Goal: Task Accomplishment & Management: Complete application form

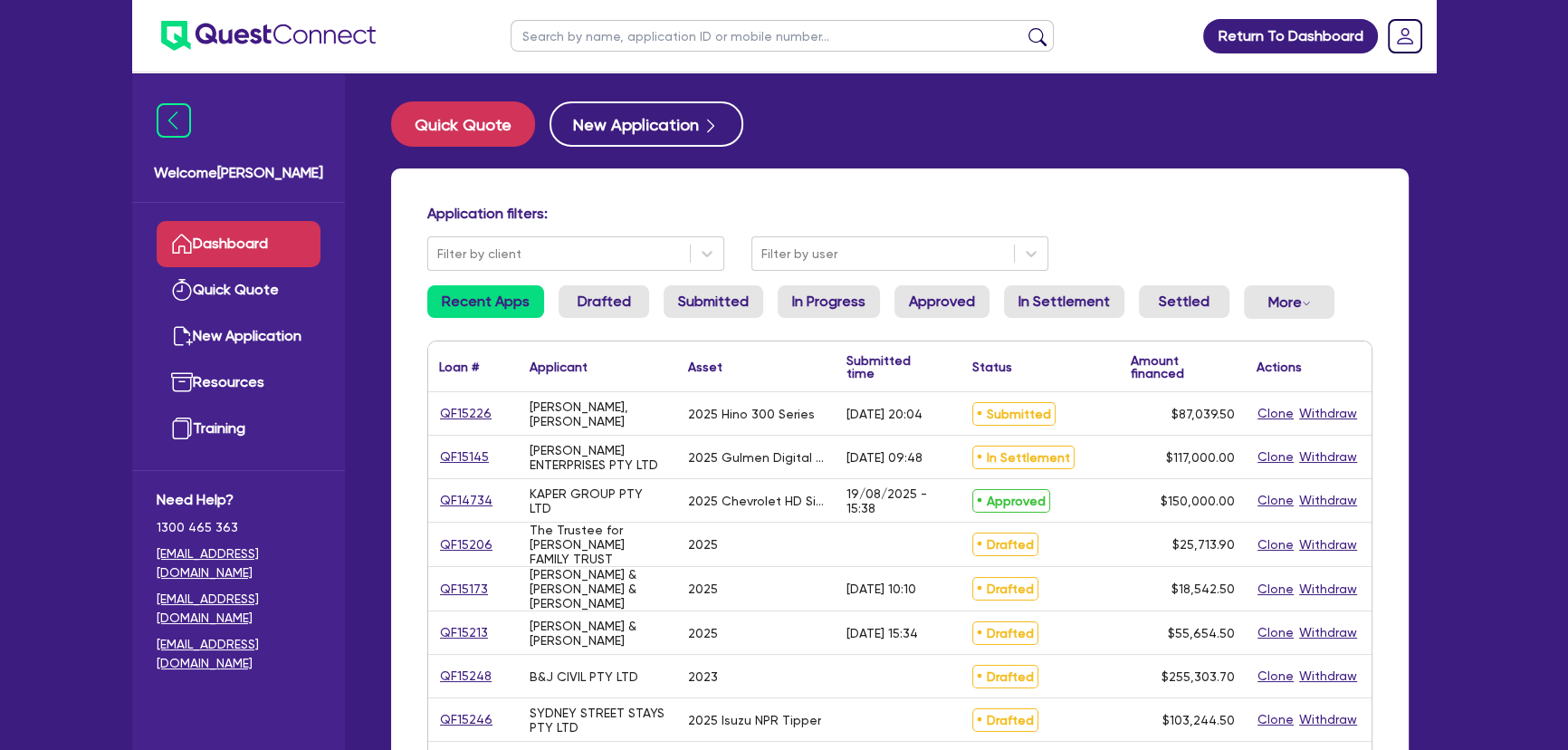
click at [640, 36] on input "text" at bounding box center [783, 36] width 543 height 32
type input "Marchese"
click at [1023, 27] on button "submit" at bounding box center [1038, 40] width 29 height 25
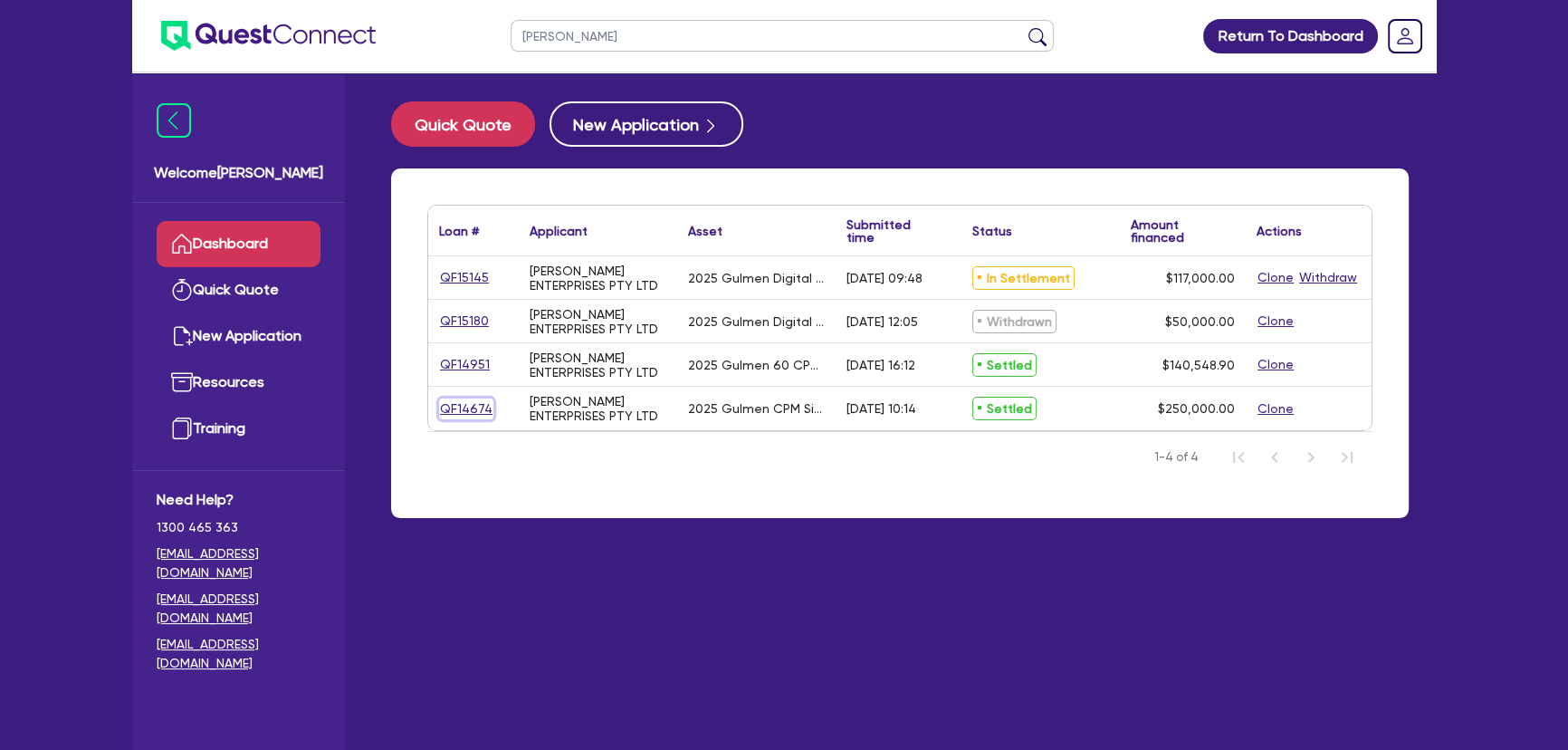
click at [469, 418] on link "QF14674" at bounding box center [467, 409] width 54 height 21
select select "SECONDARY_ASSETS"
select select "PRINTING_AND_PACKAGING_EQUIPMENT"
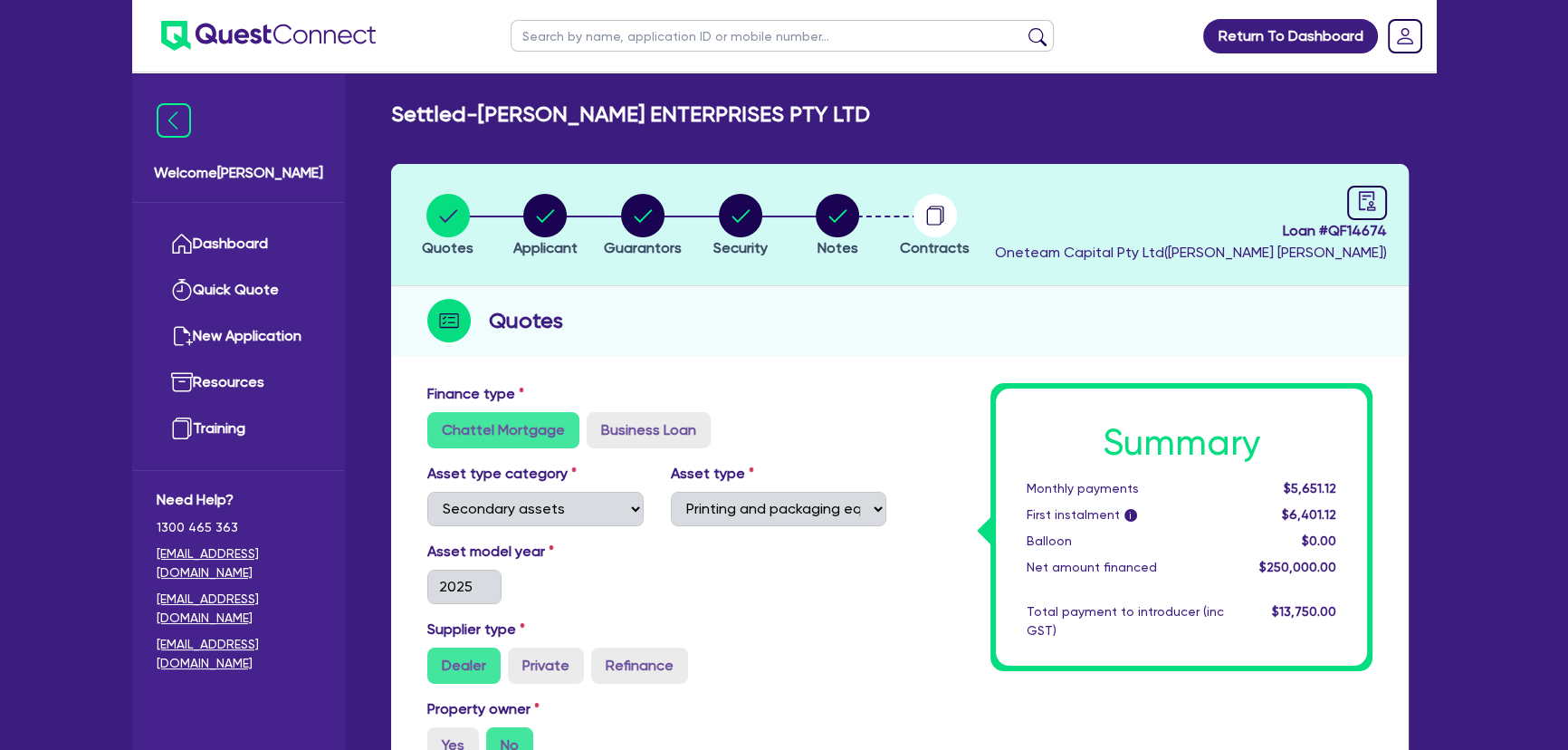
click at [271, 13] on ul at bounding box center [254, 36] width 243 height 72
click at [262, 25] on img at bounding box center [269, 36] width 214 height 30
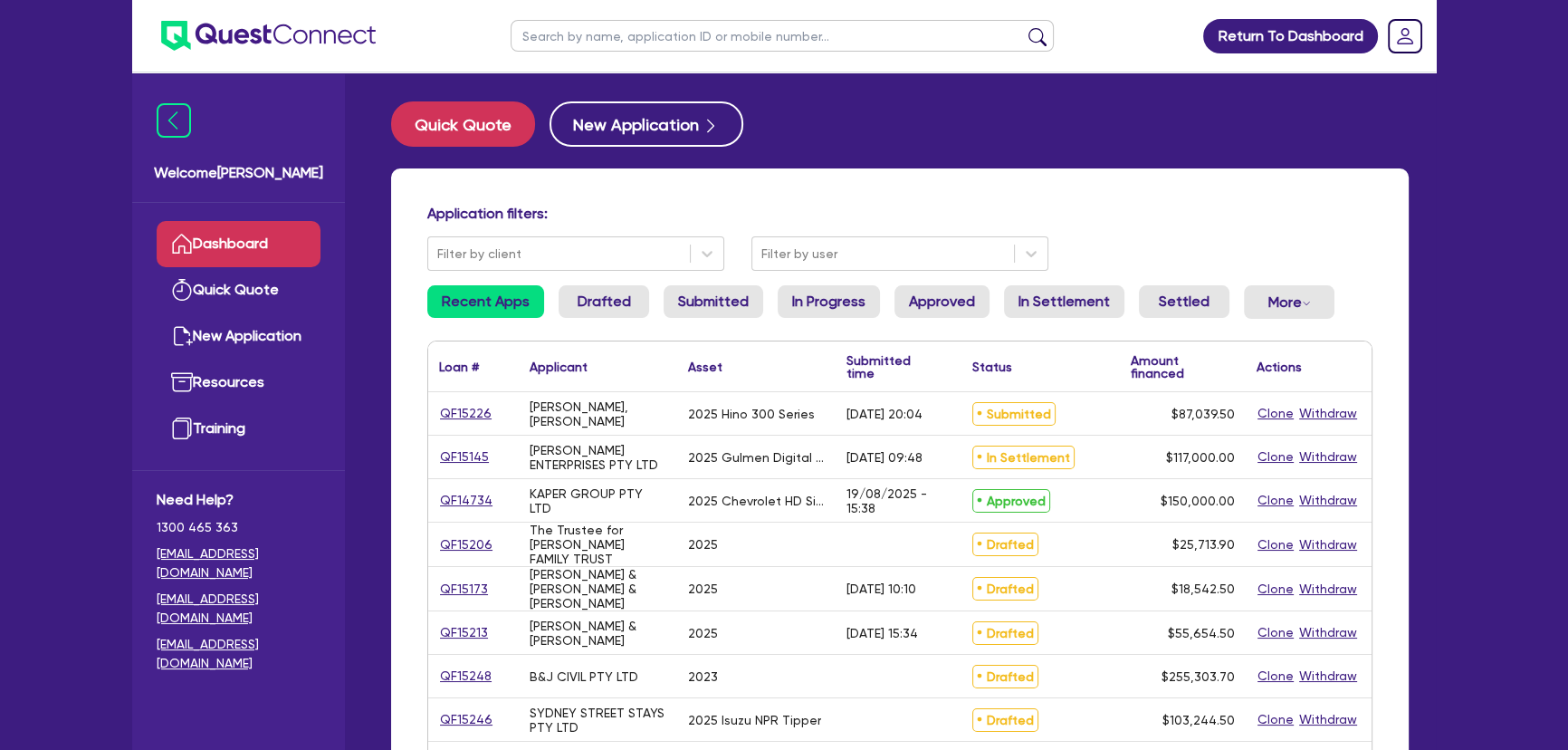
click at [616, 34] on input "text" at bounding box center [783, 36] width 543 height 32
type input "pride"
click at [1023, 27] on button "submit" at bounding box center [1038, 40] width 29 height 25
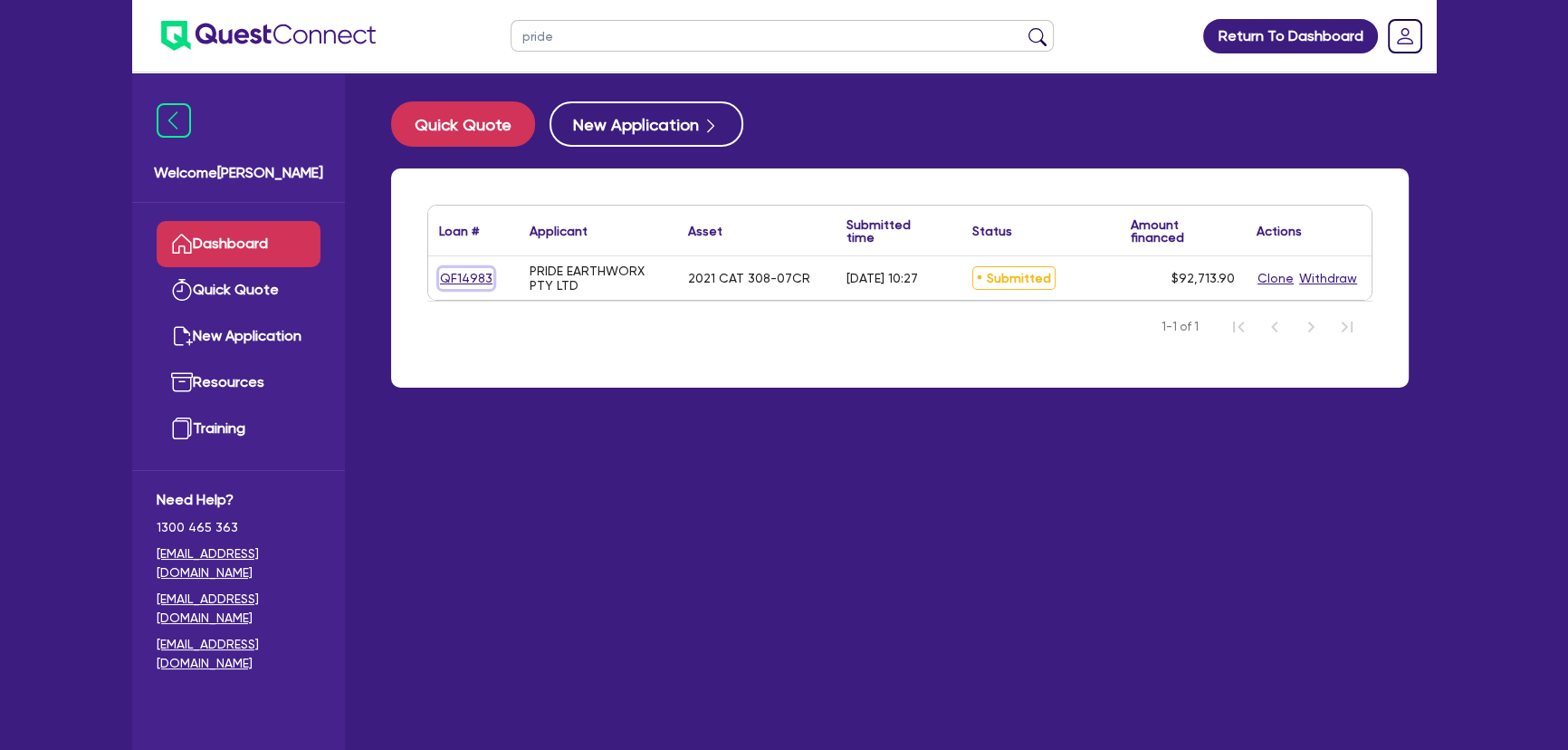
click at [478, 281] on link "QF14983" at bounding box center [467, 278] width 54 height 21
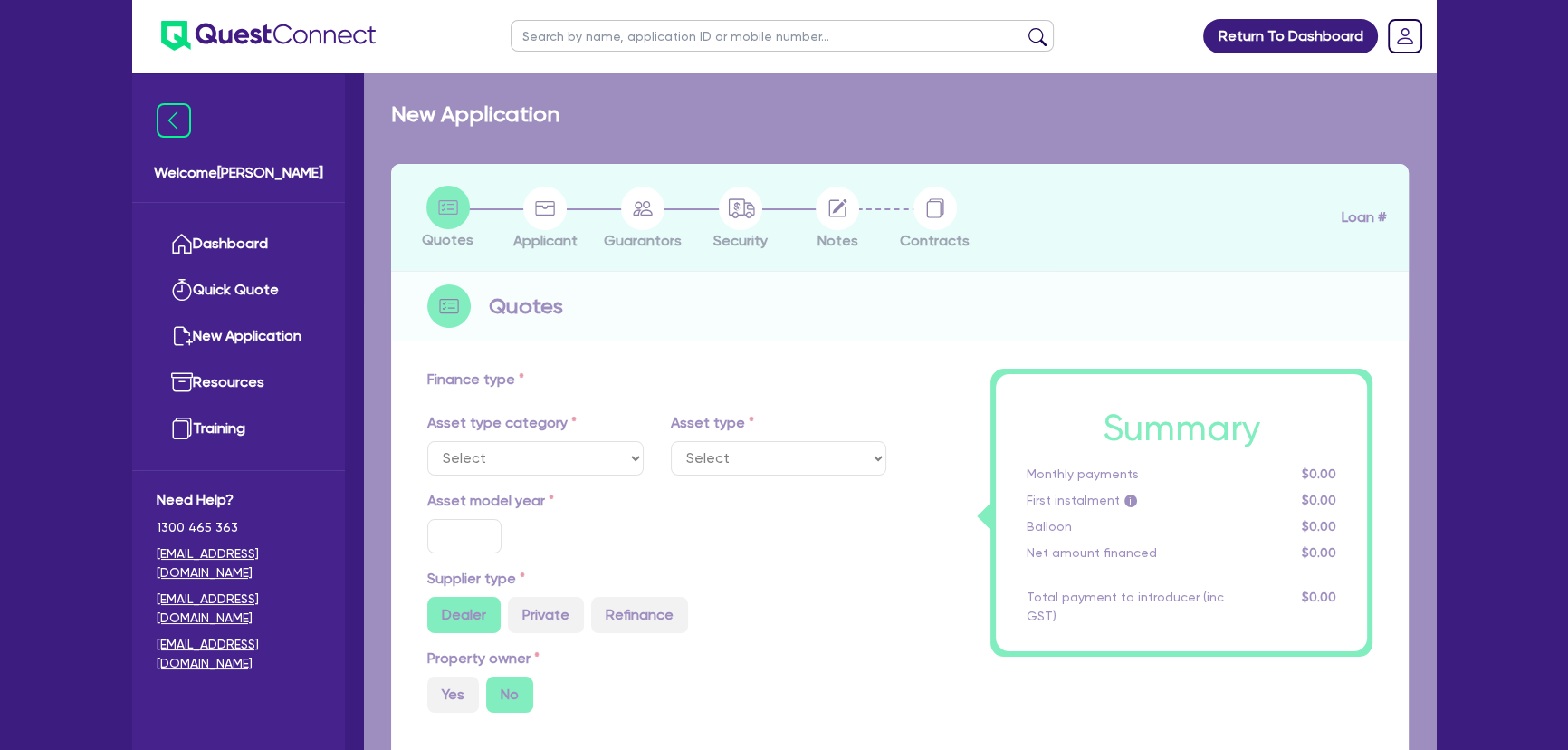
select select "PRIMARY_ASSETS"
type input "2021"
type input "115,000"
type input "23,000"
type input "7.27"
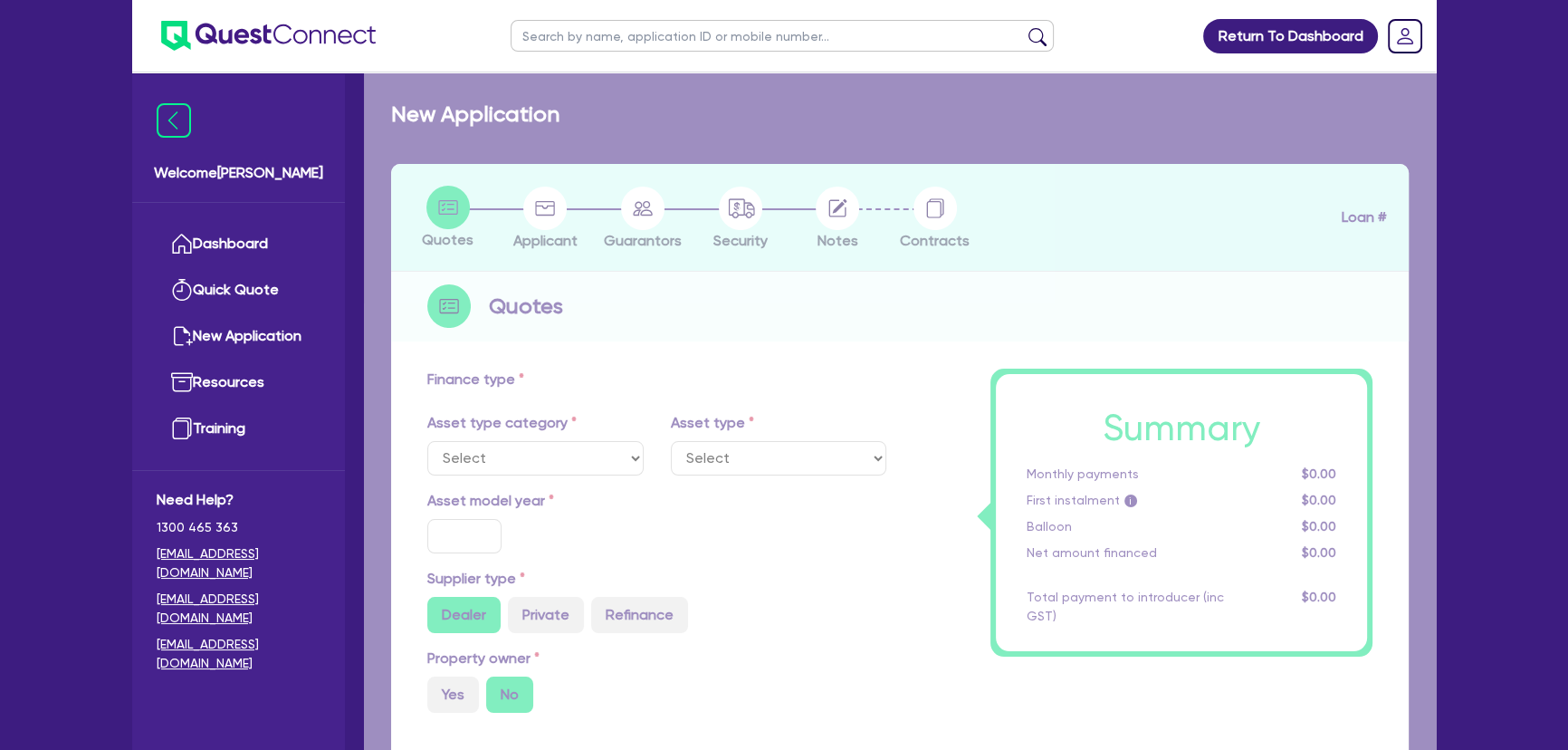
type input "6,740.3"
type input "7.99"
type input "649"
type input "1,272.73"
select select "YELLOW_GOODS_AND_EXCAVATORS"
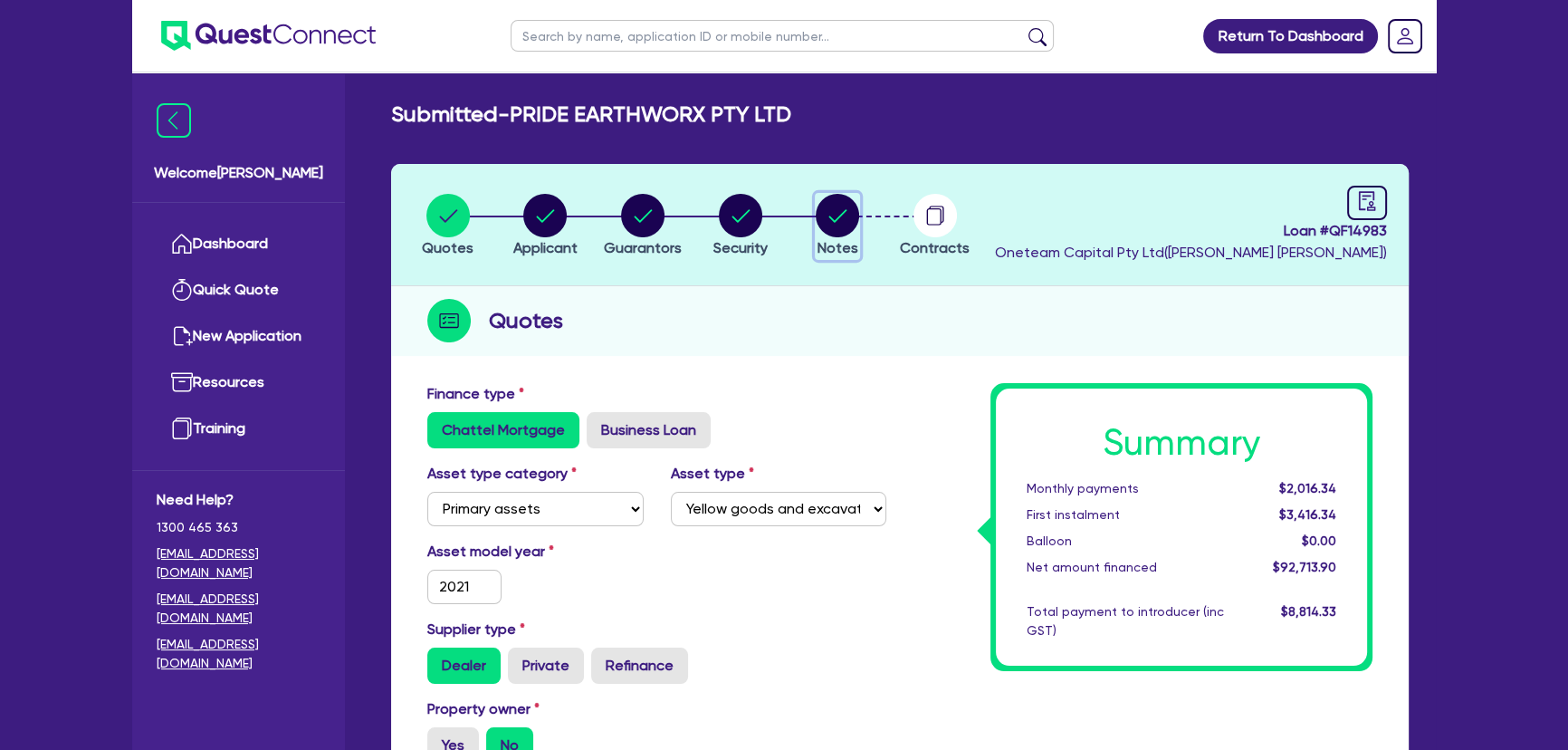
click at [844, 220] on circle "button" at bounding box center [837, 216] width 43 height 43
select select "Other"
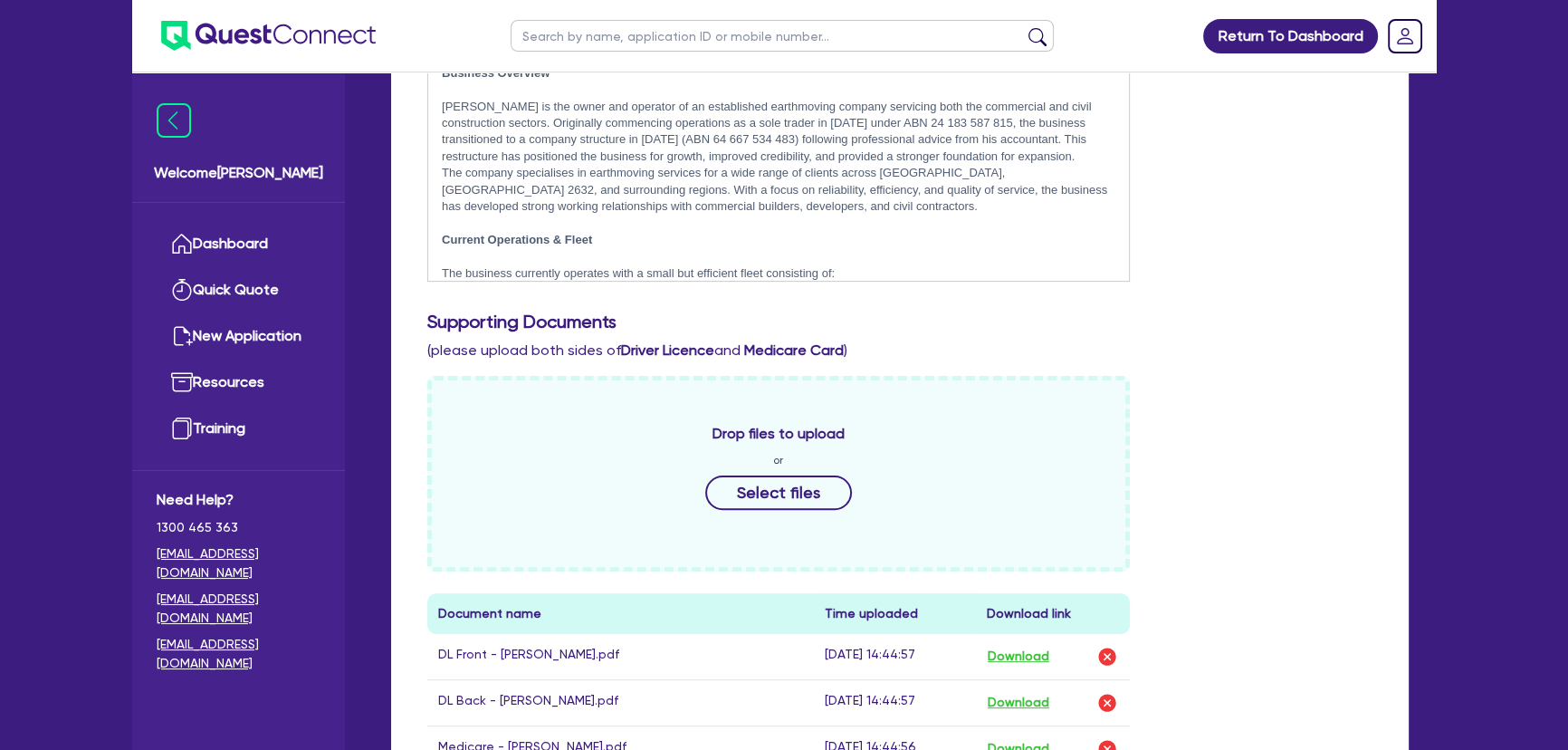
scroll to position [494, 0]
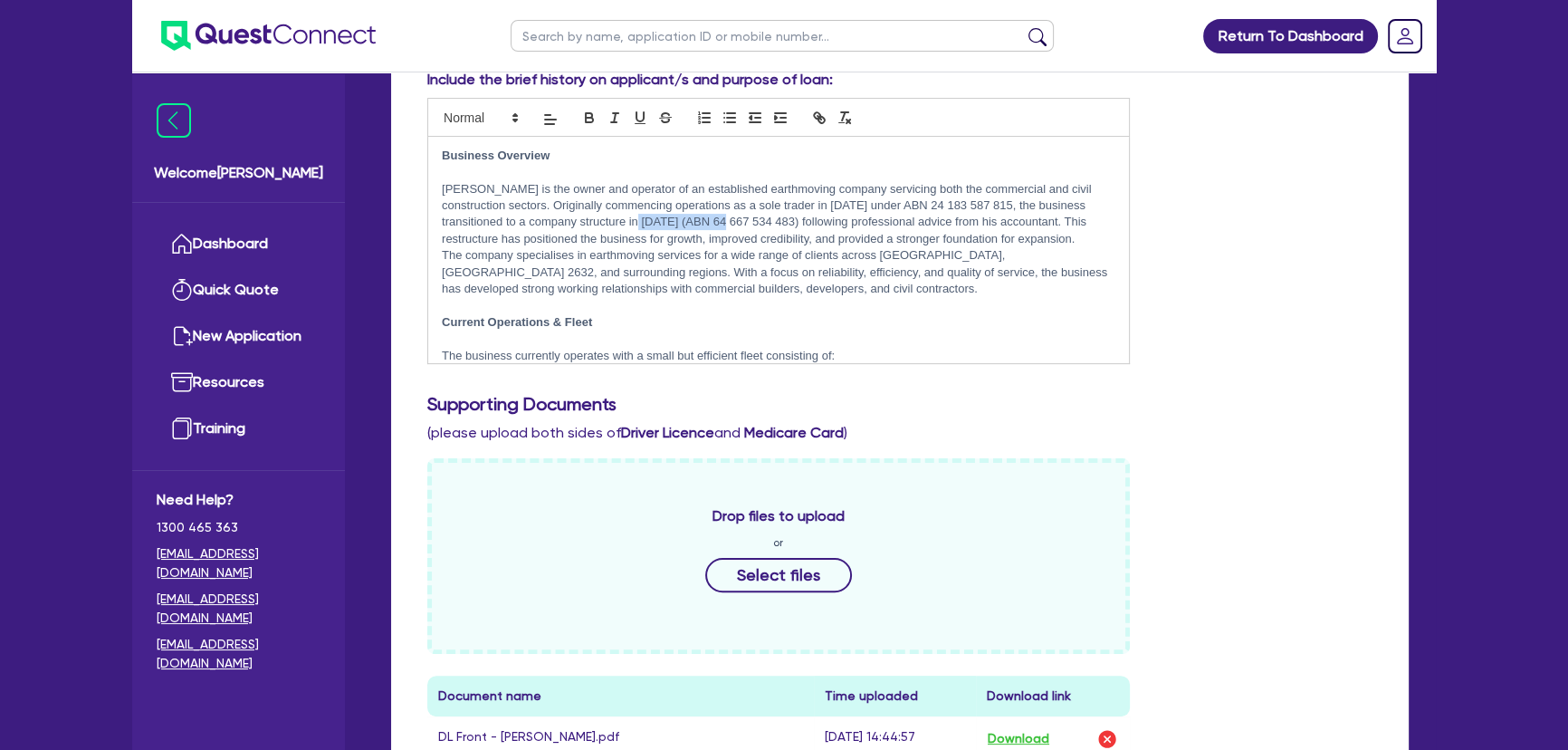
drag, startPoint x: 615, startPoint y: 221, endPoint x: 699, endPoint y: 222, distance: 84.0
click at [699, 222] on p "[PERSON_NAME] is the owner and operator of an established earthmoving company s…" at bounding box center [778, 214] width 673 height 67
copy p "64 667 534 483)"
click at [339, 43] on img at bounding box center [269, 36] width 214 height 30
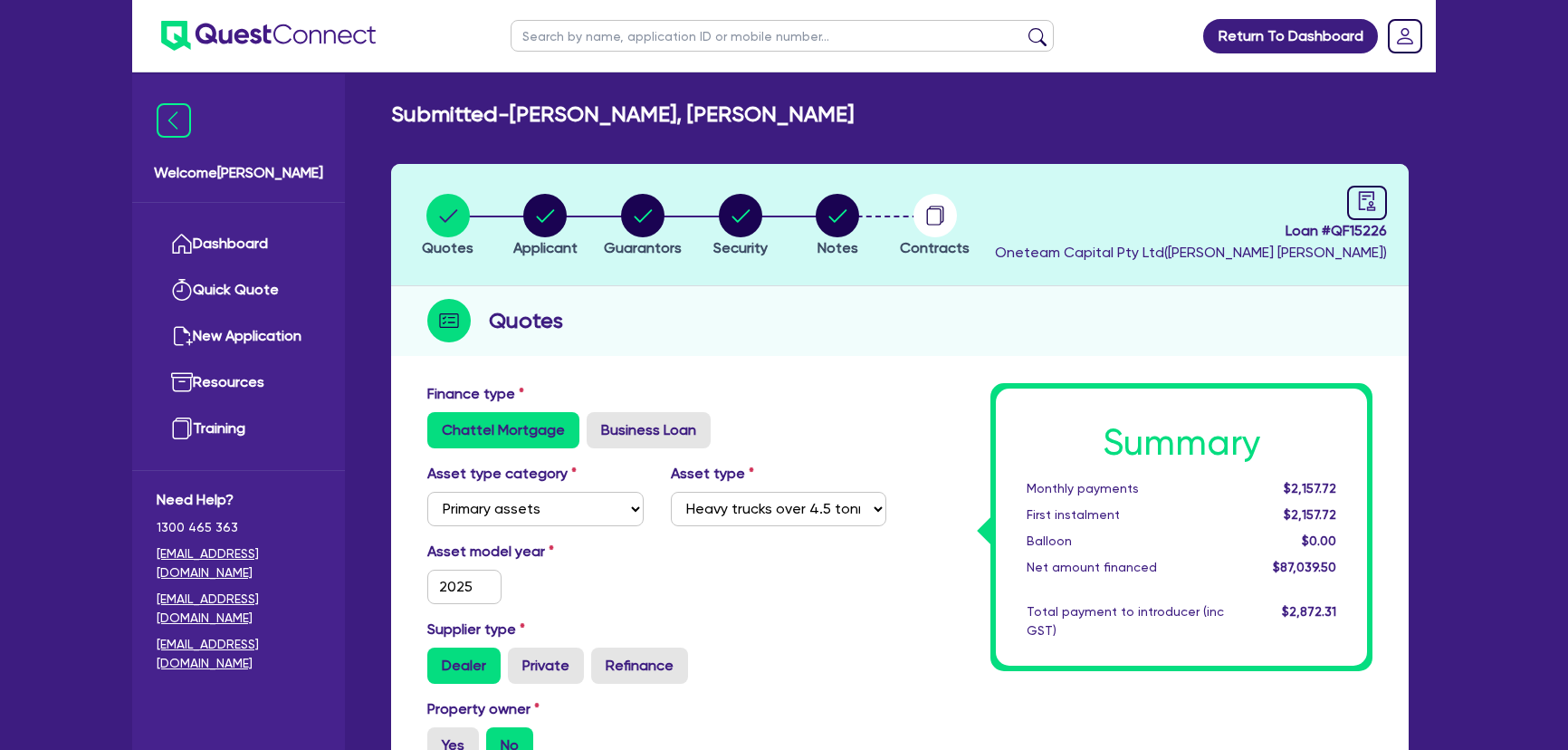
select select "PRIMARY_ASSETS"
select select "HEAVY_TRUCKS"
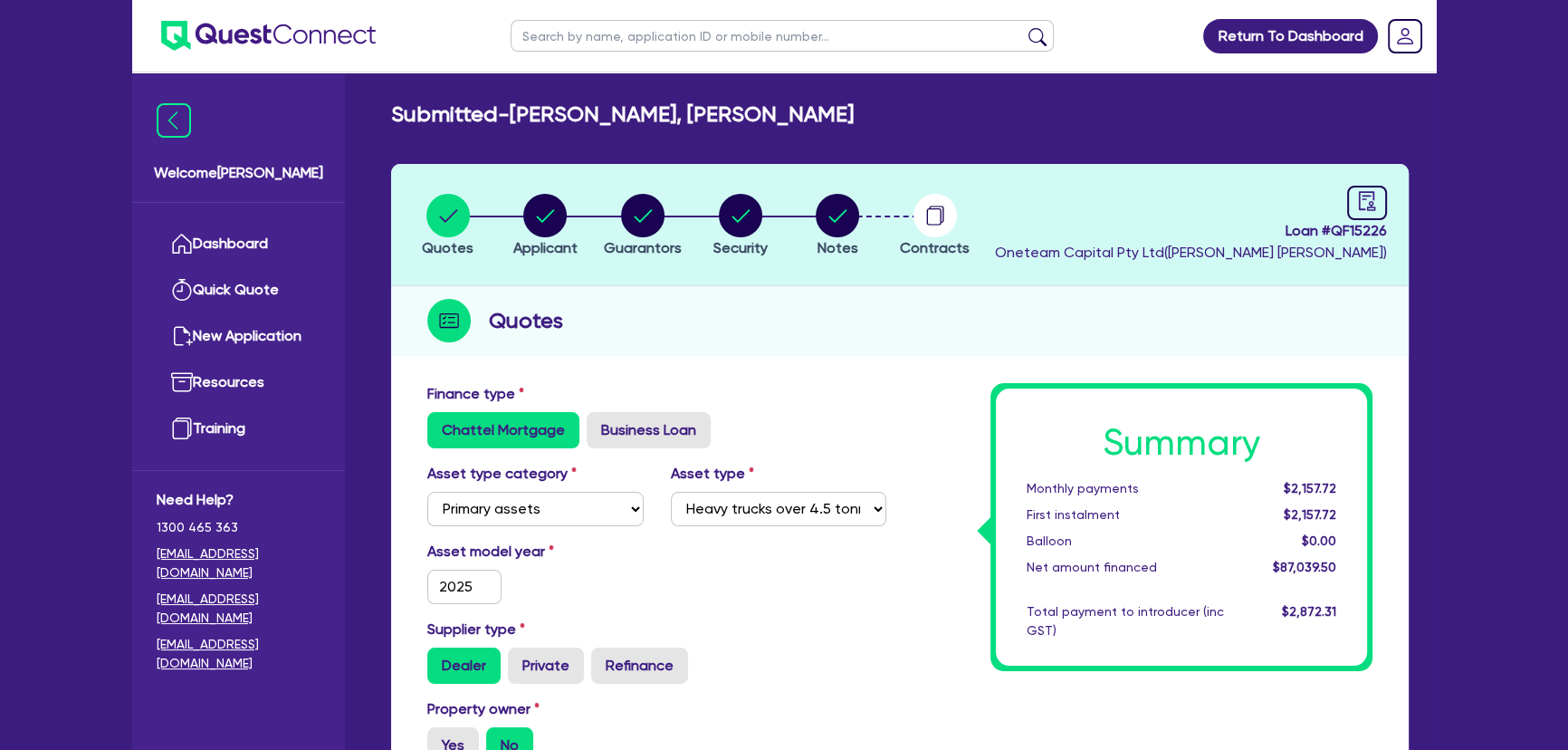
click at [330, 37] on img at bounding box center [269, 36] width 214 height 30
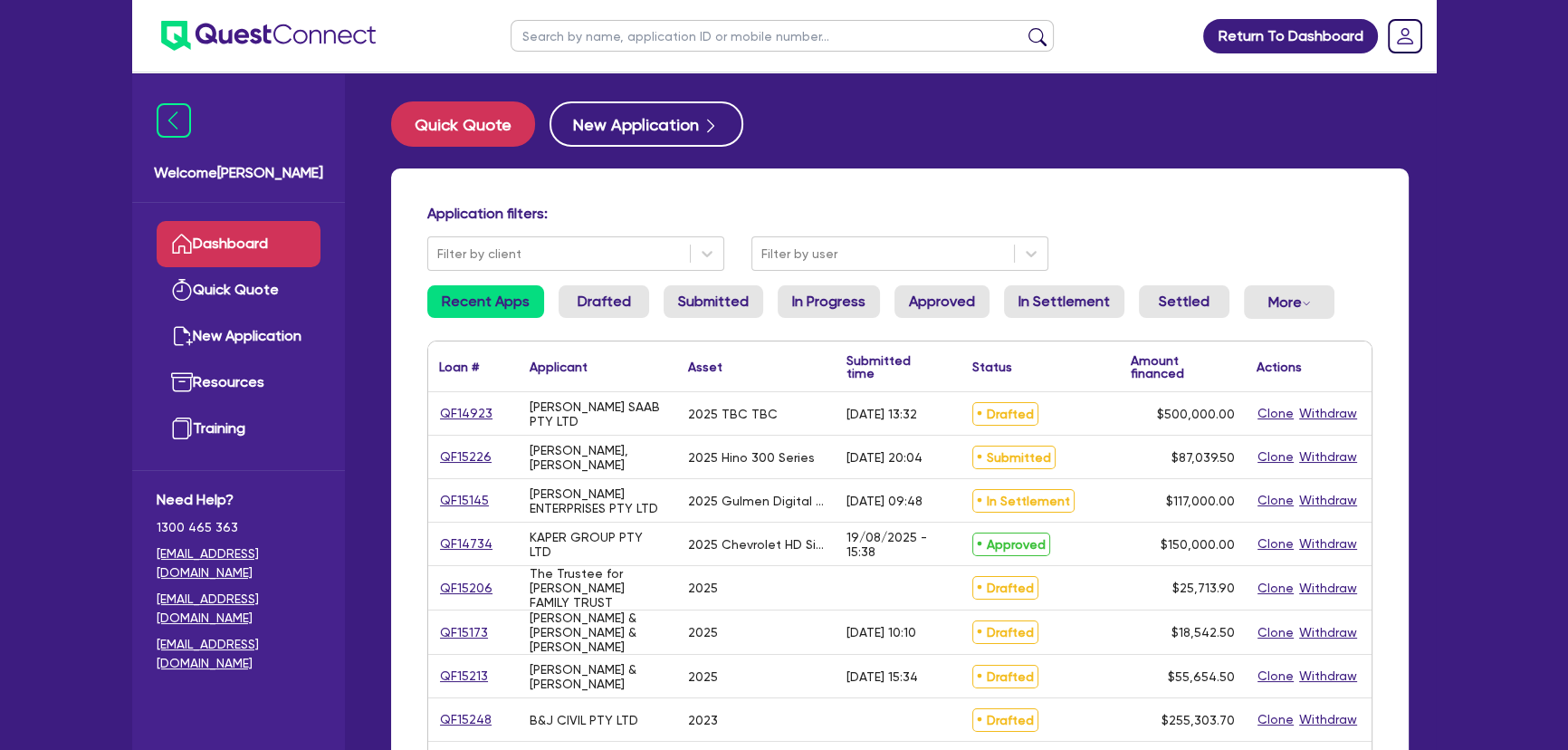
click at [757, 35] on input "text" at bounding box center [783, 36] width 543 height 32
type input "[PERSON_NAME]"
click at [1023, 27] on button "submit" at bounding box center [1038, 40] width 29 height 25
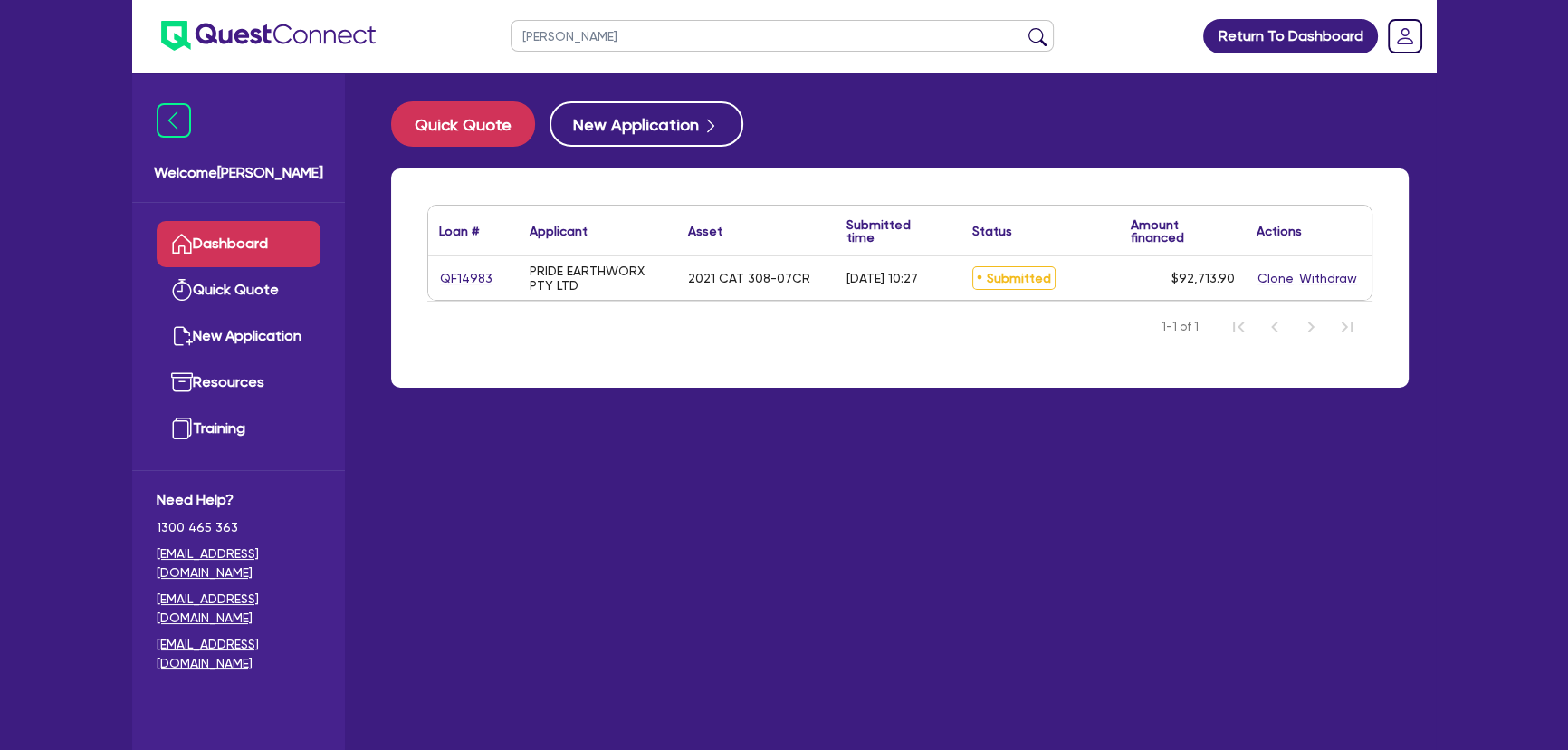
click at [460, 290] on div "QF14983" at bounding box center [473, 277] width 91 height 43
click at [461, 278] on link "QF14983" at bounding box center [467, 278] width 54 height 21
select select "PRIMARY_ASSETS"
select select "YELLOW_GOODS_AND_EXCAVATORS"
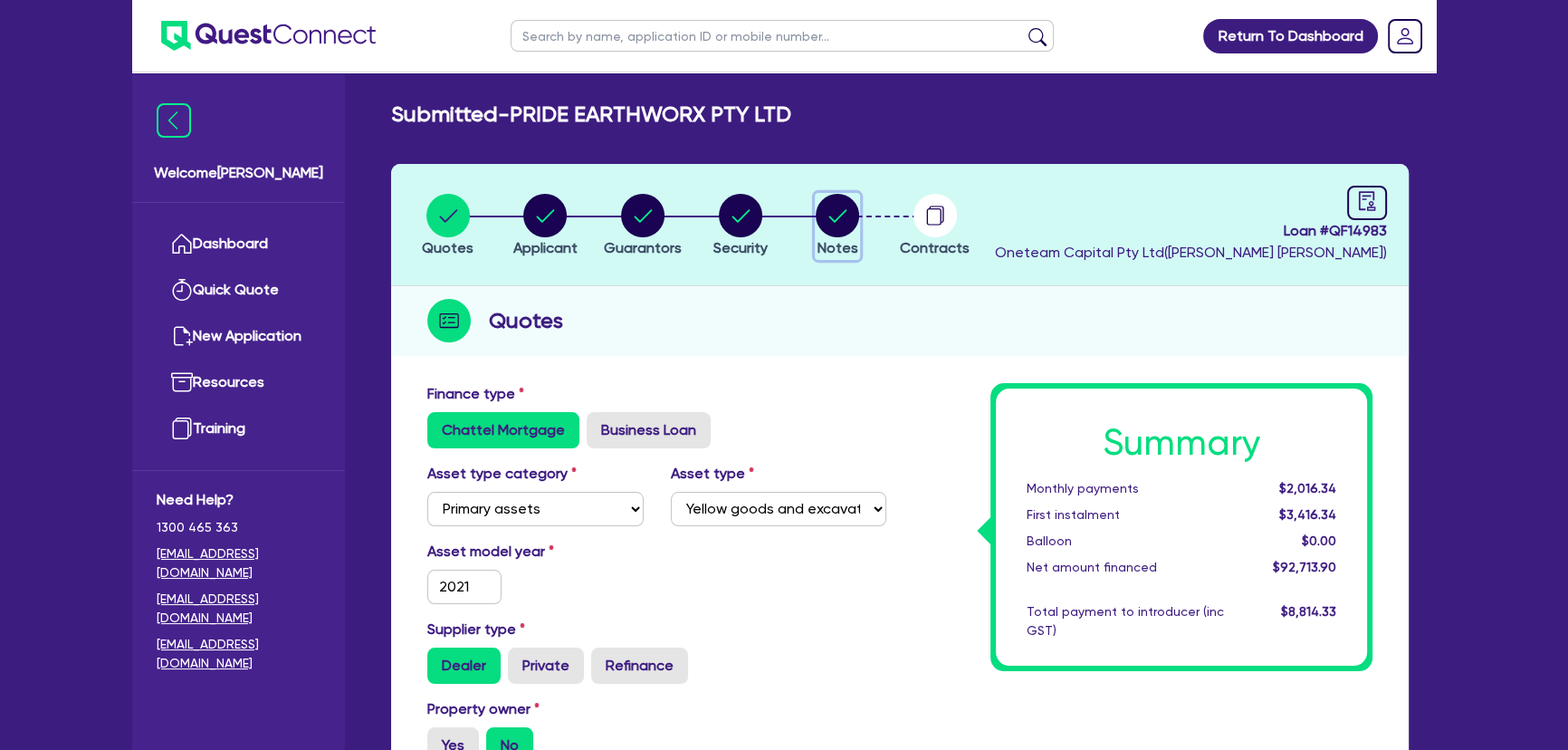
click at [841, 223] on circle "button" at bounding box center [837, 216] width 43 height 43
select select "Other"
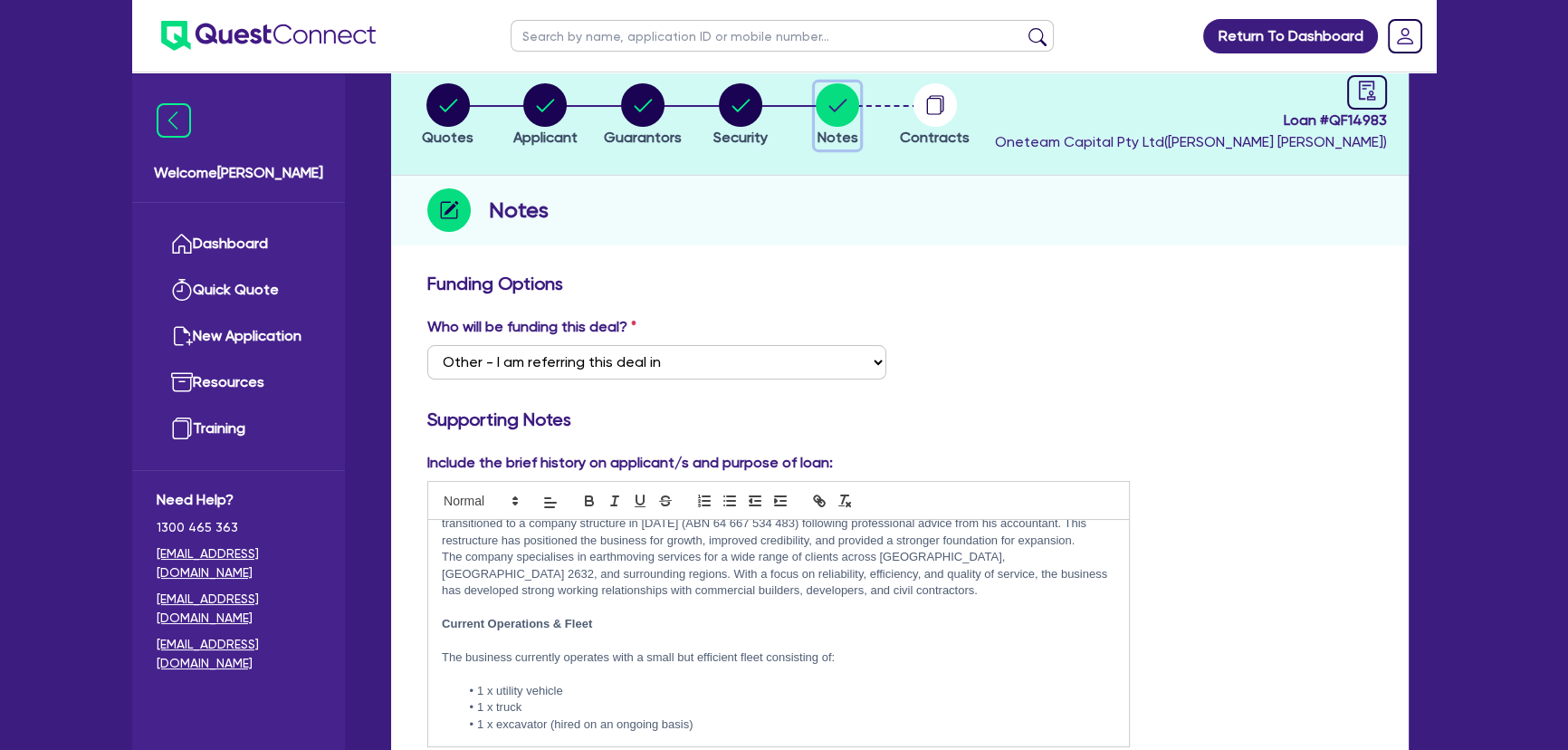
scroll to position [81, 0]
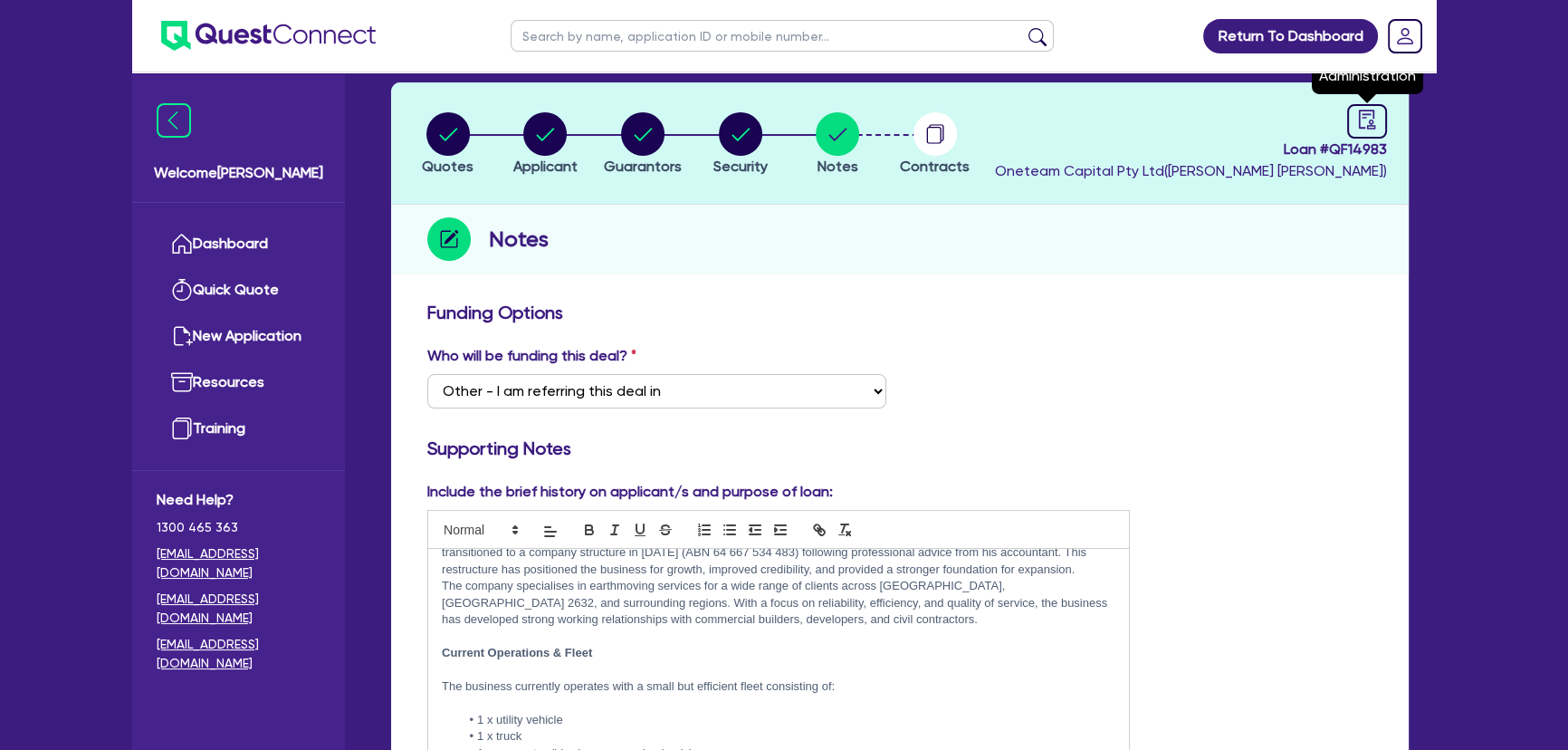
click at [1354, 111] on link at bounding box center [1367, 122] width 40 height 35
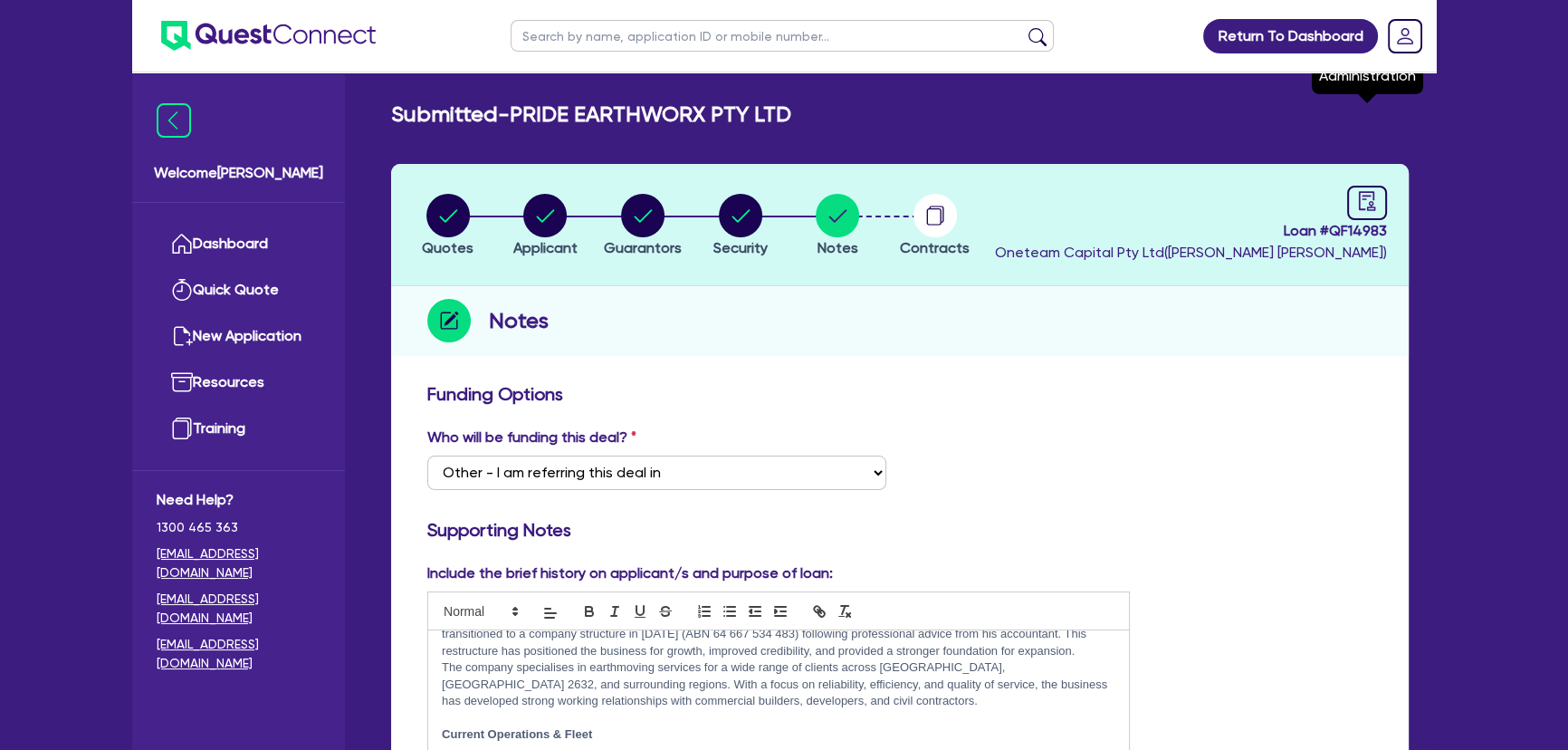
select select "SUBMITTED_AMENDED"
select select "Angle Finance"
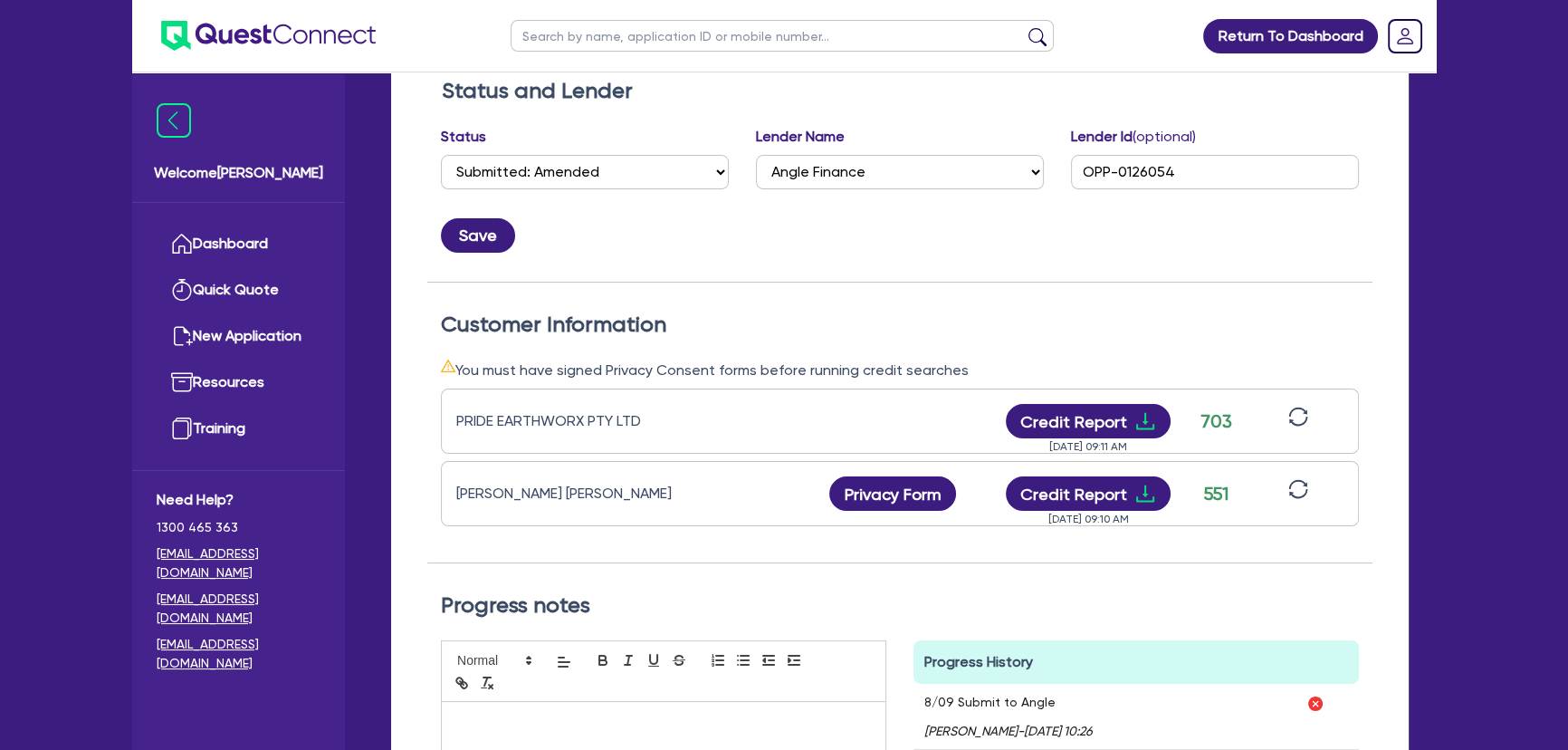
scroll to position [576, 0]
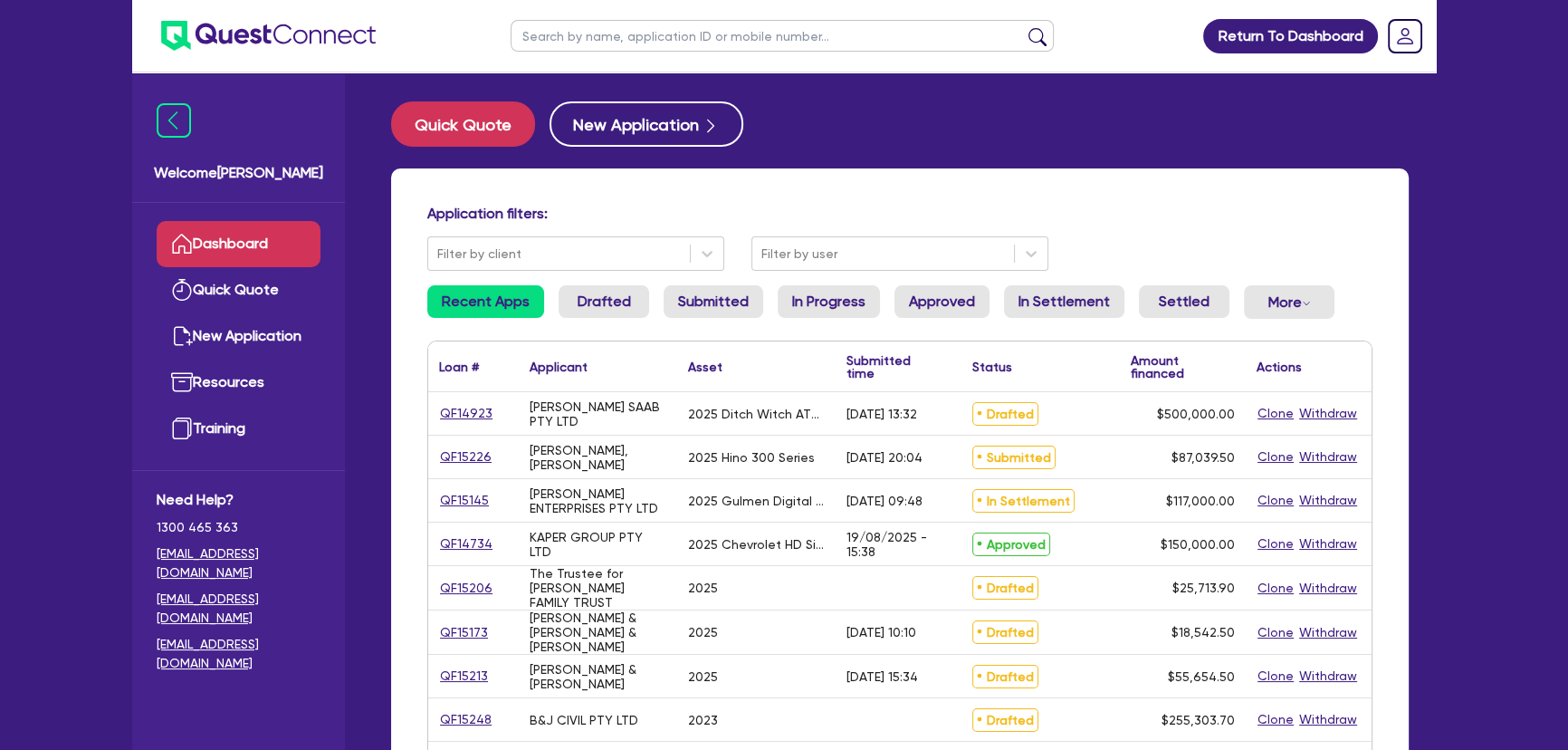
click at [627, 43] on input "text" at bounding box center [783, 36] width 543 height 32
type input "wombat"
click at [1023, 27] on button "submit" at bounding box center [1038, 40] width 29 height 25
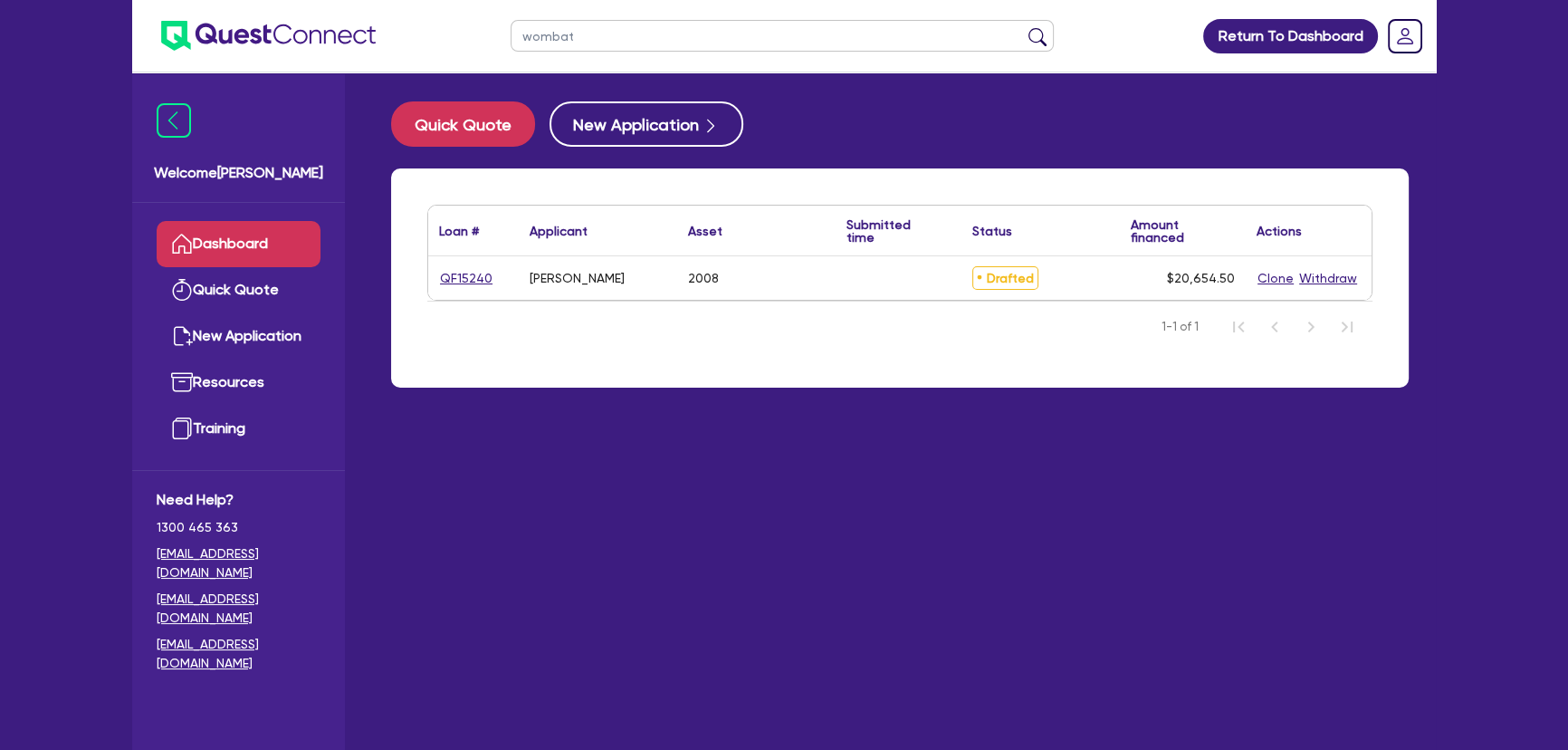
click at [480, 267] on div "QF15240" at bounding box center [473, 277] width 91 height 43
click at [480, 268] on link "QF15240" at bounding box center [467, 278] width 54 height 21
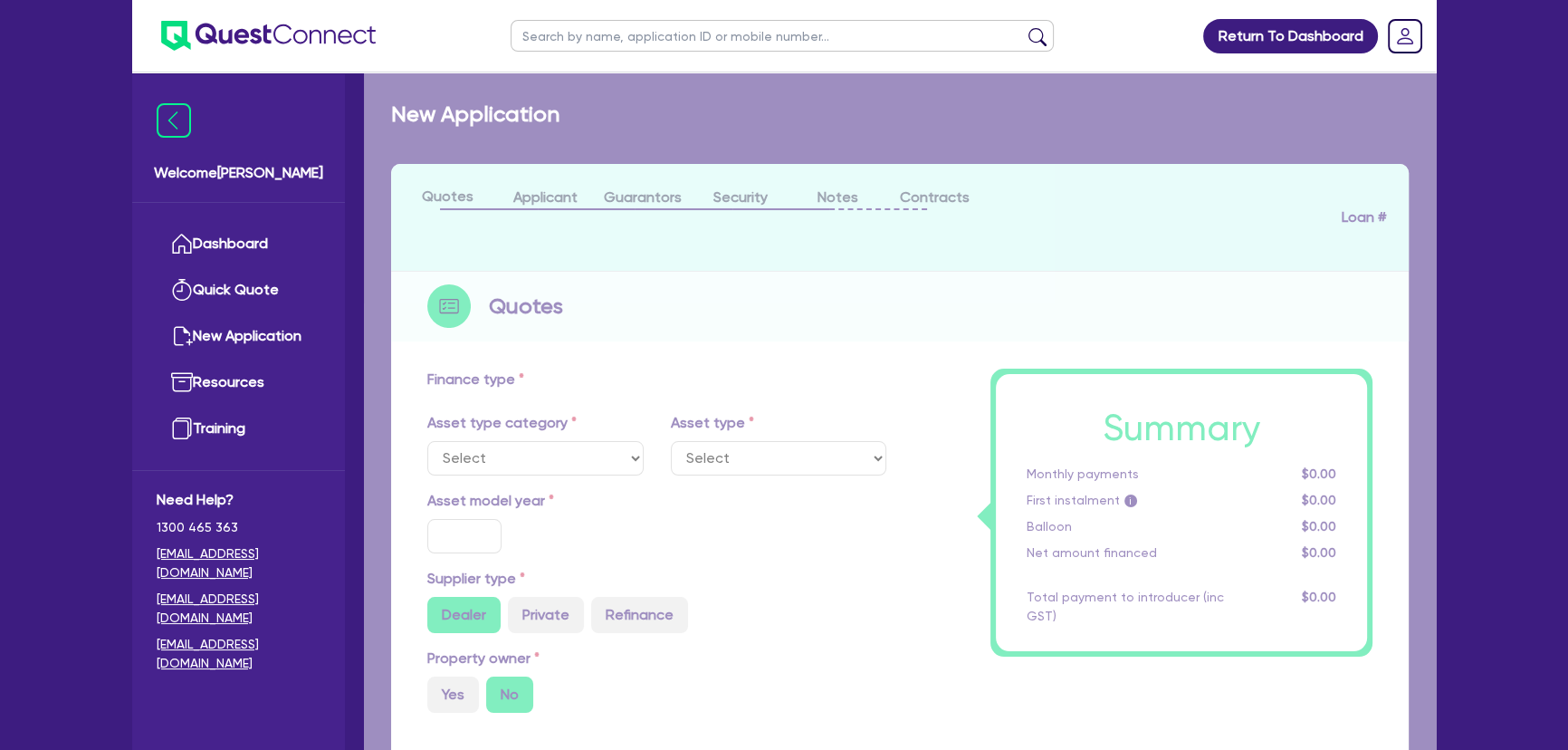
select select "CARS_AND_LIGHT_TRUCKS"
type input "2008"
type input "20,000"
type input "6"
type input "1,239.27"
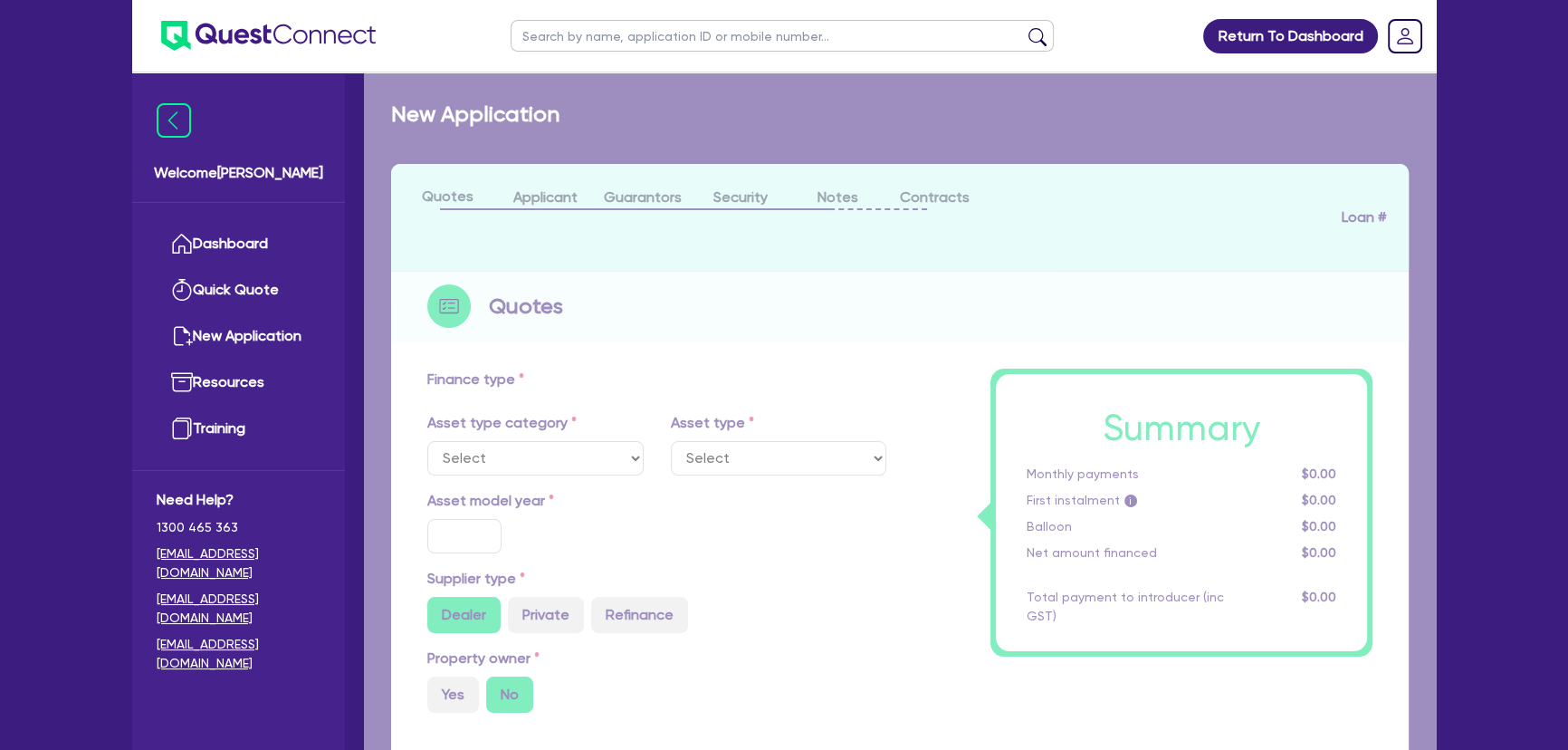
type input "15"
select select "PASSENGER_VEHICLES"
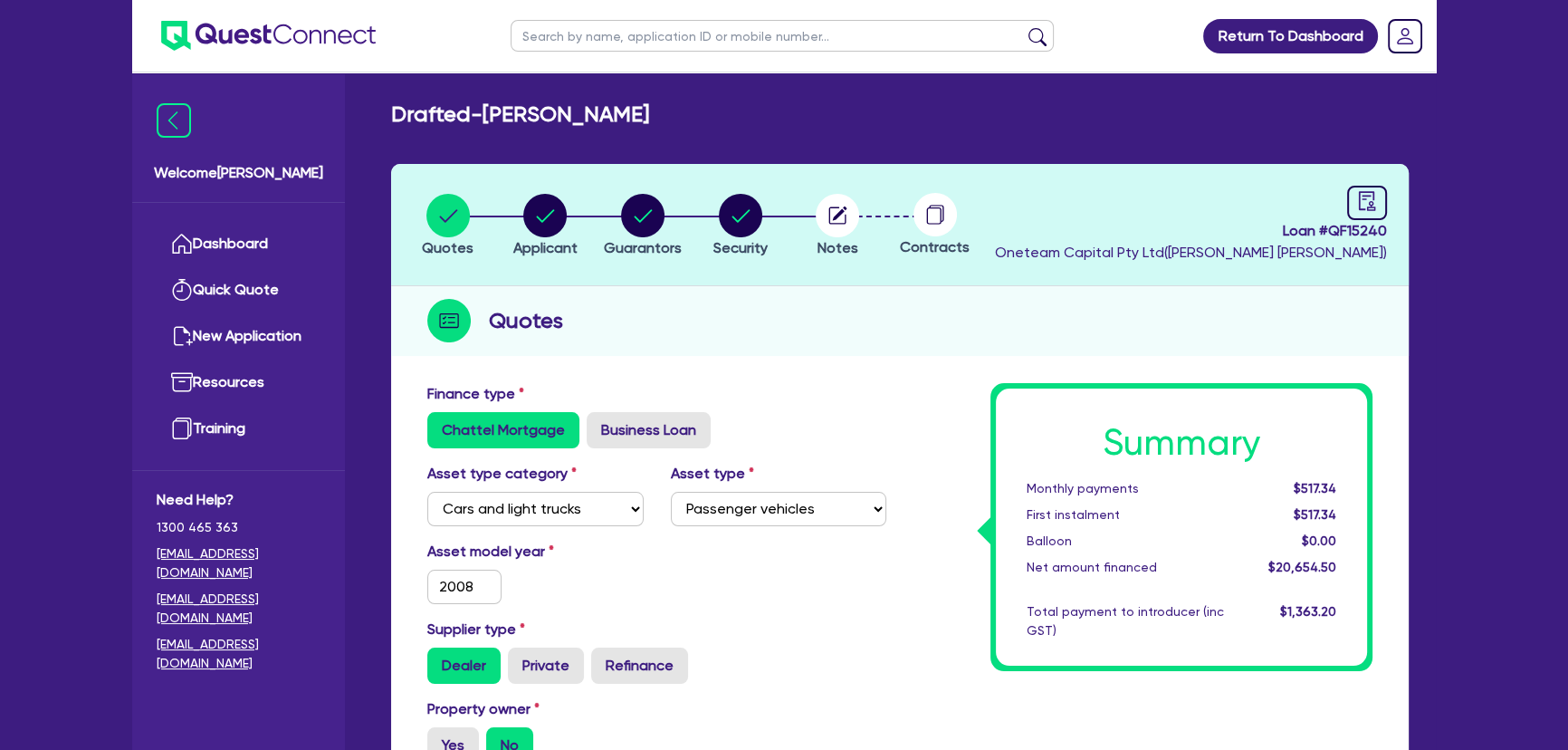
click at [769, 208] on li "Security" at bounding box center [740, 225] width 98 height 64
click at [844, 221] on icon "button" at bounding box center [838, 216] width 17 height 17
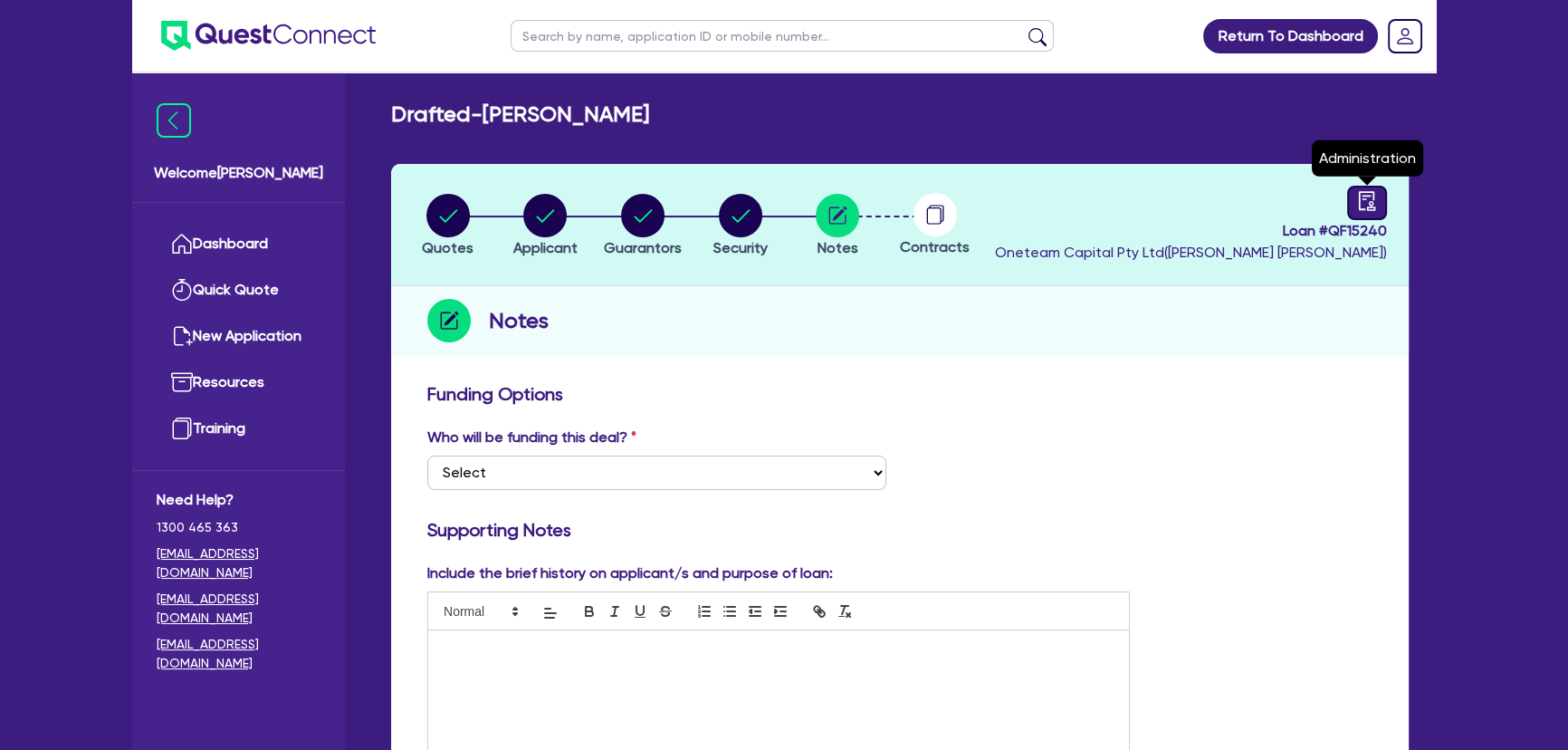
click at [1367, 195] on icon "audit" at bounding box center [1367, 201] width 16 height 19
select select "DRAFTED_NEW"
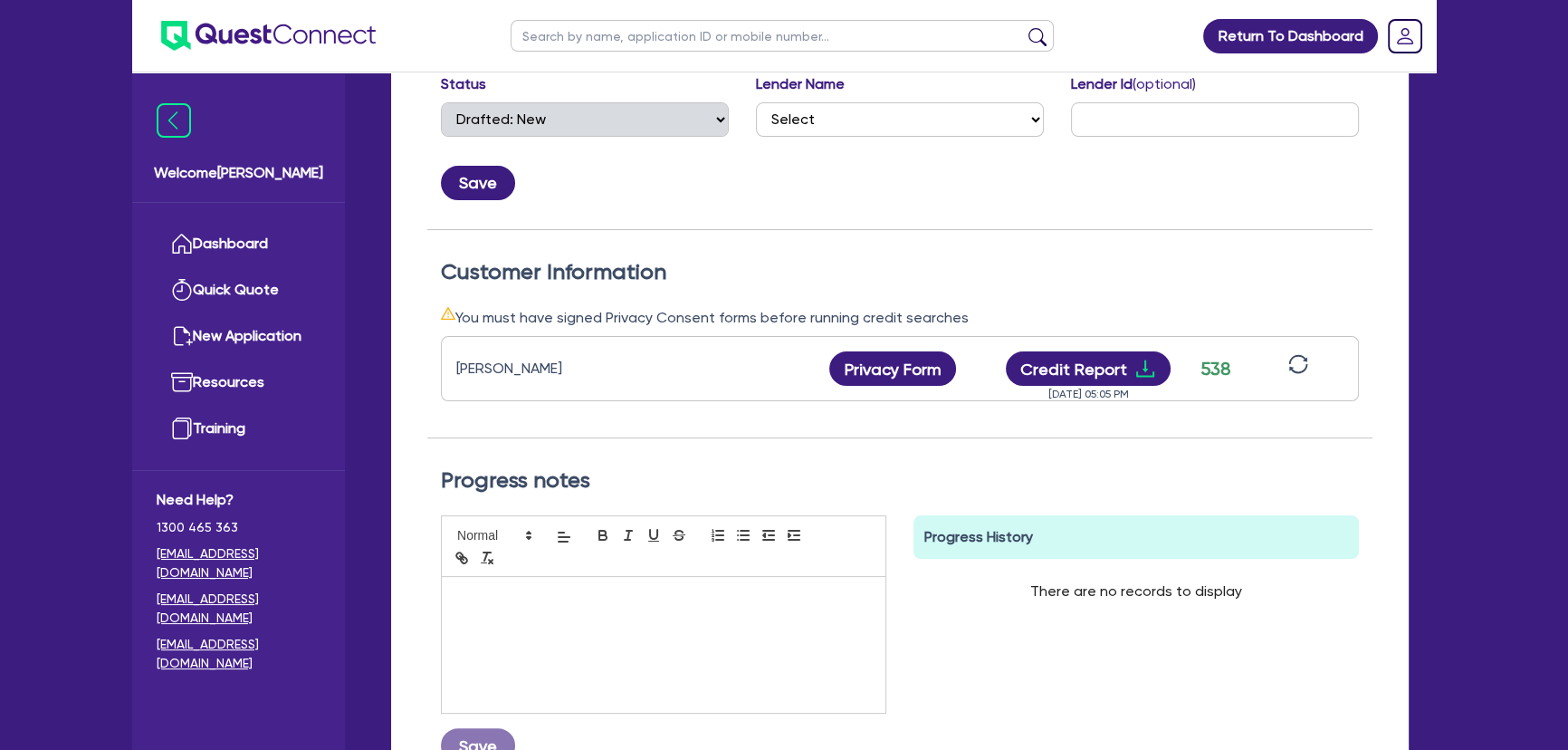
scroll to position [494, 0]
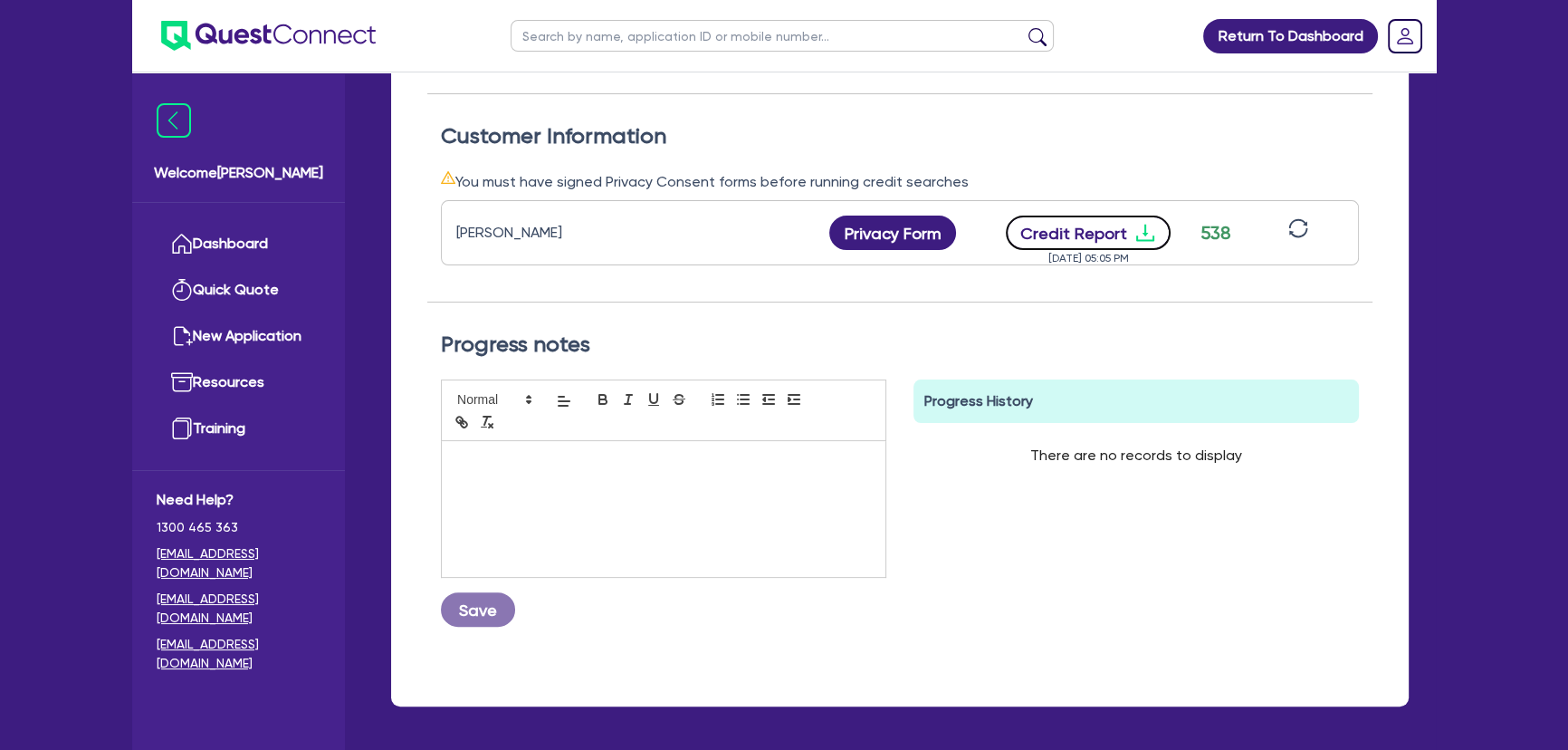
click at [1146, 238] on icon "download" at bounding box center [1145, 233] width 18 height 17
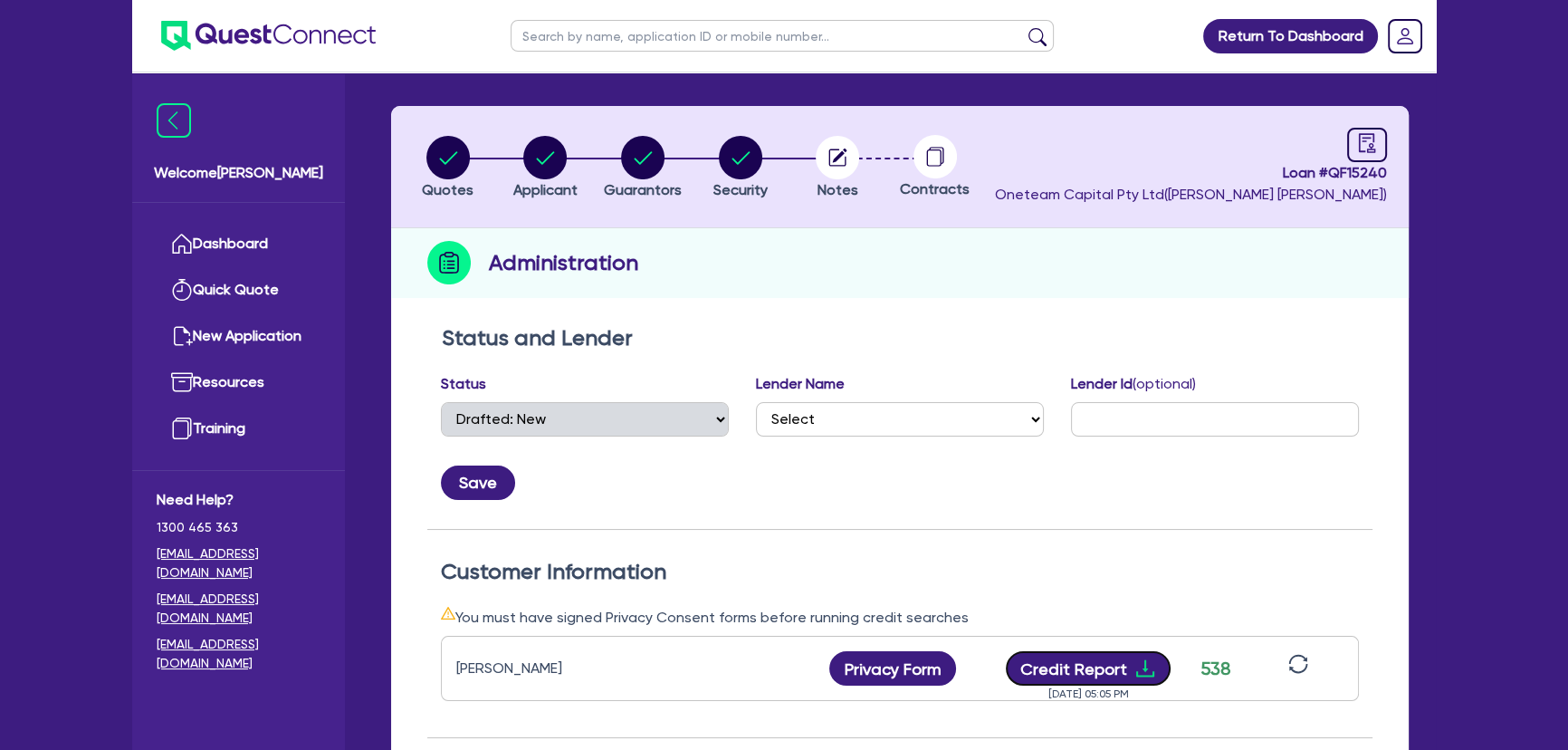
scroll to position [0, 0]
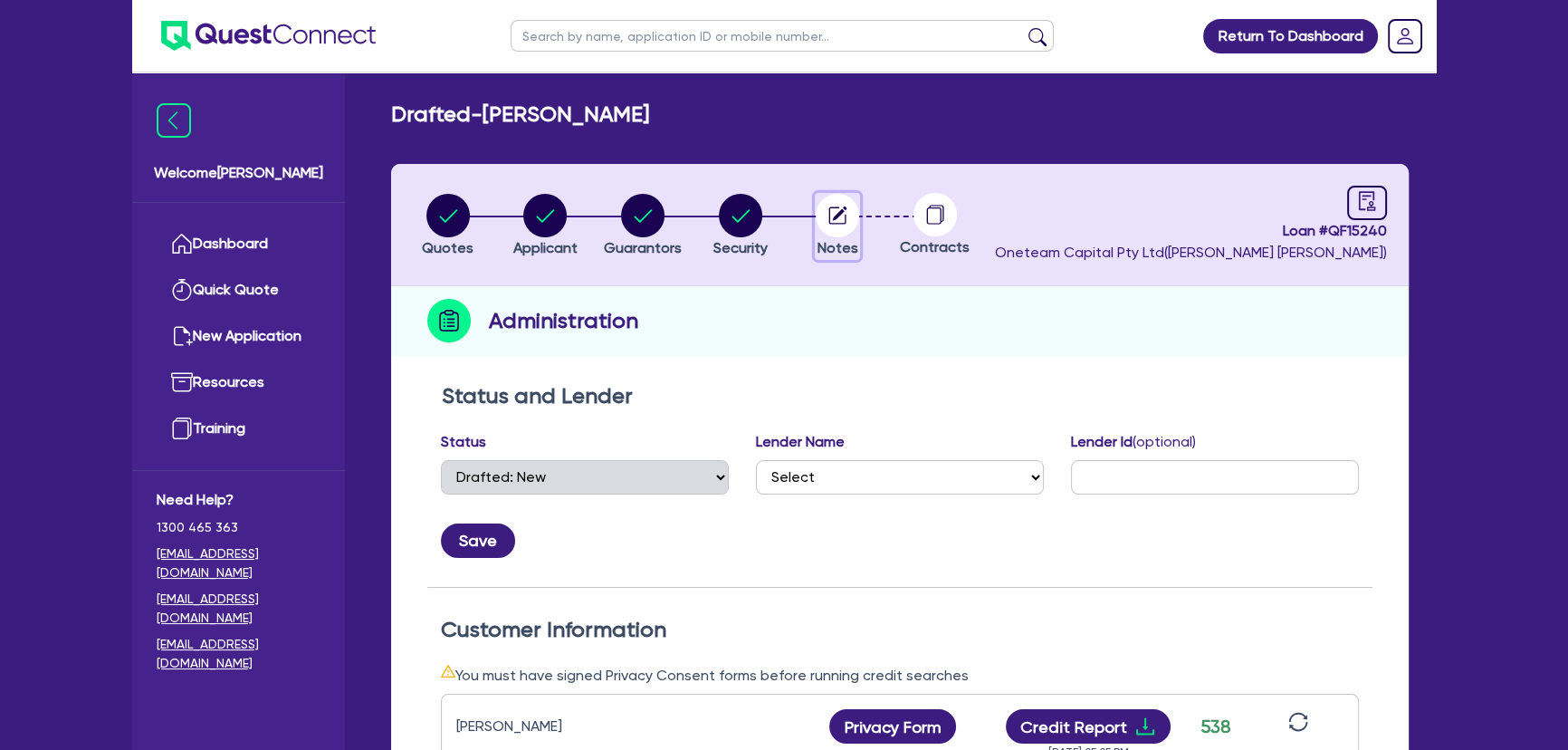
click at [819, 227] on icon "button" at bounding box center [837, 216] width 43 height 43
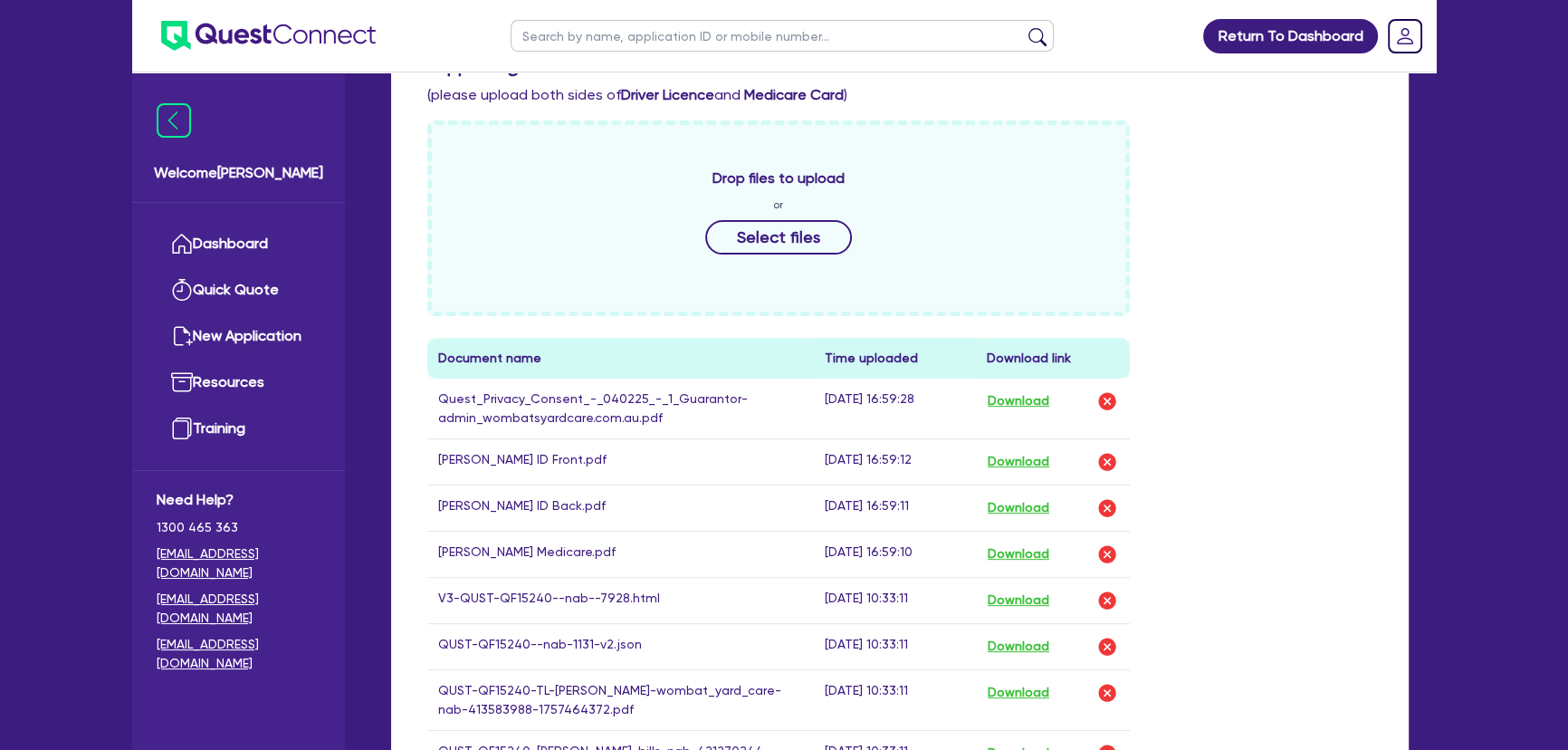
scroll to position [1152, 0]
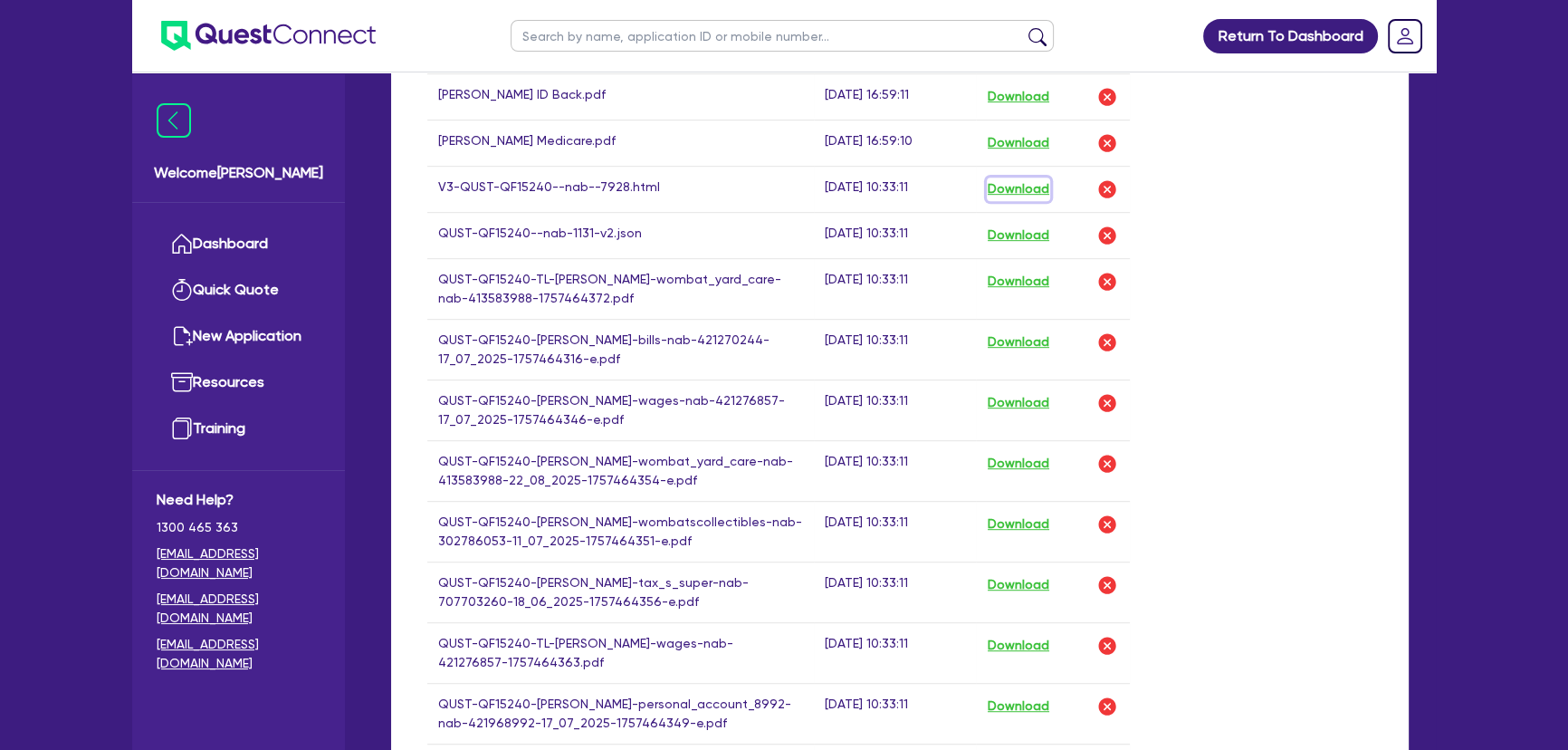
click at [1021, 190] on button "Download" at bounding box center [1019, 189] width 64 height 23
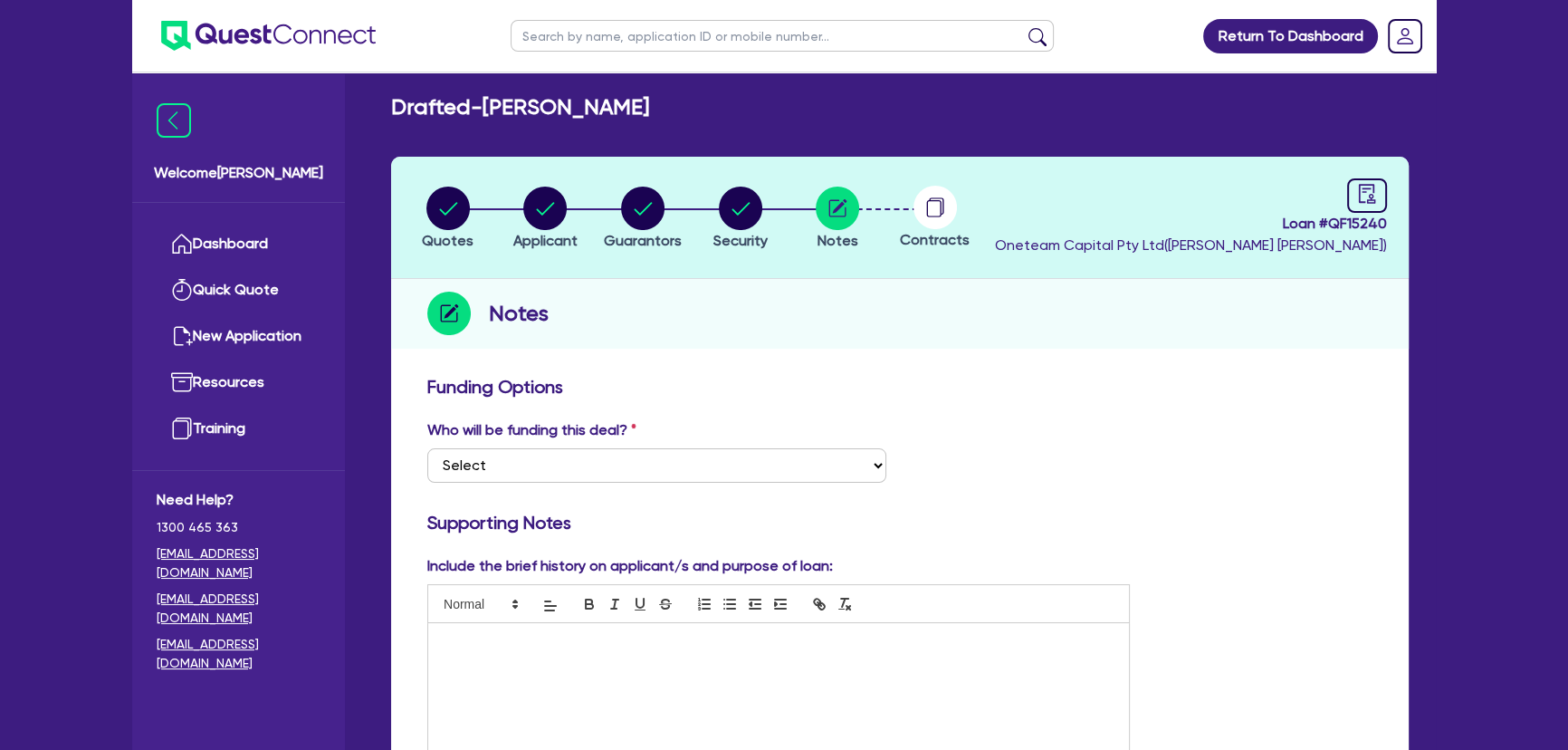
scroll to position [0, 0]
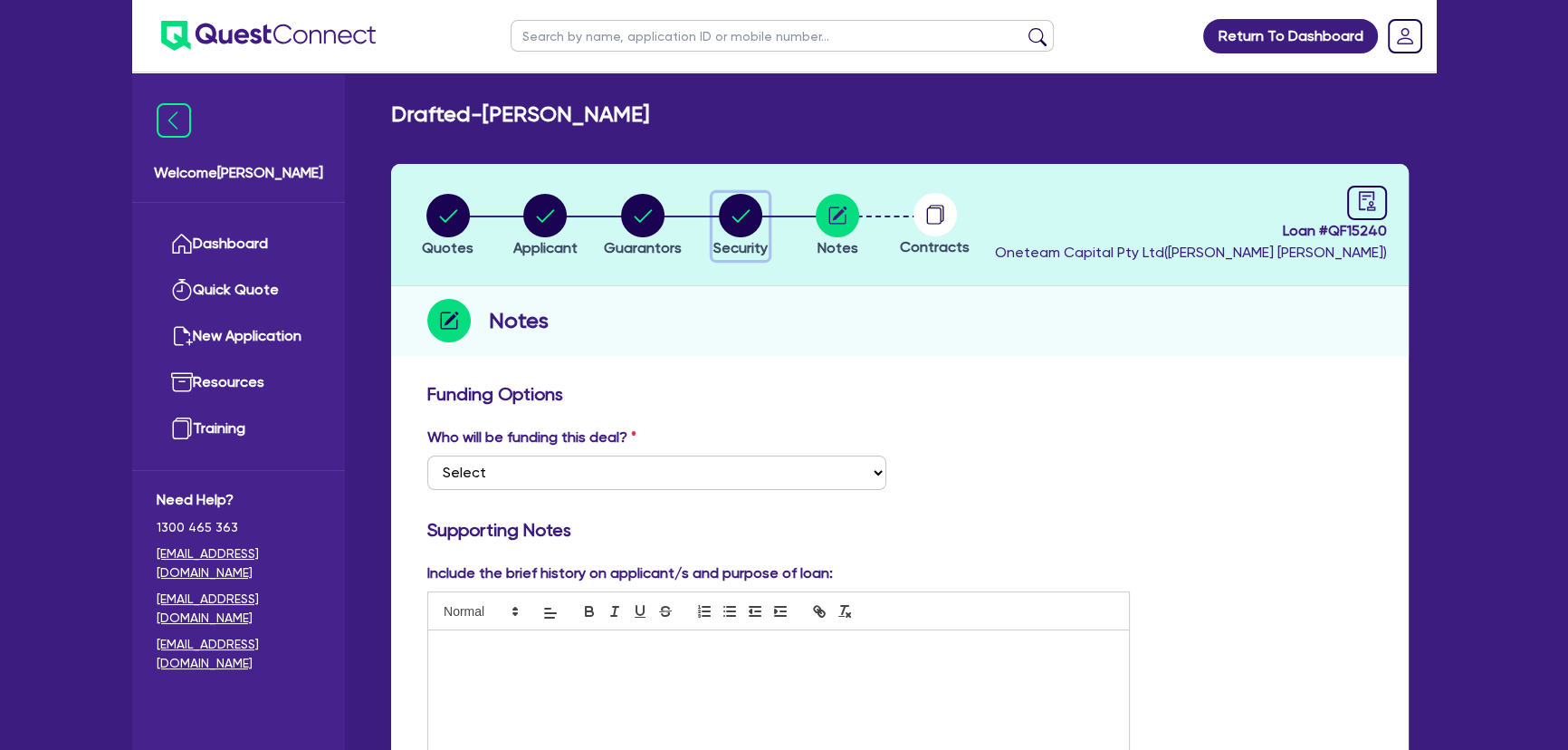
click at [744, 202] on circle "button" at bounding box center [740, 216] width 43 height 43
select select "CARS_AND_LIGHT_TRUCKS"
select select "PASSENGER_VEHICLES"
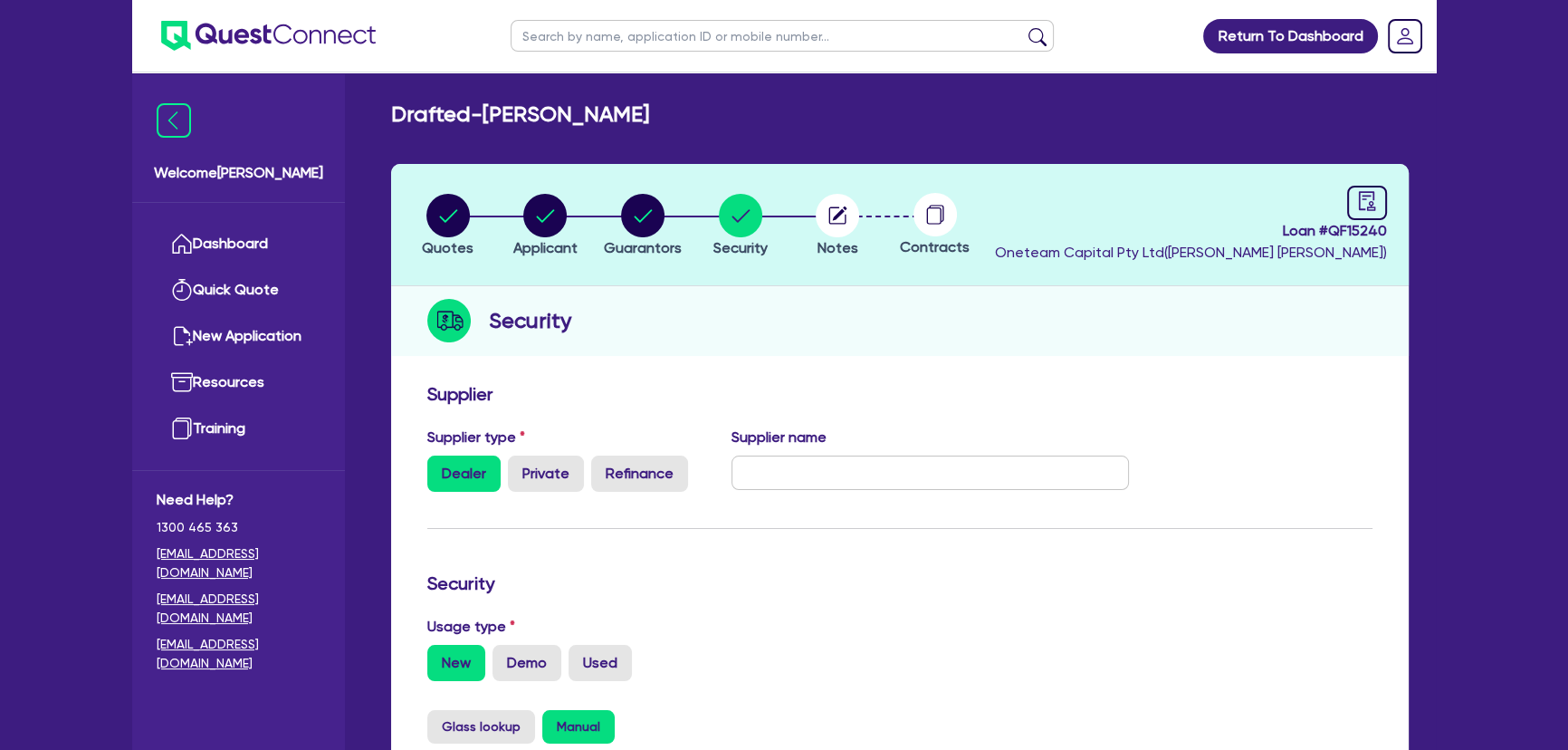
click at [477, 217] on li "Quotes" at bounding box center [447, 225] width 98 height 64
click at [470, 217] on button "Quotes" at bounding box center [447, 226] width 53 height 67
select select "CARS_AND_LIGHT_TRUCKS"
select select "PASSENGER_VEHICLES"
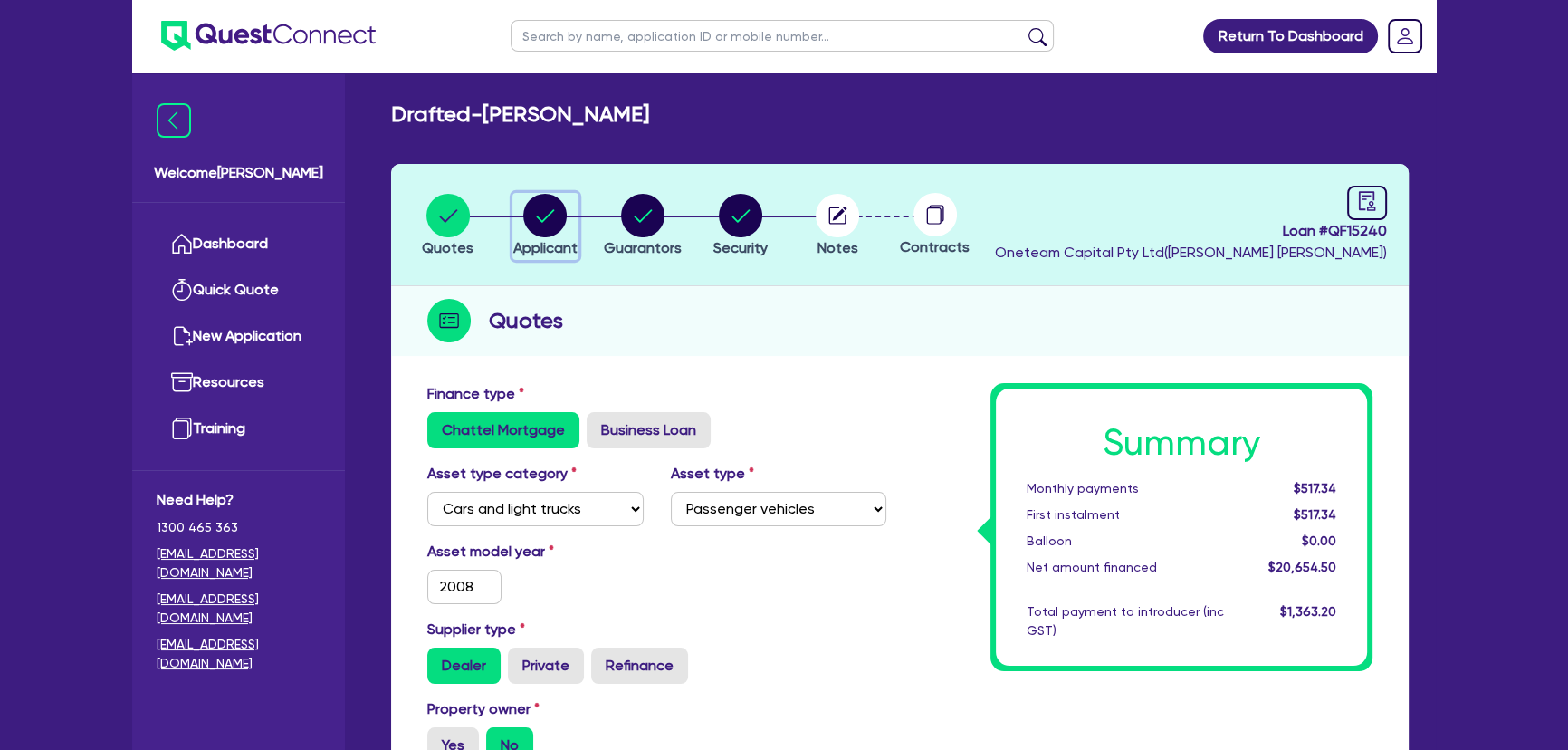
click at [570, 240] on span "Applicant" at bounding box center [545, 247] width 65 height 17
select select "SOLE_TRADER"
select select "BUILDING_CONSTRUCTION"
select select "TRADES_SERVICES_CONSUMERS"
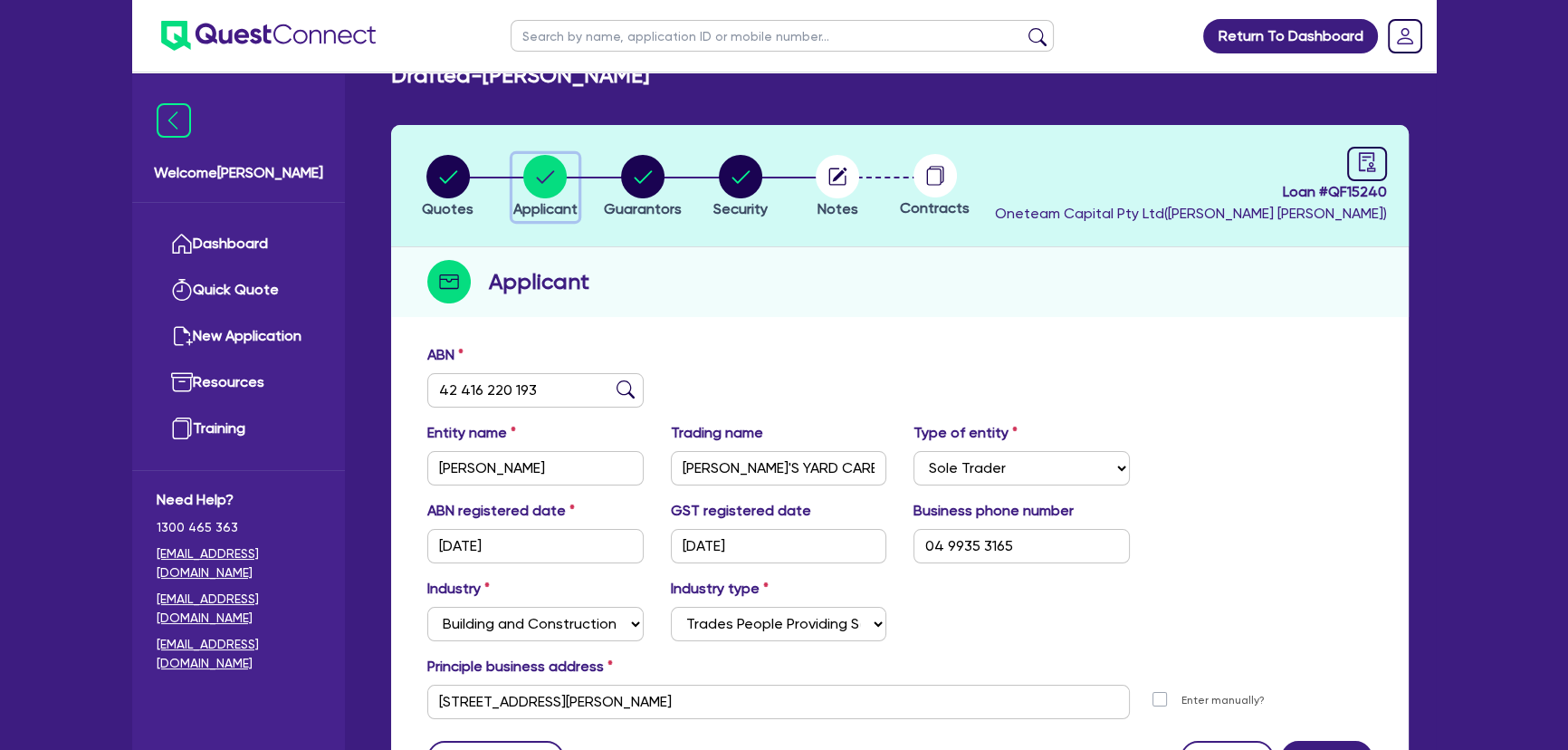
scroll to position [36, 0]
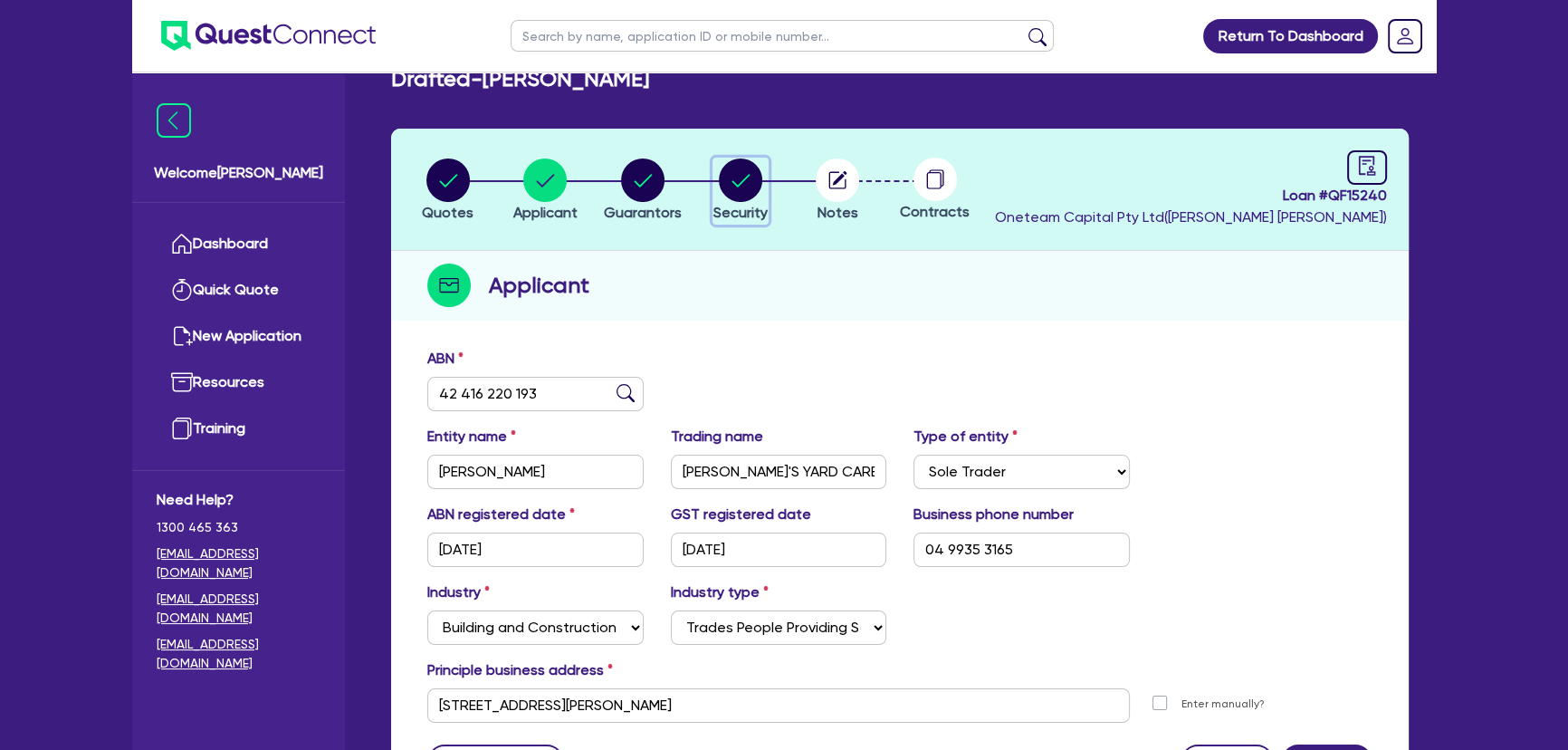
click at [746, 181] on circle "button" at bounding box center [740, 180] width 43 height 43
select select "CARS_AND_LIGHT_TRUCKS"
select select "PASSENGER_VEHICLES"
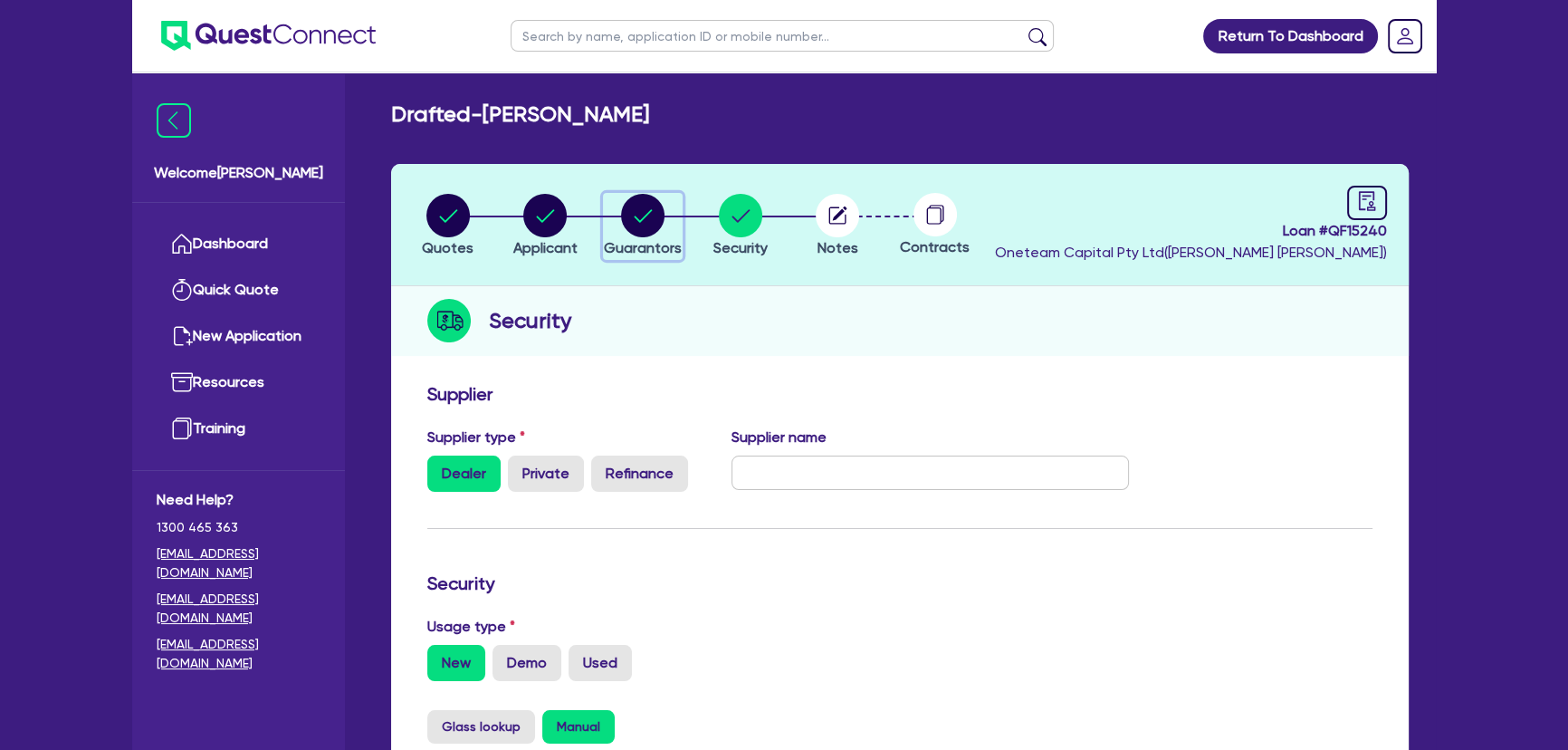
click at [646, 226] on circle "button" at bounding box center [642, 216] width 43 height 43
select select "MR"
select select "WA"
select select "DE_FACTO"
select select "CASH"
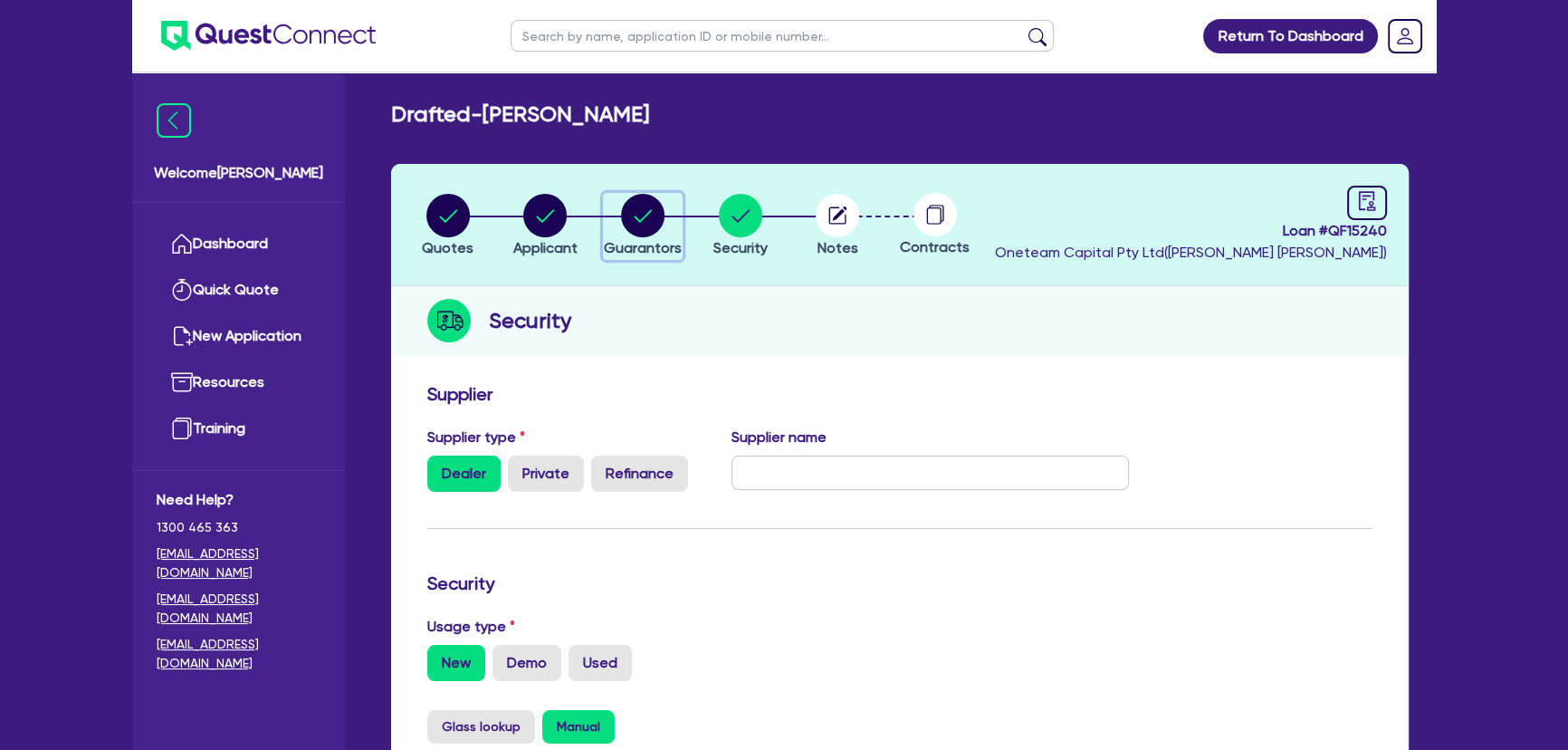
select select "TRAILER"
select select "EQUIPMENT"
select select "OTHER"
select select "VEHICLE_LOAN"
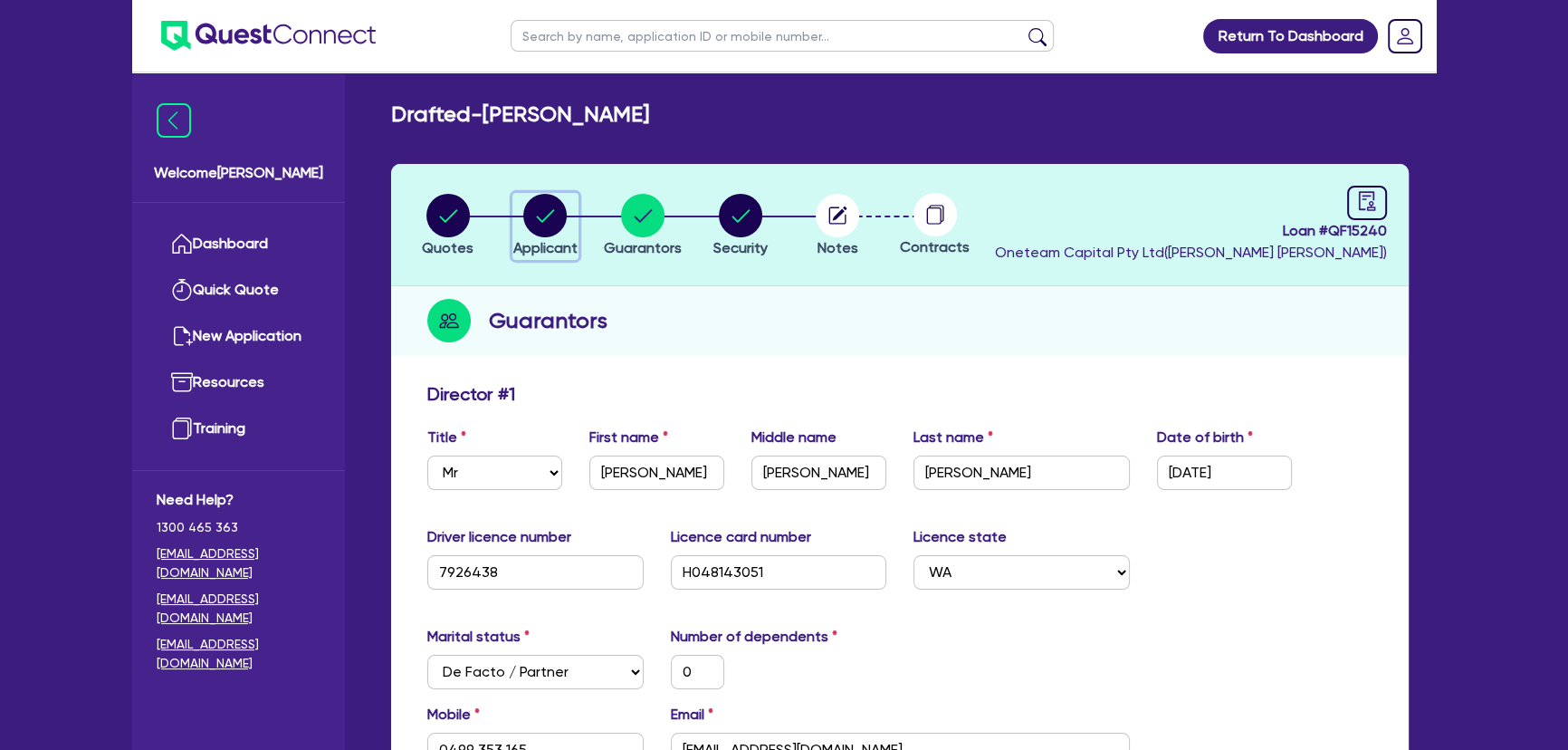
click at [531, 200] on circle "button" at bounding box center [545, 216] width 43 height 43
select select "SOLE_TRADER"
select select "BUILDING_CONSTRUCTION"
select select "TRADES_SERVICES_CONSUMERS"
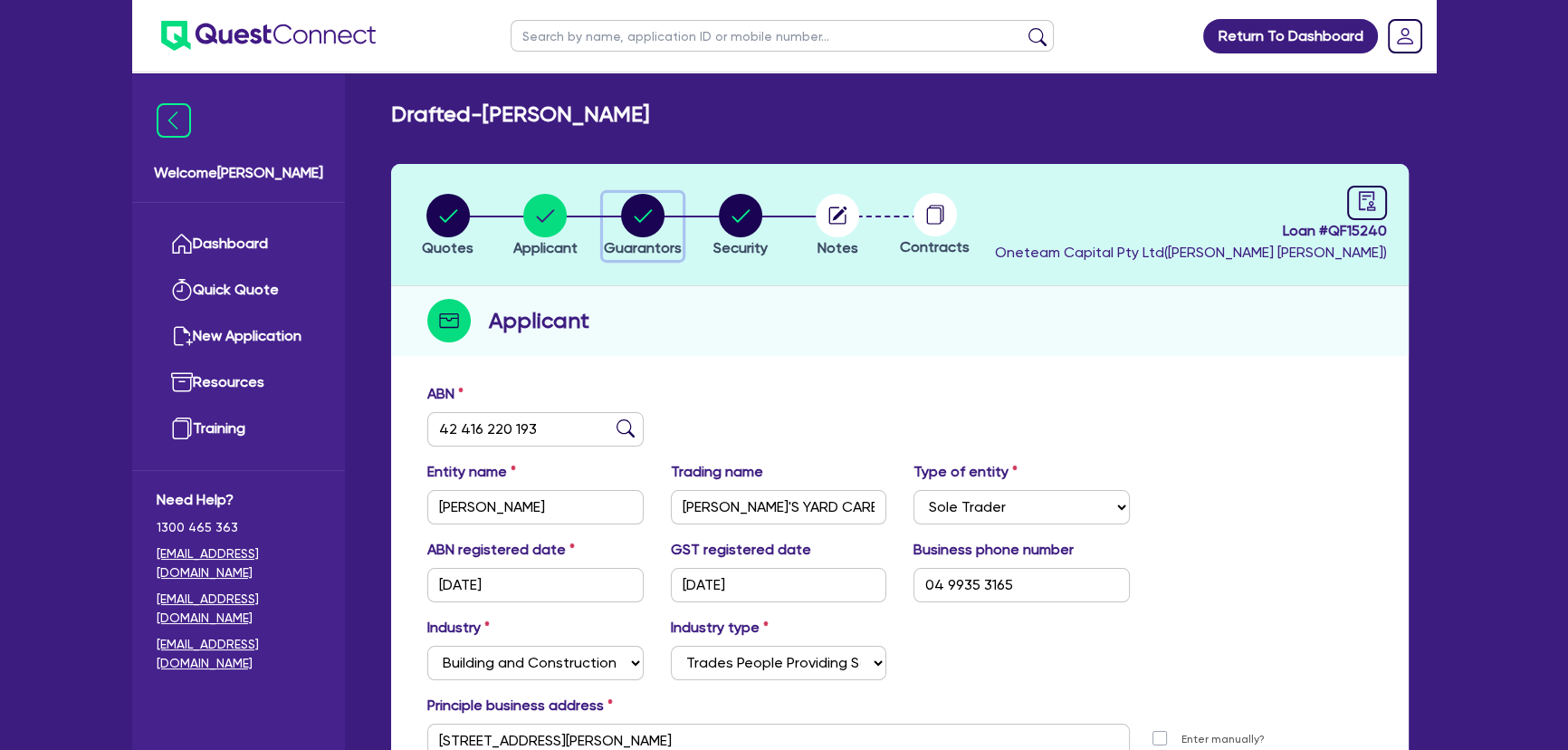
click at [659, 227] on circle "button" at bounding box center [642, 216] width 43 height 43
select select "MR"
select select "WA"
select select "DE_FACTO"
select select "CASH"
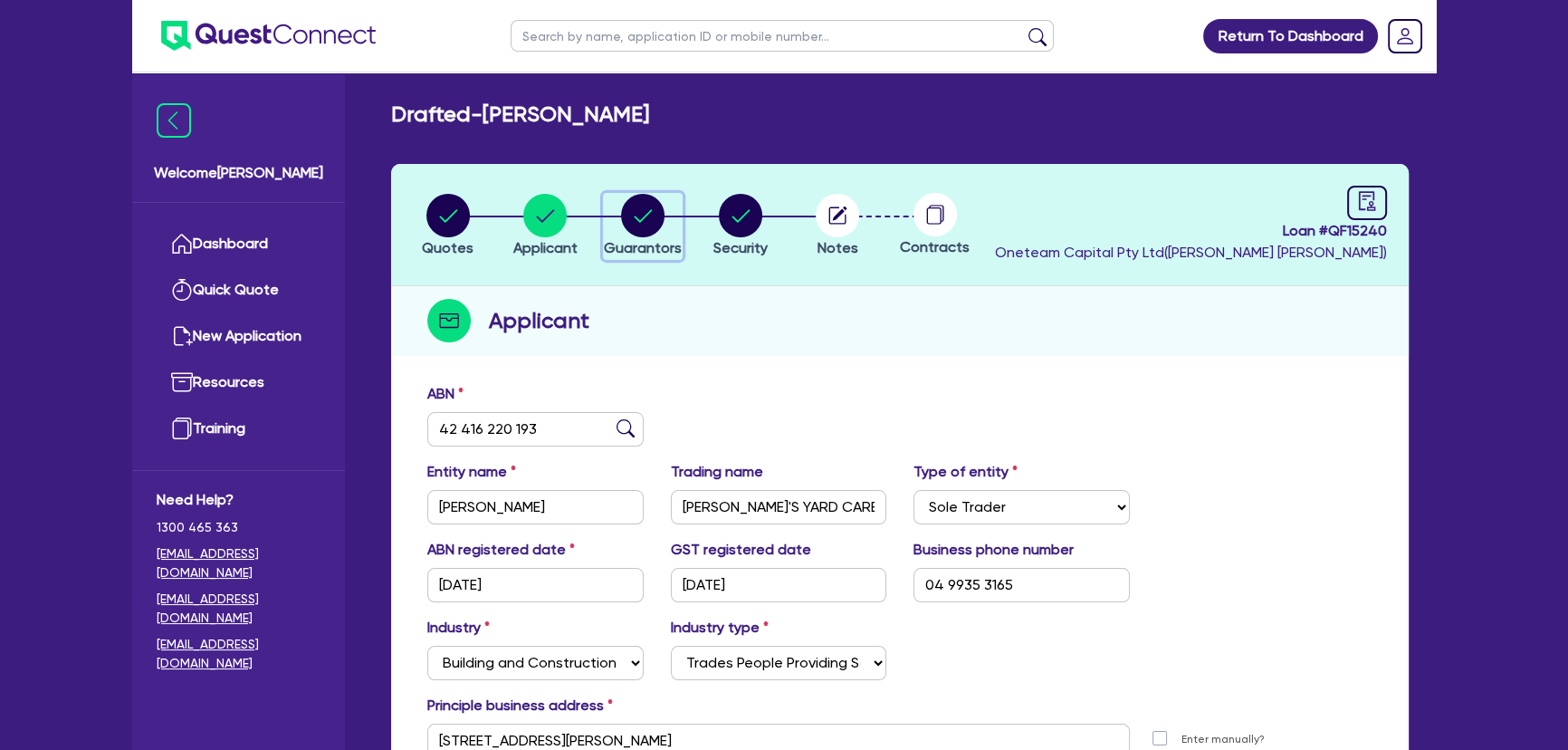
select select "TRAILER"
select select "EQUIPMENT"
select select "OTHER"
select select "VEHICLE_LOAN"
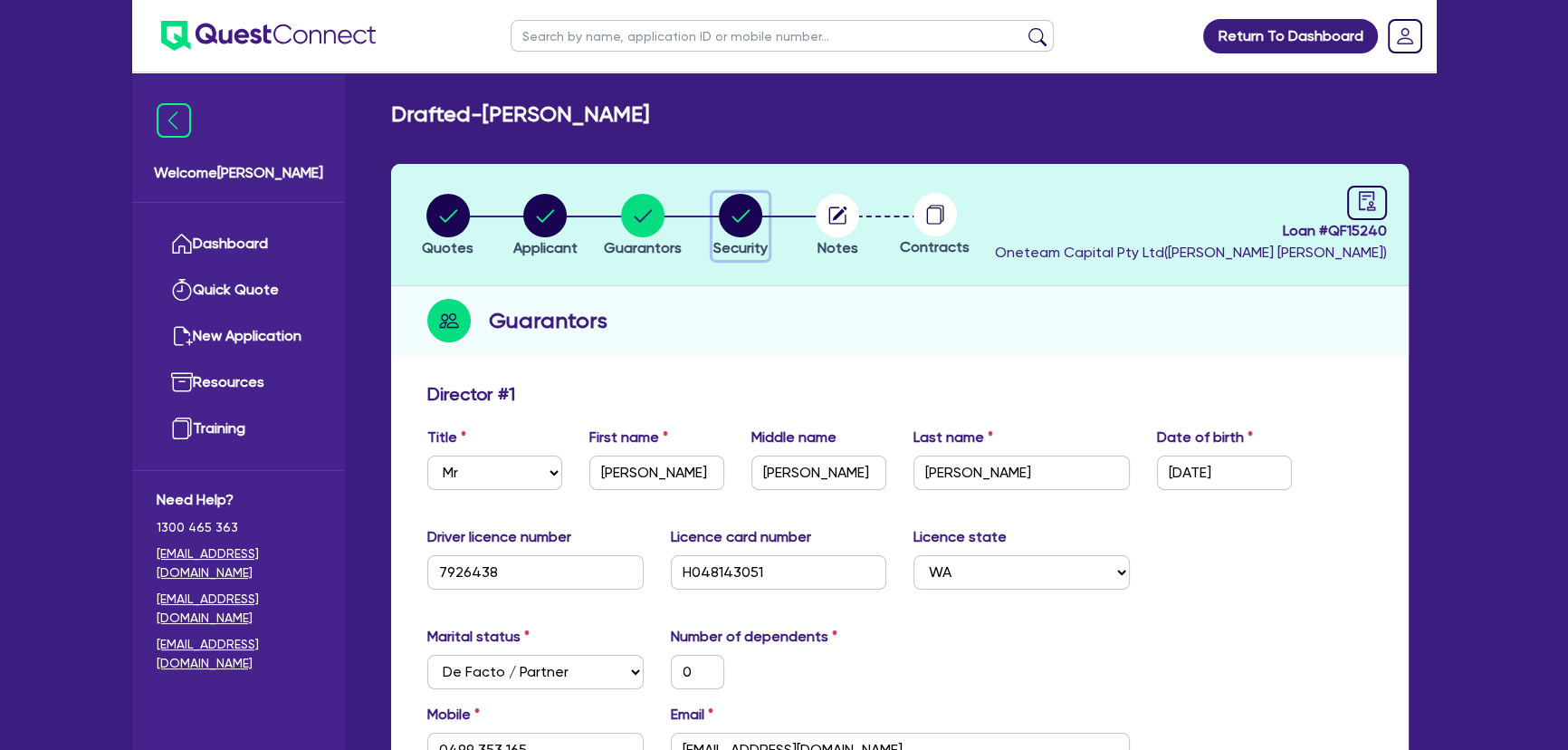
click at [725, 251] on span "Security" at bounding box center [741, 247] width 54 height 17
select select "CARS_AND_LIGHT_TRUCKS"
select select "PASSENGER_VEHICLES"
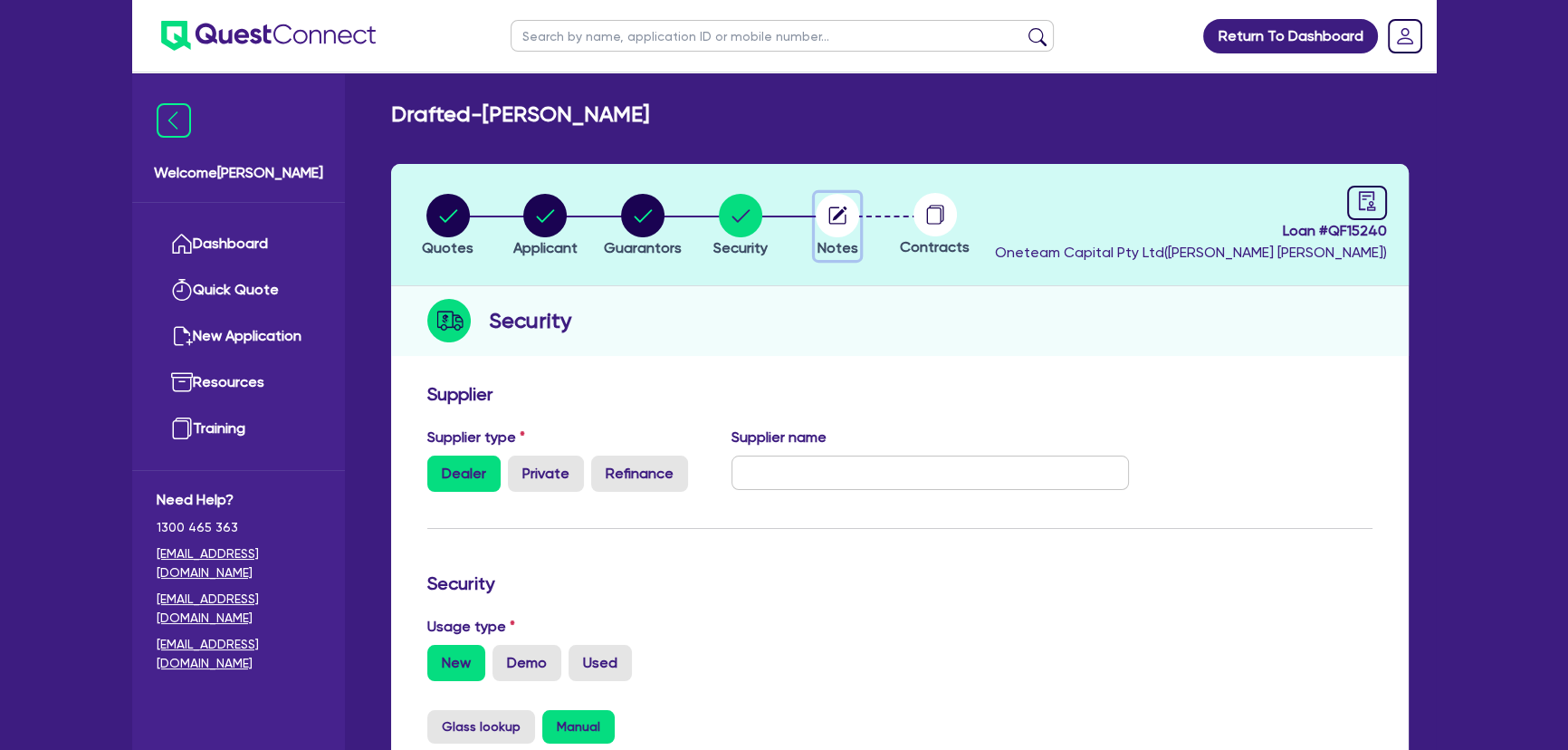
click at [833, 227] on circle "button" at bounding box center [837, 216] width 43 height 43
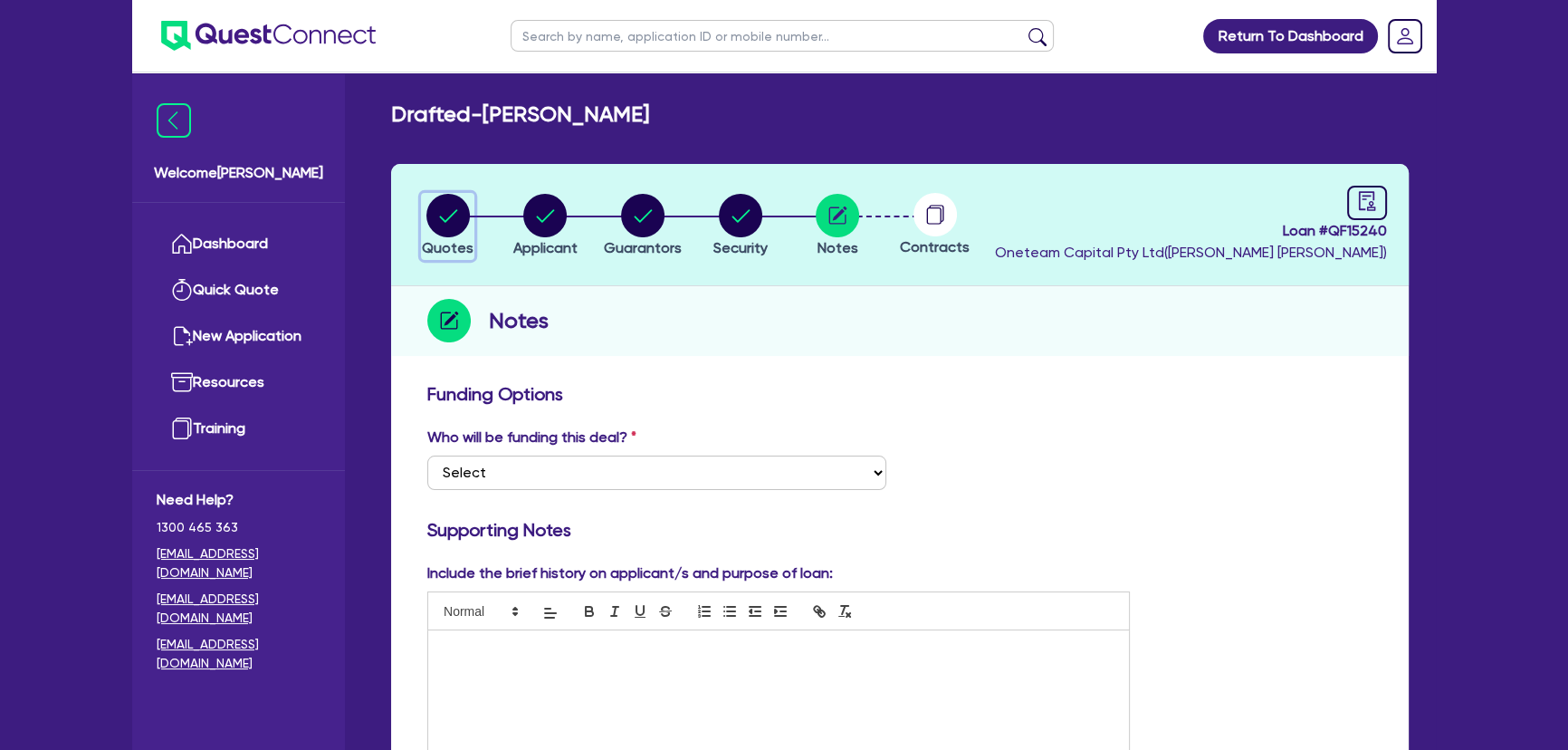
click at [453, 227] on circle "button" at bounding box center [447, 216] width 43 height 43
select select "CARS_AND_LIGHT_TRUCKS"
select select "PASSENGER_VEHICLES"
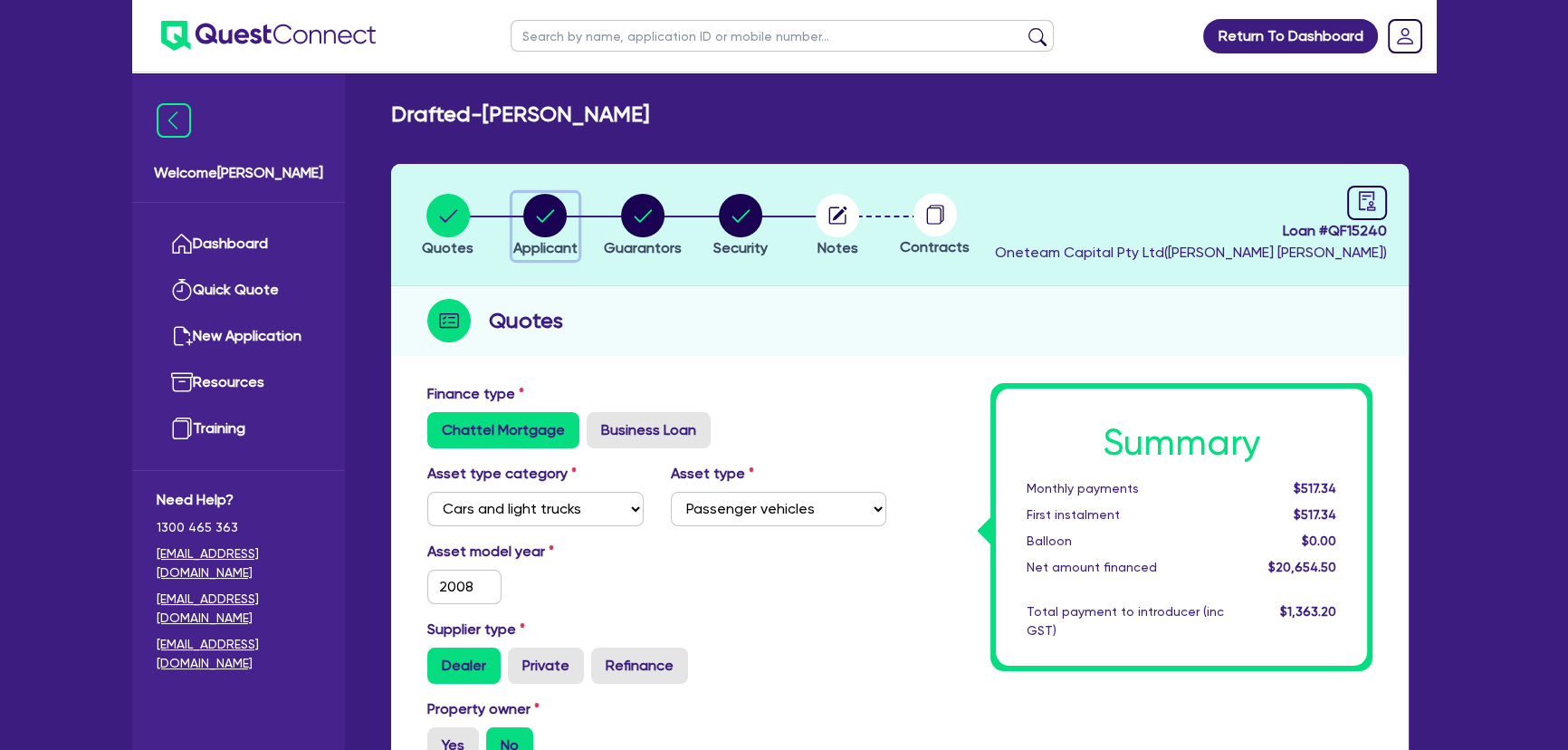
click at [556, 234] on icon "button" at bounding box center [545, 216] width 43 height 43
select select "SOLE_TRADER"
select select "BUILDING_CONSTRUCTION"
select select "TRADES_SERVICES_CONSUMERS"
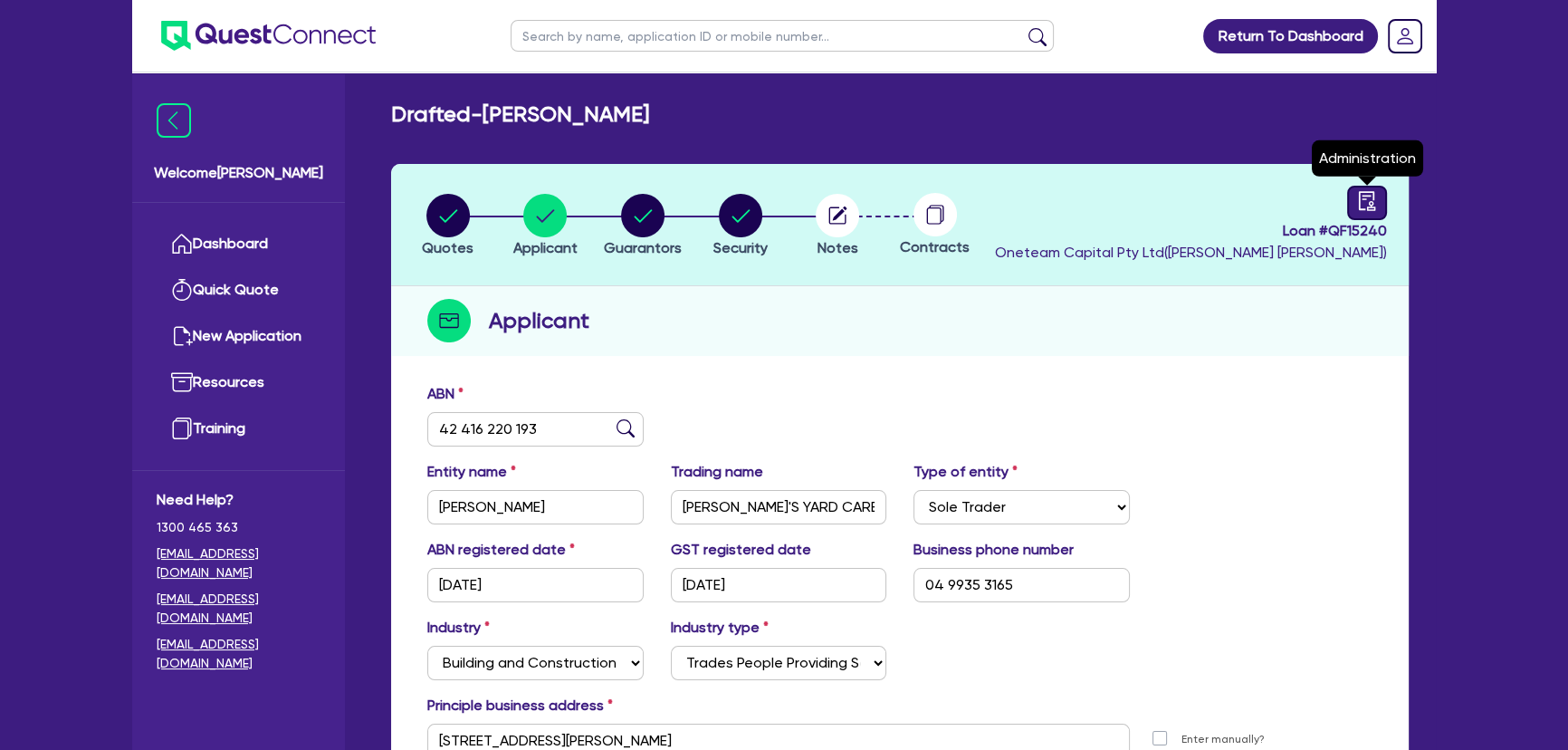
click at [1359, 191] on icon "audit" at bounding box center [1367, 201] width 20 height 20
select select "DRAFTED_NEW"
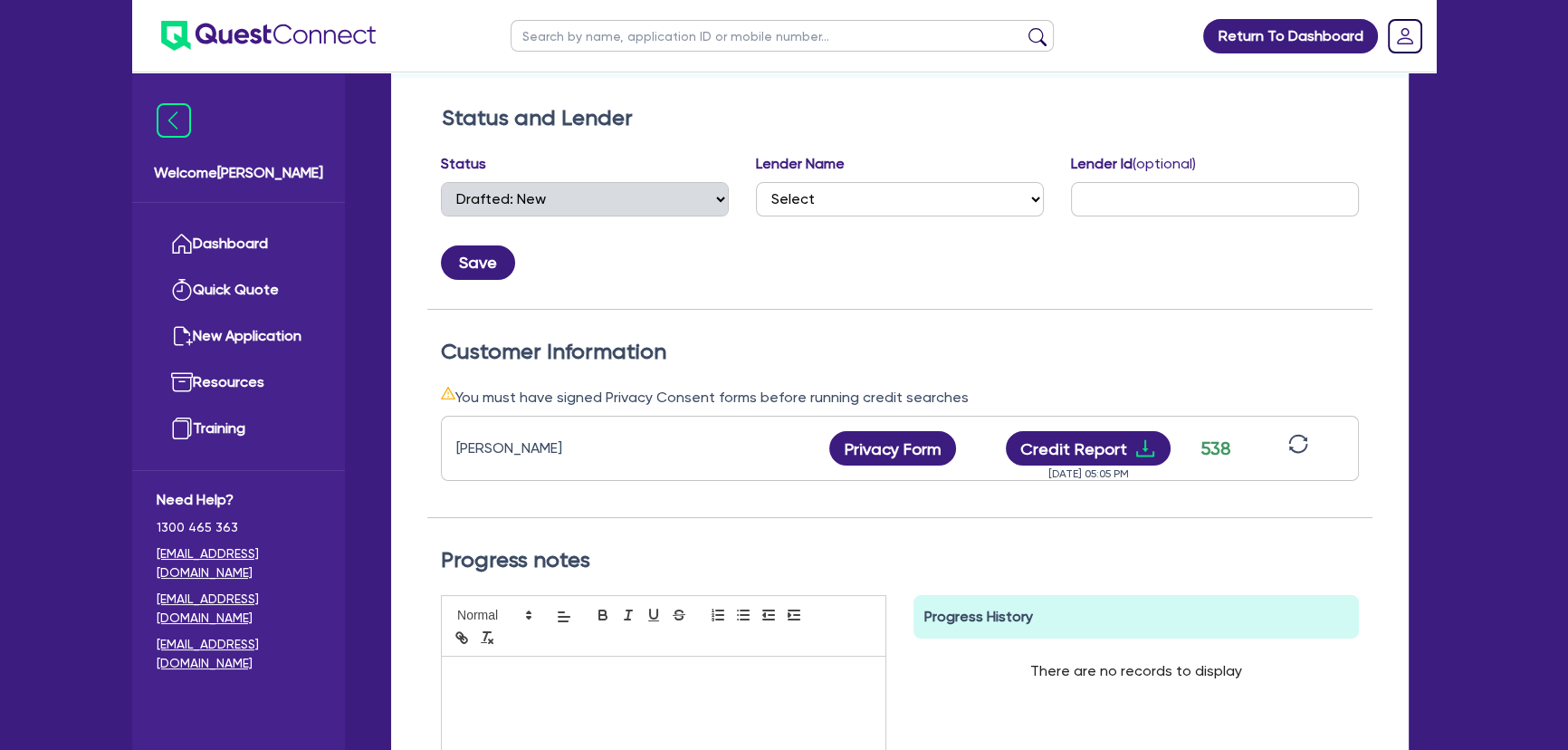
scroll to position [559, 0]
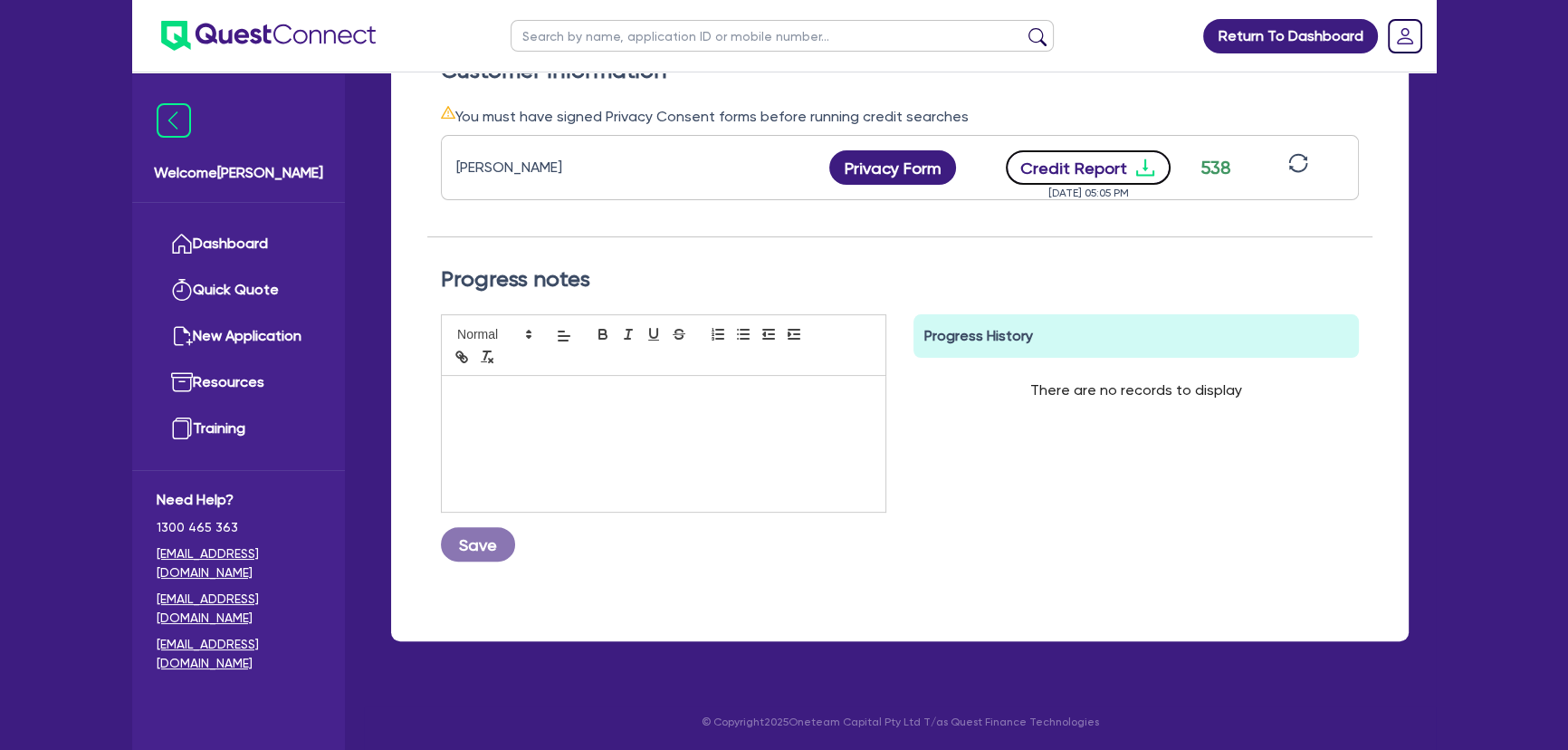
click at [1145, 166] on icon "download" at bounding box center [1145, 168] width 18 height 17
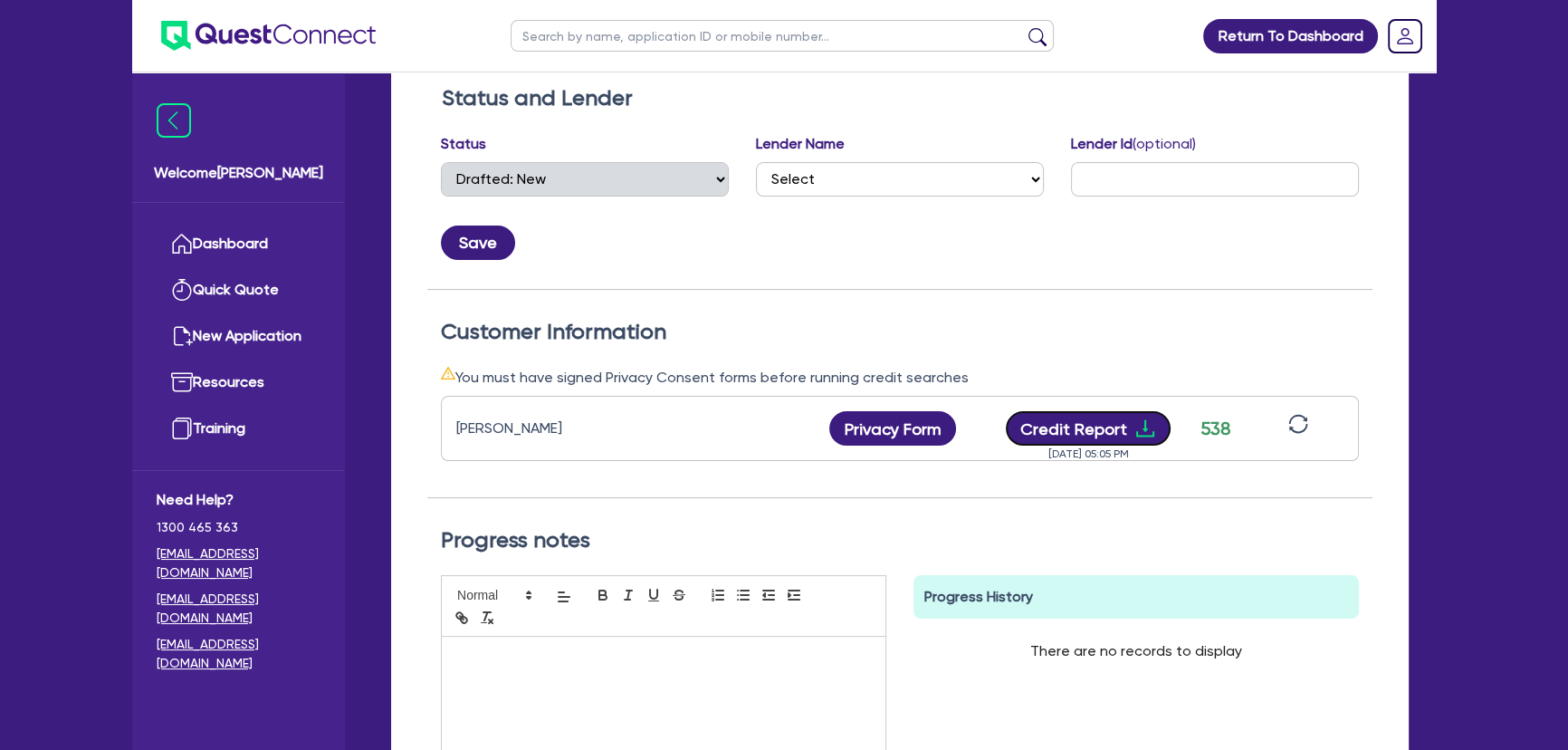
scroll to position [0, 0]
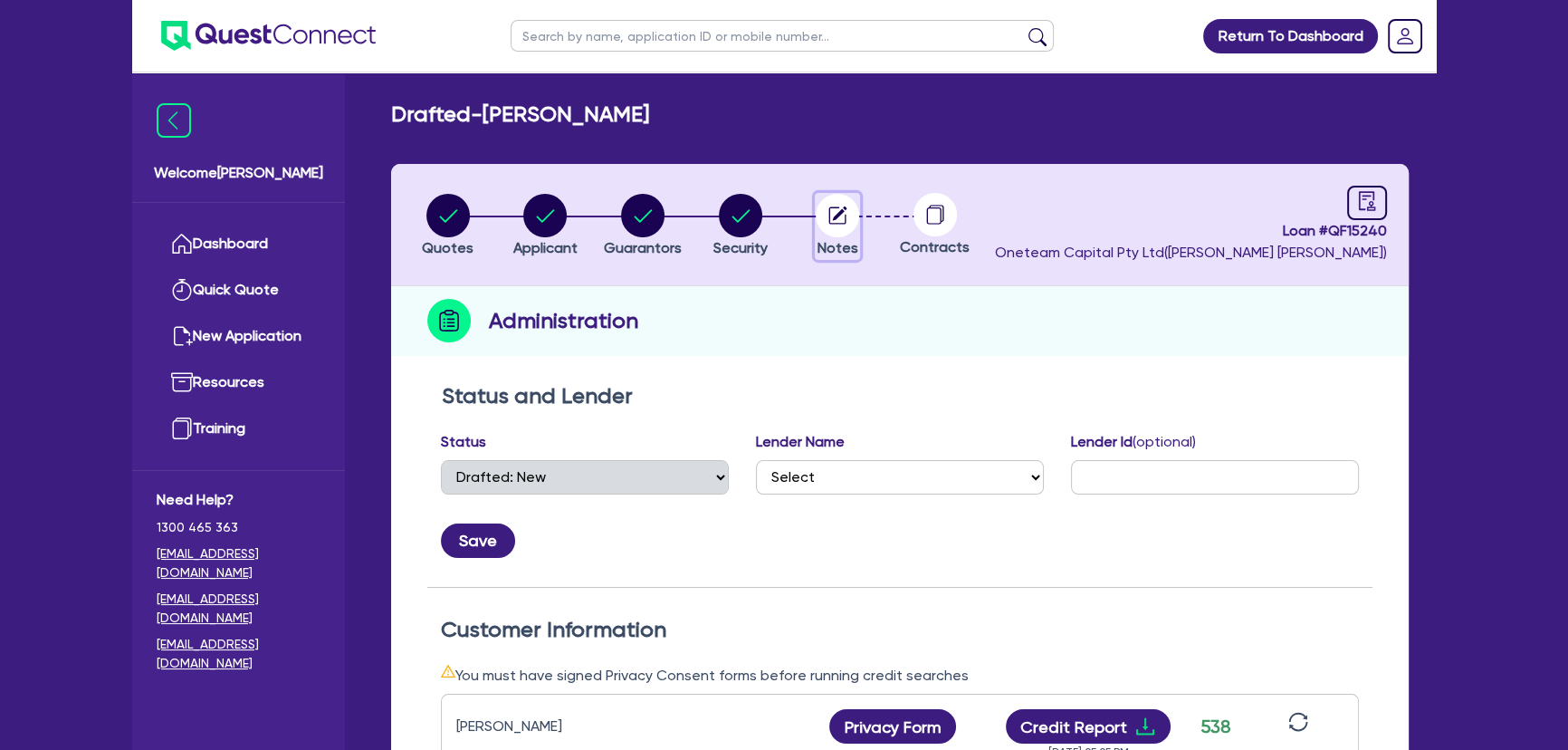
click at [840, 241] on span "Notes" at bounding box center [838, 247] width 41 height 17
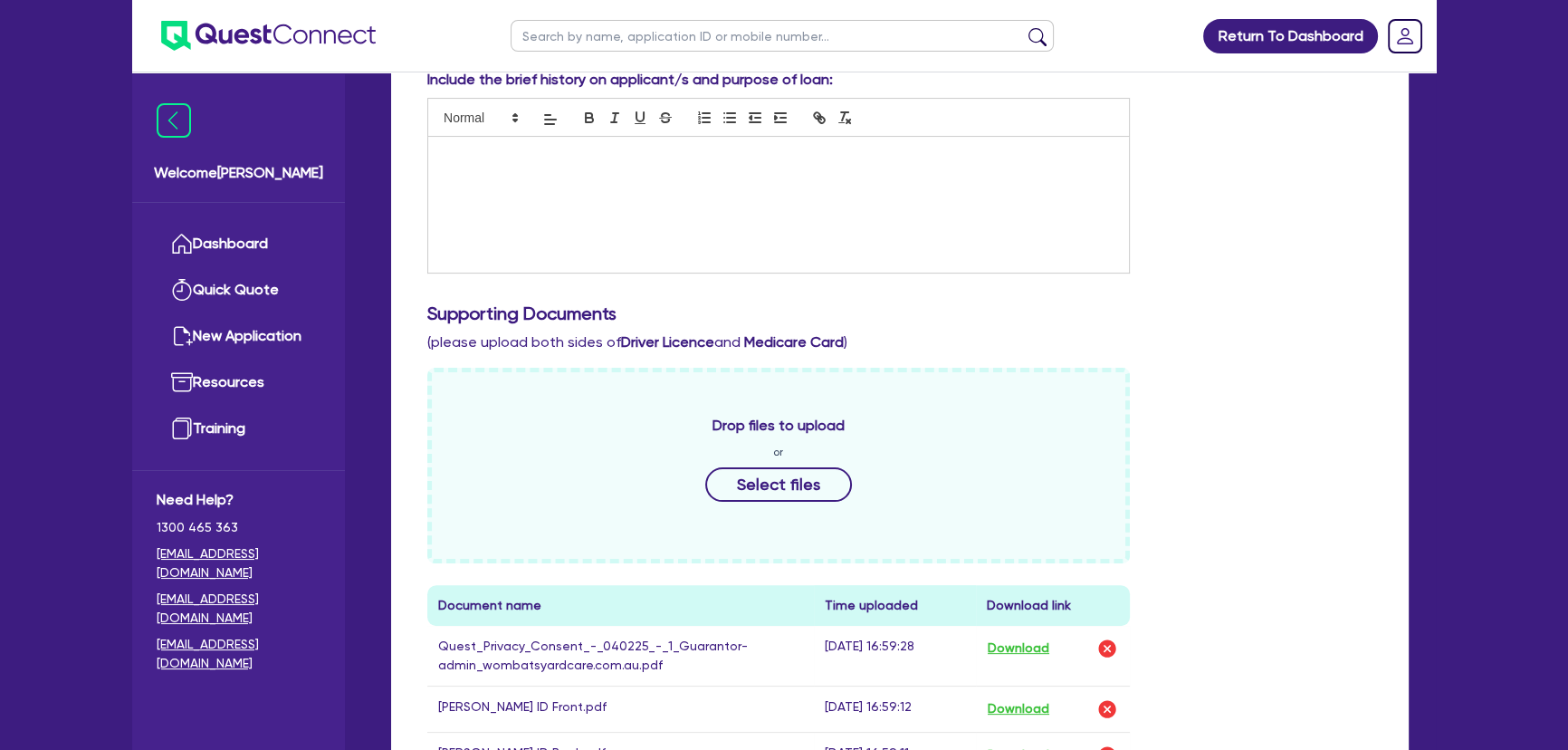
click at [584, 213] on div at bounding box center [778, 205] width 700 height 136
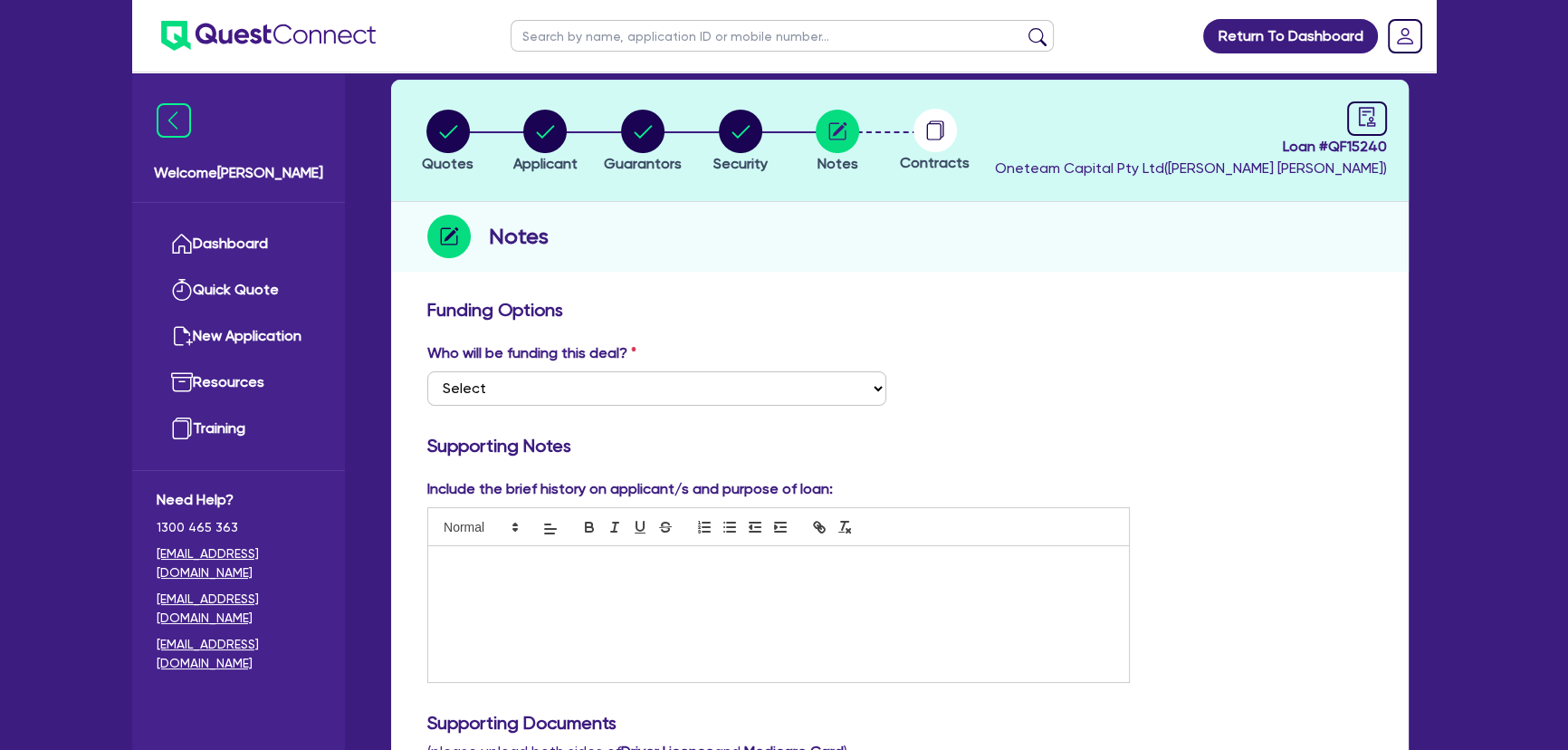
scroll to position [81, 0]
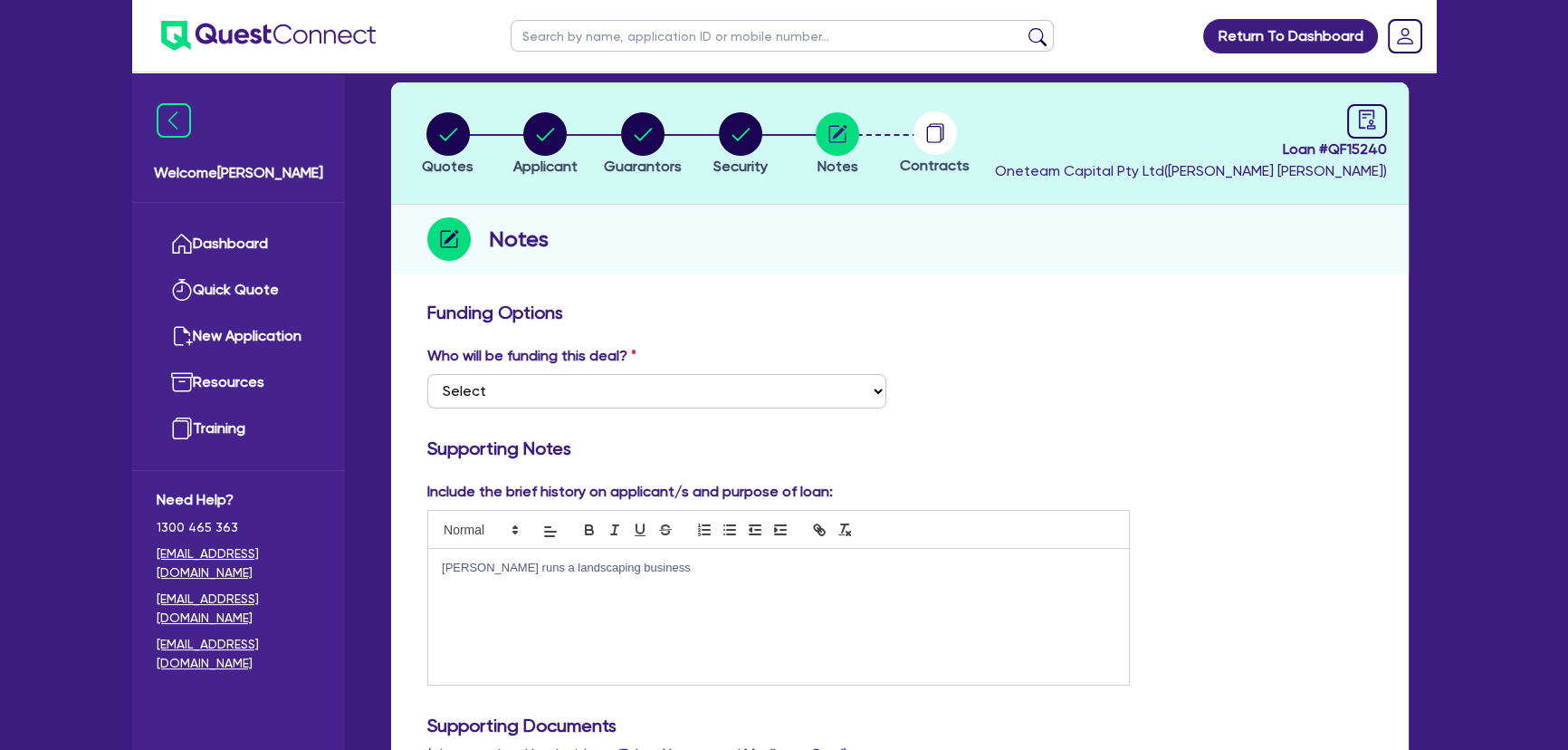
click at [680, 571] on p "Jamie runs a landscaping business" at bounding box center [778, 567] width 673 height 16
click at [877, 575] on div "Jamie runs a landscaping business in perth. The business specalises in both" at bounding box center [778, 617] width 700 height 136
click at [970, 588] on div "Jamie runs a landscaping business in perth. The business specalises in the resi…" at bounding box center [778, 617] width 700 height 136
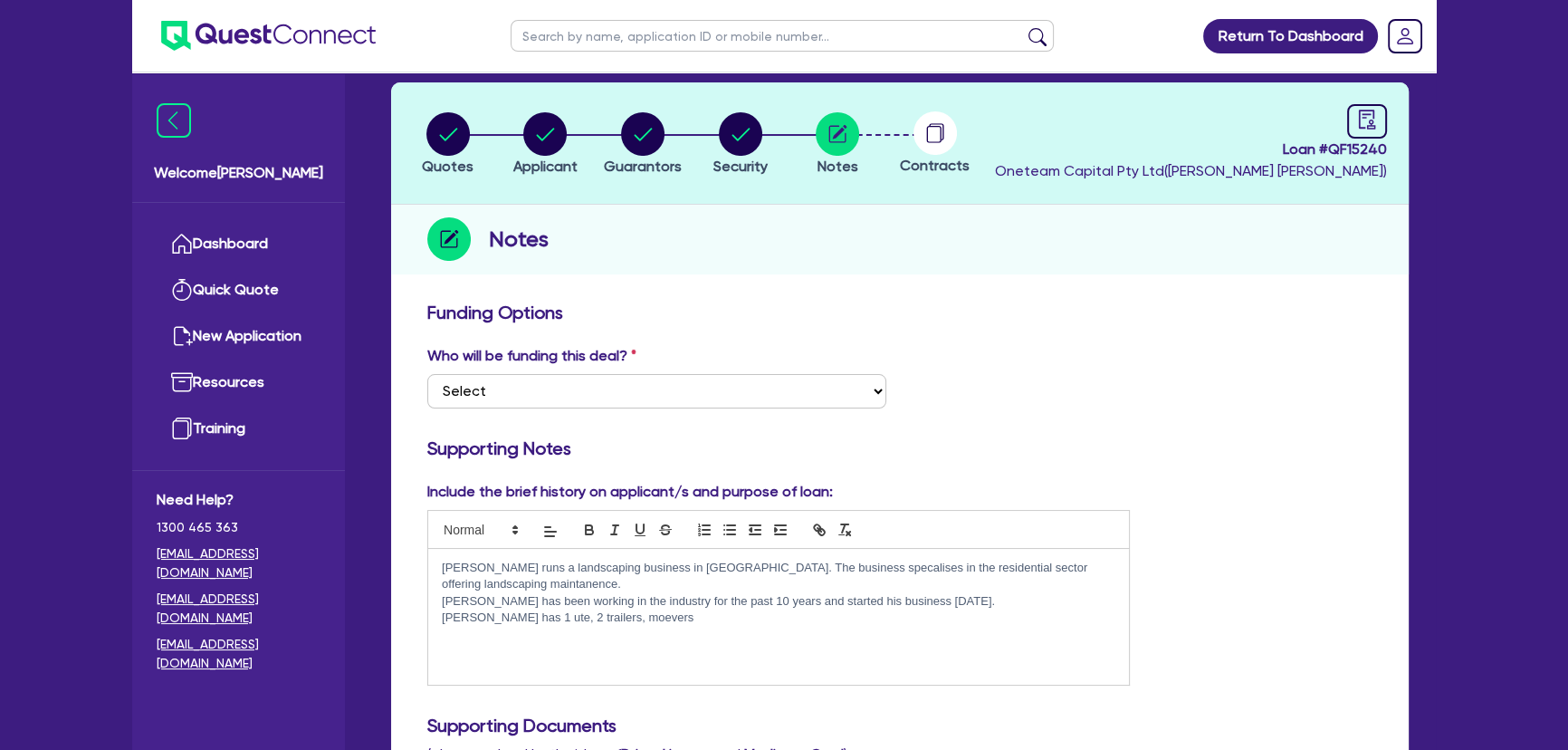
click at [670, 610] on p "Jamie has 1 ute, 2 trailers, moevers" at bounding box center [778, 618] width 673 height 16
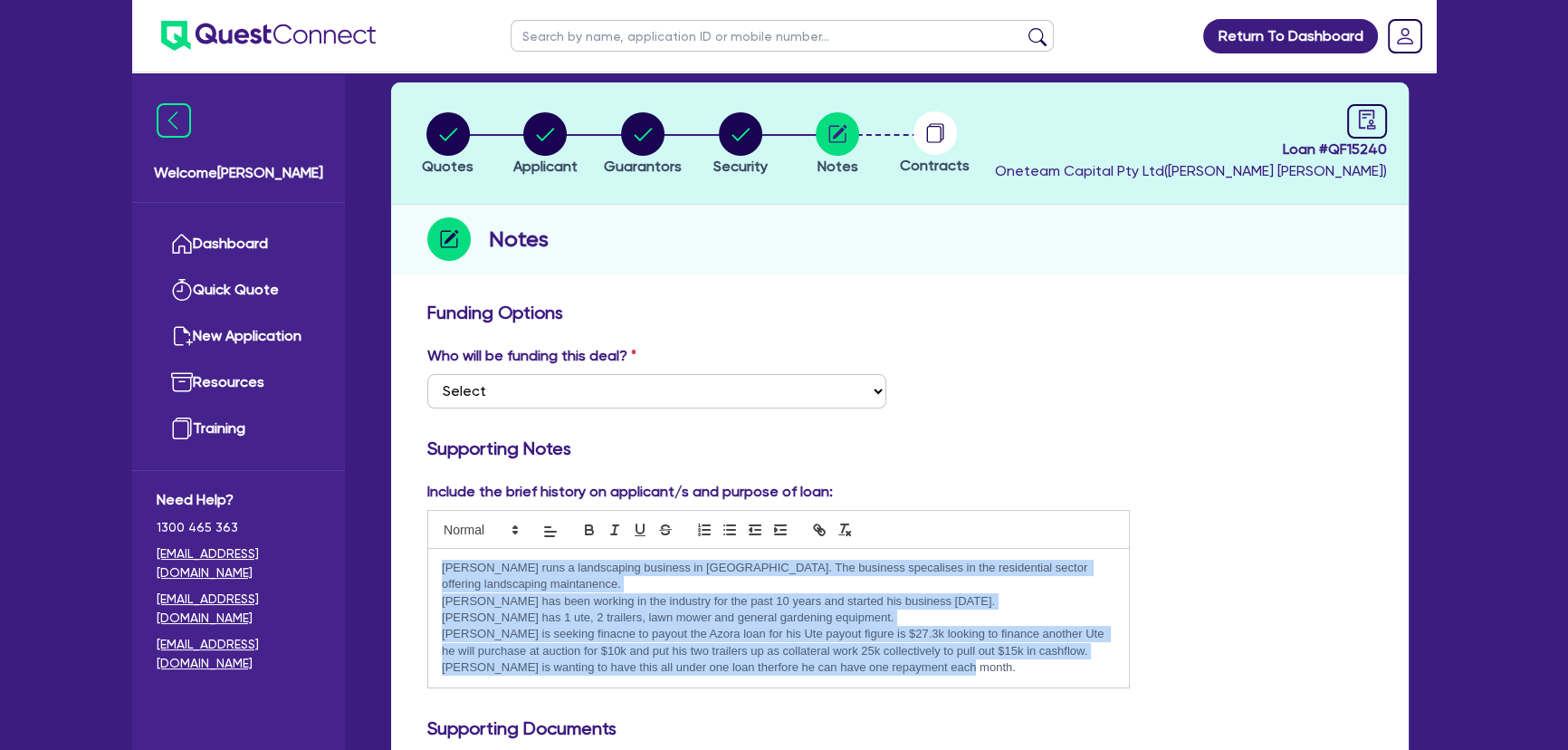
drag, startPoint x: 1036, startPoint y: 668, endPoint x: 358, endPoint y: 563, distance: 686.1
copy div "Jamie runs a landscaping business in perth. The business specalises in the resi…"
click at [947, 659] on p "Jamie is wanting to have this all under one loan therfore he can have one repay…" at bounding box center [778, 667] width 673 height 16
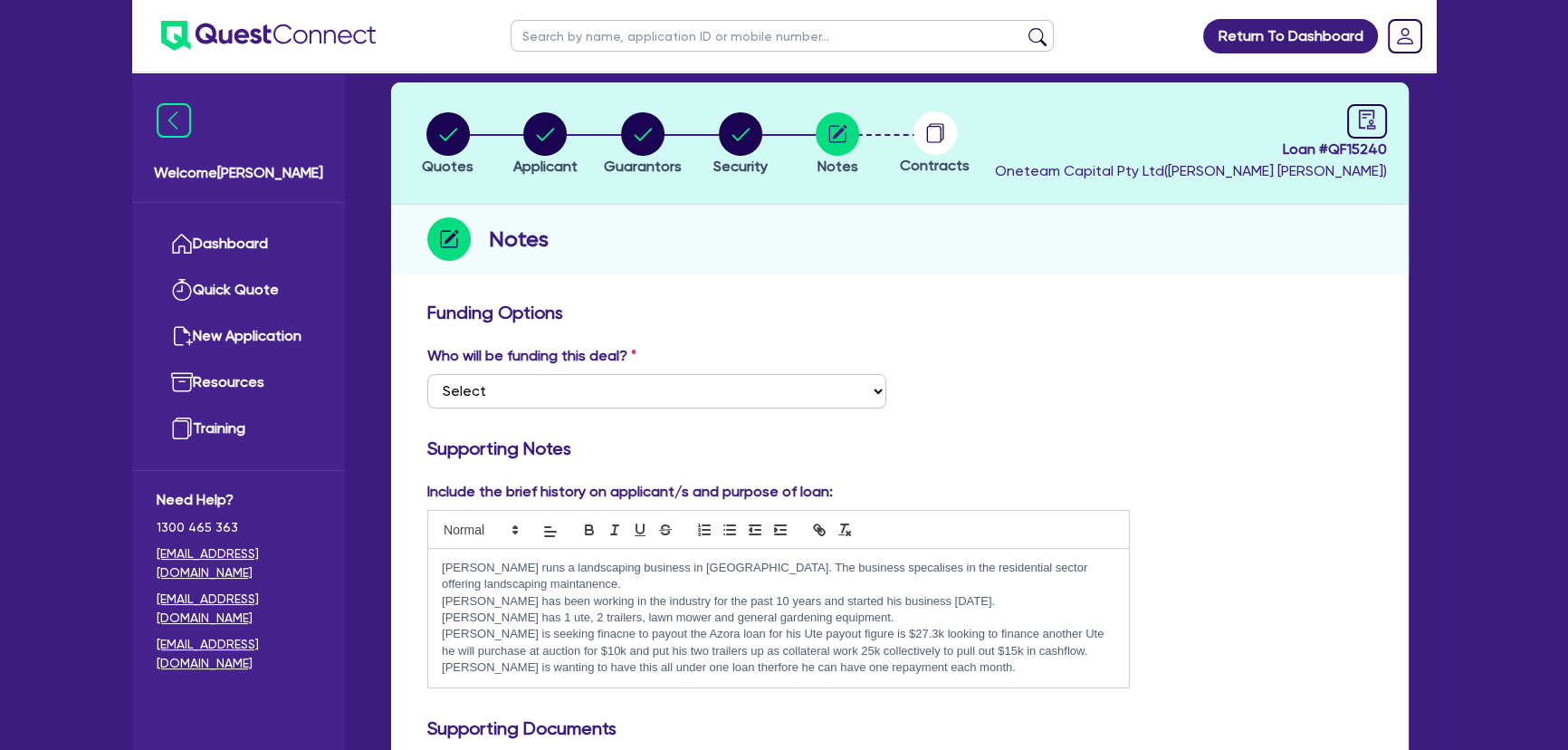
click at [950, 659] on p "Jamie is wanting to have this all under one loan therfore he can have one repay…" at bounding box center [778, 667] width 673 height 16
click at [951, 659] on p "Jamie is wanting to have this all under one loan therfore he can have one repay…" at bounding box center [778, 667] width 673 height 16
click at [952, 659] on p "Jamie is wanting to have this all under one loan therfore he can have one repay…" at bounding box center [778, 667] width 673 height 16
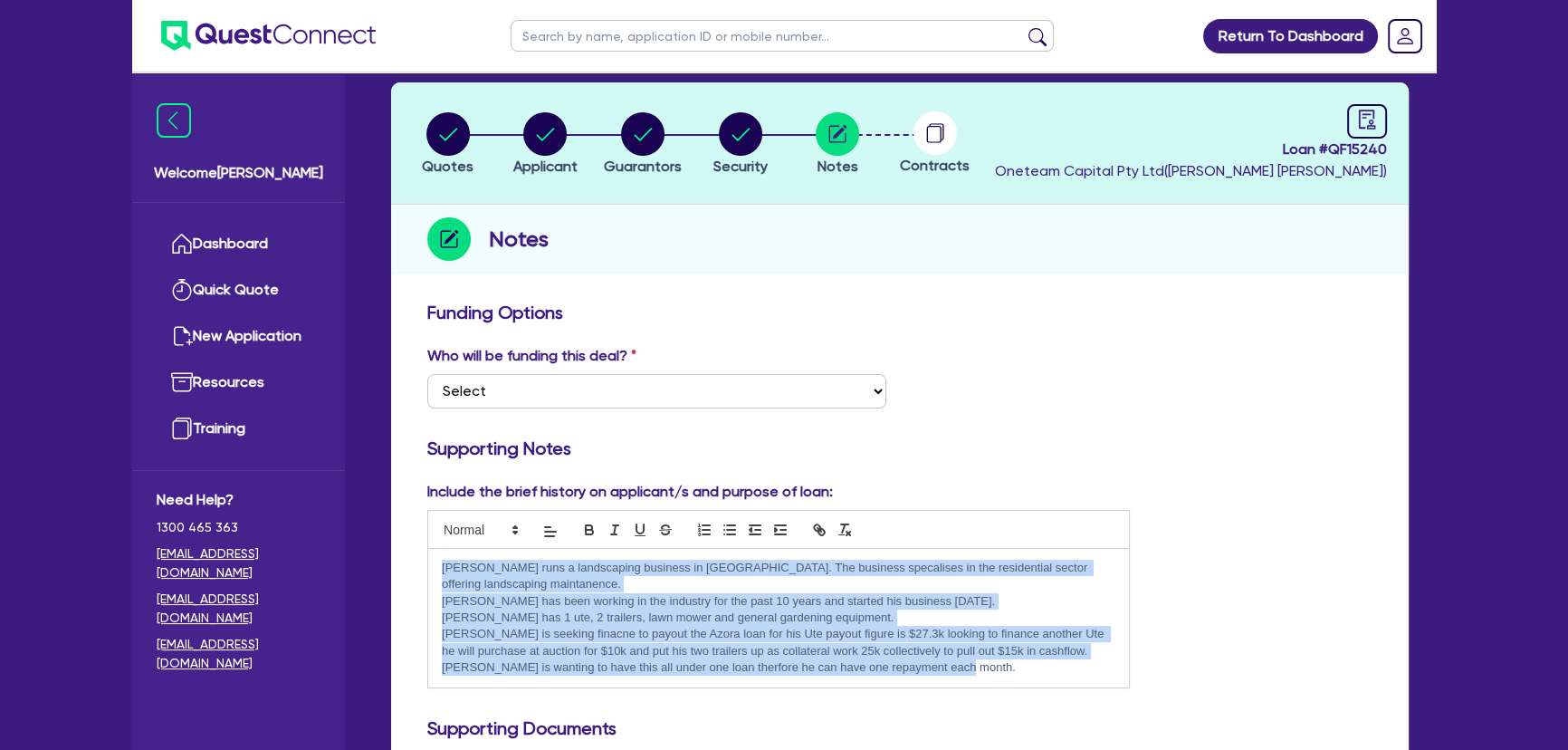
drag, startPoint x: 965, startPoint y: 652, endPoint x: 433, endPoint y: 558, distance: 540.2
click at [433, 558] on div "Jamie runs a landscaping business in perth. The business specalises in the resi…" at bounding box center [778, 618] width 700 height 138
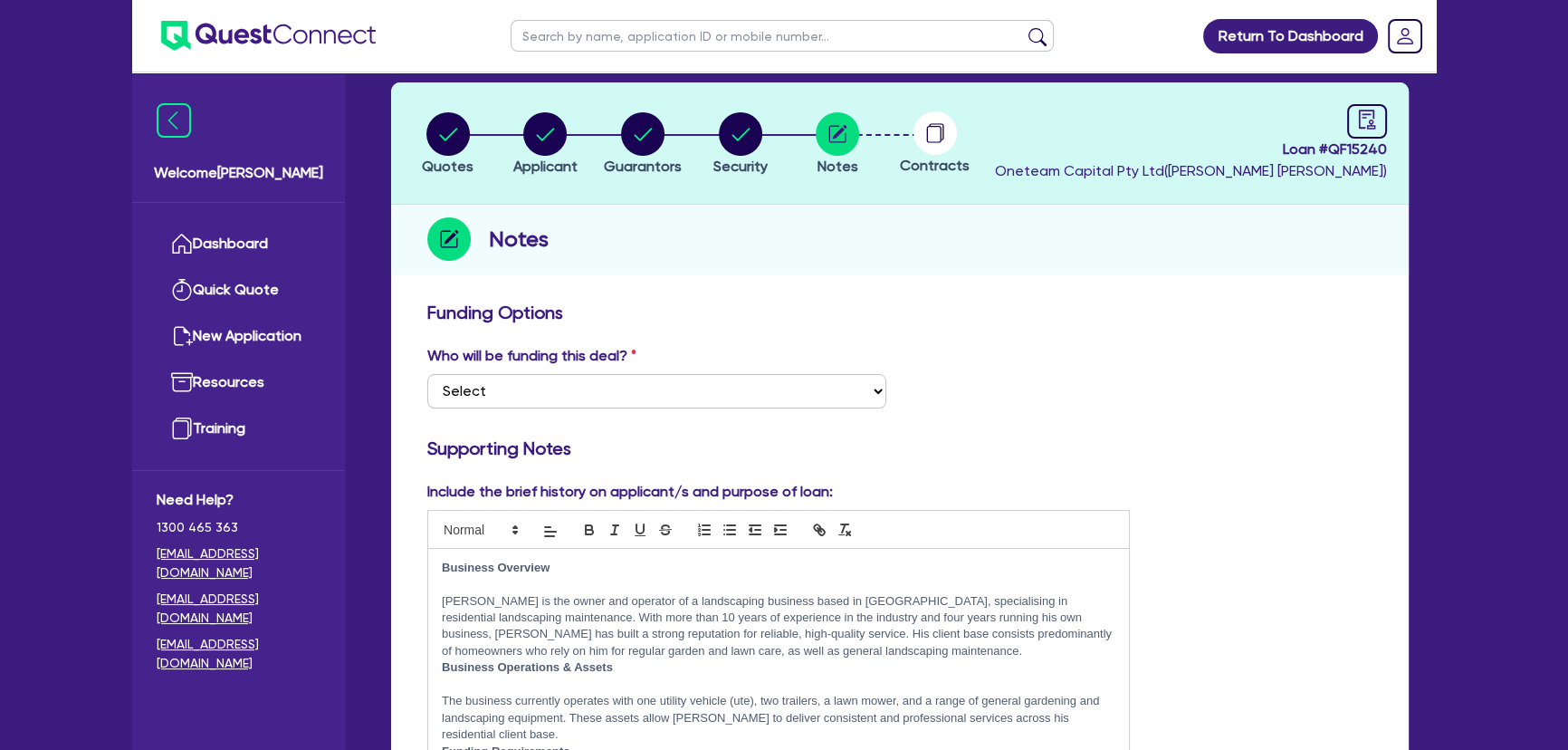
scroll to position [417, 0]
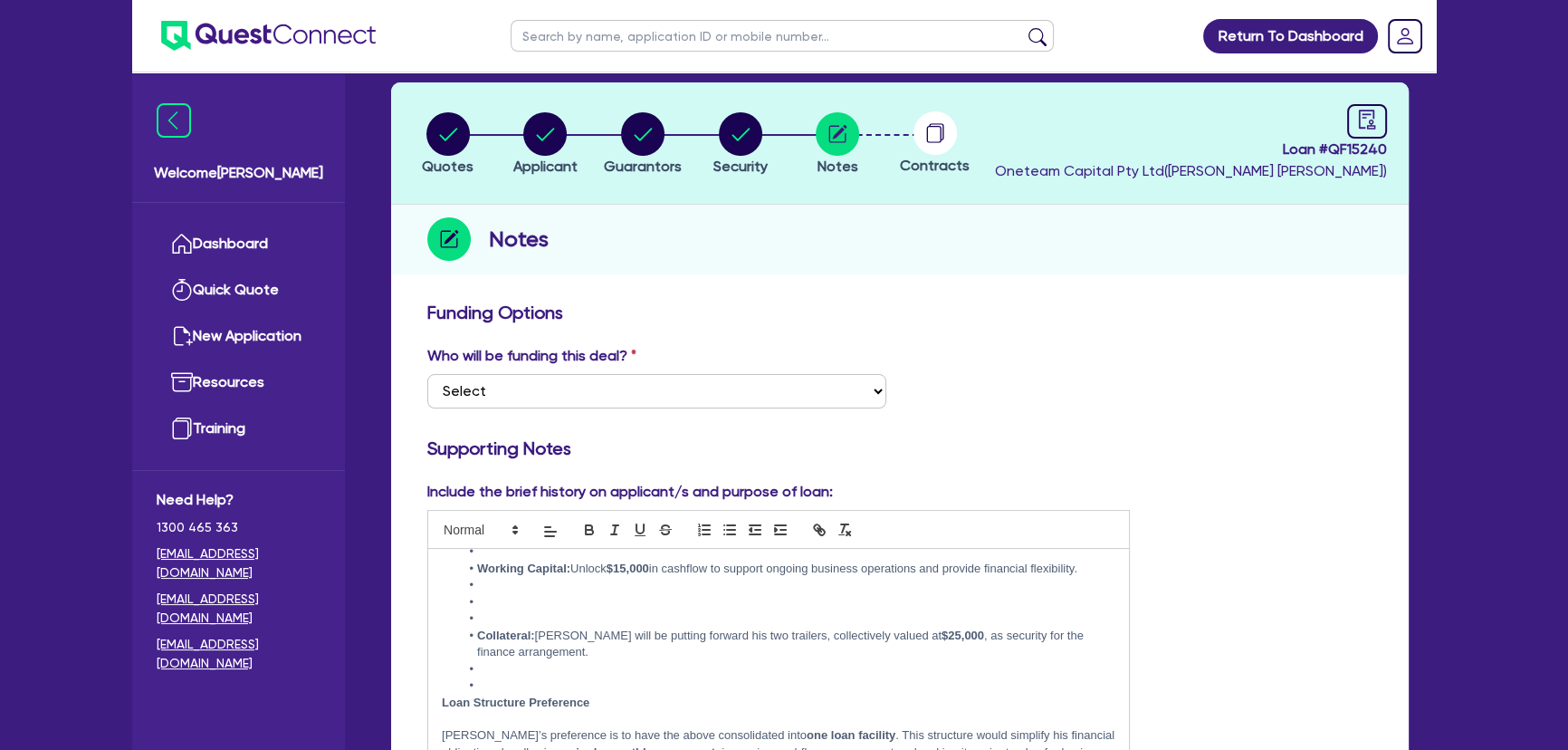
click at [497, 679] on li at bounding box center [787, 685] width 656 height 16
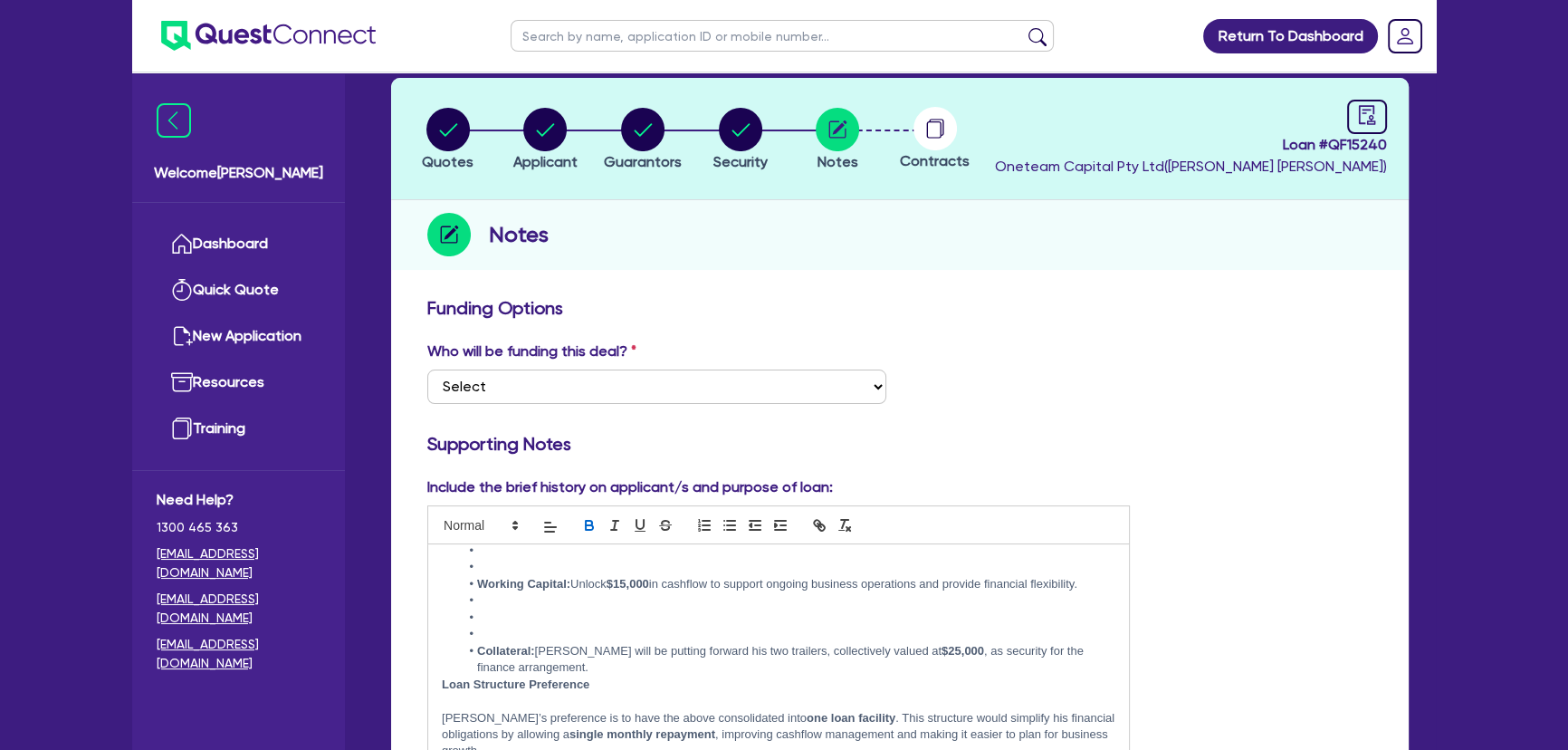
scroll to position [102, 0]
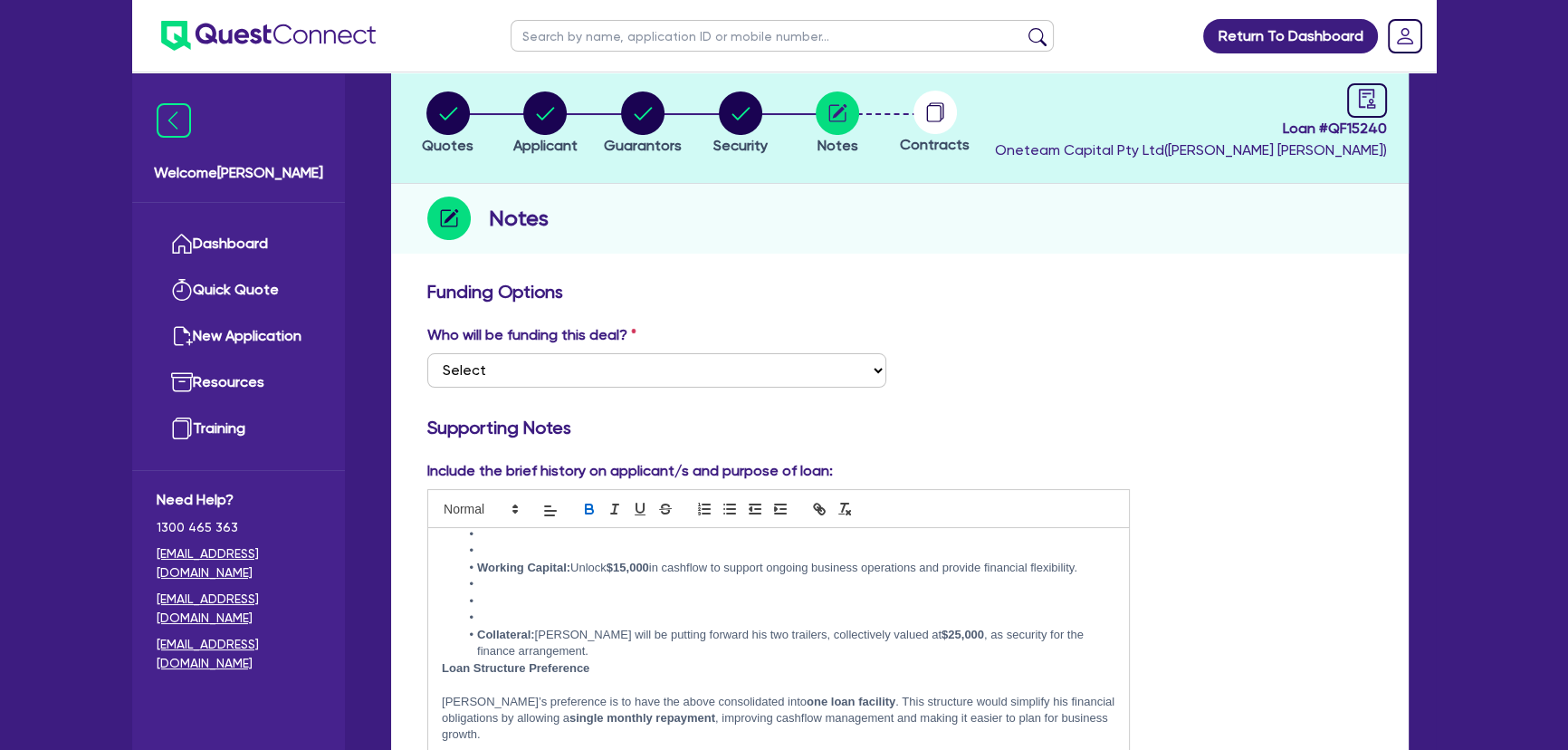
click at [496, 618] on li at bounding box center [787, 618] width 656 height 16
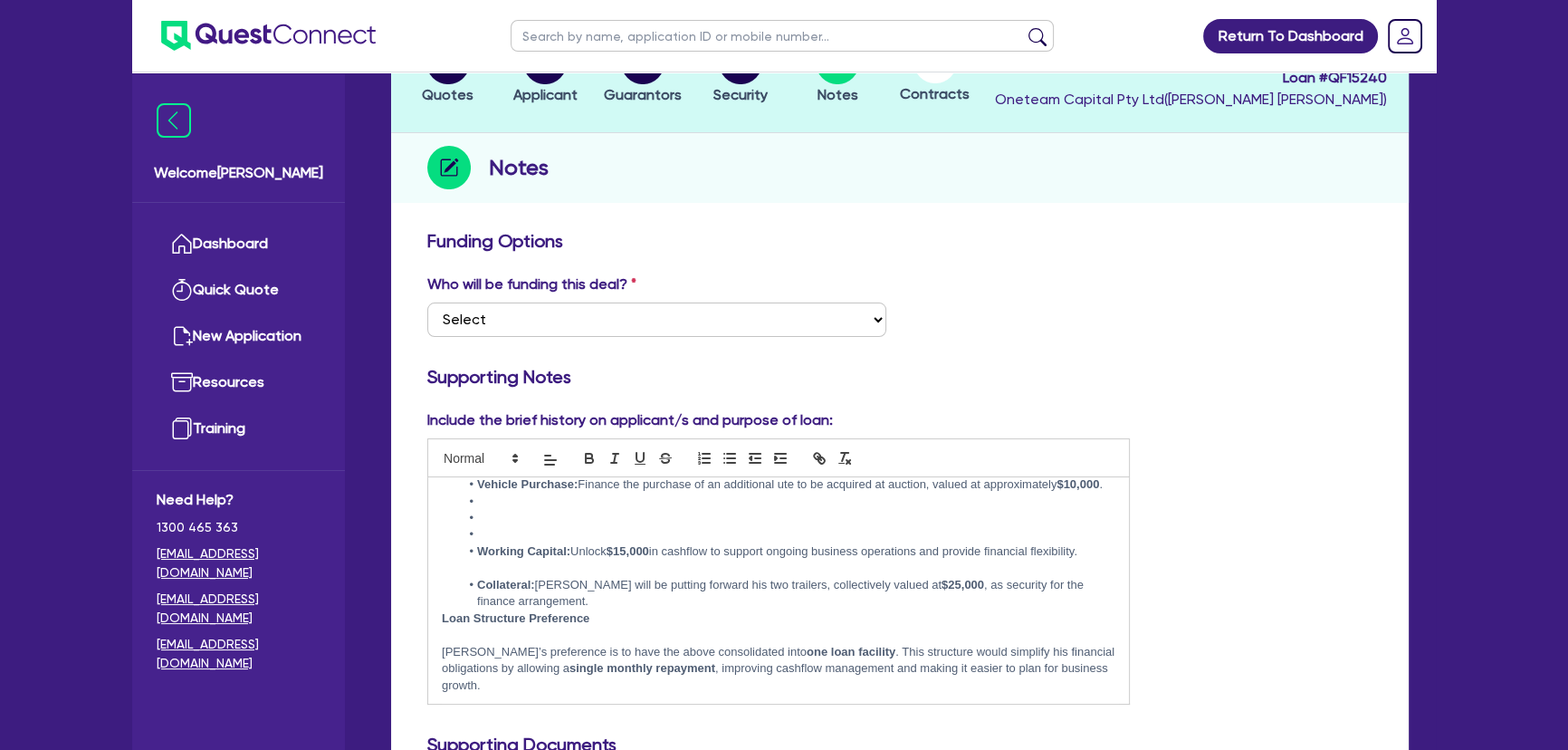
scroll to position [346, 0]
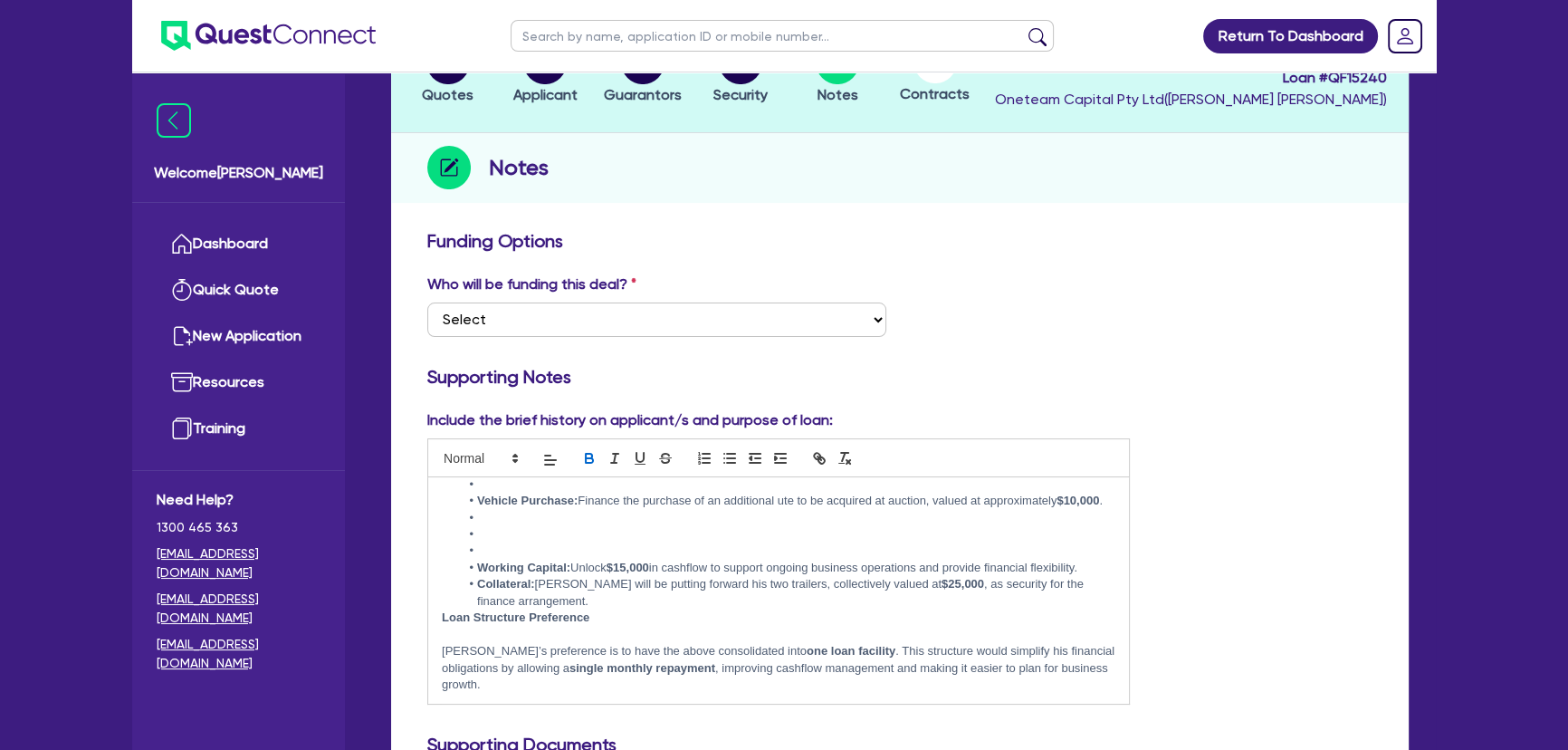
click at [518, 549] on li at bounding box center [787, 550] width 656 height 16
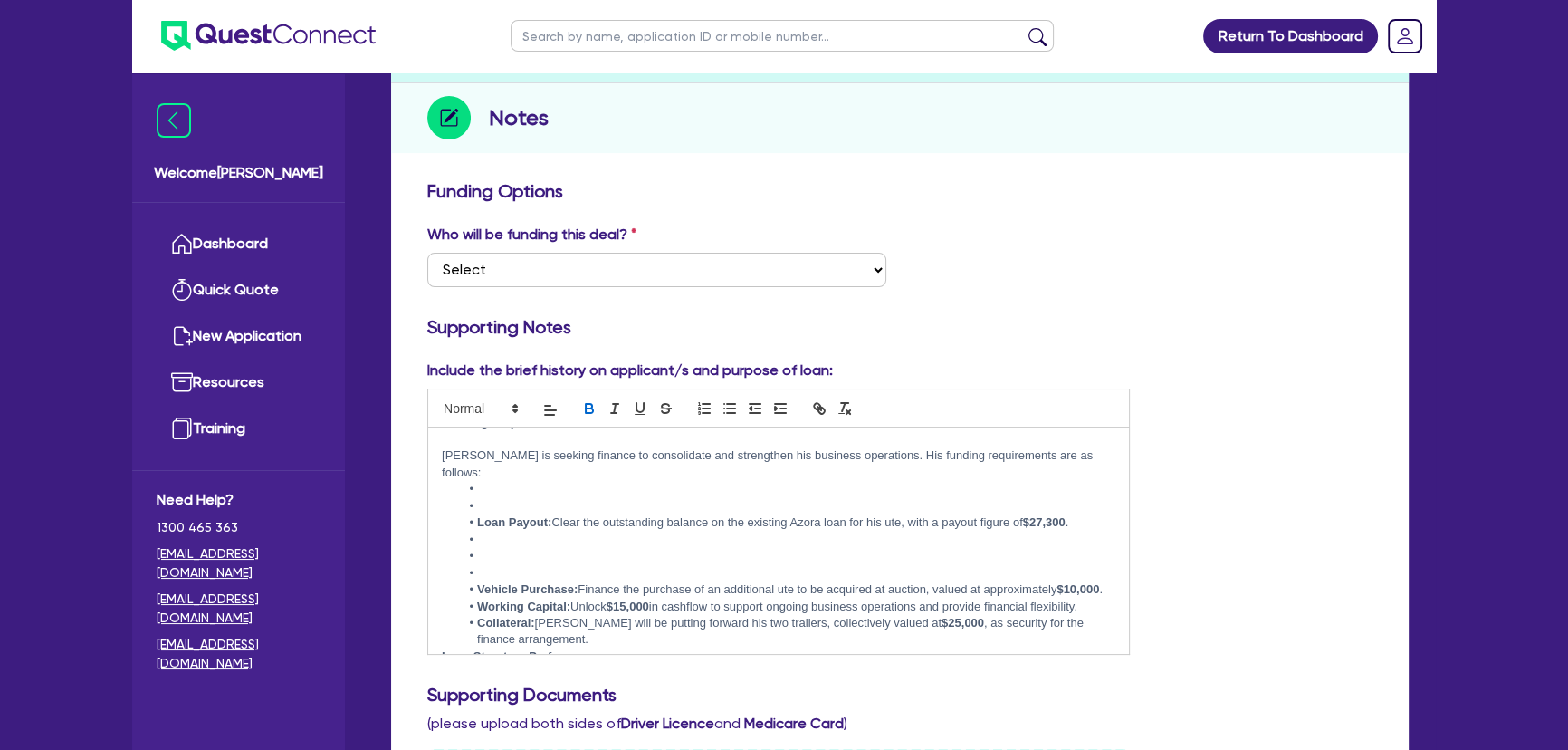
scroll to position [131, 0]
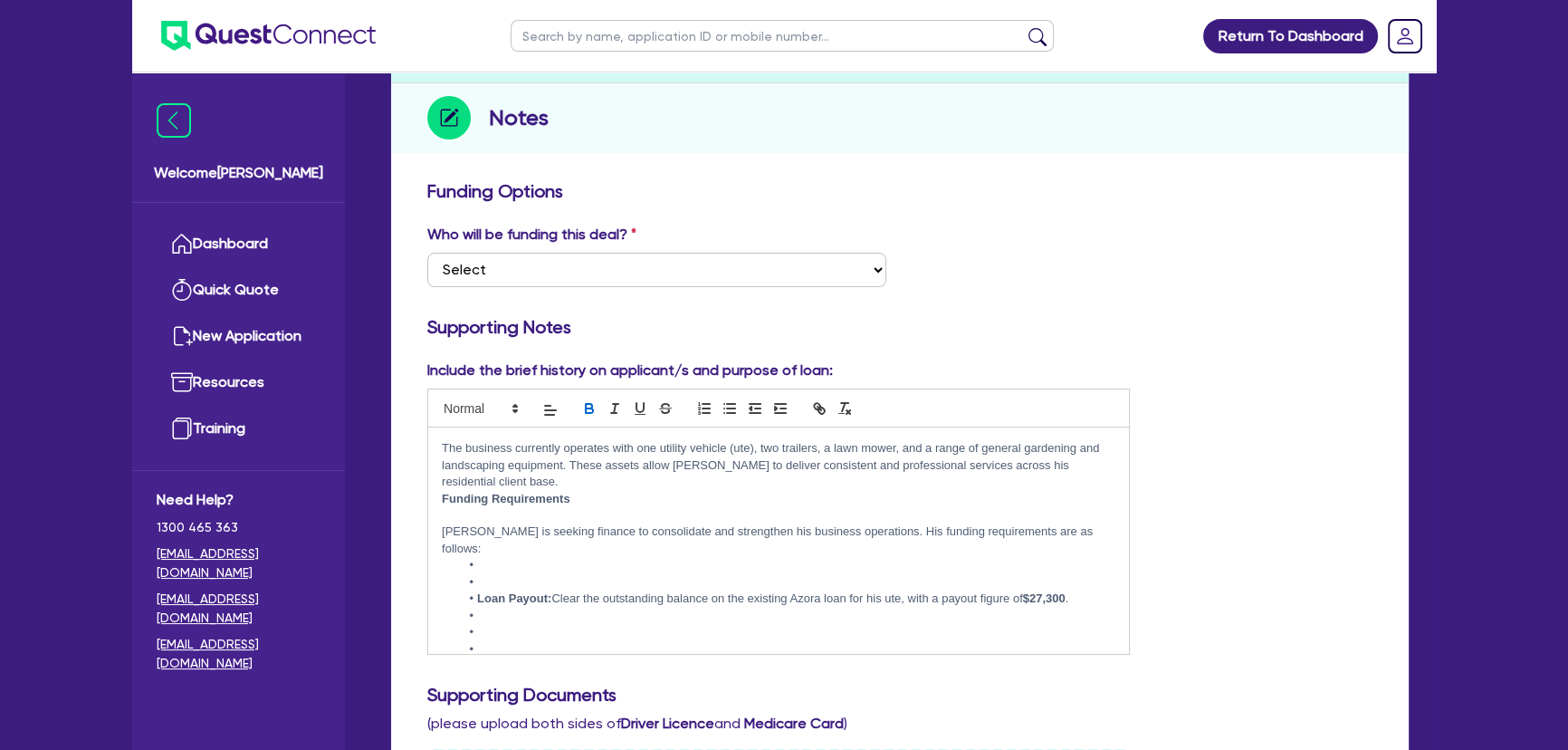
click at [498, 642] on li at bounding box center [787, 649] width 656 height 16
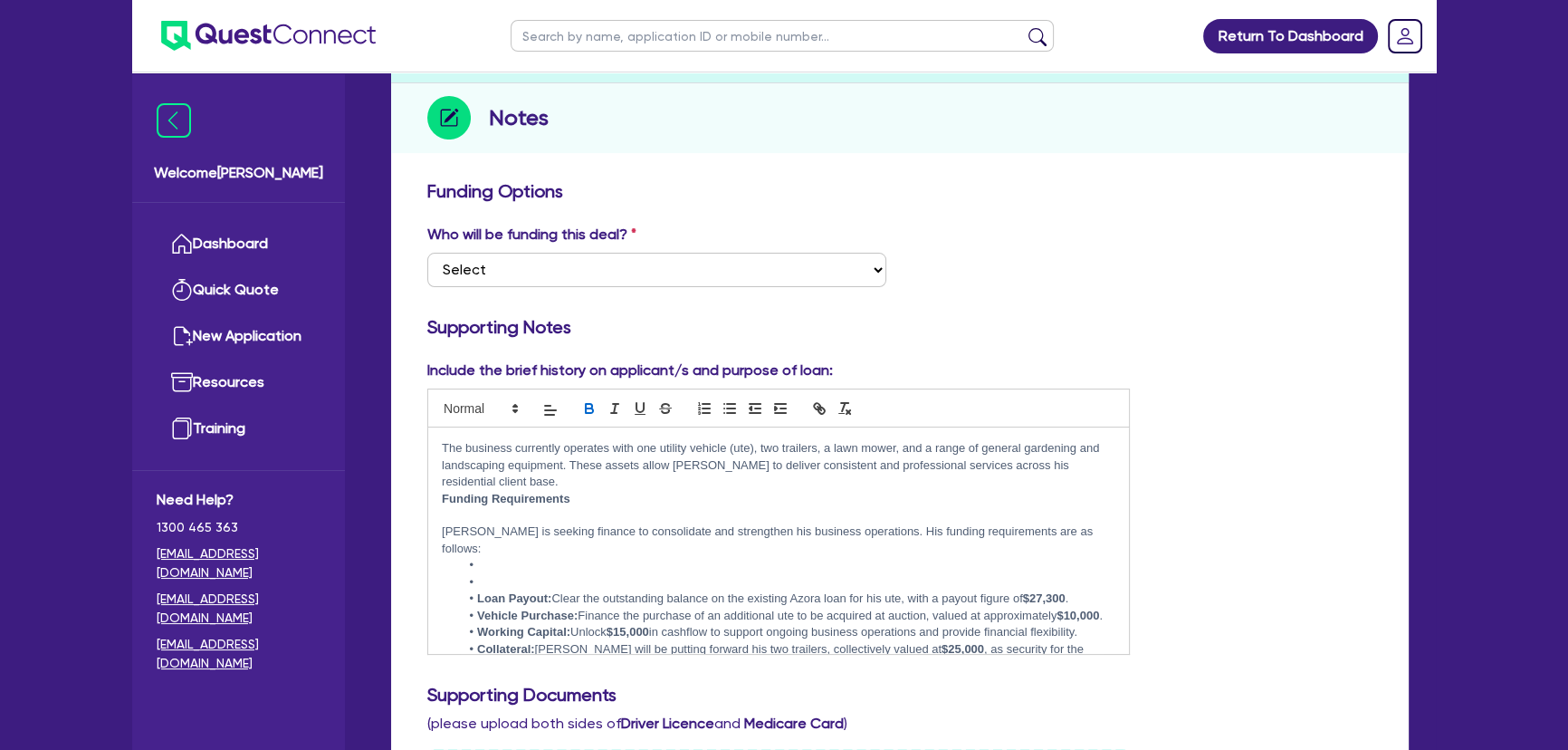
click at [519, 574] on li at bounding box center [787, 582] width 656 height 16
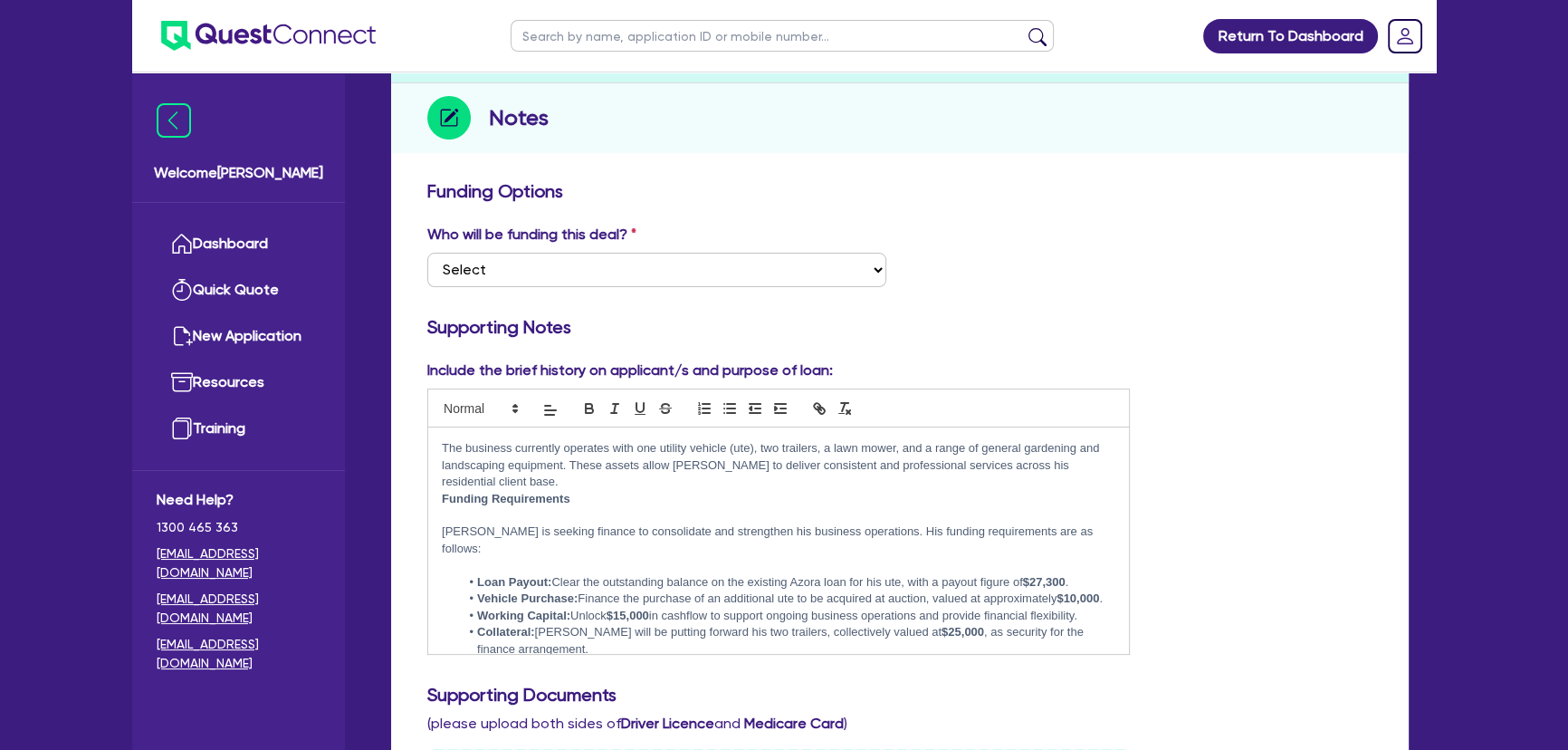
scroll to position [229, 0]
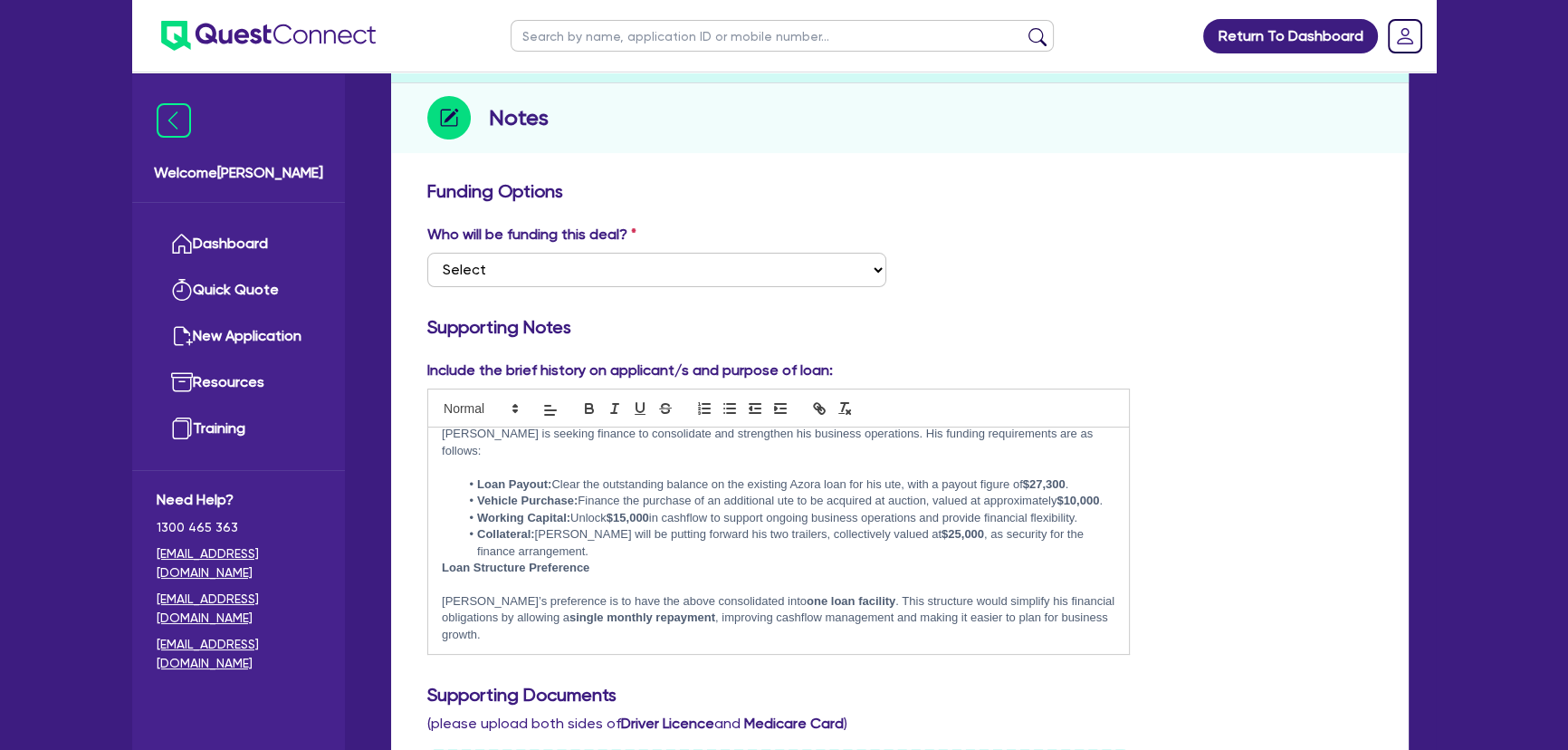
click at [613, 549] on li "Collateral: Jamie will be putting forward his two trailers, collectively valued…" at bounding box center [787, 543] width 656 height 34
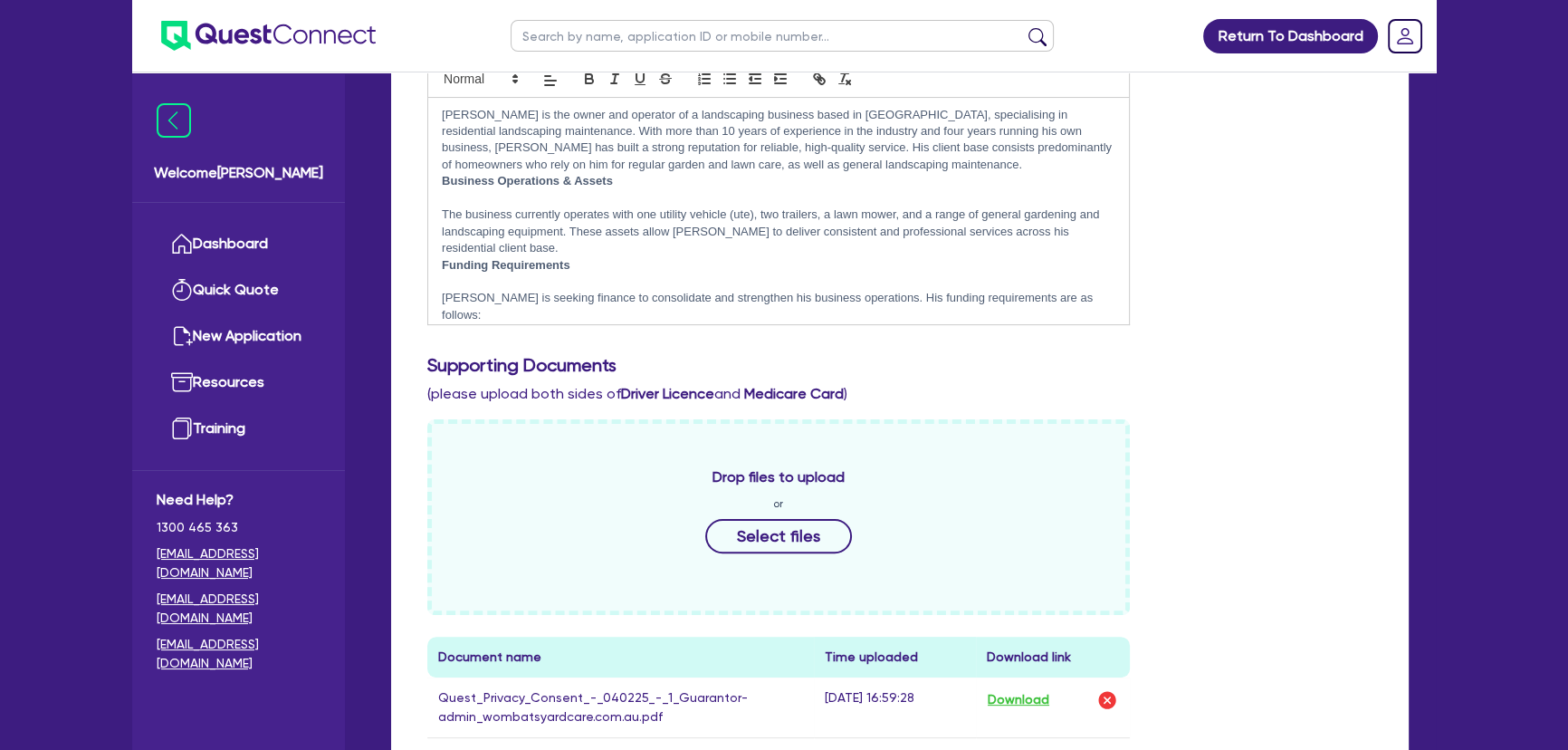
scroll to position [0, 0]
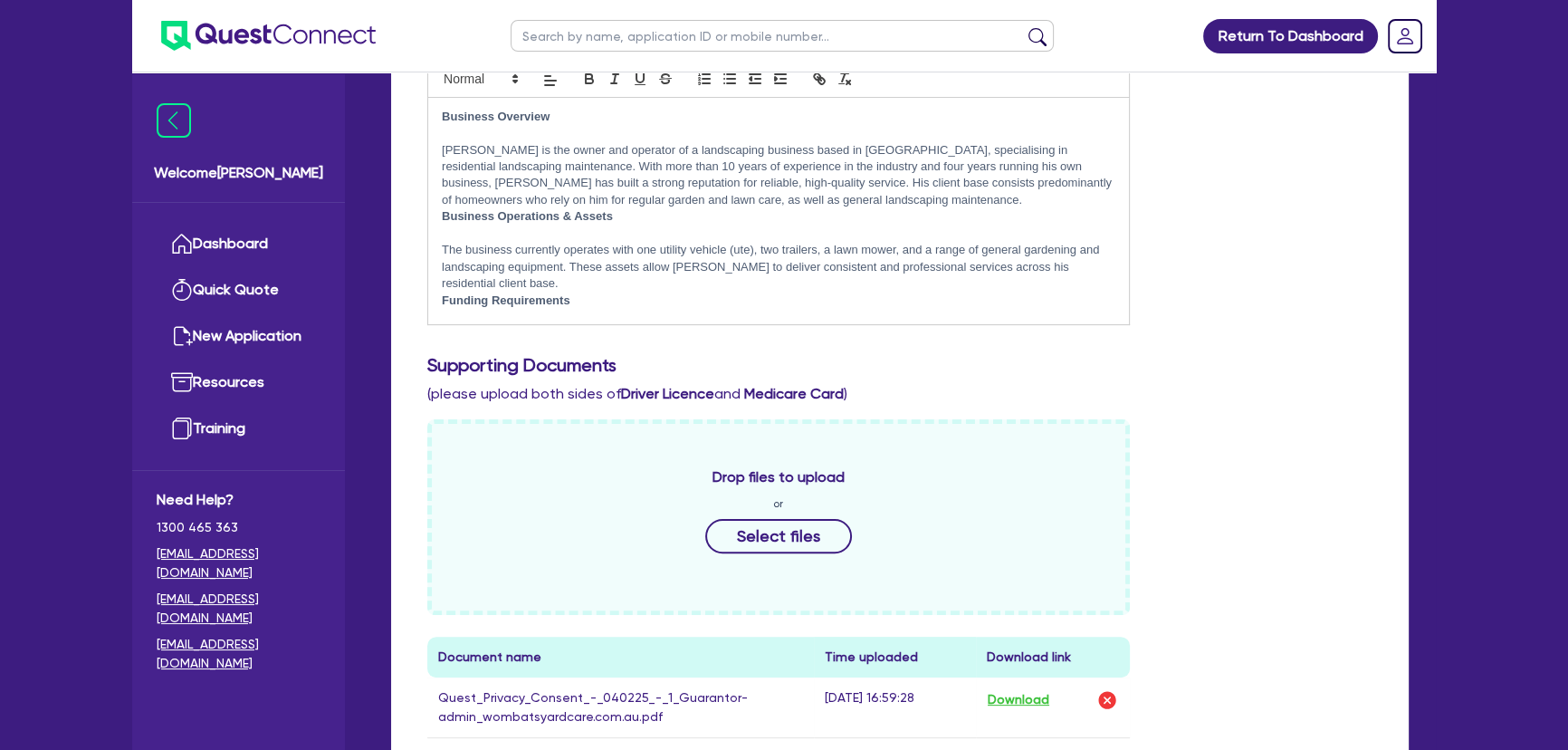
click at [473, 284] on p "The business currently operates with one utility vehicle (ute), two trailers, a…" at bounding box center [778, 267] width 673 height 50
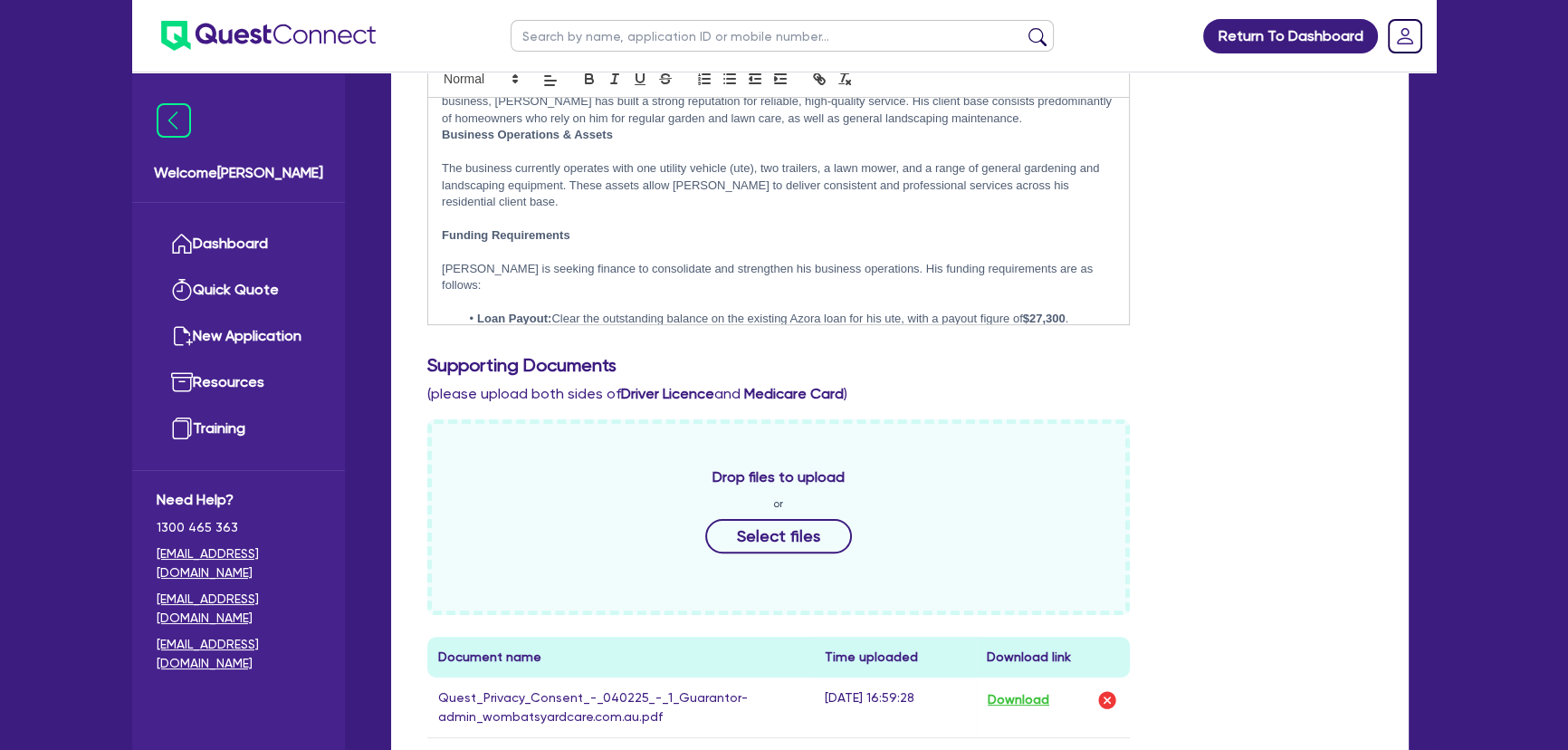
click at [467, 253] on p at bounding box center [778, 251] width 673 height 16
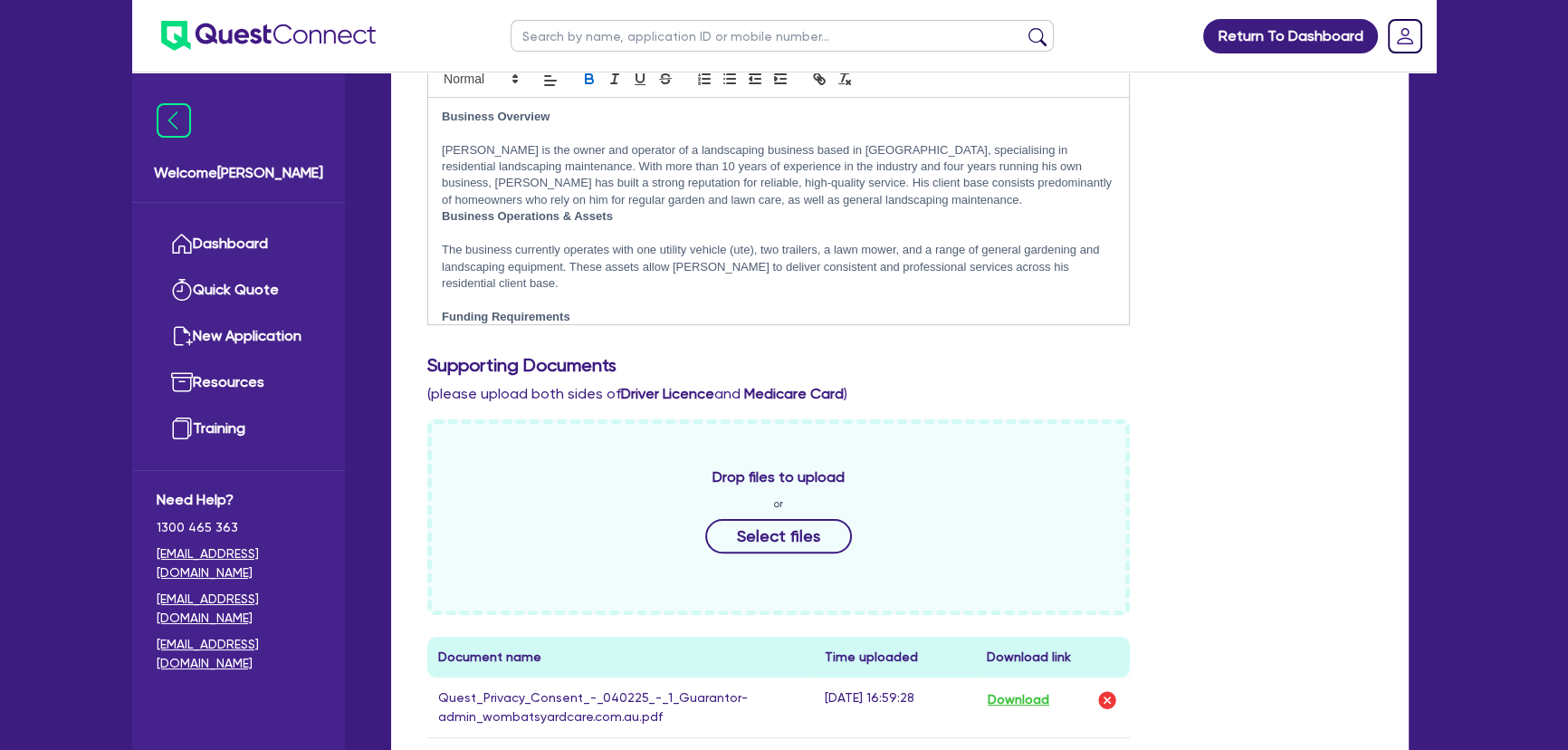
scroll to position [450, 0]
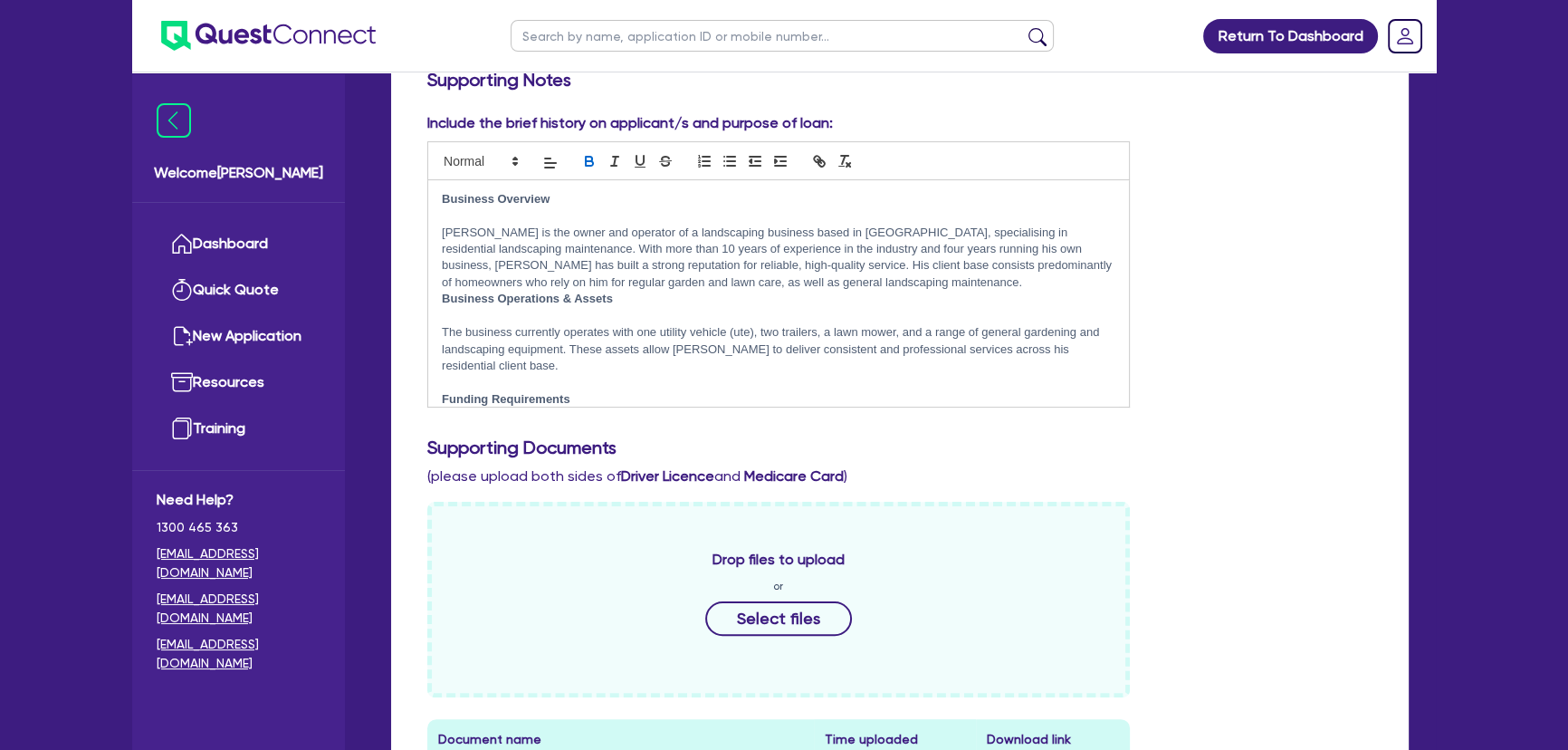
click at [455, 220] on p at bounding box center [778, 216] width 673 height 16
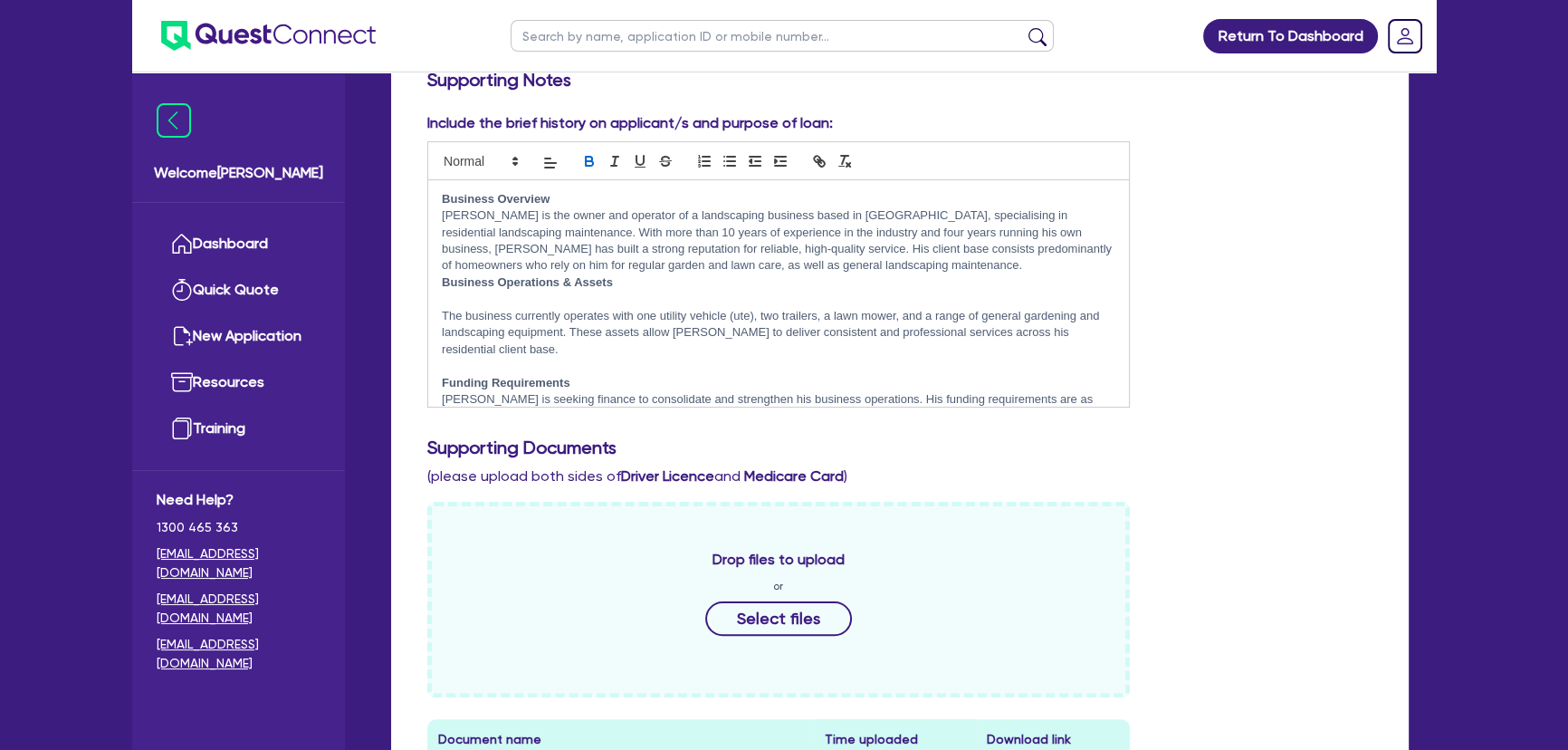
click at [651, 297] on p at bounding box center [778, 299] width 673 height 16
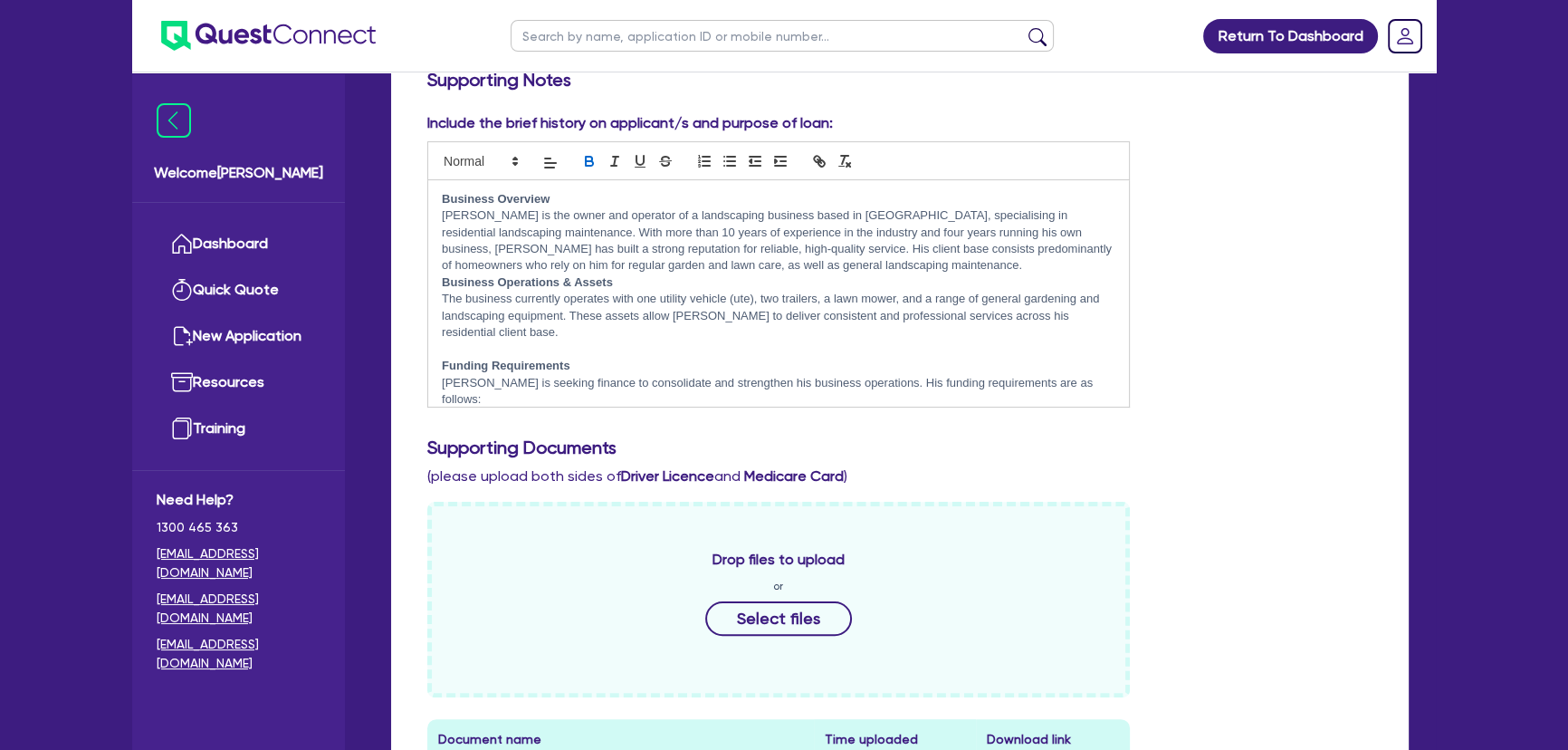
click at [859, 272] on p "Jamie is the owner and operator of a landscaping business based in Perth, speci…" at bounding box center [778, 241] width 673 height 67
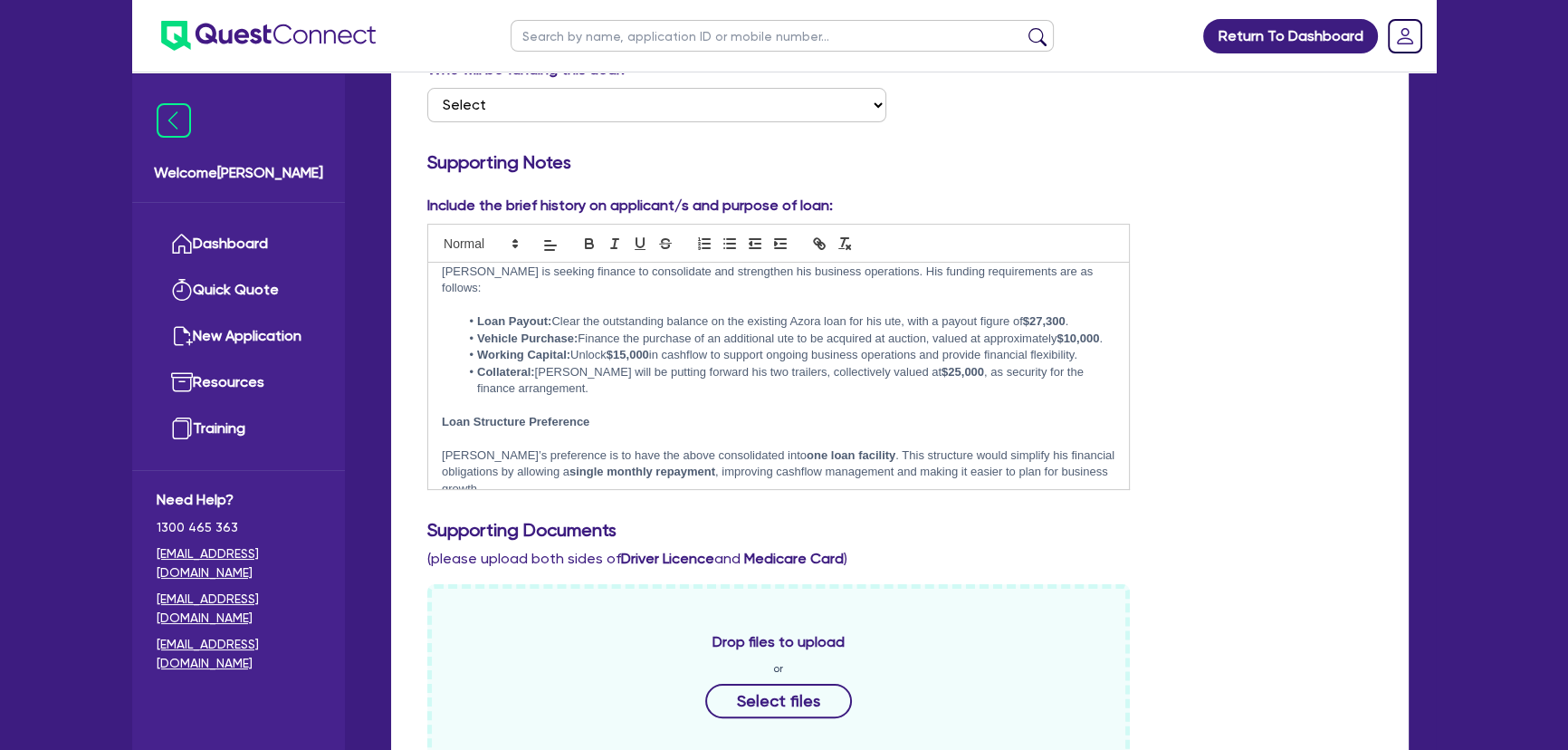
scroll to position [229, 0]
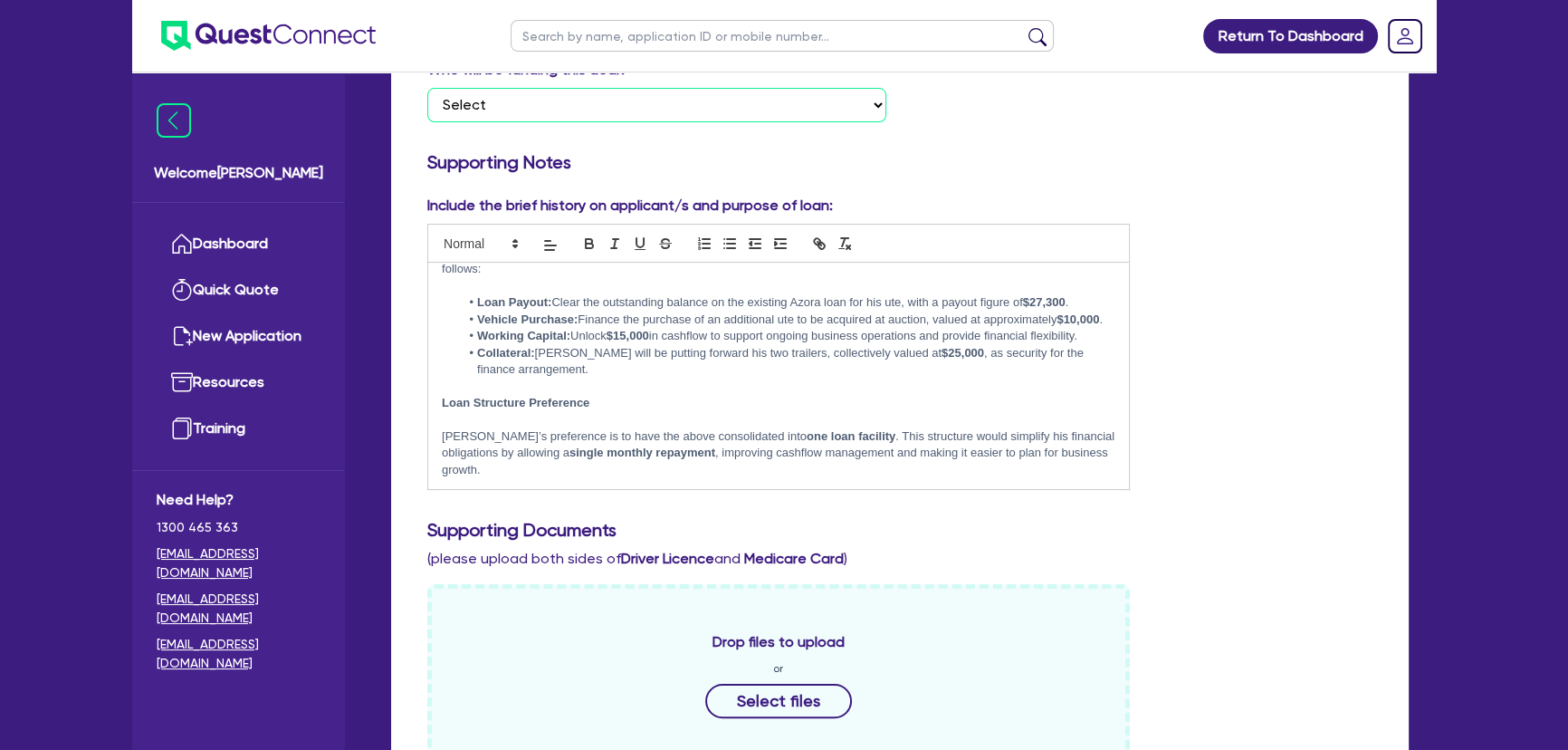
click at [727, 108] on select "Select I want Quest to fund 100% I will fund 100% I will co-fund with Quest Oth…" at bounding box center [656, 105] width 459 height 35
select select "Quest Finance - Own Book"
click at [427, 88] on select "Select I want Quest to fund 100% I will fund 100% I will co-fund with Quest Oth…" at bounding box center [656, 105] width 459 height 35
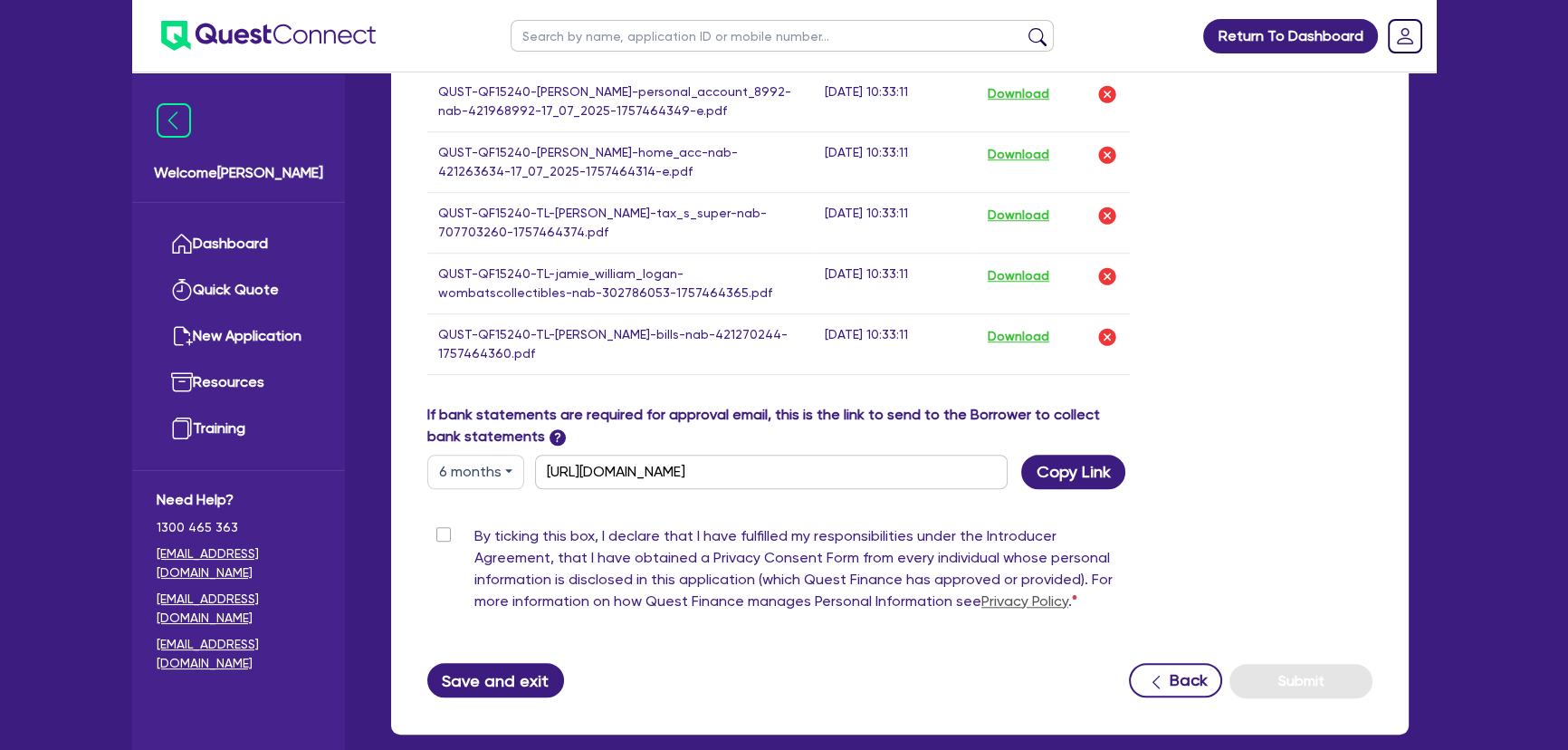
scroll to position [1947, 0]
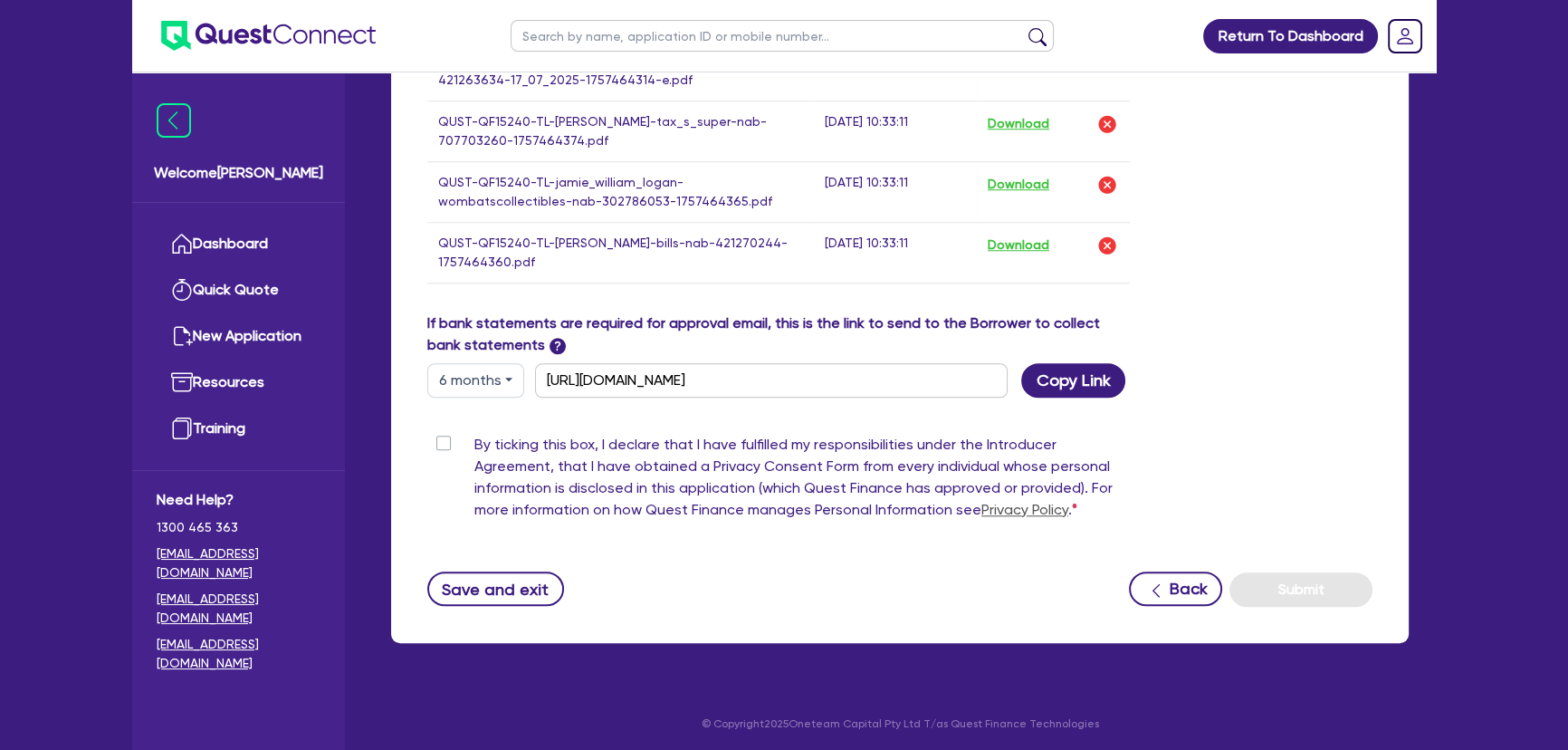
click at [474, 439] on label "By ticking this box, I declare that I have fulfilled my responsibilities under …" at bounding box center [802, 480] width 656 height 94
click at [442, 439] on input "By ticking this box, I declare that I have fulfilled my responsibilities under …" at bounding box center [434, 443] width 14 height 17
checkbox input "true"
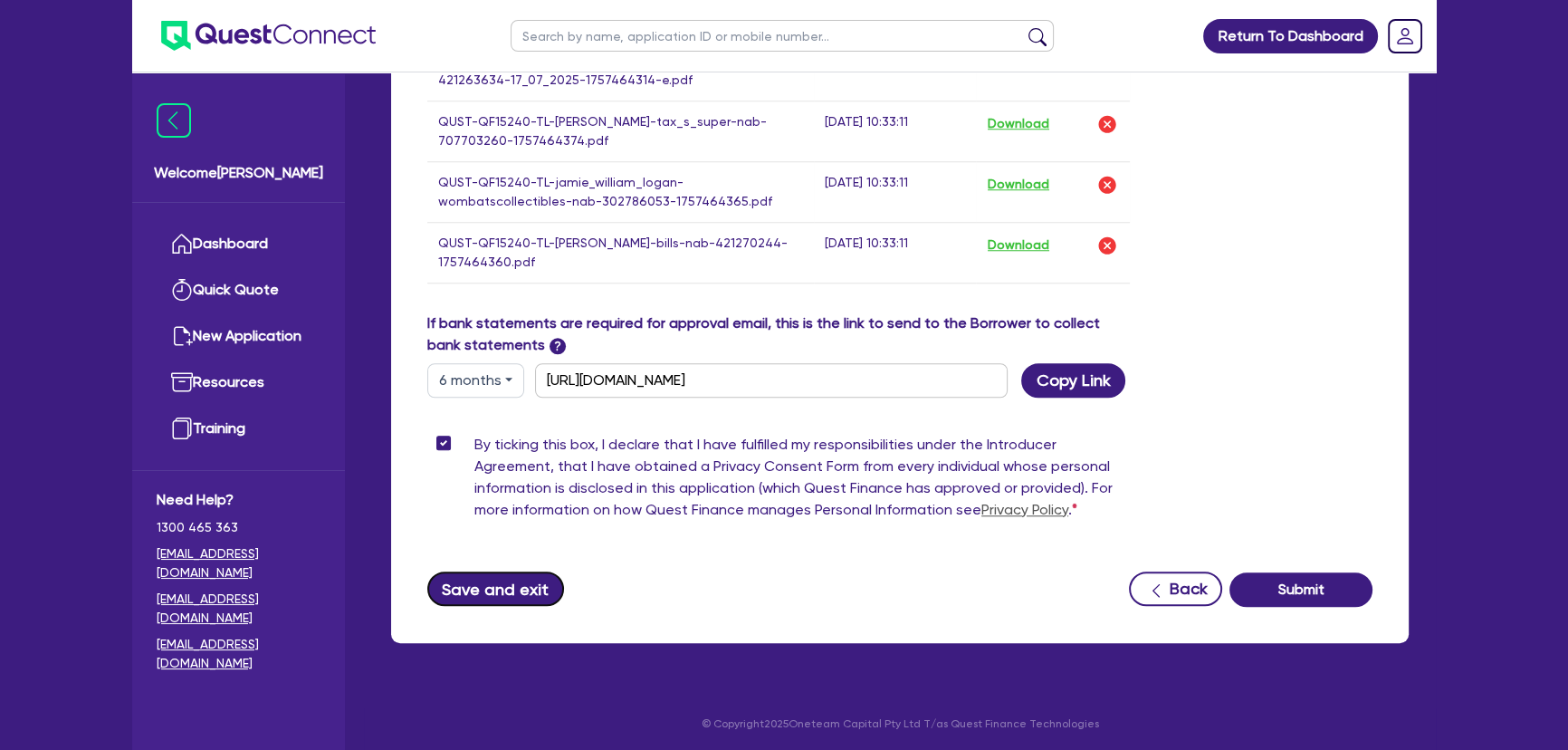
click at [468, 571] on button "Save and exit" at bounding box center [496, 589] width 137 height 35
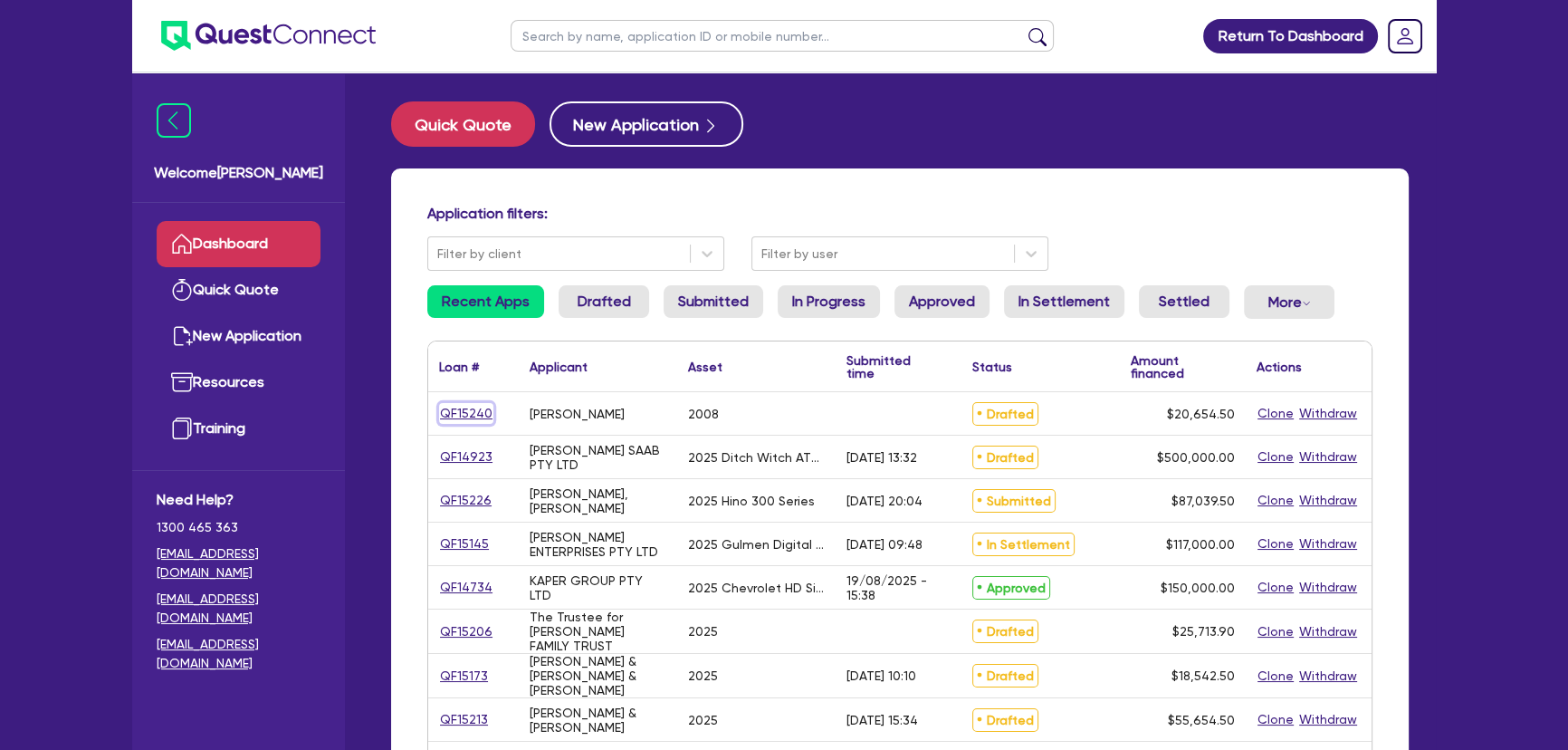
click at [483, 419] on link "QF15240" at bounding box center [467, 414] width 54 height 21
select select "CARS_AND_LIGHT_TRUCKS"
select select "PASSENGER_VEHICLES"
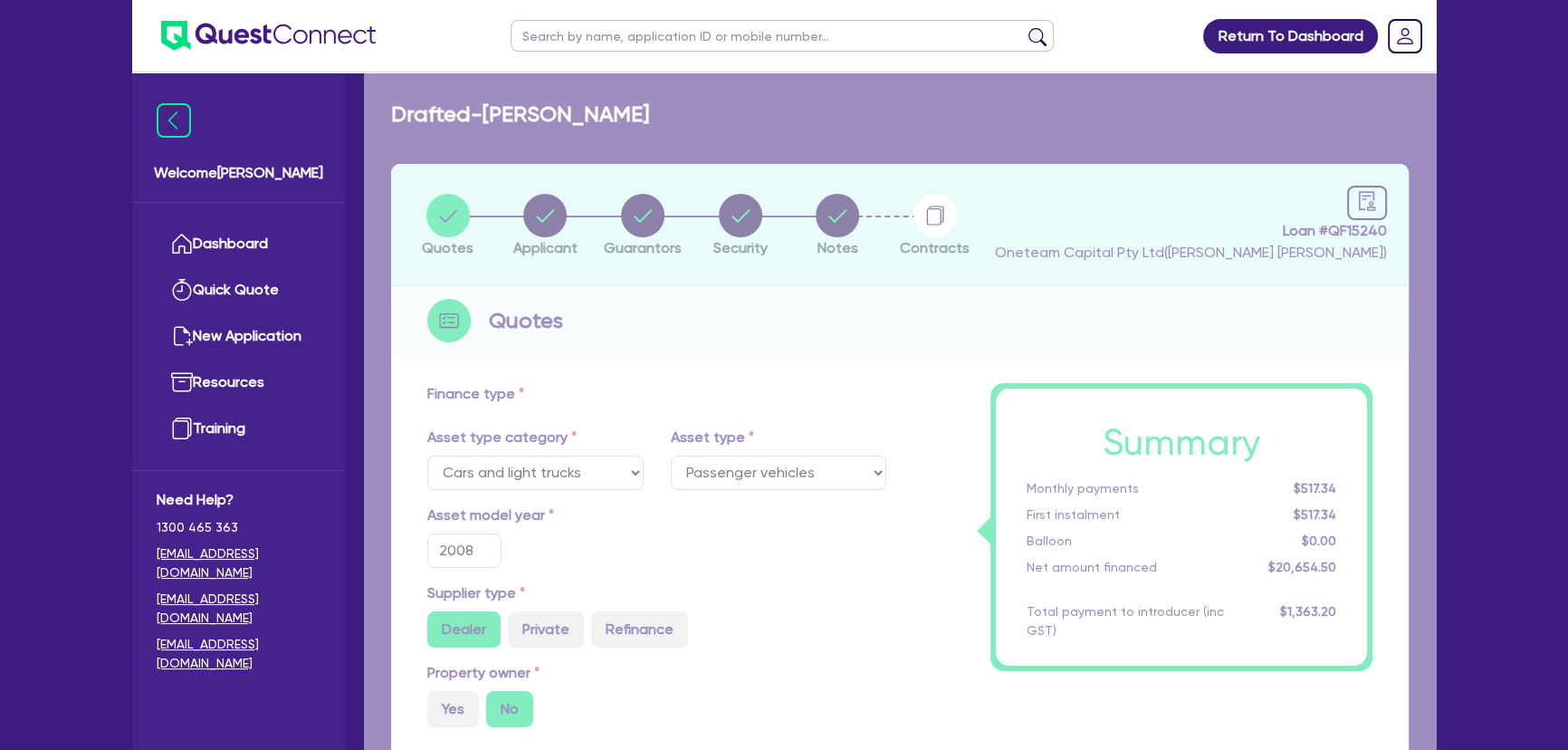
type input "20,000"
type input "1,239.27"
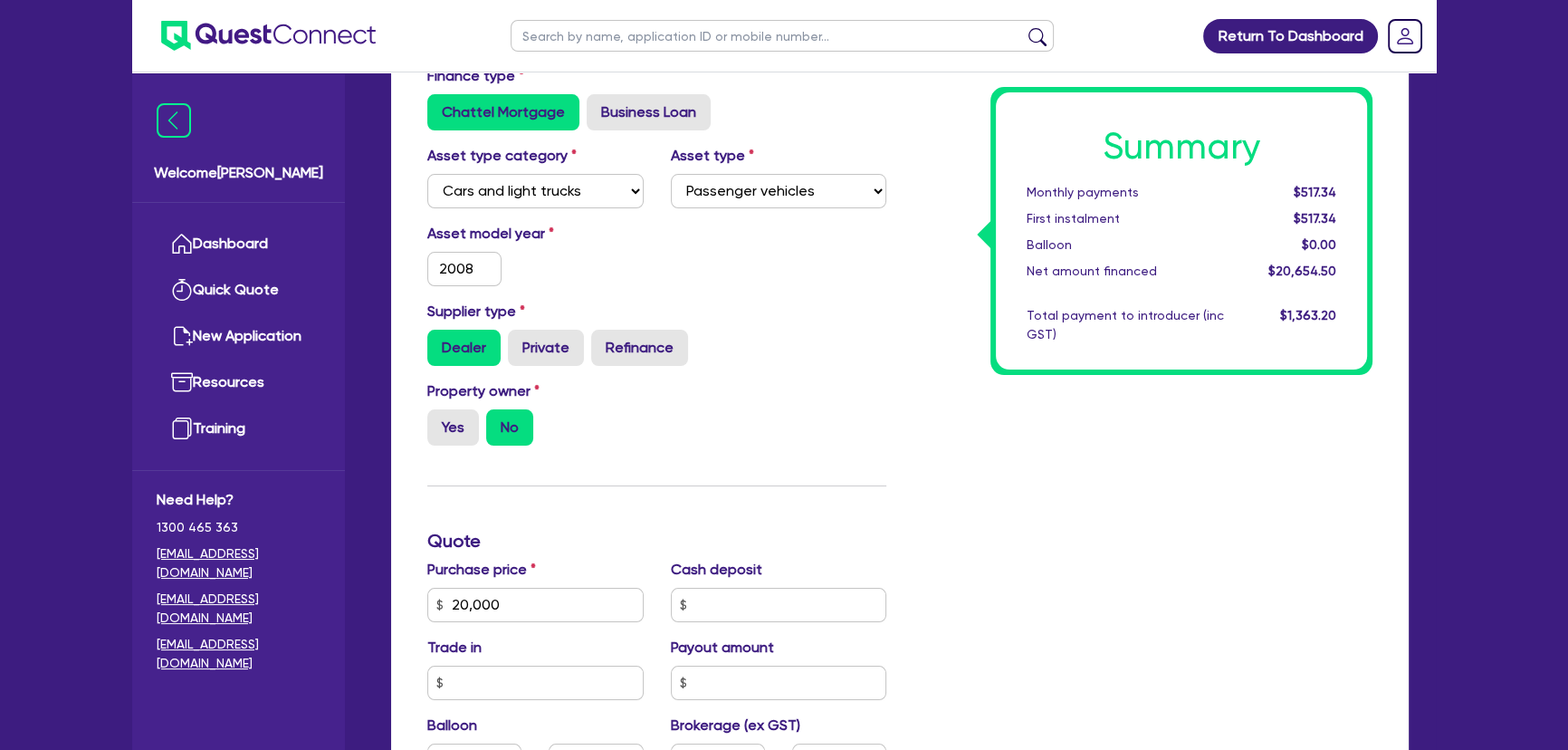
scroll to position [329, 0]
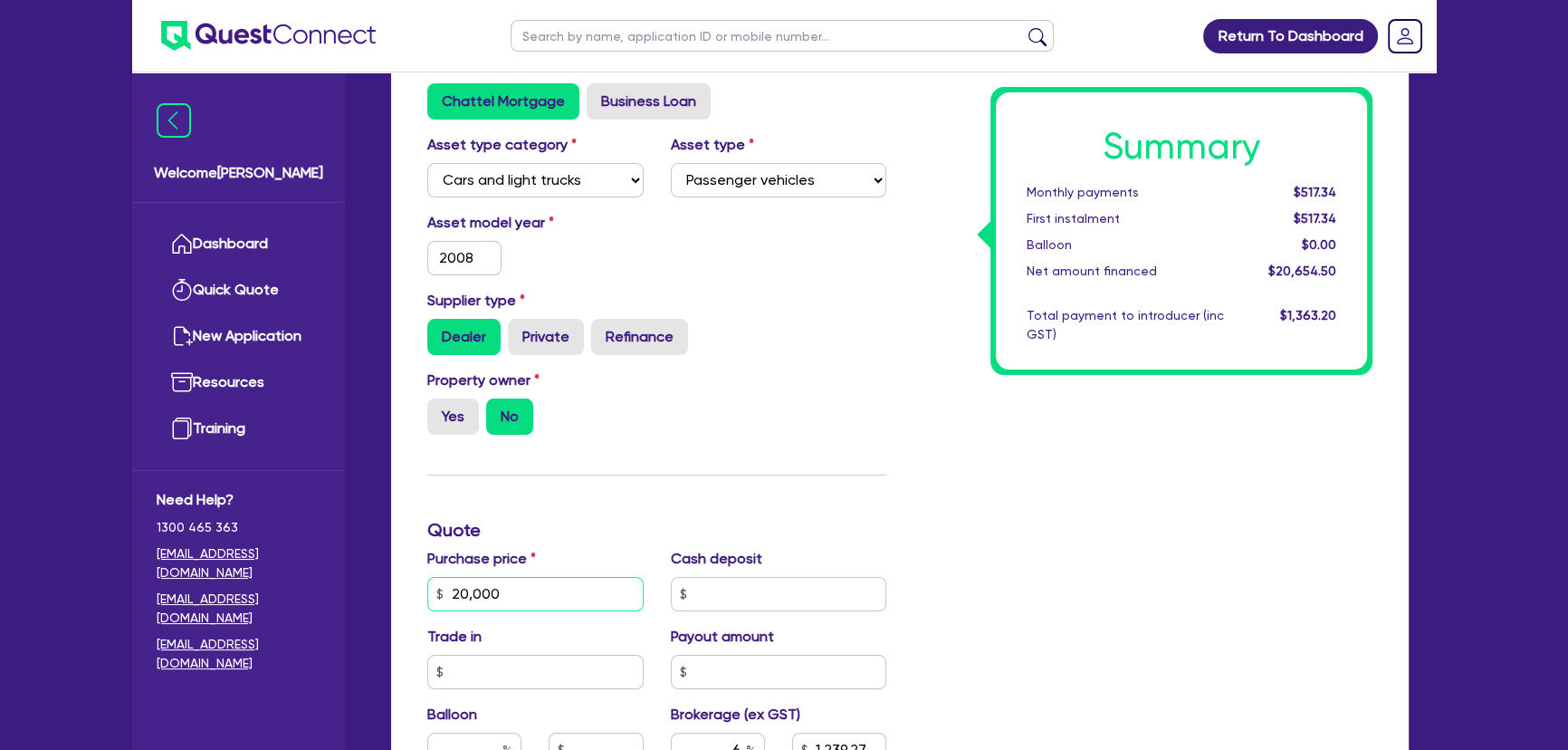
click at [527, 598] on input "20,000" at bounding box center [535, 594] width 216 height 35
type input "20,000"
type input "1,239.27"
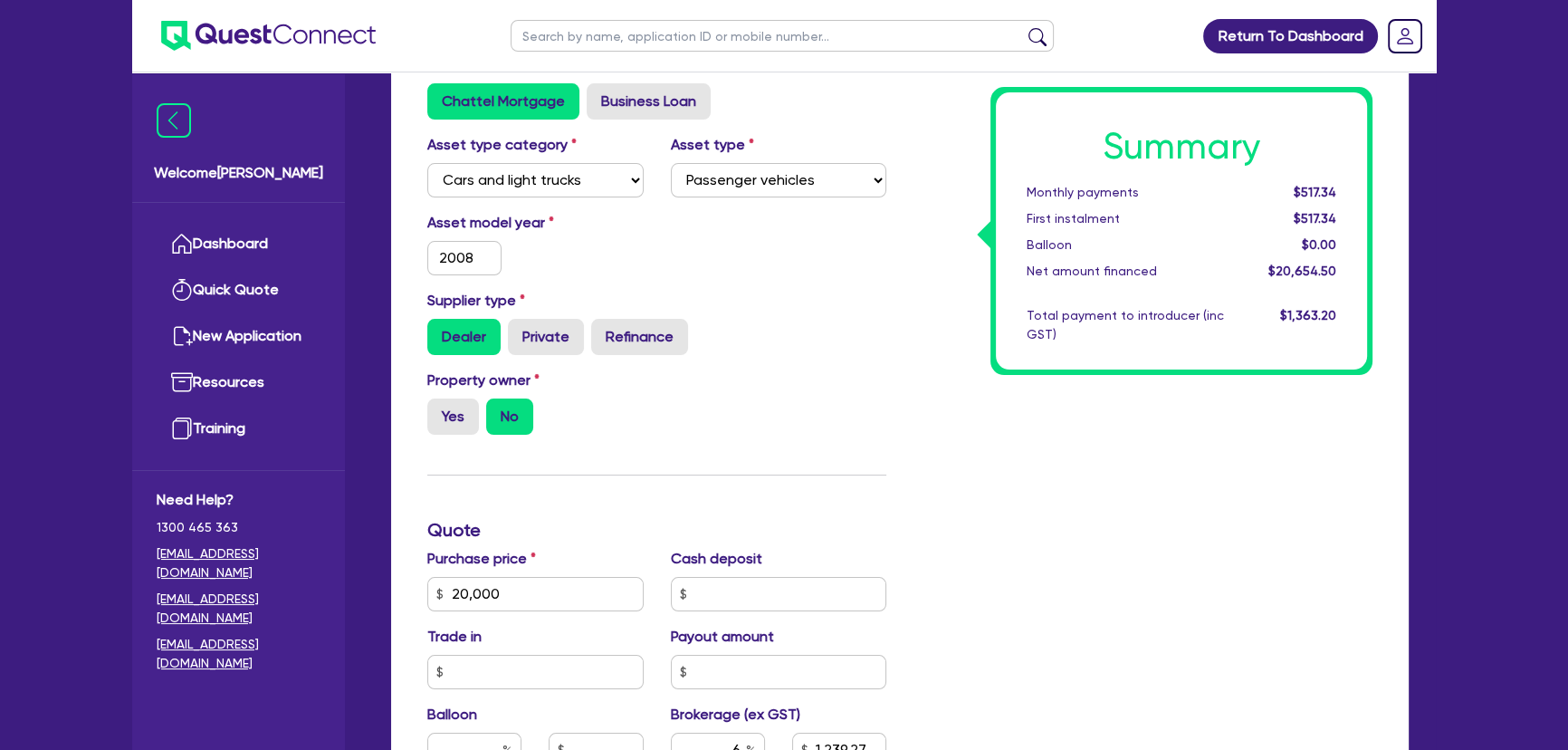
type input "20,000"
type input "1,239.27"
click at [560, 594] on input "20,000" at bounding box center [535, 594] width 216 height 35
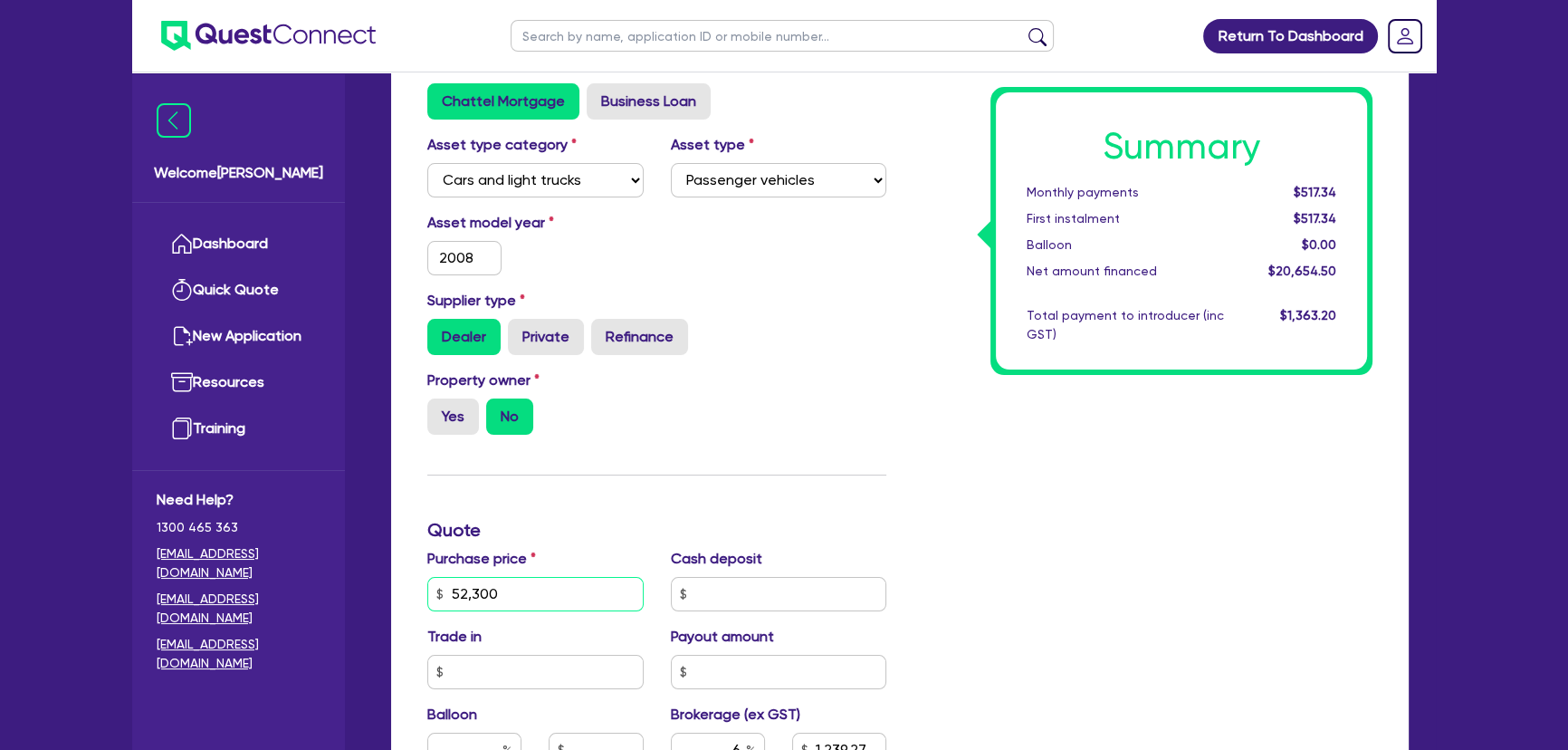
scroll to position [823, 0]
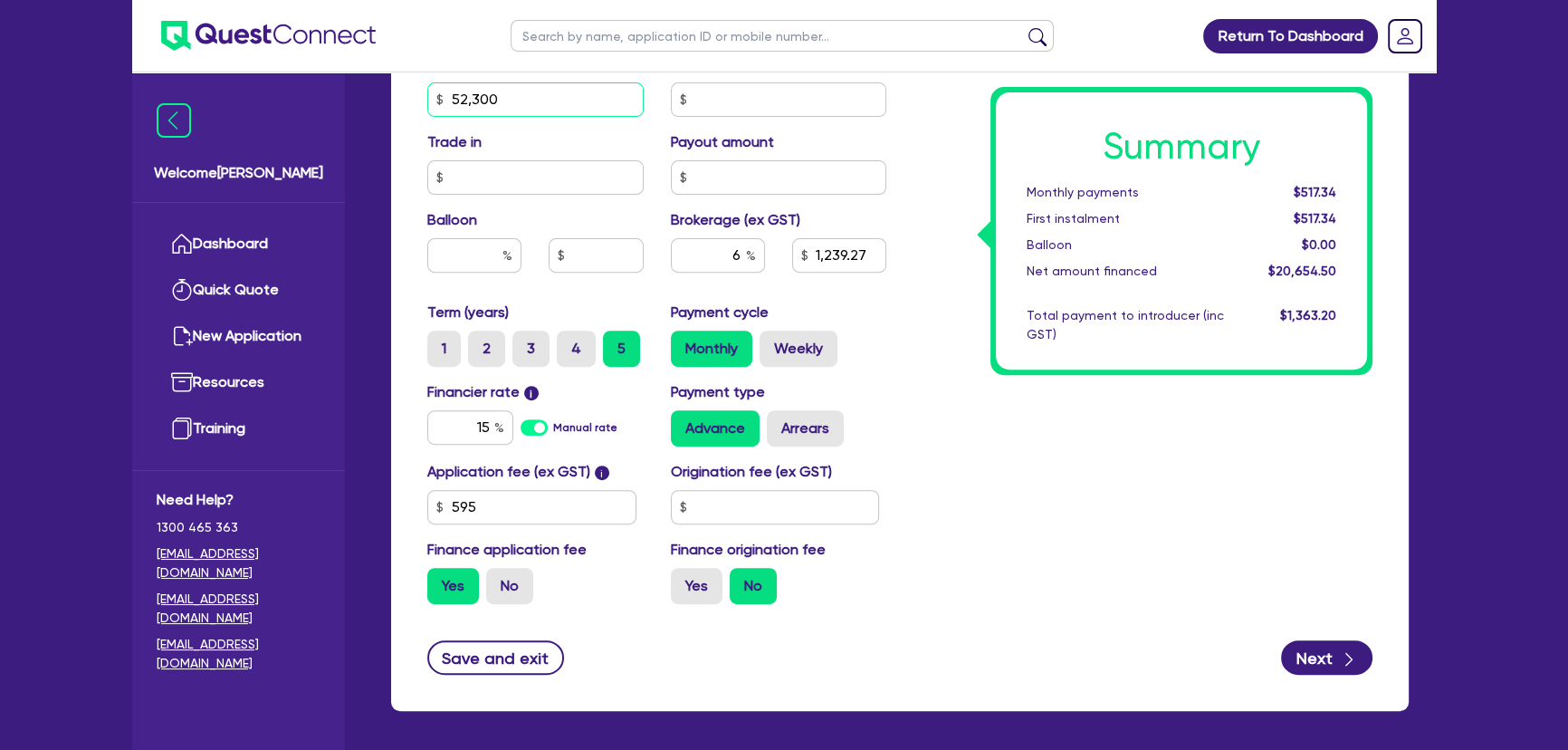
type input "52,300"
type input "3,177.27"
click at [437, 426] on input "15" at bounding box center [470, 428] width 86 height 35
click at [437, 425] on input "15" at bounding box center [470, 428] width 86 height 35
type input "17.95"
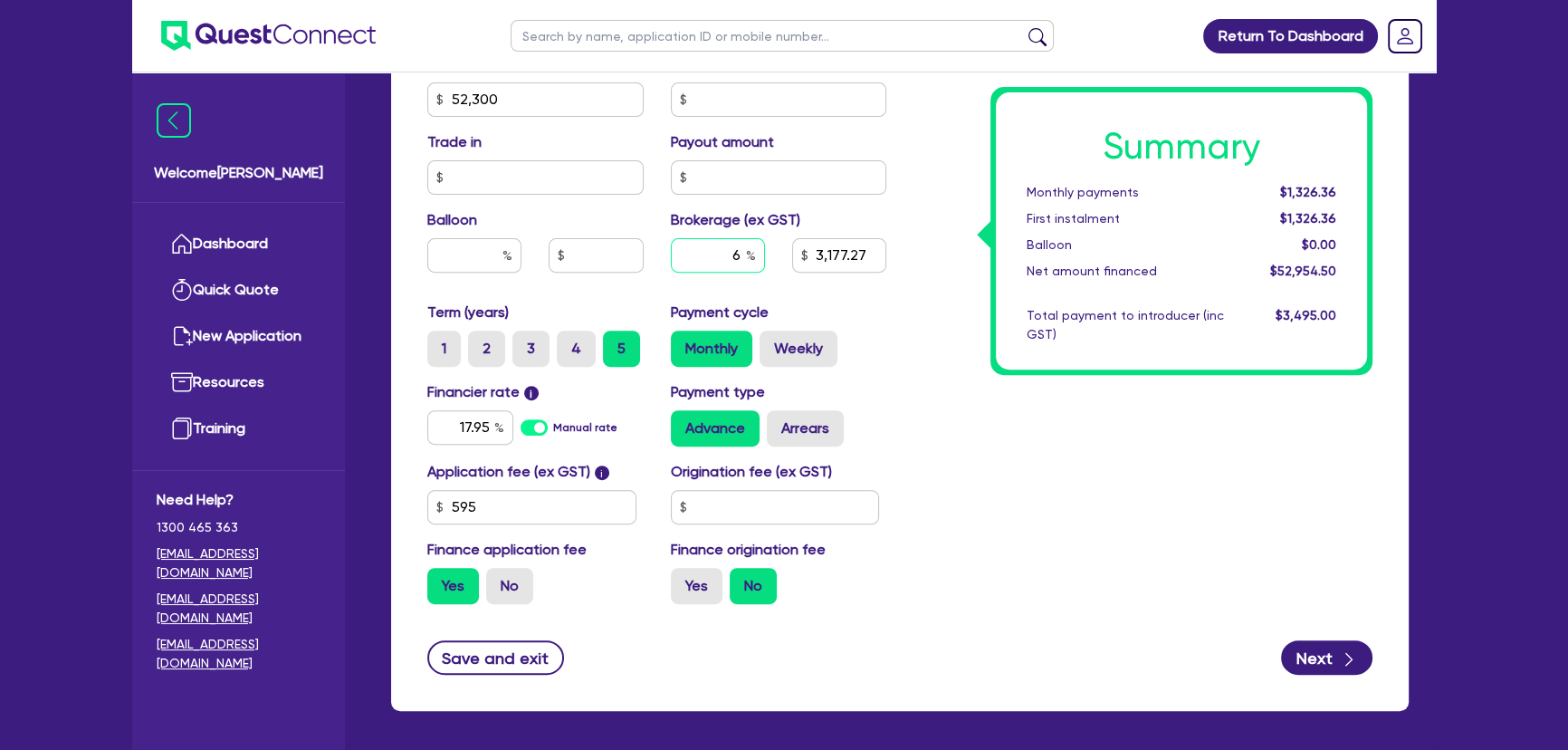
click at [686, 270] on input "6" at bounding box center [717, 255] width 94 height 35
type input "3,177.27"
click at [686, 270] on input "6" at bounding box center [717, 255] width 94 height 35
type input "8"
drag, startPoint x: 933, startPoint y: 465, endPoint x: 984, endPoint y: 473, distance: 51.6
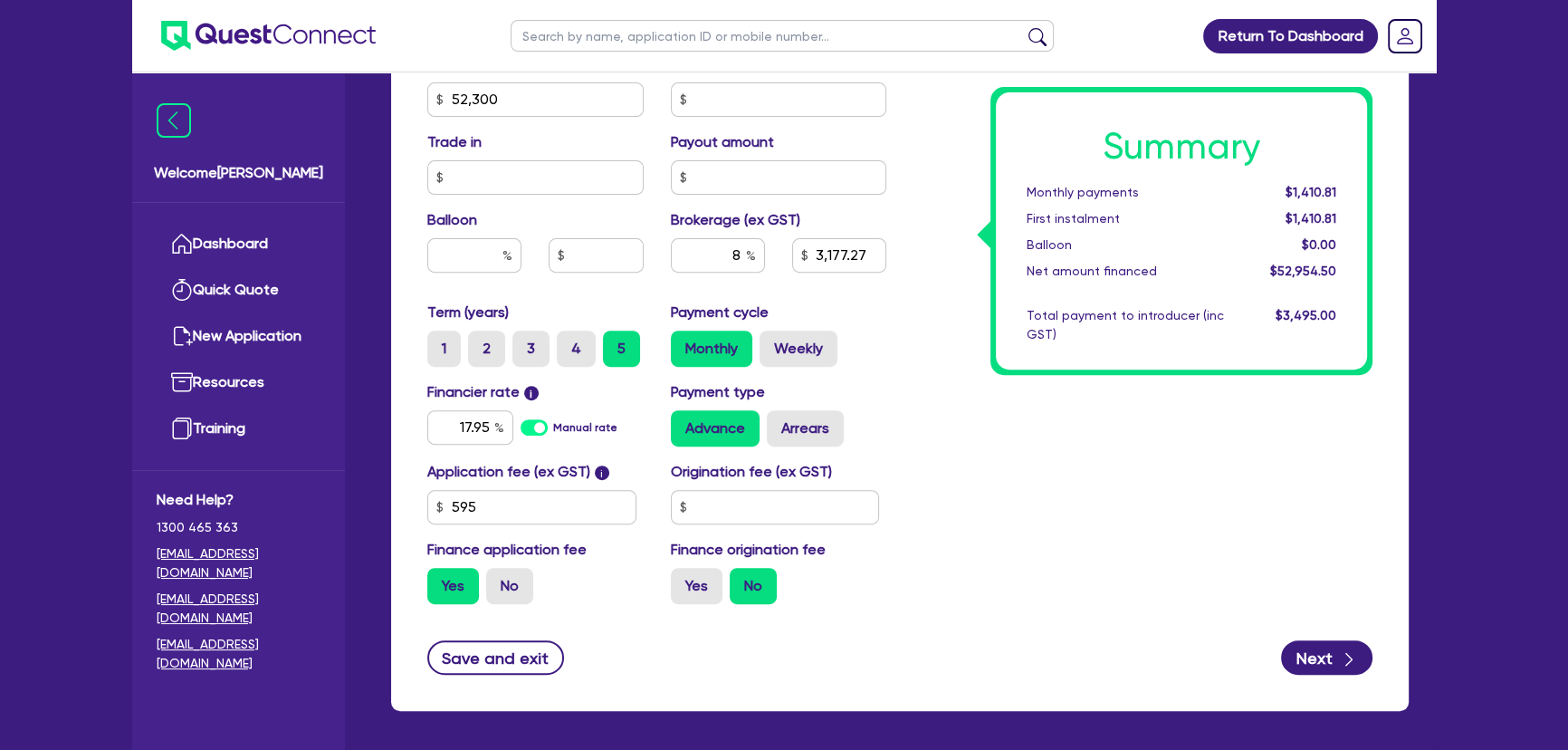
click at [934, 466] on div "Summary Monthly payments $1,410.81 First instalment $1,410.81 Balloon $0.00 Net…" at bounding box center [1143, 90] width 486 height 1059
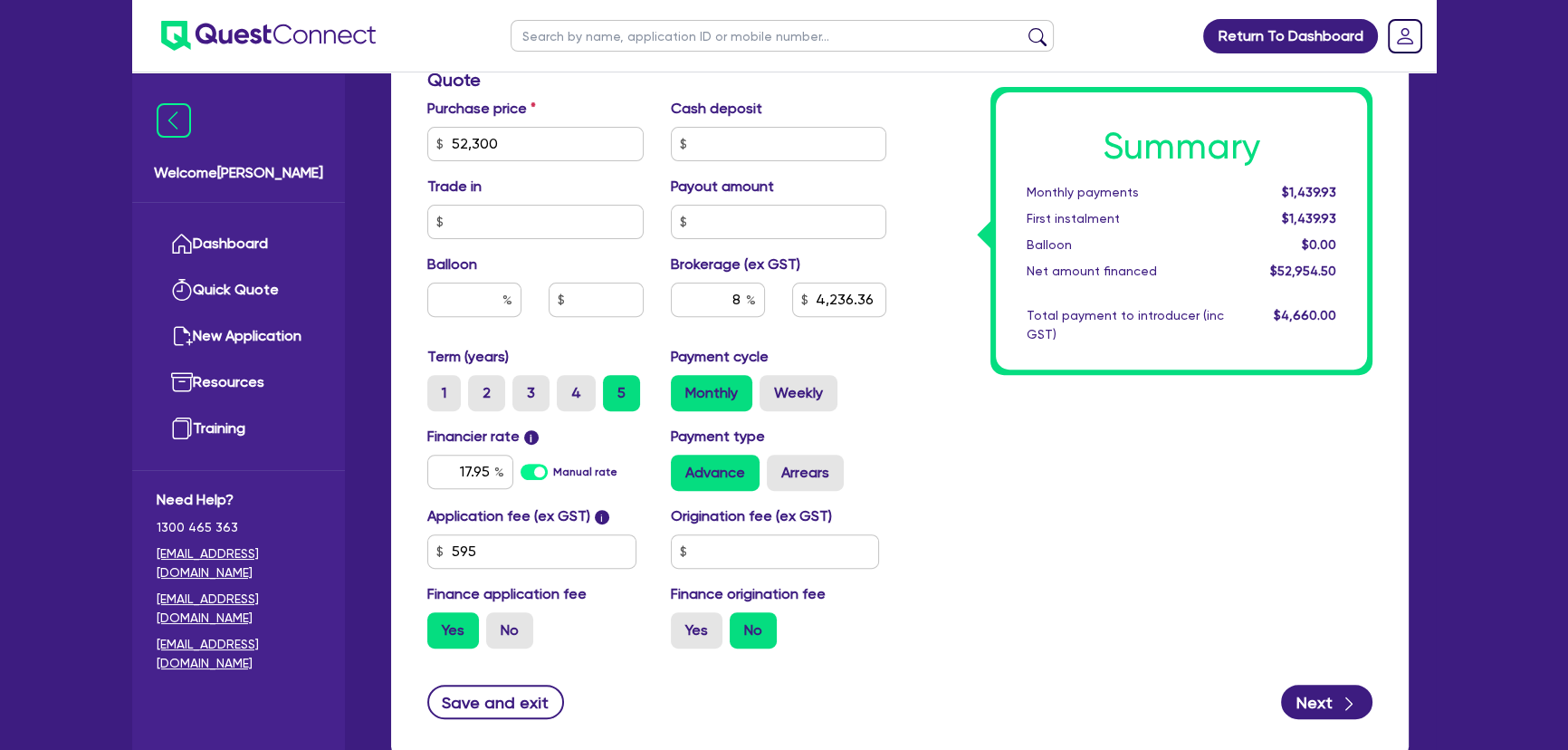
scroll to position [893, 0]
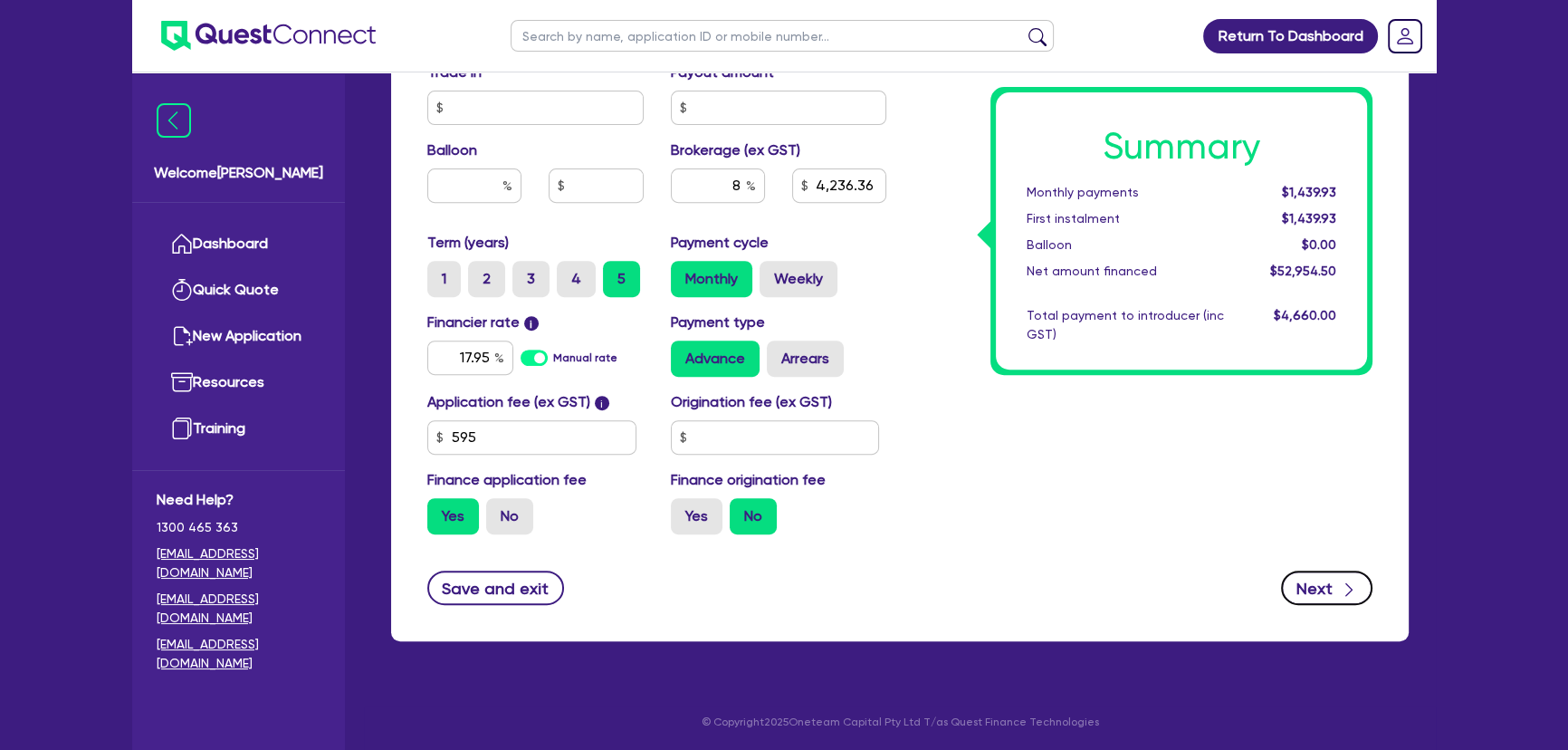
click at [1330, 582] on button "Next" at bounding box center [1326, 588] width 92 height 35
type input "4,236.36"
select select "SOLE_TRADER"
select select "BUILDING_CONSTRUCTION"
select select "TRADES_SERVICES_CONSUMERS"
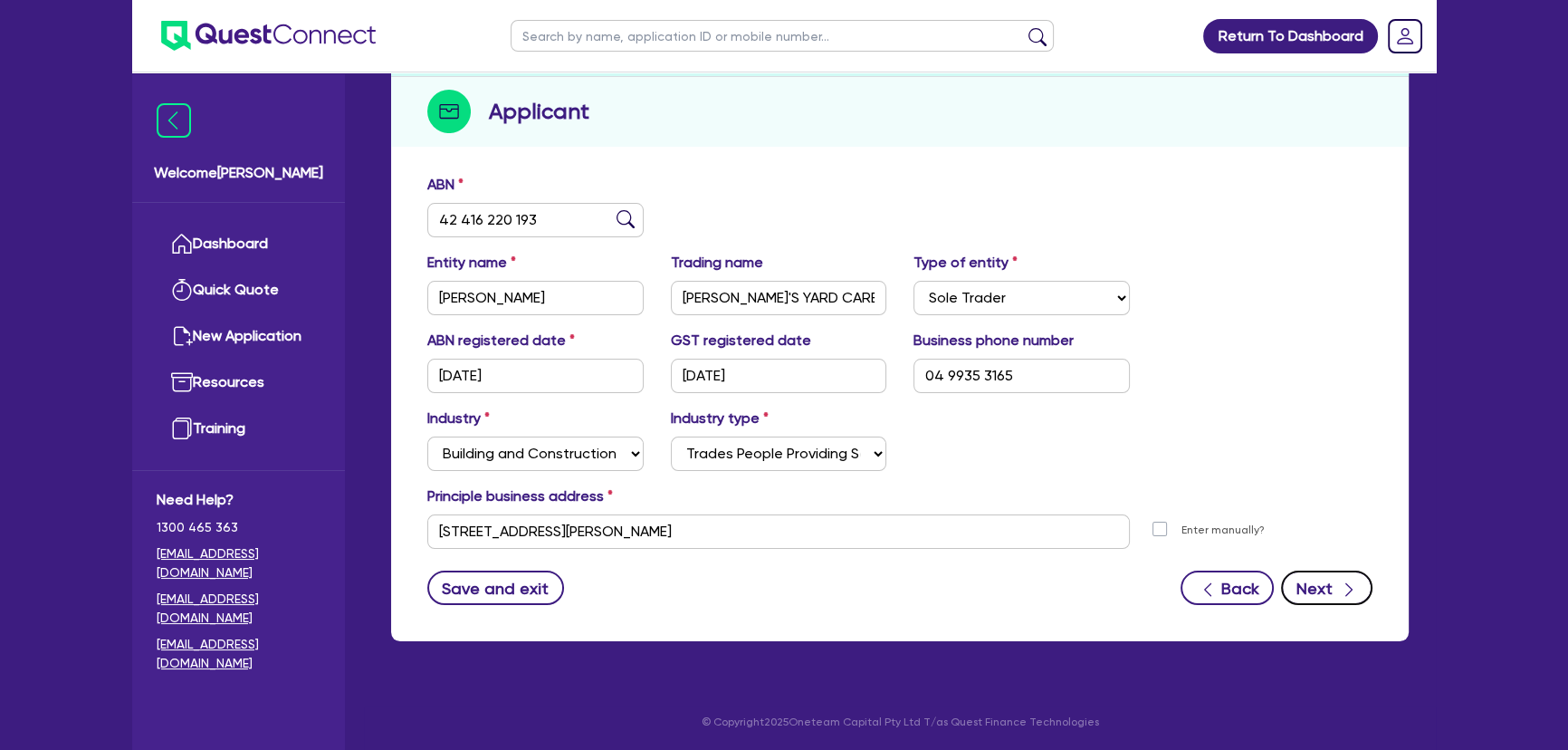
click at [1314, 579] on button "Next" at bounding box center [1326, 588] width 92 height 35
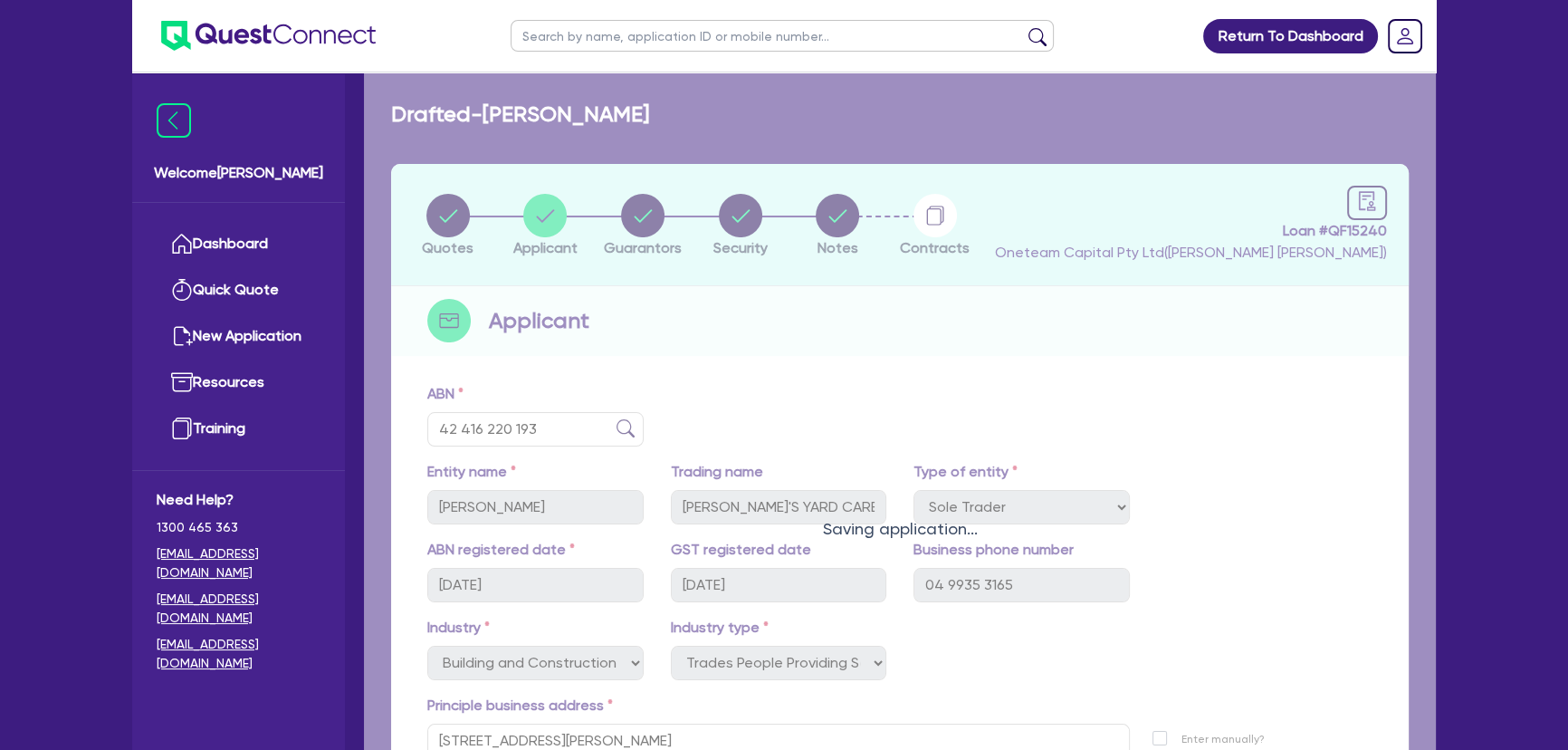
select select "MR"
select select "WA"
select select "DE_FACTO"
select select "CASH"
select select "TRAILER"
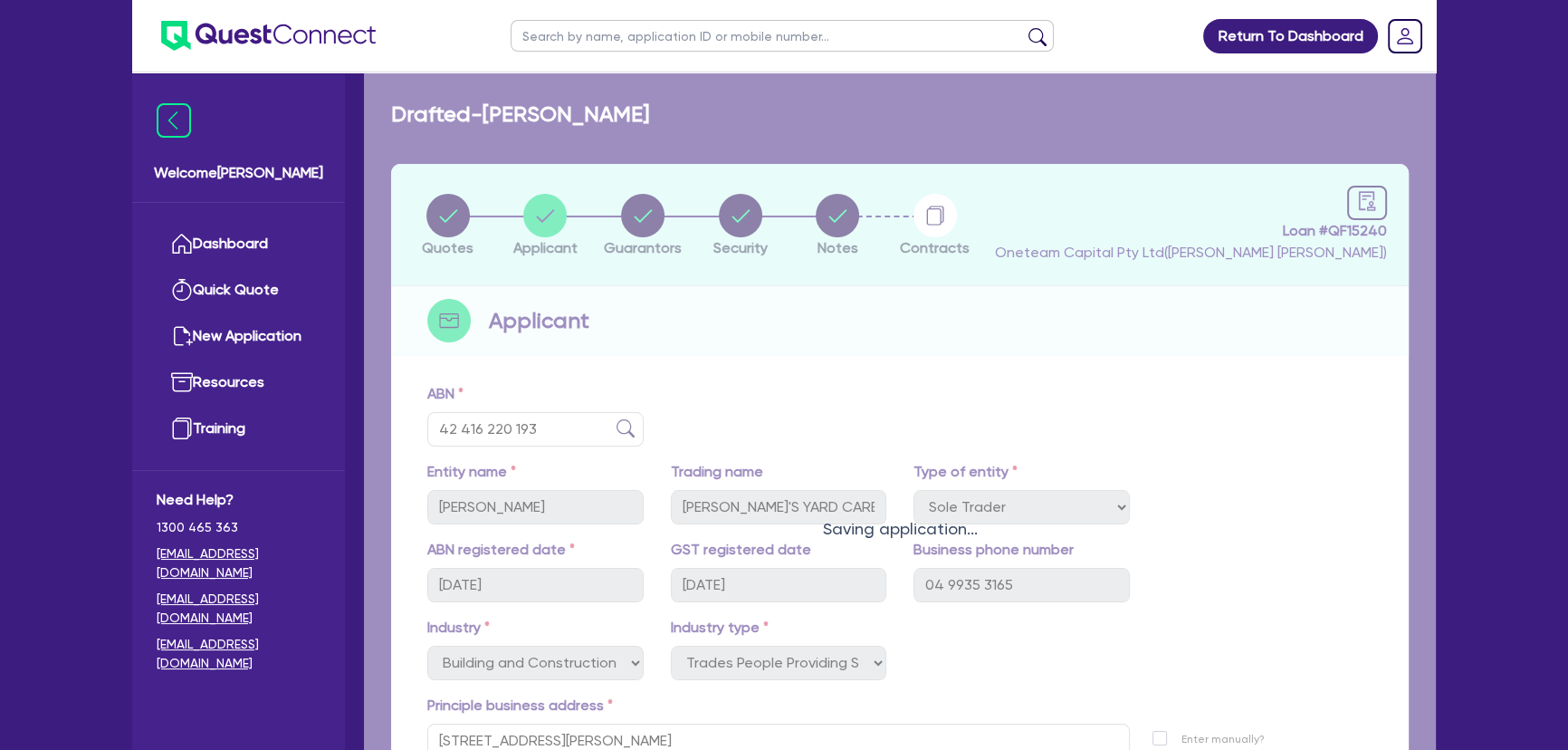
select select "TRAILER"
select select "EQUIPMENT"
select select "OTHER"
select select "VEHICLE_LOAN"
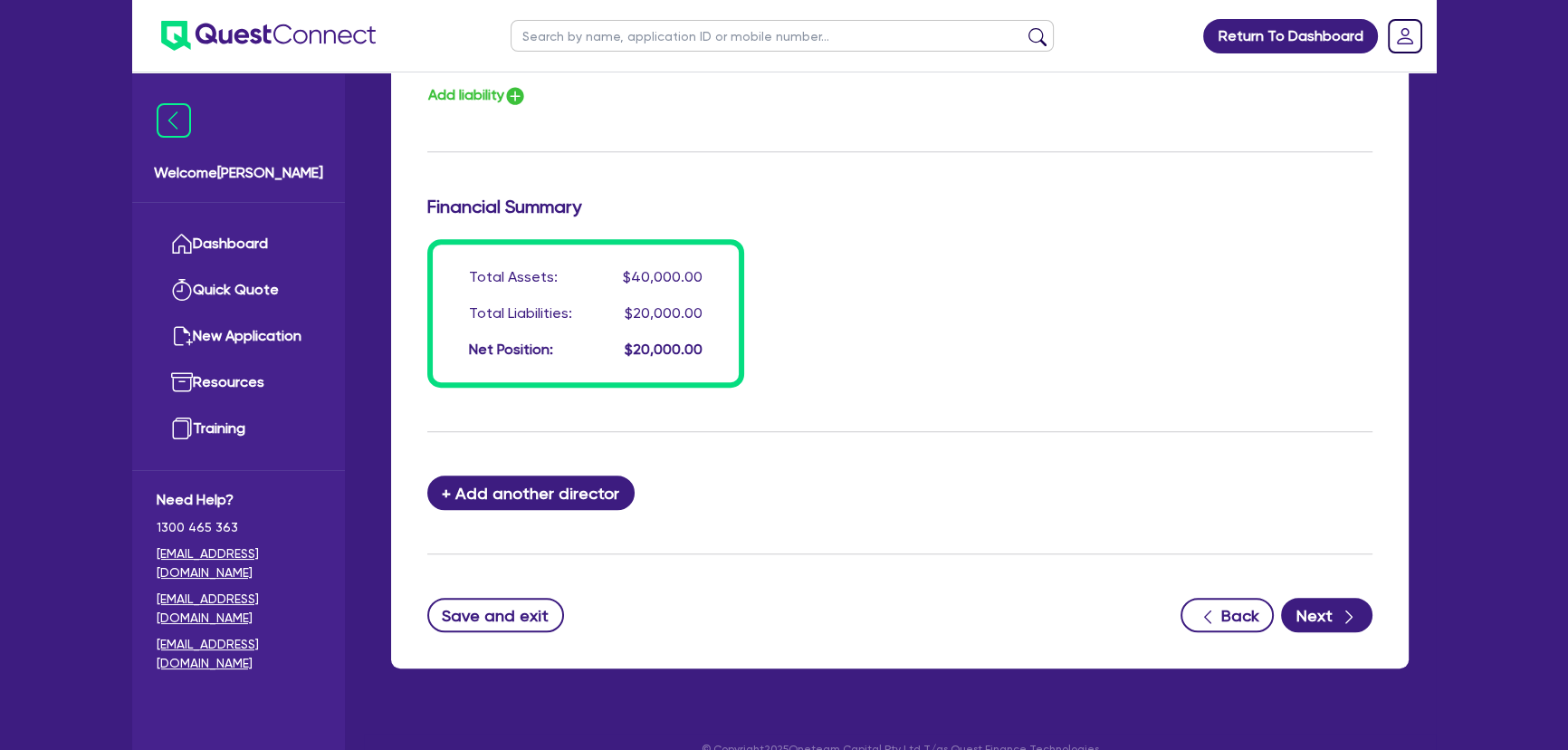
scroll to position [1528, 0]
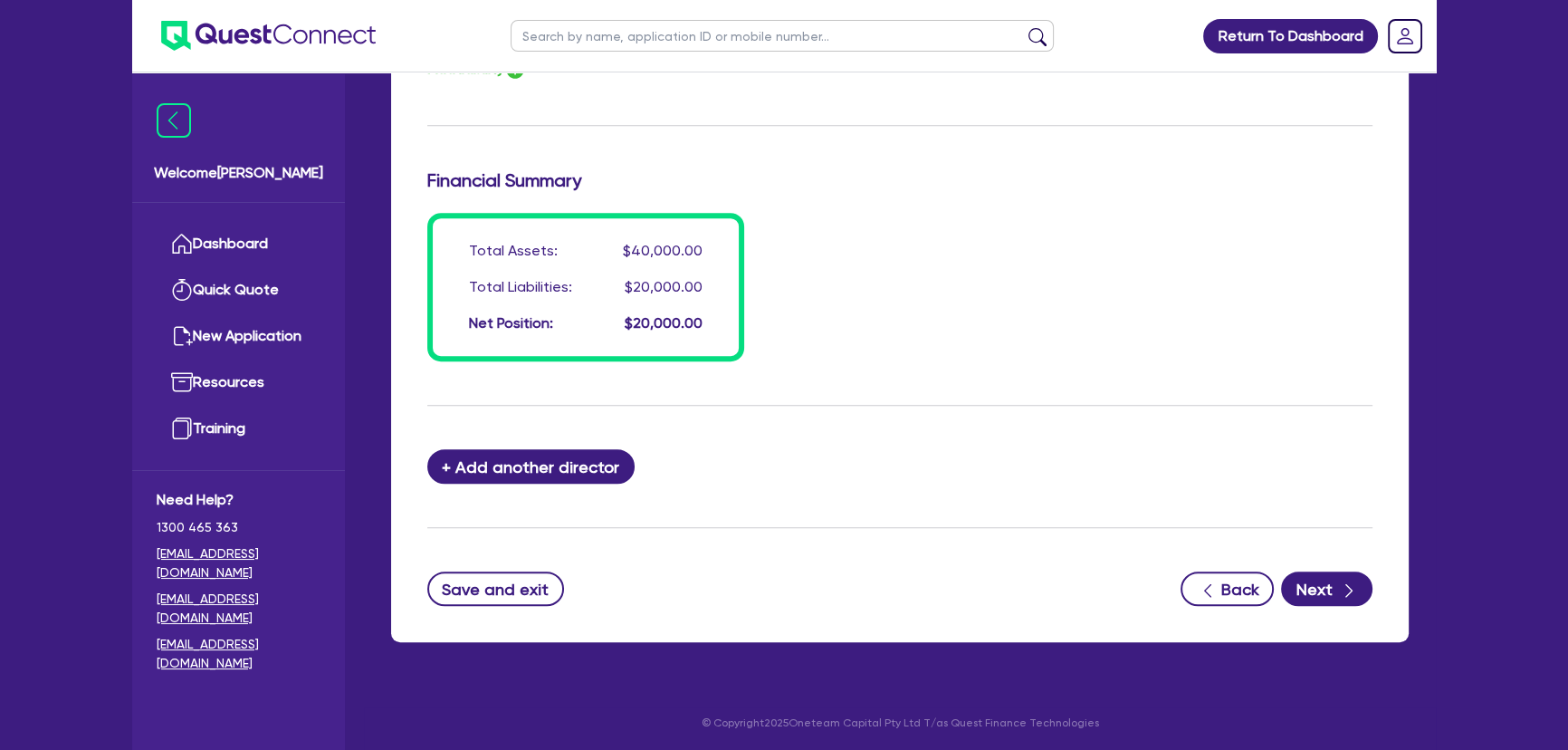
click at [1312, 571] on button "Next" at bounding box center [1326, 589] width 92 height 35
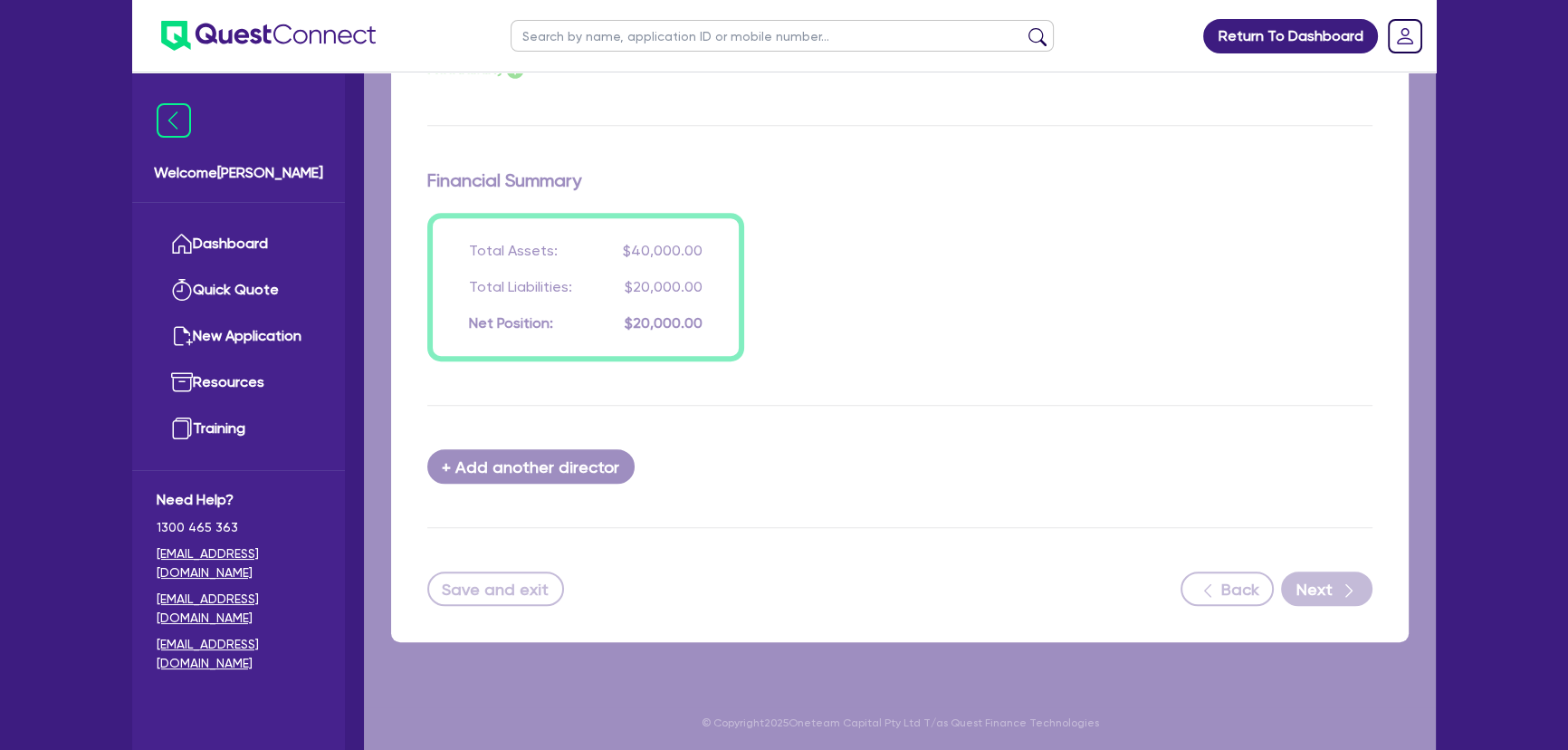
select select "CARS_AND_LIGHT_TRUCKS"
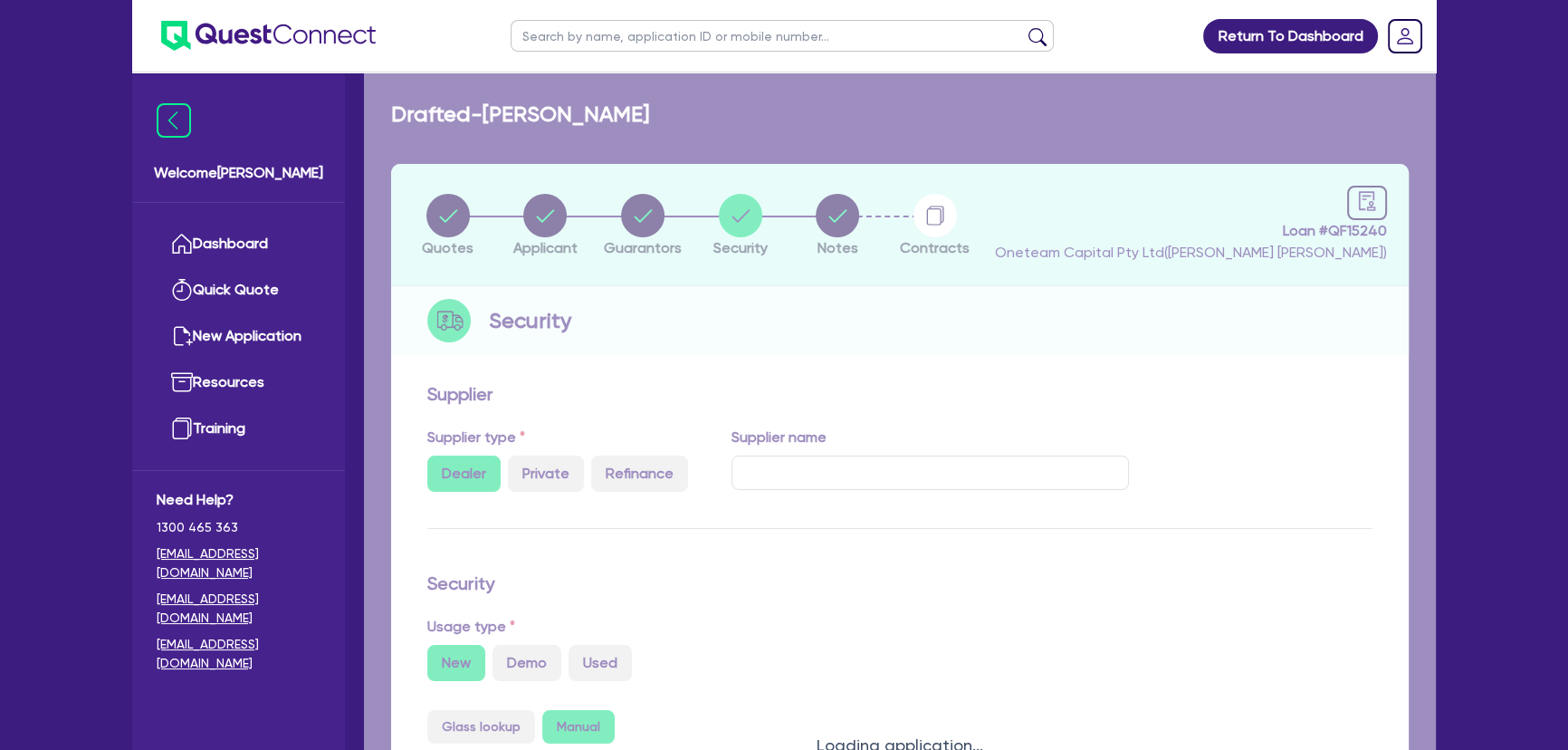
select select "PASSENGER_VEHICLES"
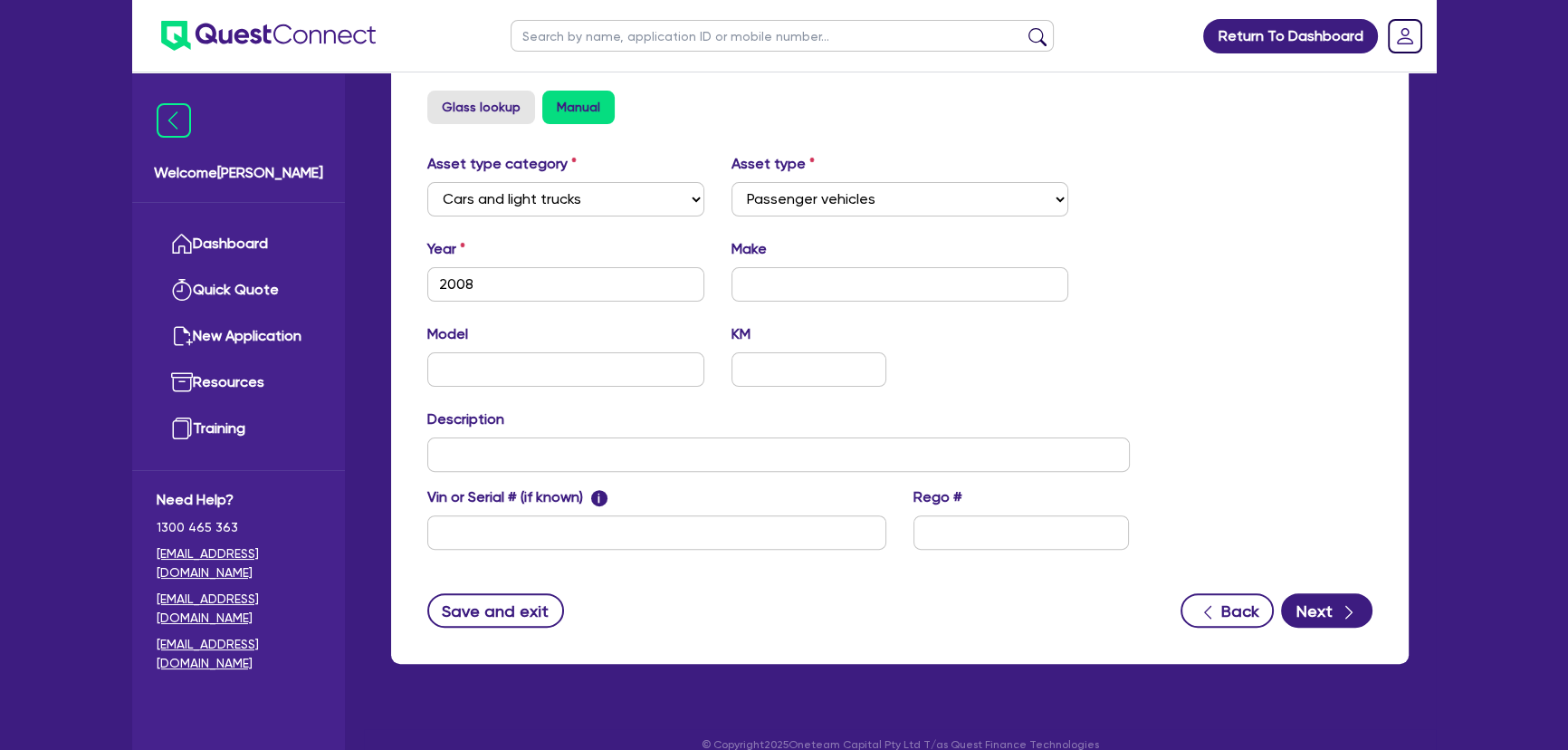
scroll to position [642, 0]
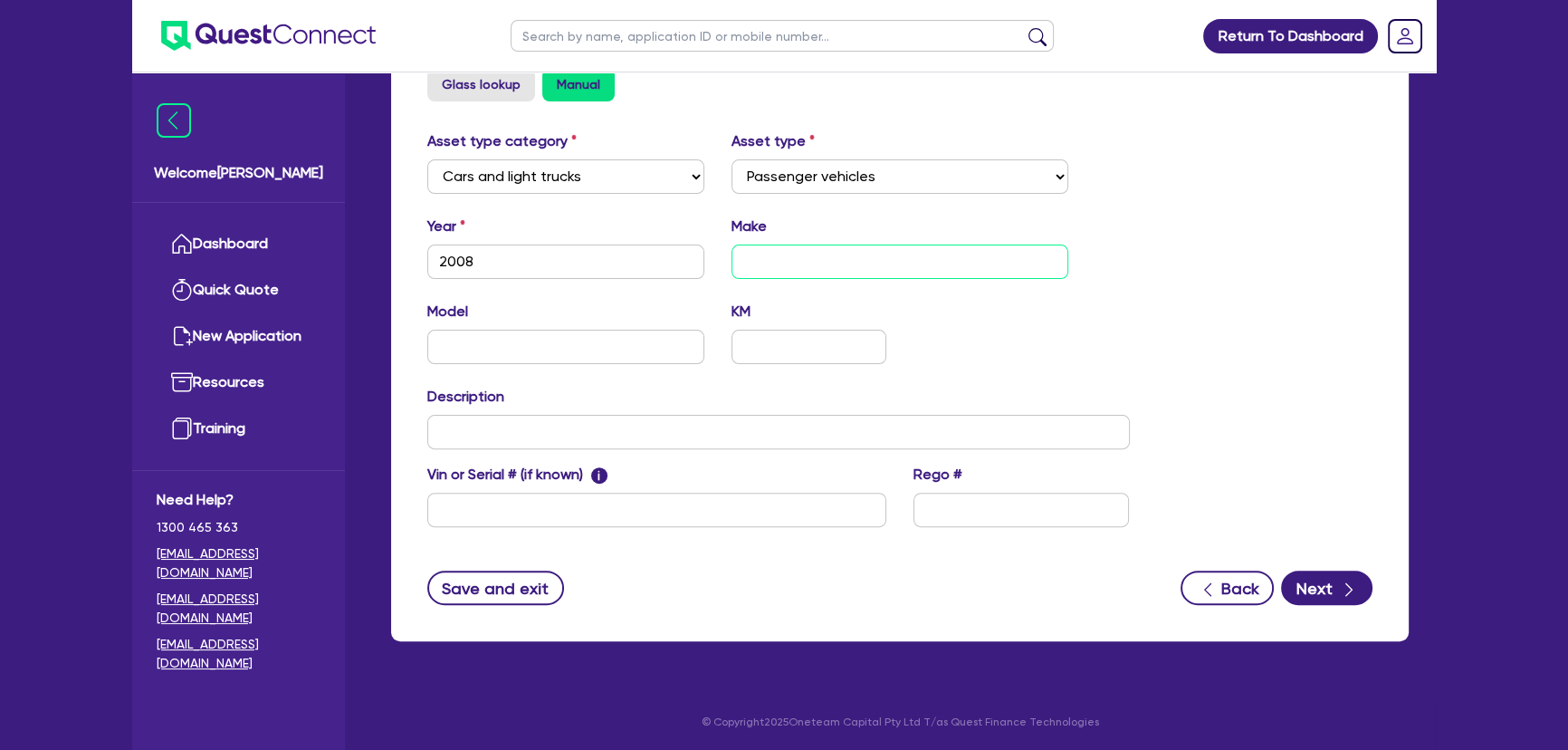
click at [887, 264] on input "text" at bounding box center [900, 262] width 338 height 35
type input "Ute"
drag, startPoint x: 978, startPoint y: 362, endPoint x: 968, endPoint y: 364, distance: 10.2
click at [976, 362] on div "Model KM" at bounding box center [778, 339] width 729 height 78
click at [474, 425] on input "text" at bounding box center [778, 432] width 702 height 35
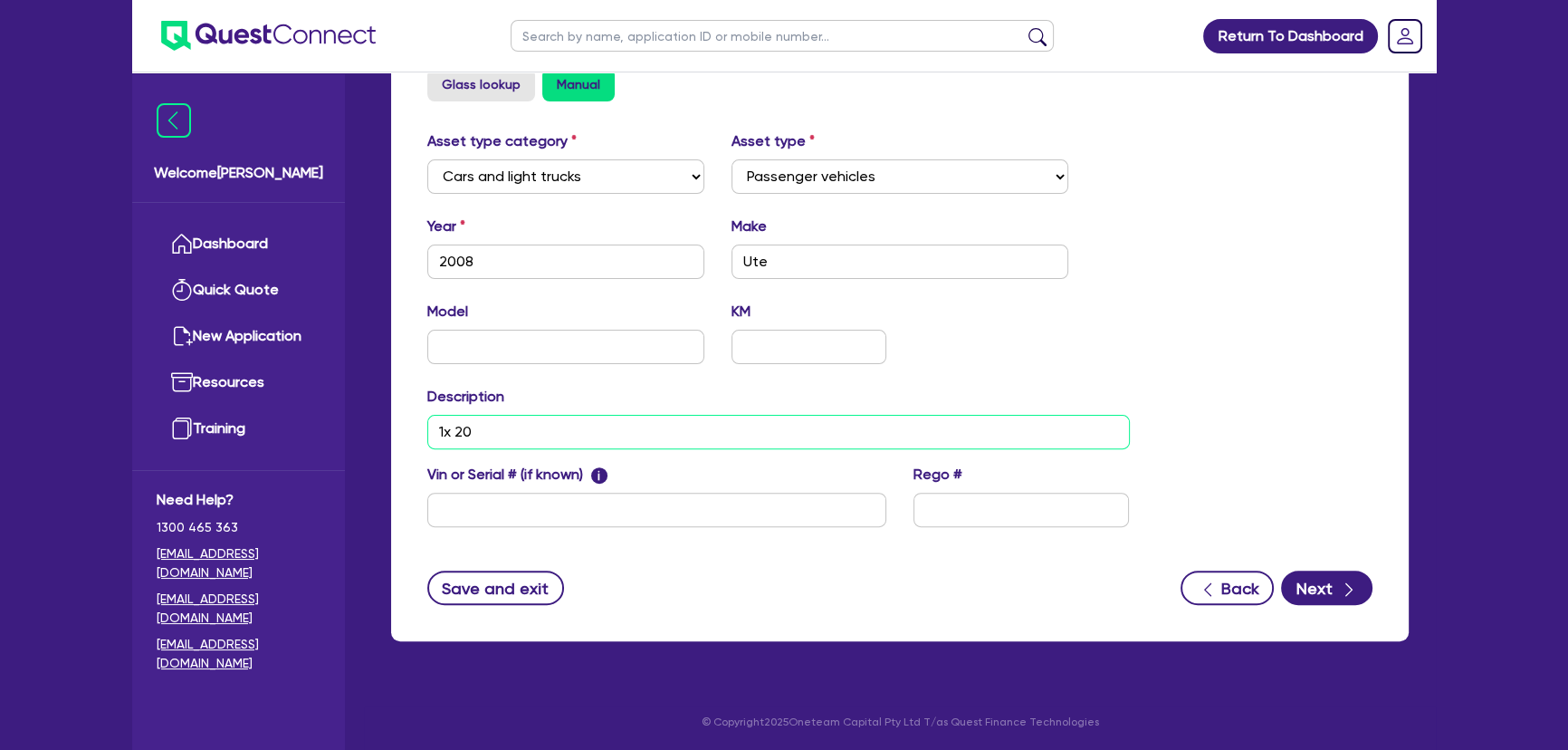
drag, startPoint x: 544, startPoint y: 445, endPoint x: 451, endPoint y: 443, distance: 93.0
click at [451, 443] on input "1x 20" at bounding box center [778, 432] width 702 height 35
drag, startPoint x: 474, startPoint y: 434, endPoint x: 458, endPoint y: 432, distance: 16.1
click at [458, 432] on input "1x 20" at bounding box center [778, 432] width 702 height 35
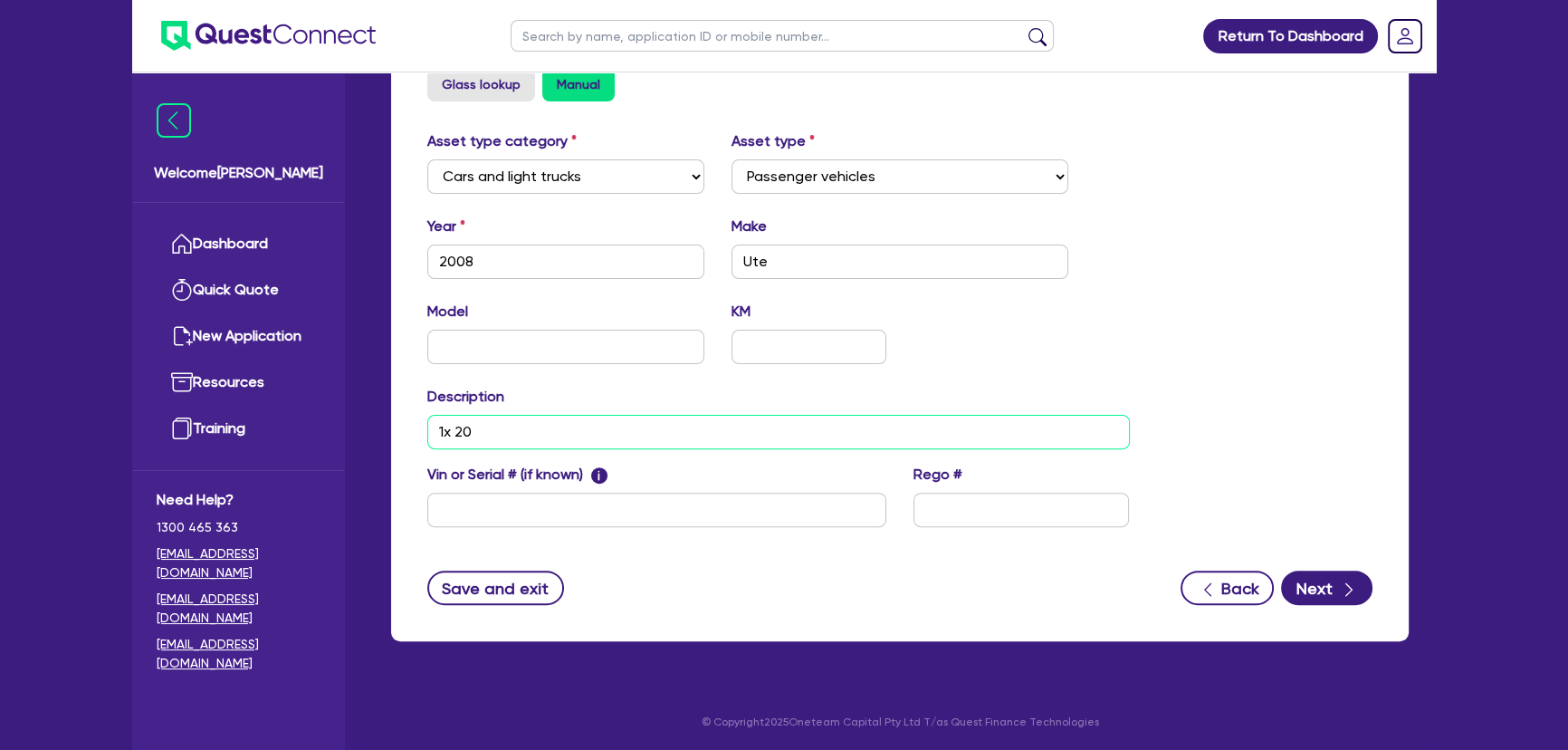
paste input "18 D-max 27.3k"
type input "1x 2018 D-max 27.3k 1x 2008 (ute) 10k 1x cashflow 15k (using trailers)"
click at [1353, 601] on button "Next" at bounding box center [1326, 588] width 92 height 35
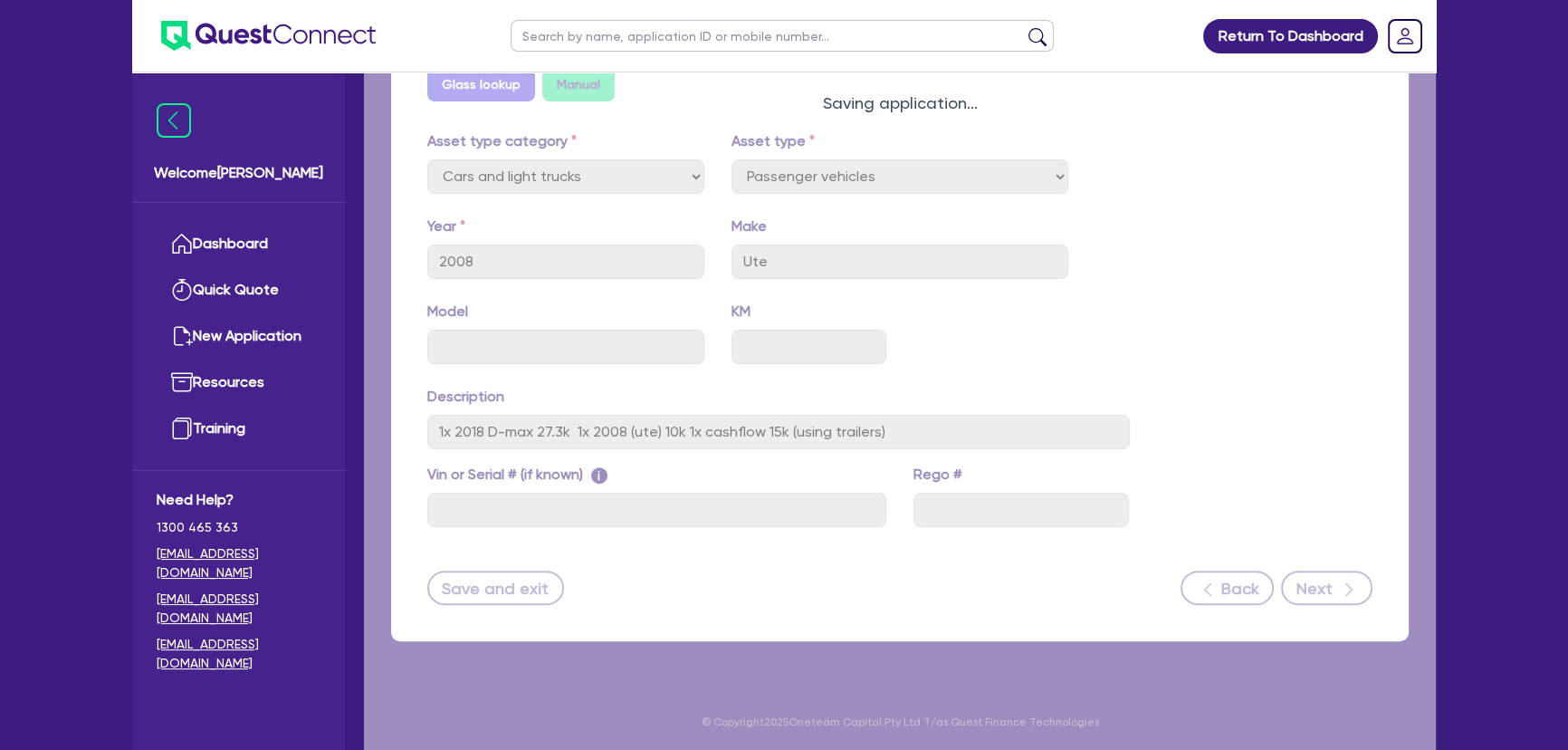
select select "Quest Finance - Own Book"
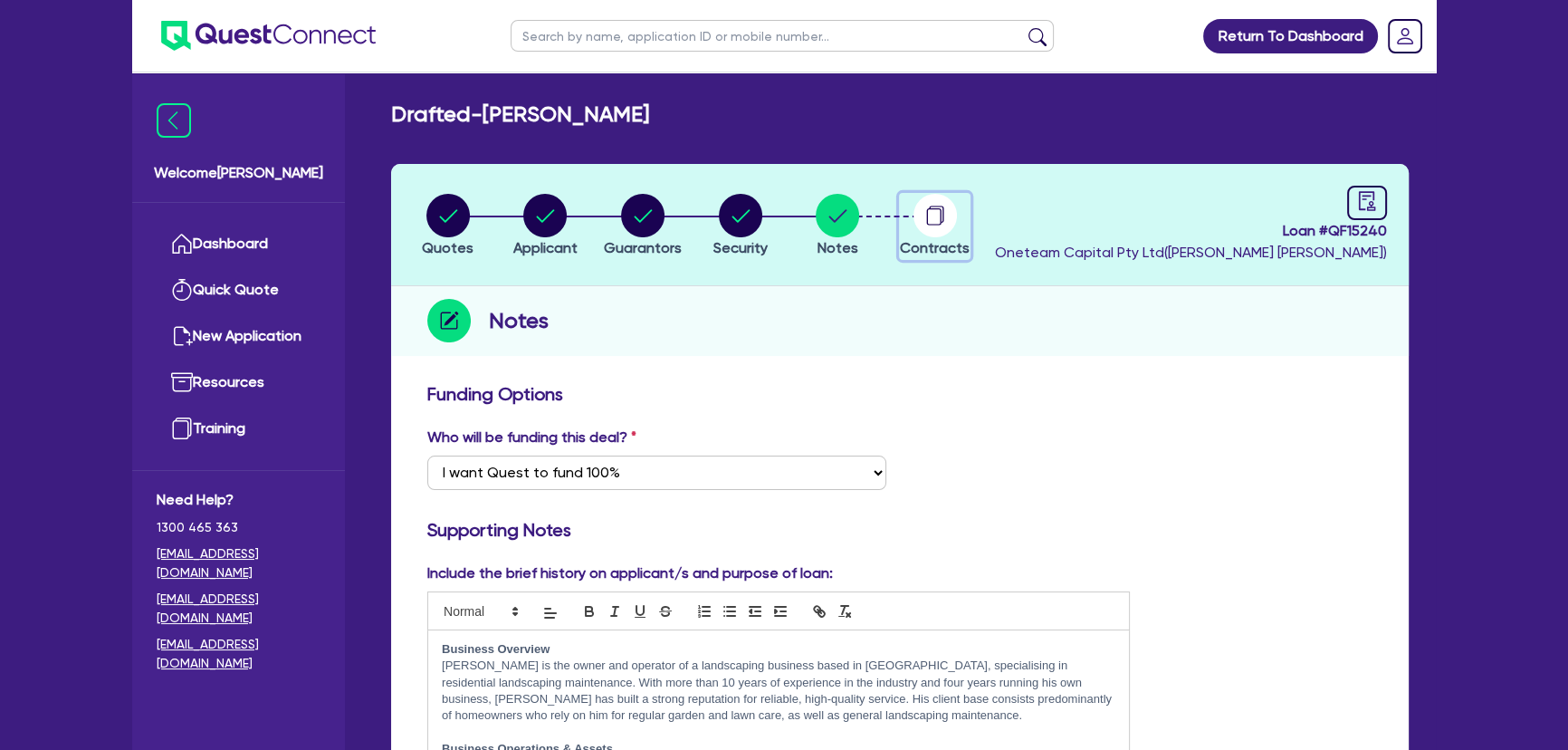
click at [951, 223] on circle "button" at bounding box center [935, 216] width 43 height 43
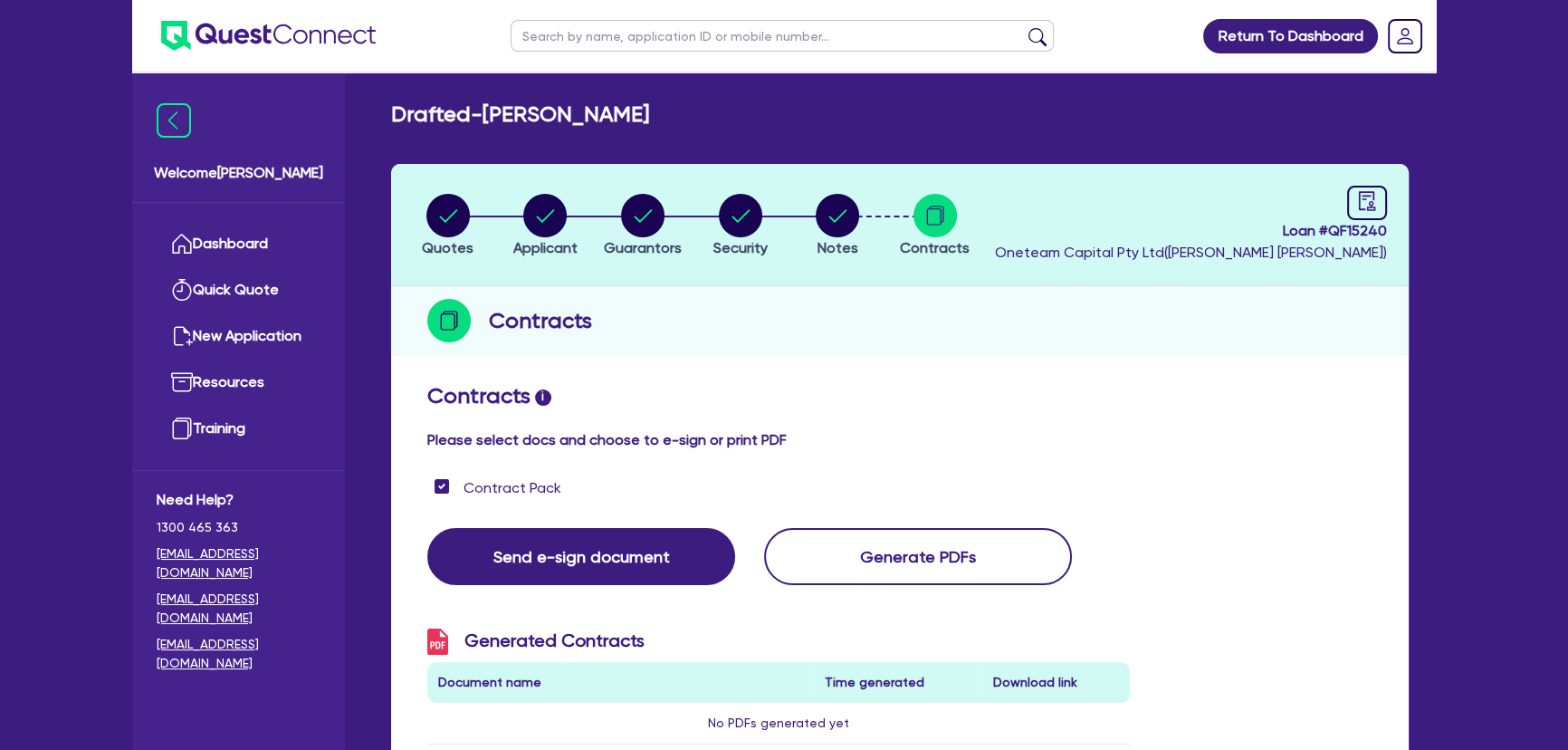
click at [1335, 193] on div "Loan # QF15240 Oneteam Capital Pty Ltd ( Joel Harding )" at bounding box center [1191, 224] width 392 height 78
click at [1358, 194] on icon "audit" at bounding box center [1367, 201] width 20 height 20
select select "DRAFTED_NEW"
select select "Quest Finance - Own Book"
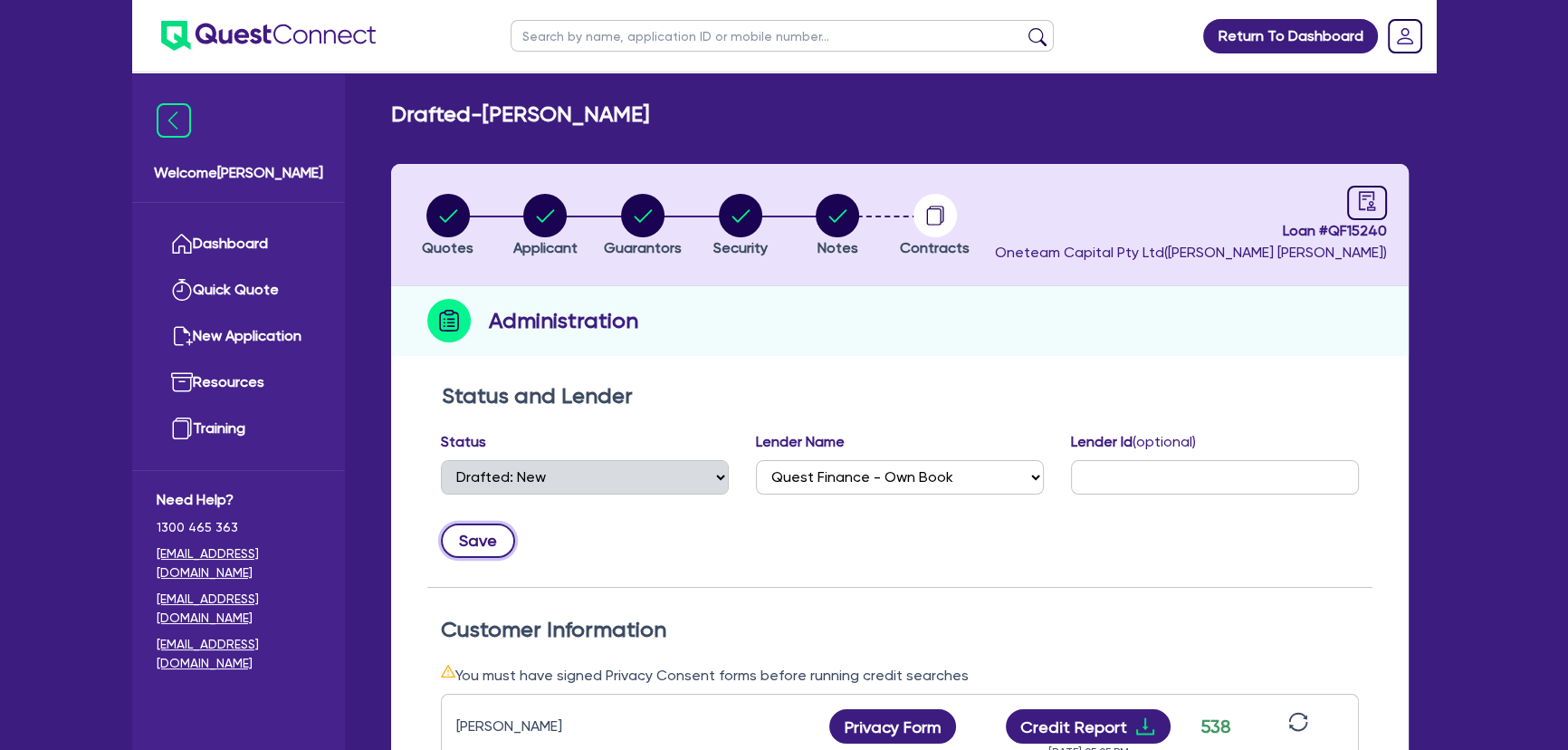
click at [477, 532] on button "Save" at bounding box center [477, 541] width 74 height 35
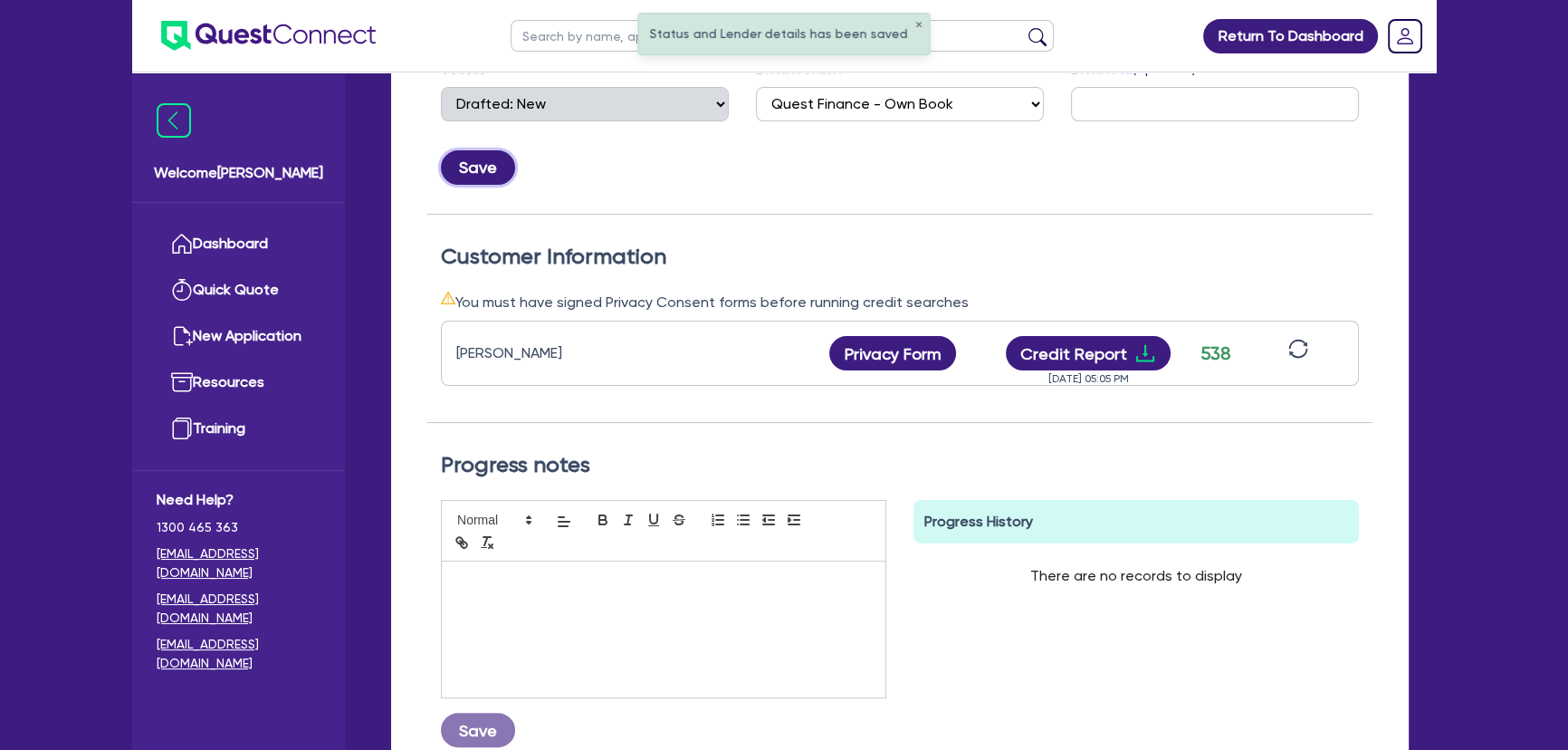
scroll to position [494, 0]
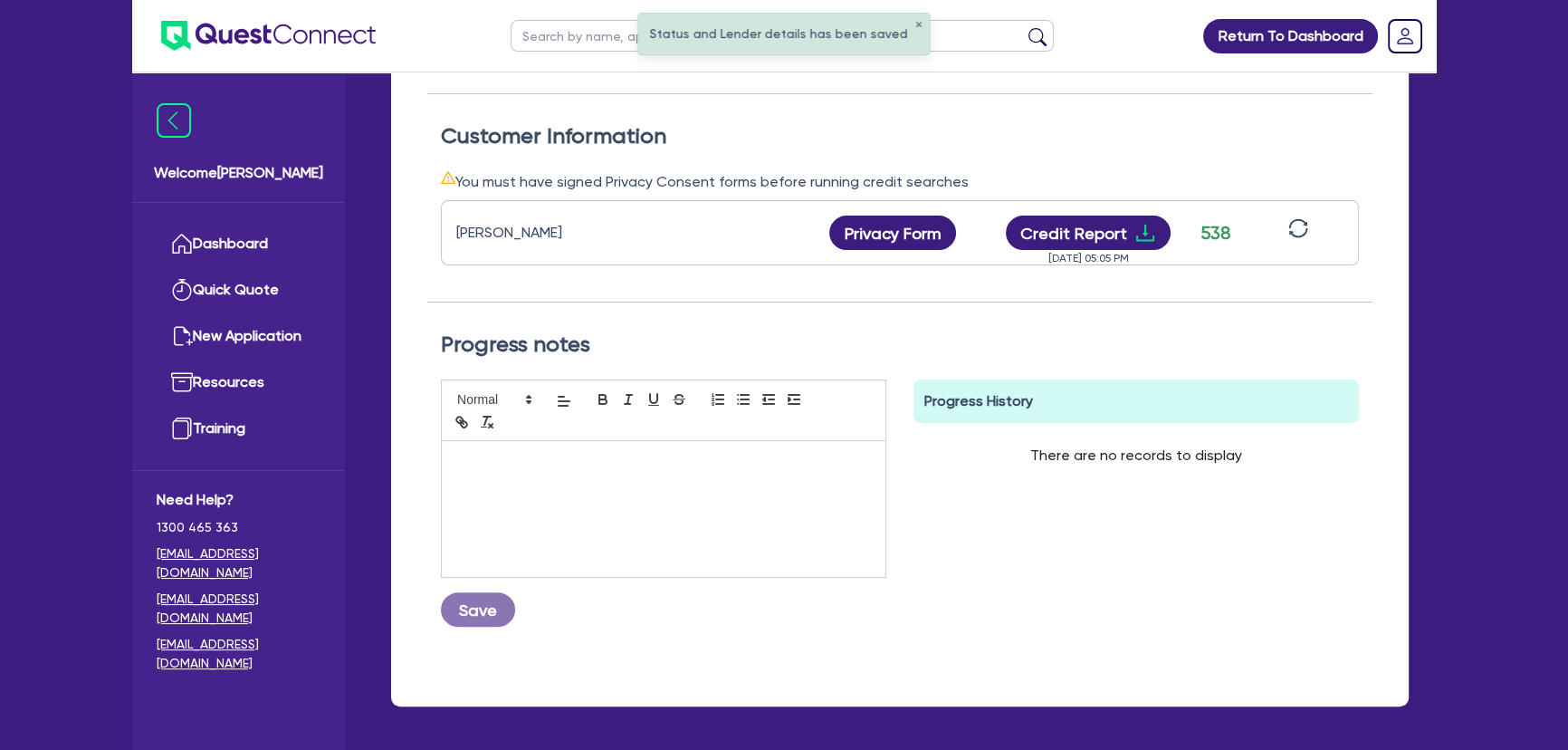
click at [588, 516] on div at bounding box center [663, 508] width 443 height 136
click at [492, 613] on button "Save" at bounding box center [477, 610] width 74 height 35
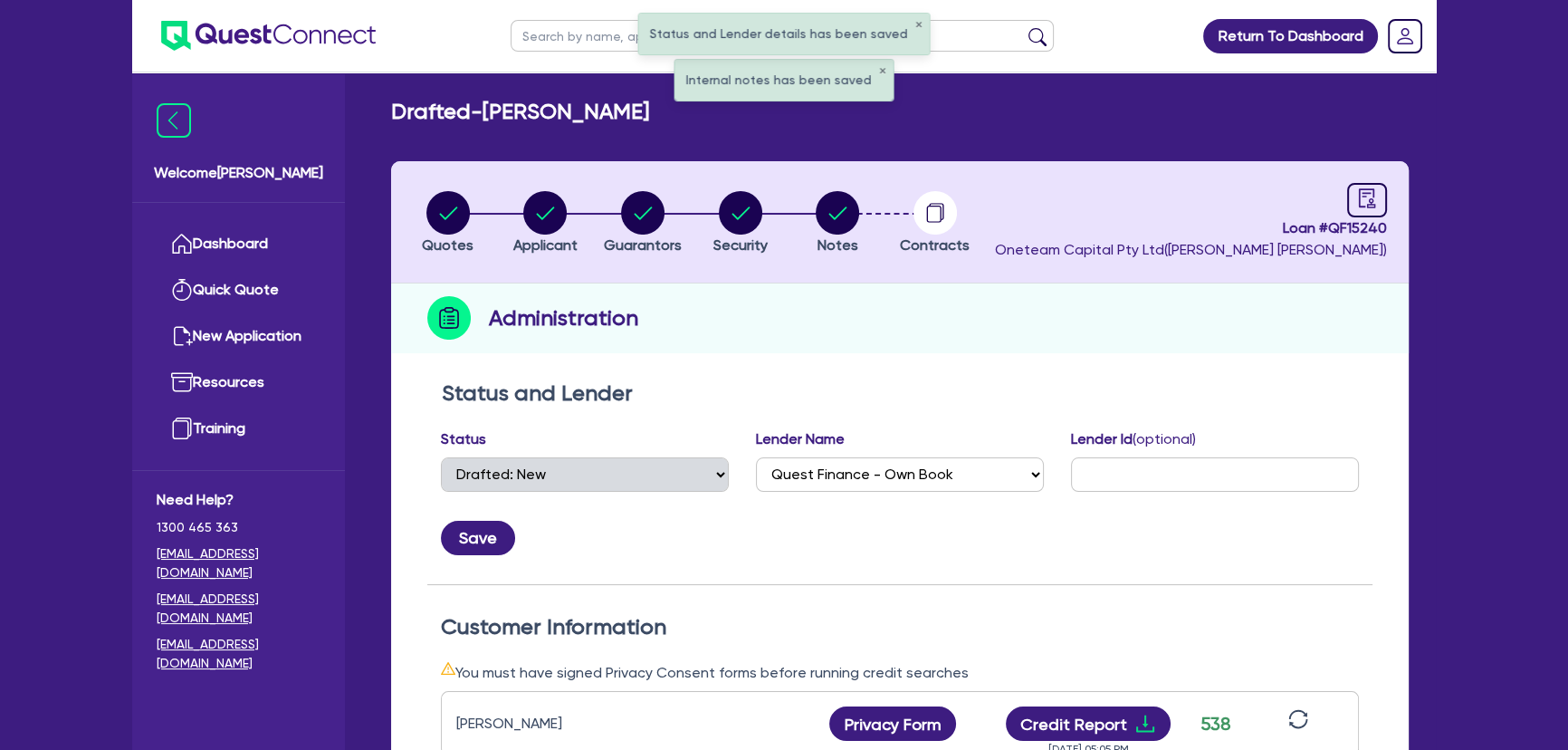
scroll to position [0, 0]
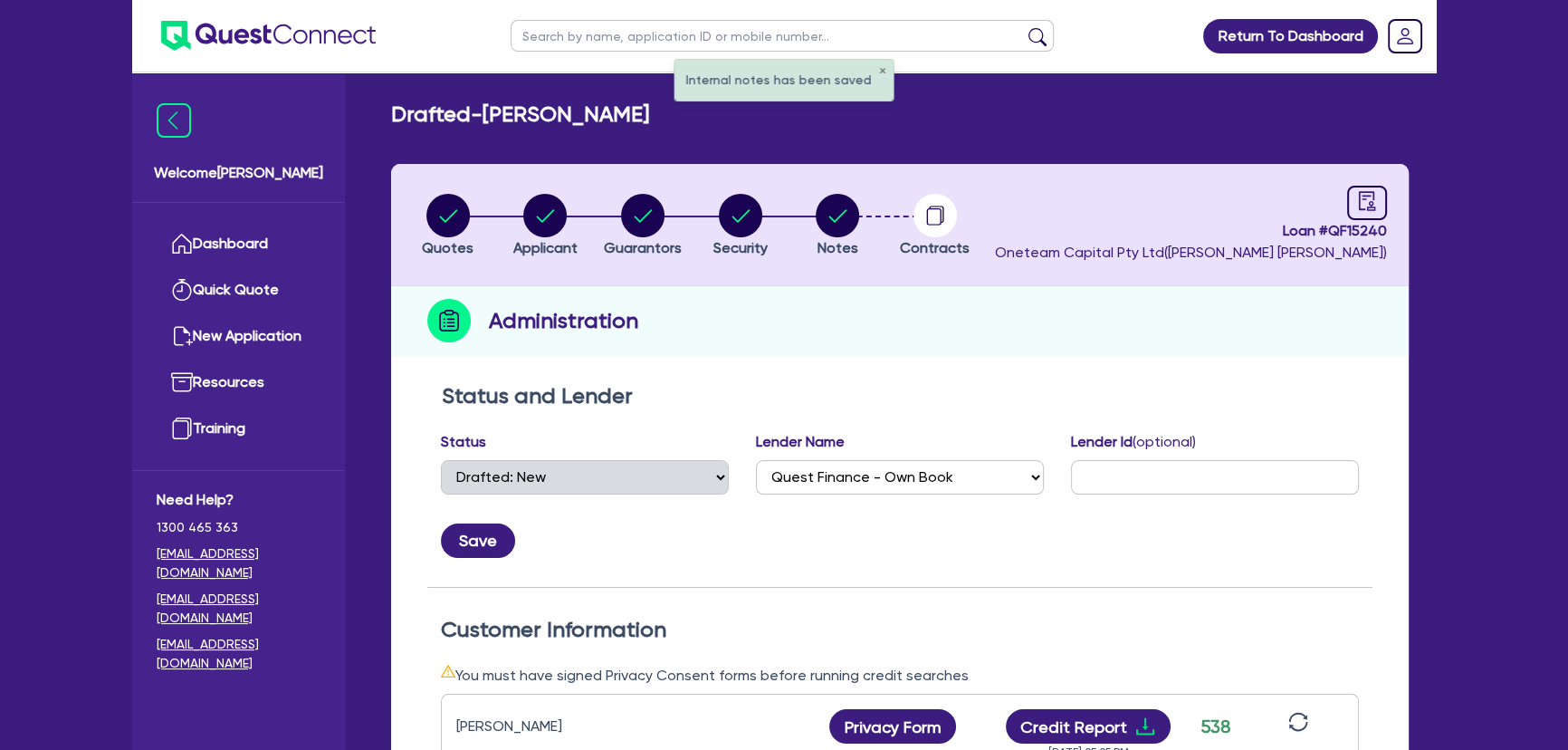
click at [814, 219] on li "Notes" at bounding box center [837, 225] width 98 height 64
click at [839, 229] on circle "button" at bounding box center [837, 216] width 43 height 43
select select "Quest Finance - Own Book"
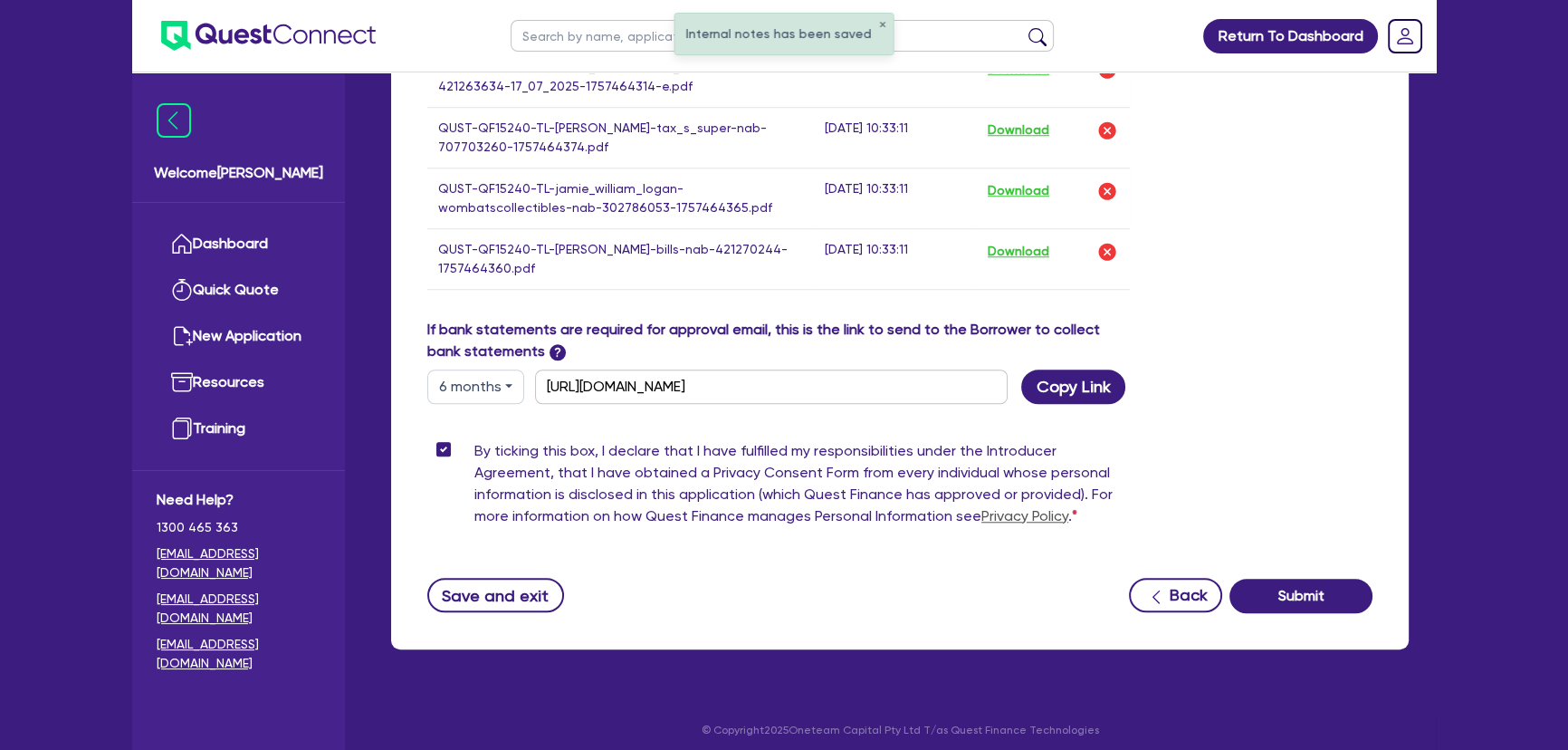
scroll to position [1947, 0]
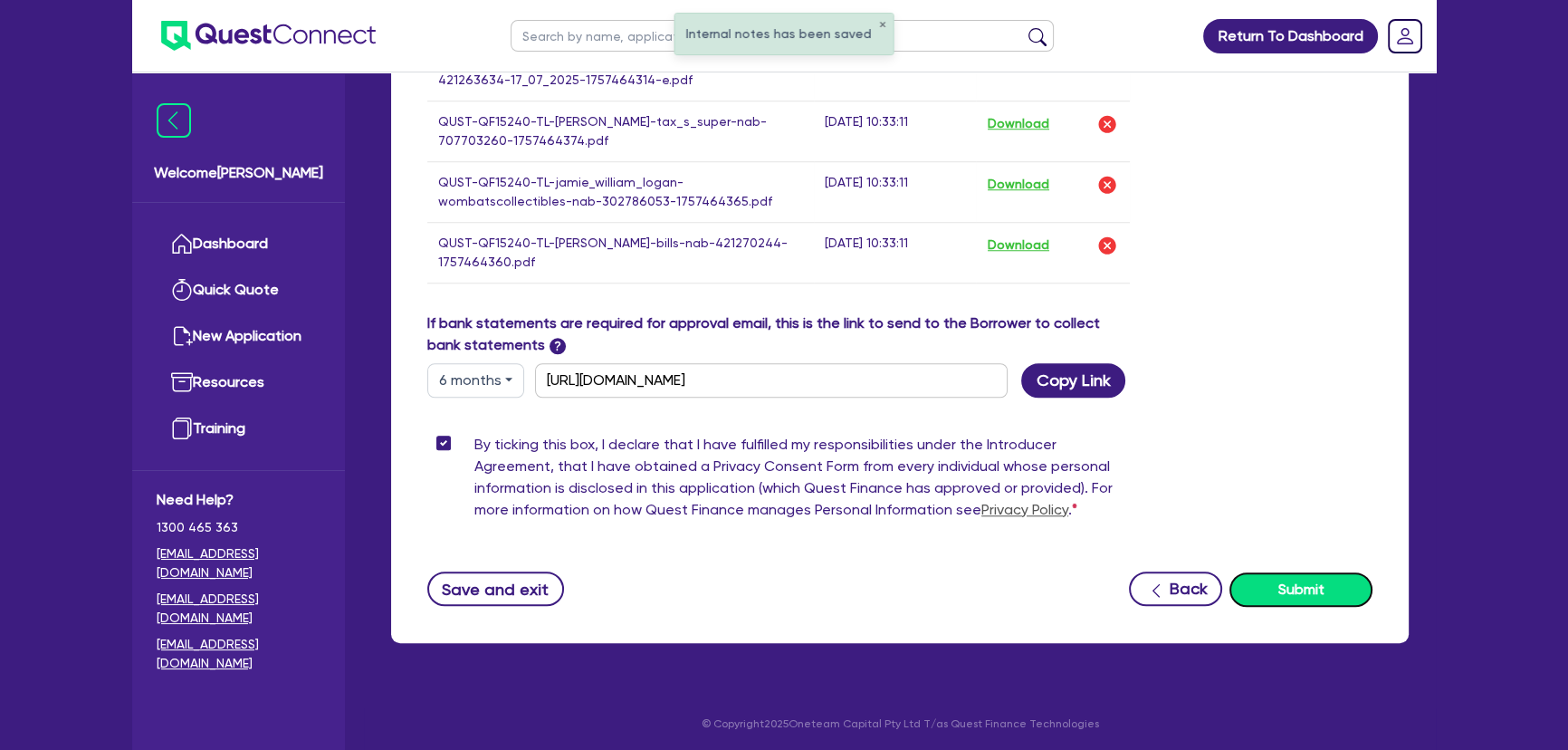
click at [1299, 572] on button "Submit" at bounding box center [1301, 590] width 143 height 35
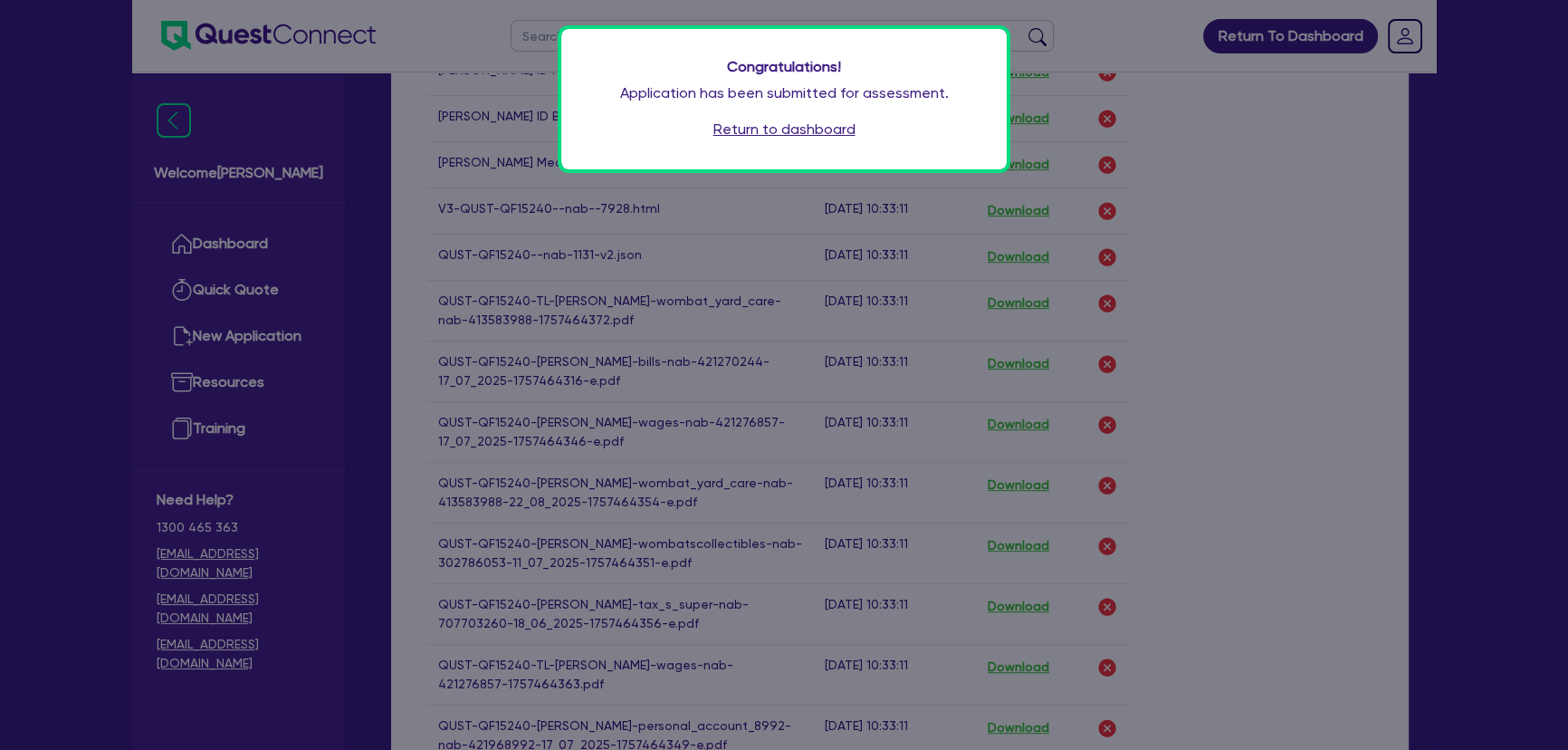
scroll to position [1204, 0]
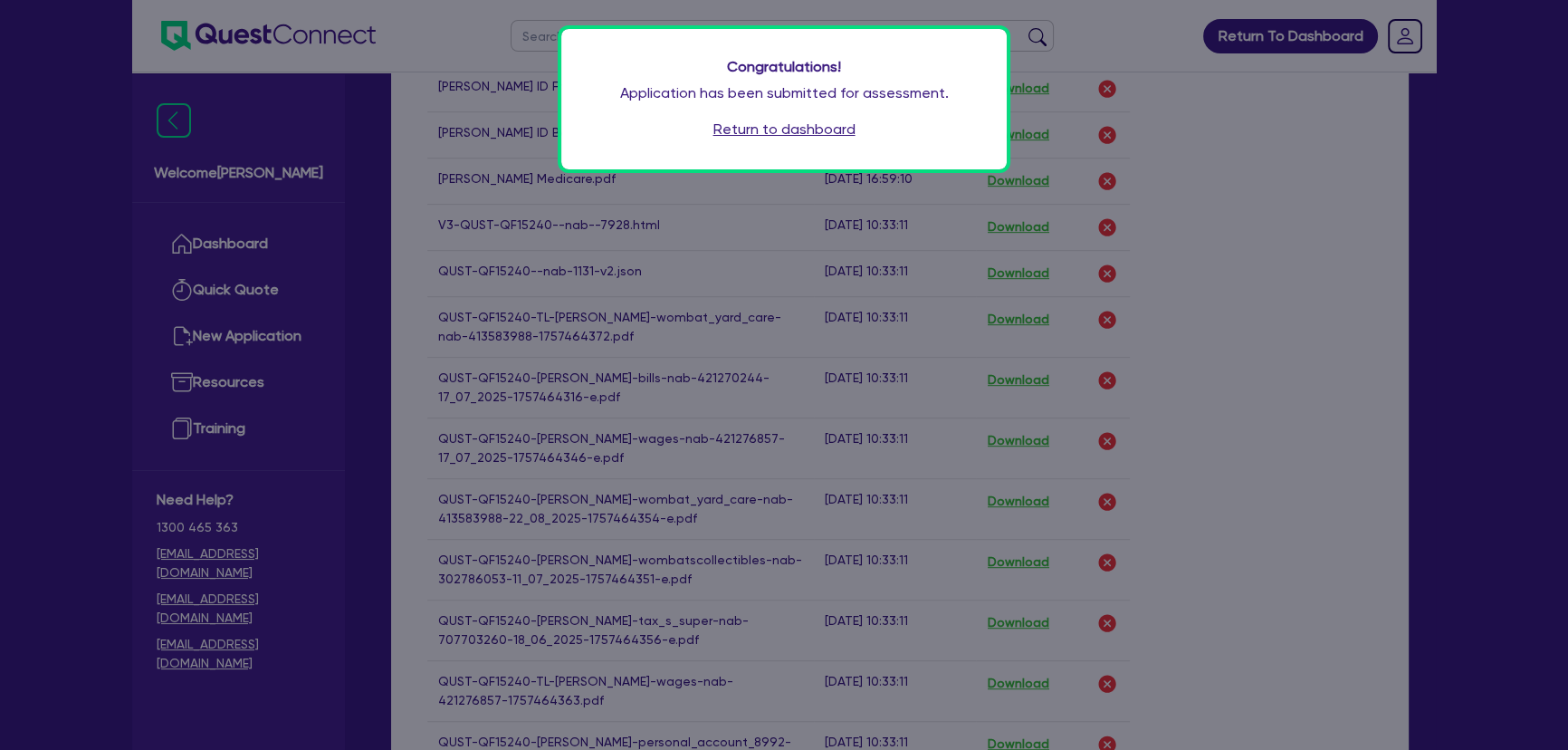
click at [806, 135] on link "Return to dashboard" at bounding box center [784, 130] width 142 height 21
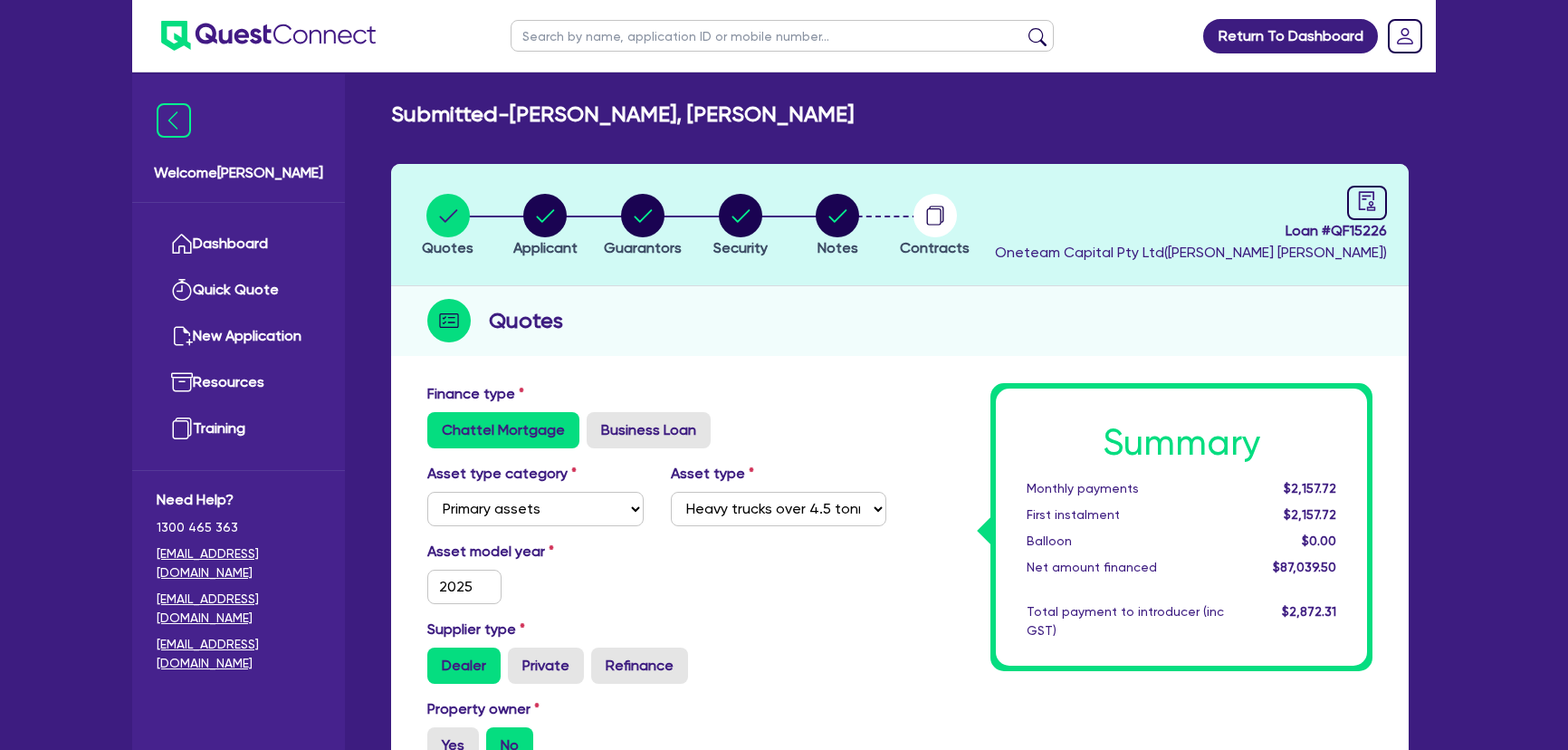
select select "PRIMARY_ASSETS"
select select "HEAVY_TRUCKS"
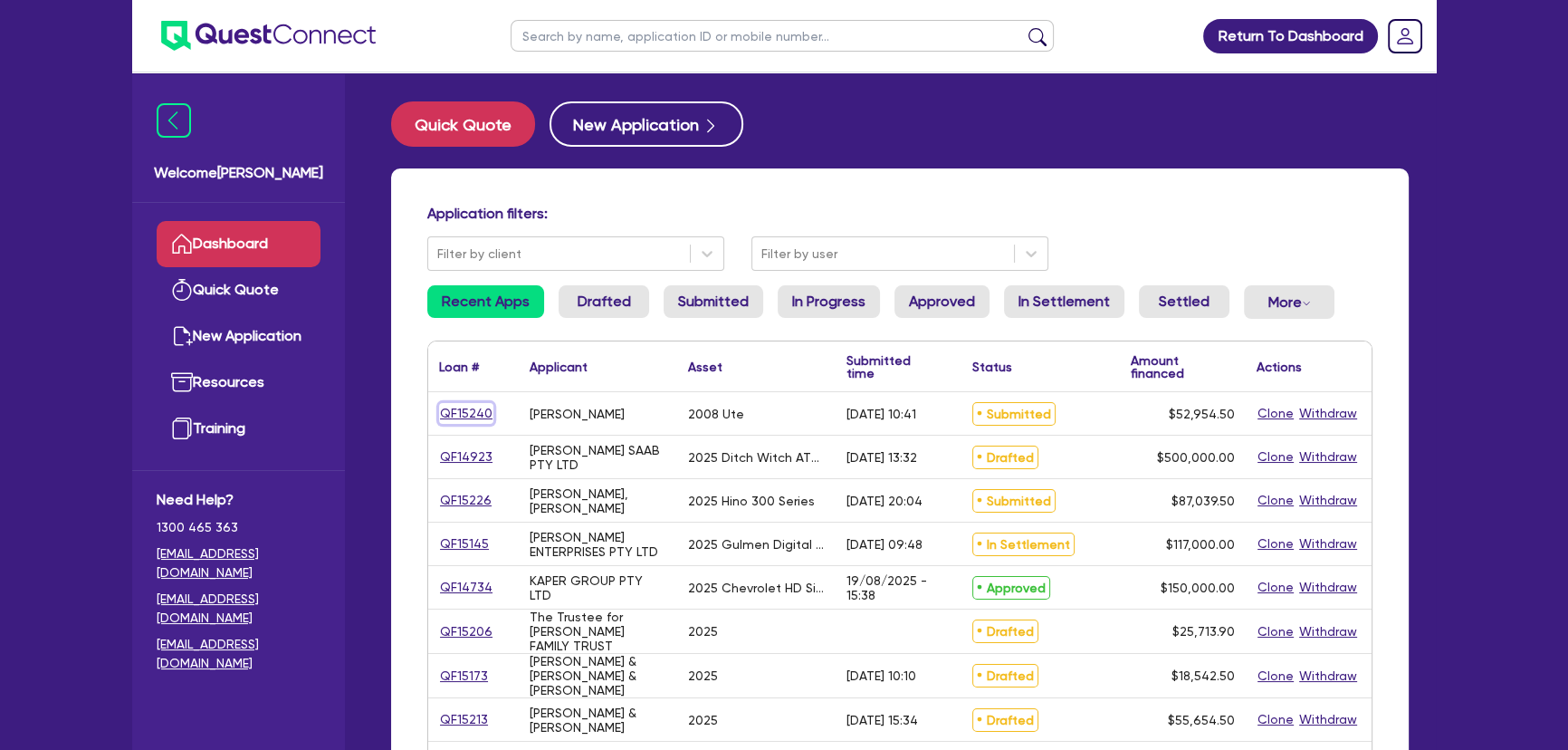
click at [457, 416] on link "QF15240" at bounding box center [467, 414] width 54 height 21
select select "CARS_AND_LIGHT_TRUCKS"
select select "PASSENGER_VEHICLES"
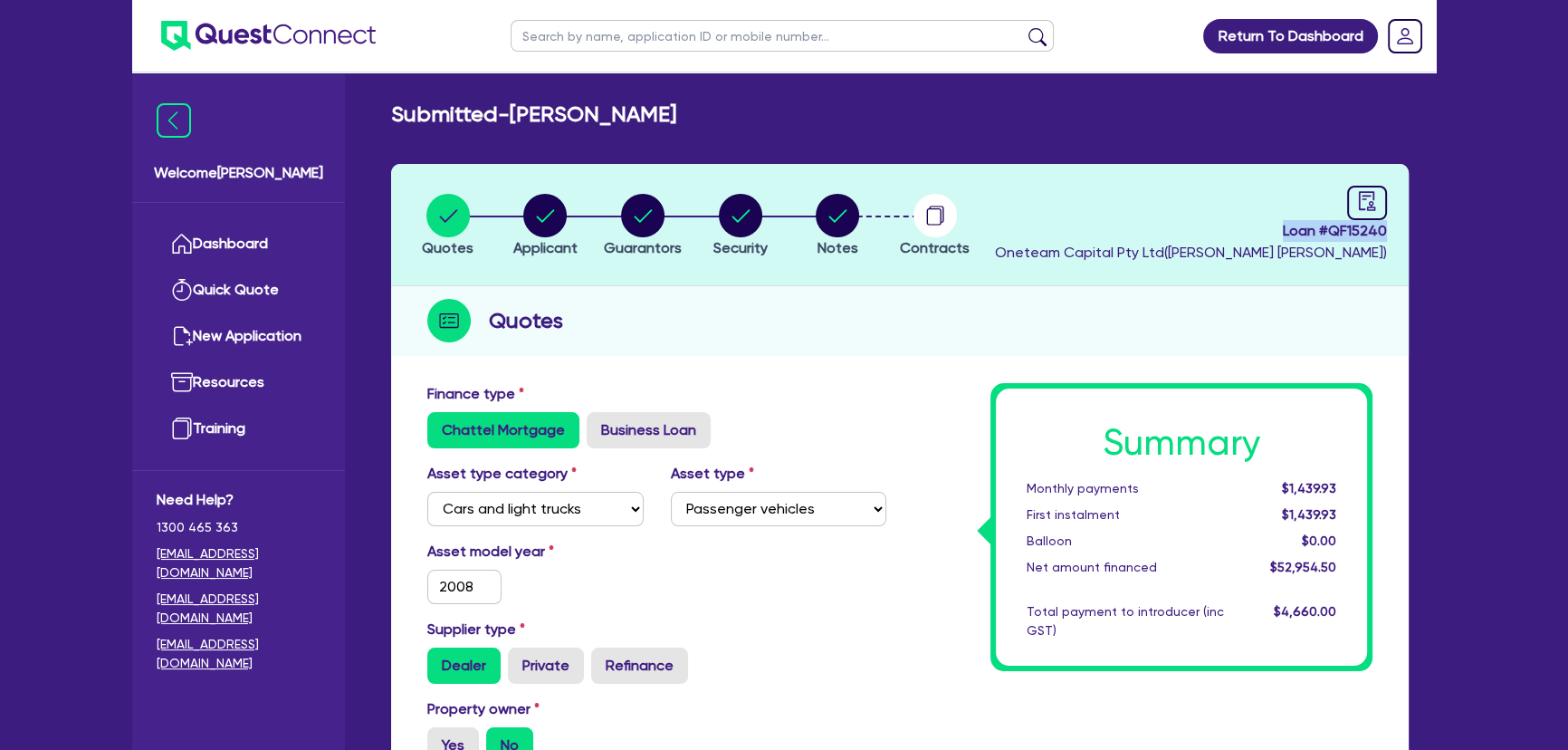
drag, startPoint x: 1269, startPoint y: 225, endPoint x: 1438, endPoint y: 227, distance: 169.0
copy span "Loan # QF15240"
click at [246, 42] on img at bounding box center [269, 36] width 214 height 30
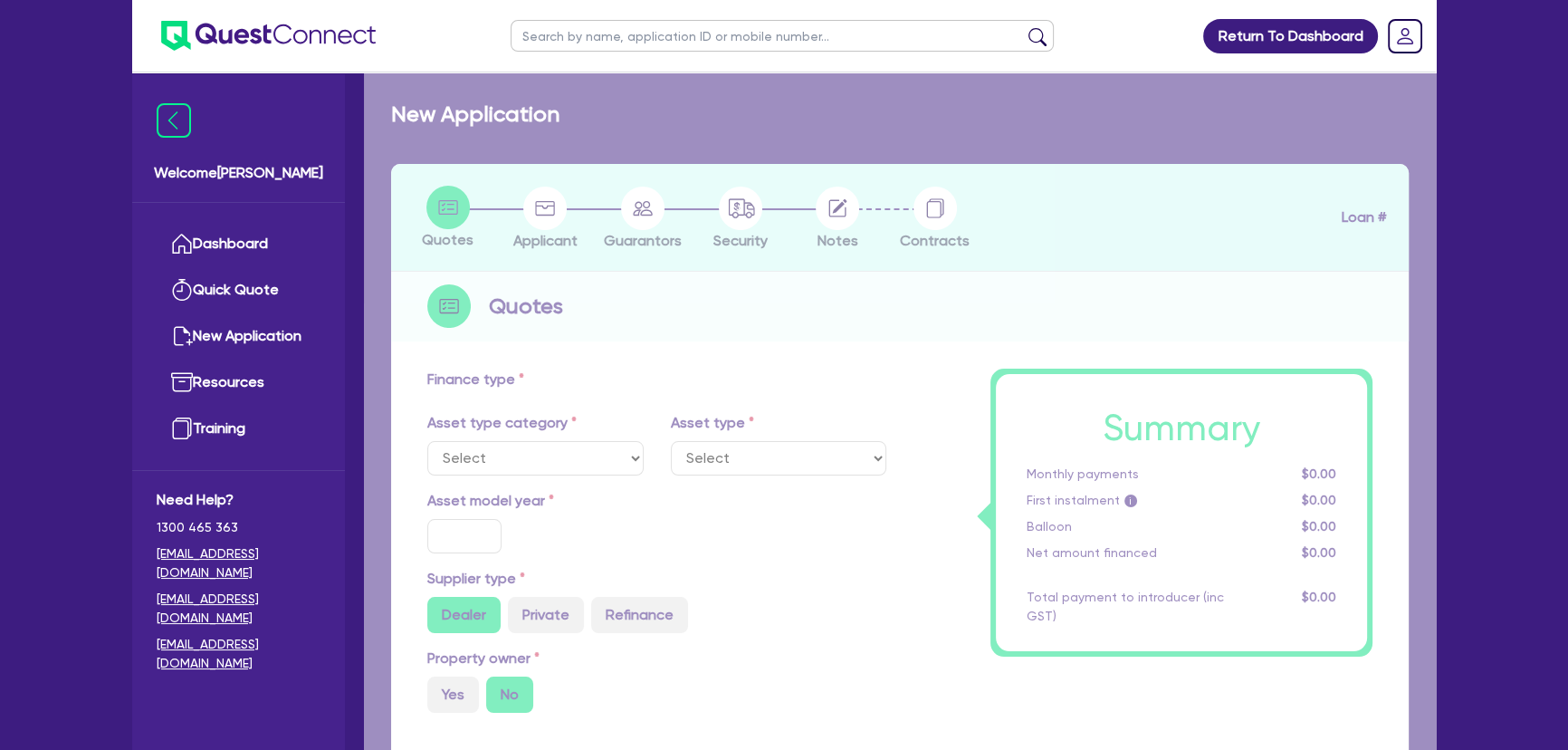
select select "CARS_AND_LIGHT_TRUCKS"
type input "2008"
type input "52,300"
type input "8"
type input "4,236.36"
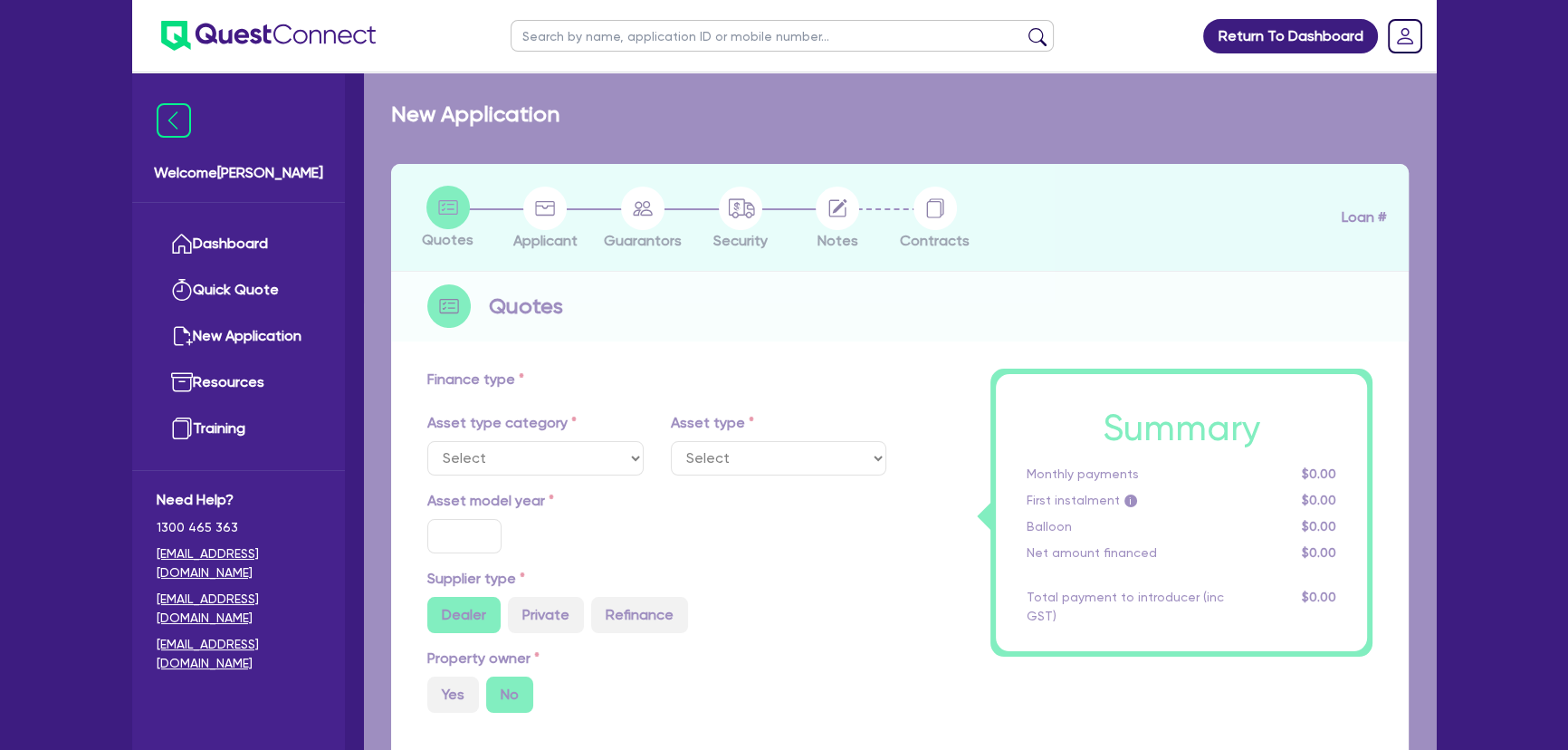
type input "17.95"
select select "PASSENGER_VEHICLES"
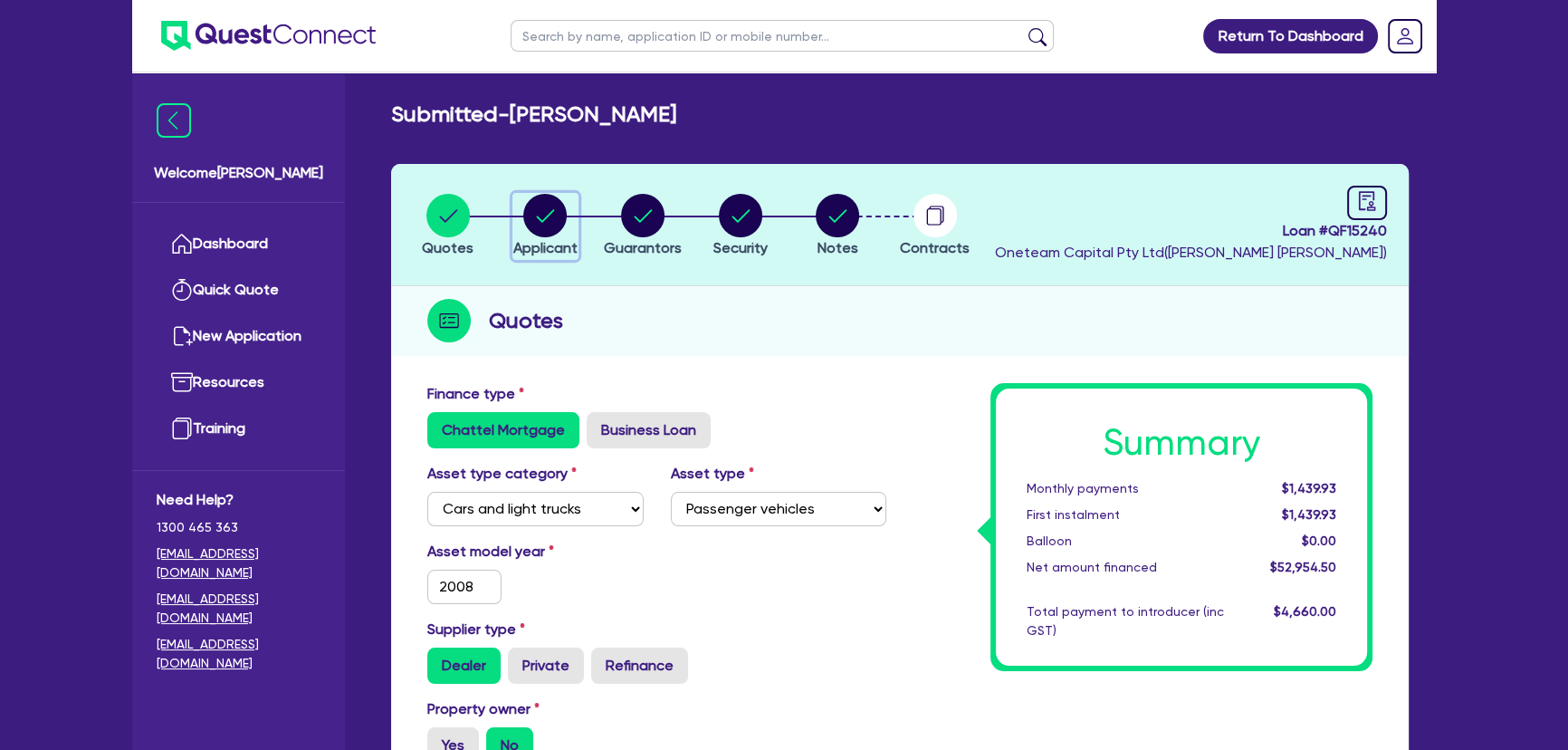
click at [525, 219] on circle "button" at bounding box center [545, 216] width 43 height 43
select select "SOLE_TRADER"
select select "BUILDING_CONSTRUCTION"
select select "TRADES_SERVICES_CONSUMERS"
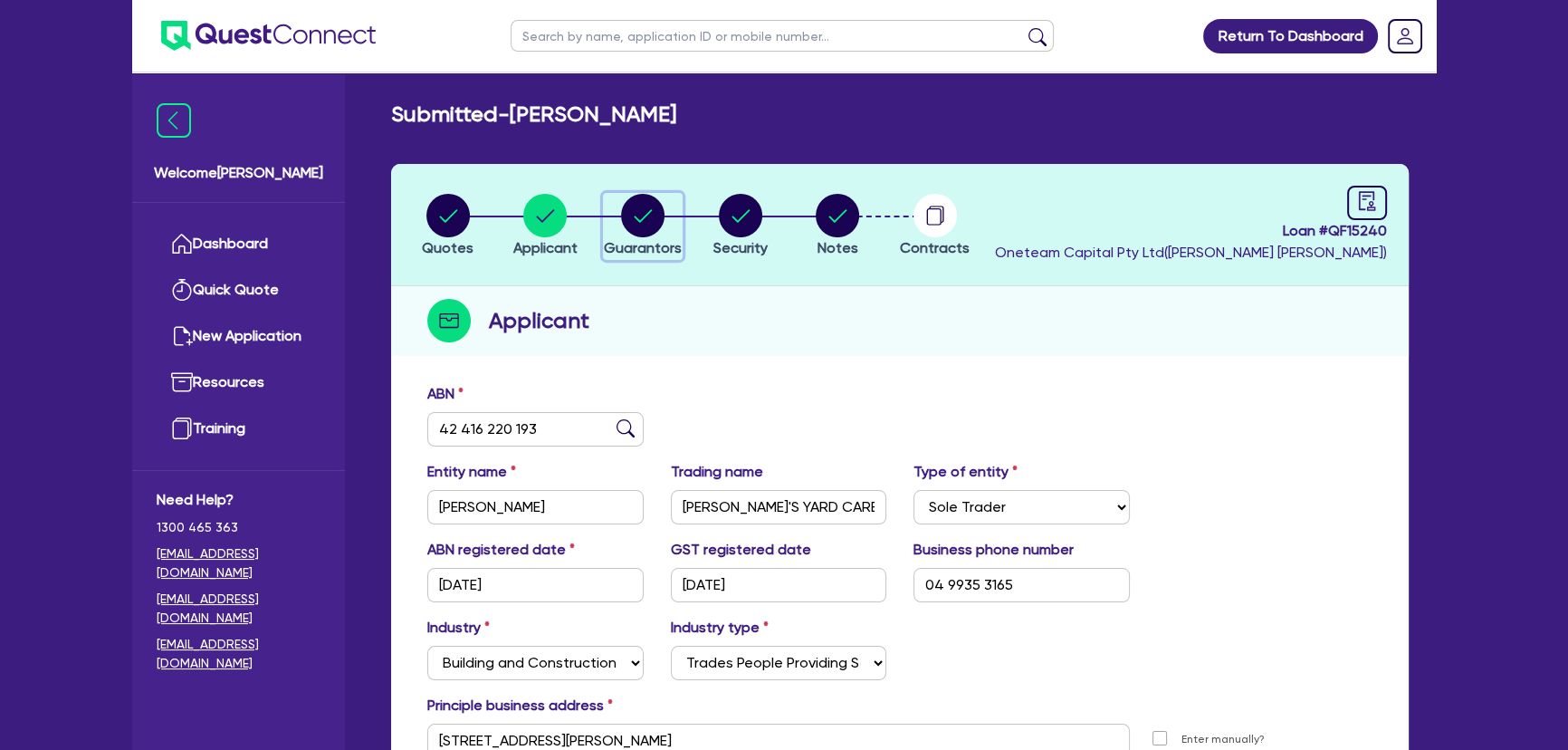
click at [645, 236] on button "Guarantors" at bounding box center [642, 226] width 79 height 67
select select "MR"
select select "WA"
select select "DE_FACTO"
select select "CASH"
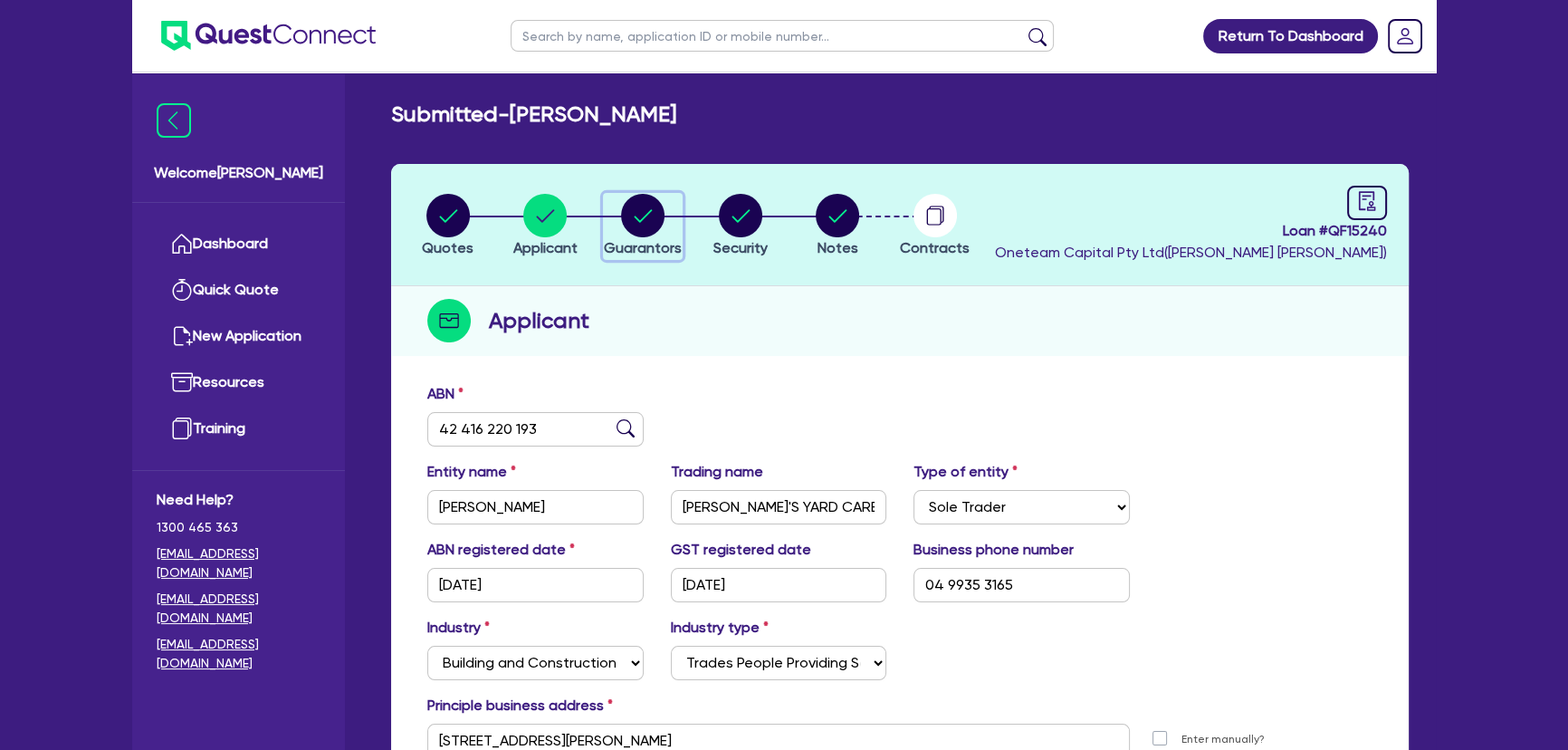
select select "TRAILER"
select select "EQUIPMENT"
select select "OTHER"
select select "VEHICLE_LOAN"
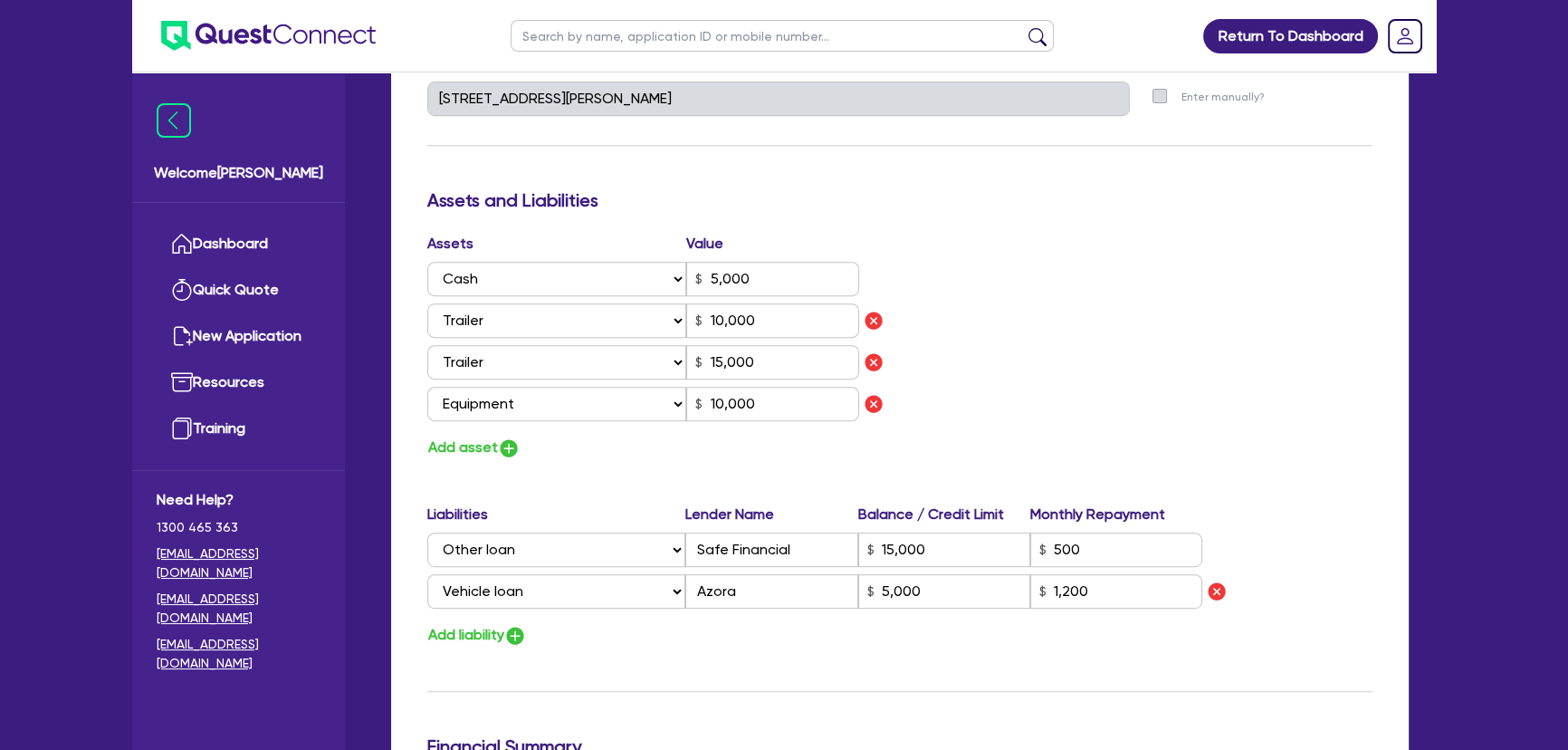
scroll to position [988, 0]
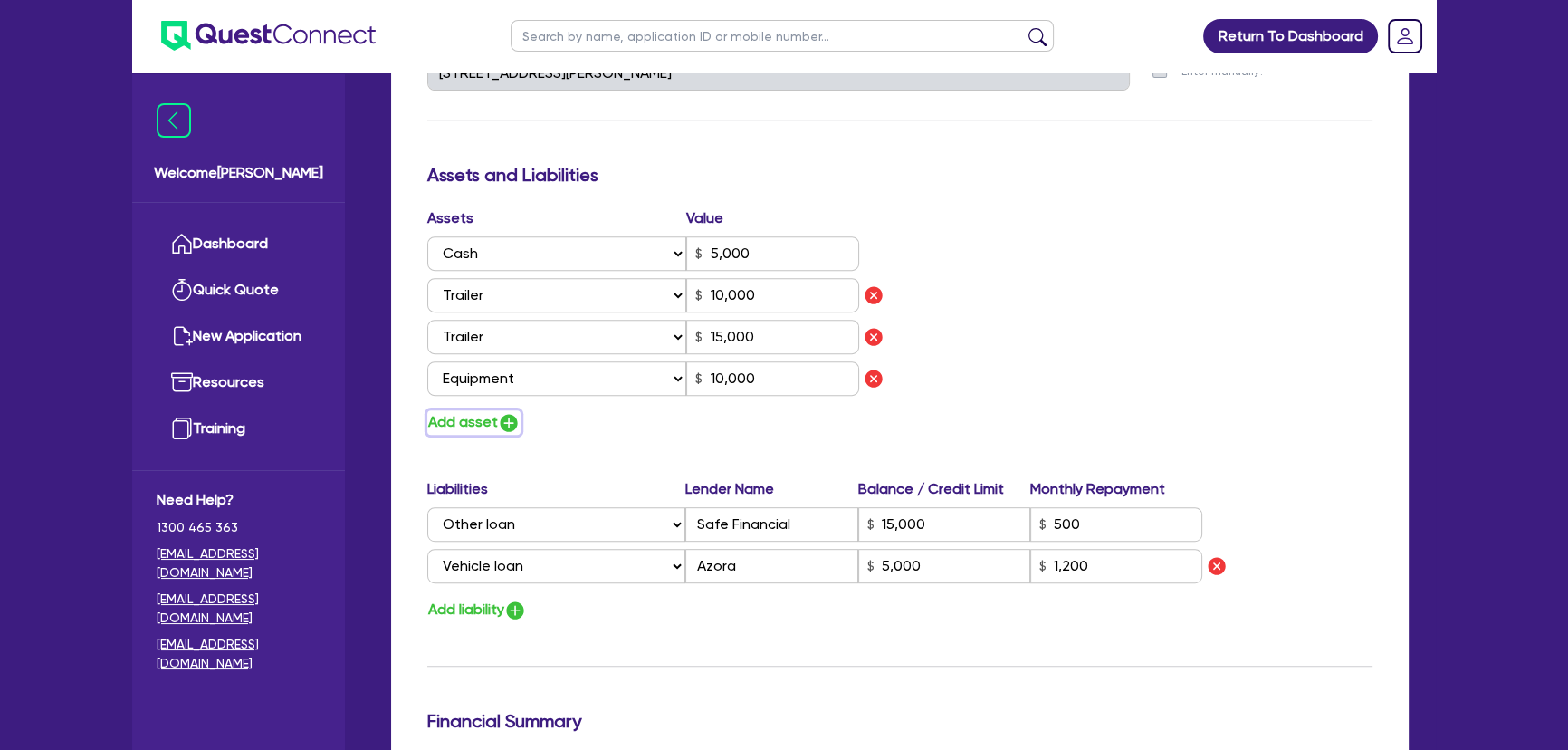
click at [513, 422] on img "button" at bounding box center [508, 422] width 21 height 21
type input "0"
type input "0499 353 165"
type input "5,000"
type input "10,000"
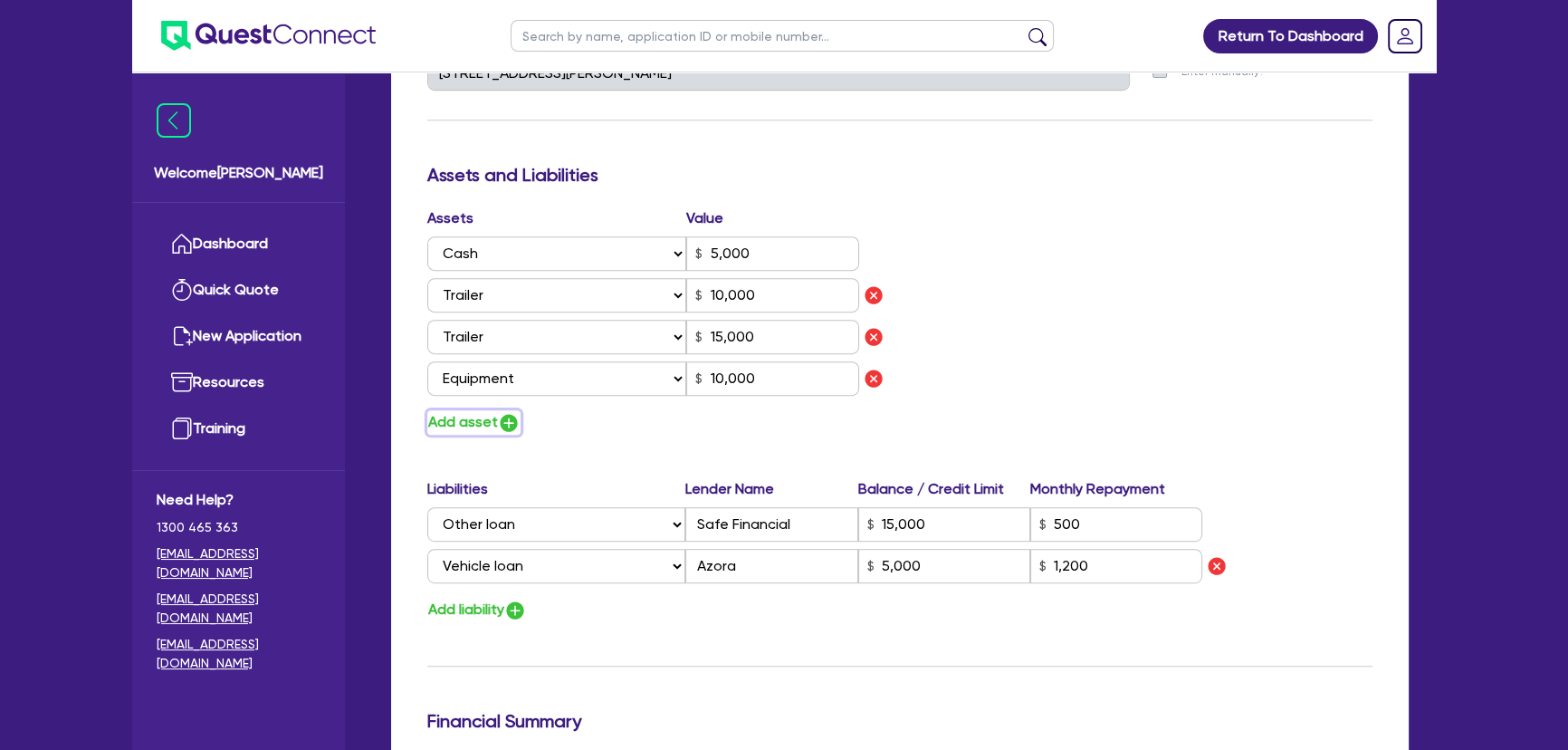
type input "15,000"
type input "10,000"
type input "15,000"
type input "5,000"
type input "1,200"
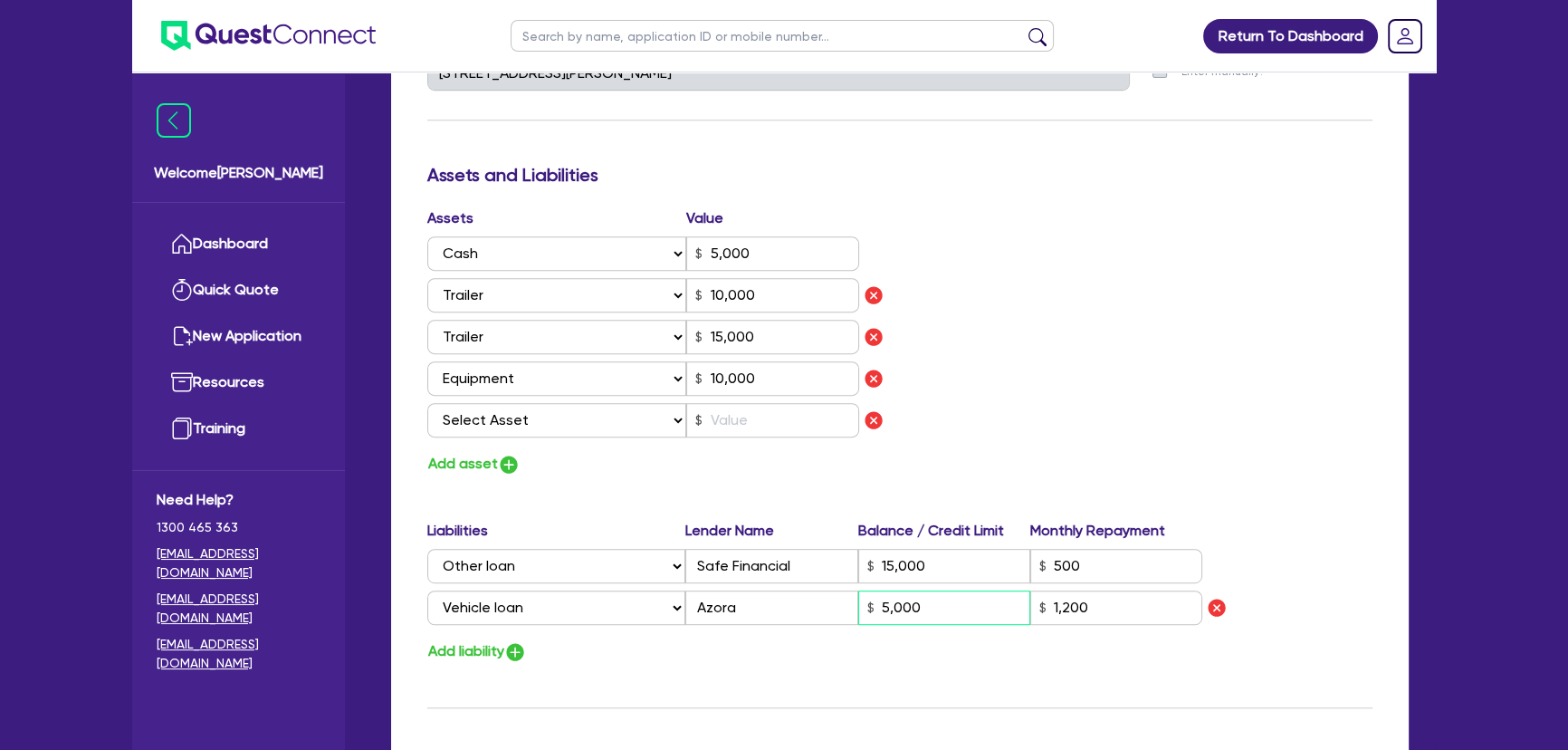
drag, startPoint x: 929, startPoint y: 610, endPoint x: 863, endPoint y: 599, distance: 66.9
click at [863, 599] on input "5,000" at bounding box center [944, 608] width 172 height 35
type input "0"
type input "0499 353 165"
type input "5,000"
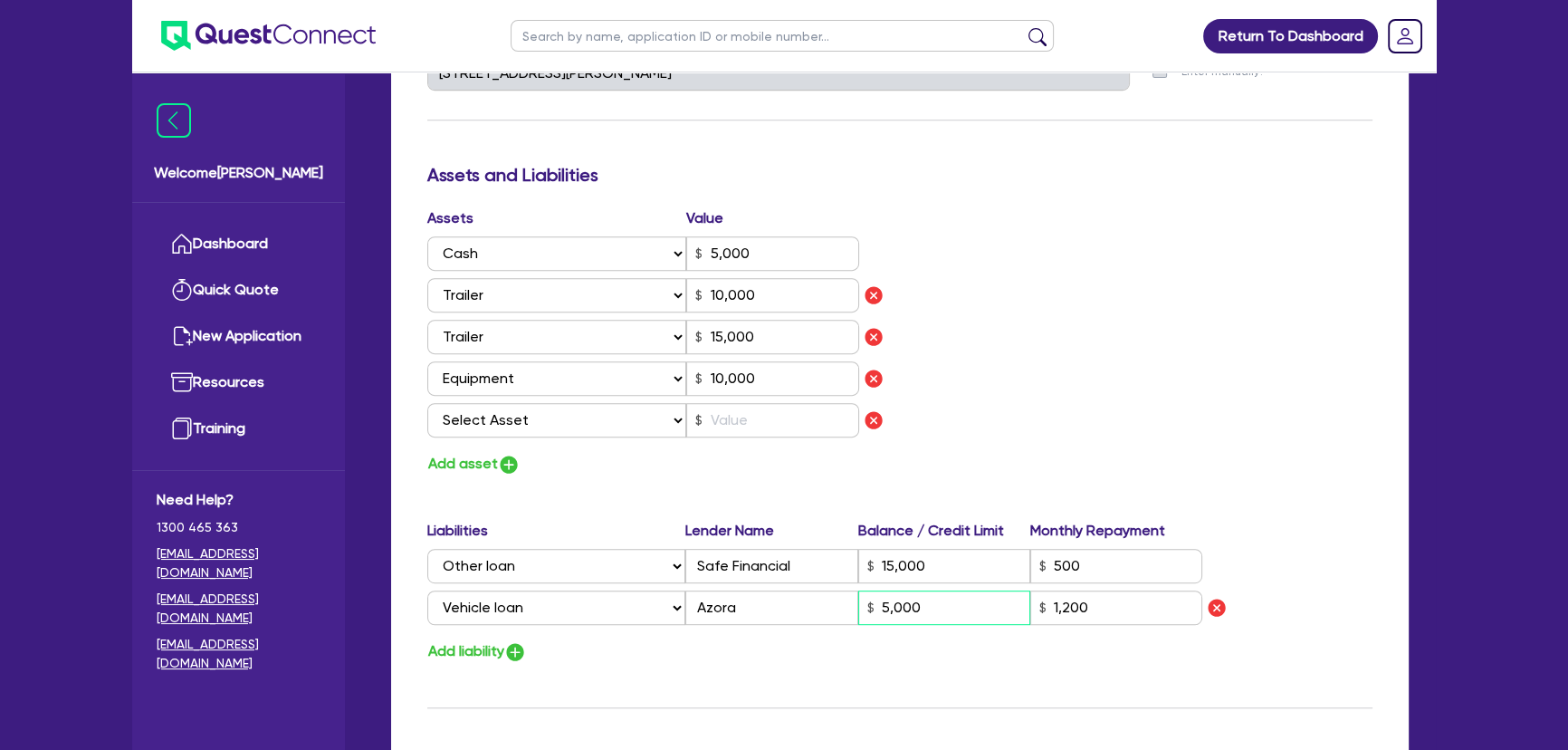
type input "10,000"
type input "15,000"
type input "10,000"
type input "15,000"
type input "2"
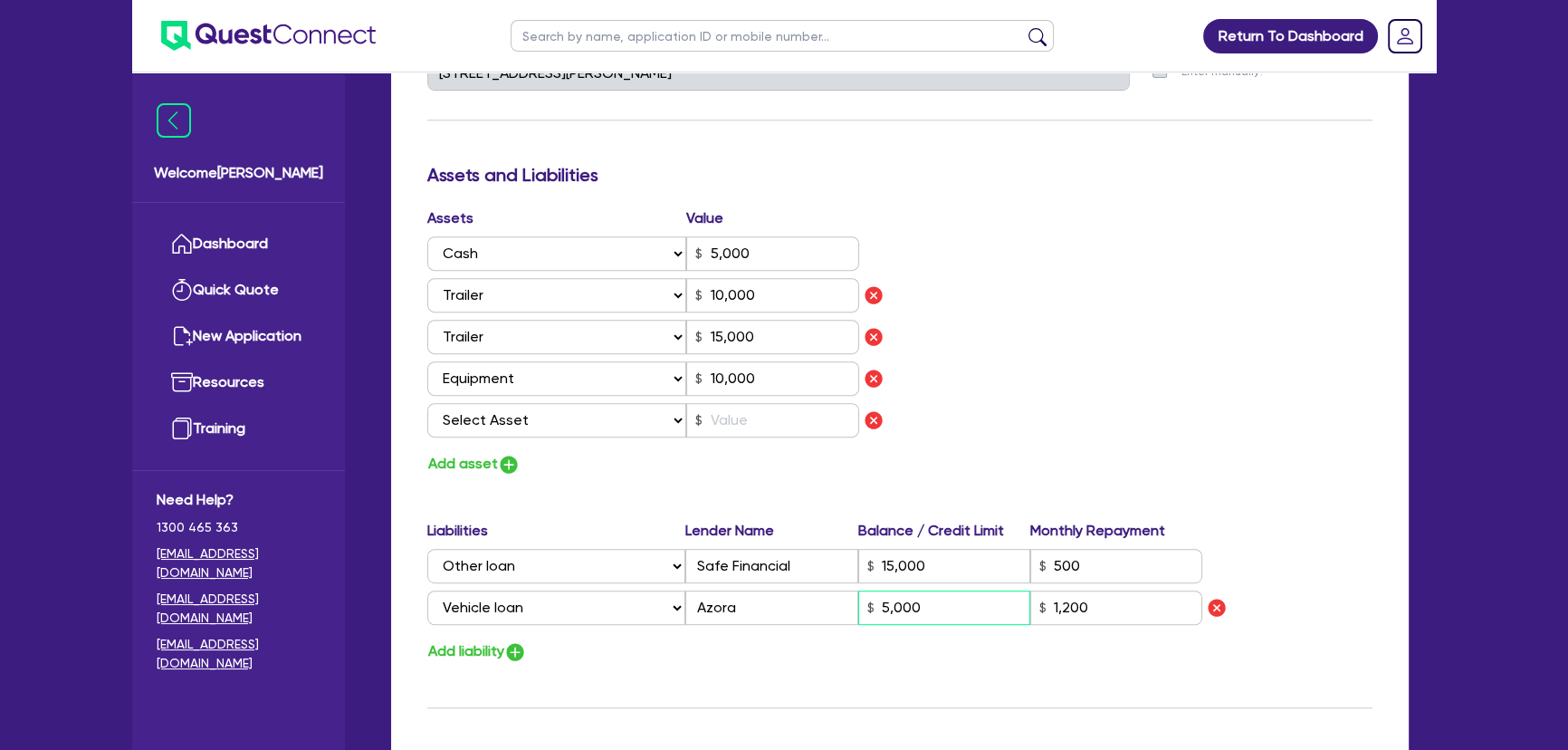
type input "1,200"
type input "0"
type input "0499 353 165"
type input "5,000"
type input "10,000"
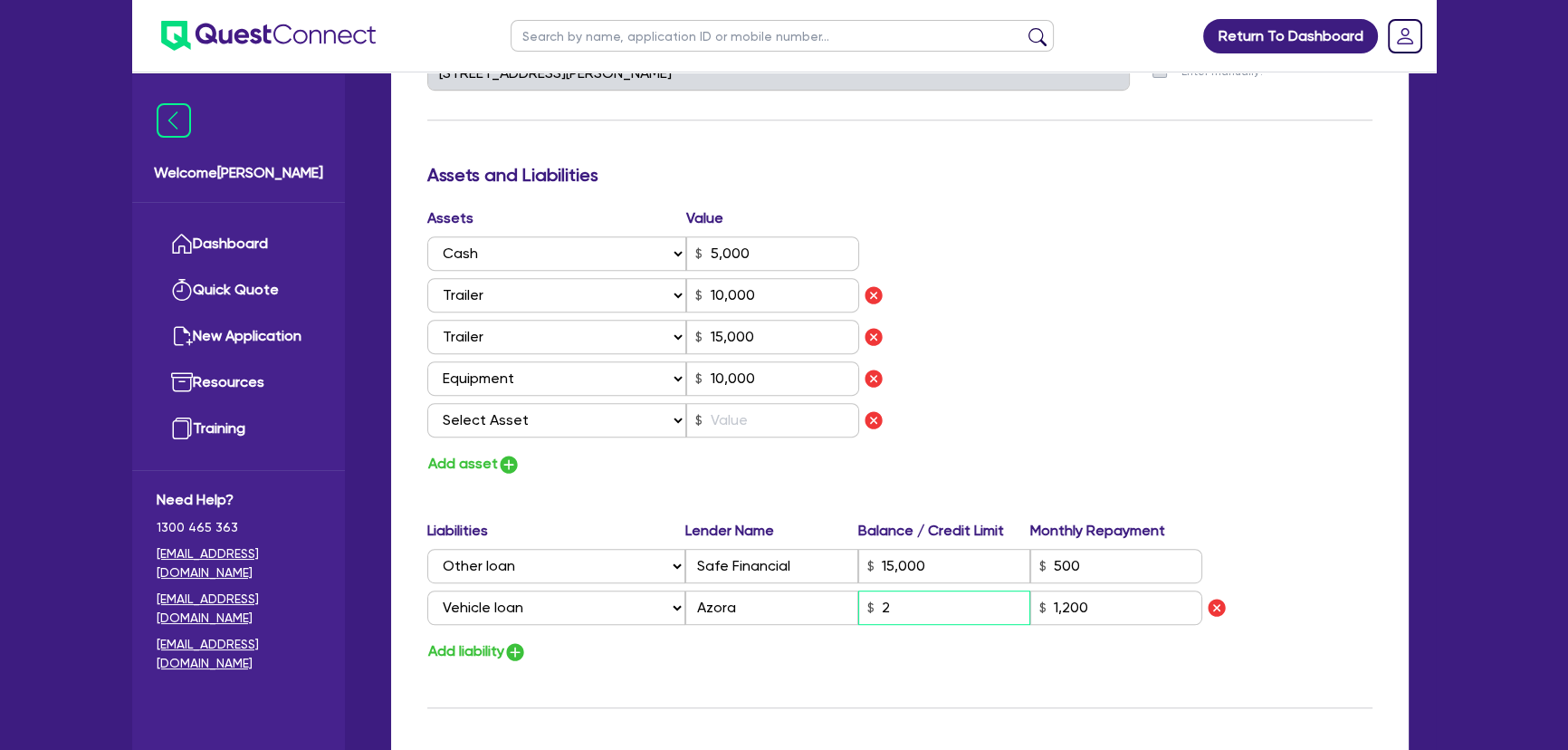
type input "15,000"
type input "10,000"
type input "15,000"
type input "1,200"
type input "0"
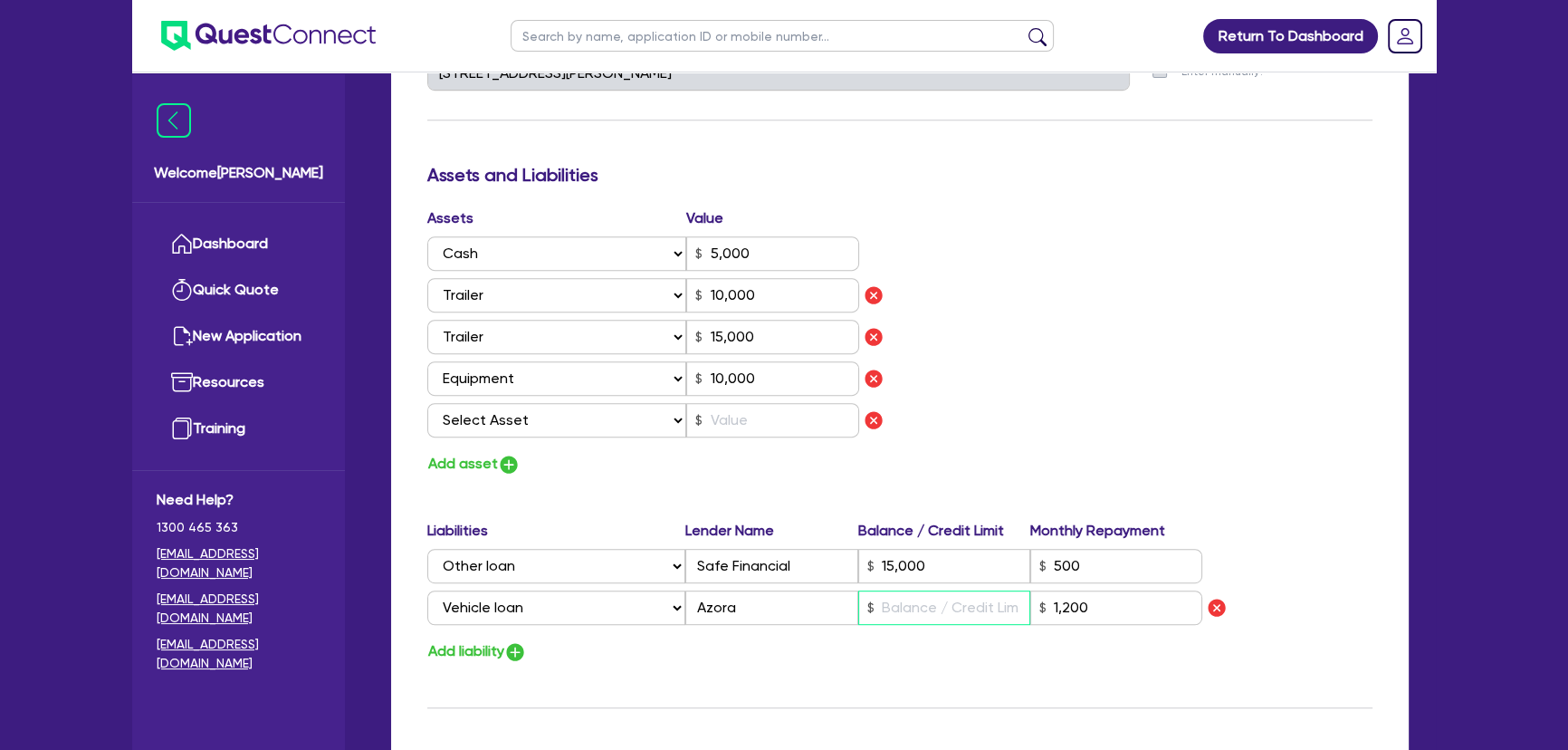
type input "0499 353 165"
type input "5,000"
type input "10,000"
type input "15,000"
type input "10,000"
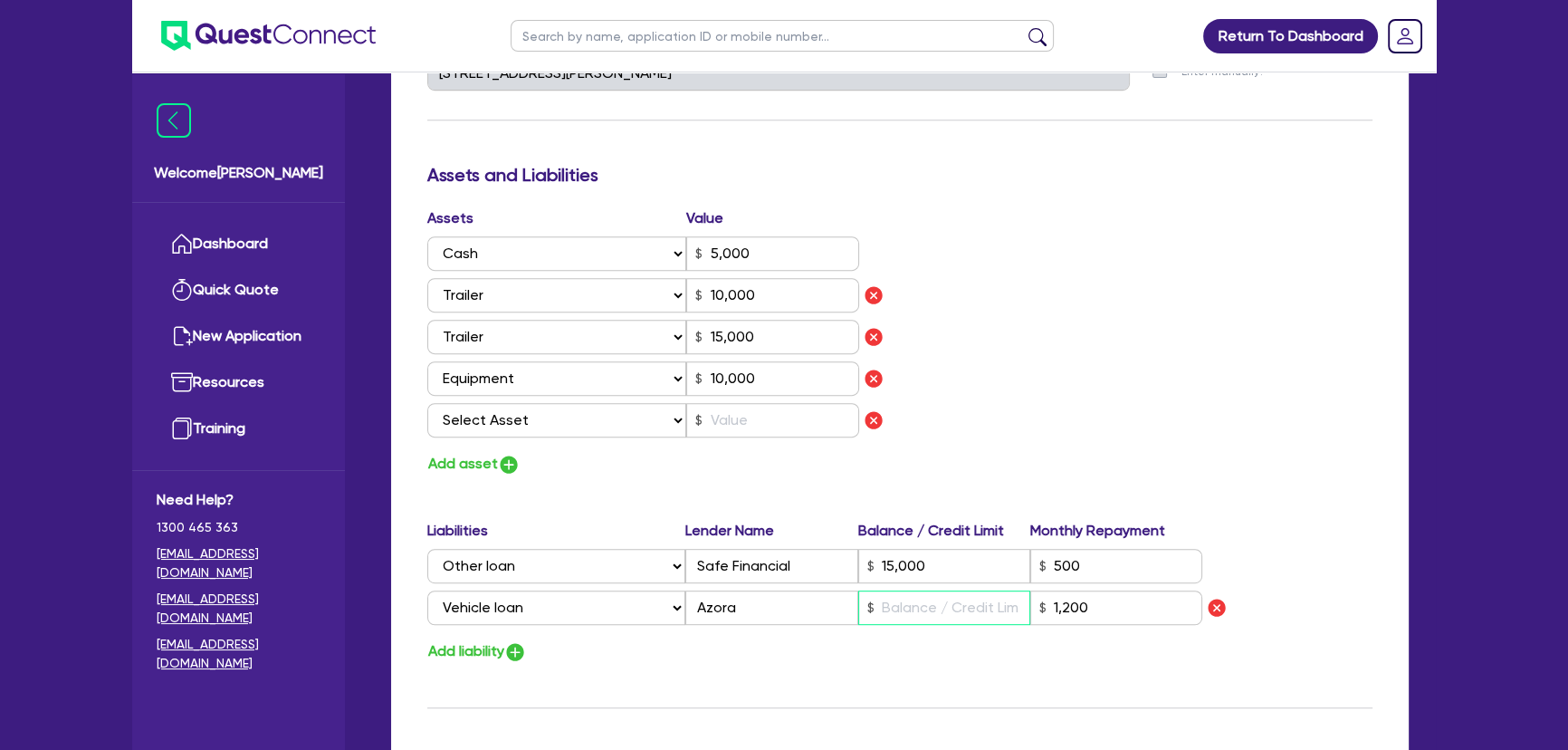
type input "15,000"
type input "3"
type input "1,200"
type input "0"
type input "0499 353 165"
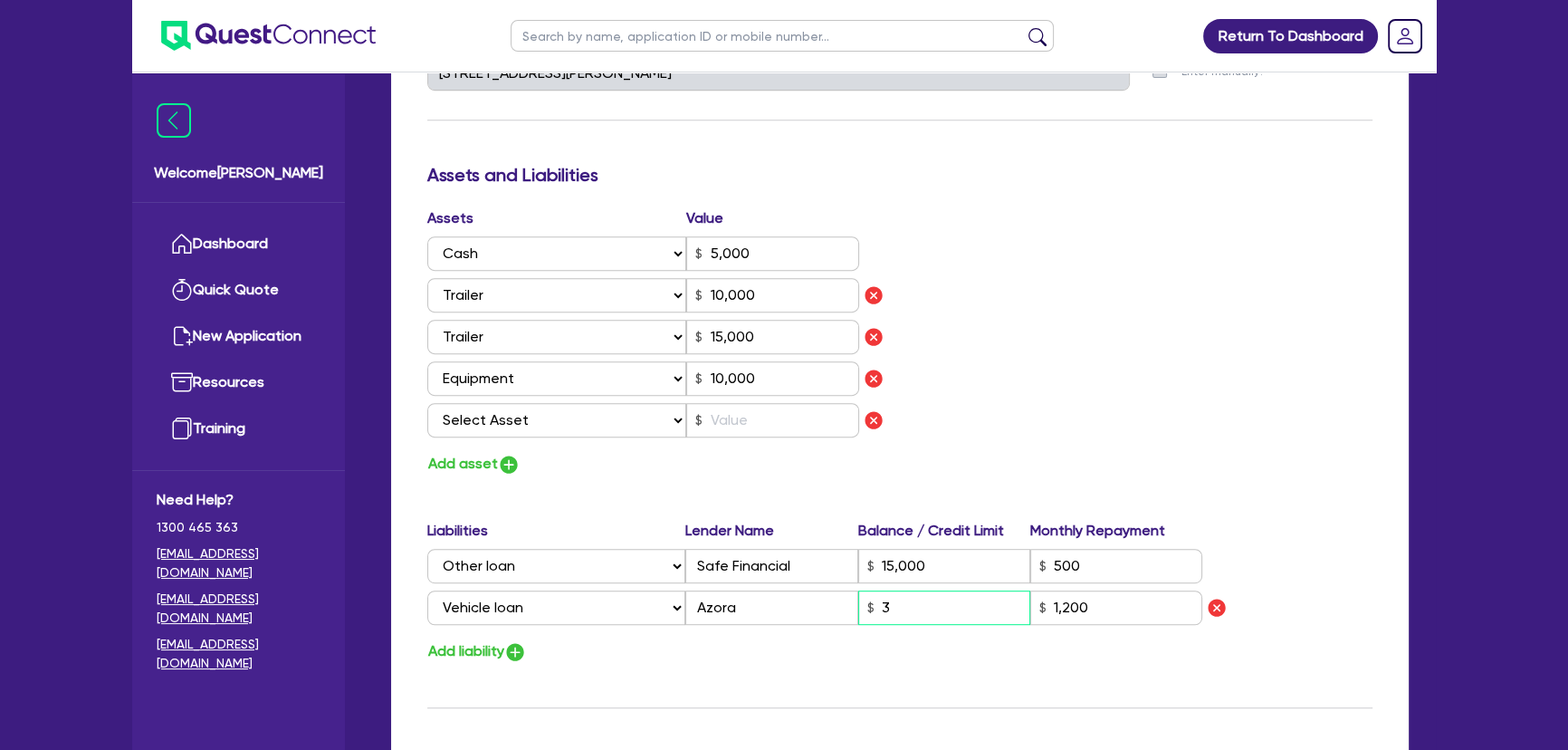
type input "5,000"
type input "10,000"
type input "15,000"
type input "10,000"
type input "15,000"
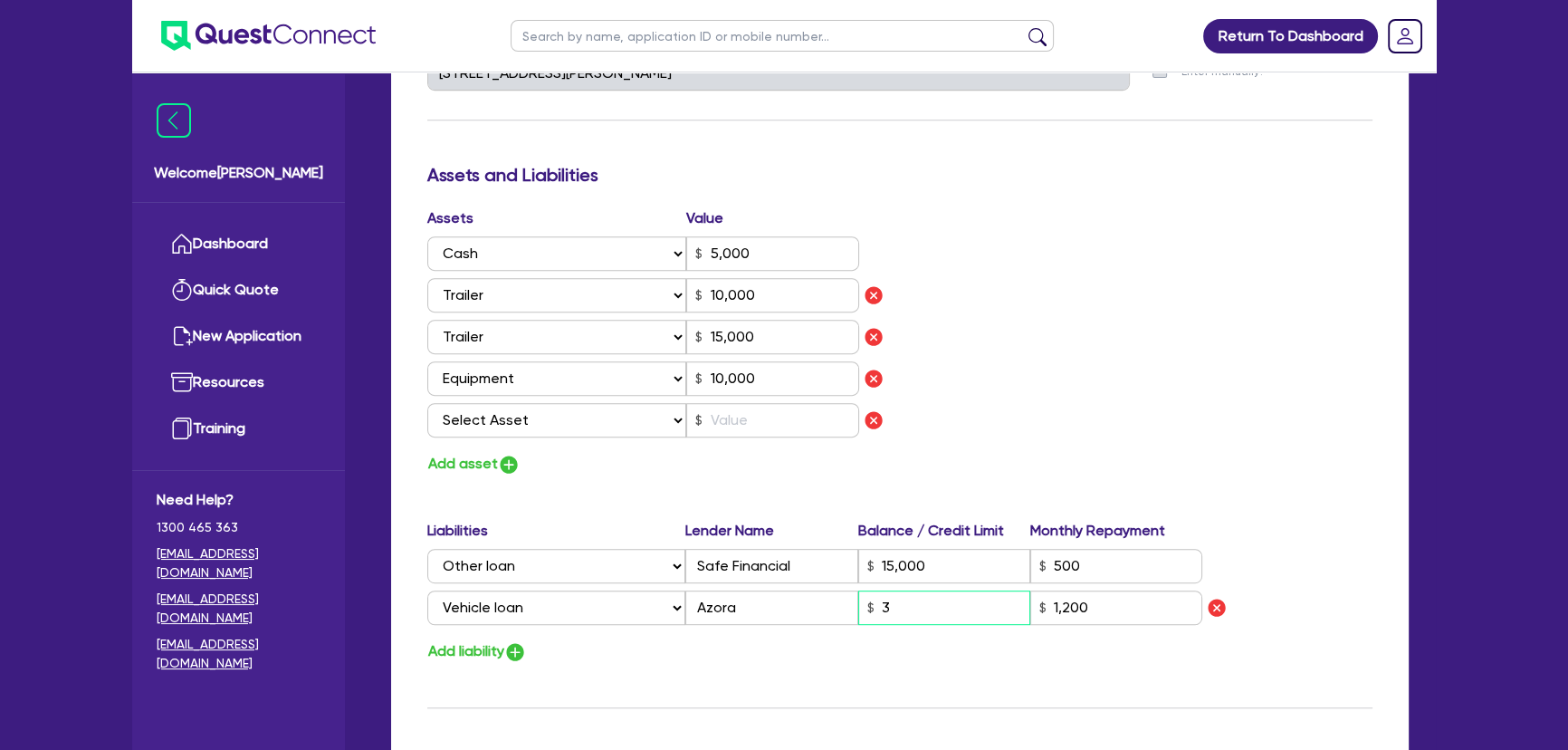
type input "30"
type input "1,200"
type input "0"
type input "0499 353 165"
type input "5,000"
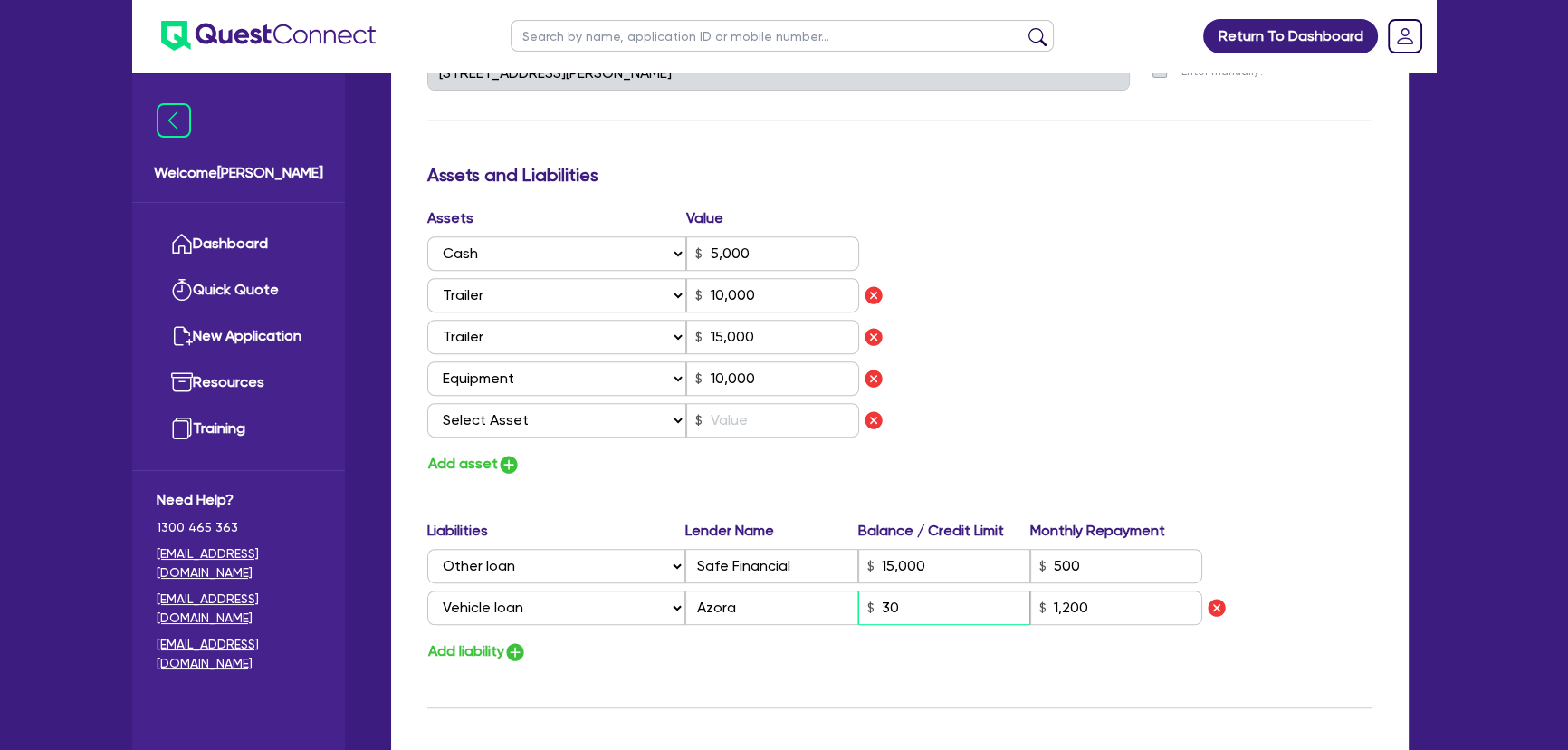
type input "10,000"
type input "15,000"
type input "10,000"
type input "15,000"
type input "300"
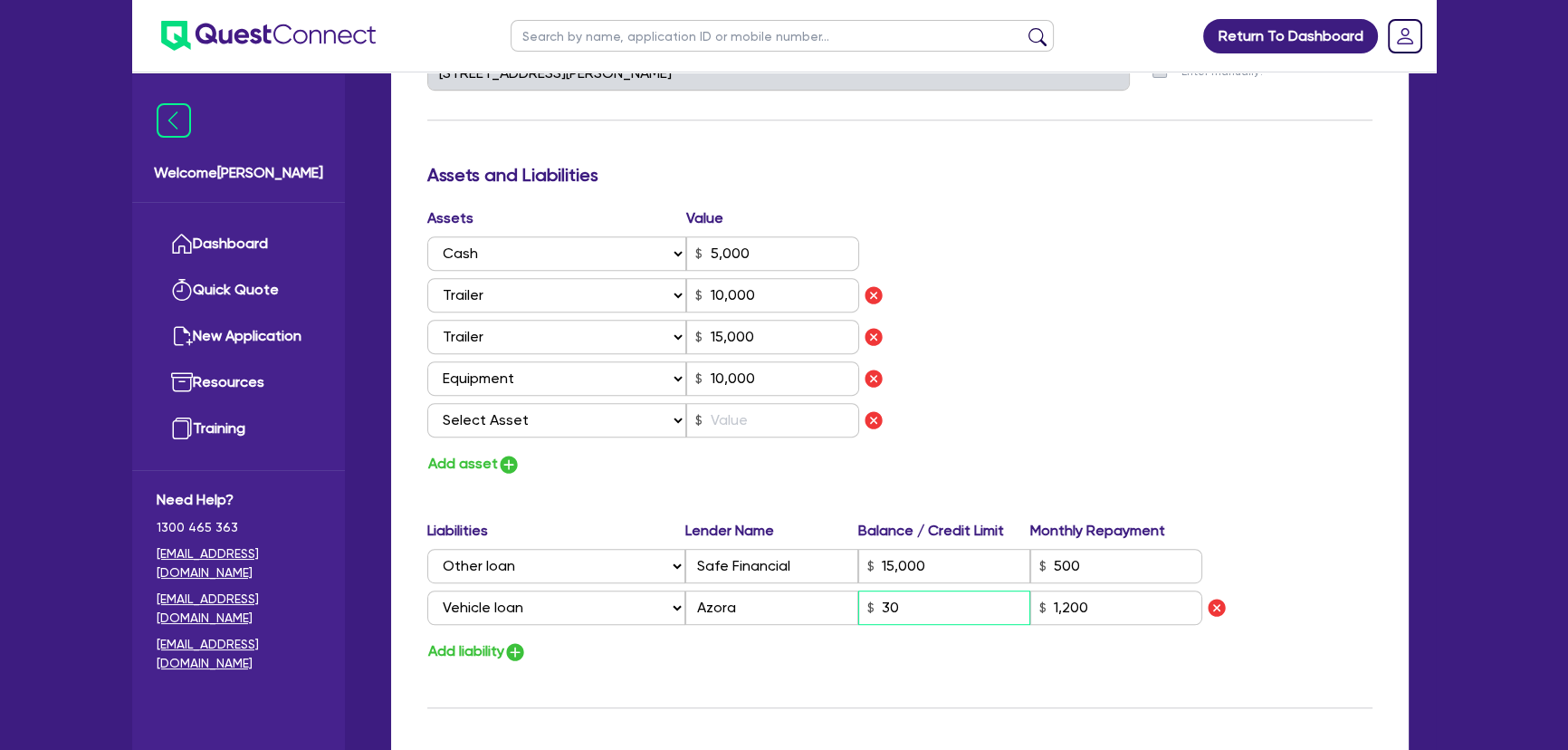
type input "1,200"
type input "0"
type input "0499 353 165"
type input "5,000"
type input "10,000"
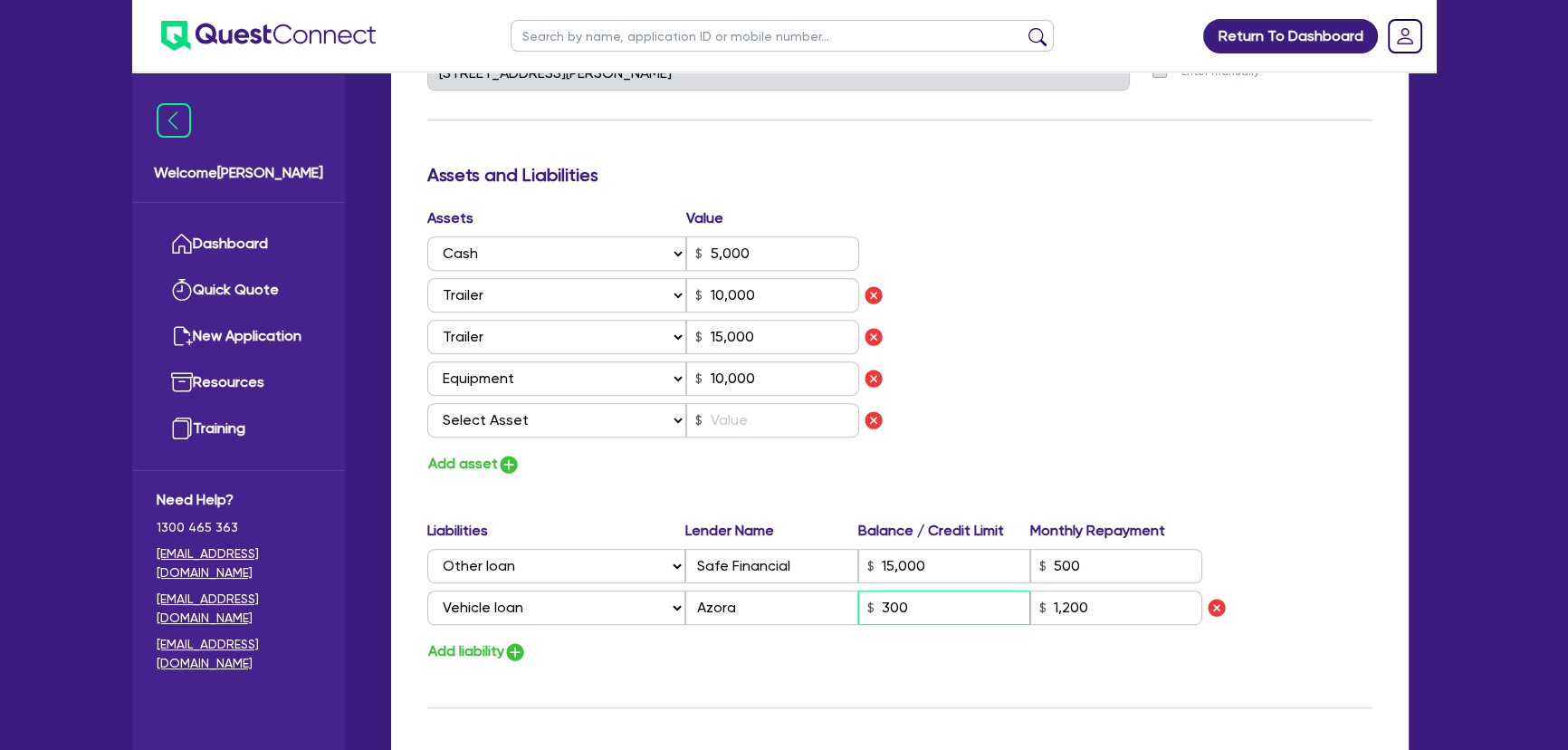
type input "15,000"
type input "10,000"
type input "15,000"
type input "3,000"
type input "1,200"
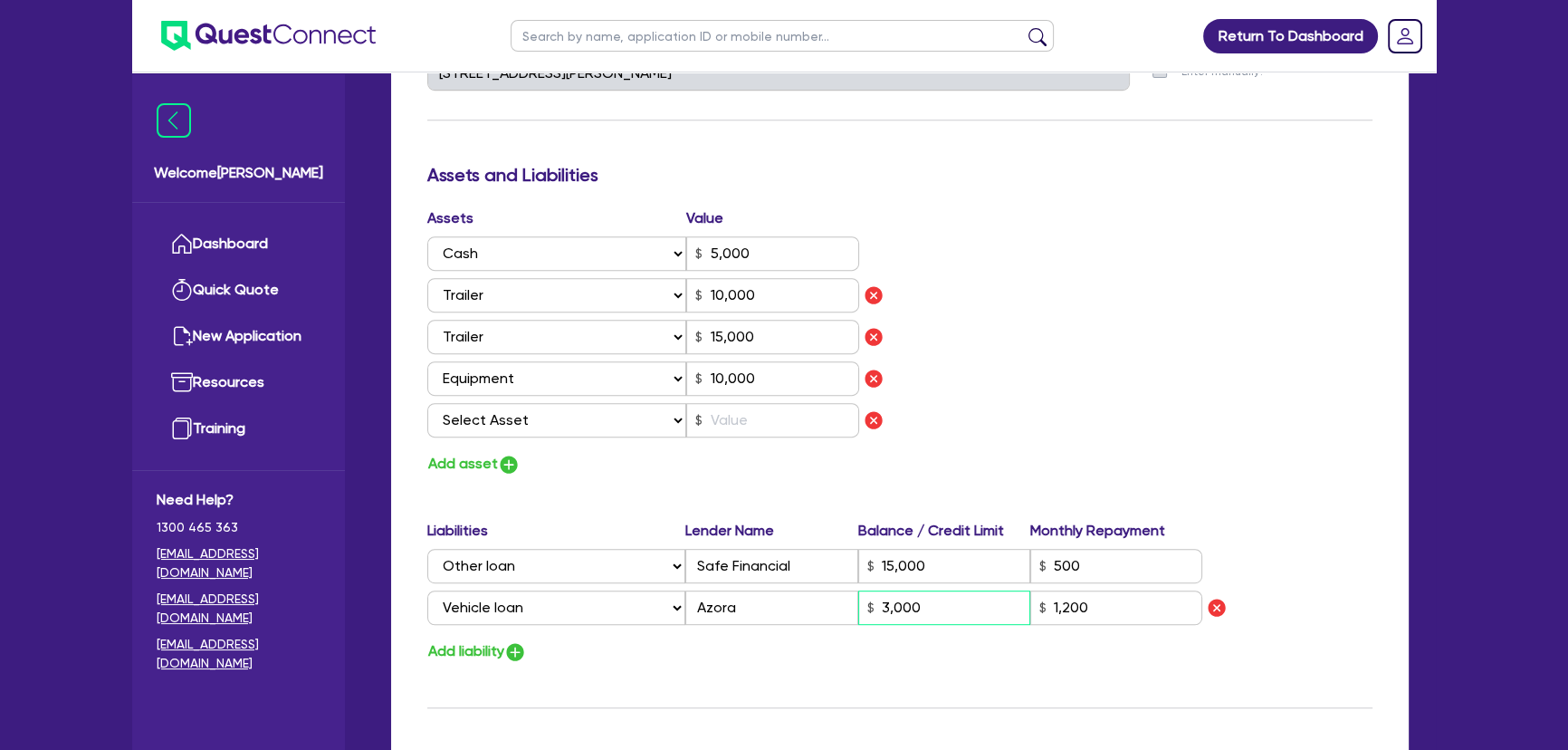
type input "0"
type input "0499 353 165"
type input "5,000"
type input "10,000"
type input "15,000"
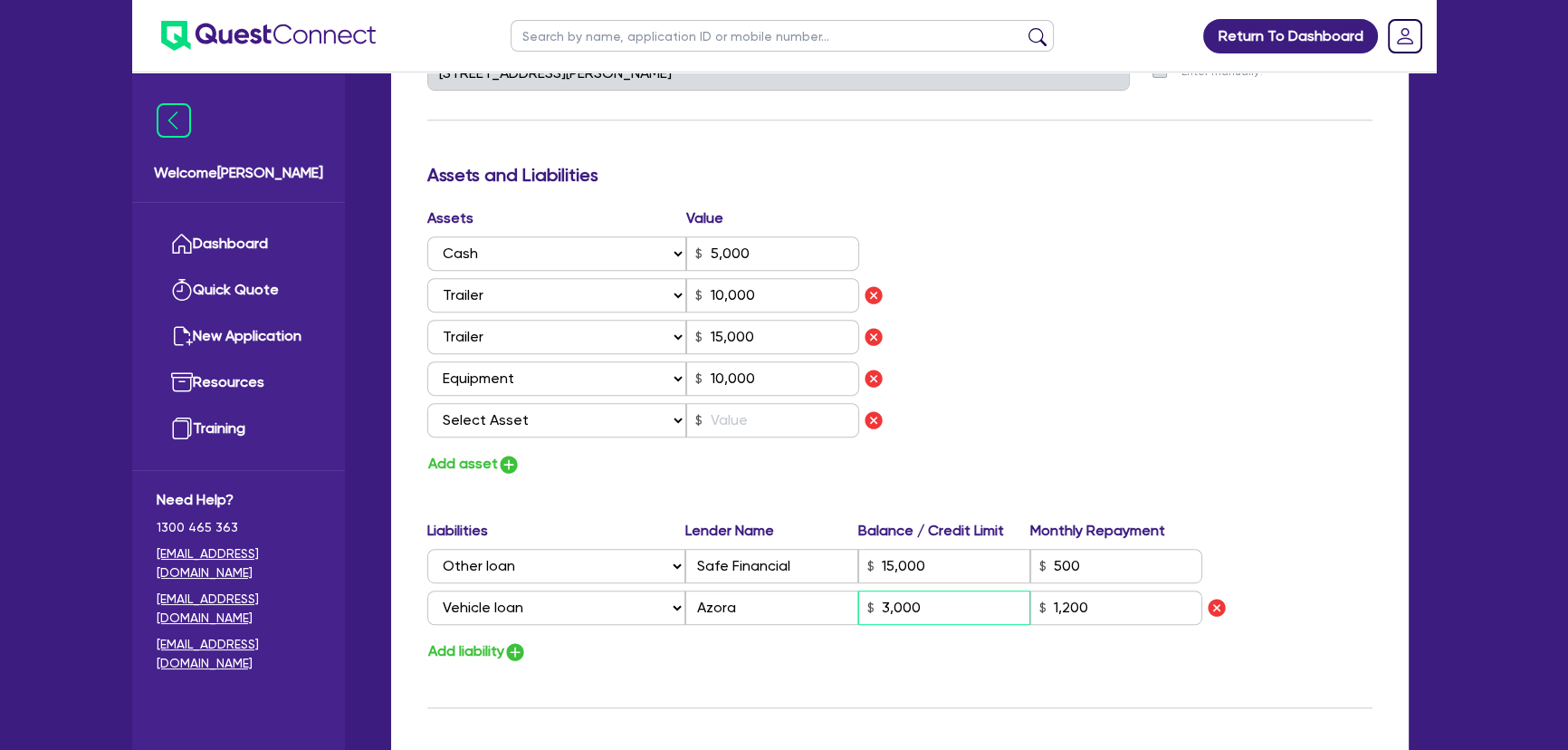
type input "10,000"
type input "15,000"
type input "30,000"
type input "1,200"
type input "30,000"
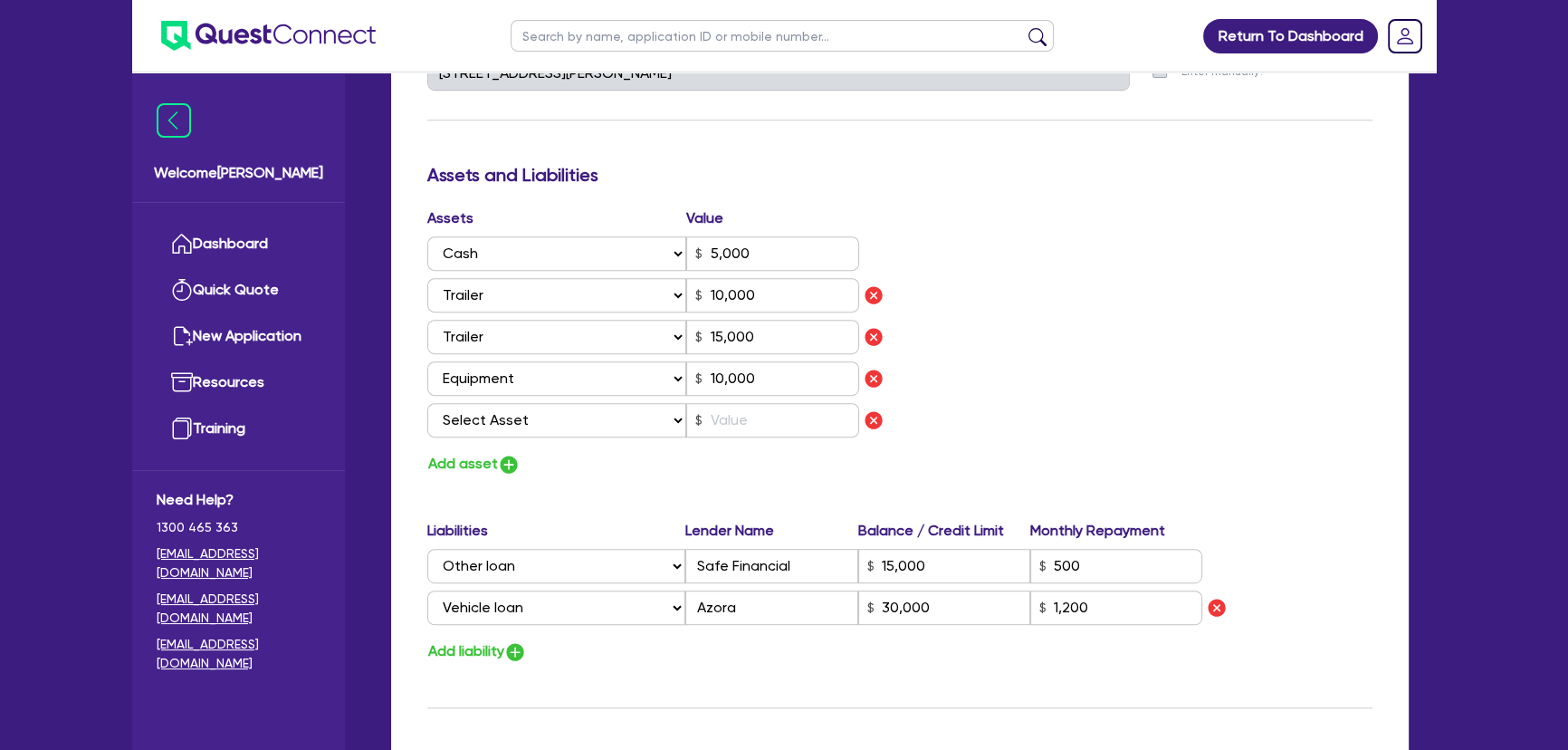
click at [801, 636] on div "Liabilities Lender Name Balance / Credit Limit Monthly Repayment Select Liabili…" at bounding box center [899, 591] width 973 height 144
drag, startPoint x: 947, startPoint y: 619, endPoint x: 850, endPoint y: 617, distance: 97.0
click at [850, 617] on div "Select Liability Credit card Mortgage Investment property loan Vehicle loan Tru…" at bounding box center [814, 608] width 775 height 35
type input "0"
type input "0499 353 165"
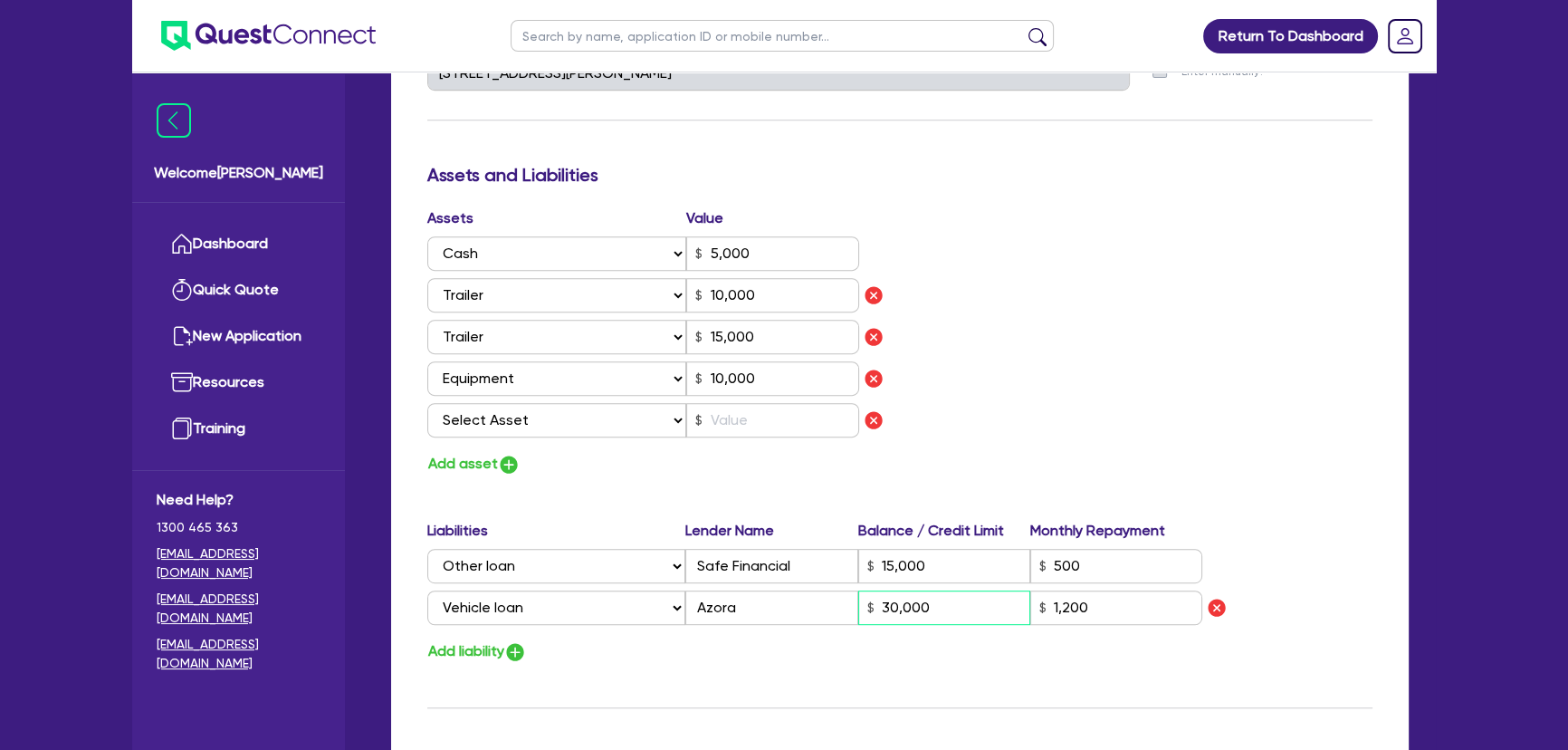
type input "5,000"
type input "10,000"
type input "15,000"
type input "10,000"
type input "15,000"
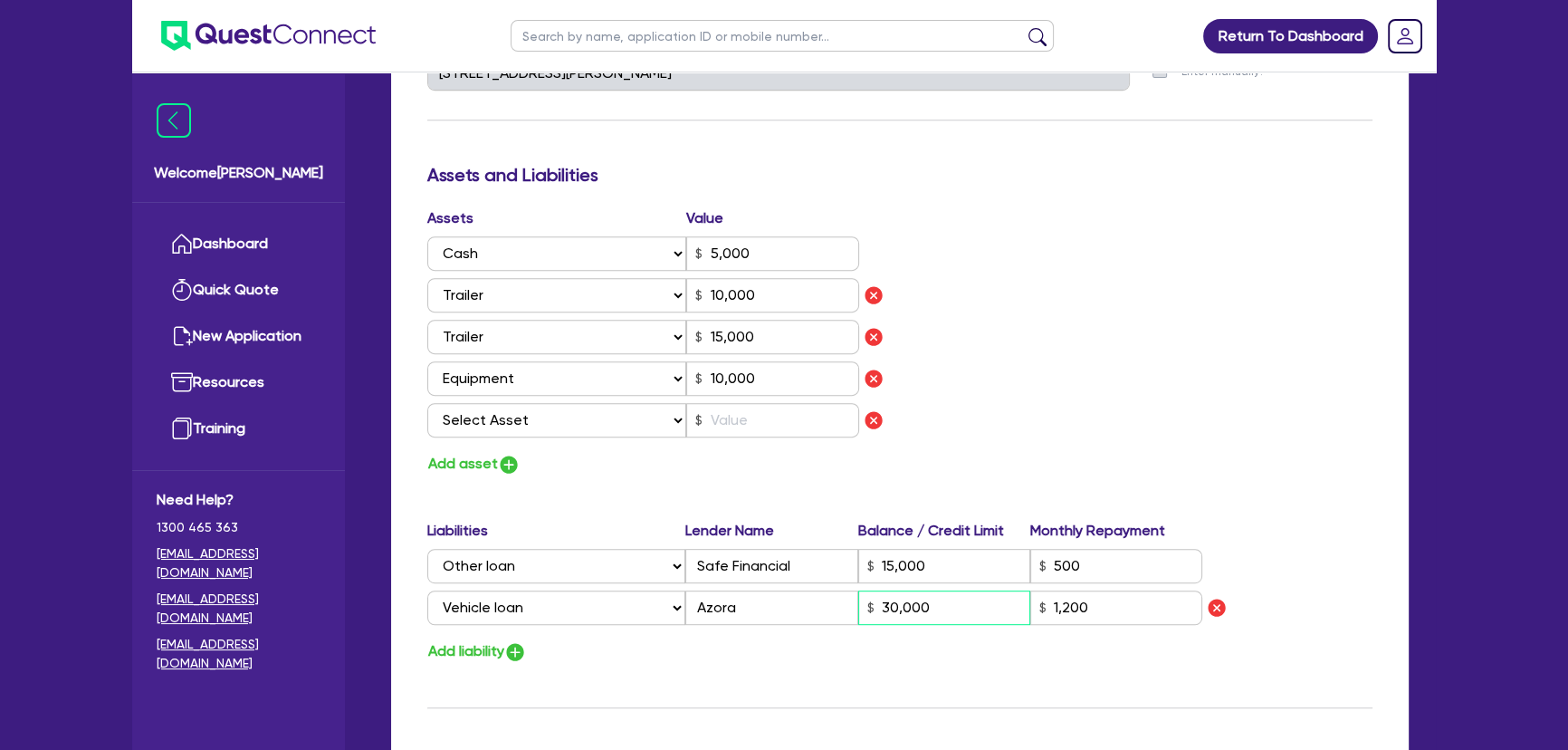
type input "2"
type input "1,200"
type input "0"
type input "0499 353 165"
type input "5,000"
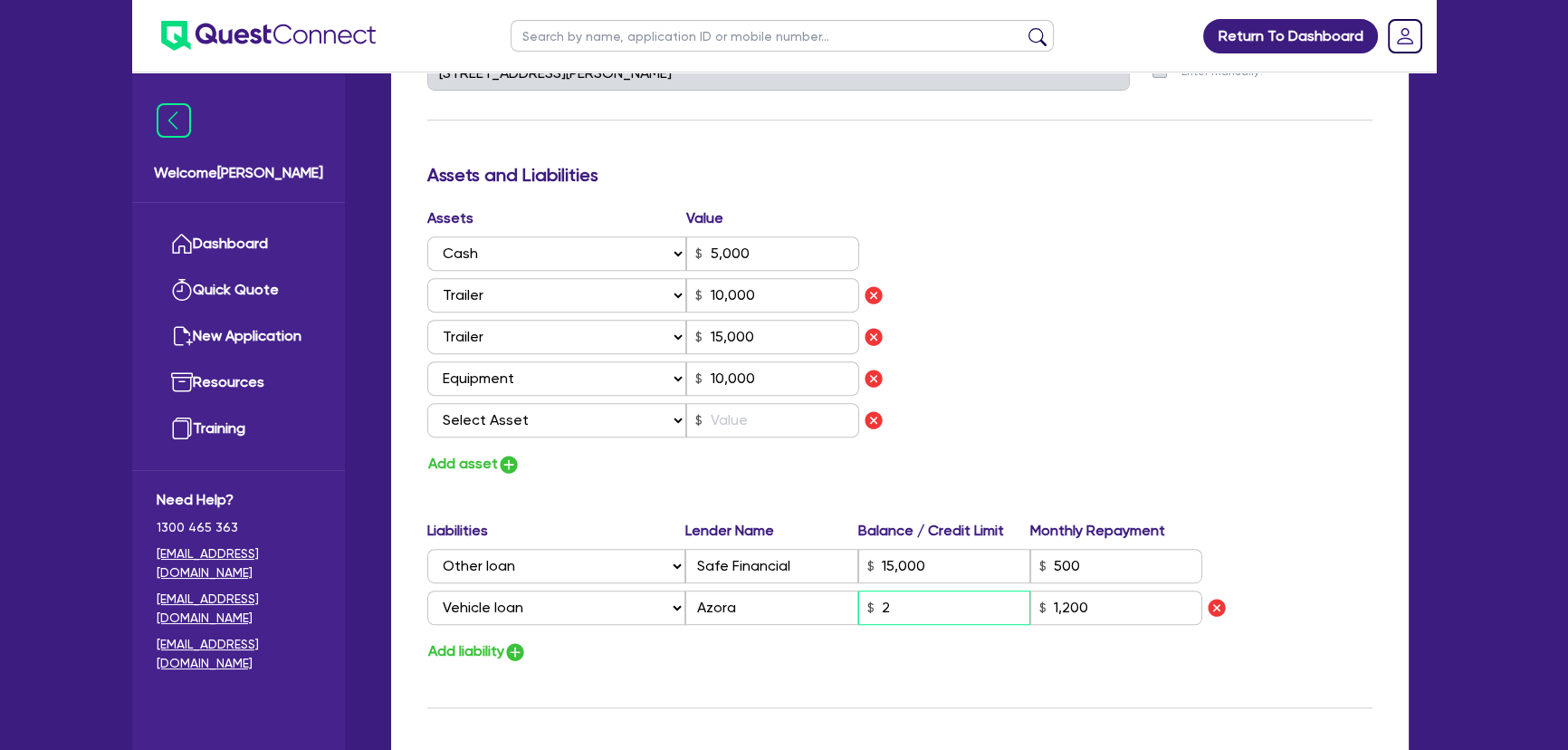
type input "10,000"
type input "15,000"
type input "10,000"
type input "15,000"
type input "27"
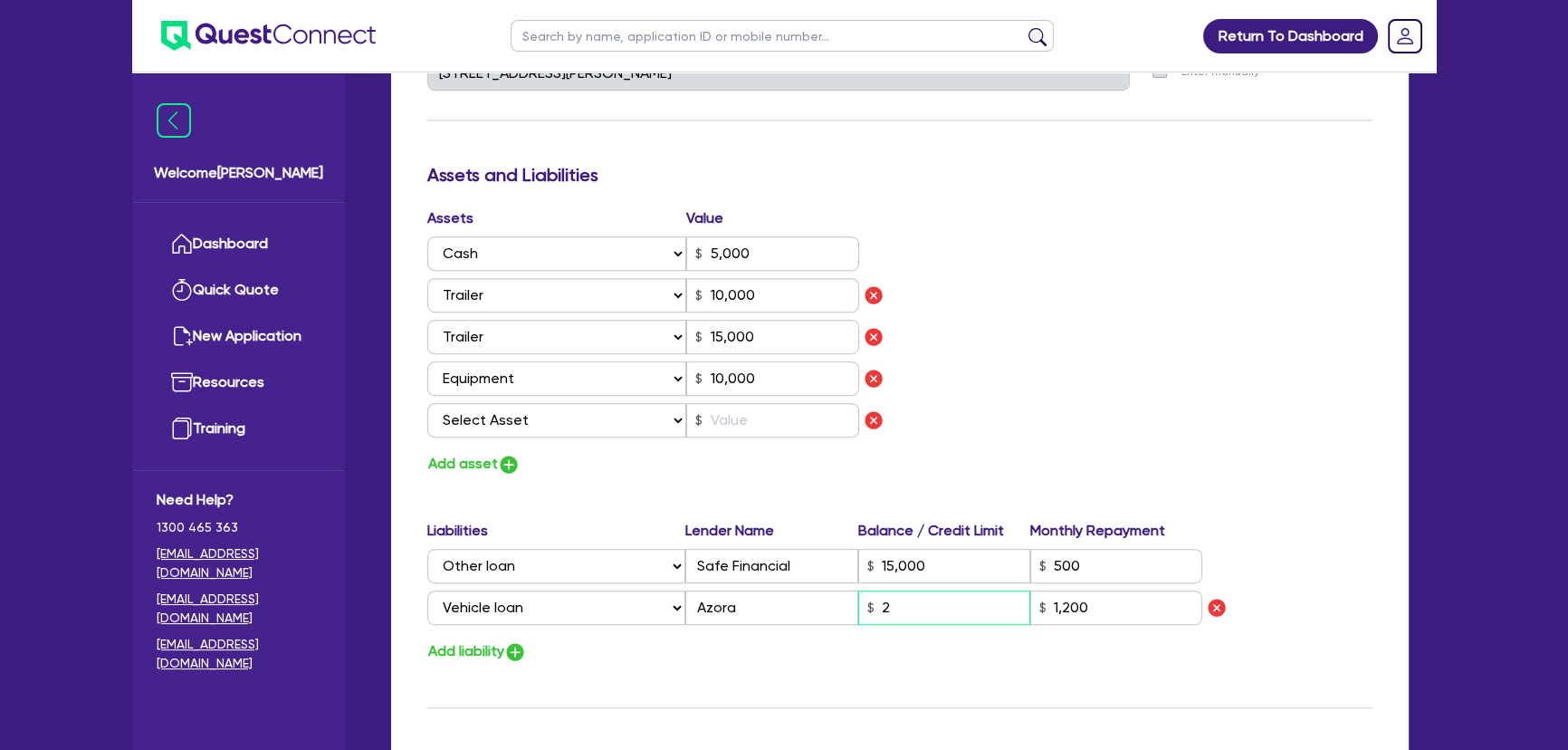
type input "1,200"
type input "0"
type input "0499 353 165"
type input "5,000"
type input "10,000"
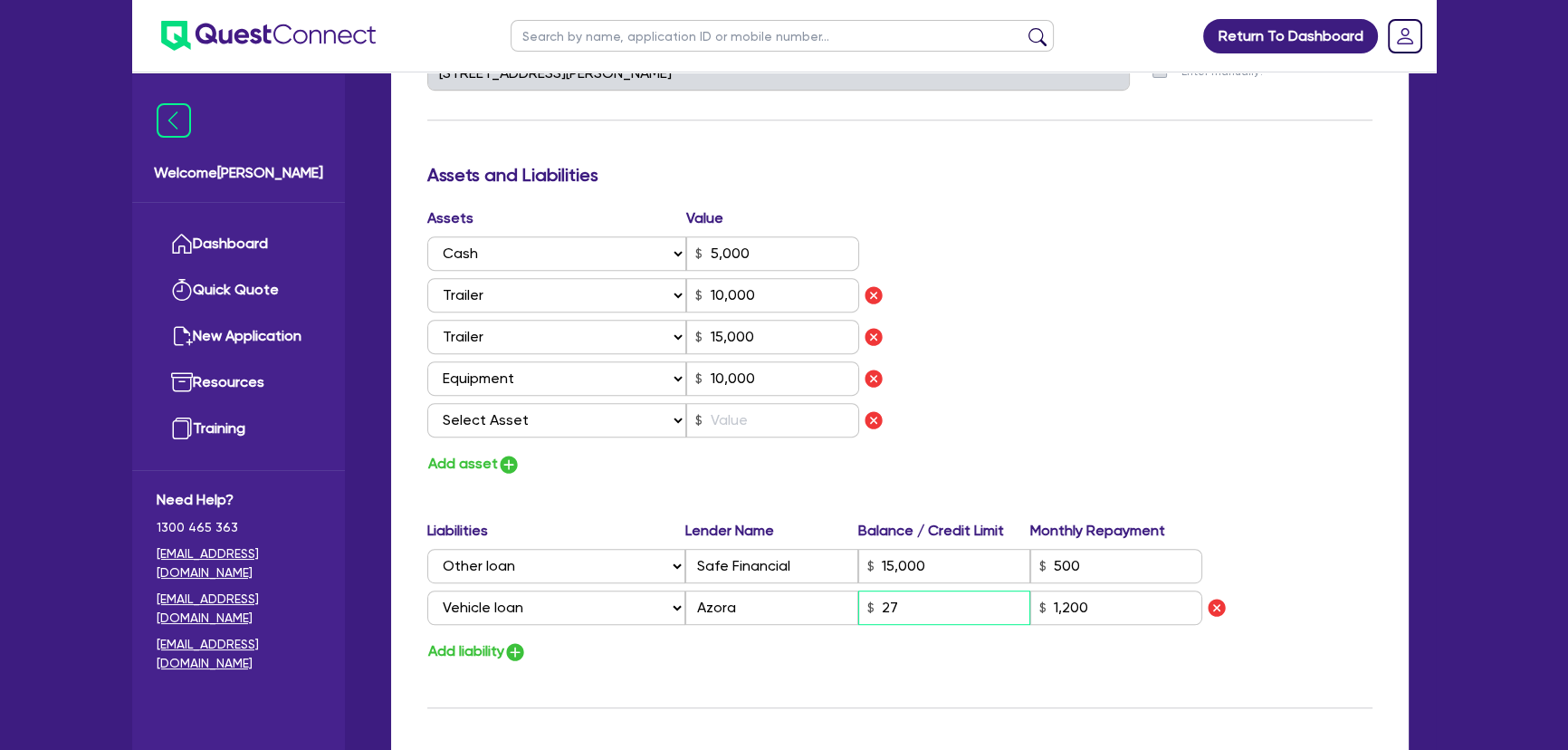
type input "15,000"
type input "10,000"
type input "15,000"
type input "273"
type input "1,200"
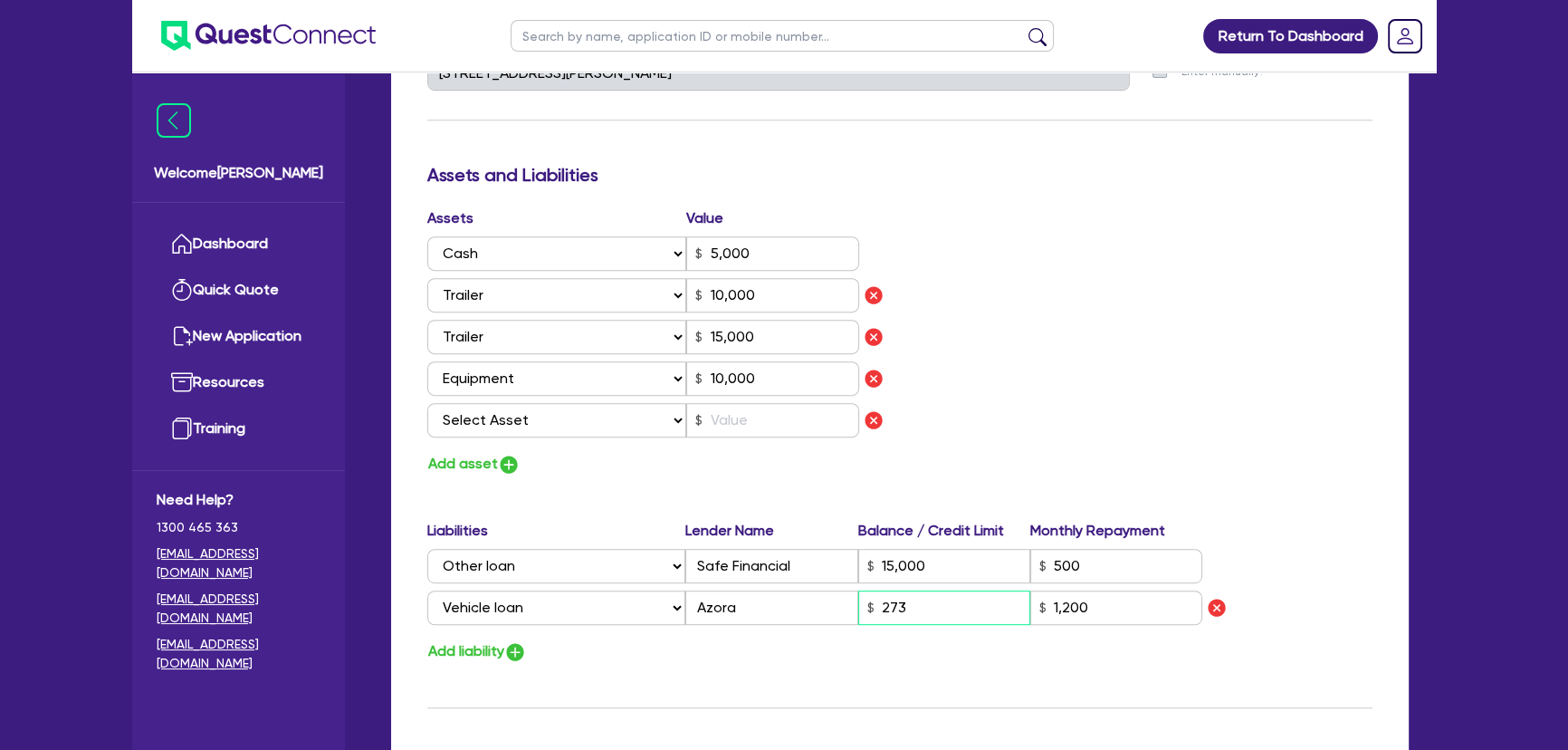
type input "0"
type input "0499 353 165"
type input "5,000"
type input "10,000"
type input "15,000"
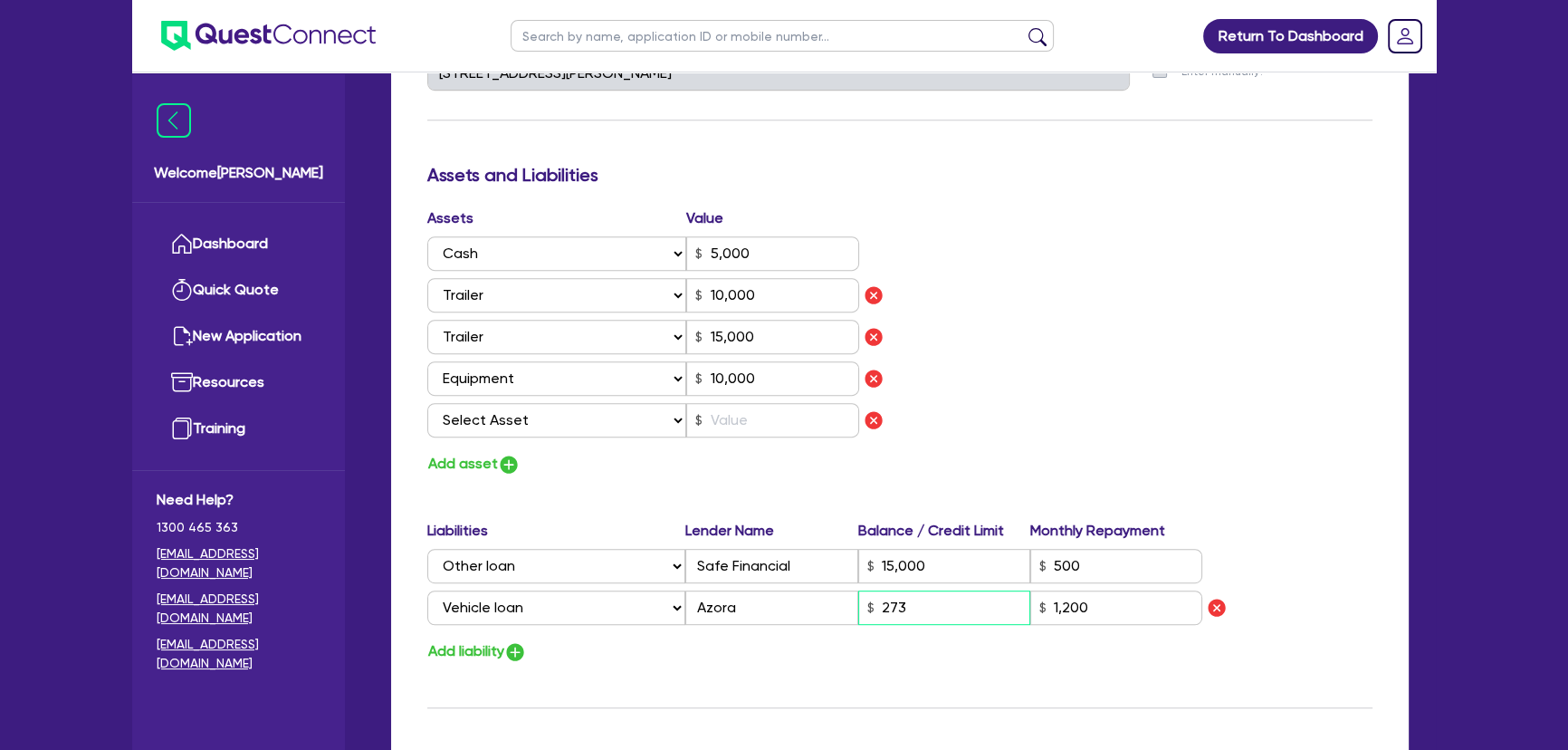
type input "10,000"
type input "15,000"
type input "2,730"
type input "1,200"
type input "0"
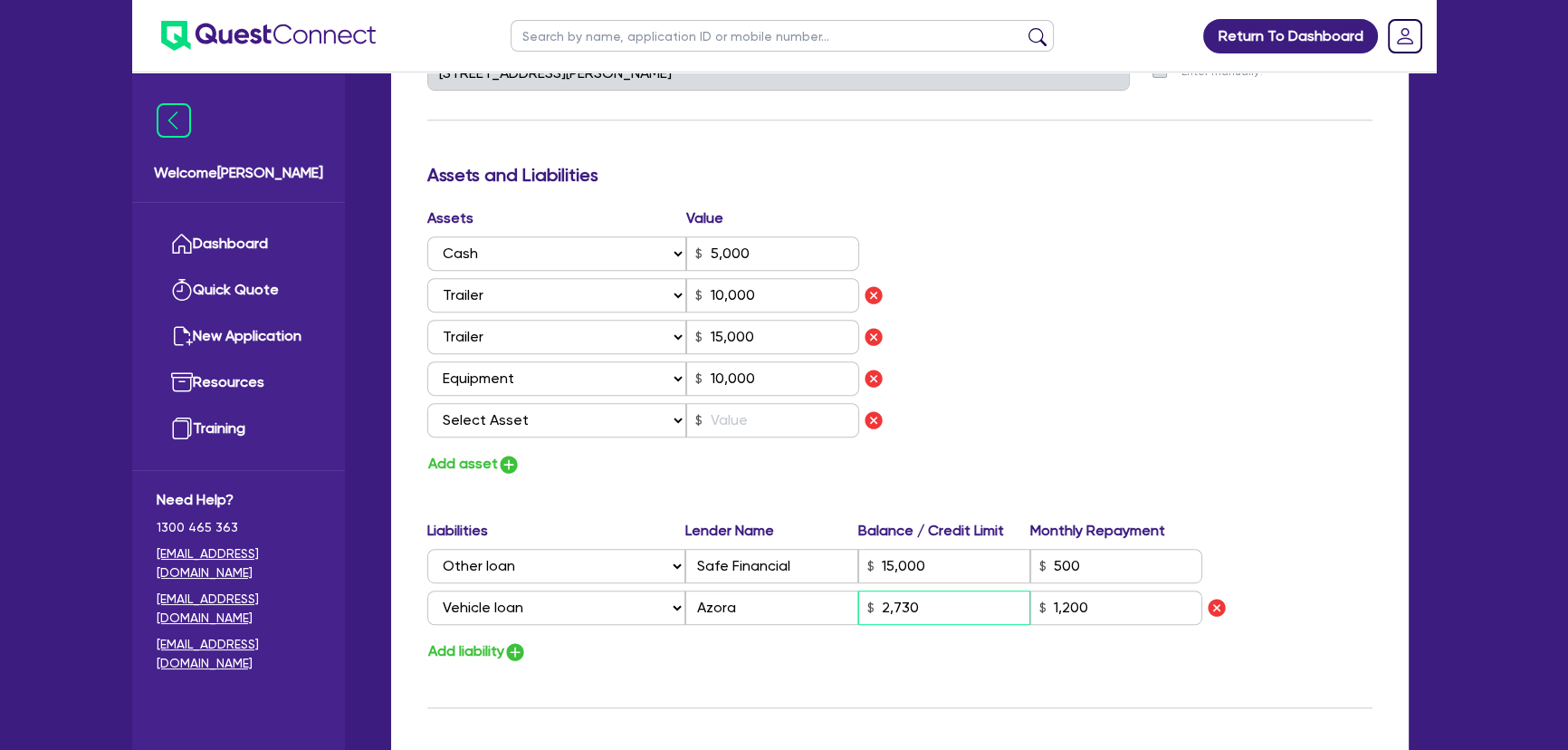
type input "0499 353 165"
type input "5,000"
type input "10,000"
type input "15,000"
type input "10,000"
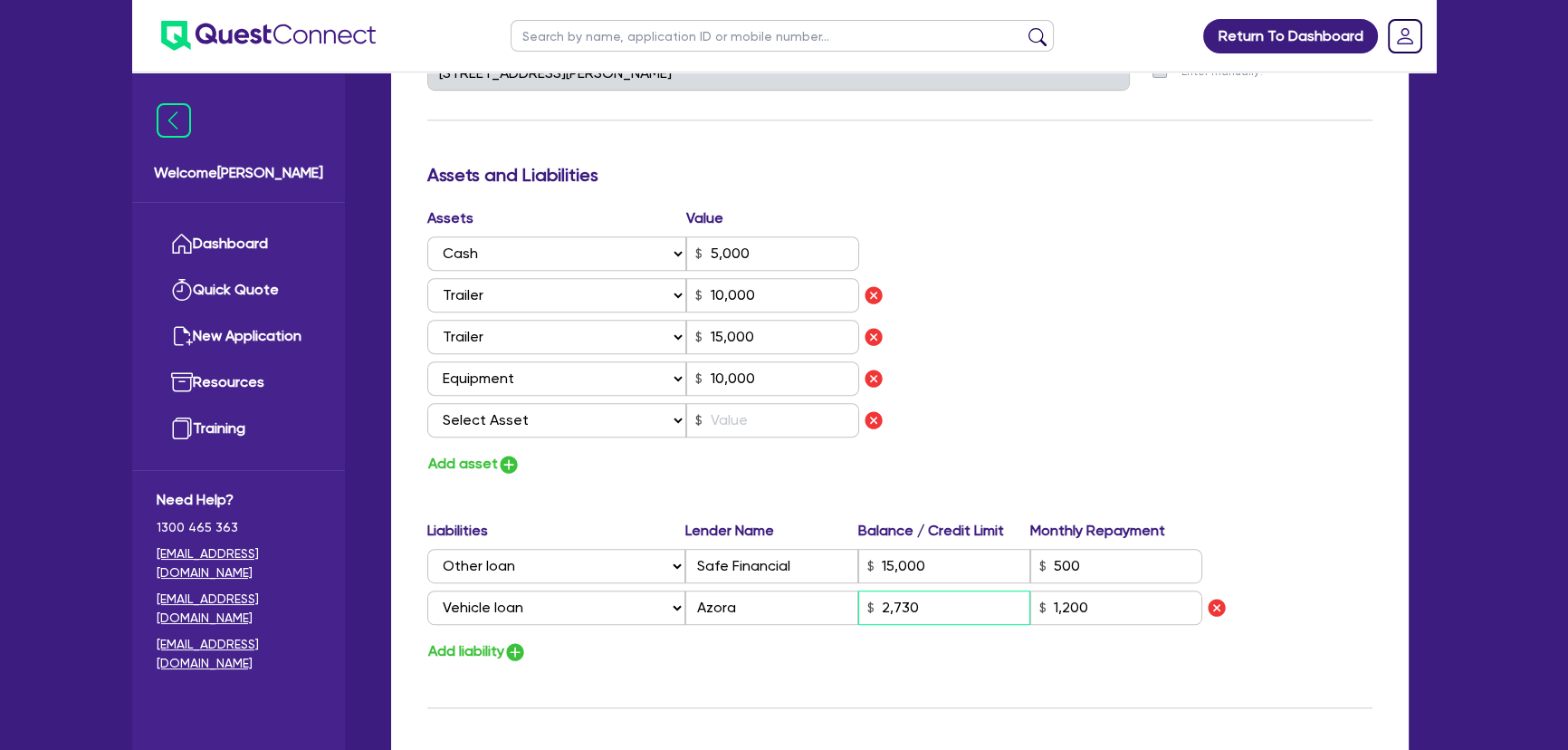
type input "15,000"
type input "27,300"
type input "1,200"
type input "27,300"
click at [729, 408] on input "text" at bounding box center [772, 420] width 173 height 35
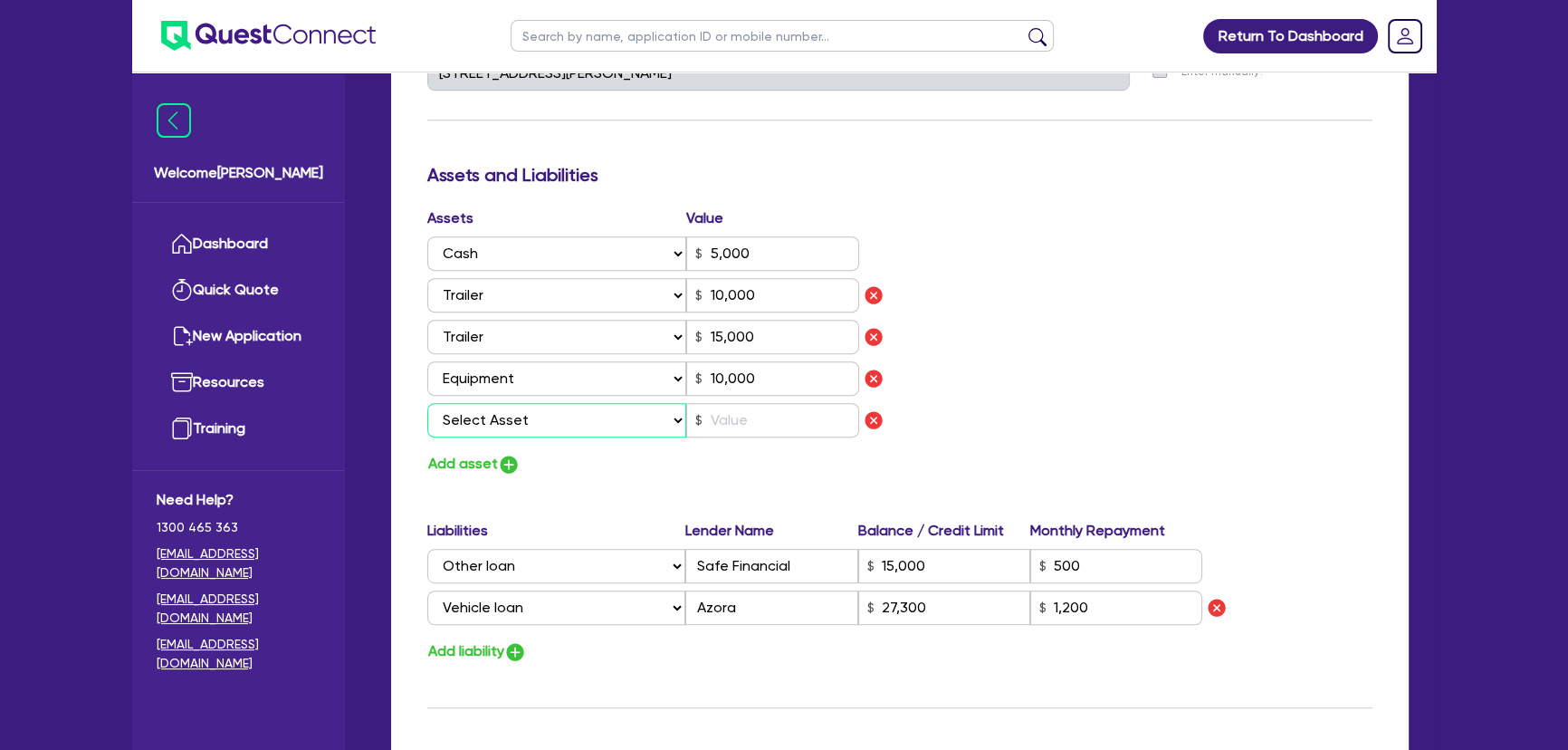
click at [630, 425] on select "Select Asset Cash Property Investment property Vehicle Truck Trailer Equipment …" at bounding box center [556, 420] width 259 height 35
select select "VEHICLE"
click at [427, 403] on select "Select Asset Cash Property Investment property Vehicle Truck Trailer Equipment …" at bounding box center [556, 420] width 259 height 35
type input "0"
type input "0499 353 165"
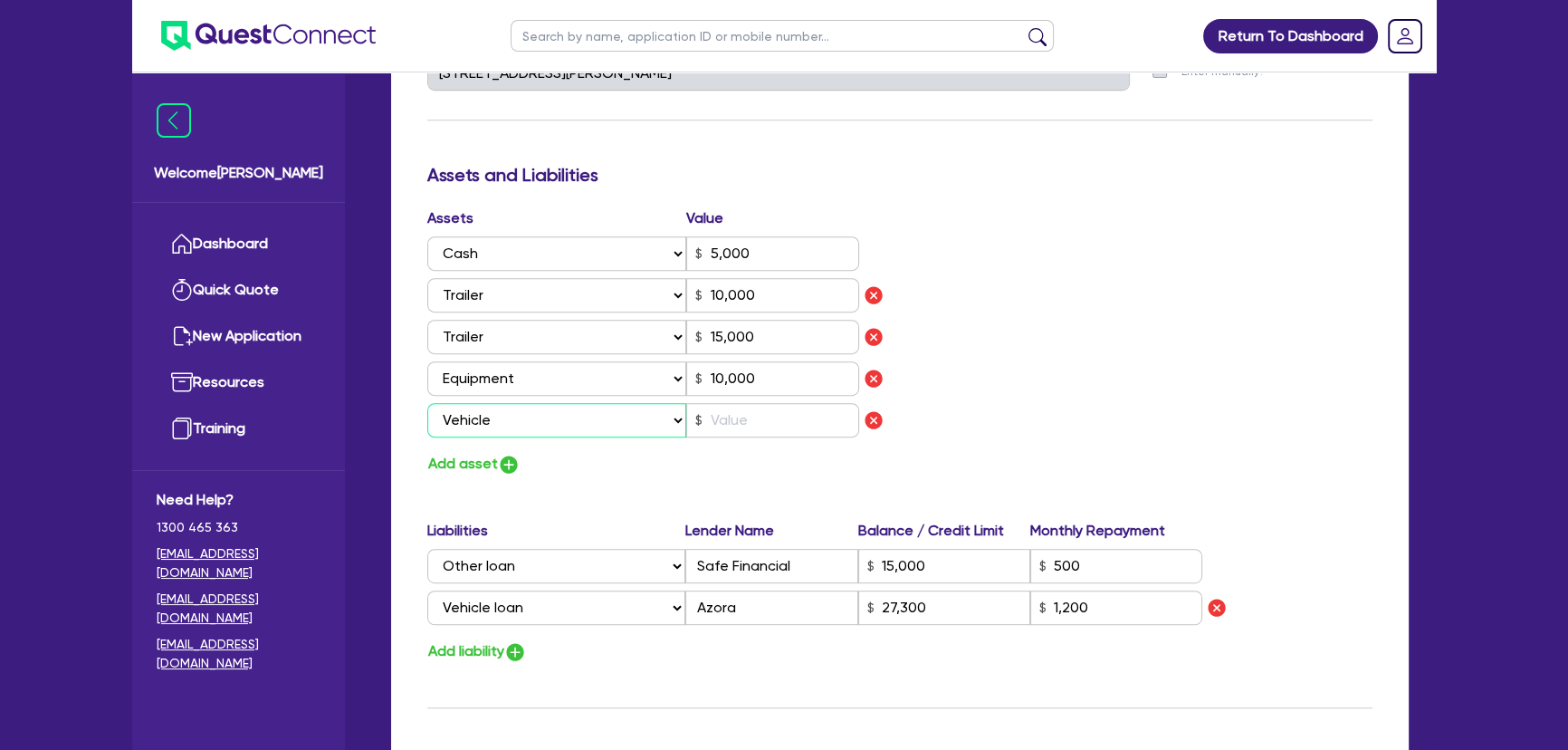
type input "5,000"
type input "10,000"
type input "15,000"
type input "10,000"
type input "15,000"
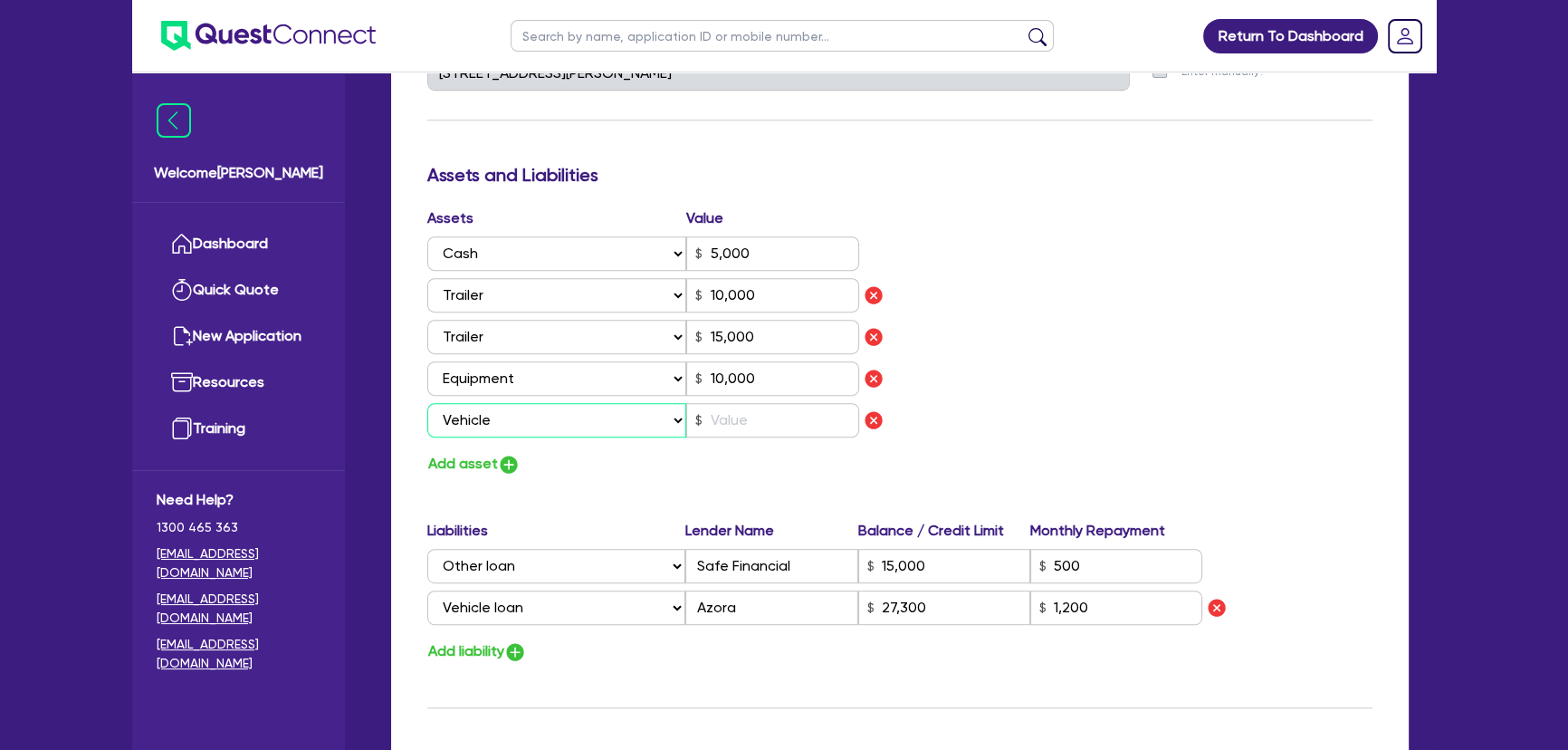
type input "27,300"
type input "1,200"
click at [739, 442] on div "Assets Value Select Asset Cash Property Investment property Vehicle Truck Trail…" at bounding box center [656, 327] width 486 height 238
click at [739, 432] on input "text" at bounding box center [772, 420] width 173 height 35
type input "0"
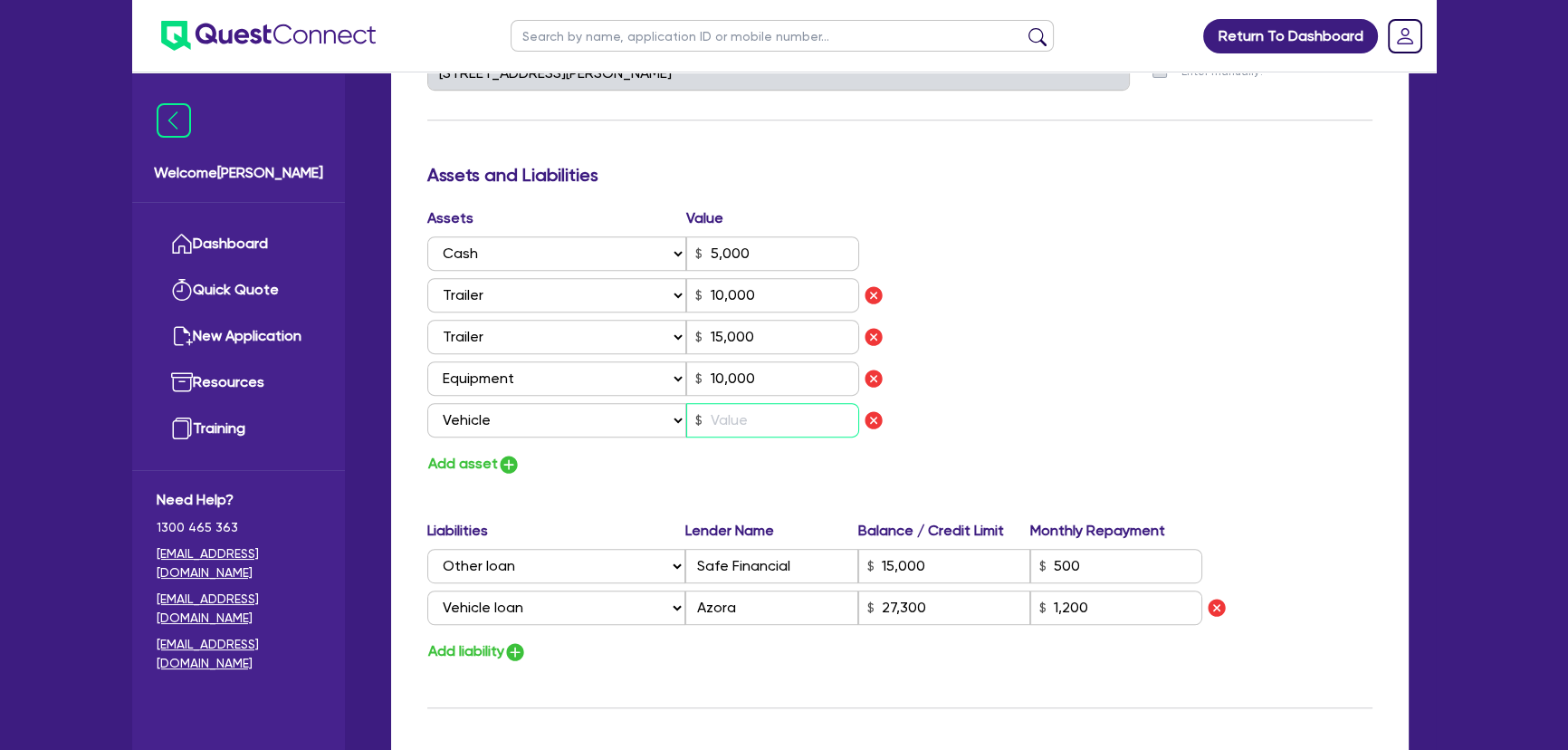
type input "0499 353 165"
type input "5,000"
type input "10,000"
type input "15,000"
type input "10,000"
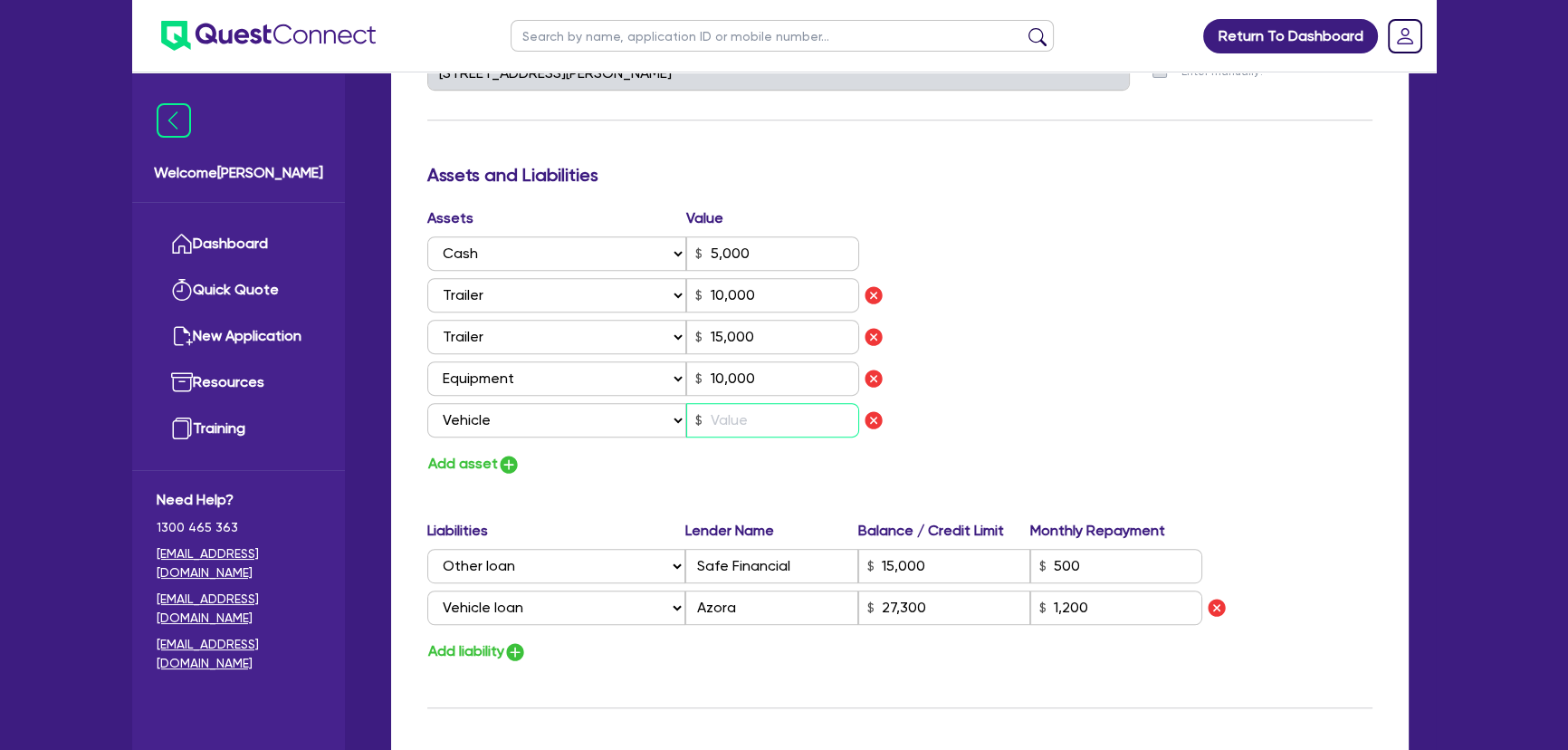
type input "15,000"
type input "27,300"
type input "1,200"
type input "3"
type input "0"
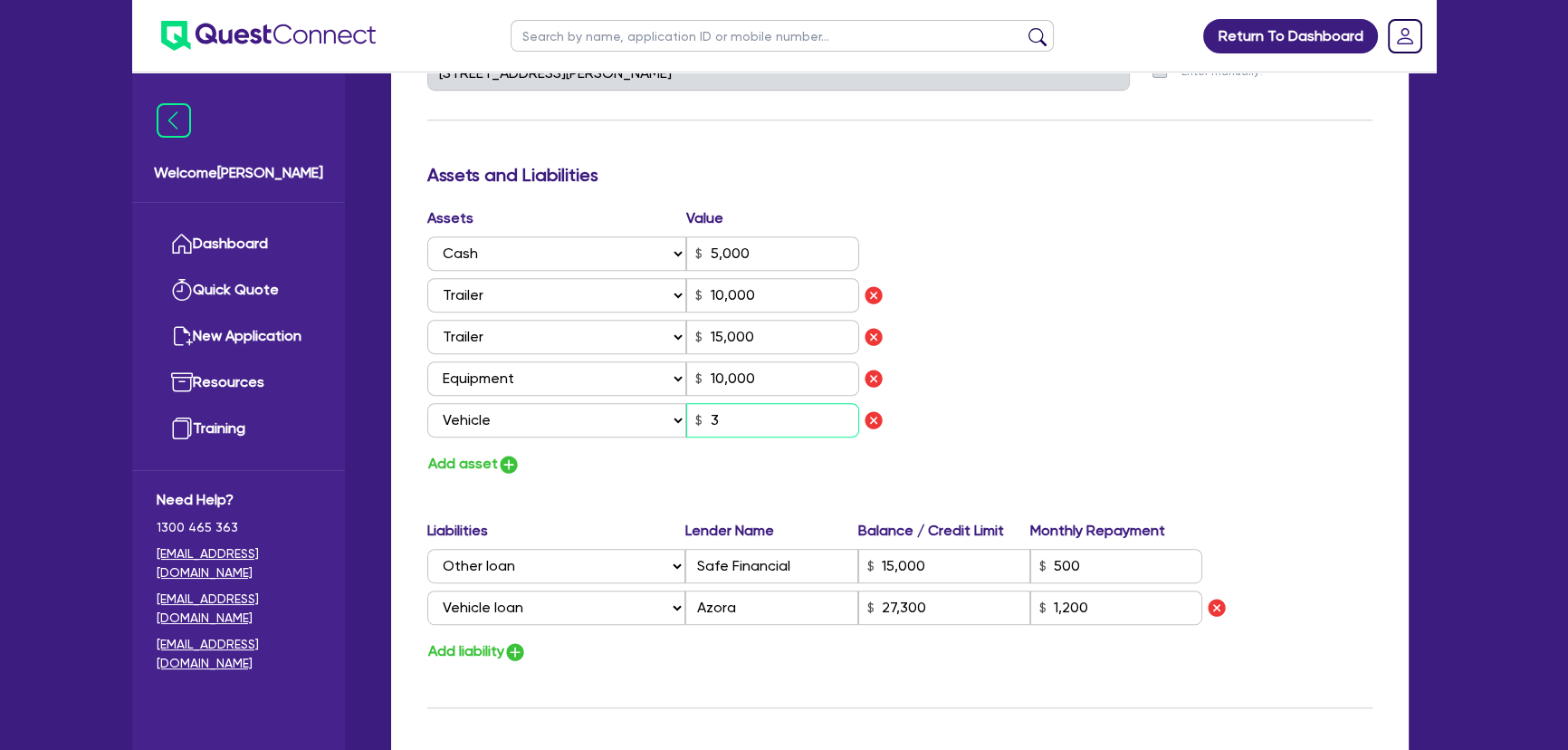
type input "0499 353 165"
type input "5,000"
type input "10,000"
type input "15,000"
type input "10,000"
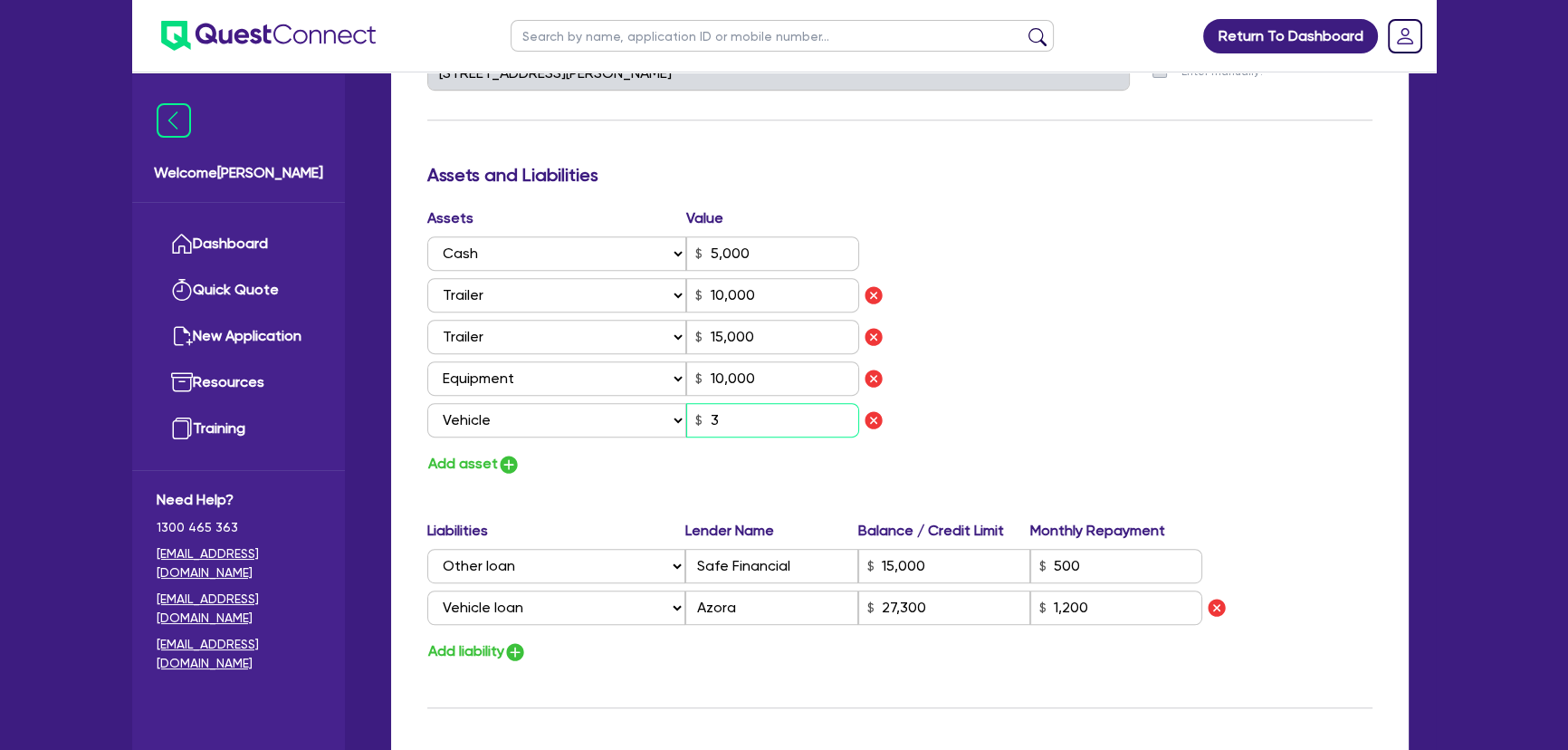
type input "15,000"
type input "27,300"
type input "1,200"
type input "30"
type input "0"
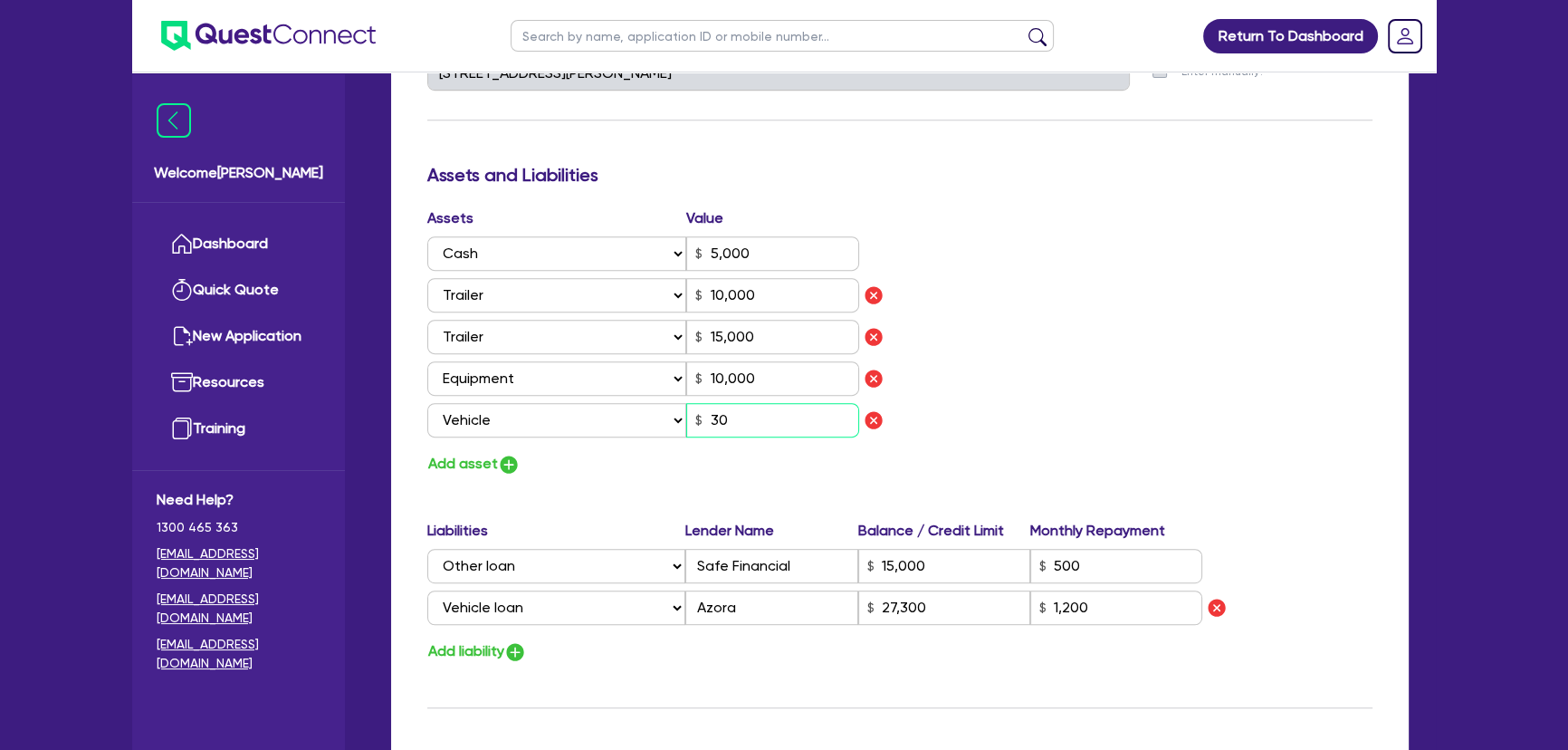
type input "0499 353 165"
type input "5,000"
type input "10,000"
type input "15,000"
type input "10,000"
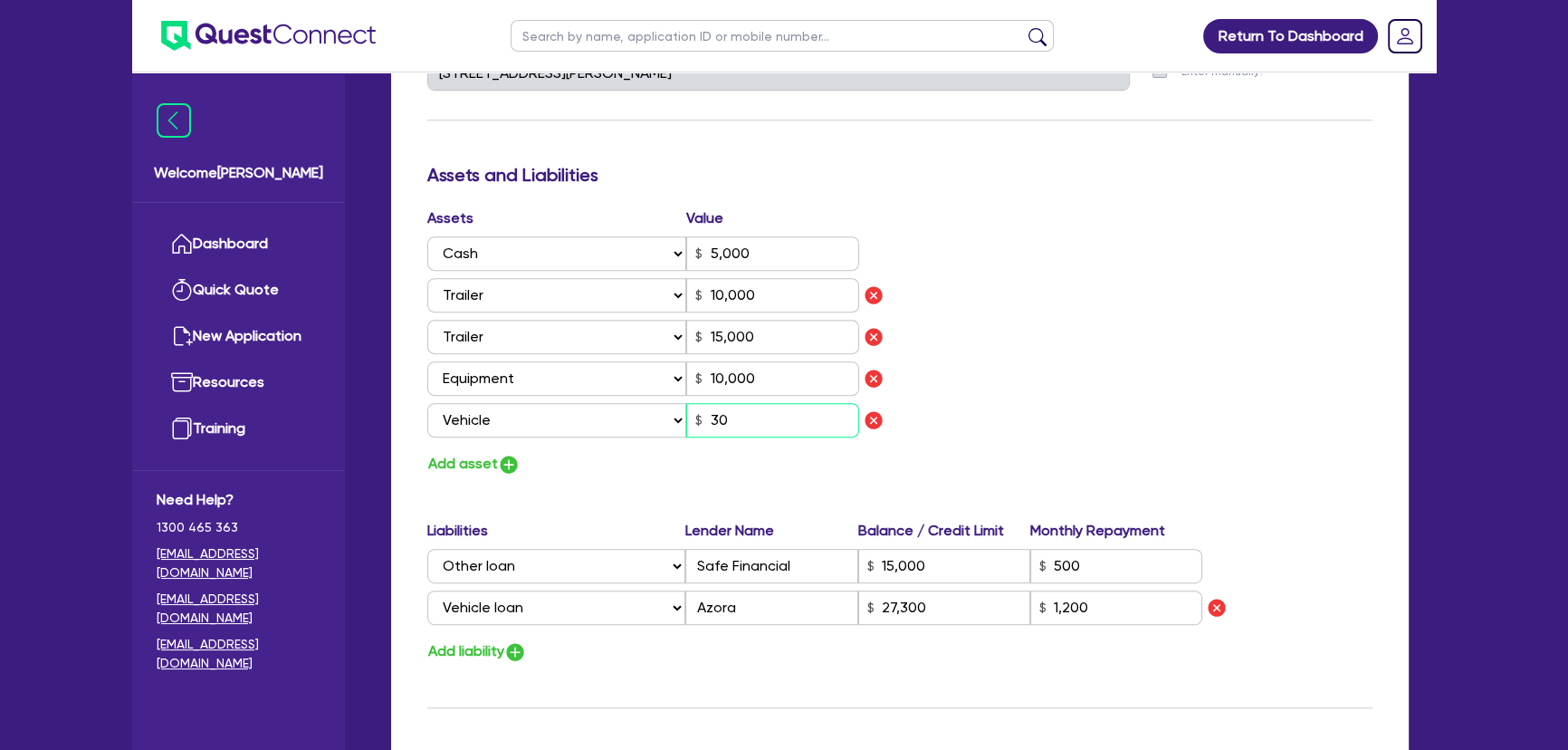
type input "15,000"
type input "27,300"
type input "1,200"
type input "300"
type input "0"
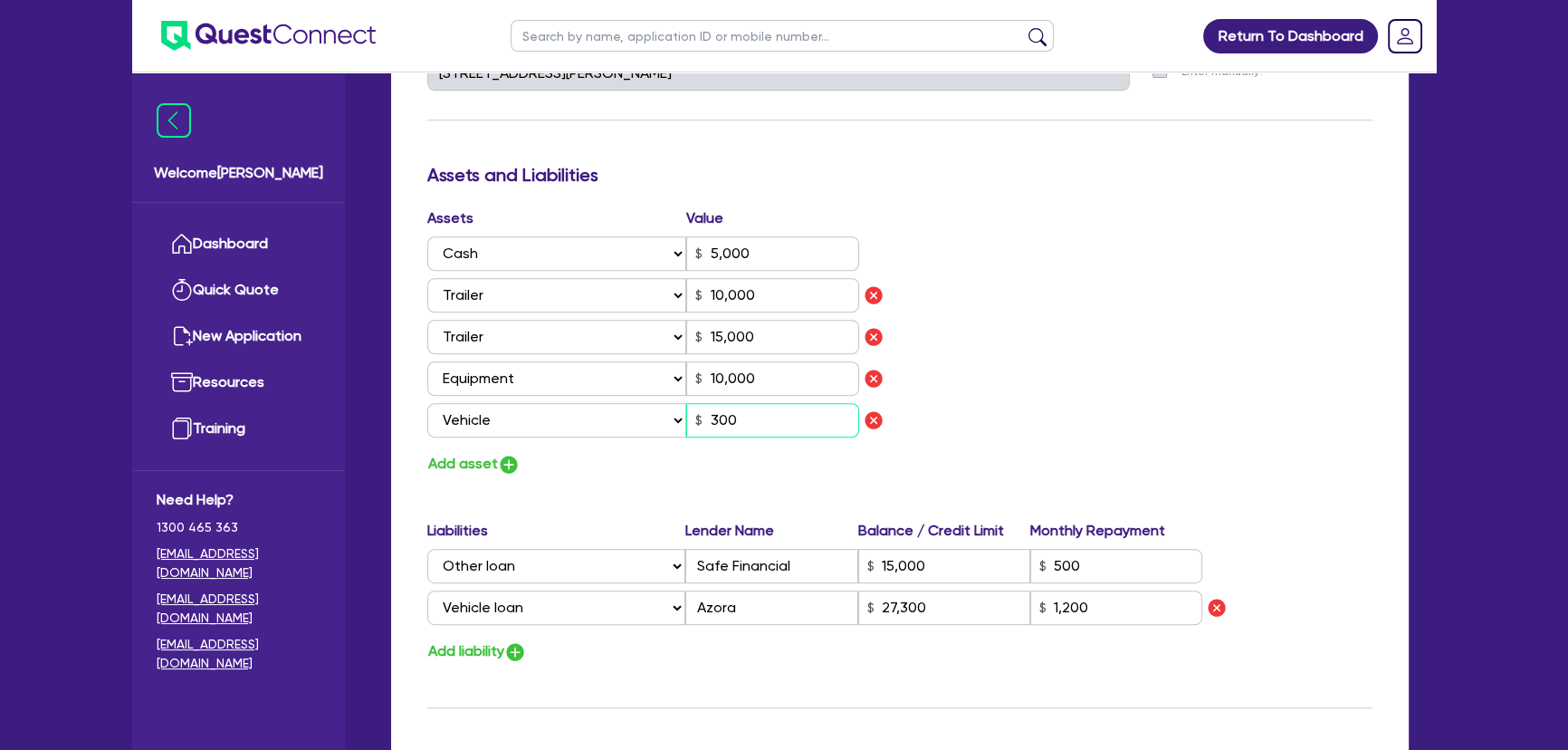
type input "0499 353 165"
type input "5,000"
type input "10,000"
type input "15,000"
type input "10,000"
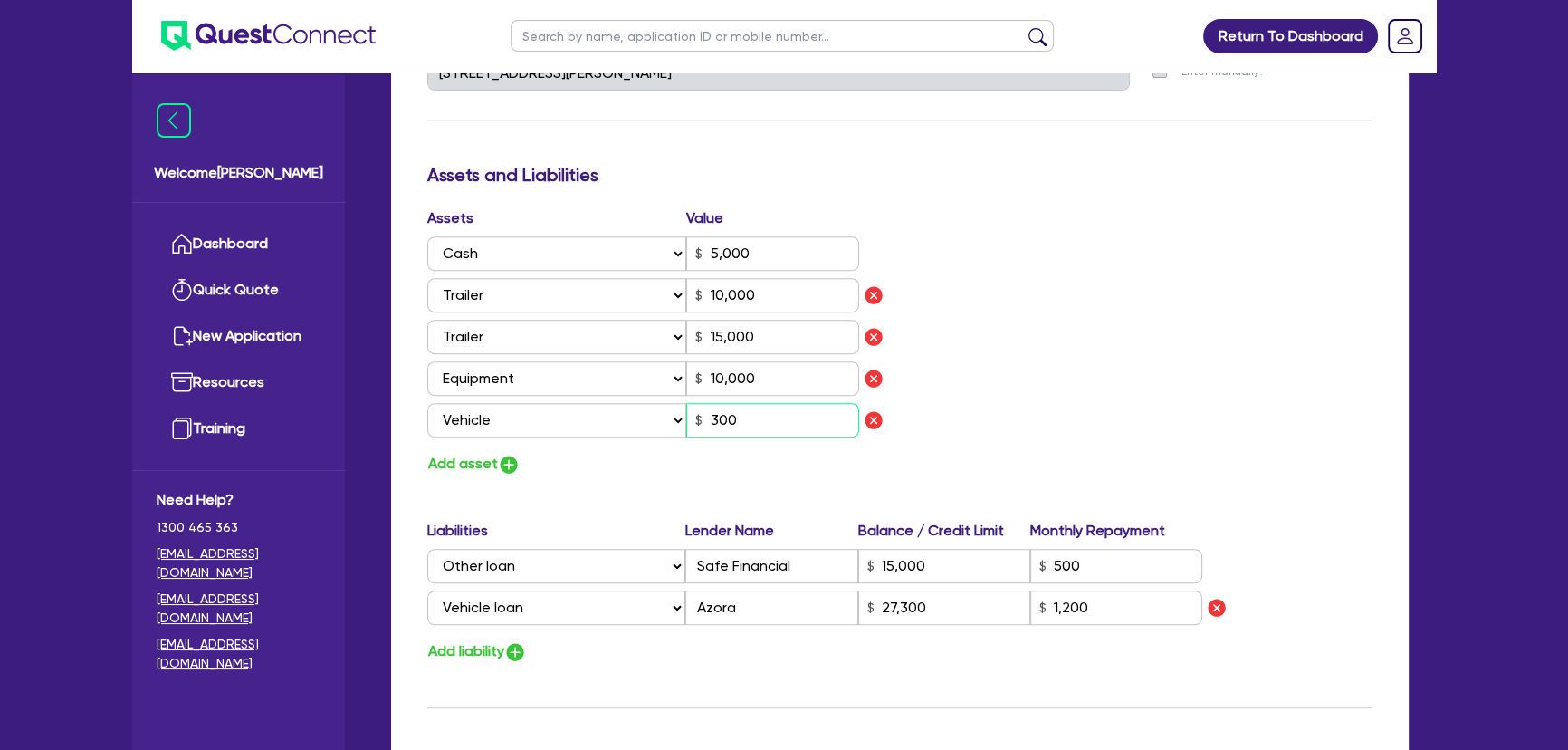
type input "15,000"
type input "27,300"
type input "1,200"
type input "3,000"
type input "0"
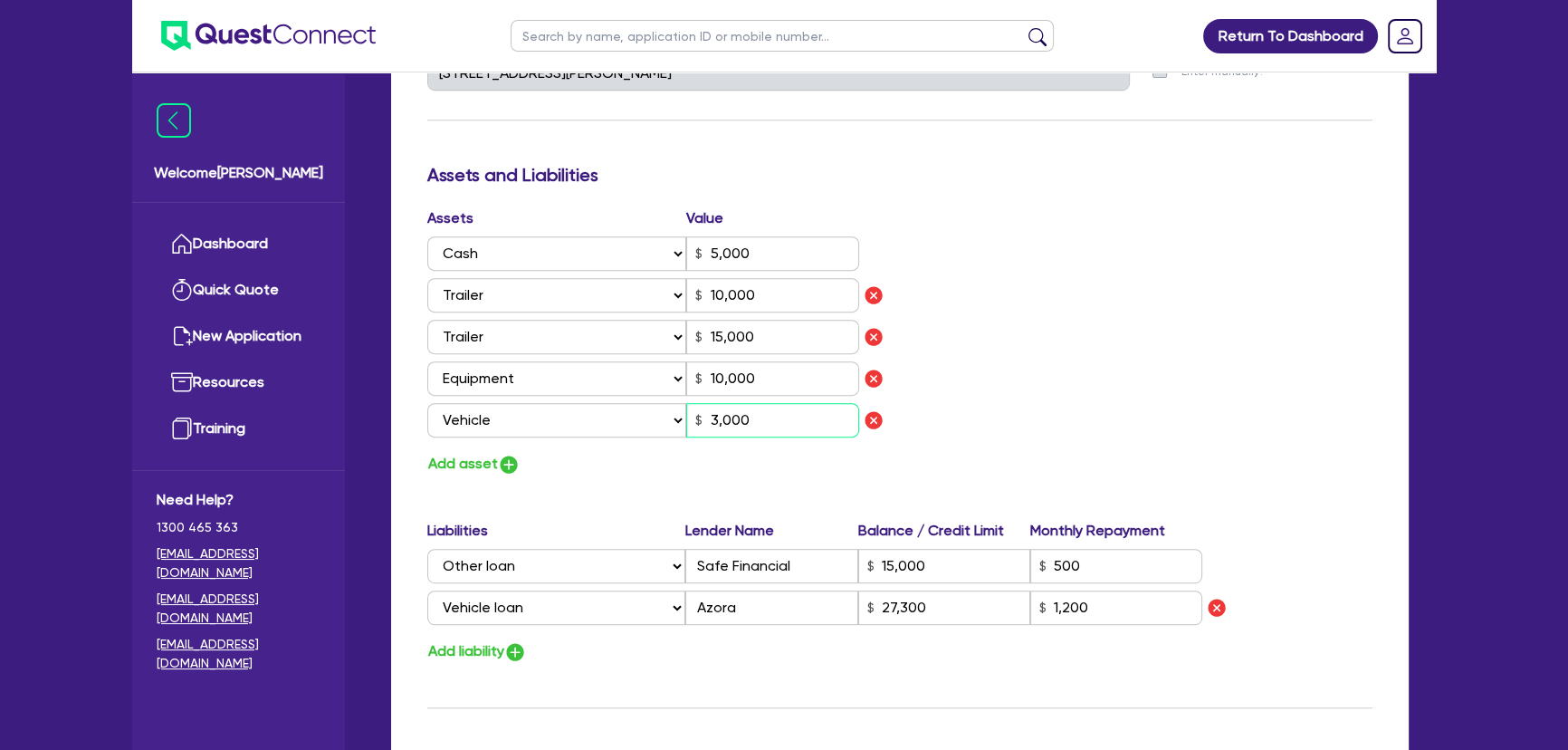
type input "0499 353 165"
type input "5,000"
type input "10,000"
type input "15,000"
type input "10,000"
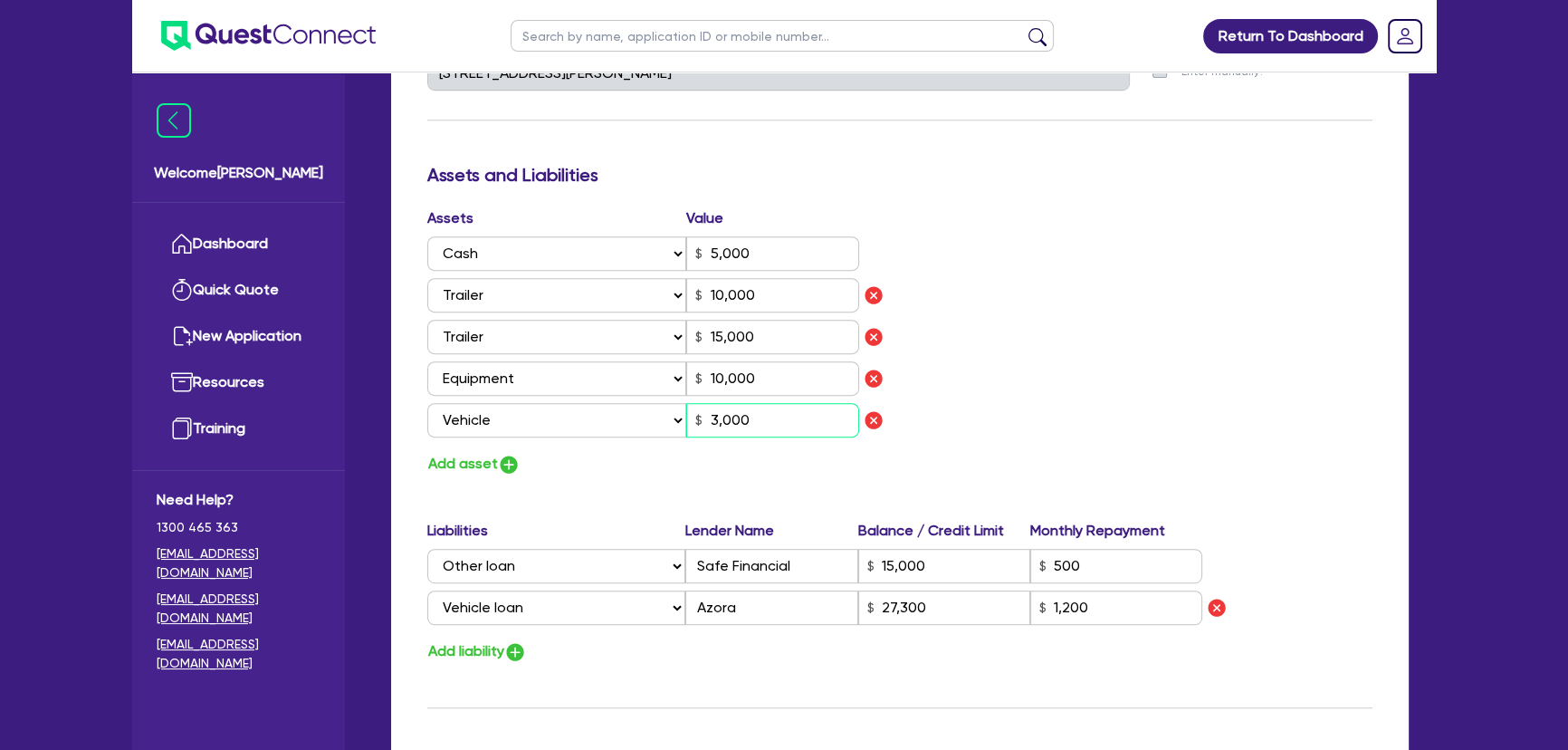
type input "15,000"
type input "27,300"
type input "1,200"
type input "30,000"
click at [1035, 394] on div "Assets Value Select Asset Cash Property Investment property Vehicle Truck Trail…" at bounding box center [899, 342] width 973 height 269
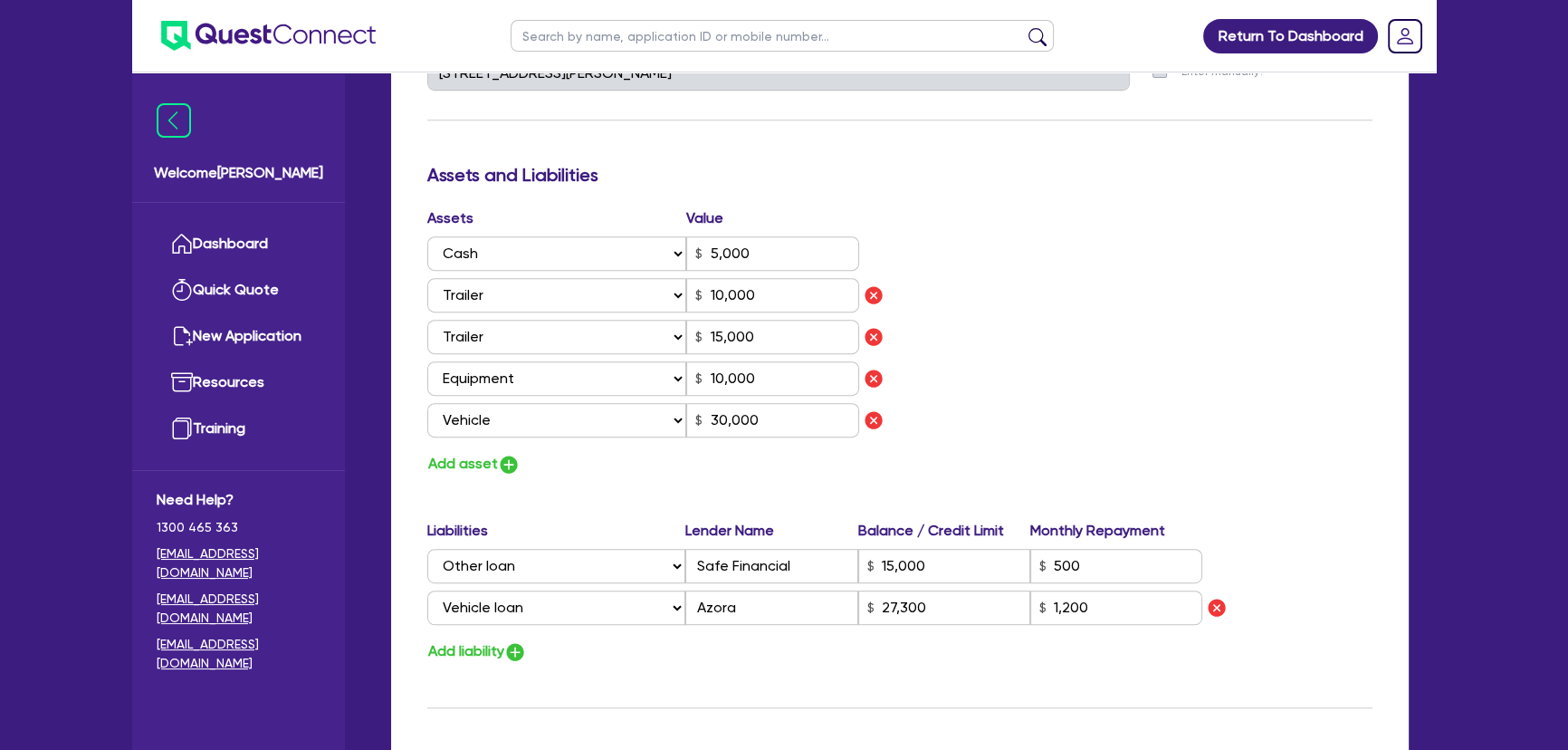
scroll to position [1152, 0]
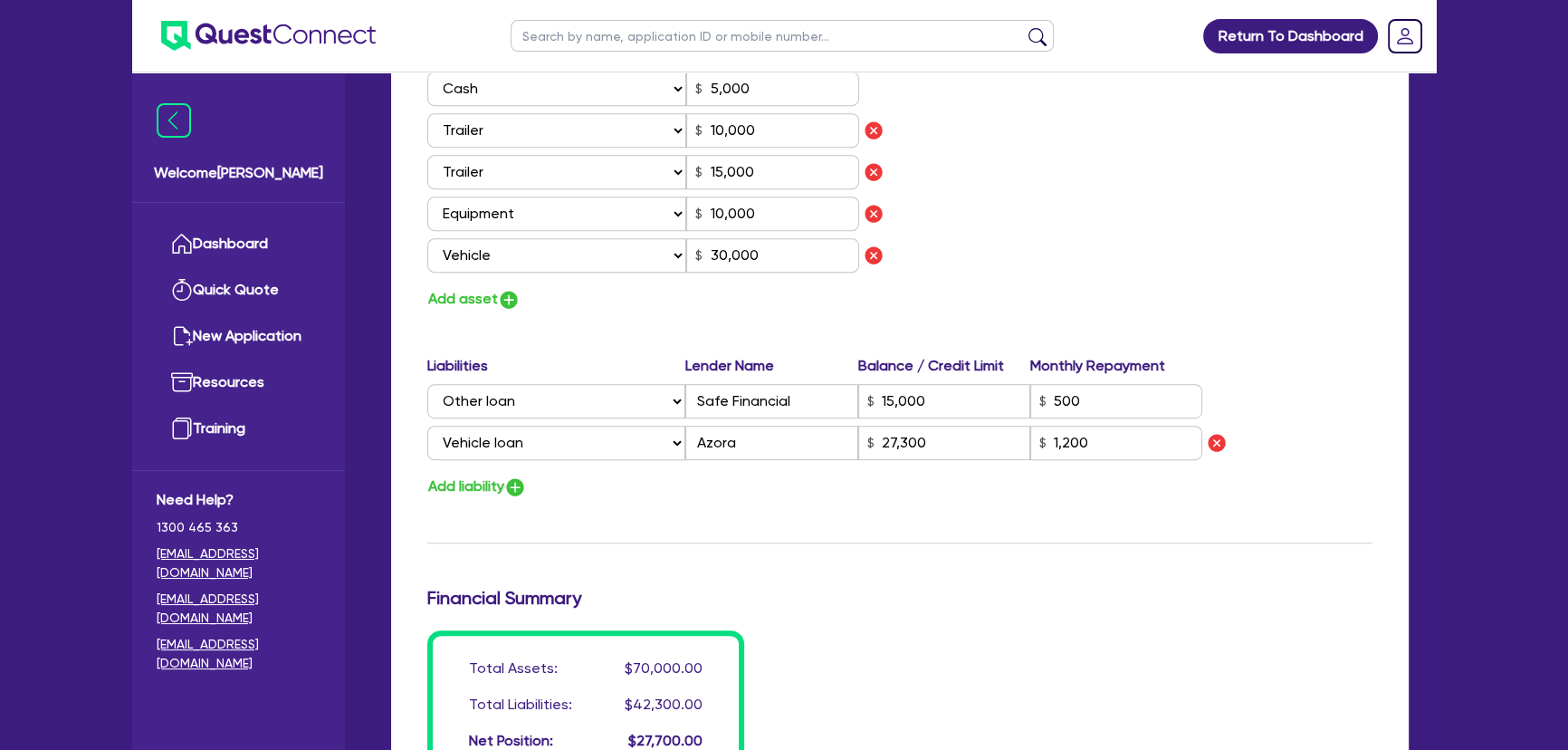
click at [1029, 529] on div "Update residential status for Director #1 Boarding is only acceptable when the …" at bounding box center [899, 5] width 945 height 1548
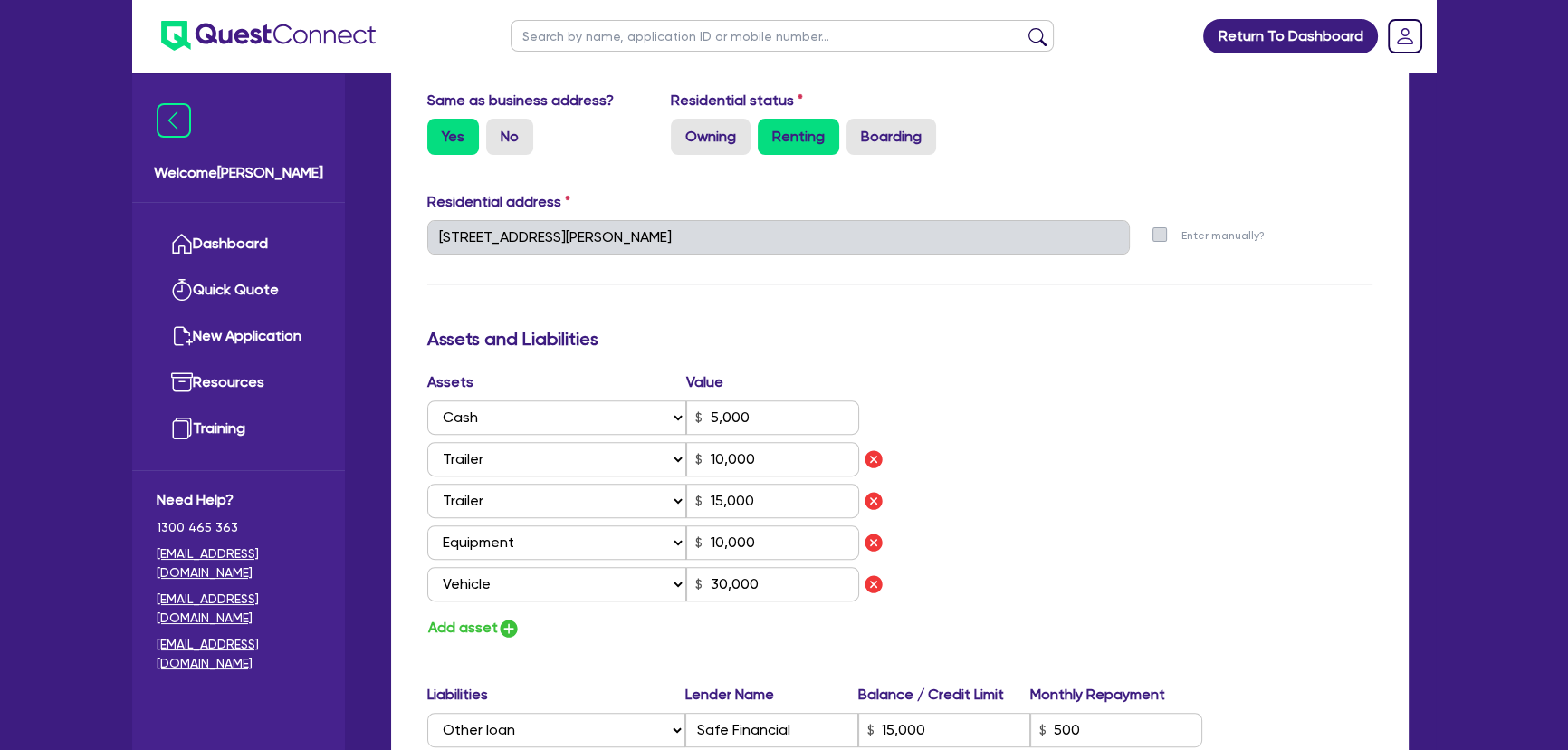
click at [1047, 455] on div "Assets Value Select Asset Cash Property Investment property Vehicle Truck Trail…" at bounding box center [899, 505] width 973 height 269
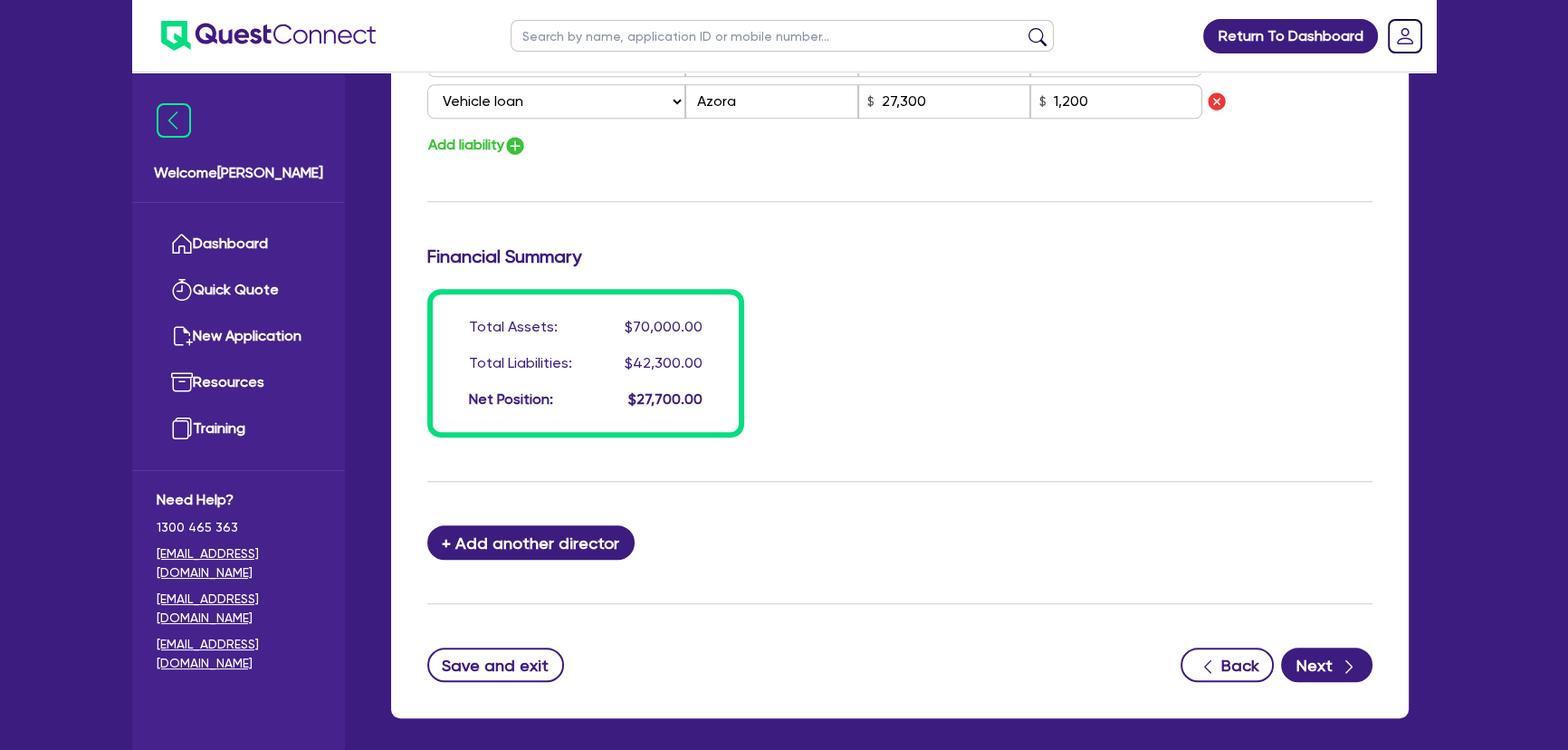
scroll to position [1569, 0]
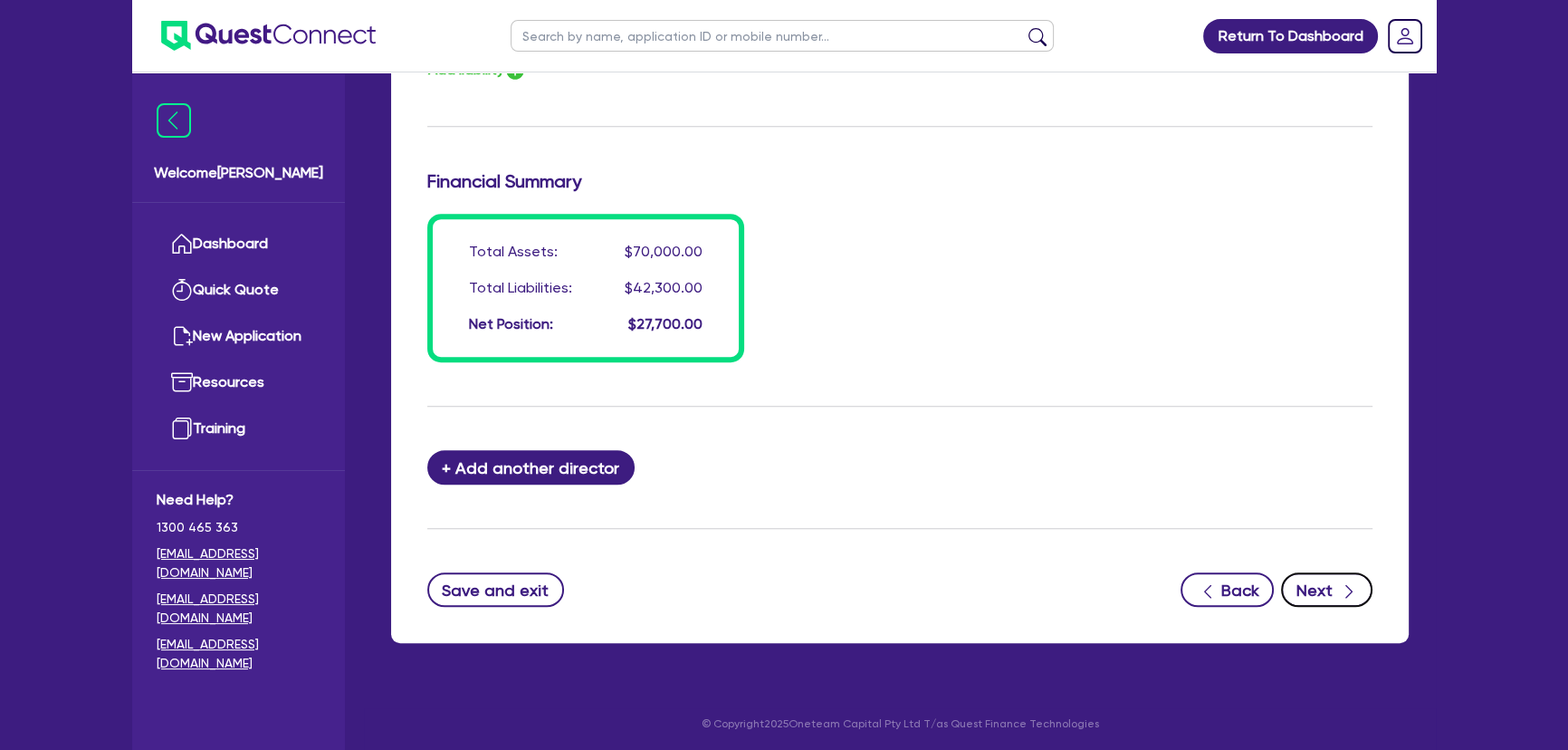
click at [1304, 574] on button "Next" at bounding box center [1326, 590] width 92 height 35
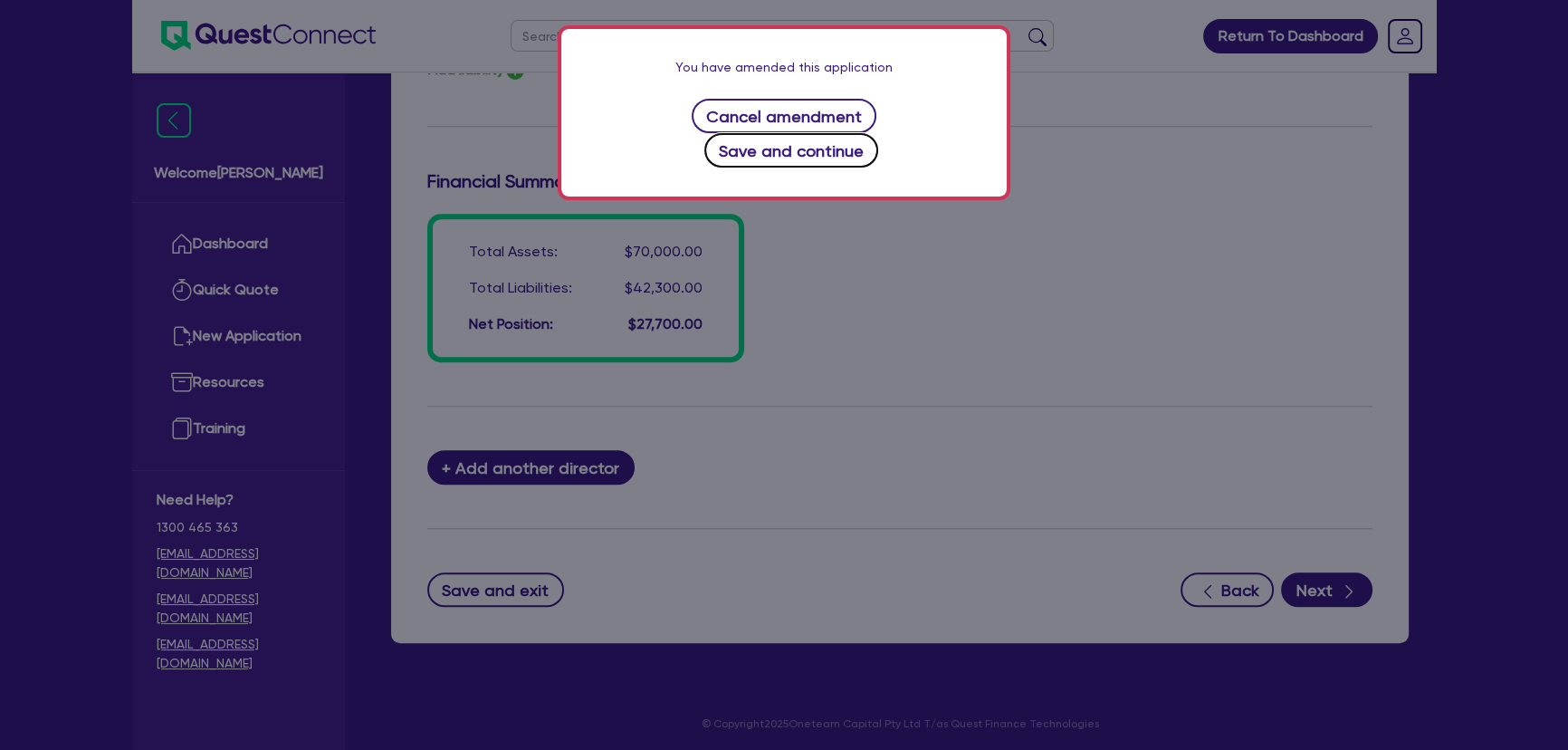
click at [879, 133] on button "Save and continue" at bounding box center [791, 151] width 175 height 35
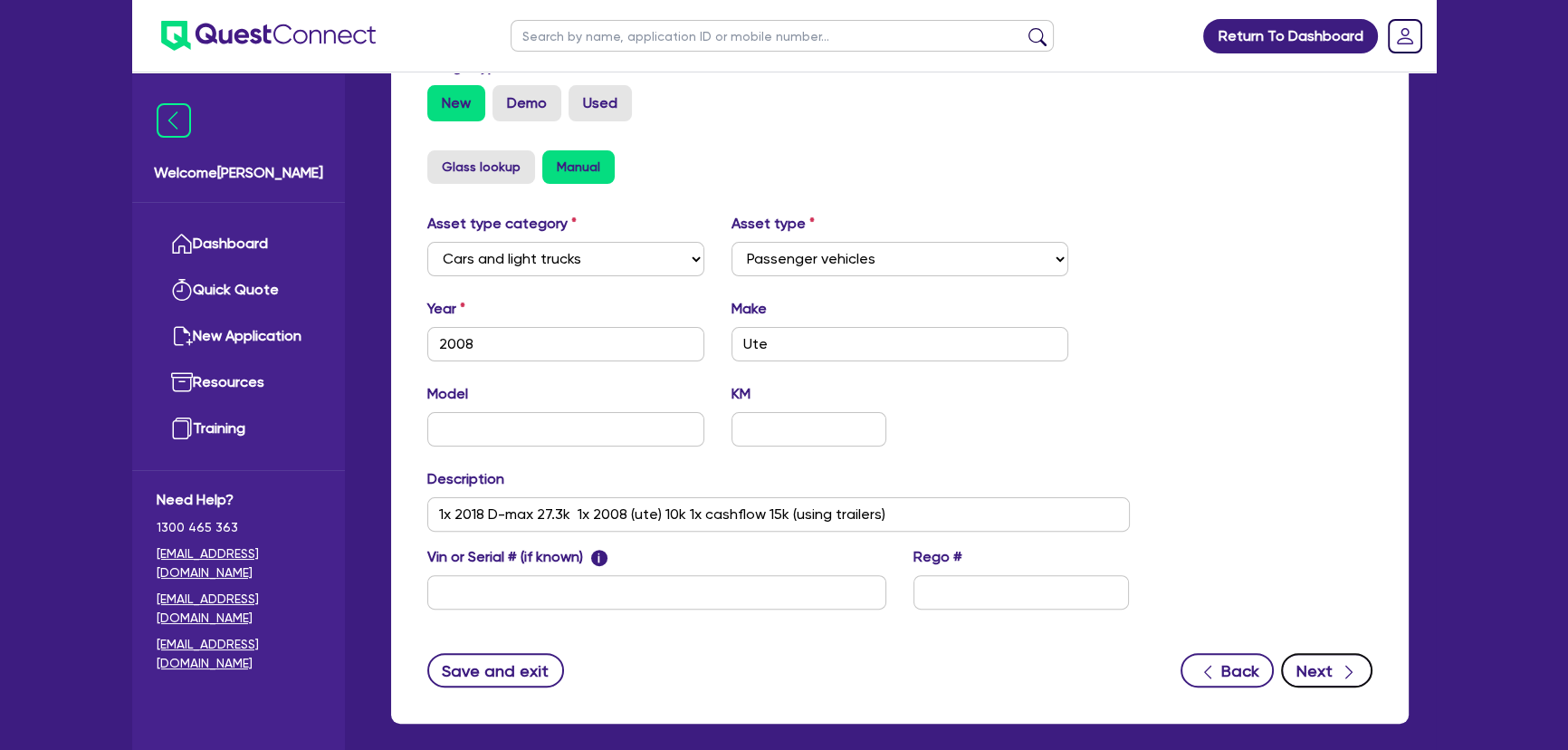
click at [1326, 668] on button "Next" at bounding box center [1326, 671] width 92 height 35
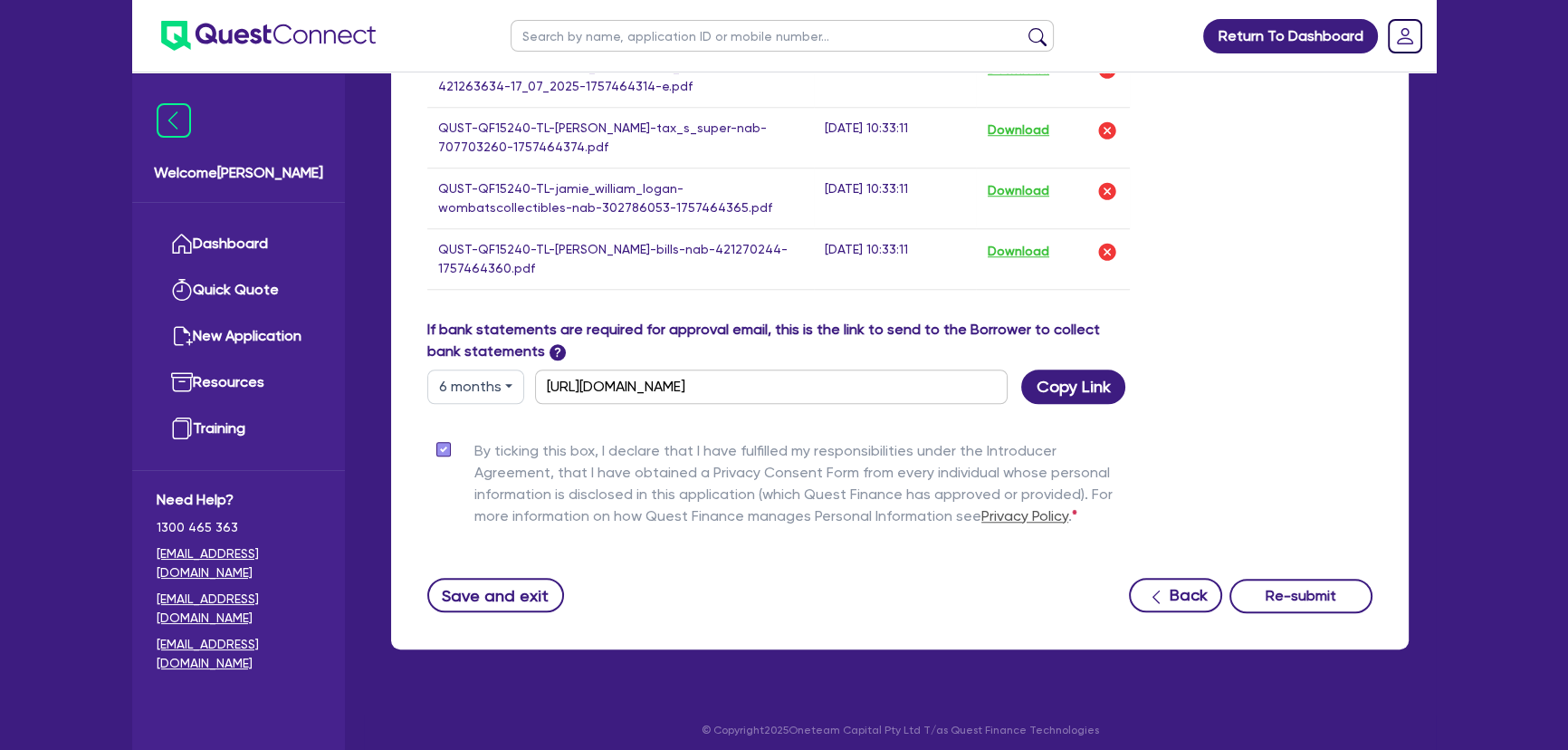
scroll to position [1947, 0]
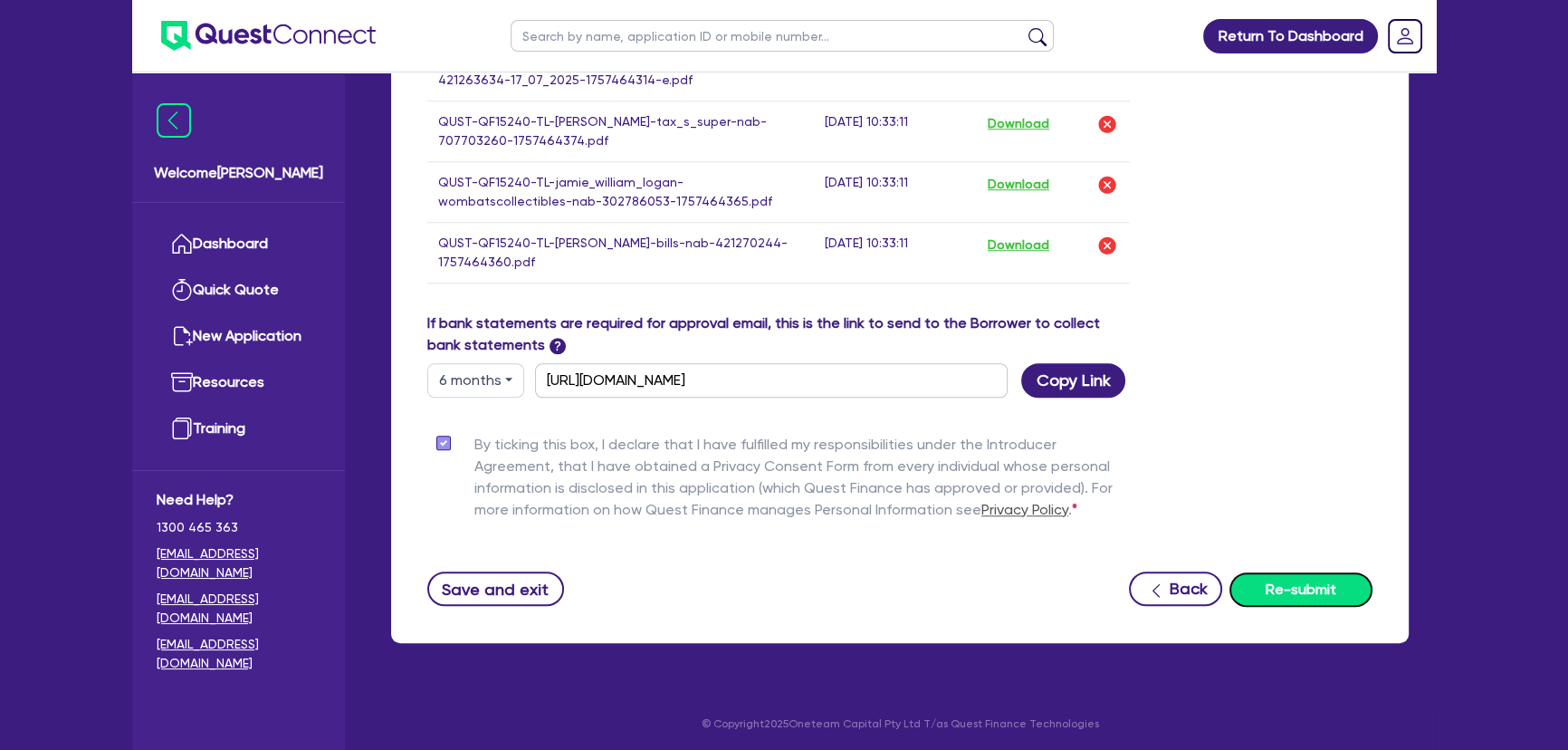
click at [1283, 592] on button "Re-submit" at bounding box center [1301, 590] width 143 height 35
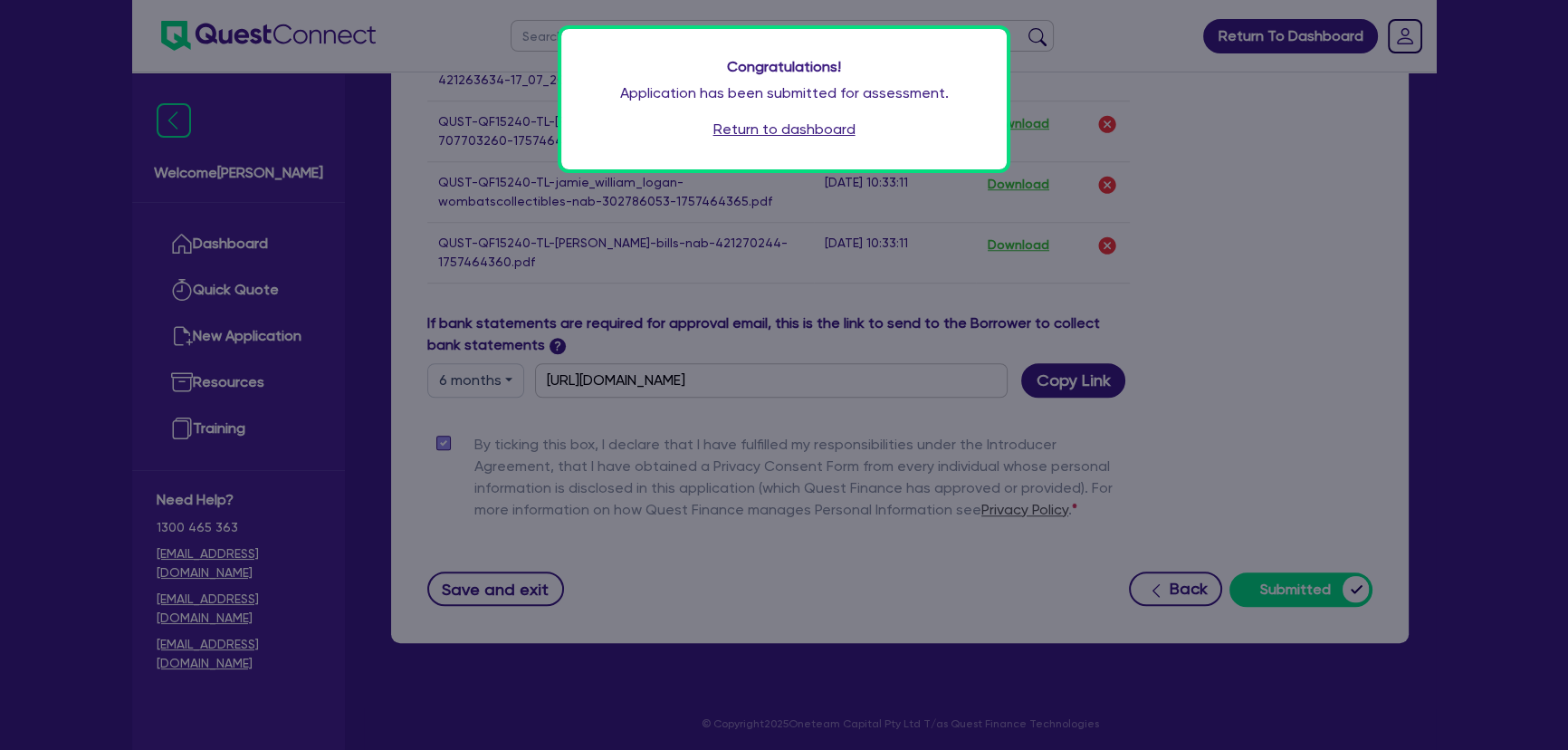
click at [755, 86] on p "Application has been submitted for assessment." at bounding box center [784, 93] width 373 height 21
click at [751, 130] on link "Return to dashboard" at bounding box center [784, 130] width 142 height 21
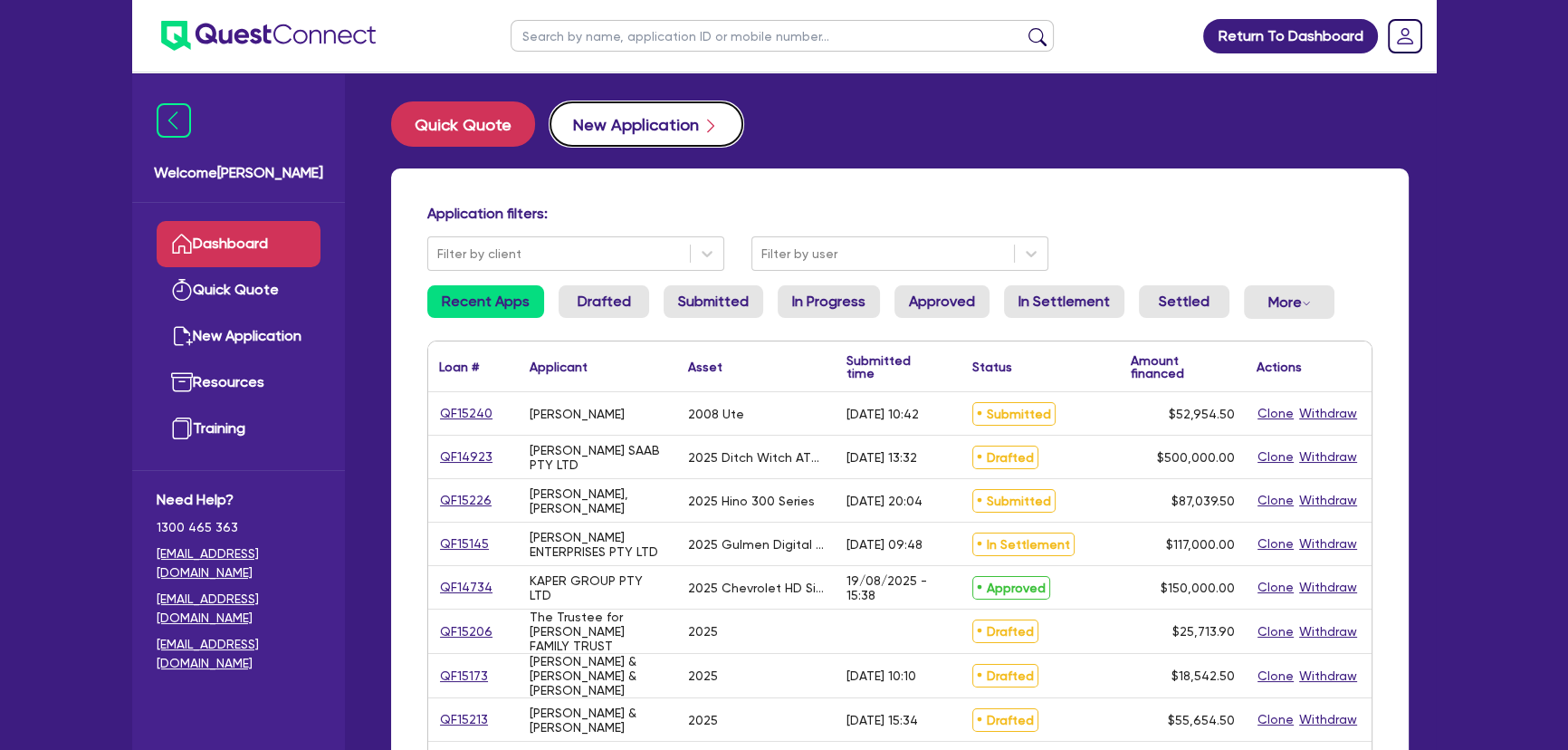
click at [658, 123] on button "New Application" at bounding box center [646, 124] width 194 height 45
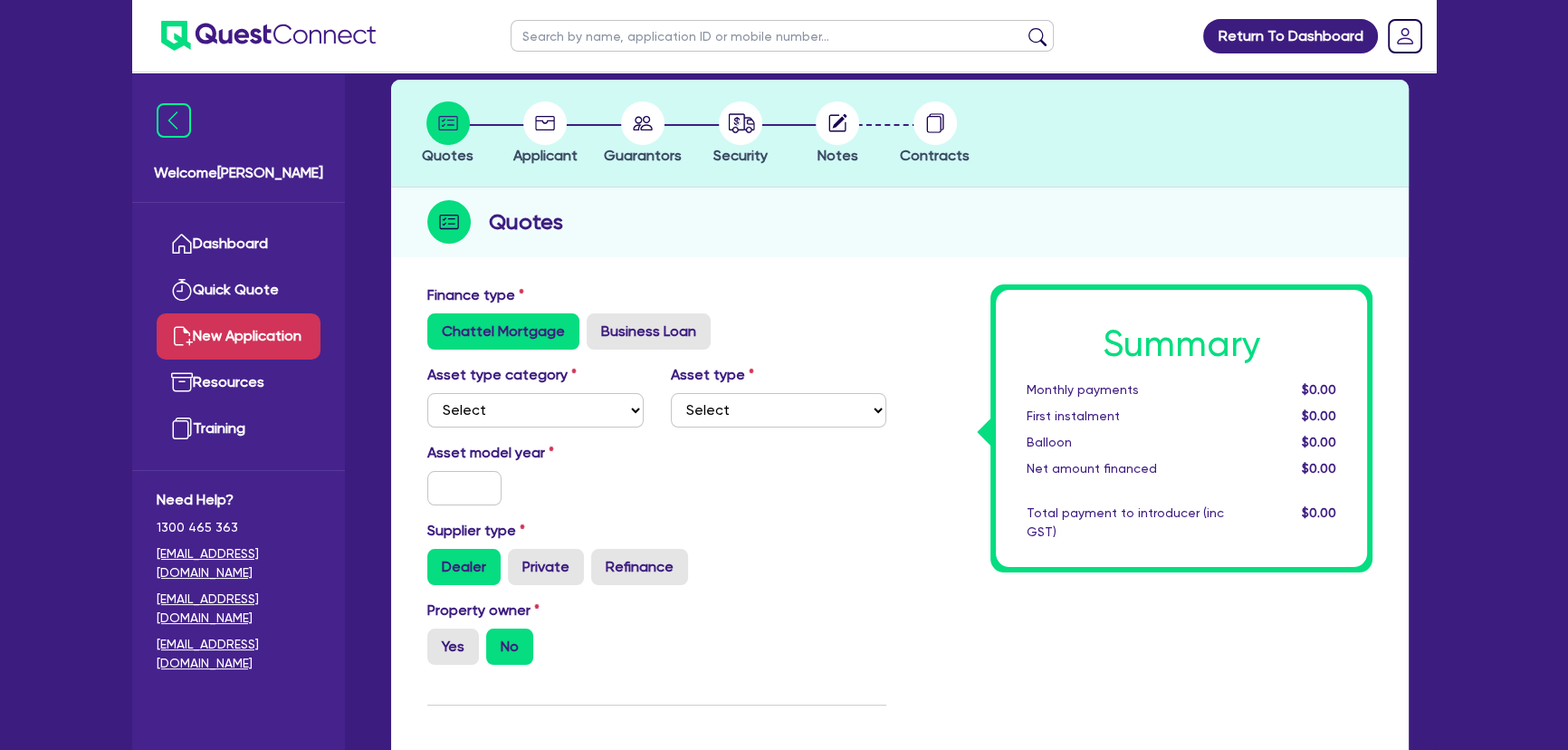
scroll to position [164, 0]
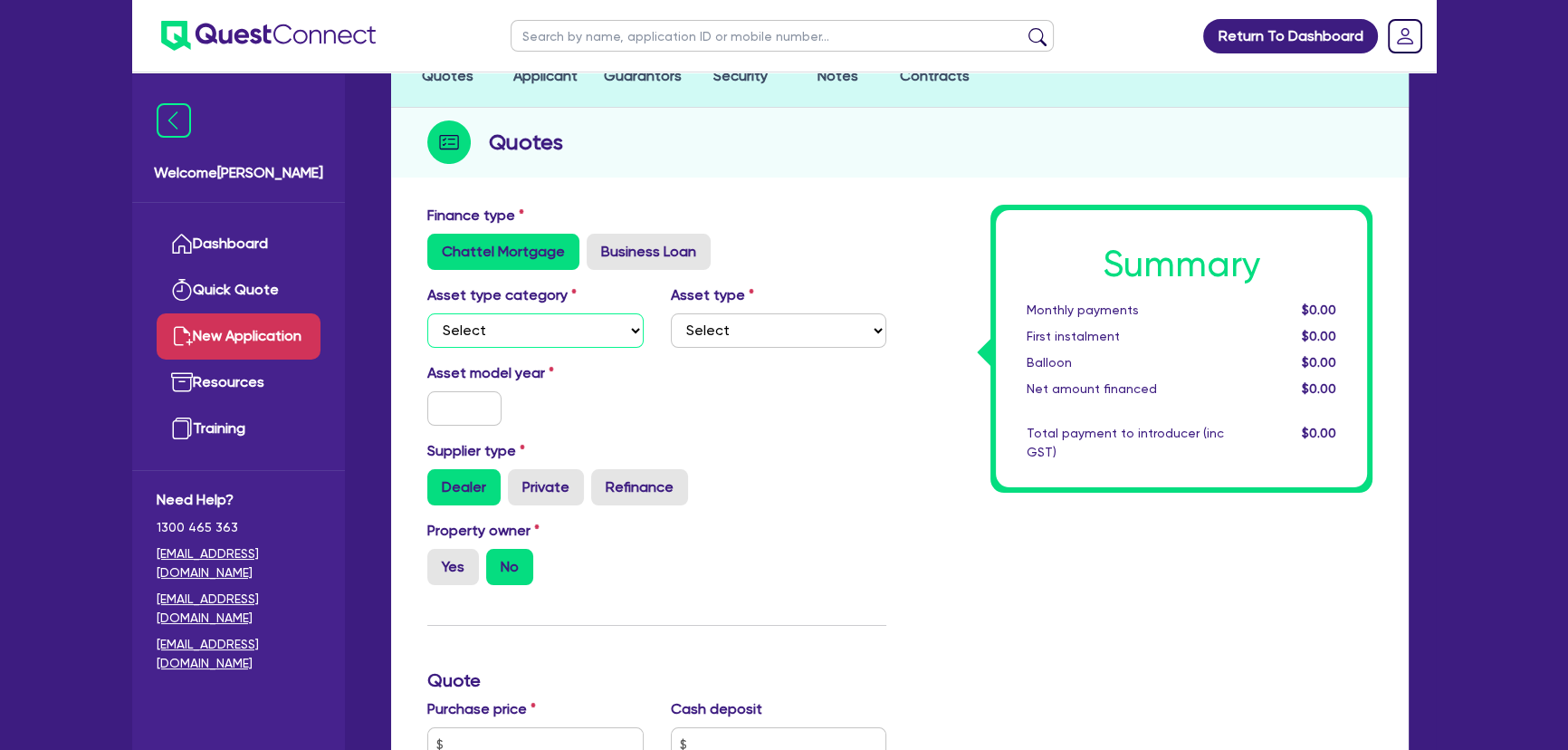
drag, startPoint x: 562, startPoint y: 326, endPoint x: 560, endPoint y: 336, distance: 10.2
click at [562, 326] on select "Select Cars and light trucks Primary assets Secondary assets Tertiary assets" at bounding box center [535, 331] width 216 height 35
click at [544, 331] on select "Select Cars and light trucks Primary assets Secondary assets Tertiary assets" at bounding box center [535, 331] width 216 height 35
click at [652, 256] on label "Business Loan" at bounding box center [648, 251] width 124 height 36
click at [598, 245] on input "Business Loan" at bounding box center [592, 240] width 12 height 12
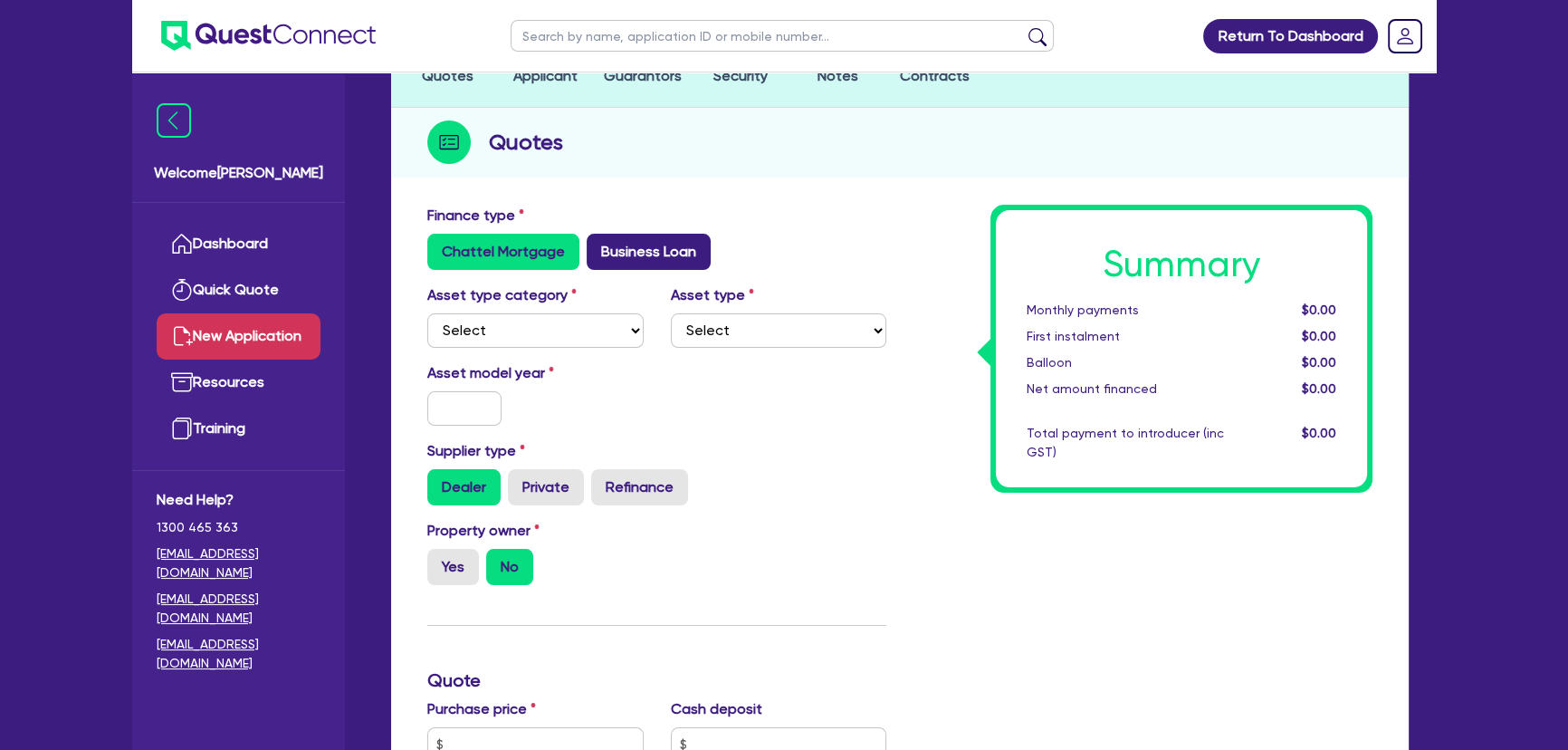
radio input "true"
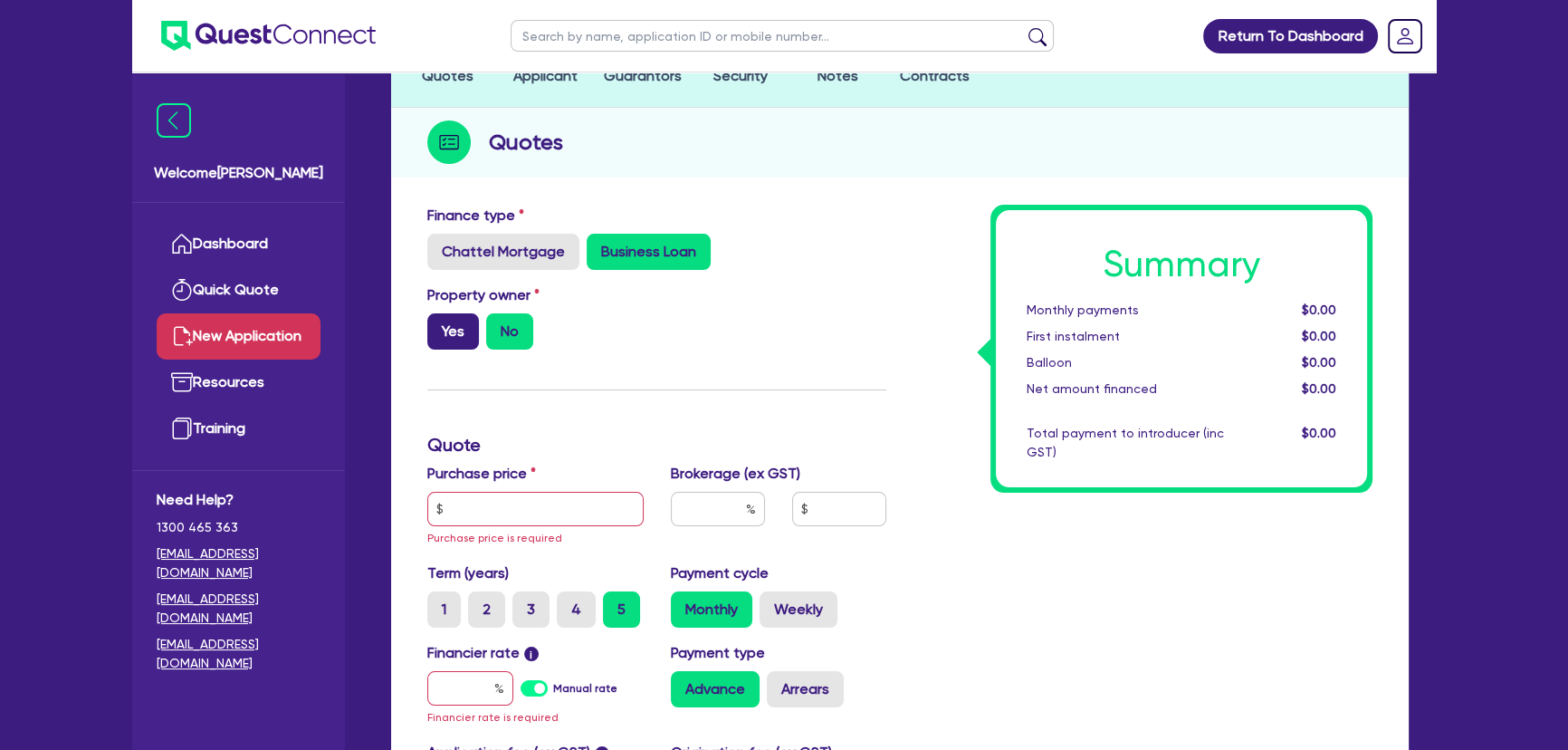
click at [463, 332] on label "Yes" at bounding box center [452, 331] width 51 height 36
click at [440, 325] on input "Yes" at bounding box center [433, 319] width 12 height 12
radio input "true"
click at [508, 510] on input "text" at bounding box center [535, 509] width 216 height 35
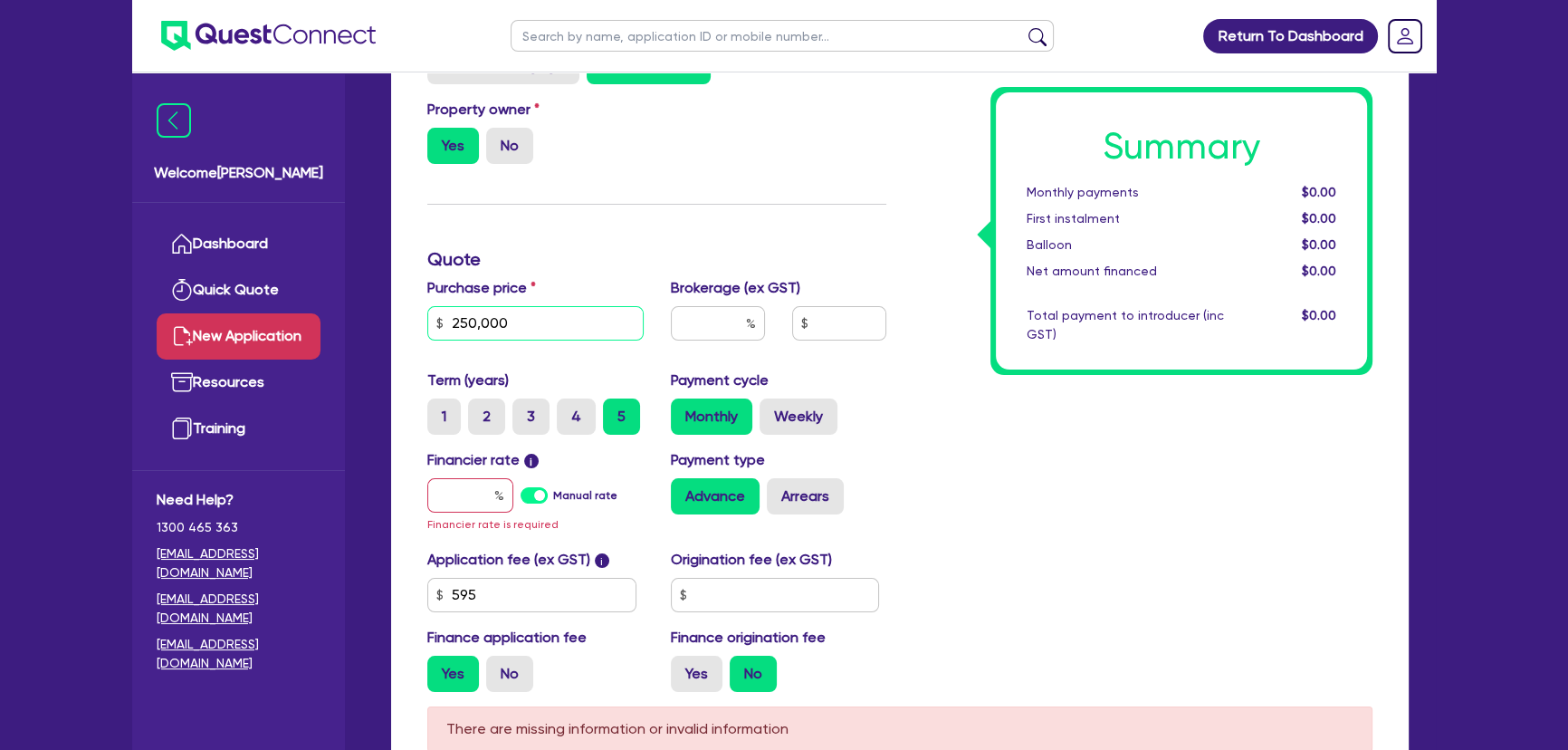
scroll to position [494, 0]
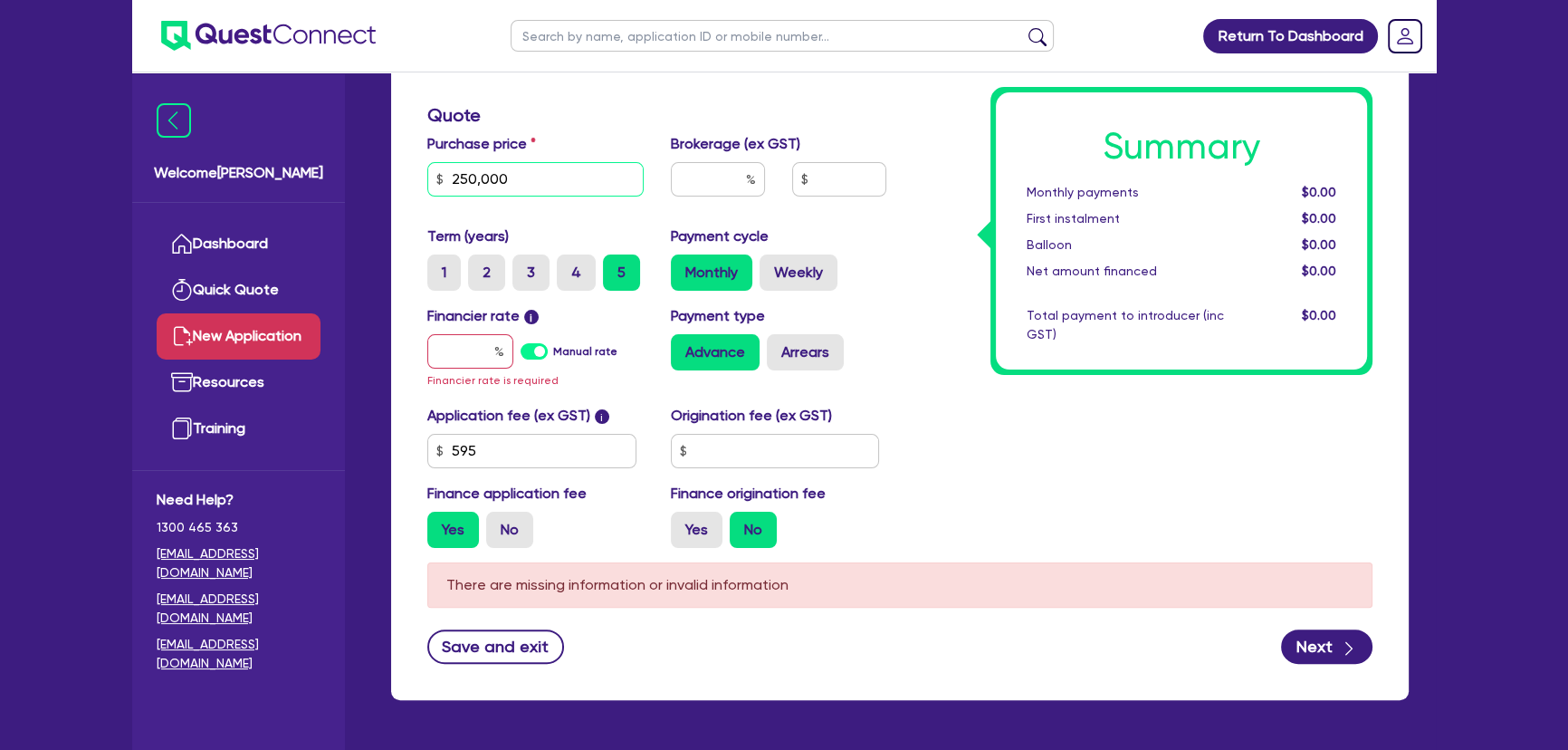
type input "250,000"
click at [474, 361] on input "text" at bounding box center [470, 352] width 86 height 35
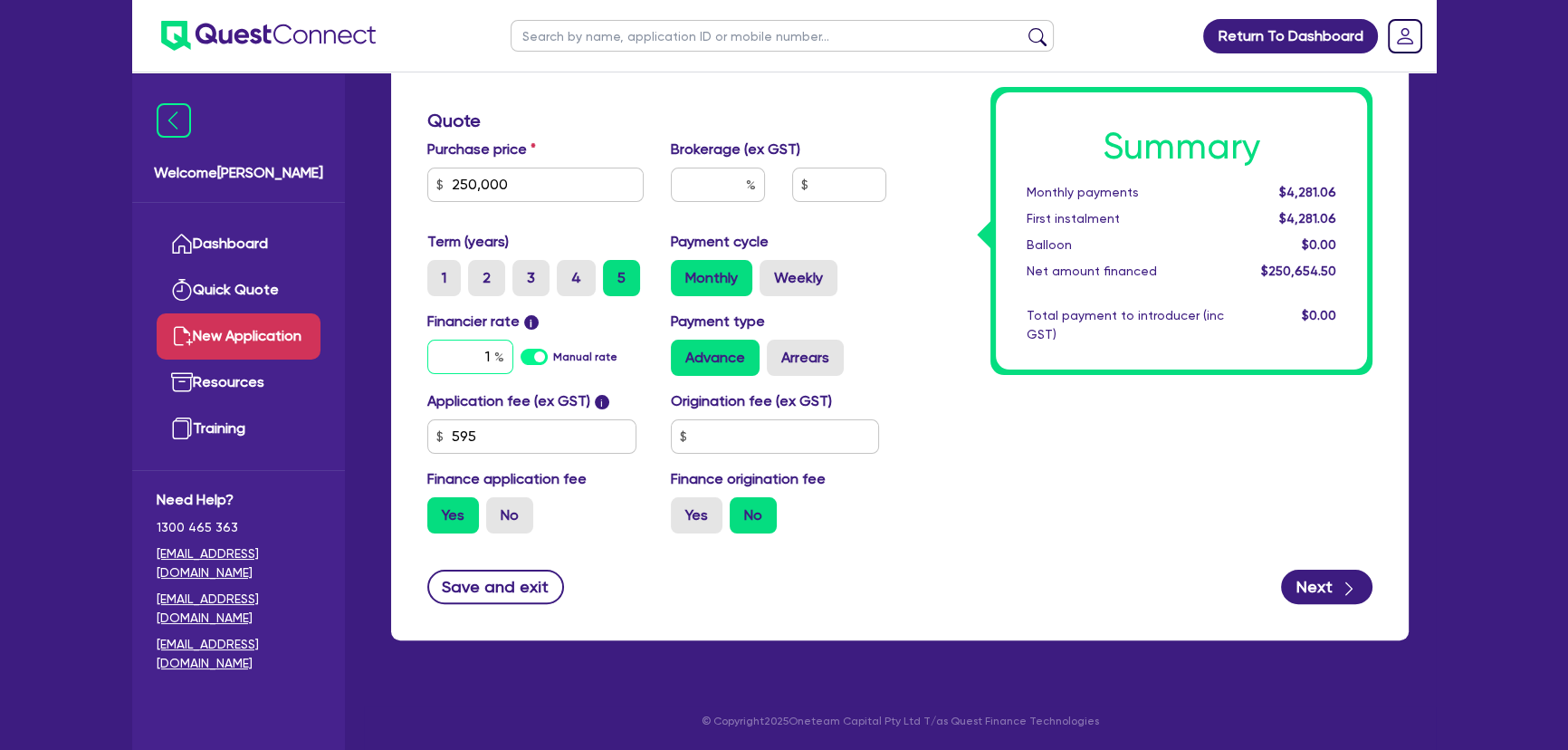
type input "1"
click at [675, 194] on input "text" at bounding box center [717, 185] width 94 height 35
type input "4"
type input "10,026.18"
type input "4"
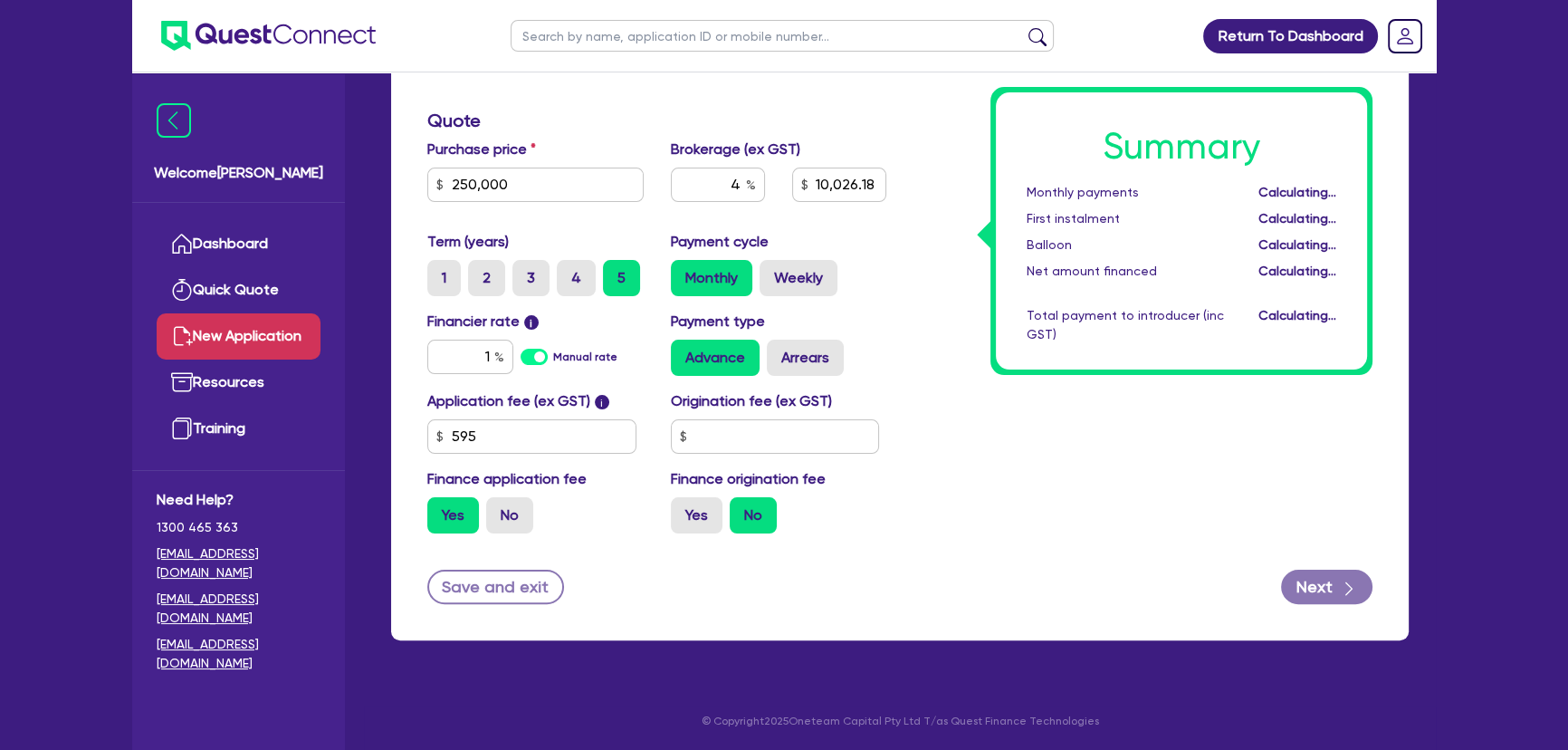
click at [913, 391] on div "Summary Monthly payments Calculating... First instalment Calculating... Balloon…" at bounding box center [1143, 214] width 486 height 668
click at [1303, 580] on button "Next" at bounding box center [1326, 587] width 92 height 35
type input "10,026.18"
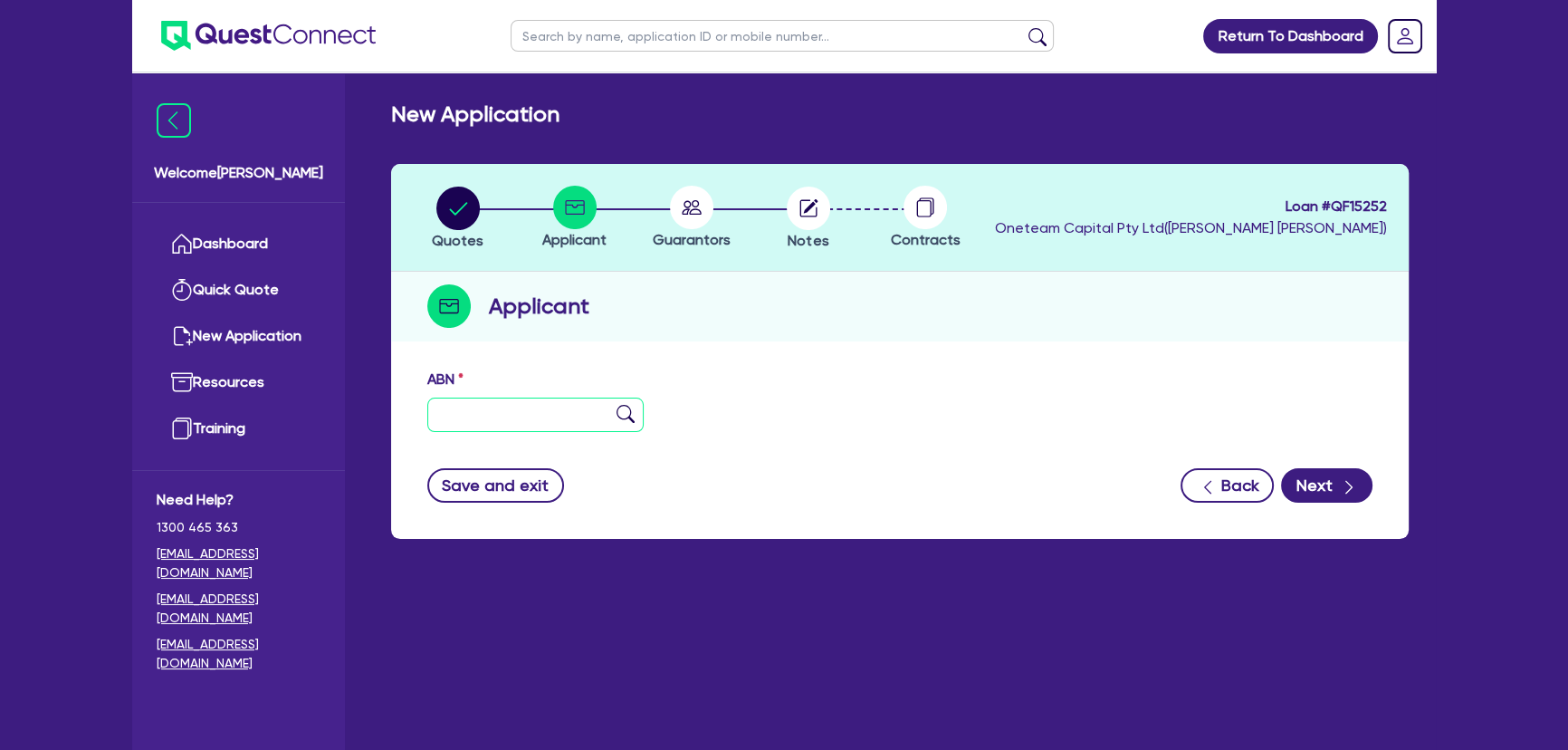
click at [540, 412] on input "text" at bounding box center [535, 415] width 216 height 35
paste input "39 735 675 464"
type input "39 735 675 464"
click at [627, 409] on img at bounding box center [625, 414] width 18 height 18
type input "The Trustee for Clan [PERSON_NAME] Family Trust"
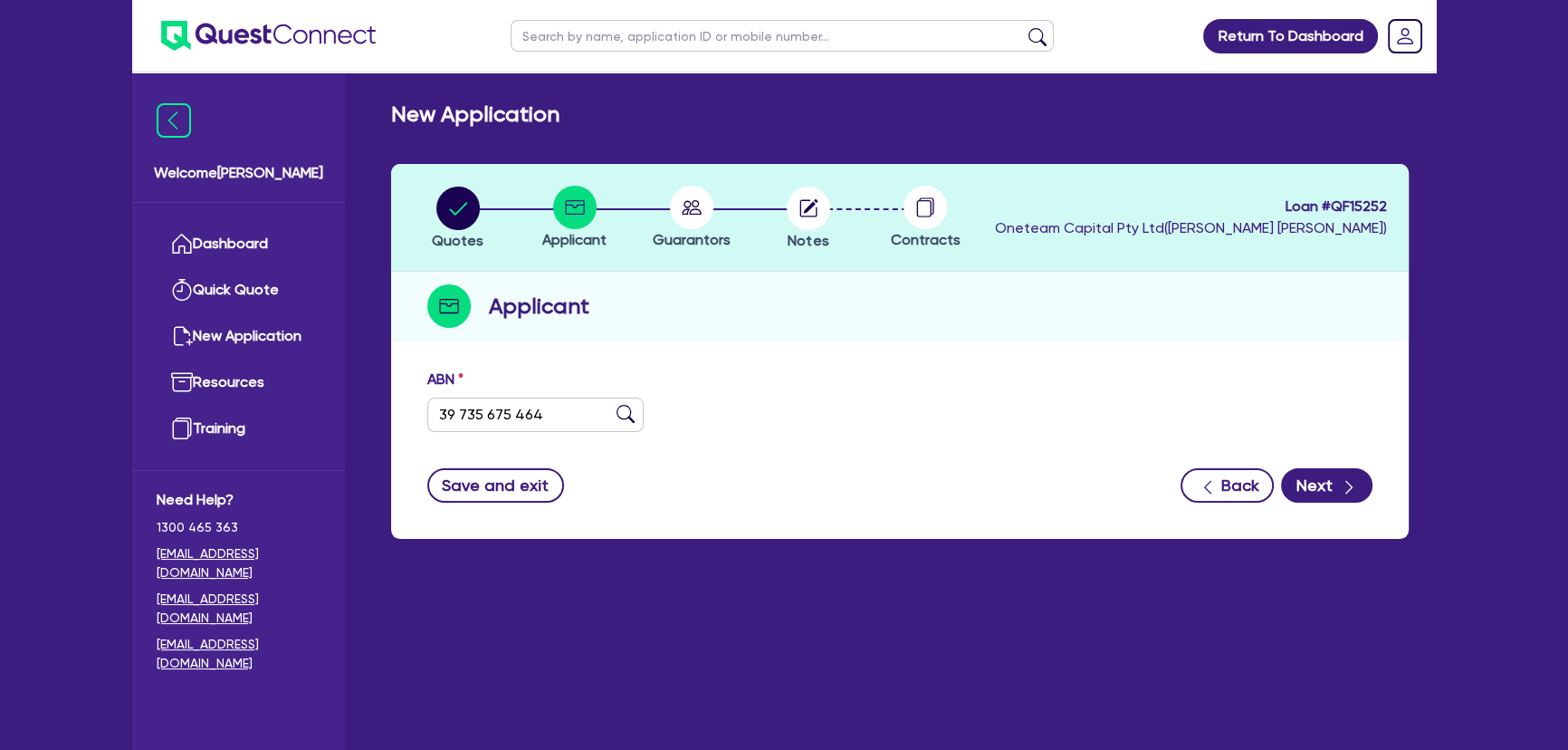
type input "TIDAL EVOLUTION"
select select "TRUST"
type input "13/11/2019"
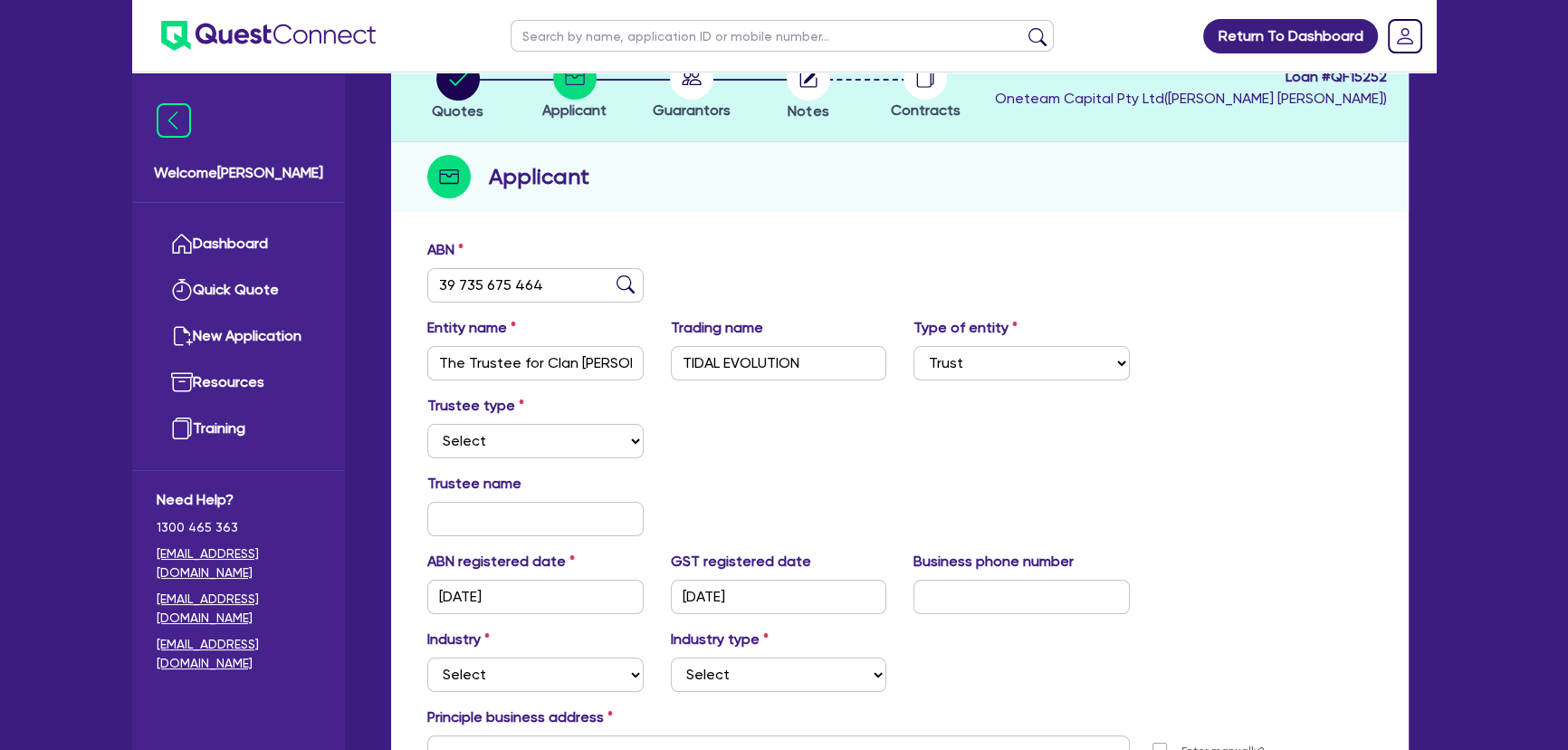
scroll to position [246, 0]
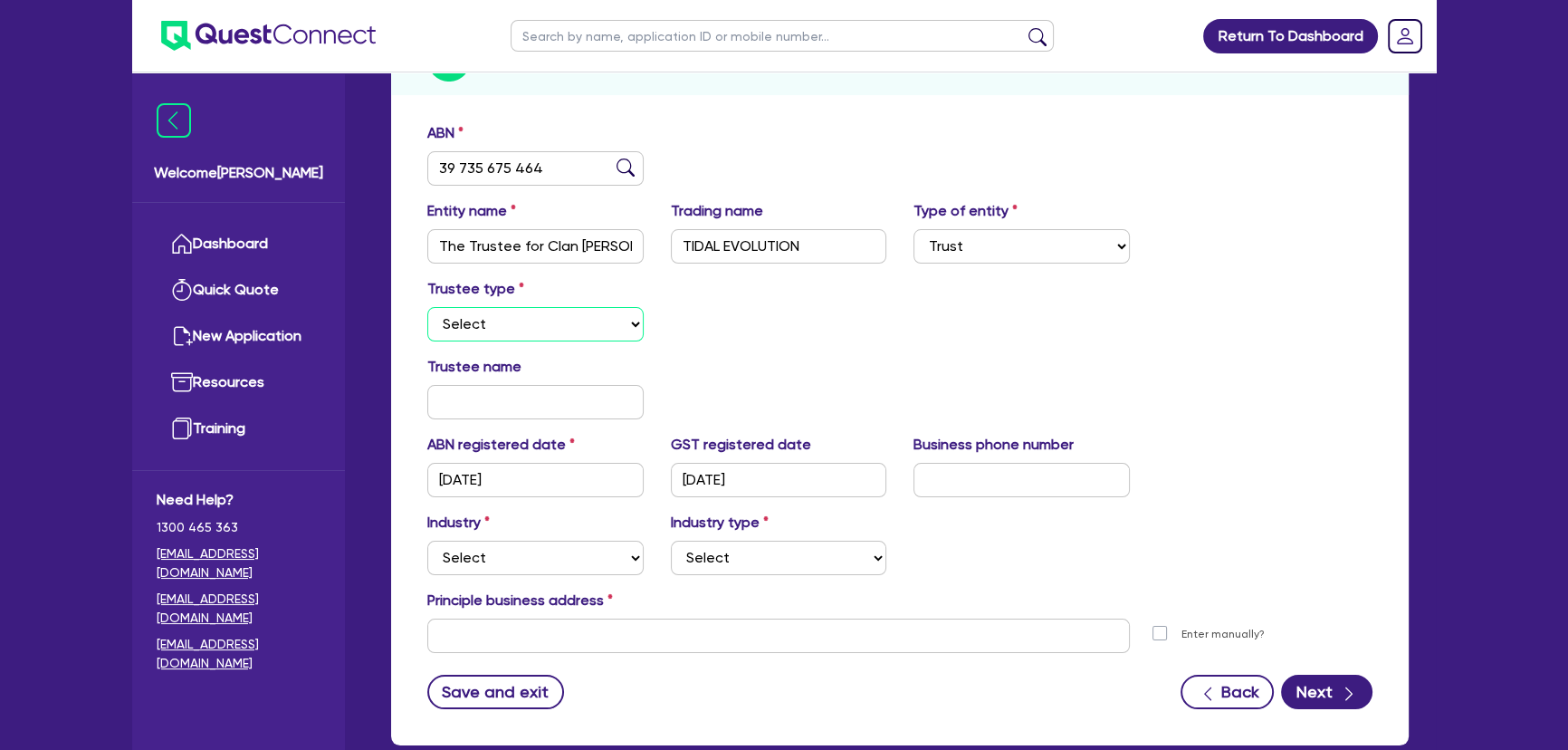
click at [598, 307] on select "Select Individual Company" at bounding box center [535, 325] width 216 height 35
select select "INDIVIDUAL"
click at [427, 307] on select "Select Individual Company" at bounding box center [535, 325] width 216 height 35
click at [549, 402] on input "text" at bounding box center [535, 402] width 216 height 35
click at [431, 417] on input "text" at bounding box center [535, 402] width 216 height 35
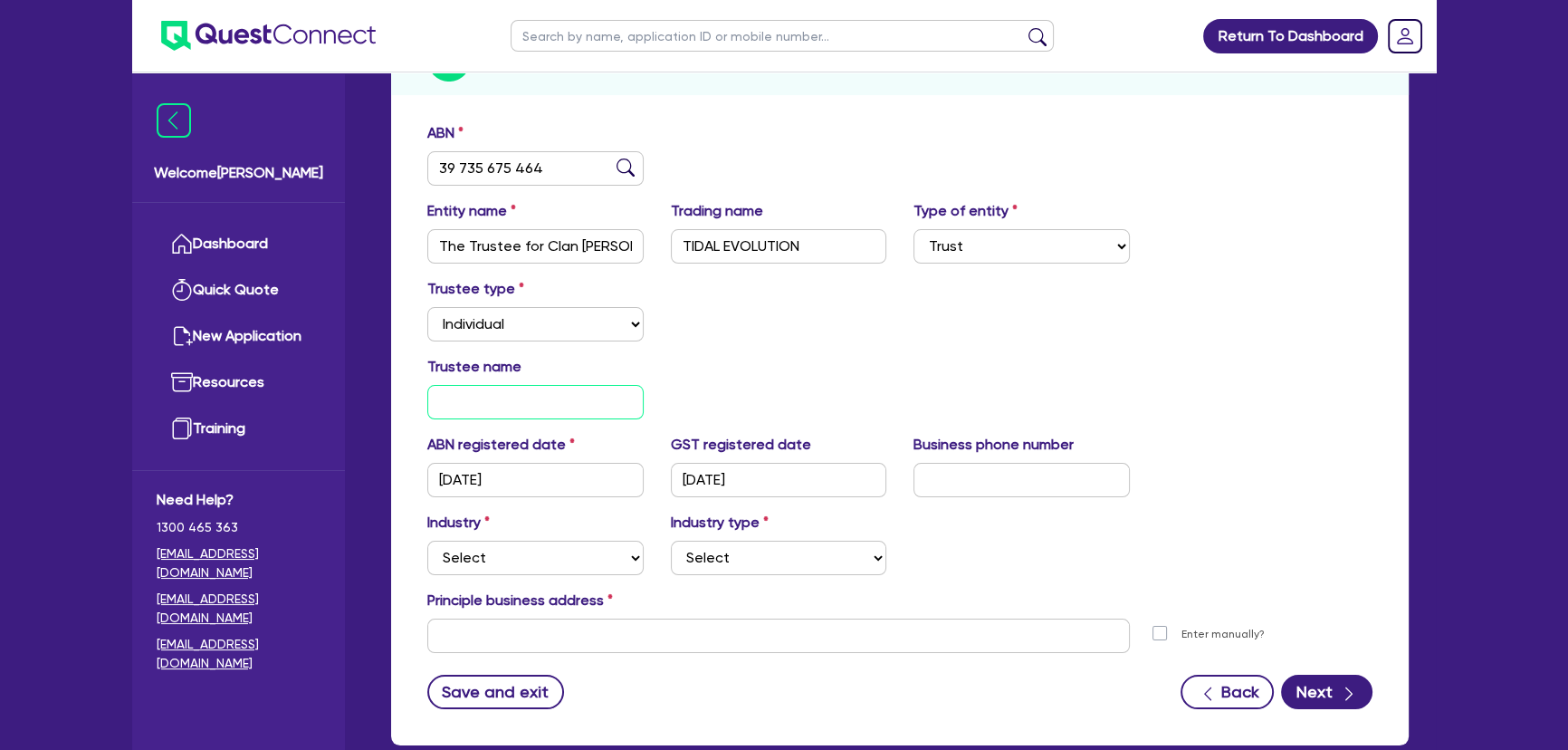
paste input "Anthony Clelland"
type input "Anthony Clelland"
click at [1001, 469] on input "text" at bounding box center [1022, 480] width 216 height 35
click at [968, 489] on input "text" at bounding box center [1022, 480] width 216 height 35
paste input "41 4686 595"
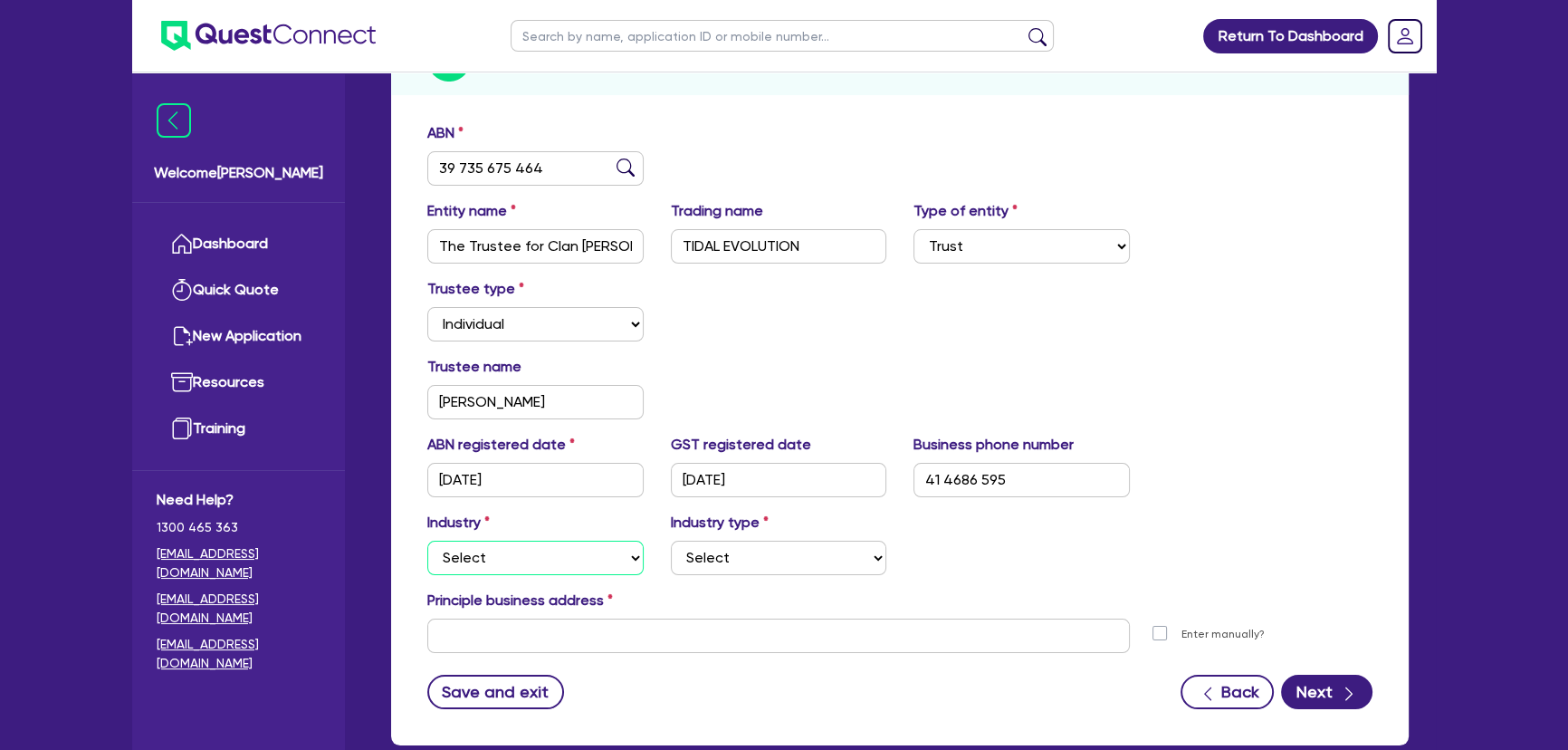
click at [534, 564] on select "Select Accomodation & Food Services Administrative & Support Services Agricultu…" at bounding box center [535, 558] width 216 height 35
click at [927, 476] on input "41 4686 595" at bounding box center [1022, 480] width 216 height 35
type input "04 1468 6595"
click at [582, 559] on select "Select Accomodation & Food Services Administrative & Support Services Agricultu…" at bounding box center [535, 558] width 216 height 35
select select "RETAIL_WHOLESALE_TRADE"
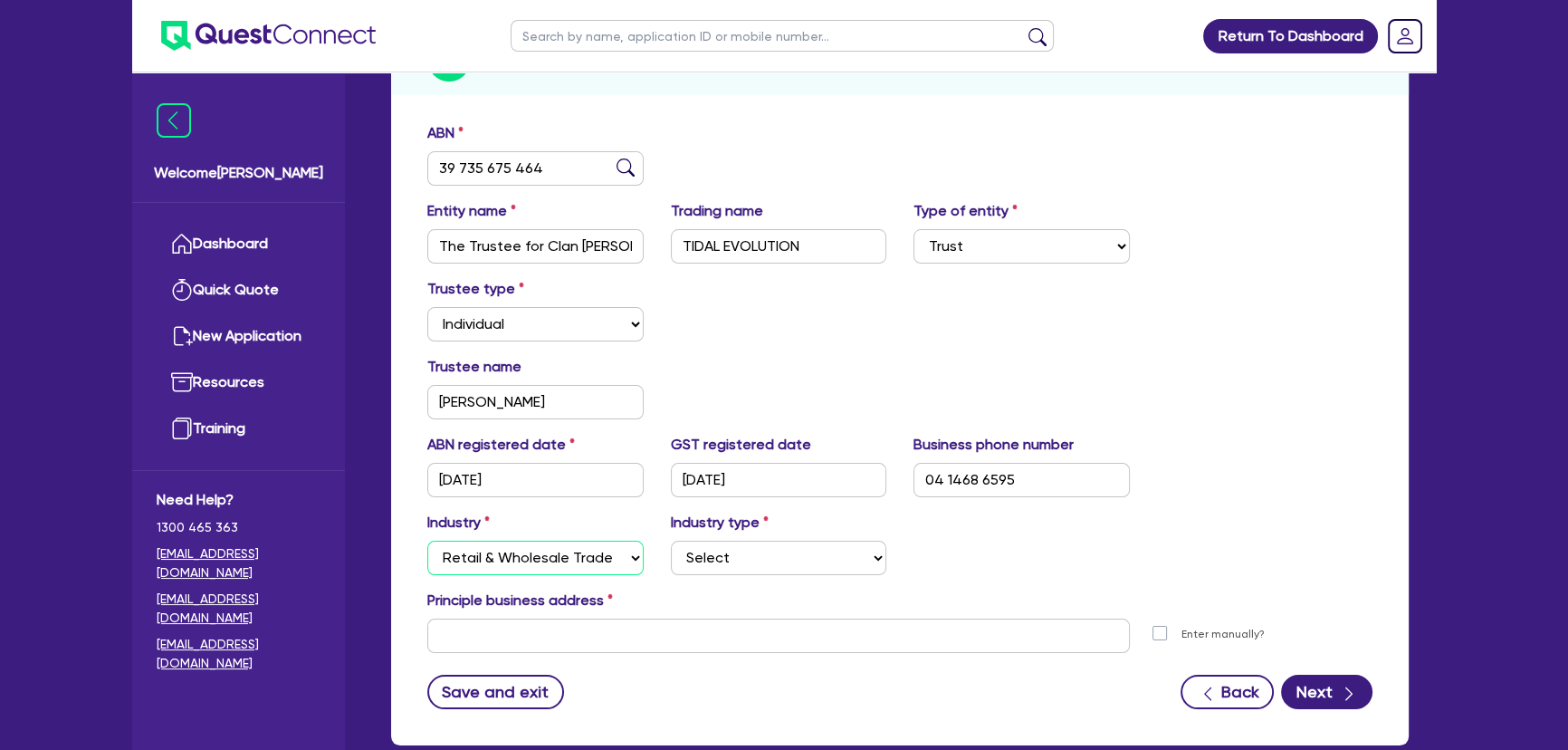
click at [427, 540] on select "Select Accomodation & Food Services Administrative & Support Services Agricultu…" at bounding box center [535, 558] width 216 height 35
drag, startPoint x: 814, startPoint y: 589, endPoint x: 802, endPoint y: 568, distance: 24.2
click at [813, 587] on div "ABN registered date 13/11/2019 GST registered date 13/11/2019 Business phone nu…" at bounding box center [899, 543] width 945 height 219
click at [802, 568] on select "Select Electrical, Electronic & Whitegoods Floor Coverings, Furniture & Housewa…" at bounding box center [779, 558] width 216 height 35
select select "MOTOR_VEHICLES"
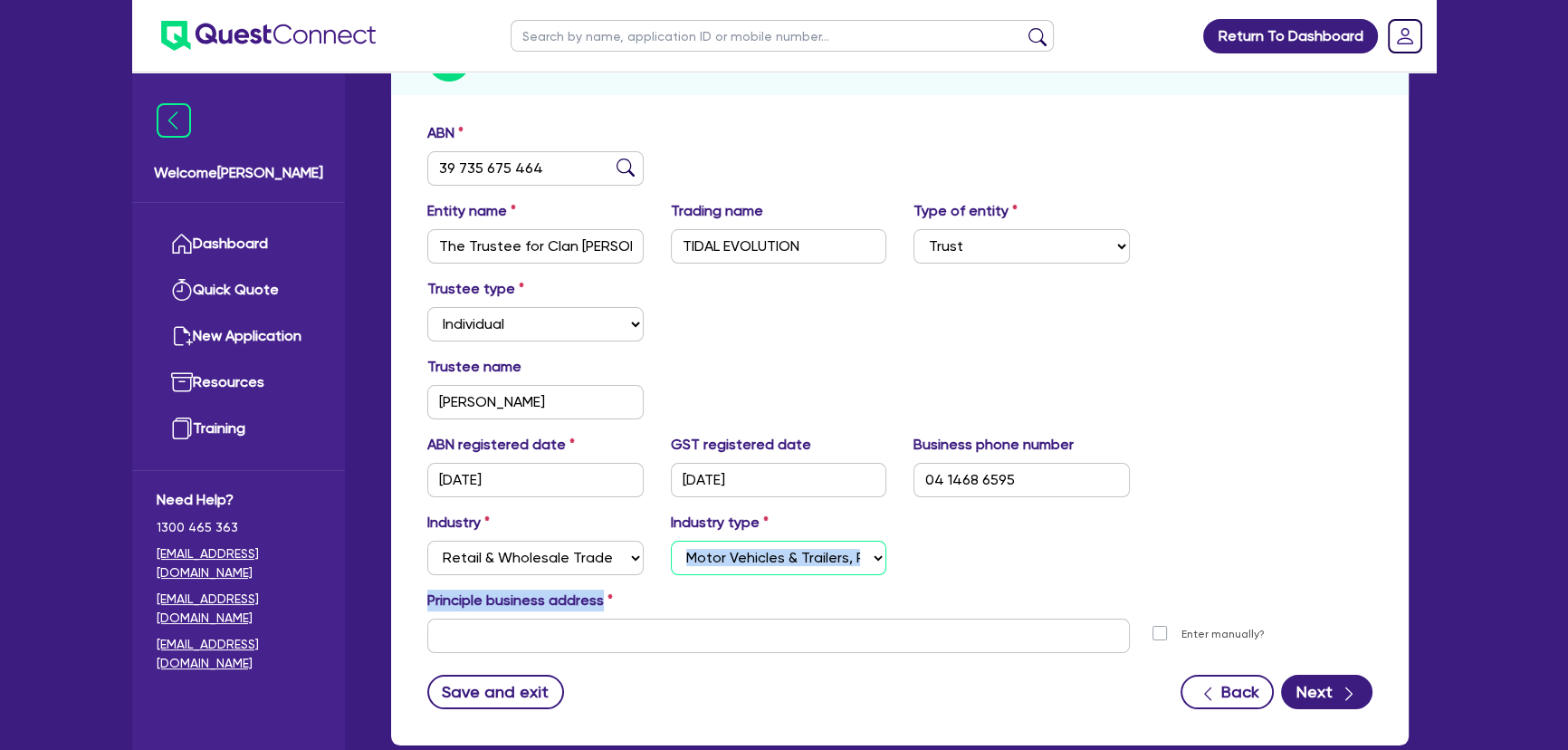
click at [670, 540] on select "Select Electrical, Electronic & Whitegoods Floor Coverings, Furniture & Housewa…" at bounding box center [779, 558] width 216 height 35
click at [618, 613] on div "Principle business address" at bounding box center [899, 604] width 973 height 29
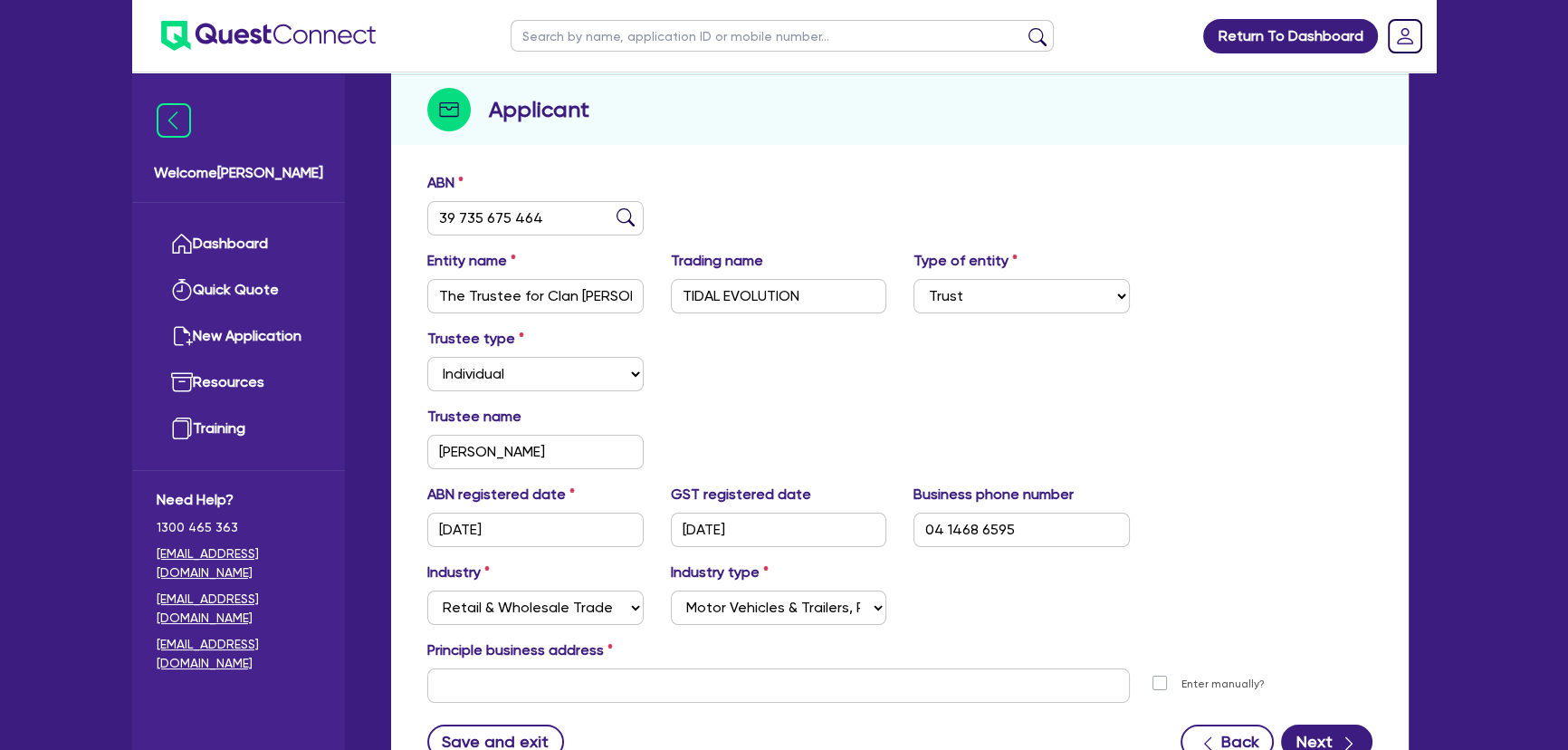
scroll to position [0, 0]
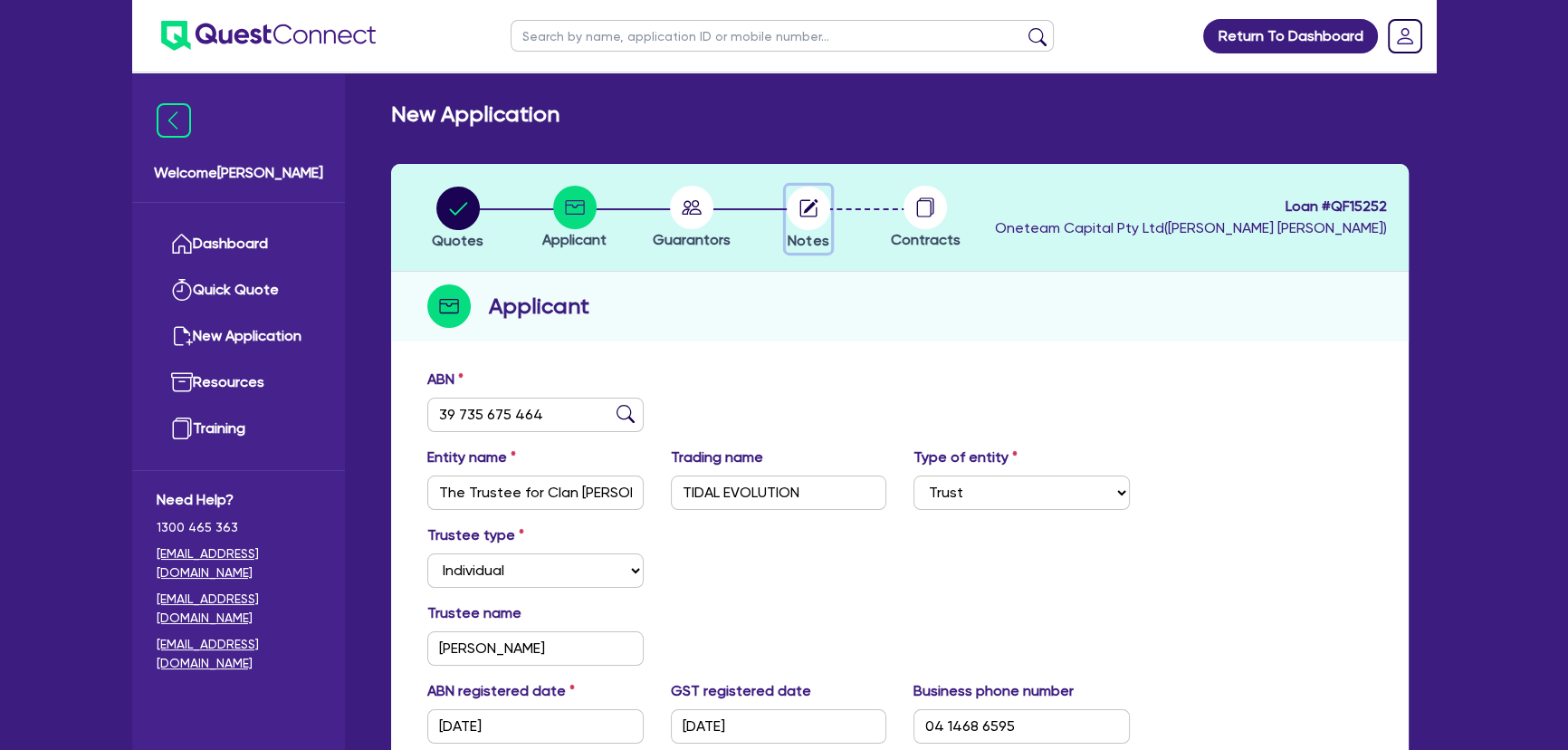
click at [823, 216] on circle "button" at bounding box center [808, 208] width 43 height 43
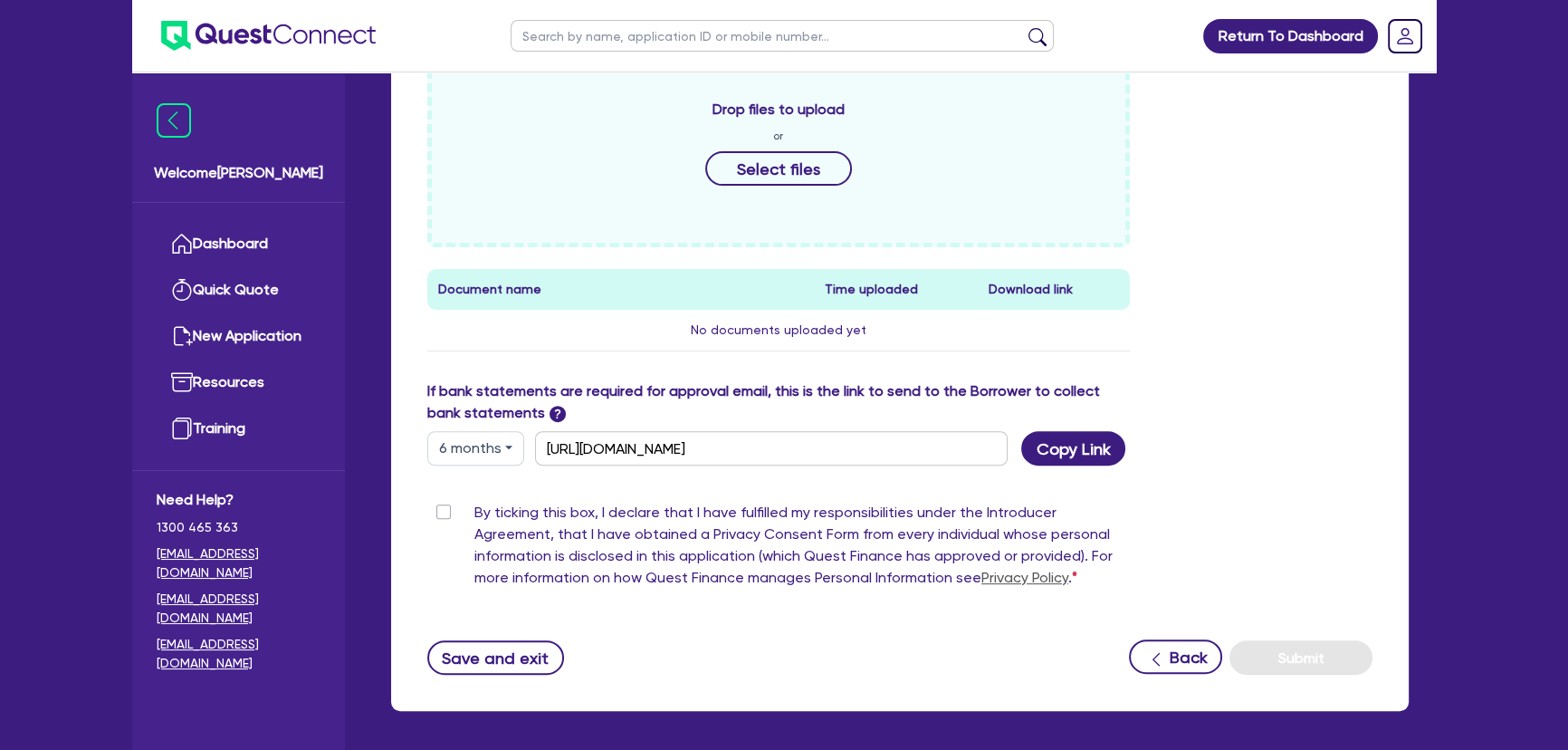
scroll to position [865, 0]
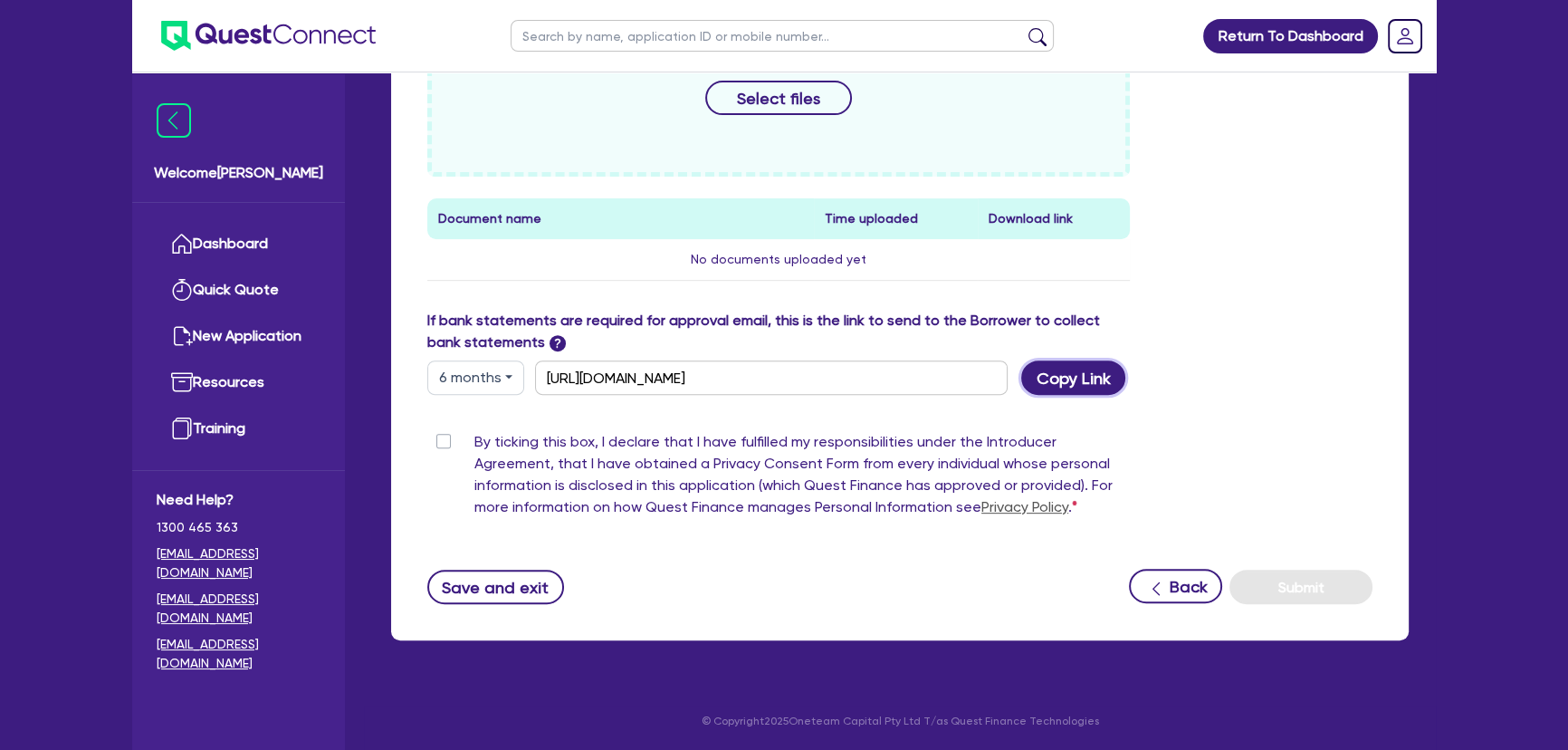
drag, startPoint x: 1083, startPoint y: 382, endPoint x: 1066, endPoint y: 395, distance: 21.4
click at [1083, 385] on button "Copy Link" at bounding box center [1073, 378] width 104 height 35
click at [1076, 381] on button "Copy Link" at bounding box center [1073, 378] width 104 height 35
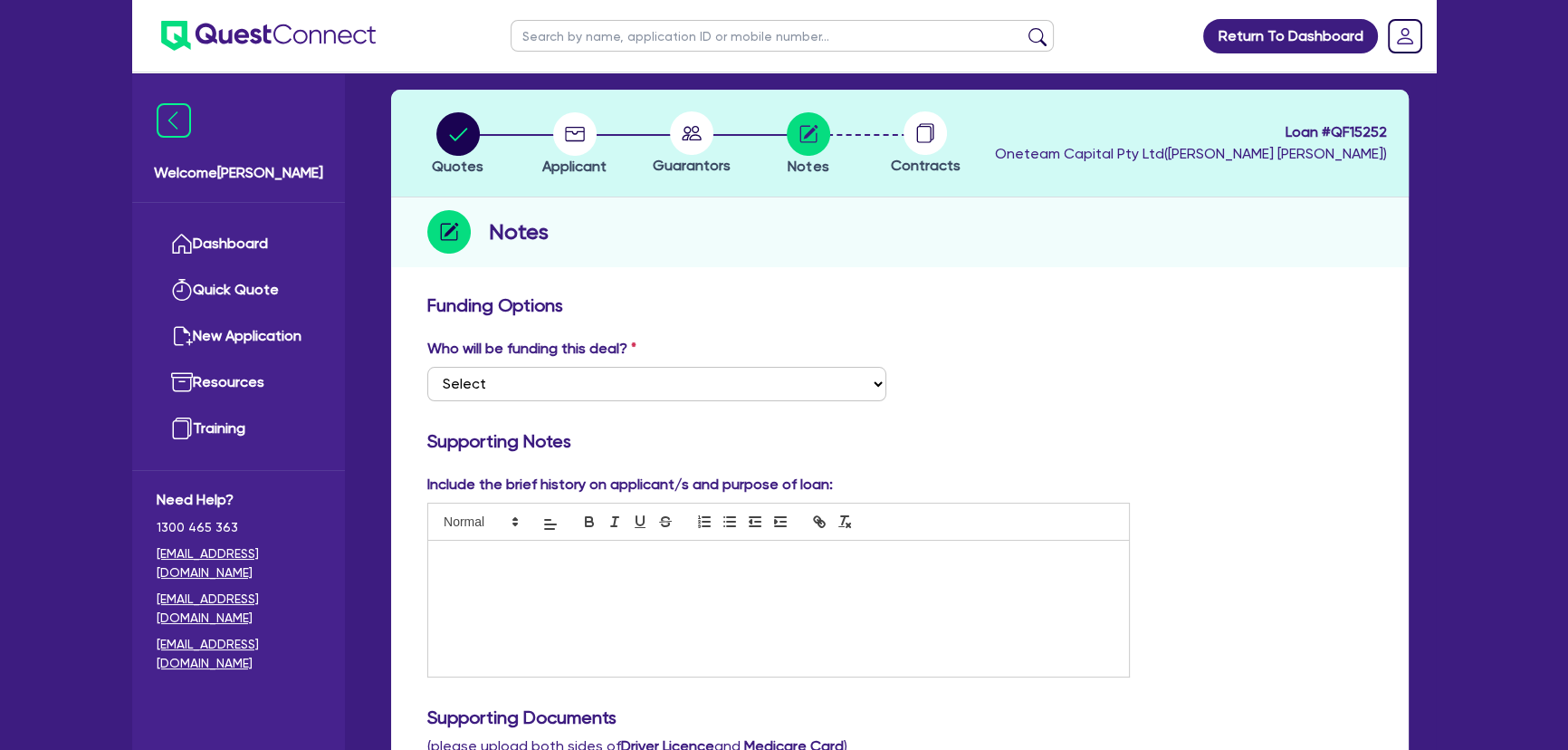
scroll to position [0, 0]
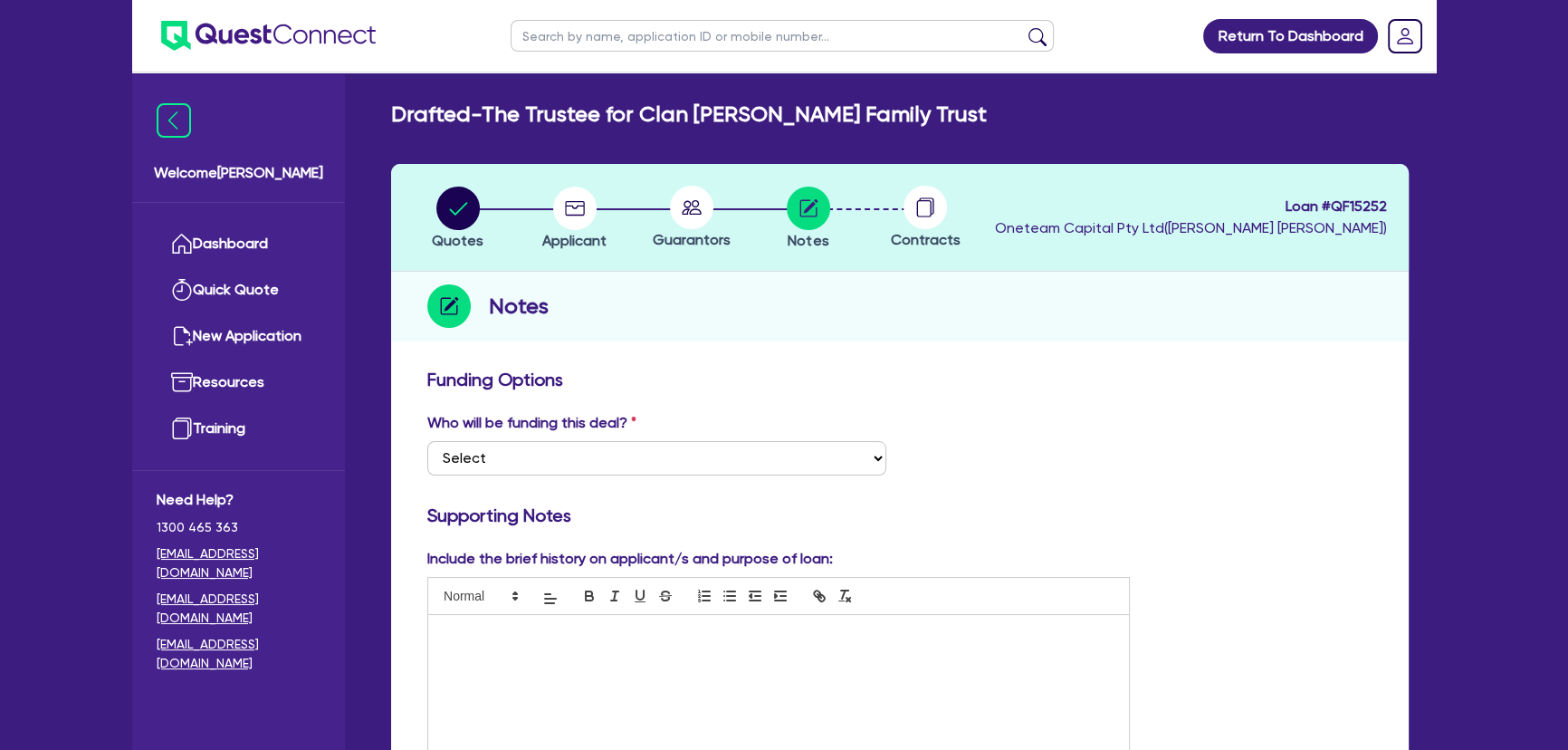
click at [285, 38] on img at bounding box center [269, 36] width 214 height 30
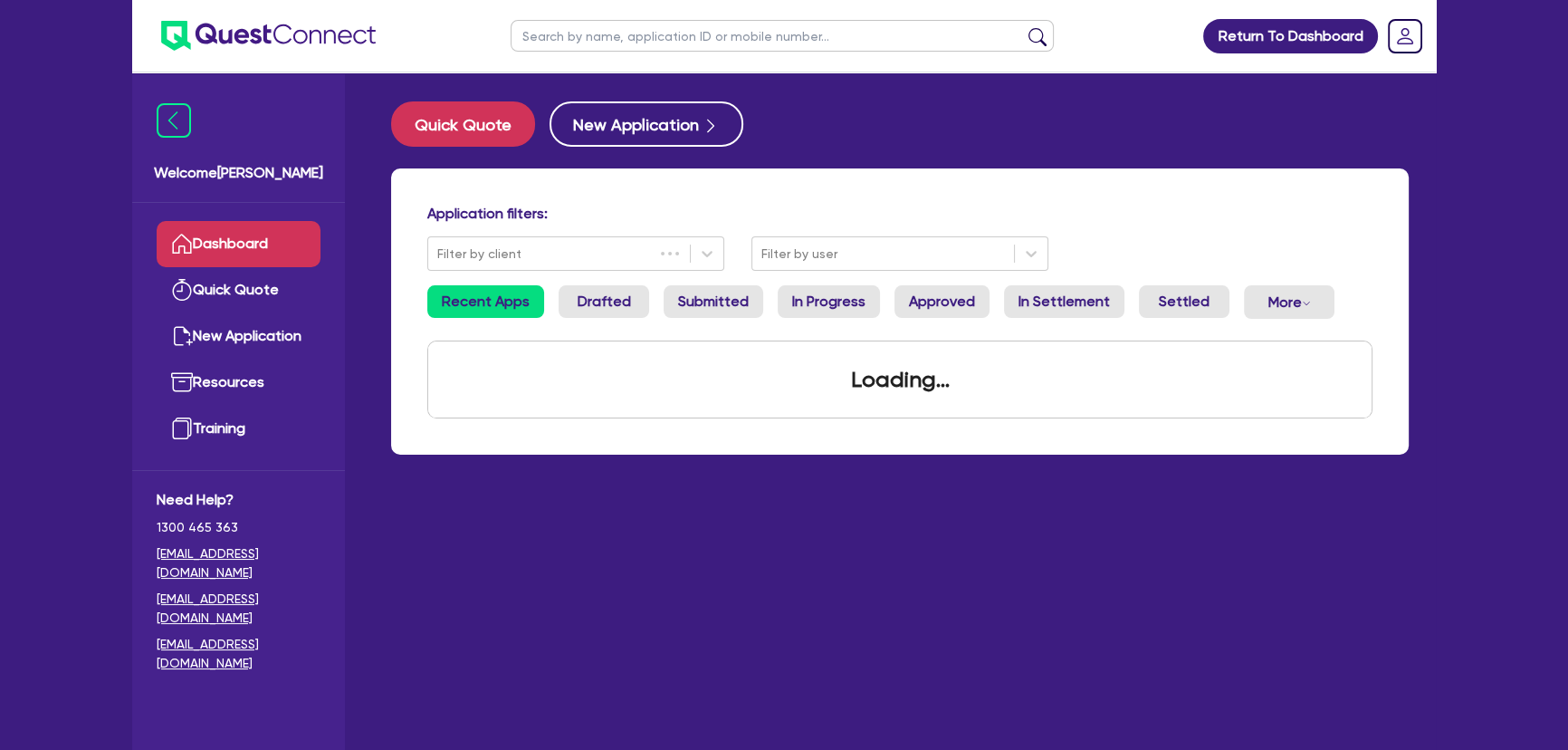
click at [621, 36] on input "text" at bounding box center [783, 36] width 543 height 32
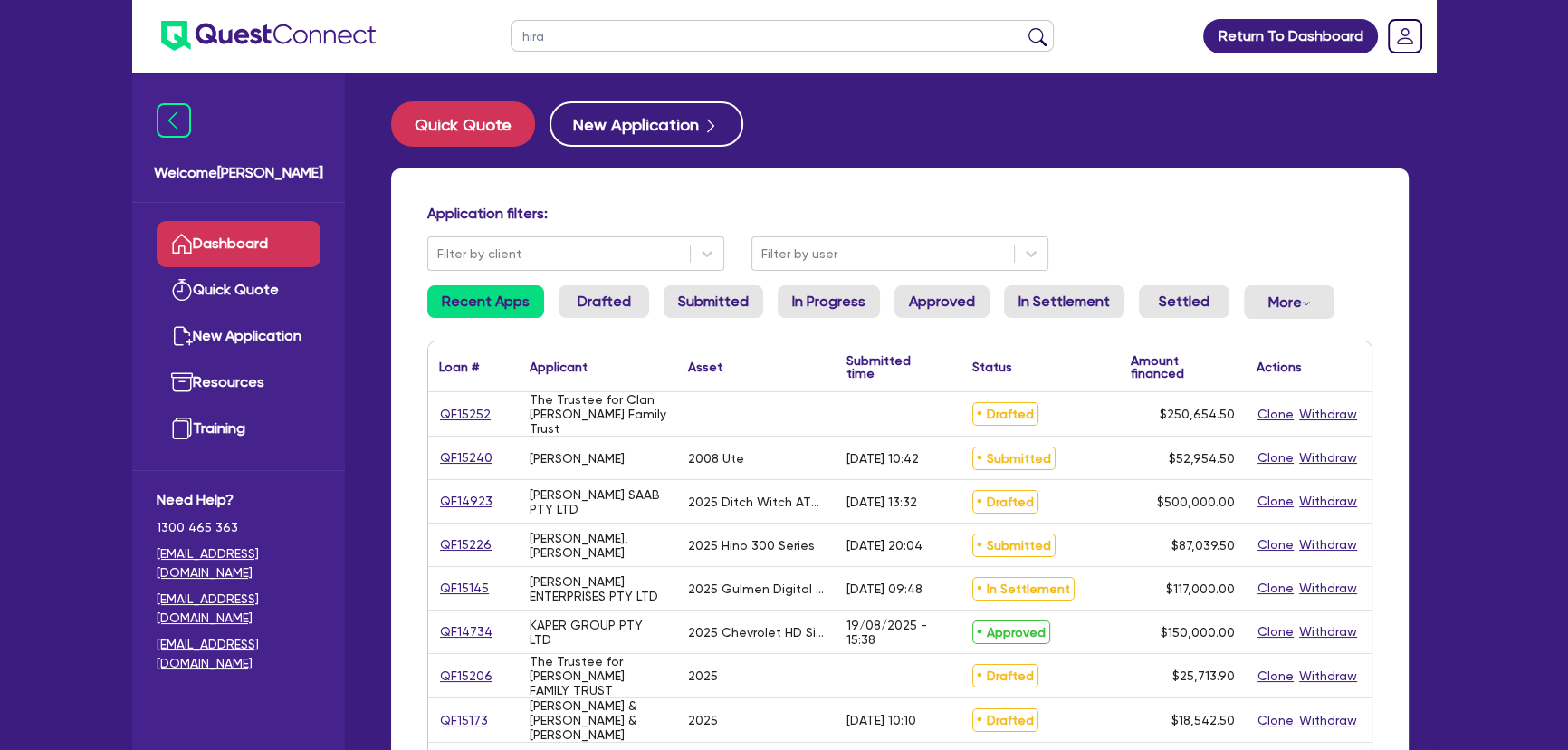
type input "hira"
click at [1023, 27] on button "submit" at bounding box center [1038, 40] width 29 height 25
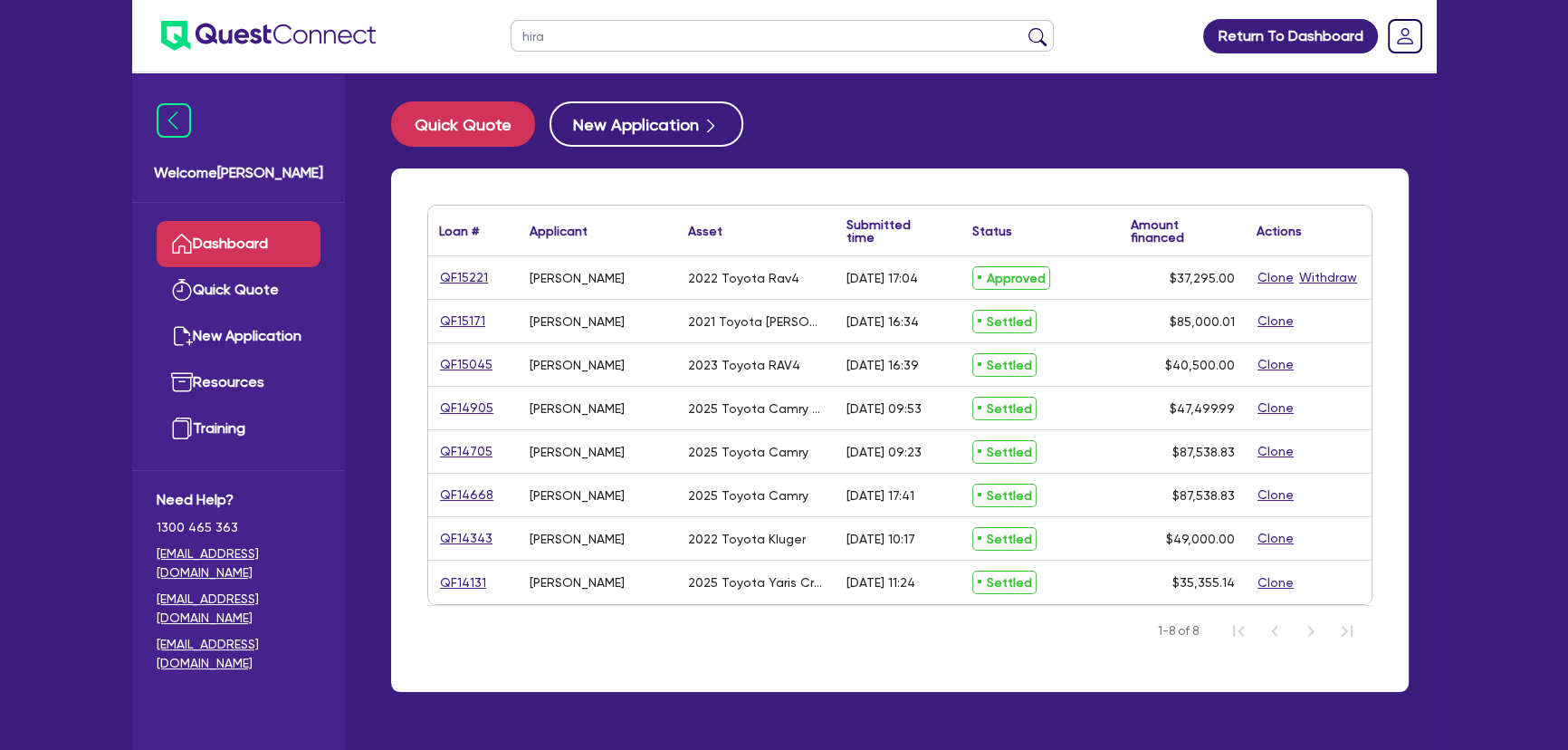
click at [482, 285] on div "QF15221" at bounding box center [473, 277] width 91 height 43
click at [480, 281] on link "QF15221" at bounding box center [465, 277] width 50 height 21
select select "CARS_AND_LIGHT_TRUCKS"
select select "PASSENGER_VEHICLES"
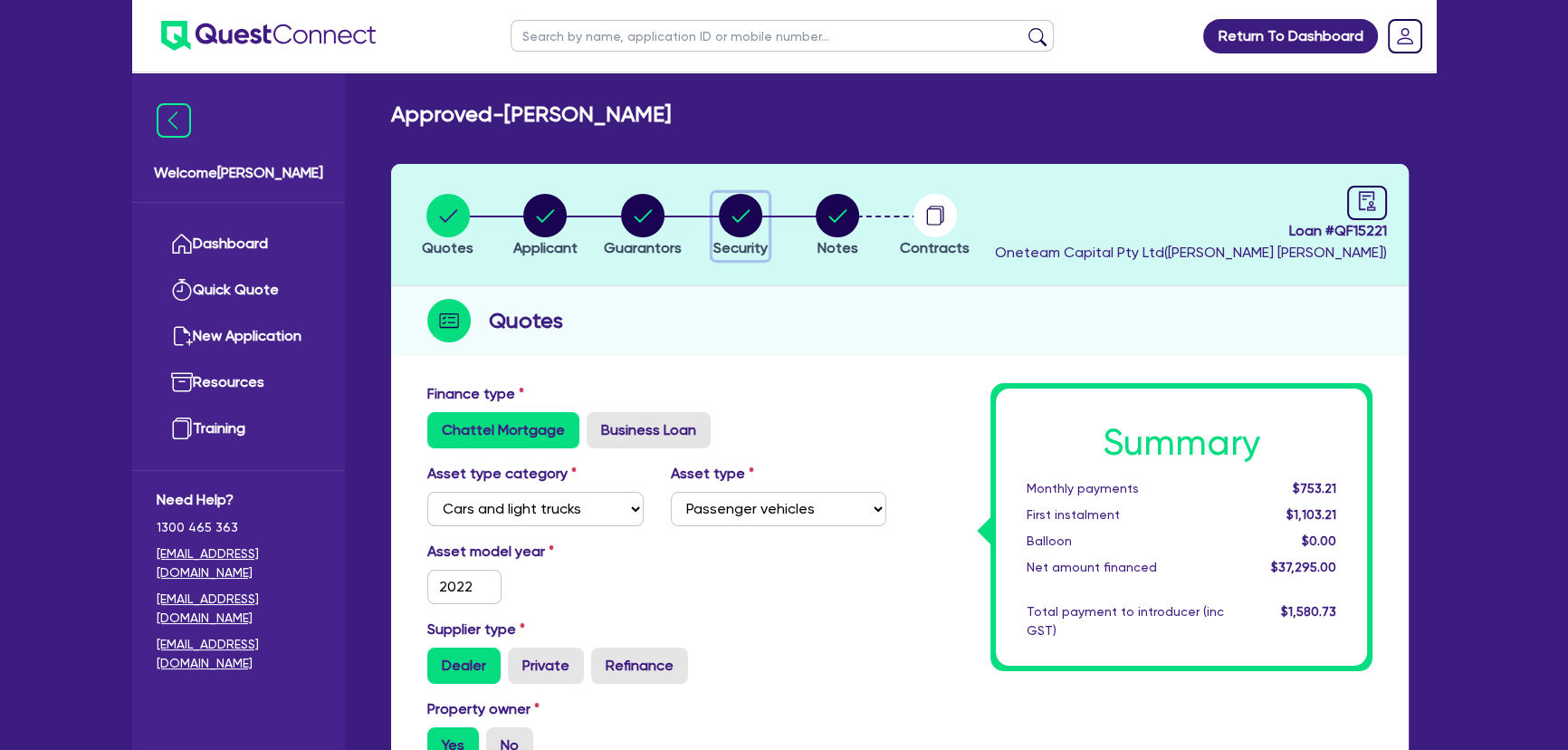
click at [748, 209] on icon "button" at bounding box center [740, 215] width 18 height 13
select select "CARS_AND_LIGHT_TRUCKS"
select select "PASSENGER_VEHICLES"
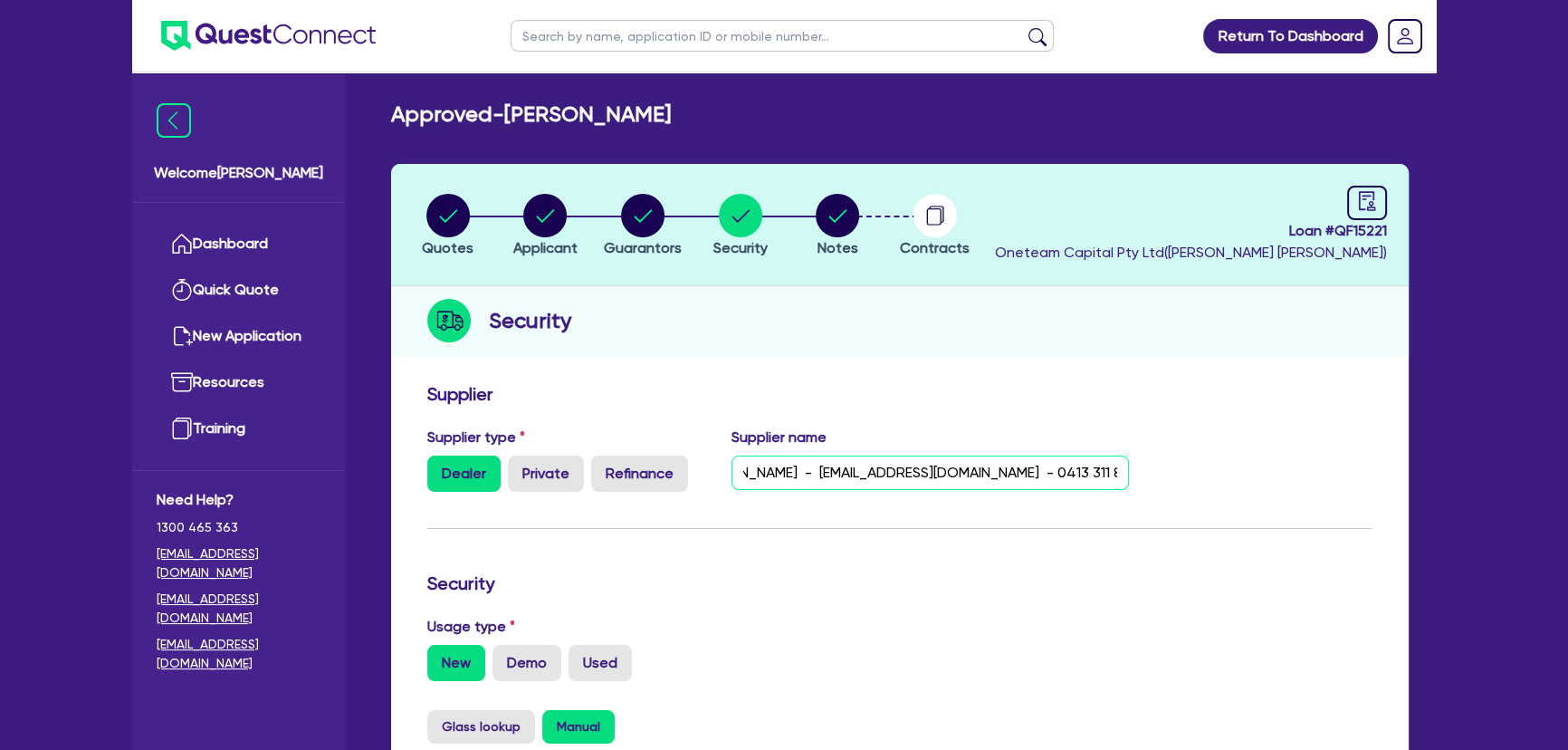
scroll to position [0, 231]
drag, startPoint x: 993, startPoint y: 476, endPoint x: 1066, endPoint y: 493, distance: 75.0
click at [1066, 493] on div "Supplier type Dealer Private Refinance Supplier name Penrith toyota - Milan Pal…" at bounding box center [778, 466] width 729 height 79
click at [296, 25] on img at bounding box center [269, 36] width 214 height 30
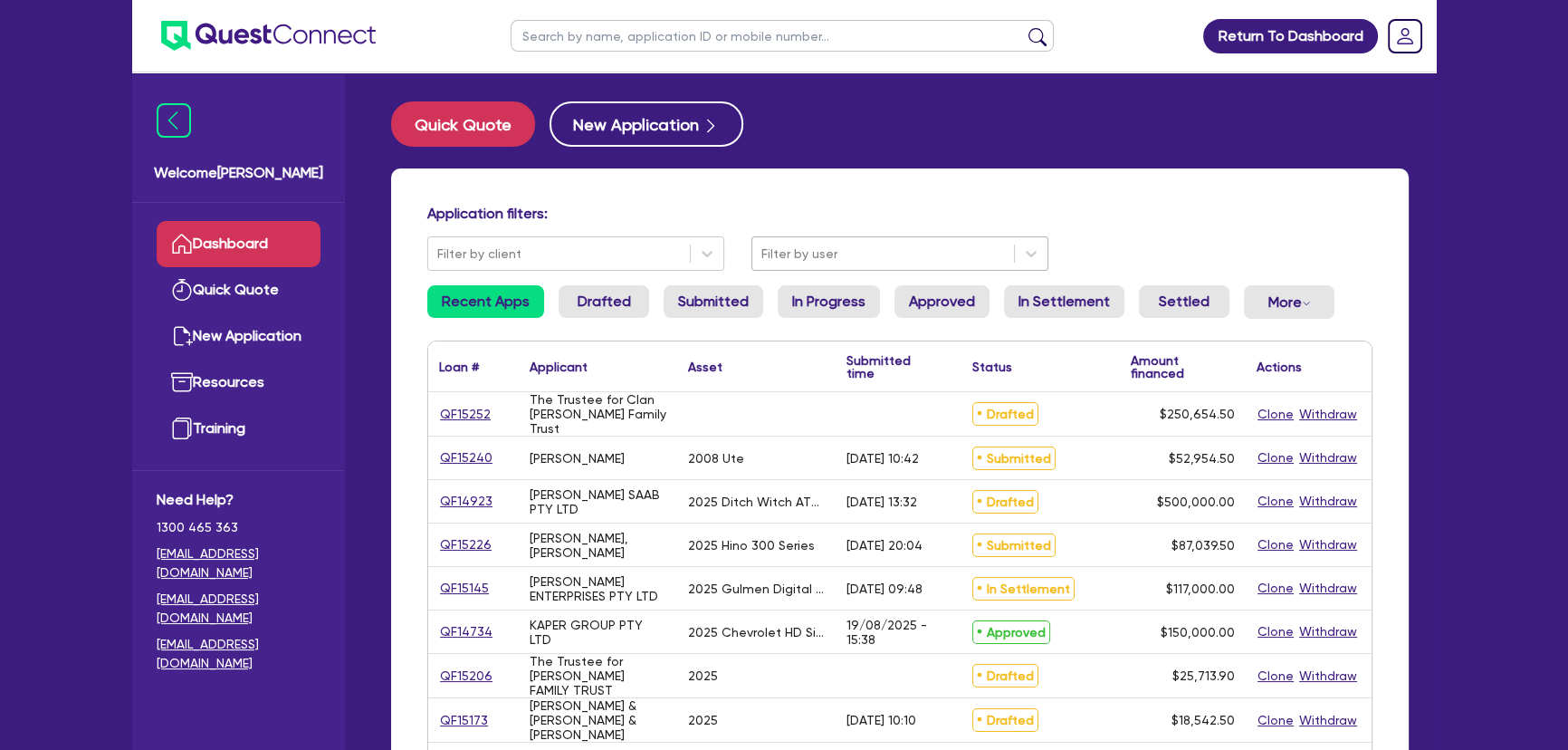
click at [924, 263] on div at bounding box center [883, 253] width 243 height 22
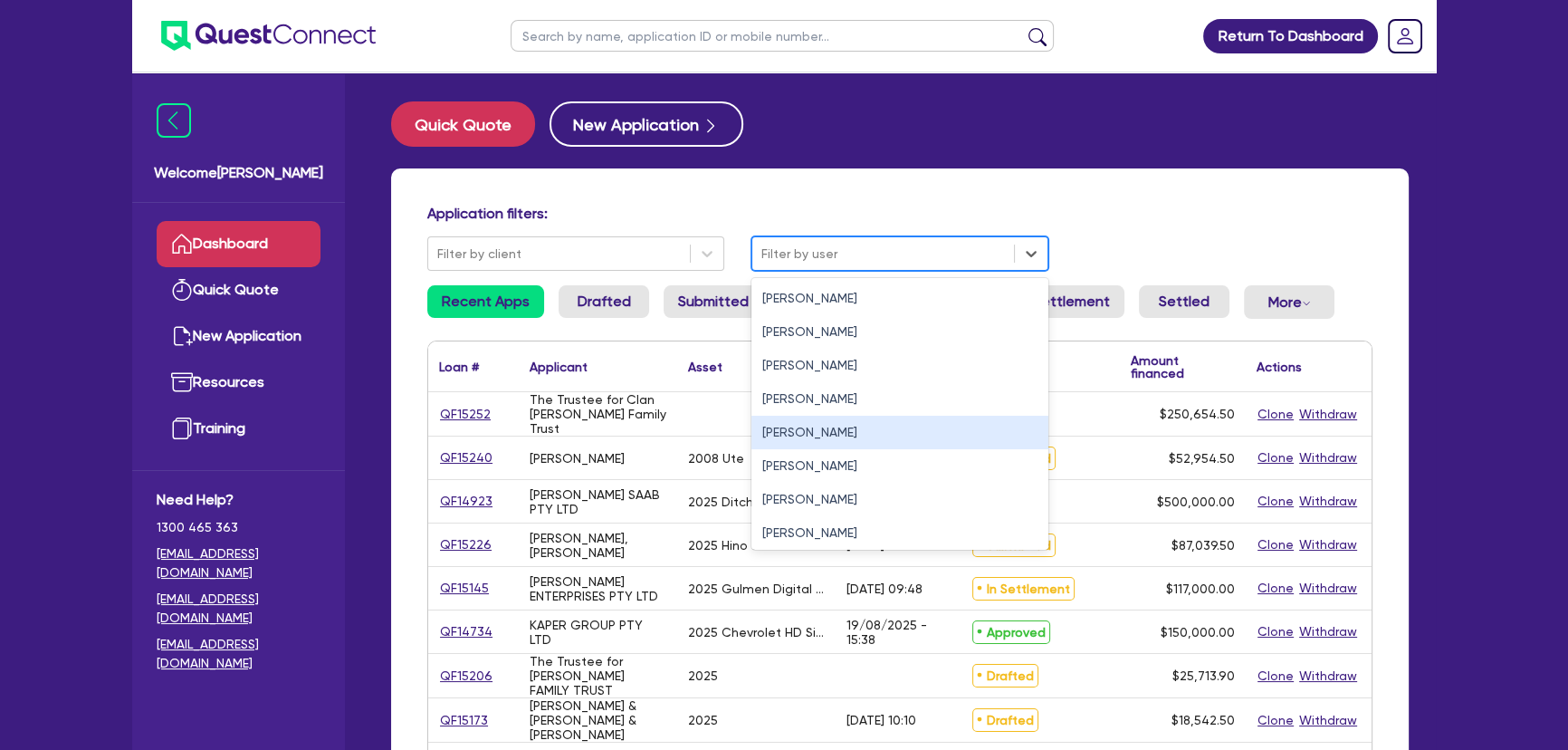
drag, startPoint x: 806, startPoint y: 420, endPoint x: 728, endPoint y: 332, distance: 117.6
click at [805, 420] on div "[PERSON_NAME]" at bounding box center [899, 432] width 297 height 34
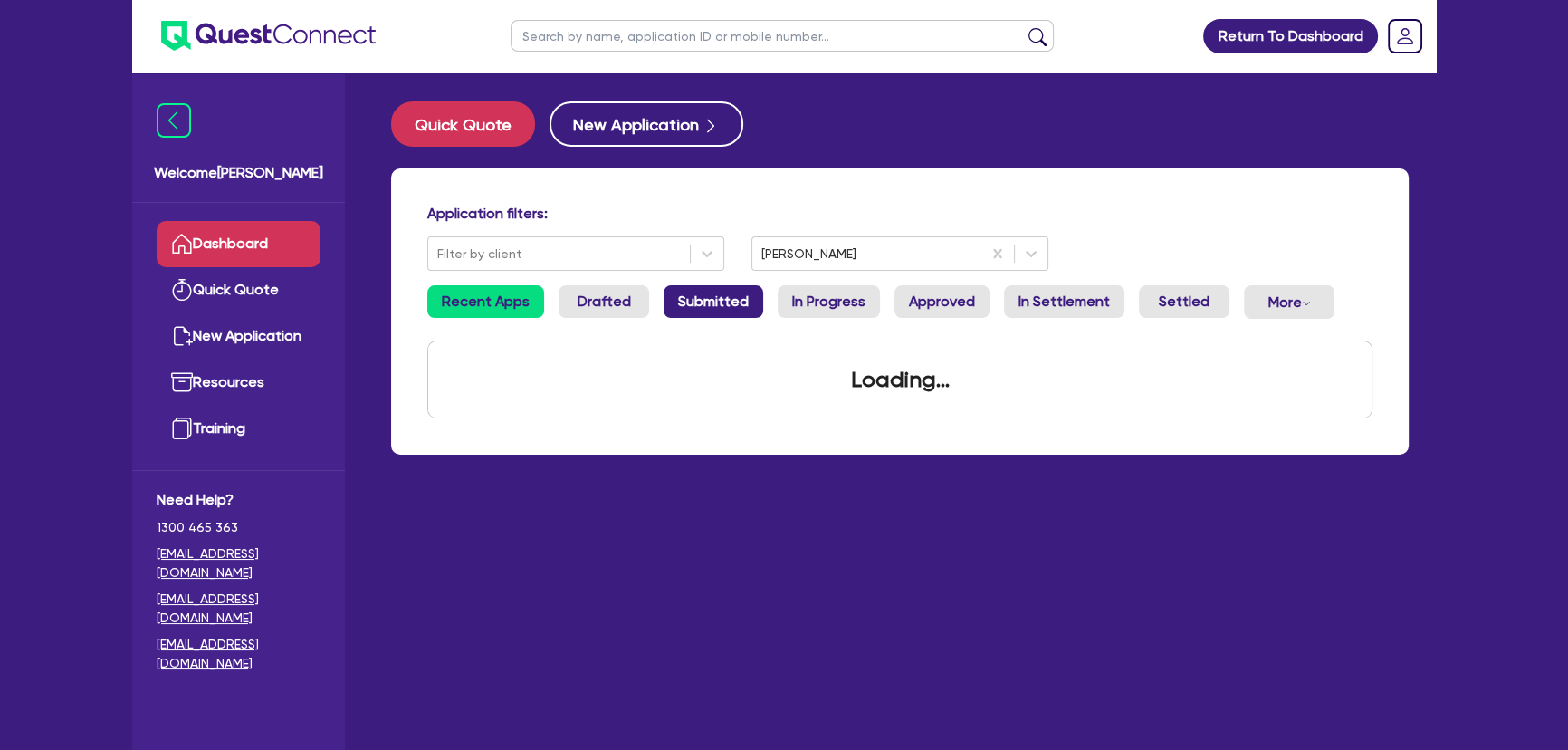
click at [715, 315] on link "Submitted" at bounding box center [713, 302] width 100 height 33
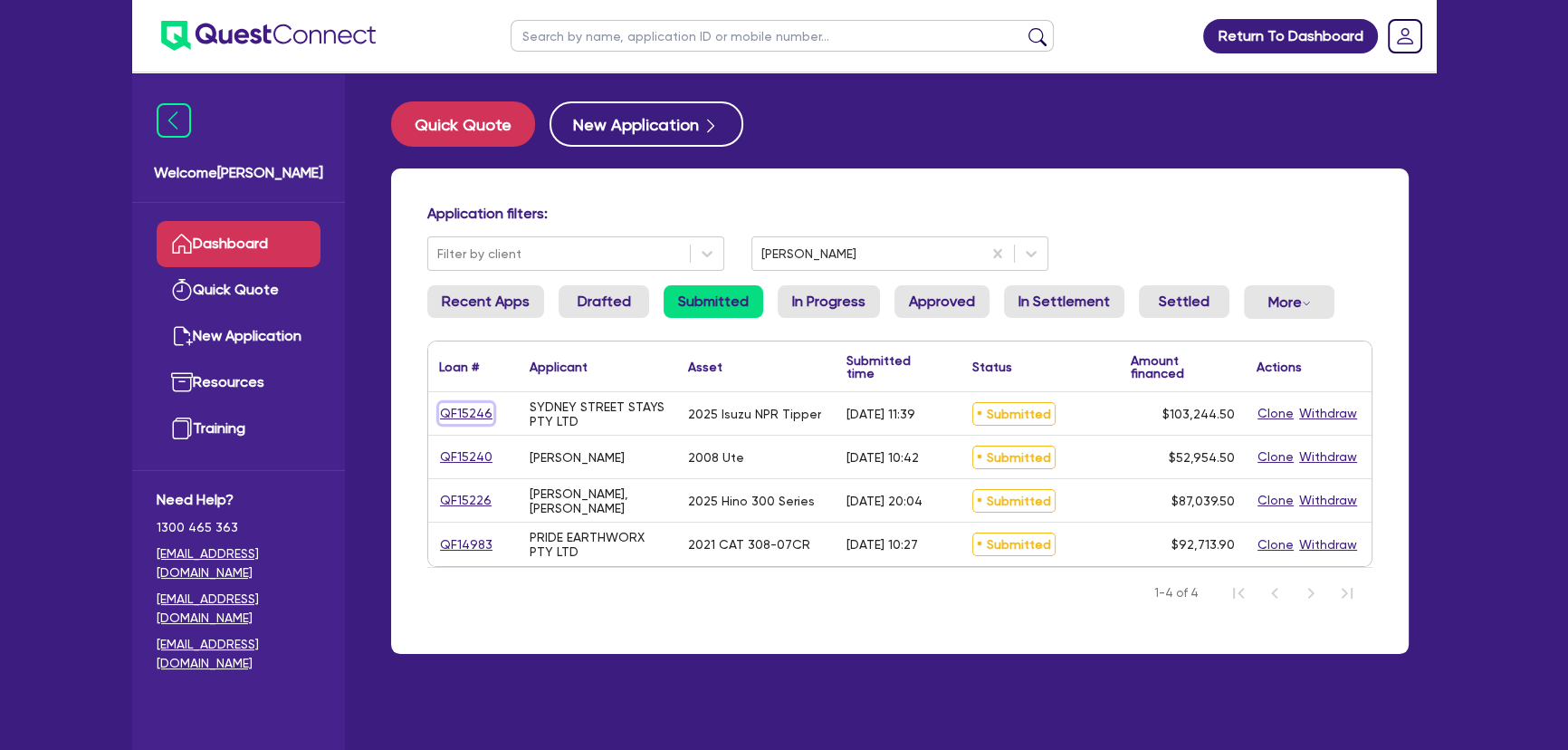
click at [477, 423] on link "QF15246" at bounding box center [467, 414] width 54 height 21
select select "PRIMARY_ASSETS"
select select "HEAVY_TRUCKS"
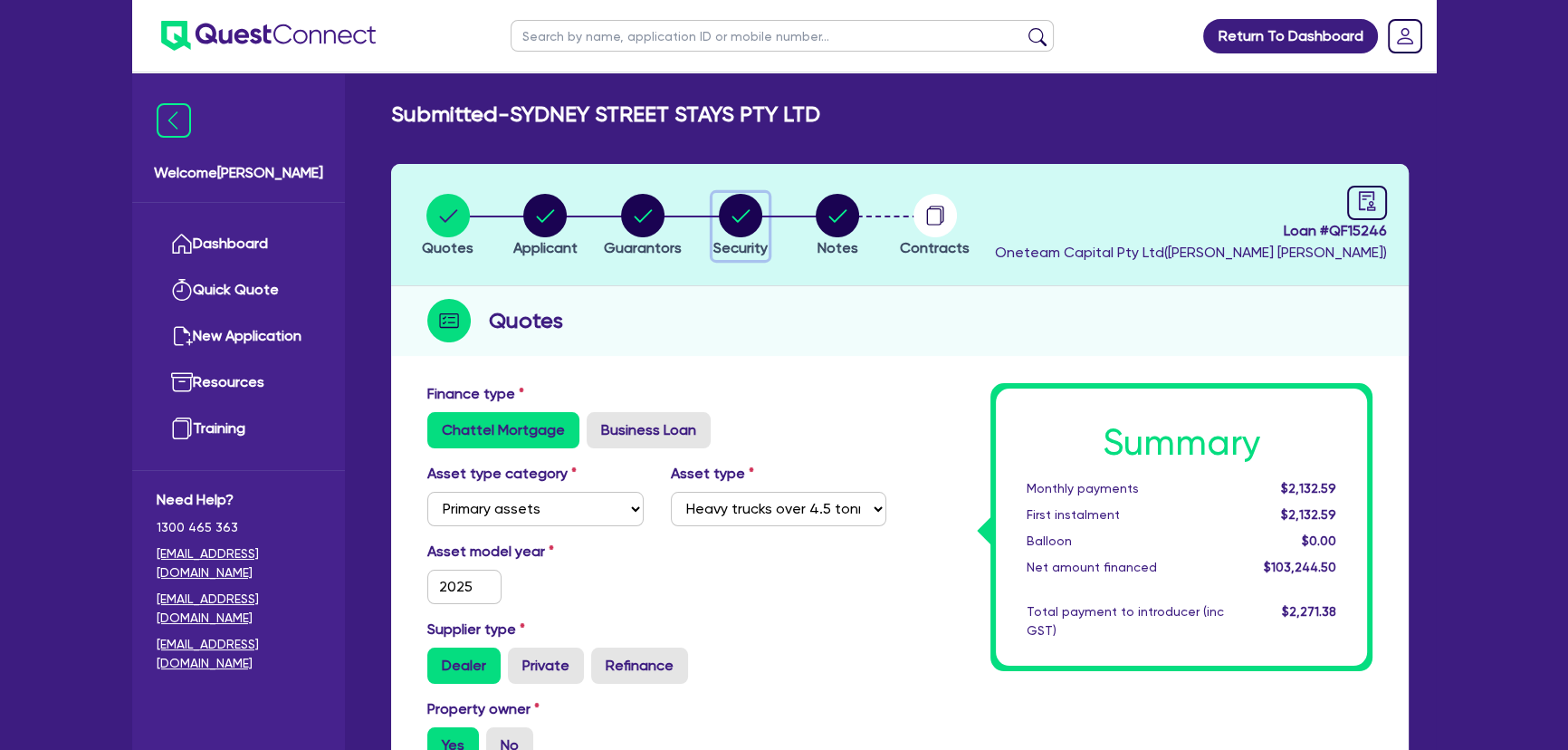
click at [731, 217] on circle "button" at bounding box center [740, 216] width 43 height 43
select select "PRIMARY_ASSETS"
select select "HEAVY_TRUCKS"
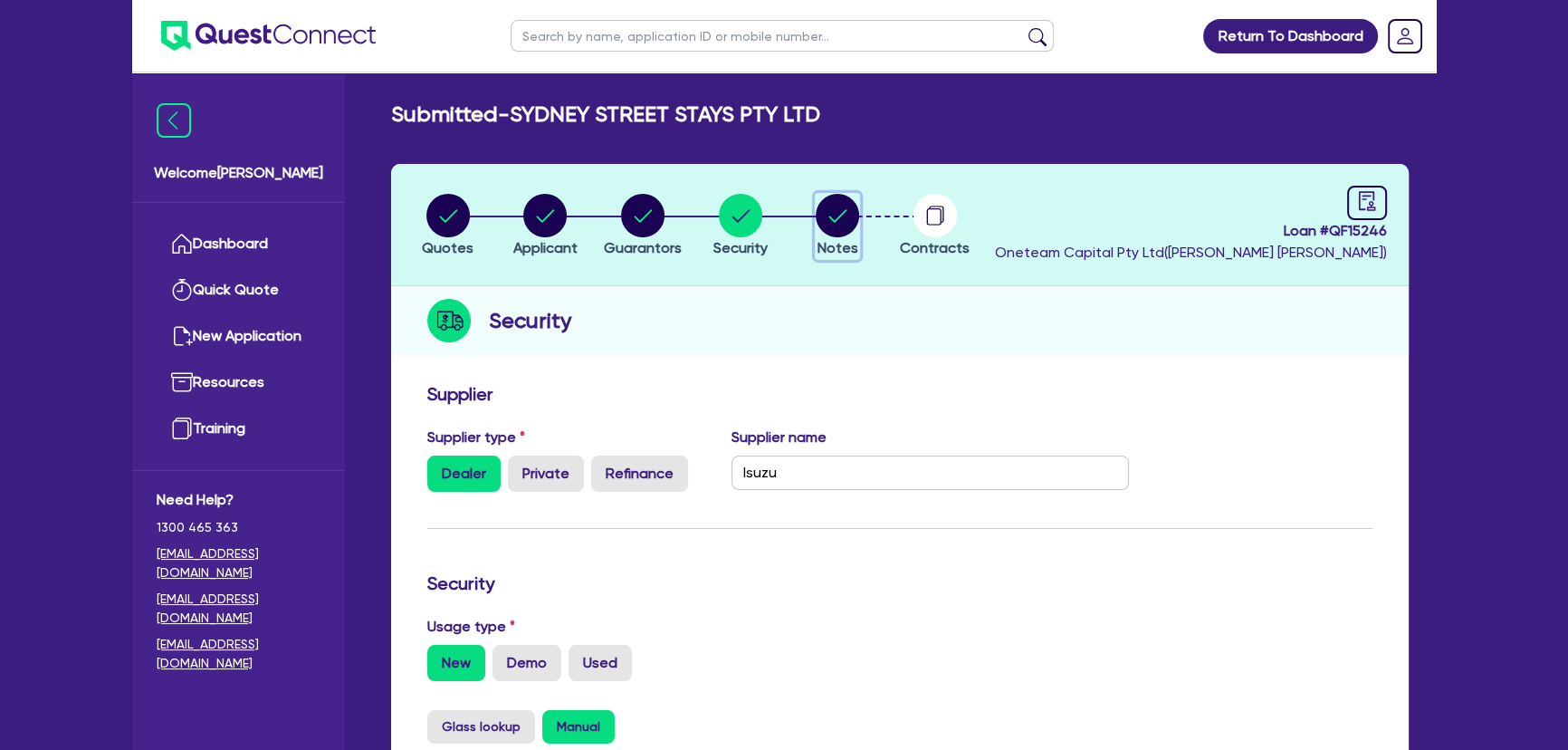
click at [830, 230] on circle "button" at bounding box center [837, 216] width 43 height 43
select select "Other"
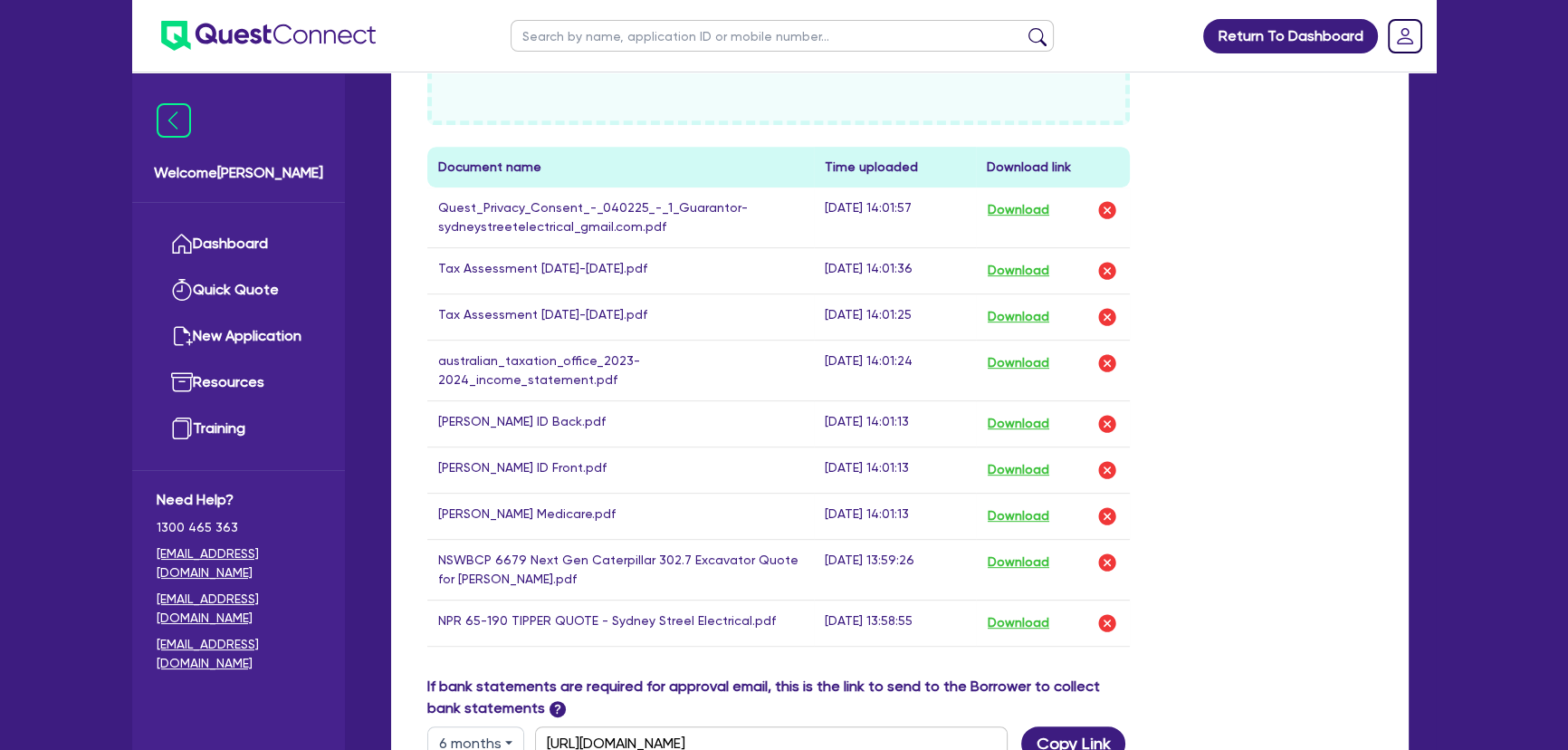
scroll to position [1152, 0]
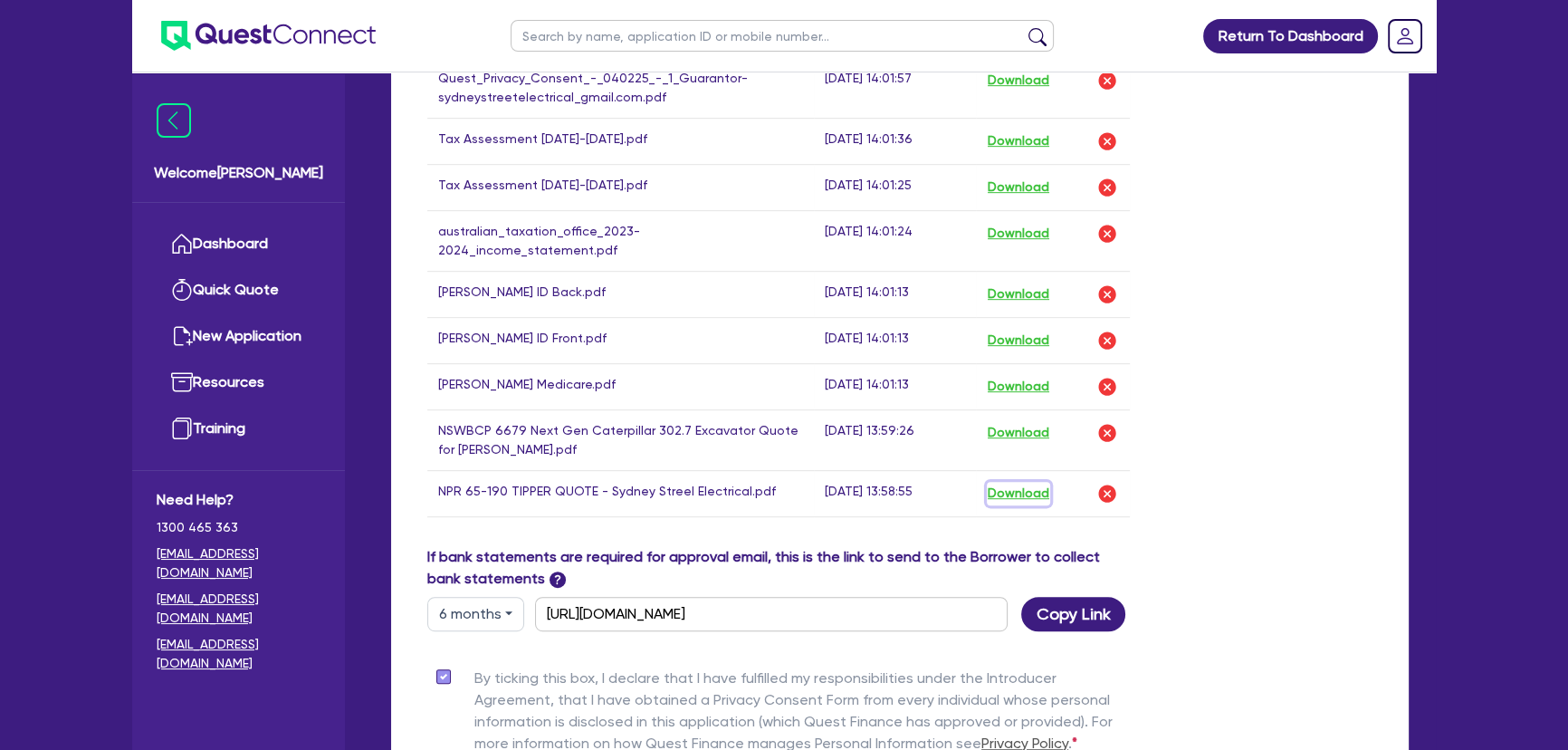
click at [1023, 482] on button "Download" at bounding box center [1019, 494] width 64 height 23
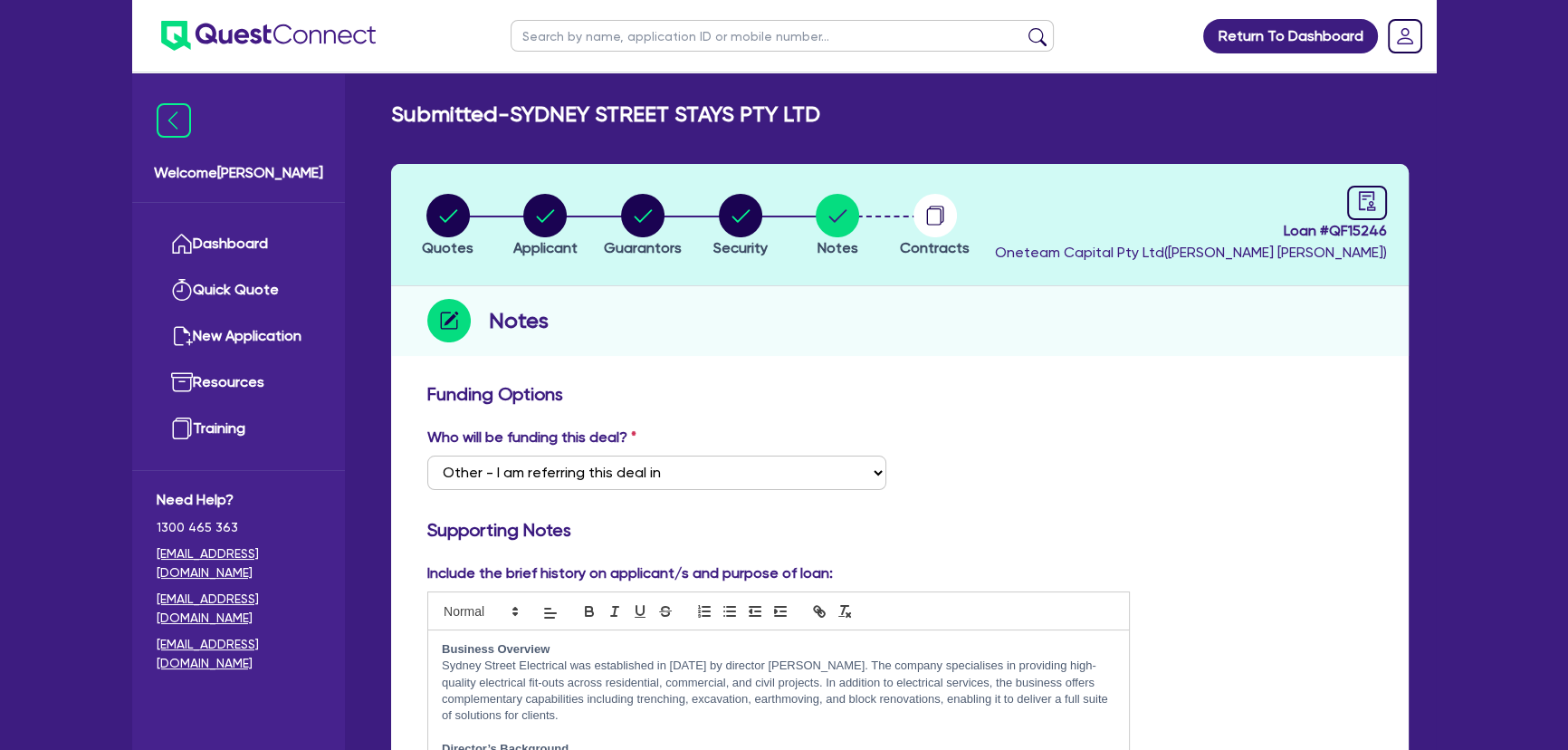
scroll to position [0, 0]
click at [730, 207] on circle "button" at bounding box center [740, 216] width 43 height 43
select select "PRIMARY_ASSETS"
select select "HEAVY_TRUCKS"
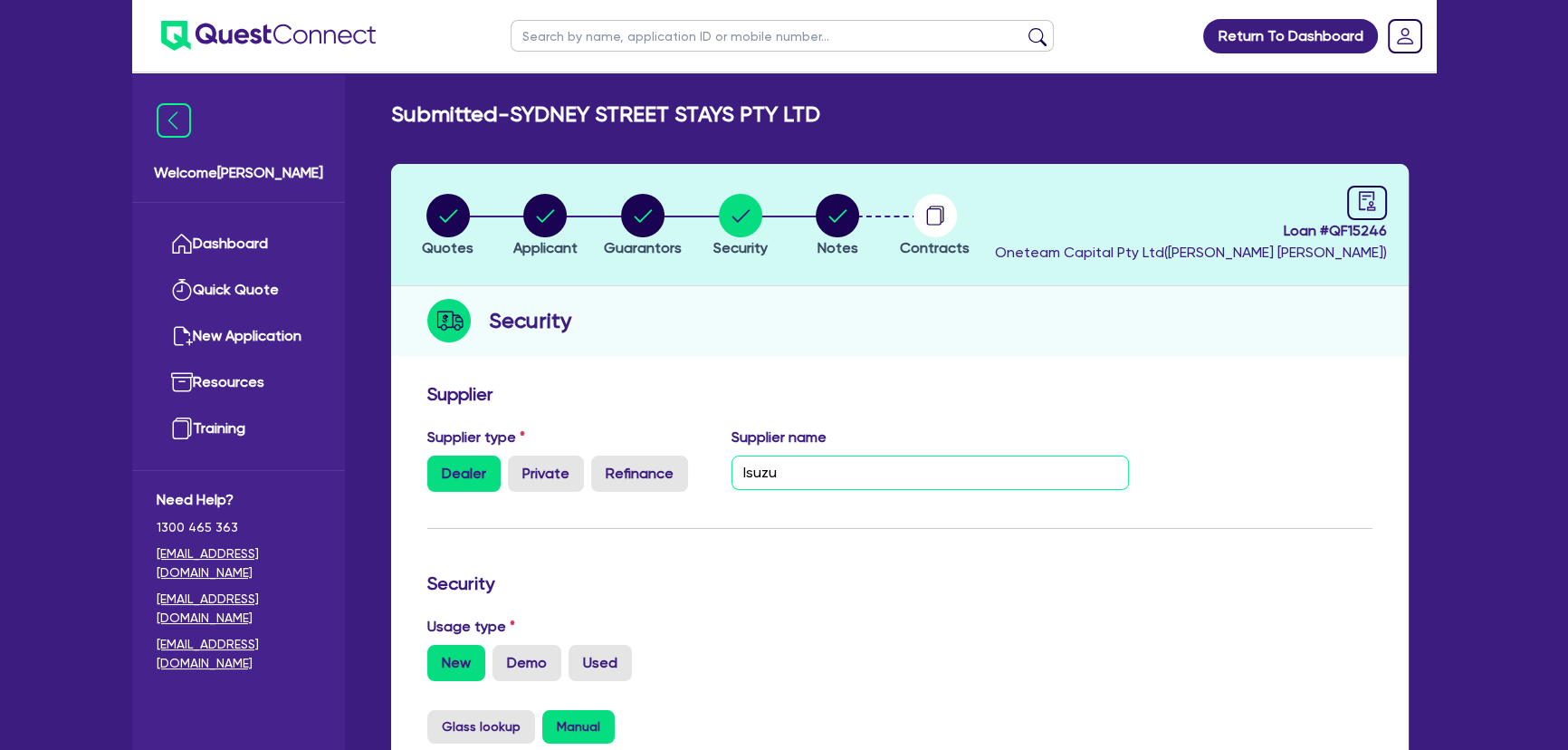
click at [905, 476] on input "Isuzu" at bounding box center [930, 473] width 398 height 35
click at [808, 460] on input "Isuzu -" at bounding box center [930, 473] width 398 height 35
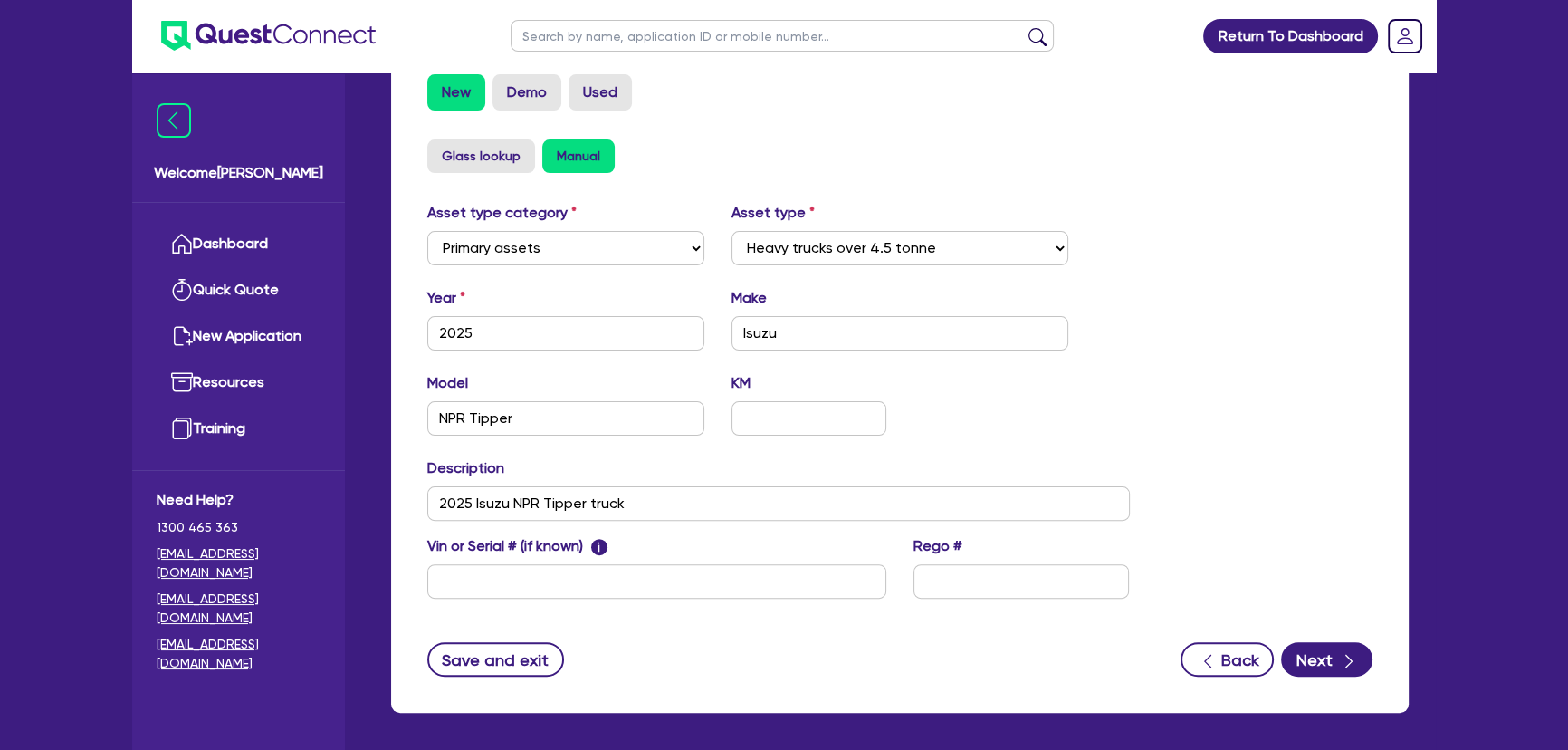
scroll to position [642, 0]
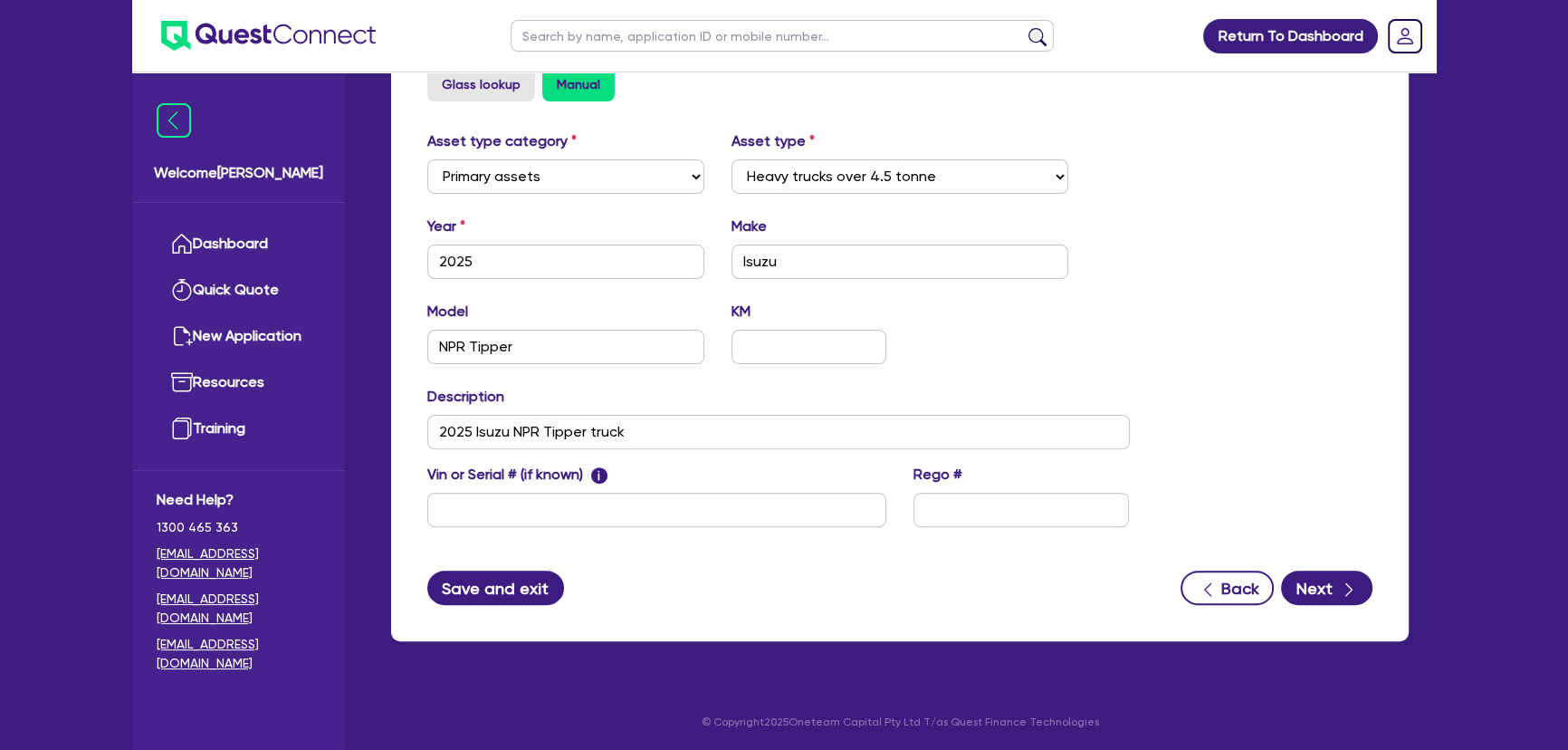
type input "Isuzu - [PERSON_NAME] - 0438 135 420 -"
click at [507, 595] on button "Save and exit" at bounding box center [496, 588] width 137 height 35
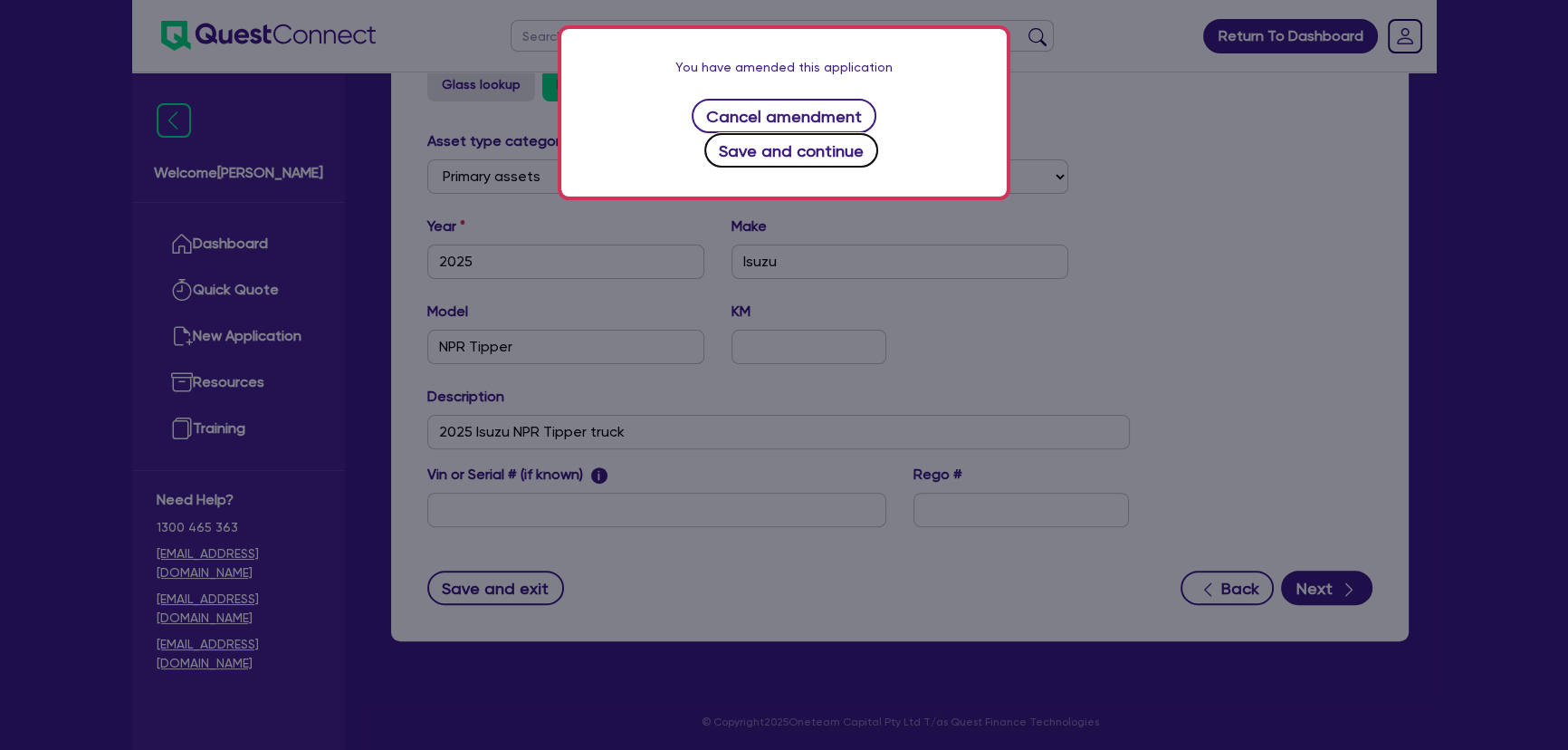
click at [879, 133] on button "Save and continue" at bounding box center [791, 151] width 175 height 35
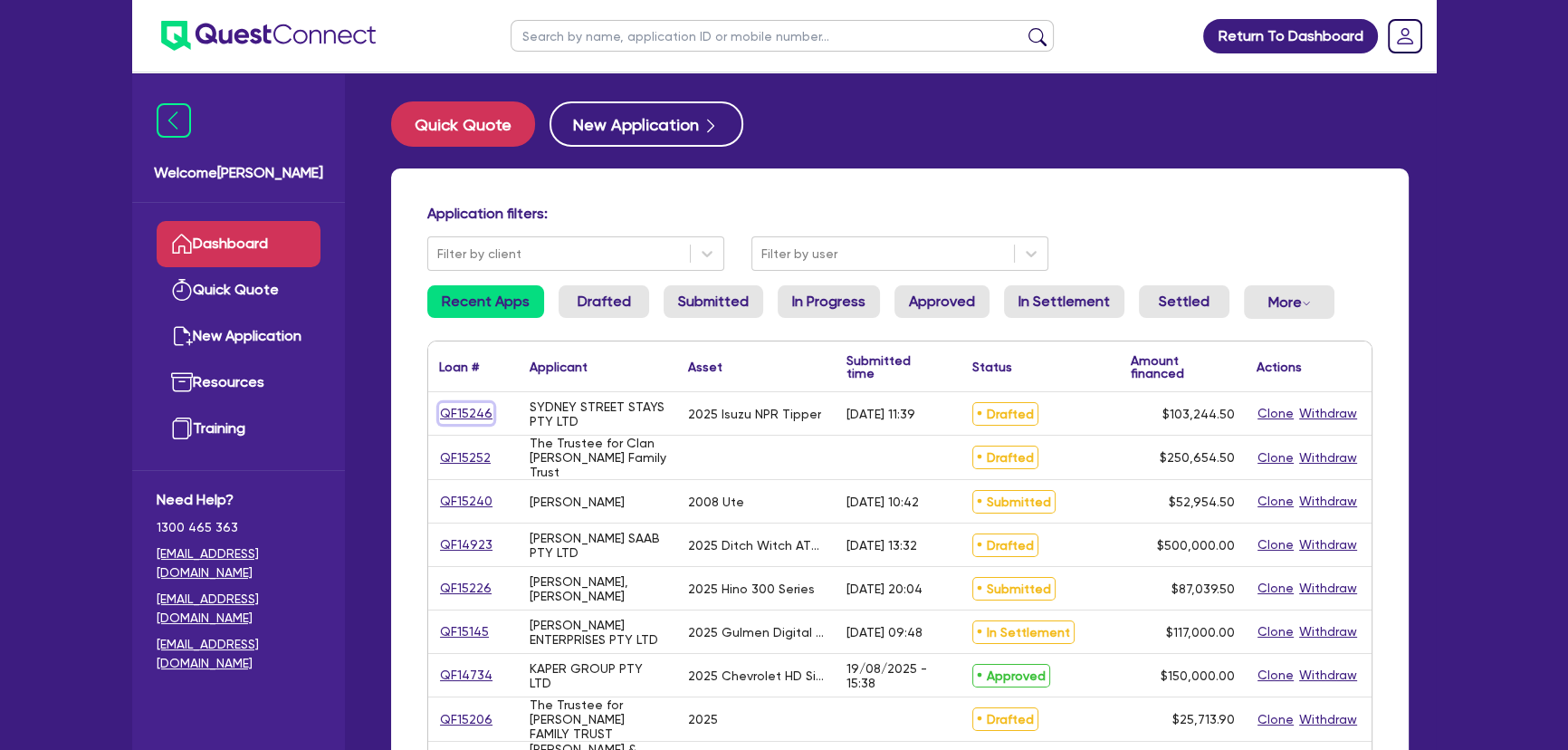
click at [454, 413] on link "QF15246" at bounding box center [467, 414] width 54 height 21
select select "PRIMARY_ASSETS"
select select "HEAVY_TRUCKS"
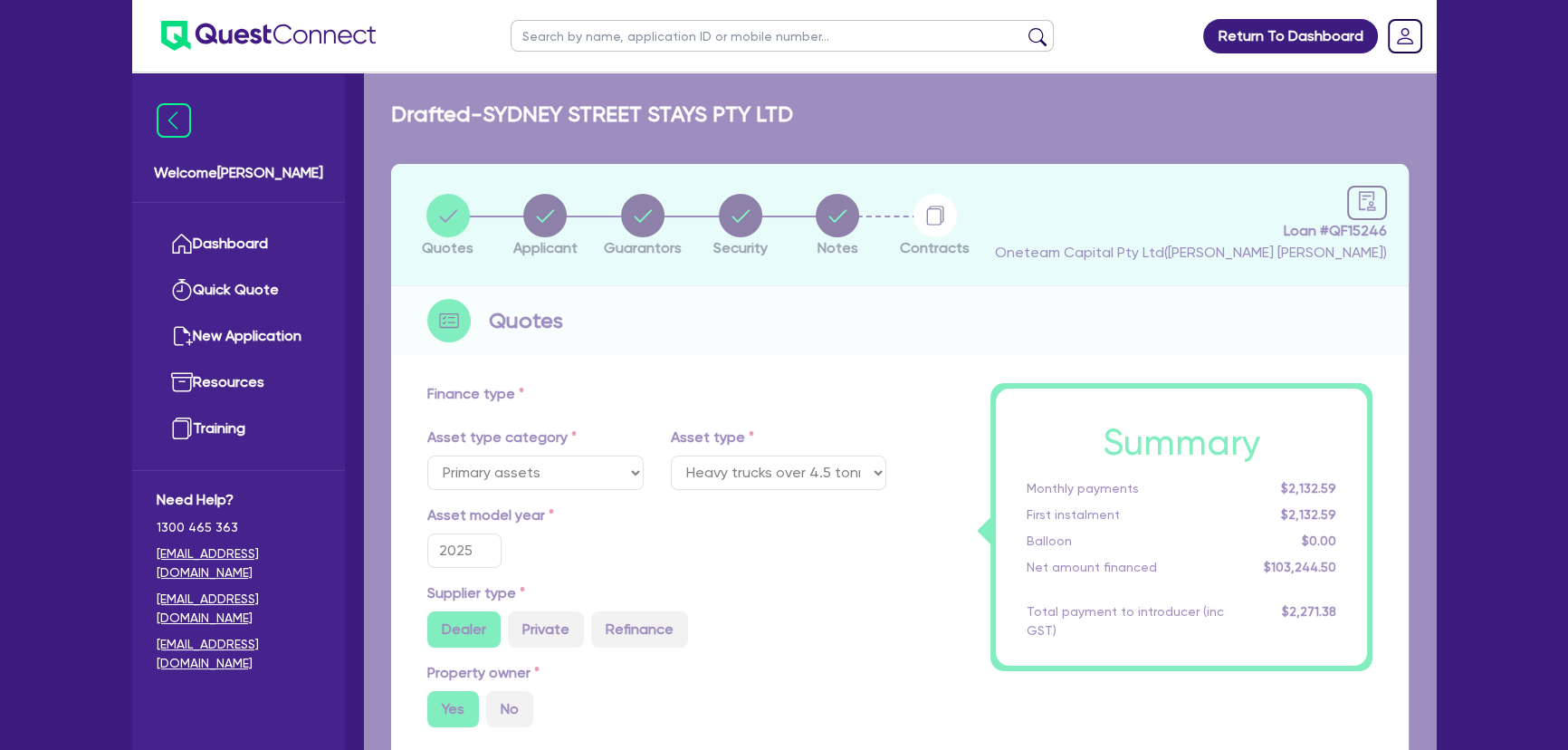
type input "102,590"
type input "2,064.89"
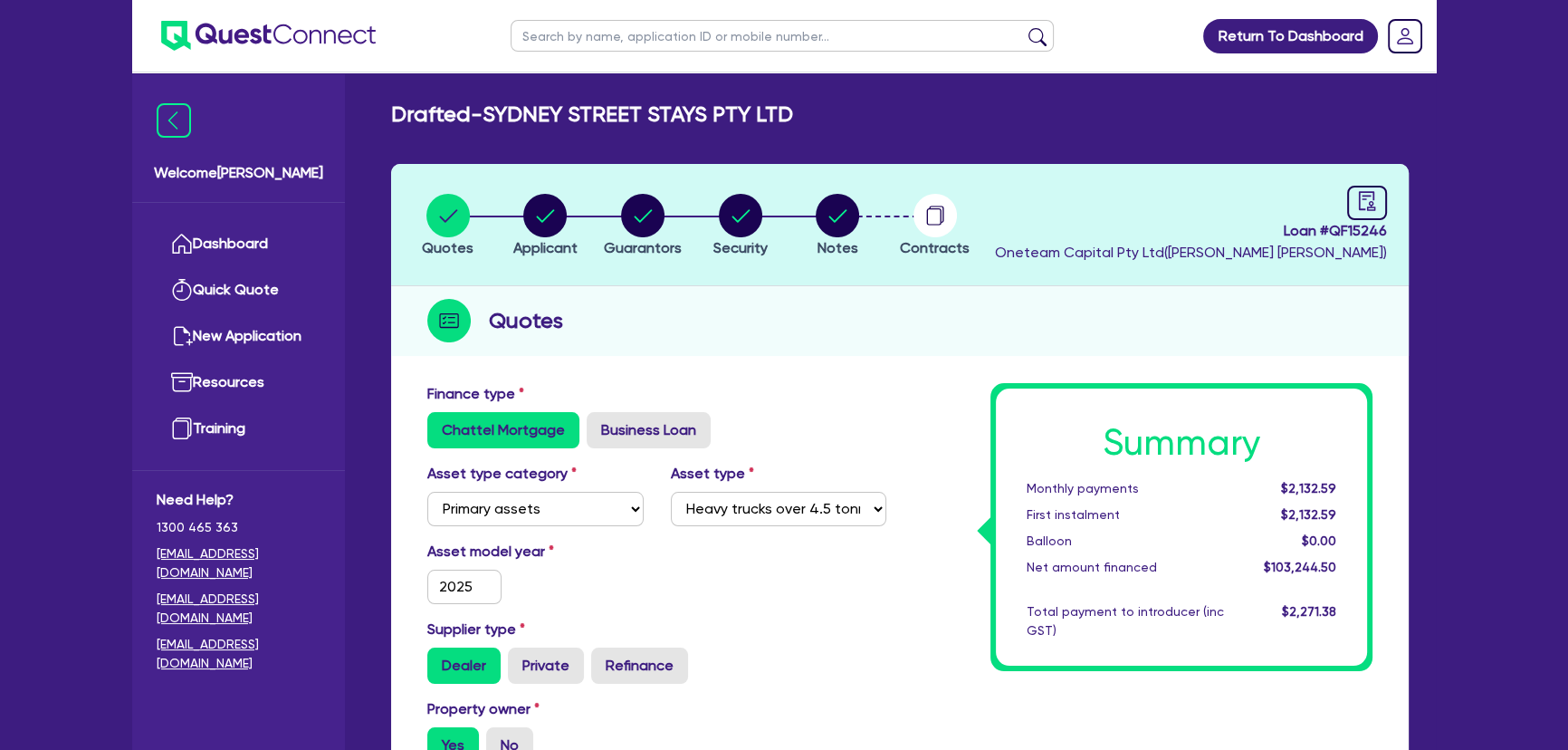
drag, startPoint x: 698, startPoint y: 223, endPoint x: 719, endPoint y: 223, distance: 21.0
click at [706, 223] on li "Security" at bounding box center [740, 225] width 98 height 64
drag, startPoint x: 719, startPoint y: 223, endPoint x: 715, endPoint y: 261, distance: 38.2
click at [719, 221] on icon "button" at bounding box center [740, 216] width 43 height 43
select select "PRIMARY_ASSETS"
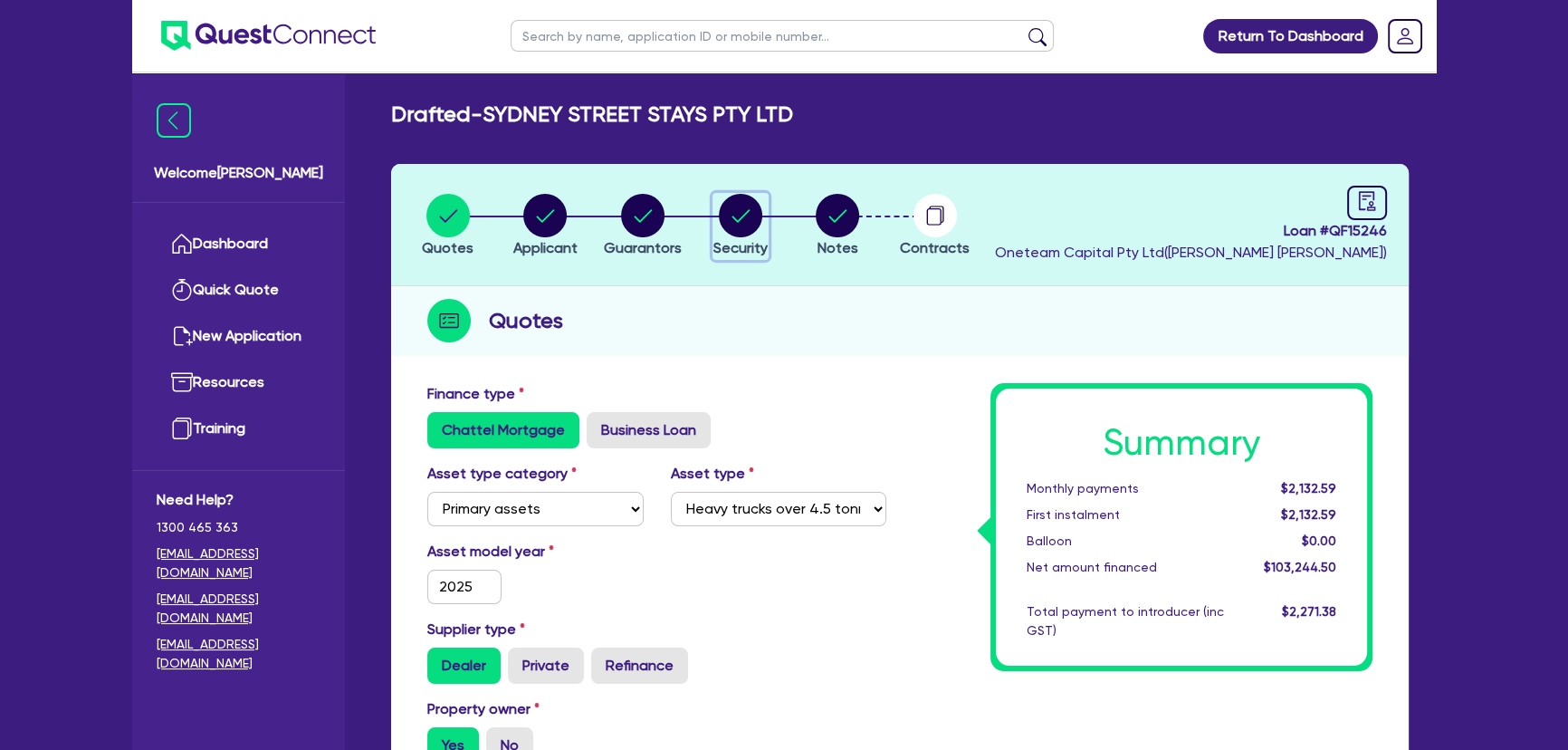
select select "HEAVY_TRUCKS"
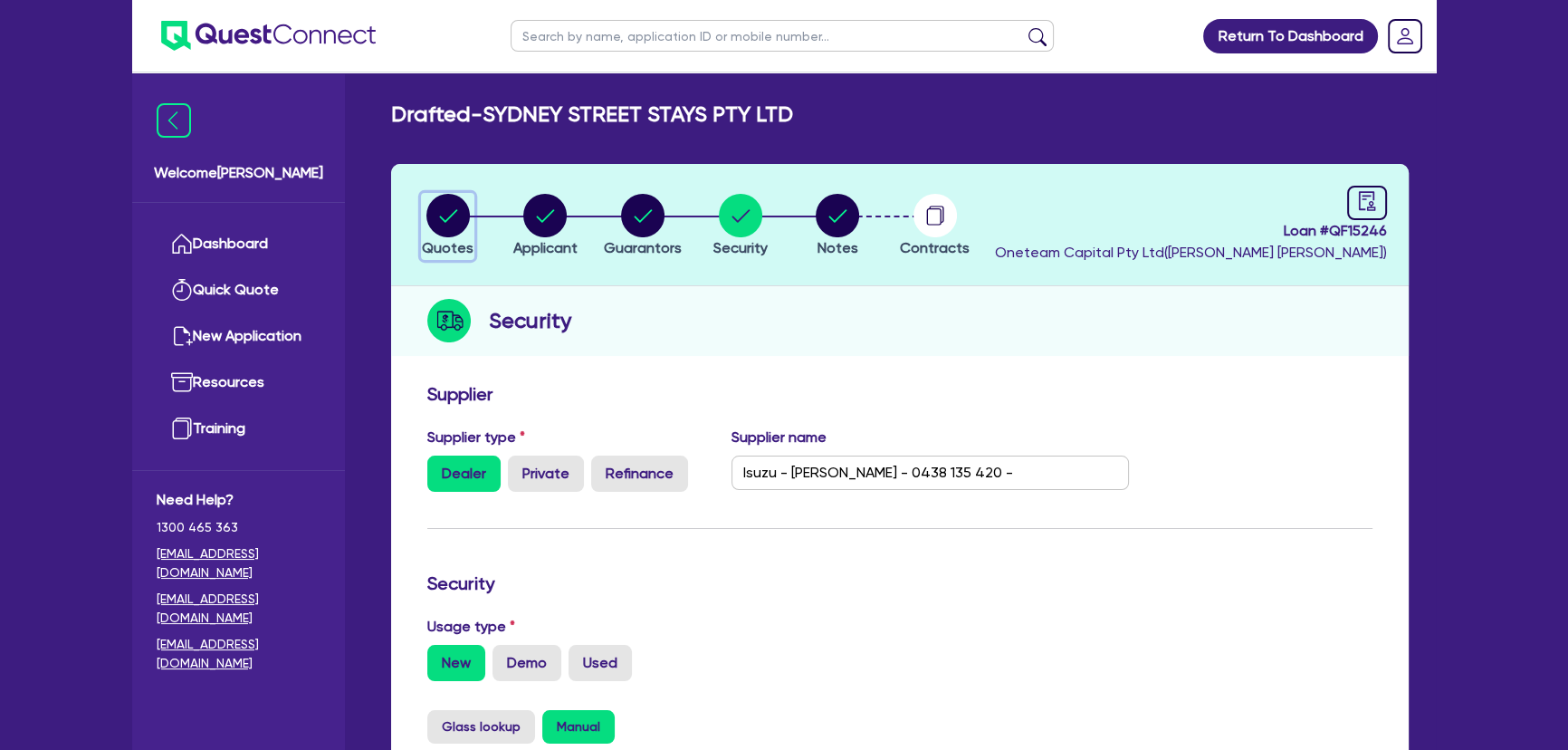
click at [470, 213] on div "button" at bounding box center [447, 216] width 51 height 43
select select "PRIMARY_ASSETS"
select select "HEAVY_TRUCKS"
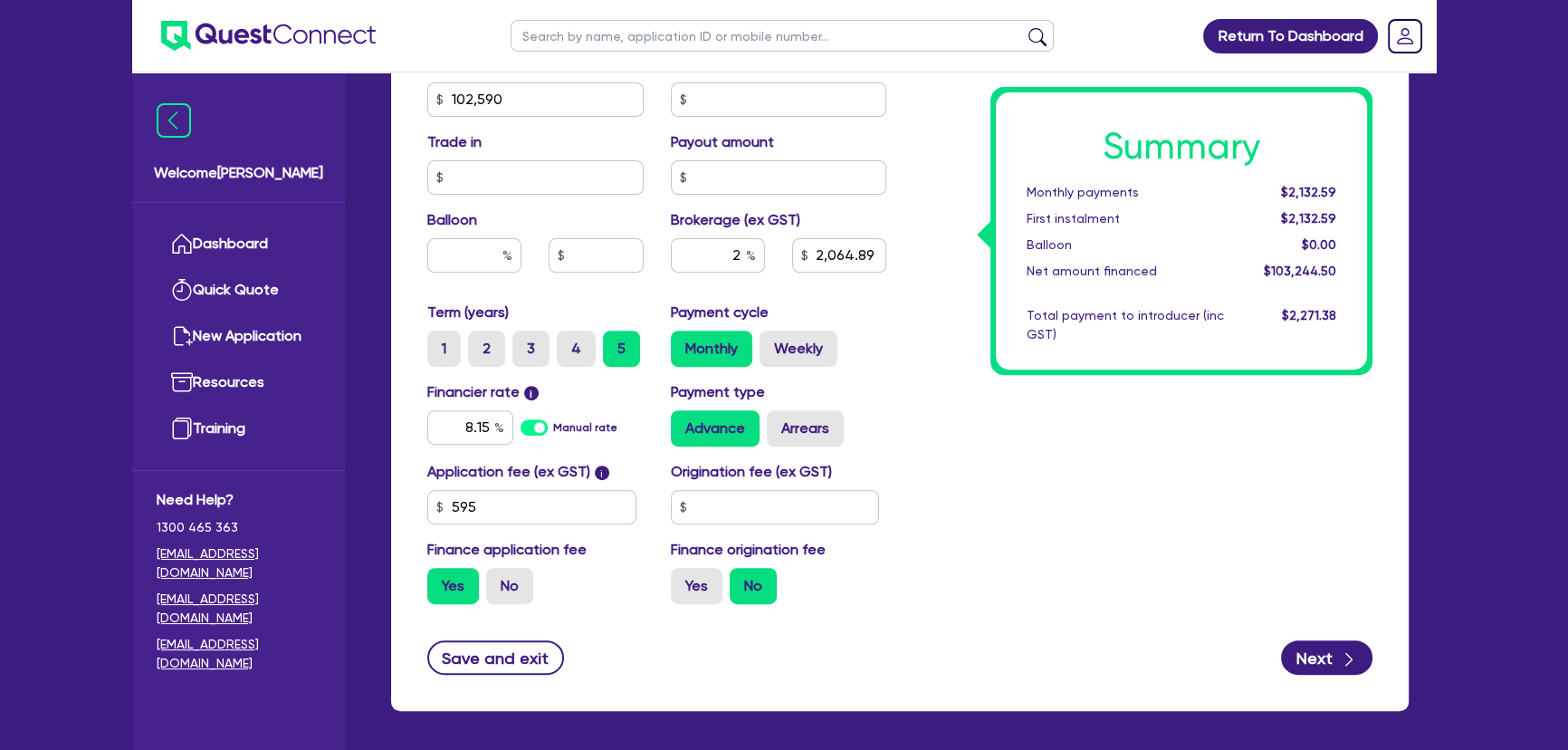
scroll to position [658, 0]
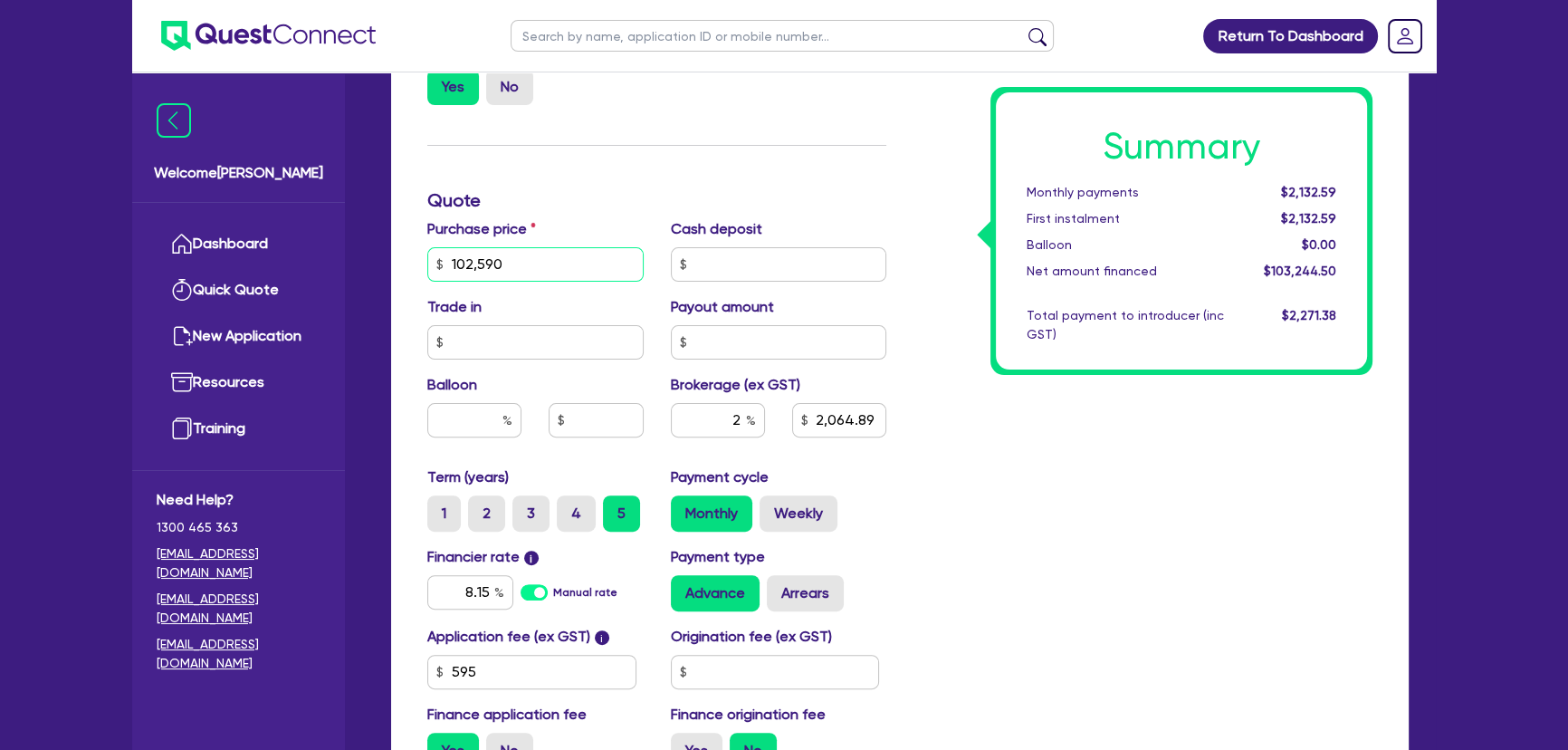
click at [561, 272] on input "102,590" at bounding box center [535, 265] width 216 height 35
type input "102,590"
type input "2,064.89"
type input "102,590"
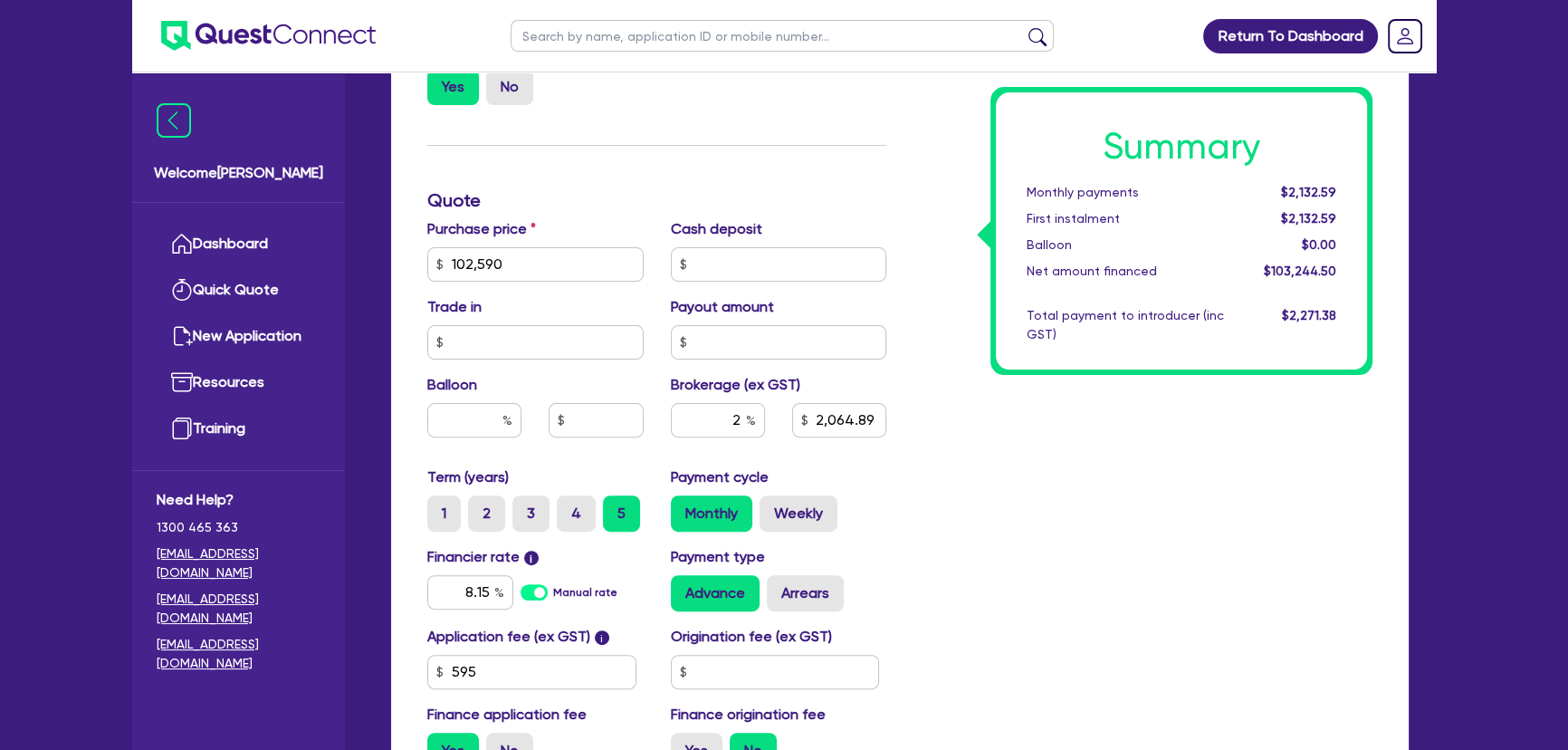
type input "2,064.89"
click at [553, 276] on input "102,590" at bounding box center [535, 265] width 216 height 35
type input "214,120"
click at [1127, 526] on div "Summary Monthly payments $2,132.59 First instalment $2,132.59 Balloon $0.00 Net…" at bounding box center [1143, 254] width 486 height 1059
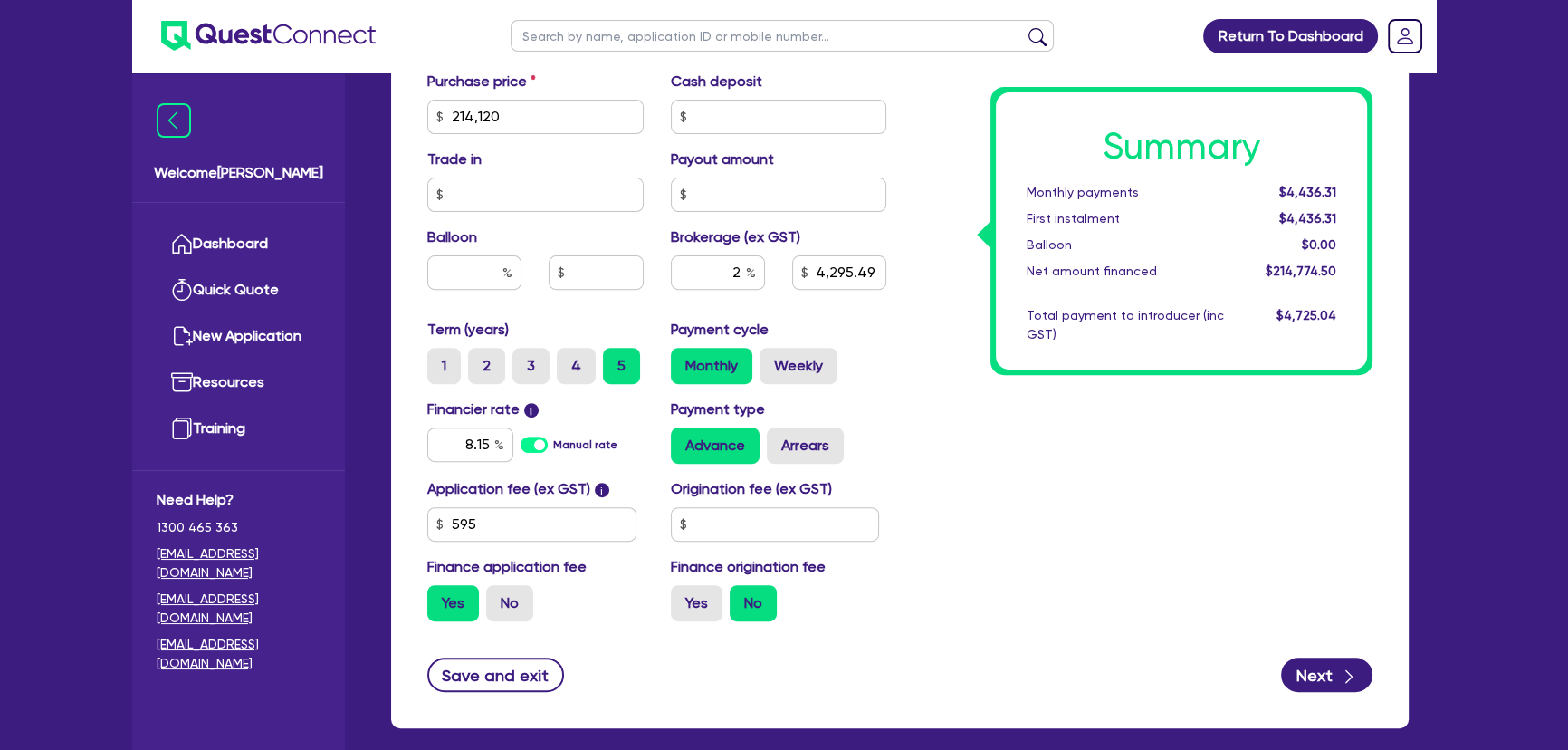
scroll to position [893, 0]
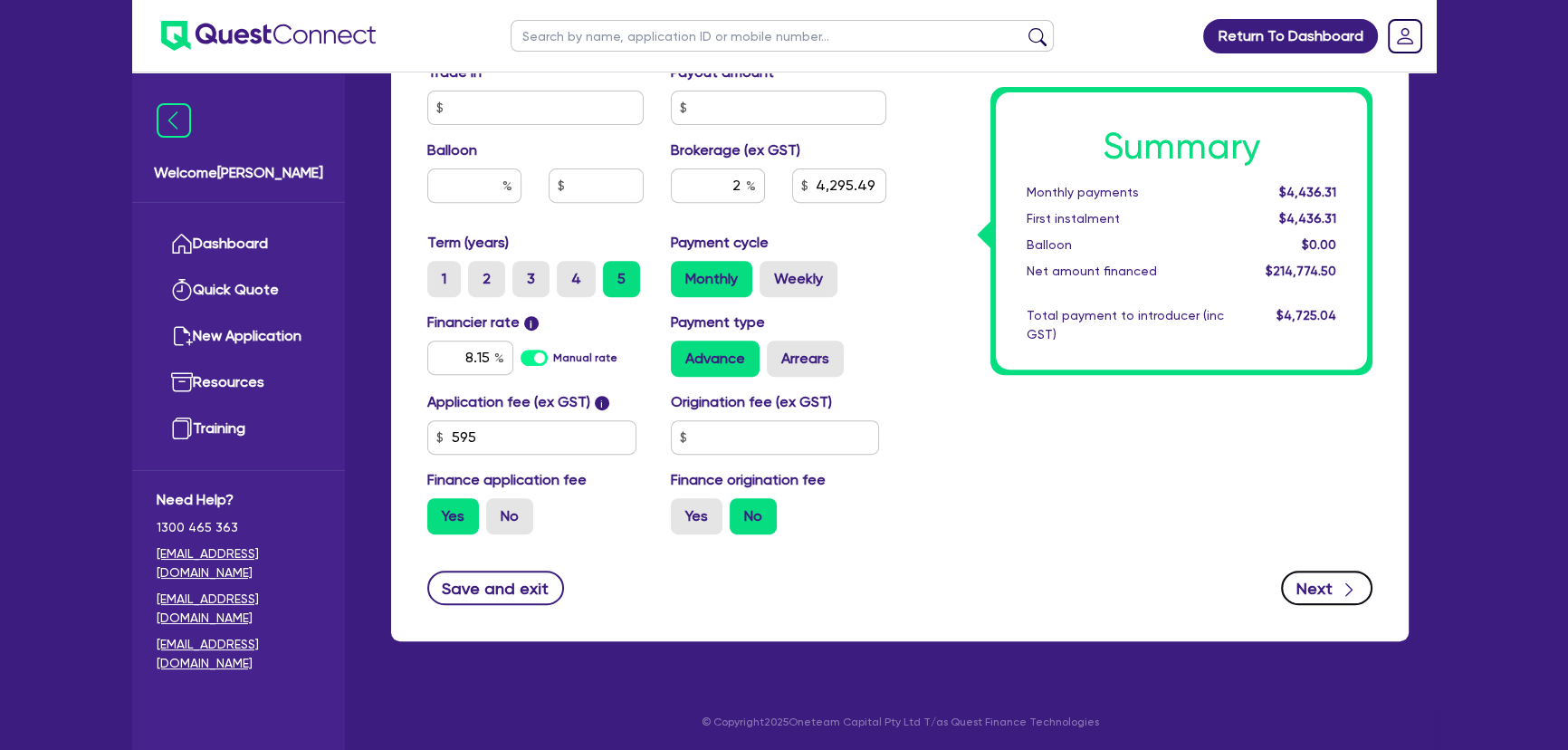
click at [1308, 579] on button "Next" at bounding box center [1326, 588] width 92 height 35
type input "4,295.49"
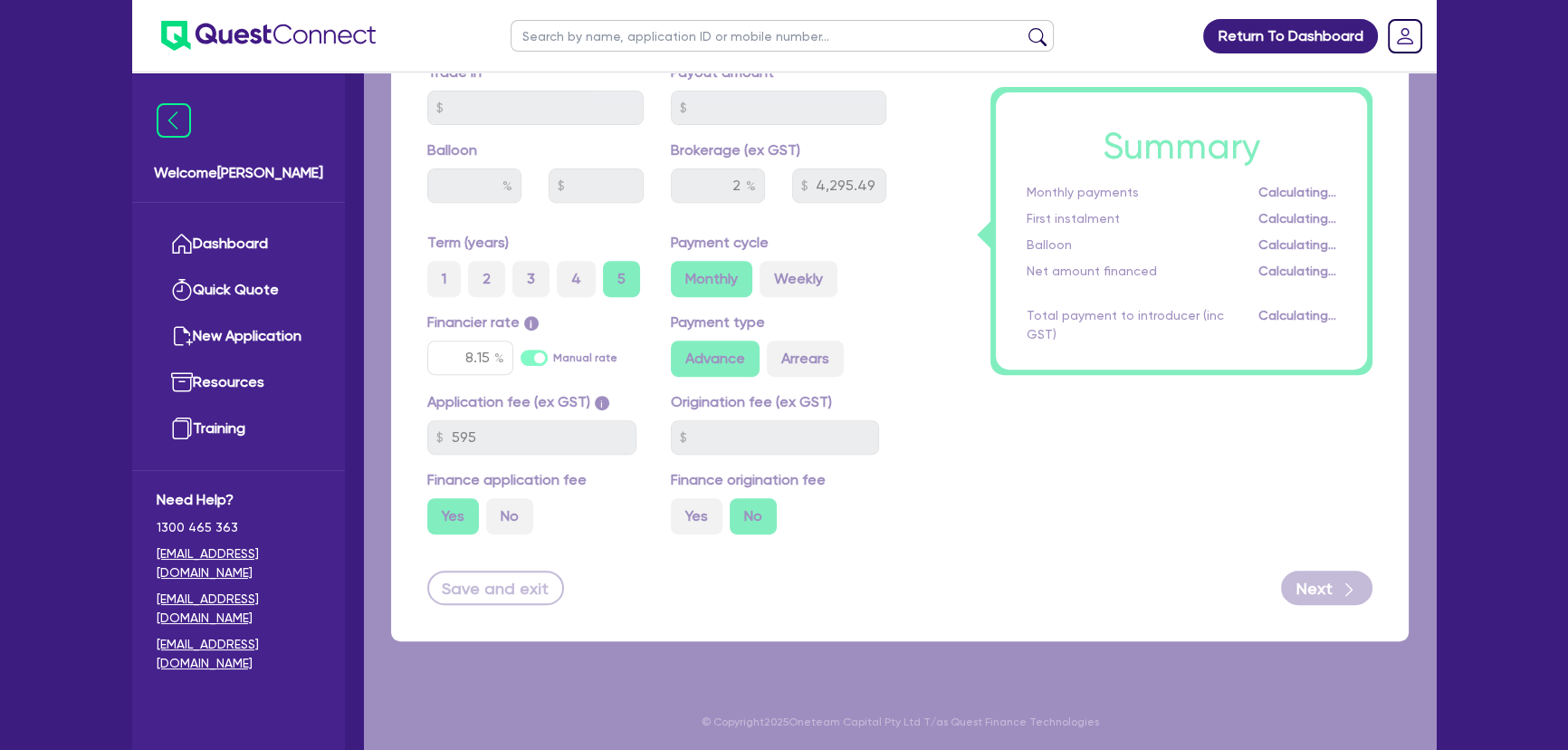
select select "COMPANY"
select select "BUILDING_CONSTRUCTION"
select select "TRADES_SERVICES_CONSUMERS"
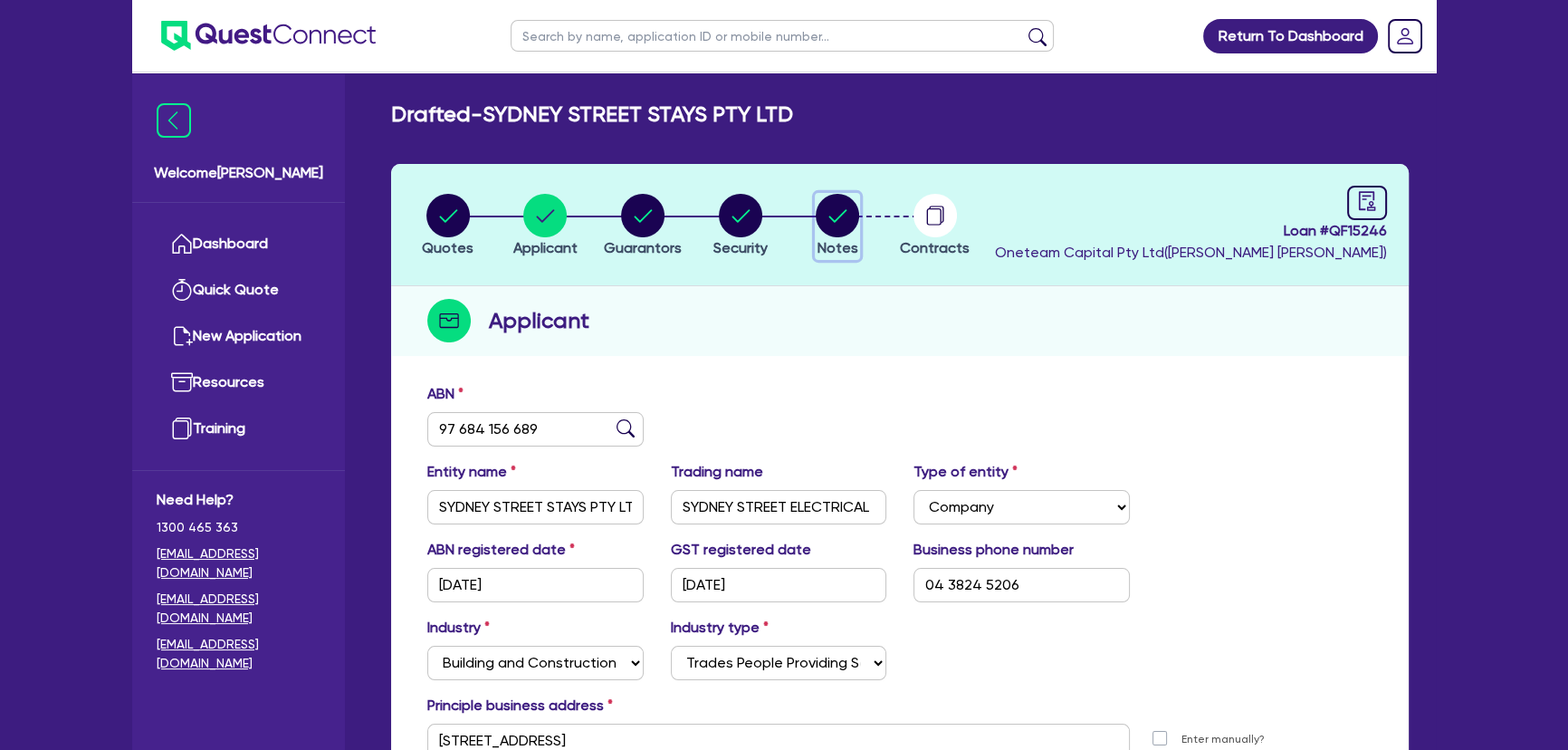
click at [852, 203] on circle "button" at bounding box center [837, 216] width 43 height 43
select select "Other"
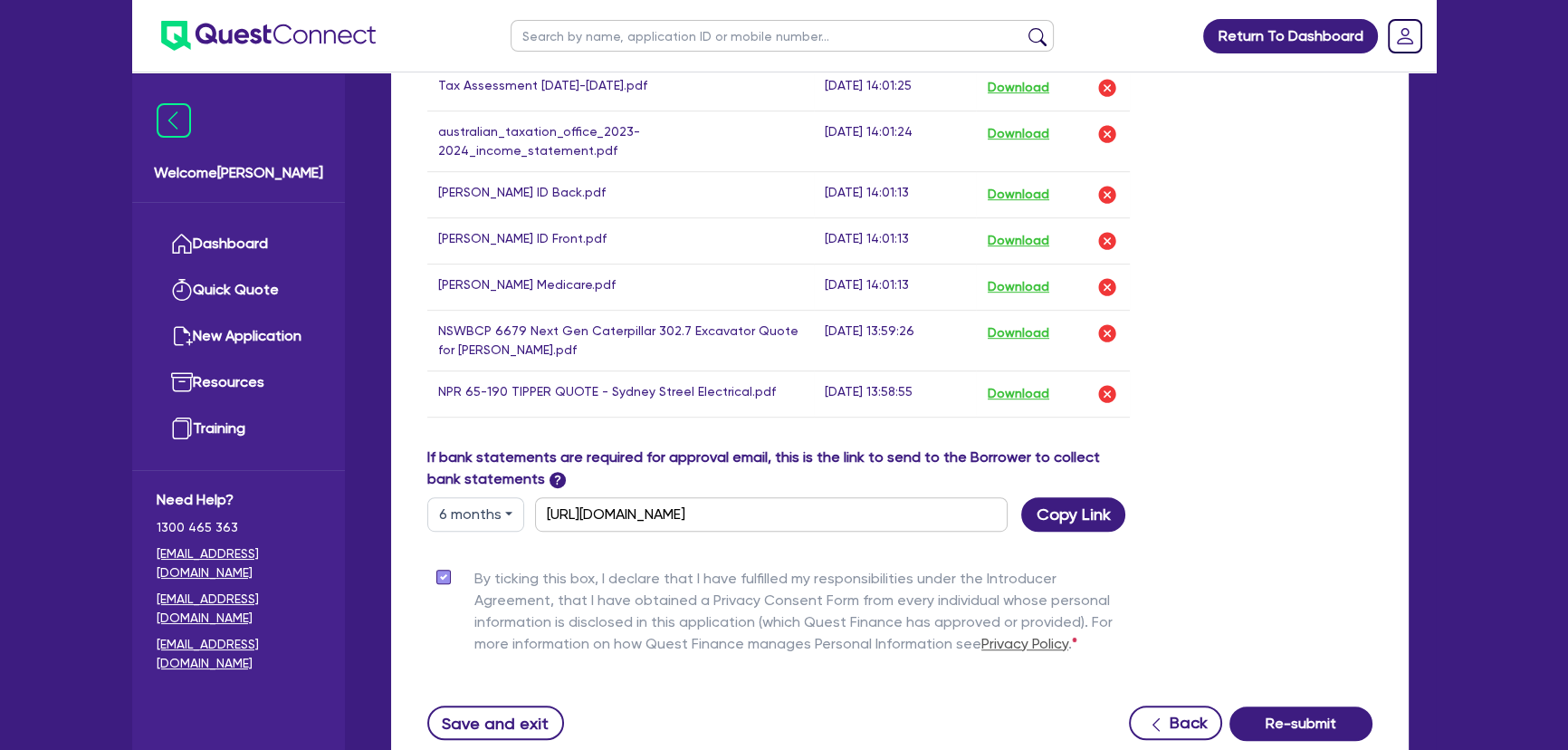
scroll to position [1371, 0]
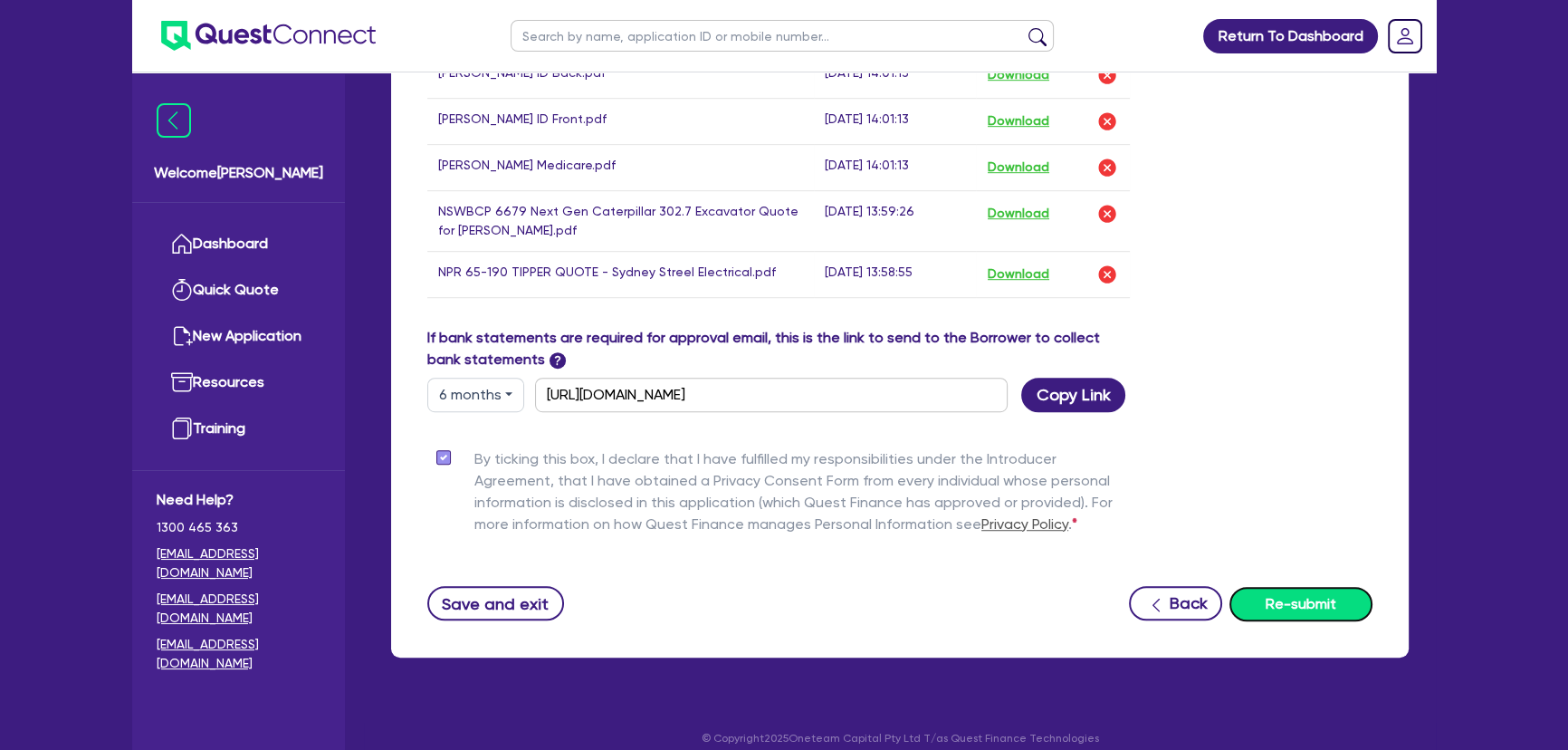
click at [1317, 593] on button "Re-submit" at bounding box center [1301, 604] width 143 height 35
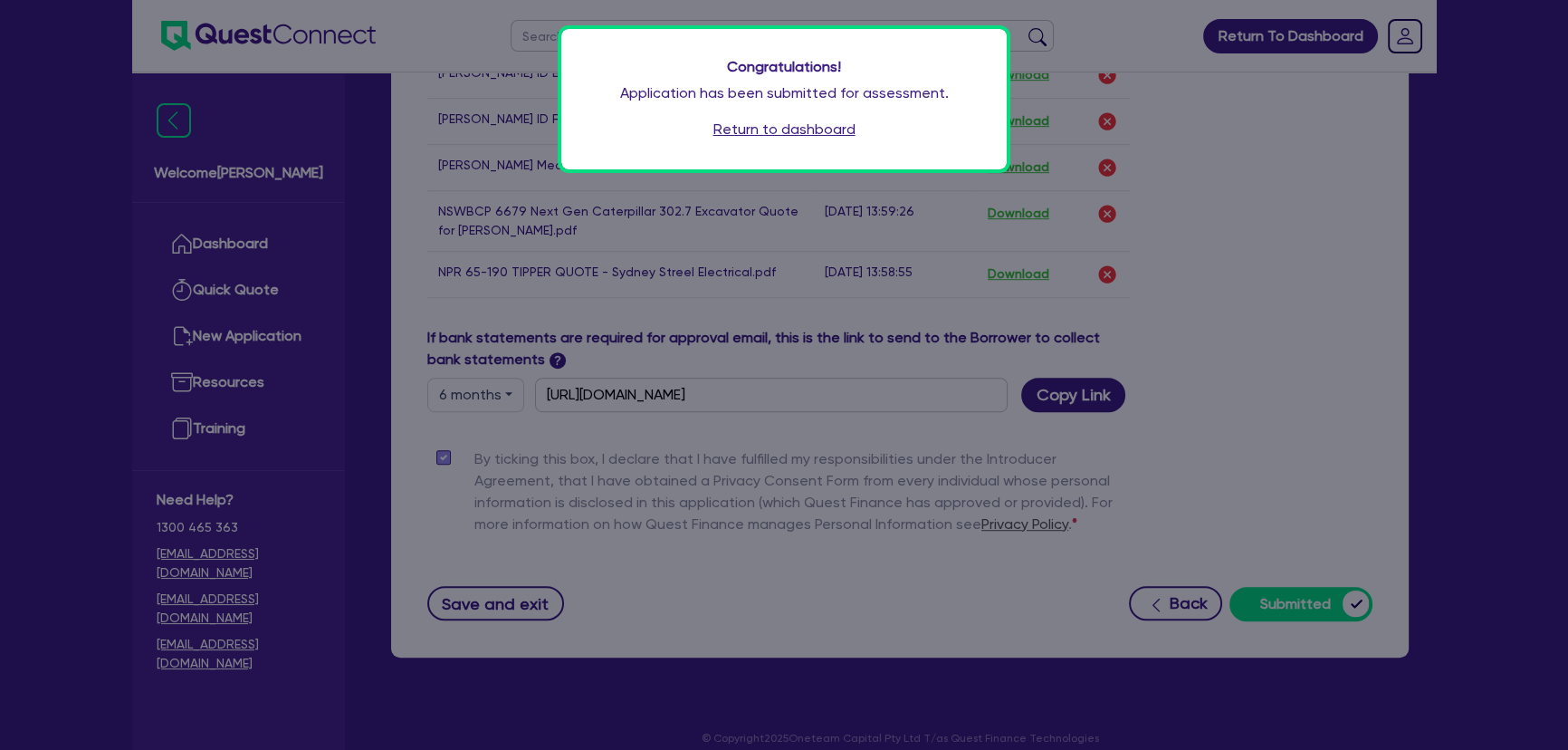
click at [806, 126] on link "Return to dashboard" at bounding box center [784, 130] width 142 height 21
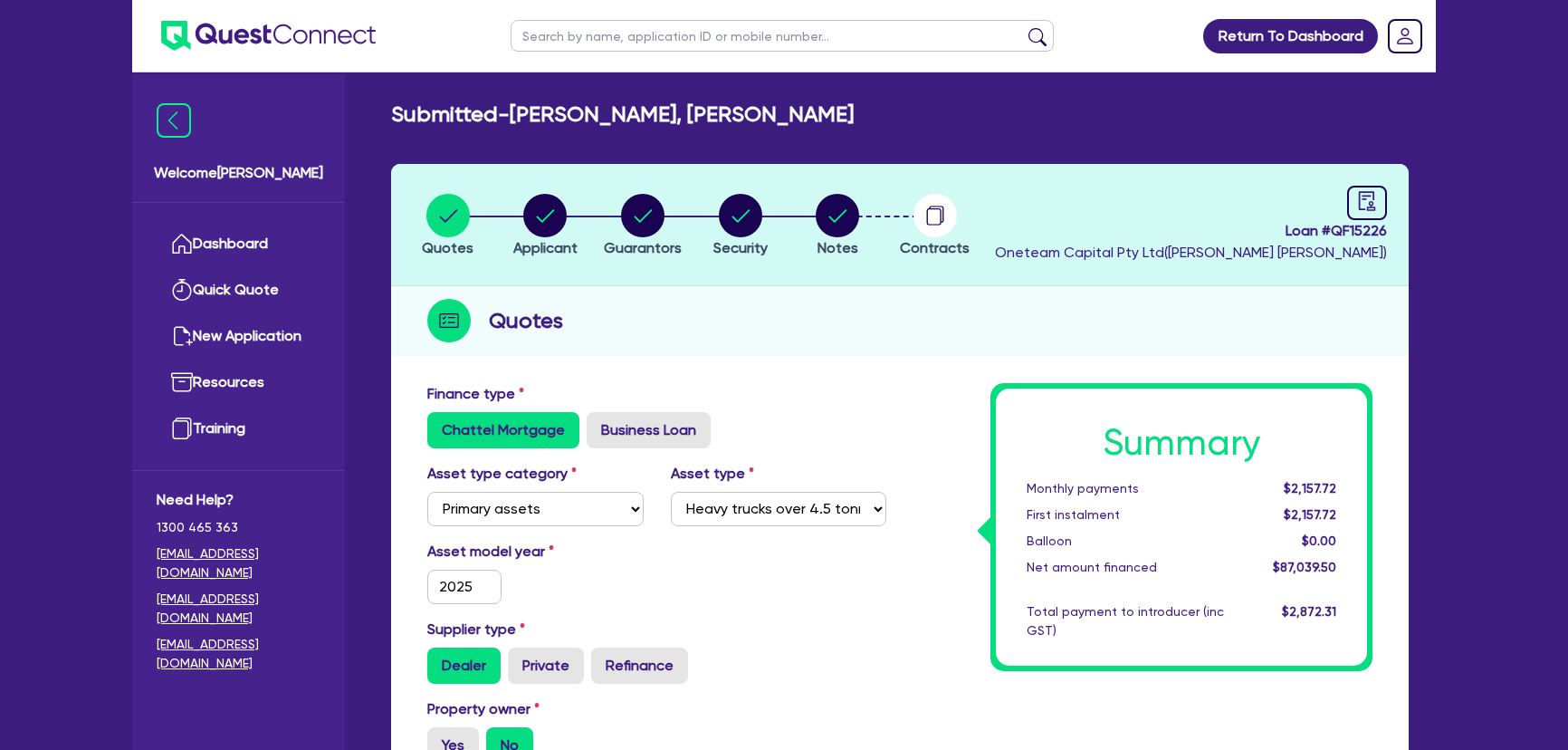
select select "PRIMARY_ASSETS"
select select "HEAVY_TRUCKS"
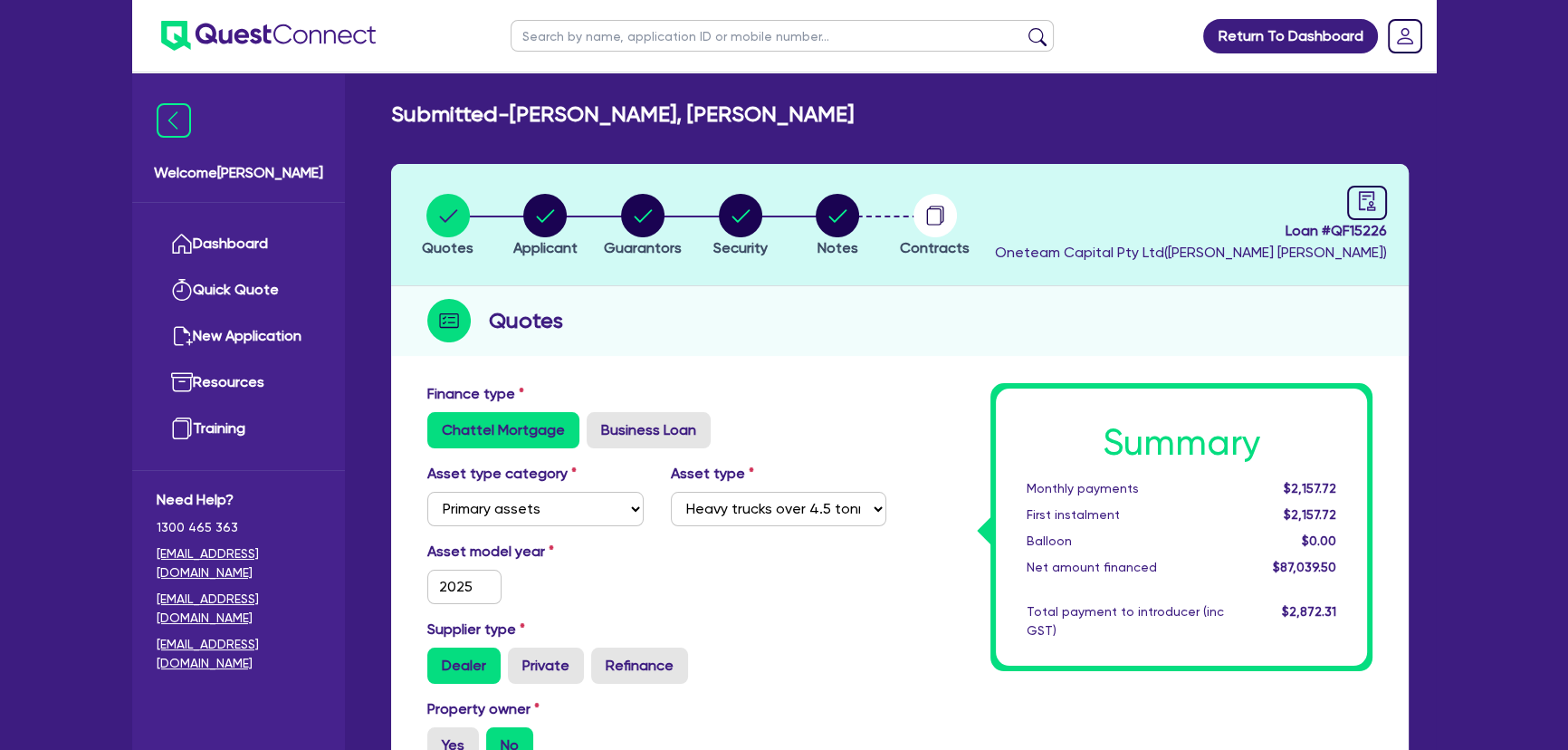
click at [310, 21] on img at bounding box center [269, 36] width 214 height 30
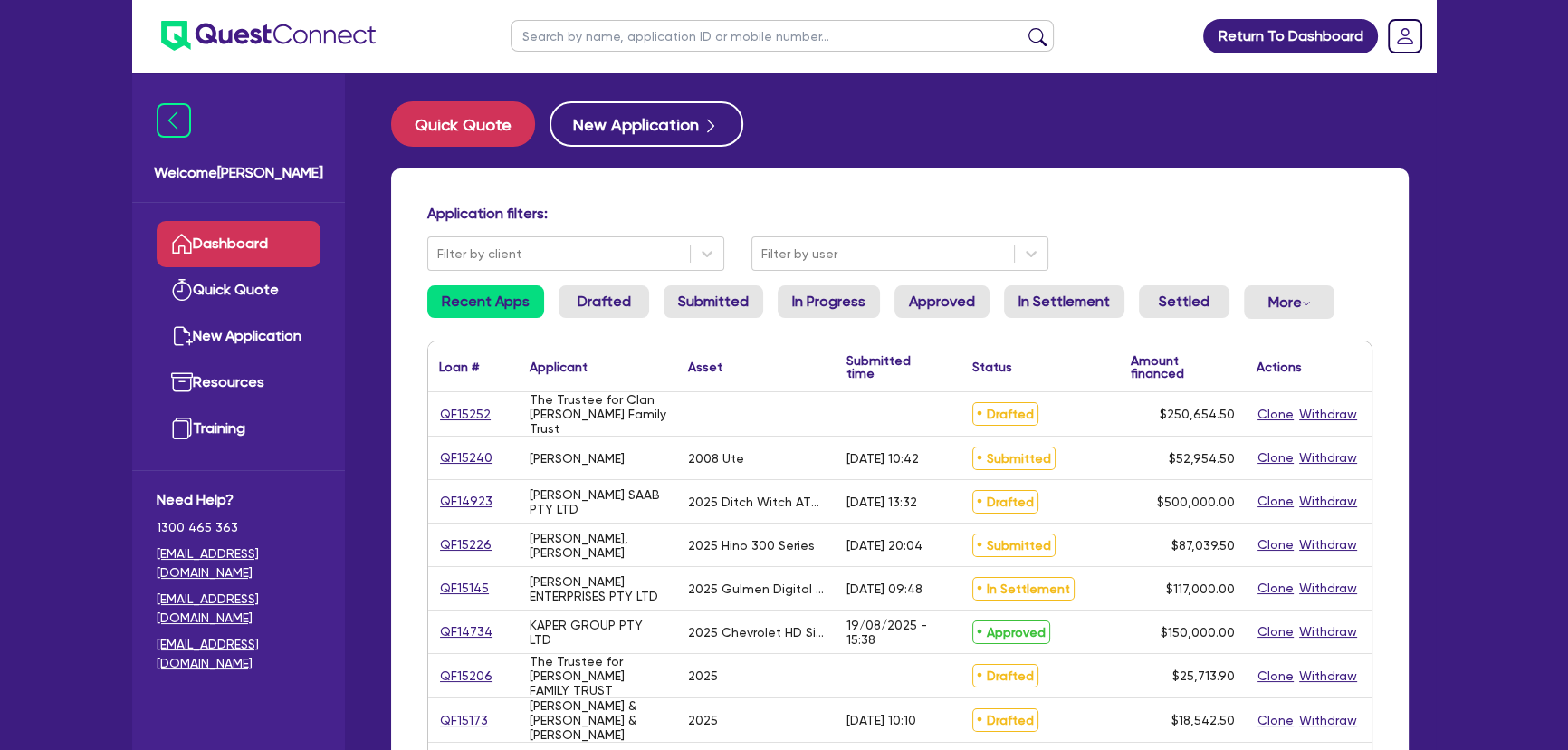
click at [646, 32] on input "text" at bounding box center [783, 36] width 543 height 32
type input "[PERSON_NAME]"
click at [1023, 27] on button "submit" at bounding box center [1038, 40] width 29 height 25
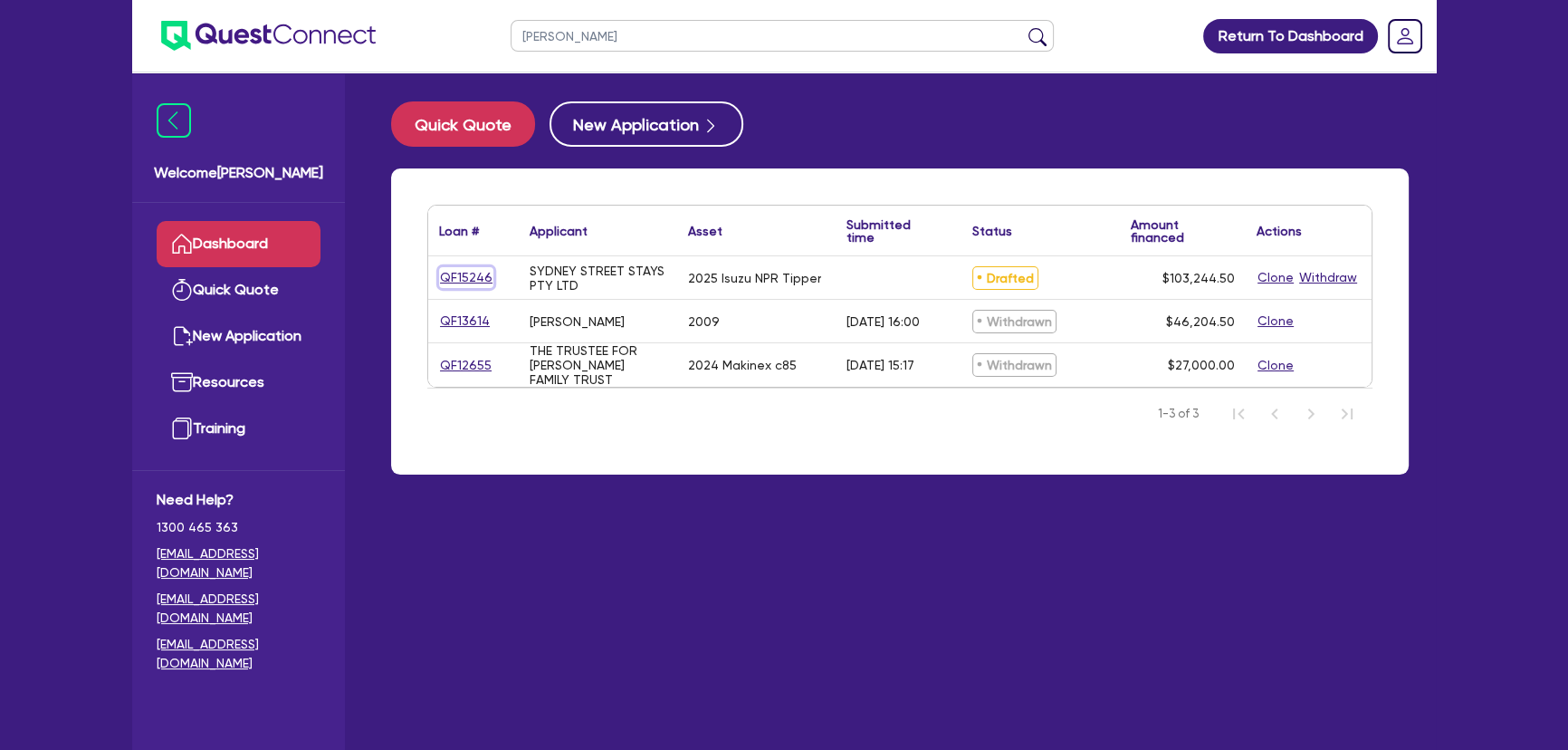
click at [452, 270] on link "QF15246" at bounding box center [467, 277] width 54 height 21
select select "PRIMARY_ASSETS"
select select "HEAVY_TRUCKS"
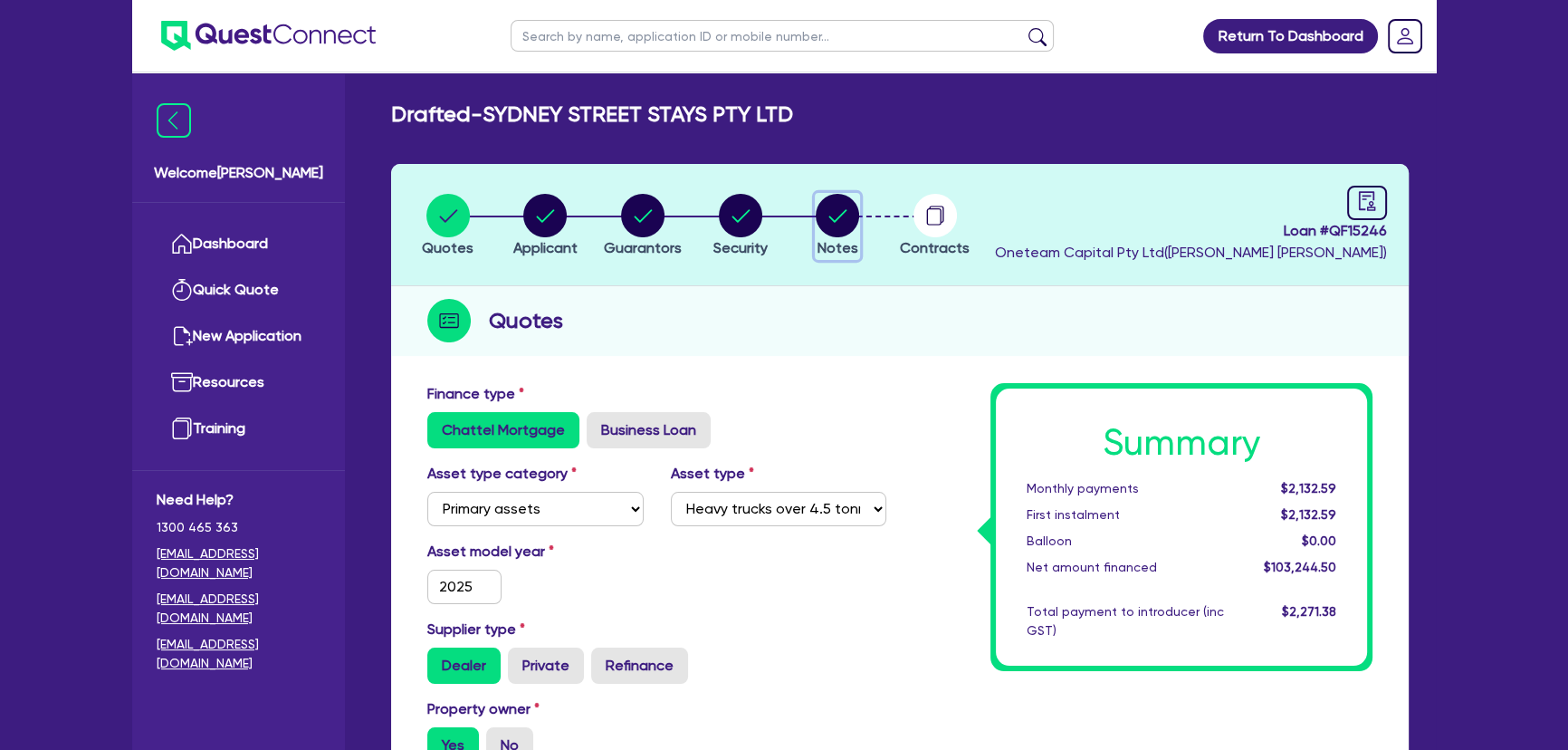
drag, startPoint x: 854, startPoint y: 238, endPoint x: 846, endPoint y: 231, distance: 10.6
click at [849, 234] on button "Notes" at bounding box center [837, 226] width 45 height 67
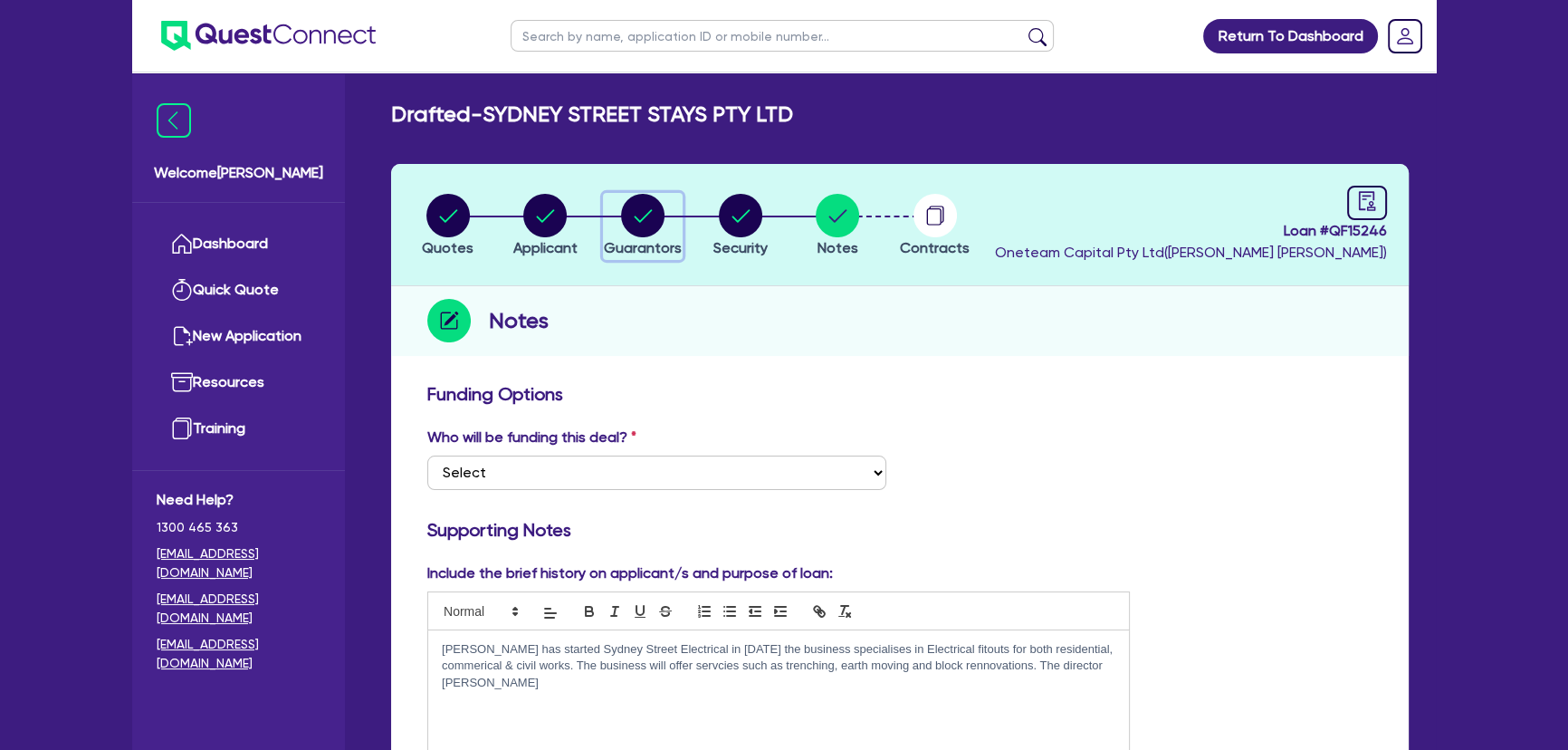
click at [681, 220] on li "Guarantors" at bounding box center [642, 225] width 98 height 64
click at [738, 230] on circle "button" at bounding box center [740, 216] width 43 height 43
select select "PRIMARY_ASSETS"
select select "HEAVY_TRUCKS"
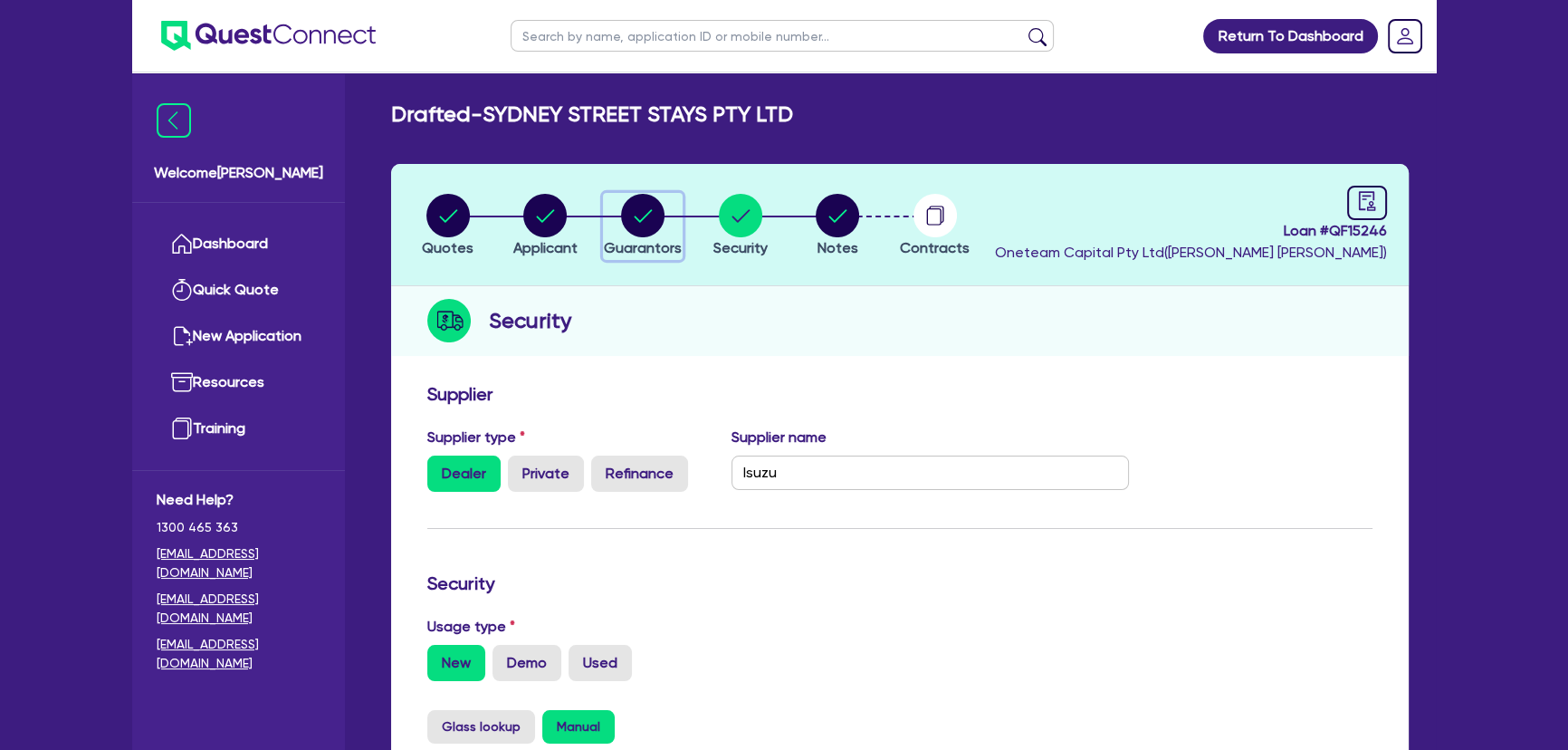
click at [652, 200] on circle "button" at bounding box center [642, 216] width 43 height 43
select select "MR"
select select "NSW"
select select "DE_FACTO"
select select "PROPERTY"
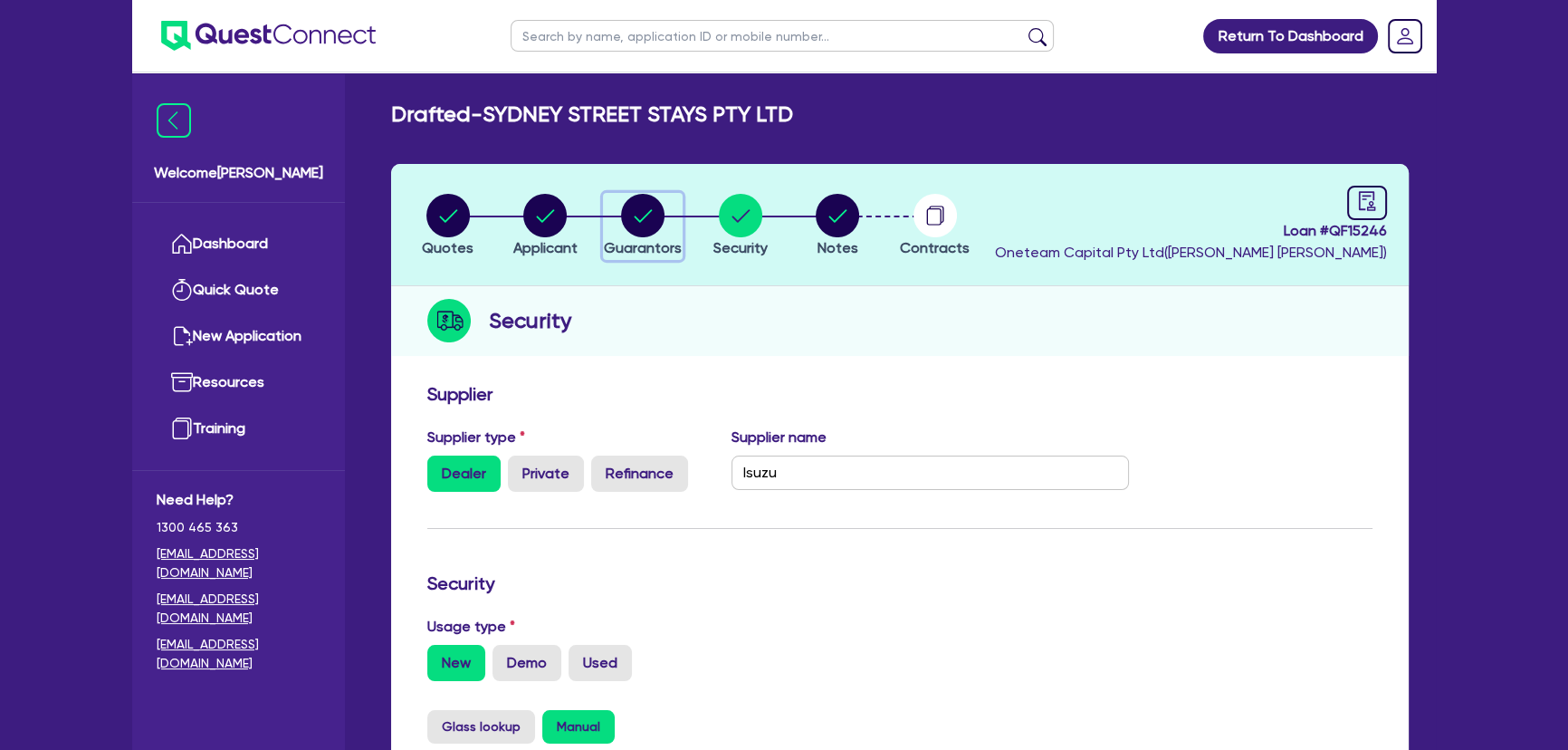
select select "INVESTMENT_PROPERTY"
select select "CASH"
select select "VEHICLE"
select select "EQUIPMENT"
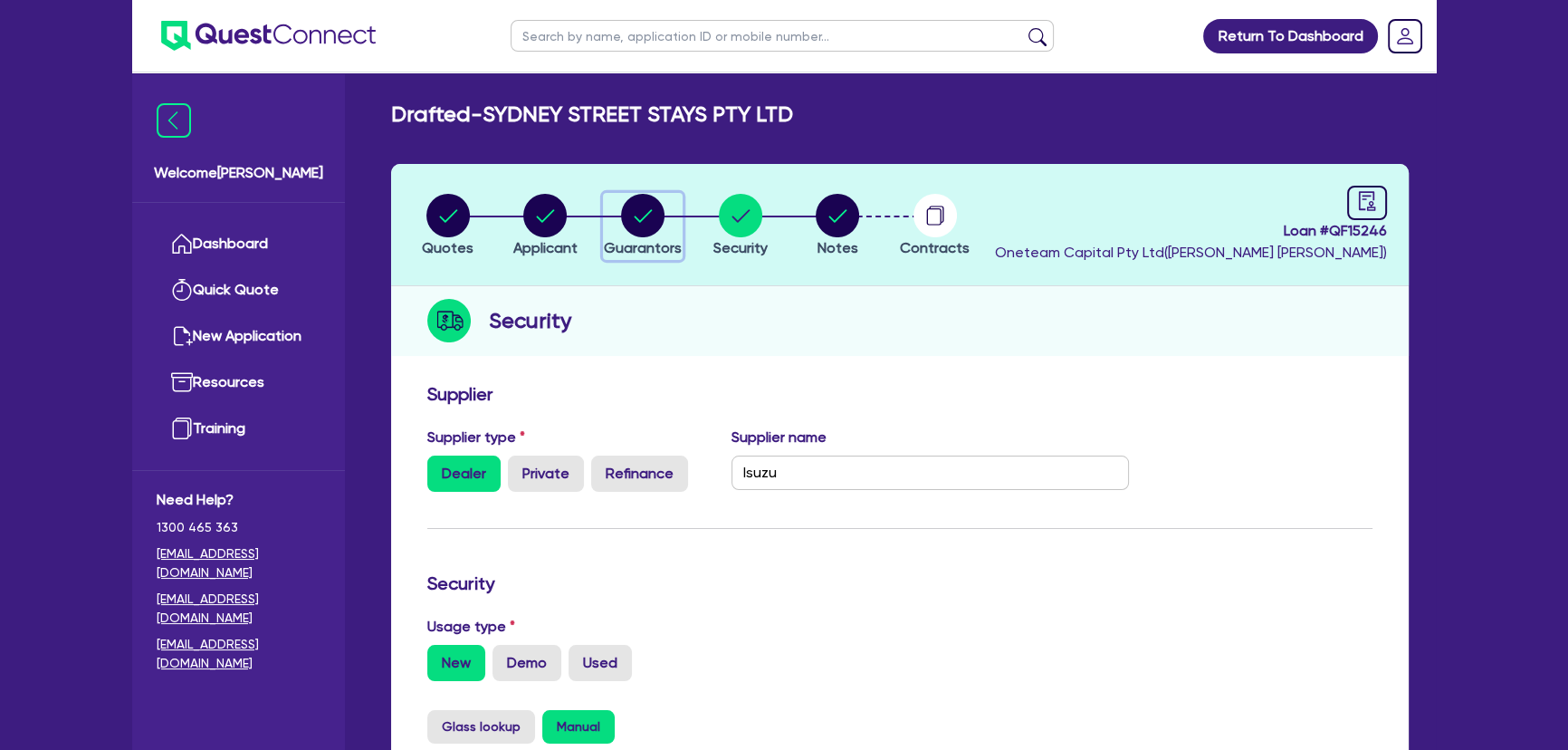
select select "MORTGAGE"
select select "INVESTMENT_PROPERTY_LOAN"
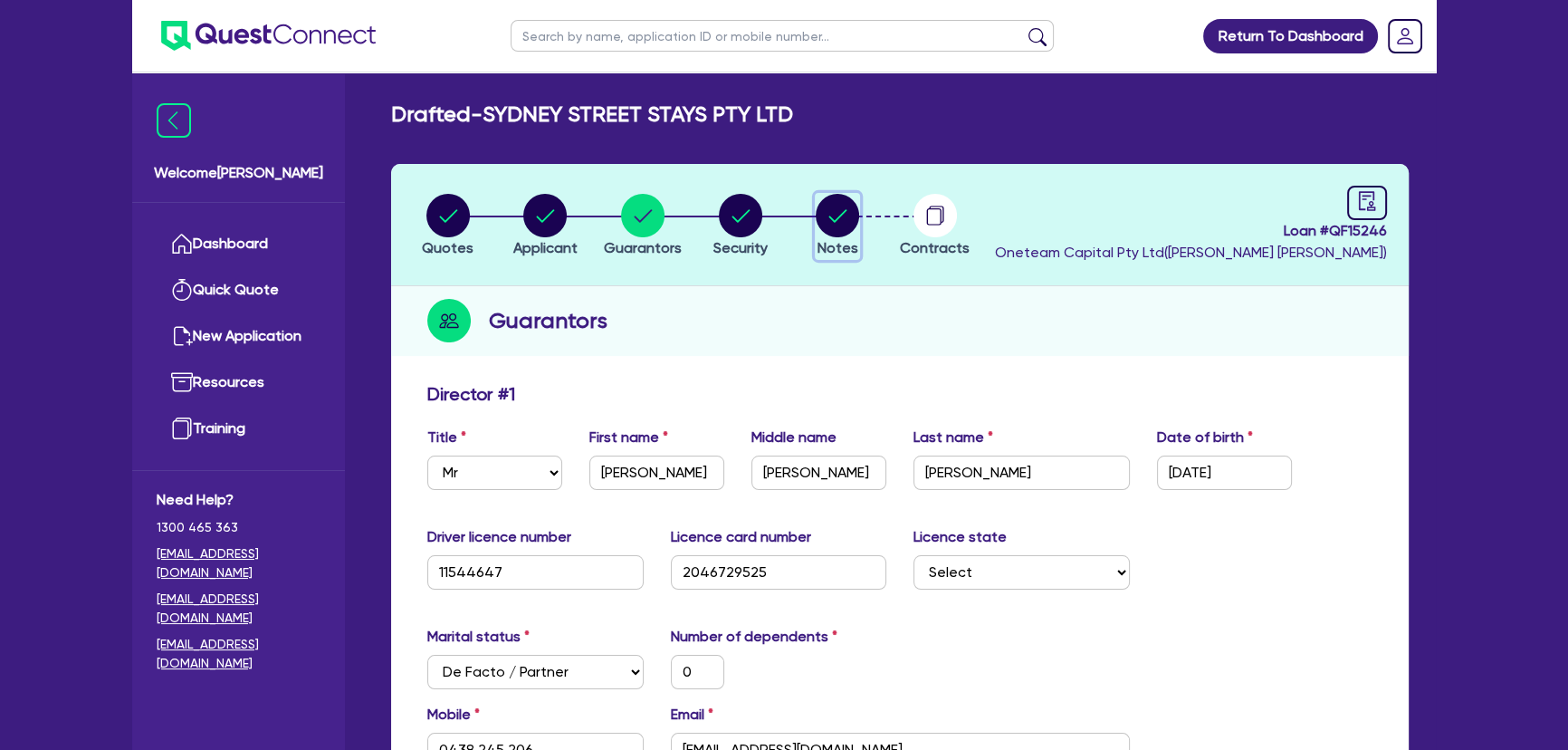
click at [845, 206] on circle "button" at bounding box center [837, 216] width 43 height 43
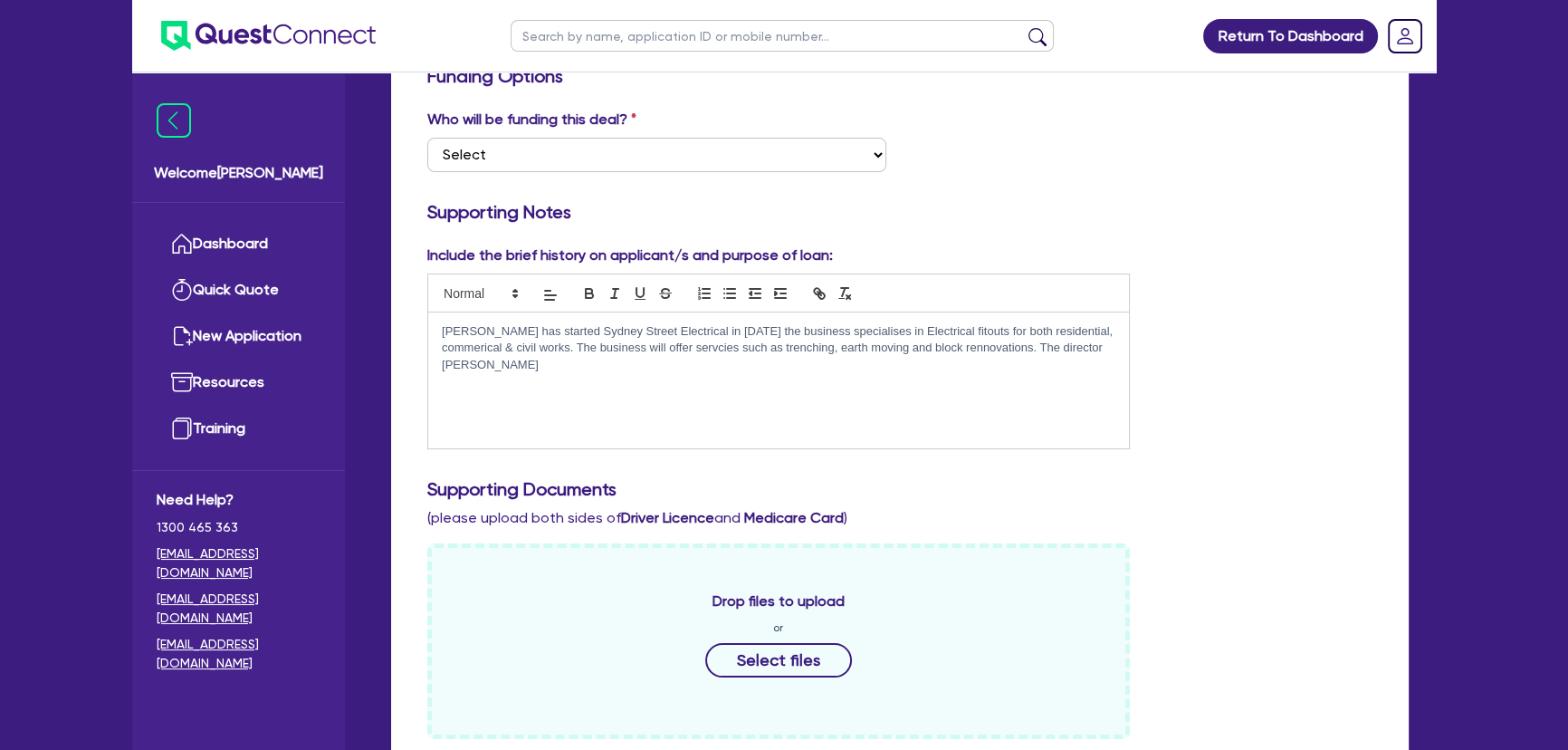
scroll to position [329, 0]
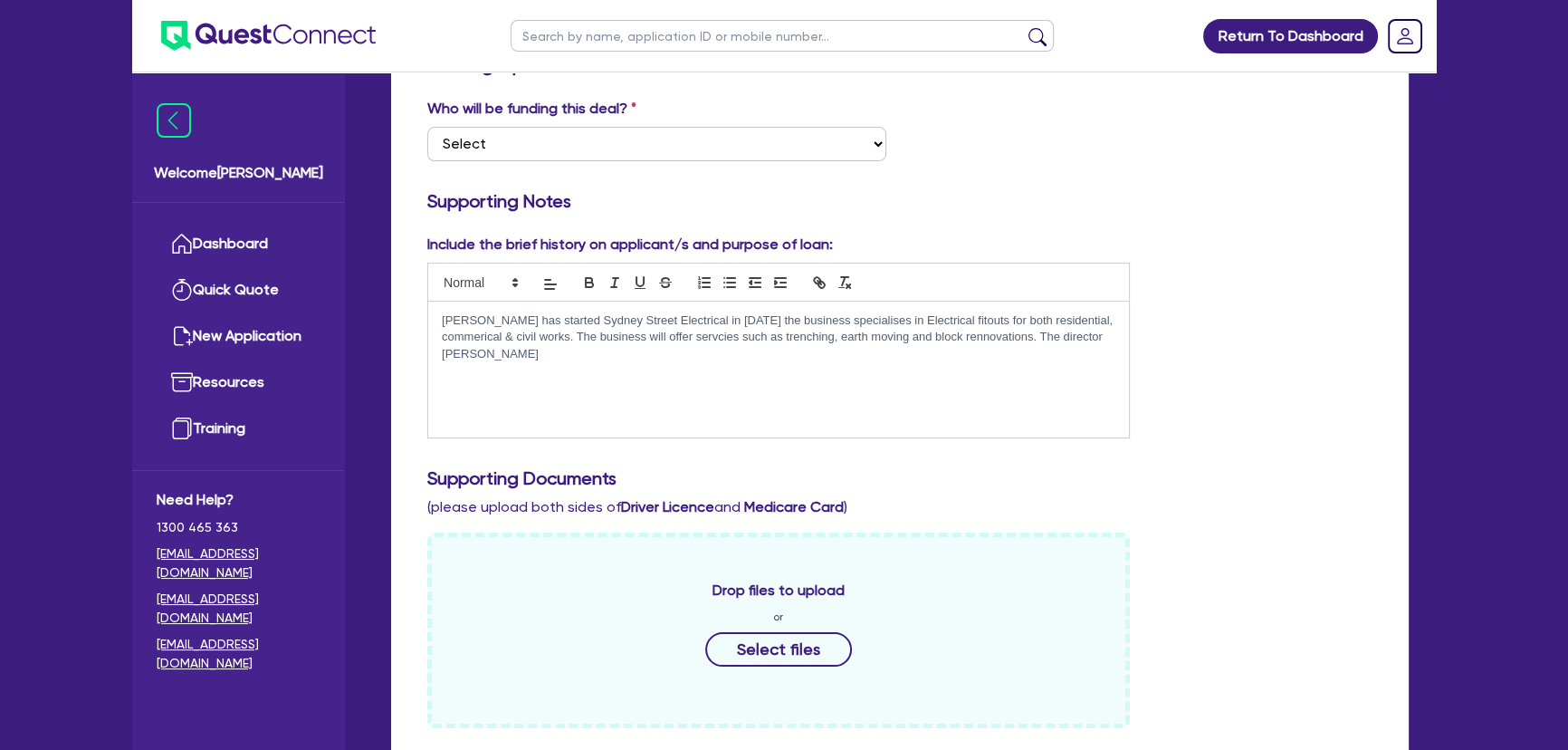
click at [752, 381] on div "Justin Carter has started Sydney Street Electrical in Feb of 2025 the business …" at bounding box center [778, 369] width 700 height 136
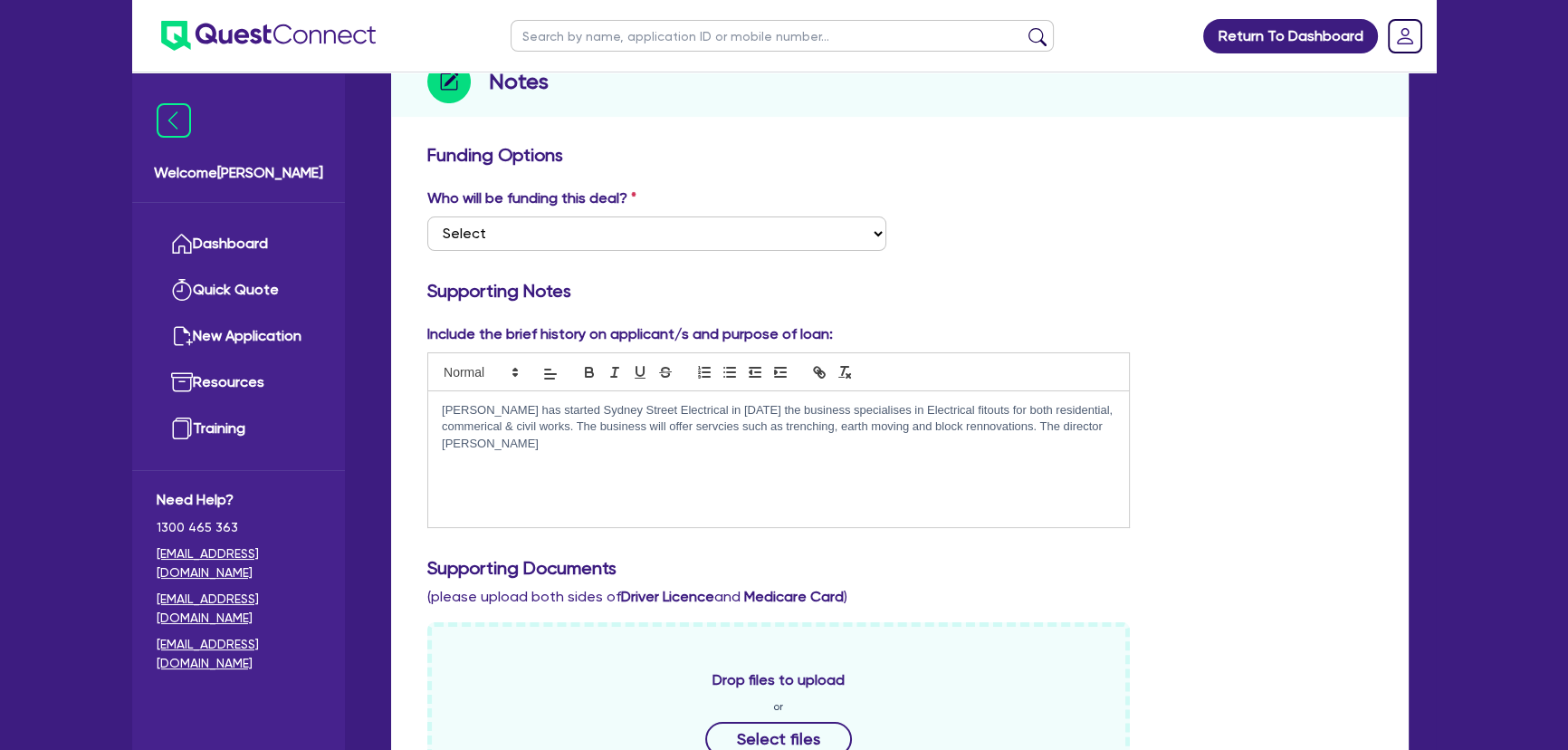
scroll to position [0, 0]
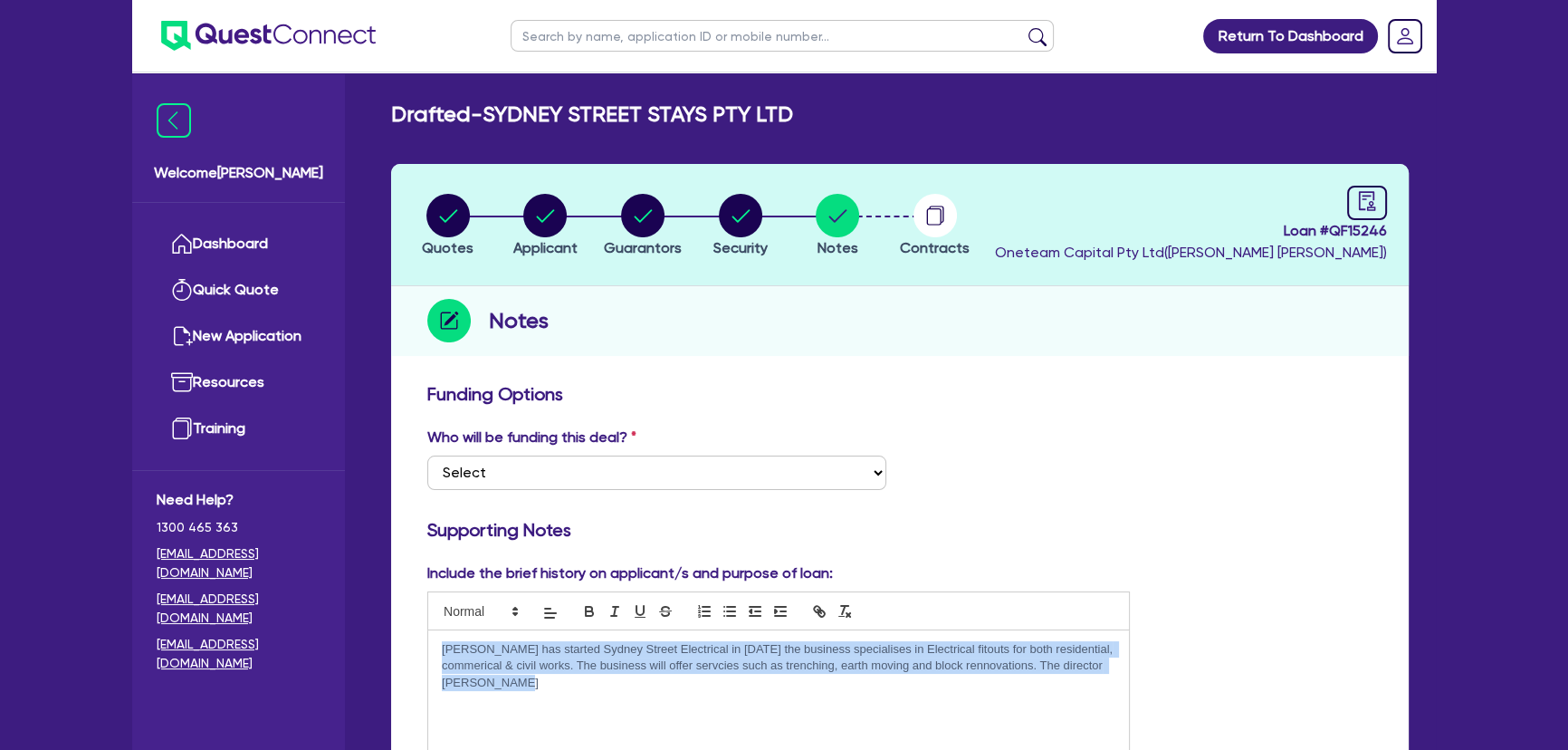
drag, startPoint x: 512, startPoint y: 715, endPoint x: 410, endPoint y: 634, distance: 130.2
paste div
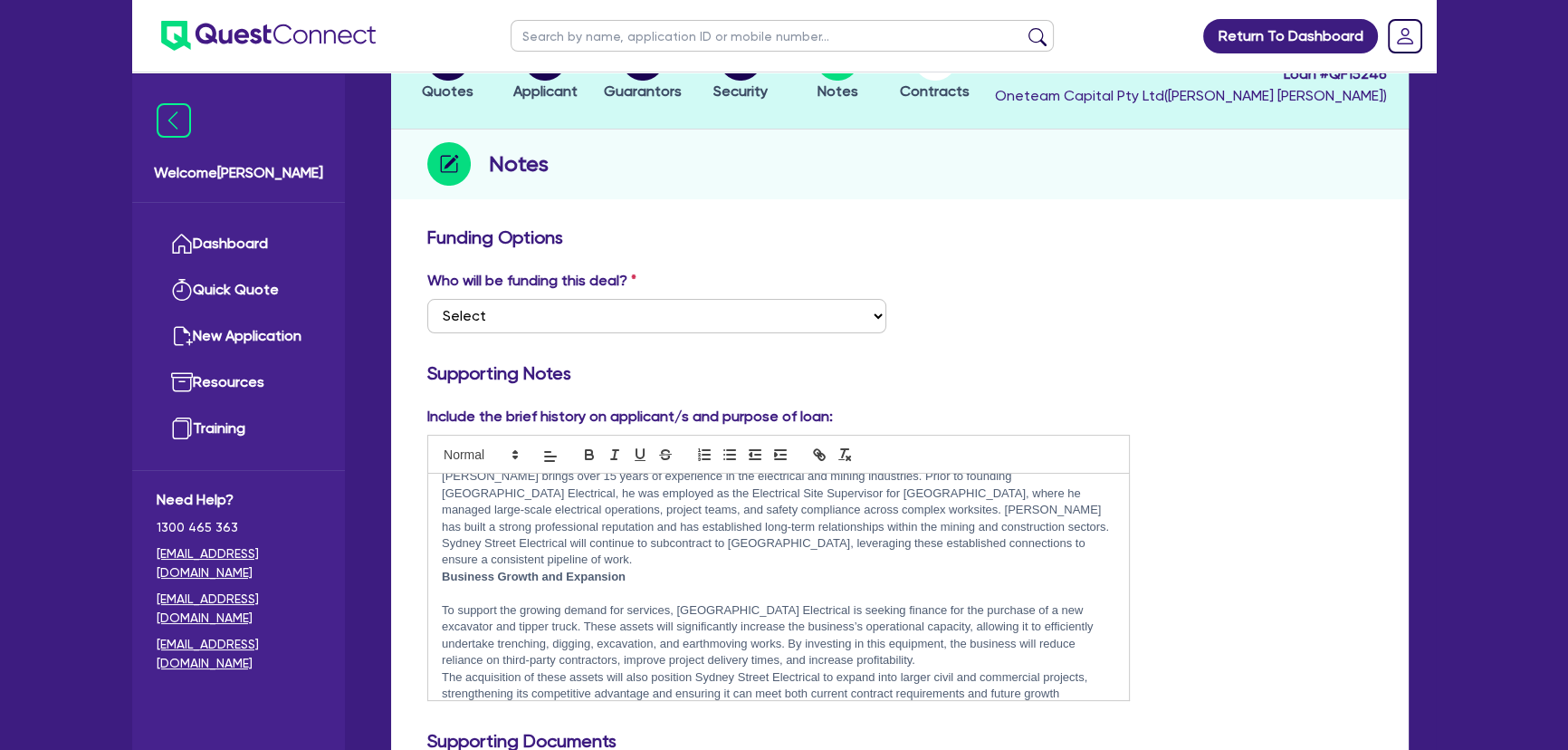
scroll to position [329, 0]
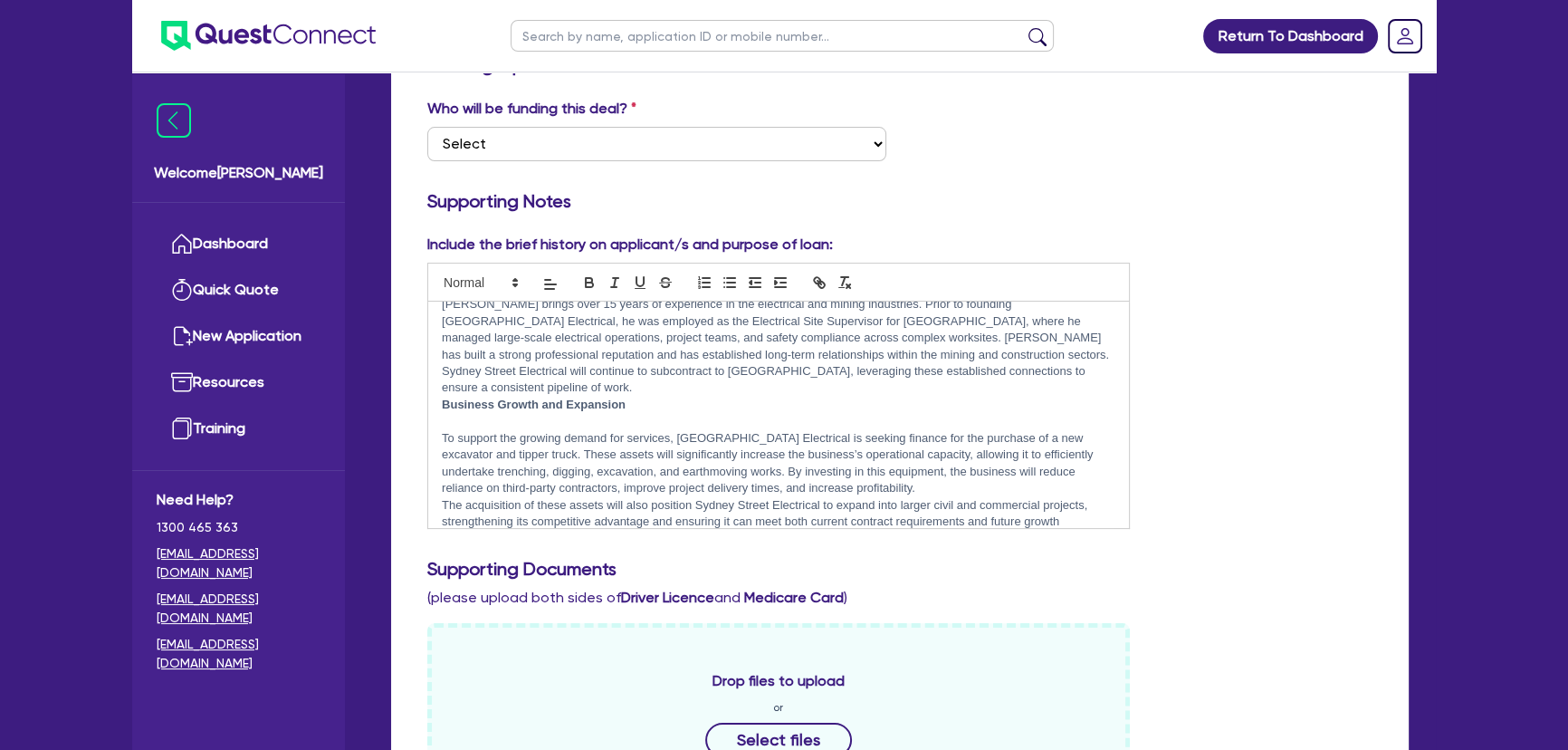
click at [498, 413] on p at bounding box center [778, 420] width 673 height 16
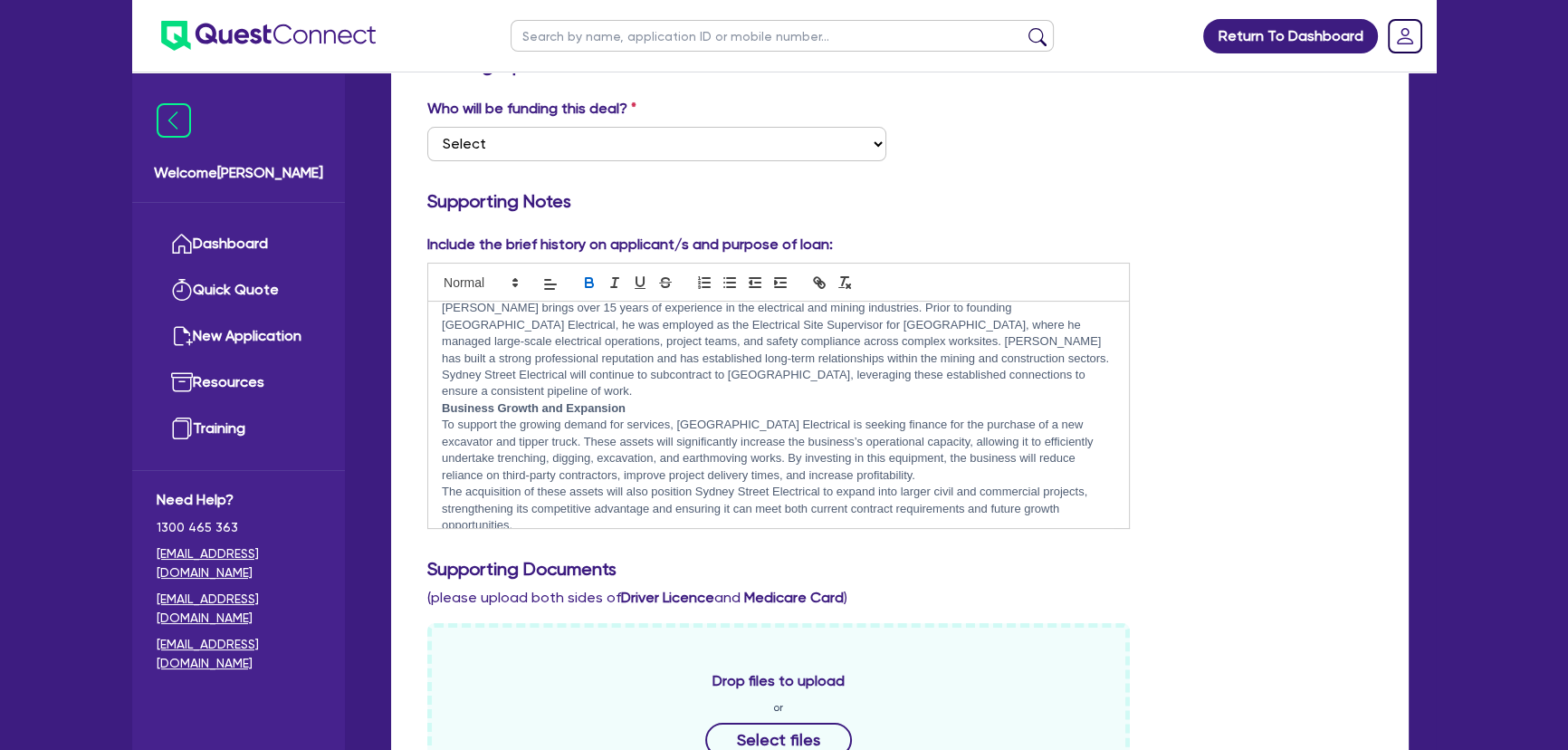
click at [440, 386] on div "Business Overview Sydney Street Electrical was established in February 2025 by …" at bounding box center [778, 415] width 700 height 226
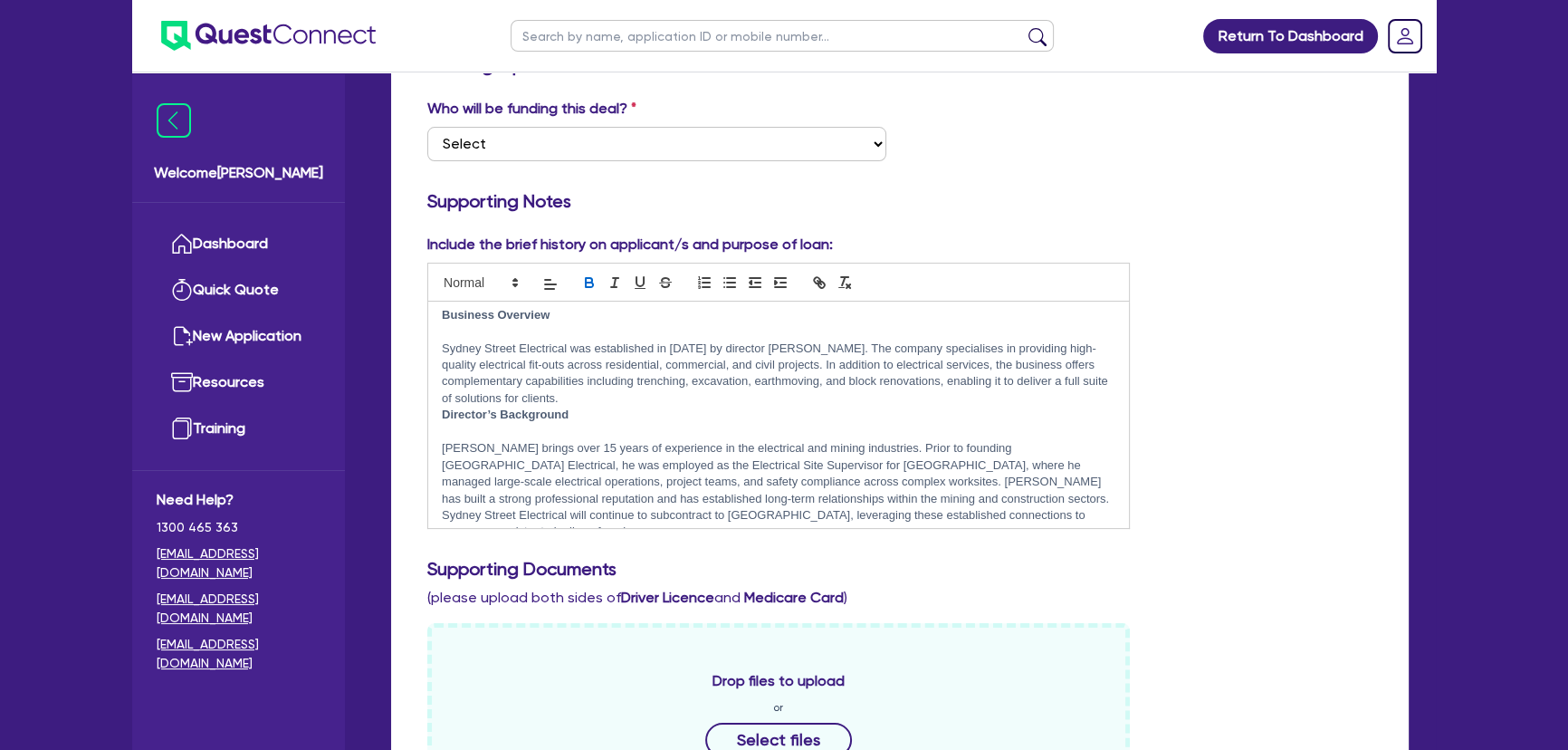
scroll to position [0, 0]
click at [445, 433] on p at bounding box center [778, 437] width 673 height 16
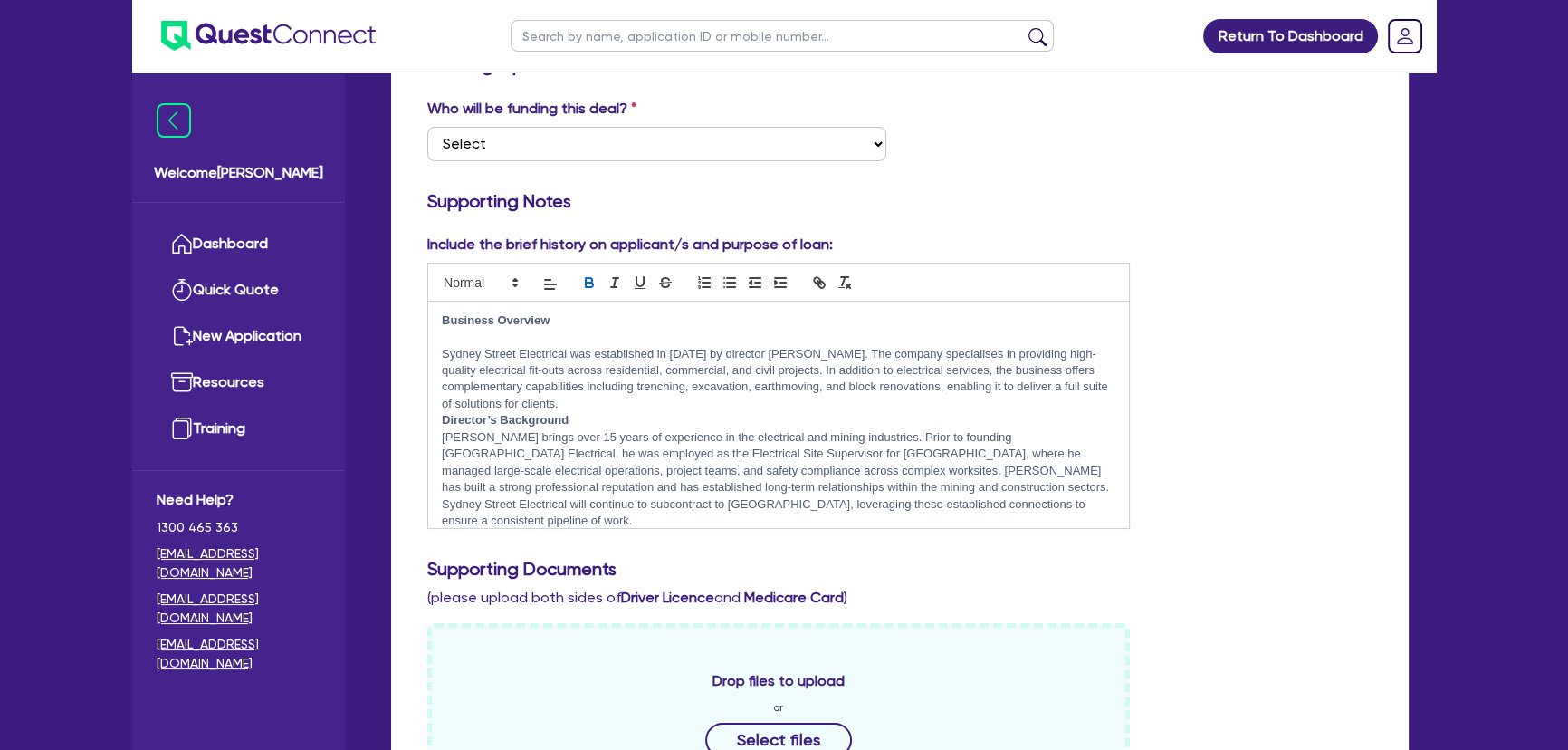
click at [439, 422] on div "Business Overview Sydney Street Electrical was established in February 2025 by …" at bounding box center [778, 415] width 700 height 226
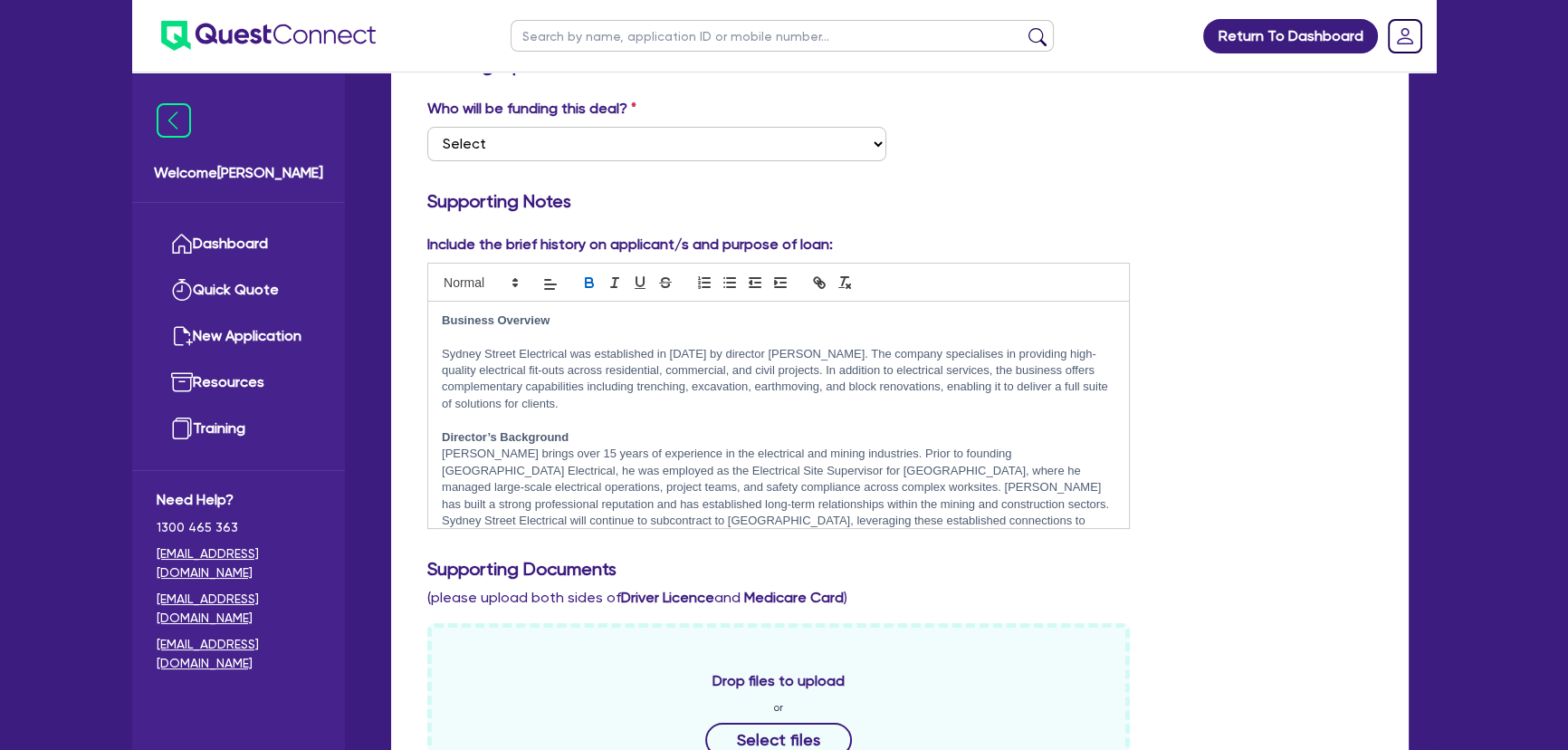
click at [455, 335] on p at bounding box center [778, 336] width 673 height 16
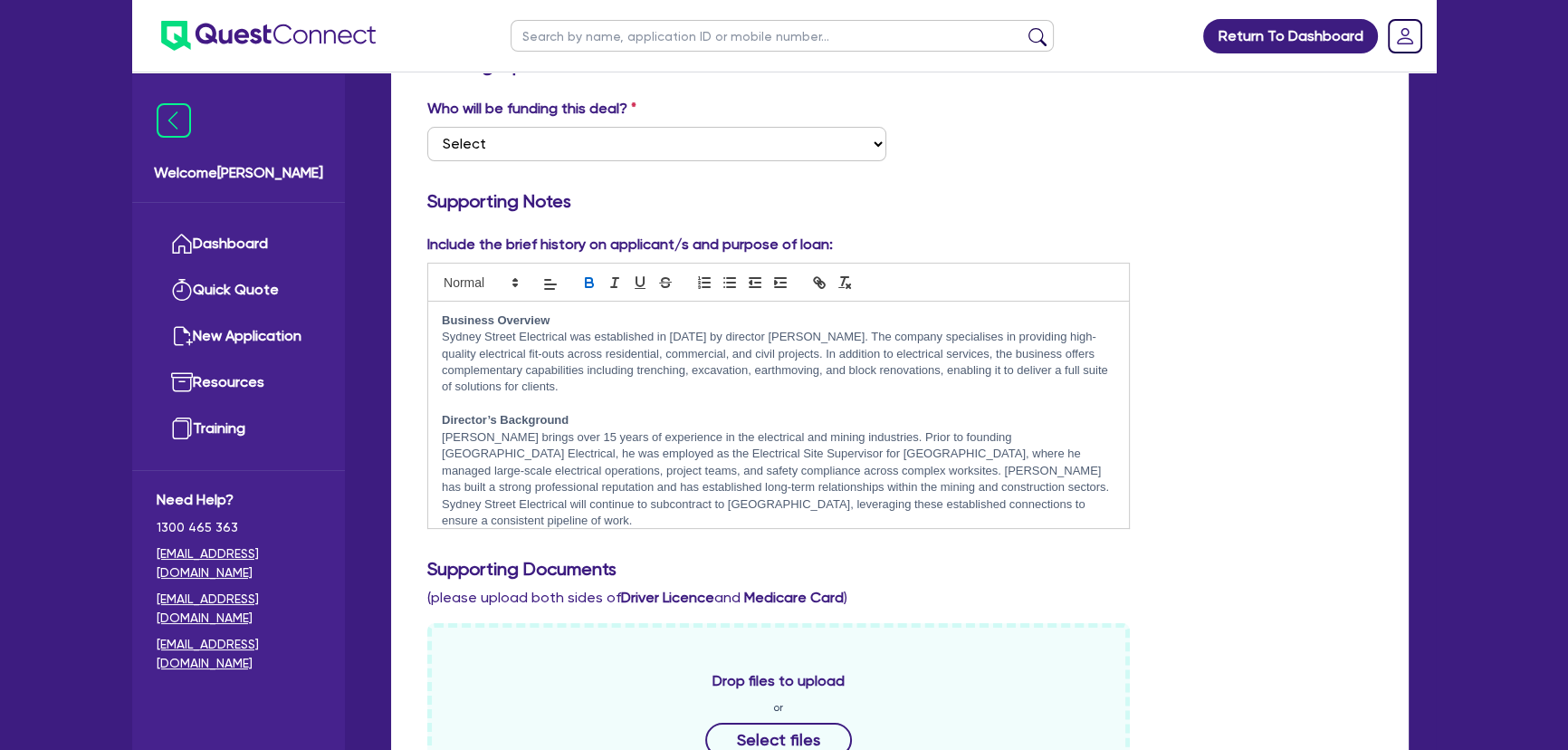
scroll to position [246, 0]
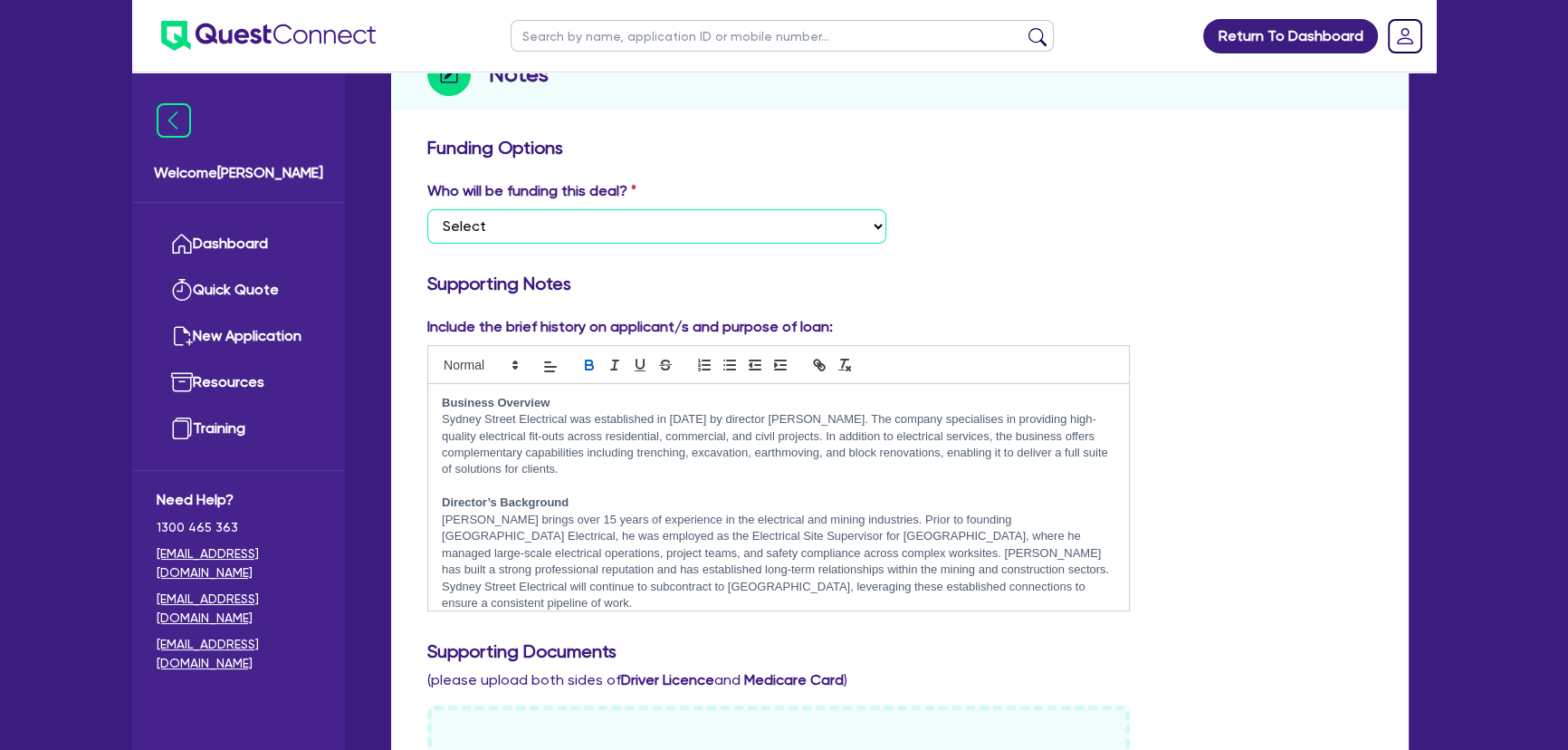
click at [721, 230] on select "Select I want Quest to fund 100% I will fund 100% I will co-fund with Quest Oth…" at bounding box center [656, 226] width 459 height 35
select select "Other"
click at [427, 209] on select "Select I want Quest to fund 100% I will fund 100% I will co-fund with Quest Oth…" at bounding box center [656, 226] width 459 height 35
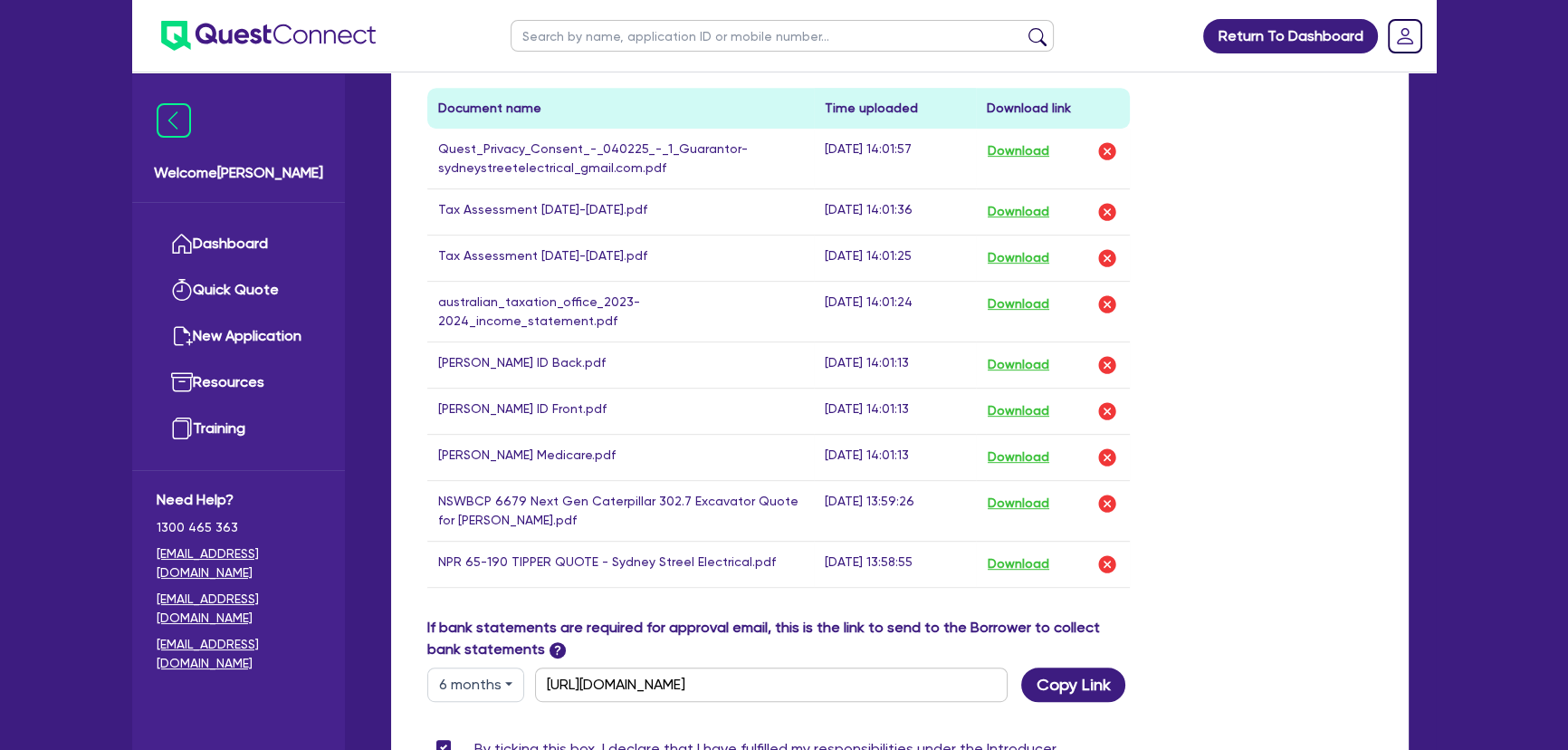
scroll to position [1234, 0]
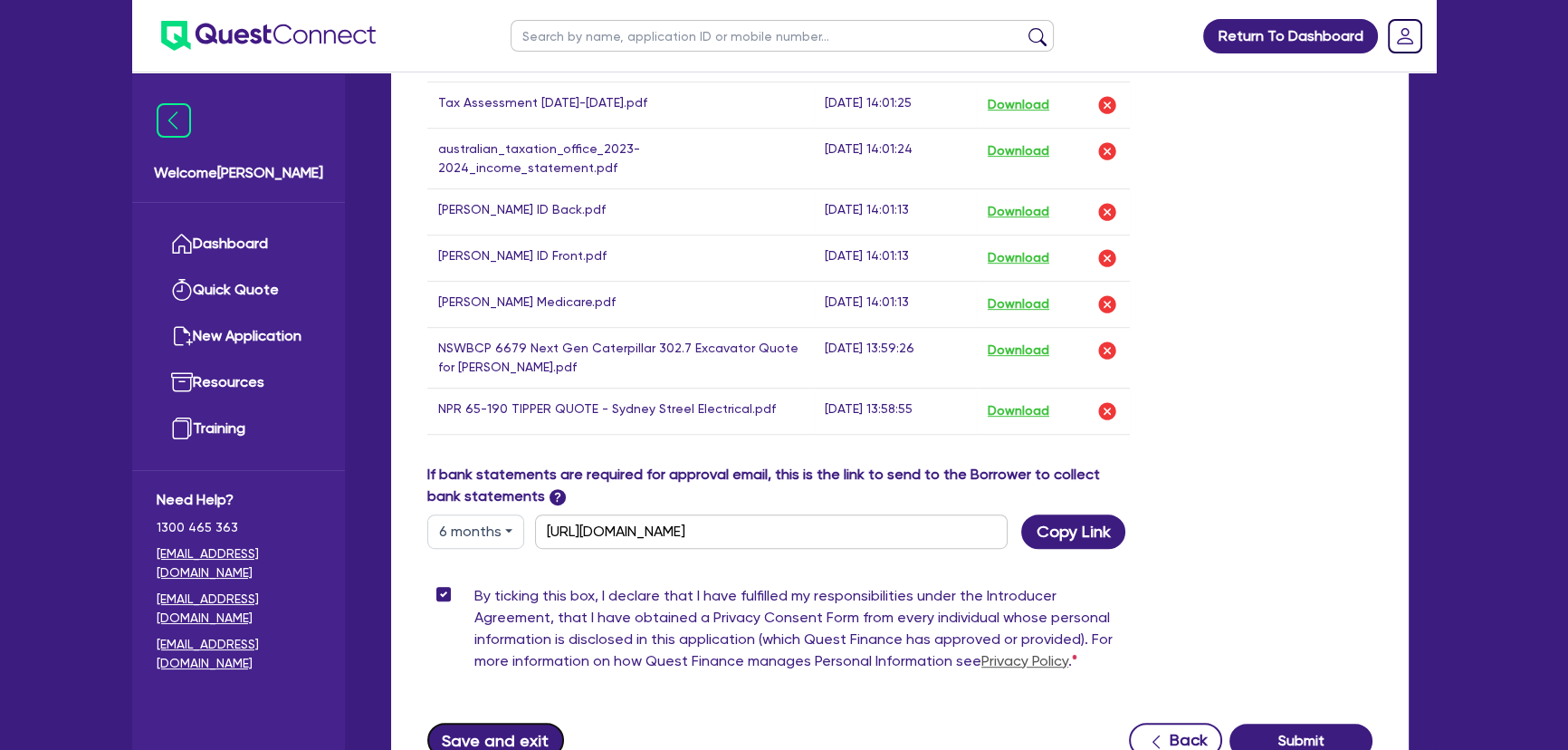
click at [520, 723] on button "Save and exit" at bounding box center [496, 740] width 137 height 35
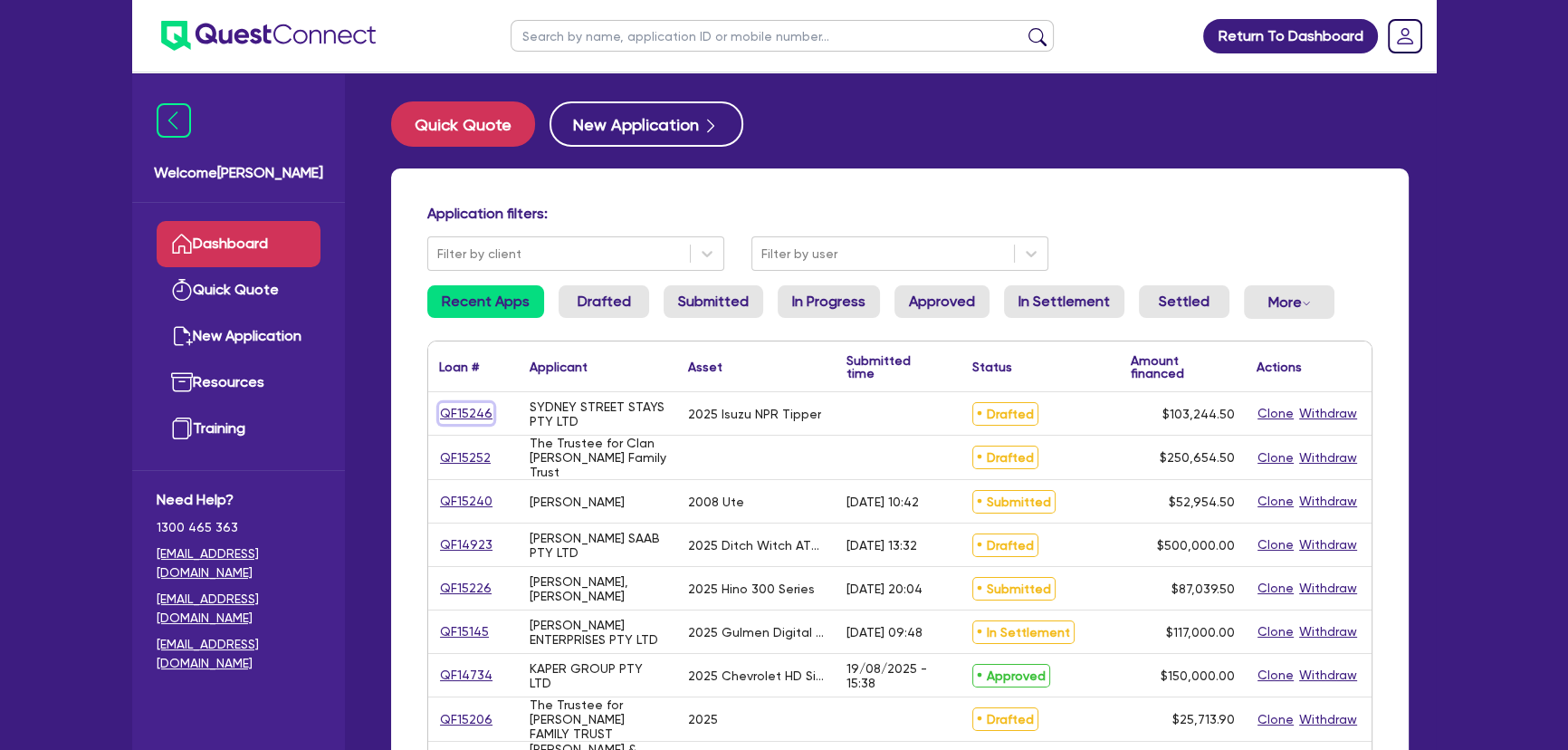
click at [464, 418] on link "QF15246" at bounding box center [467, 414] width 54 height 21
select select "PRIMARY_ASSETS"
select select "HEAVY_TRUCKS"
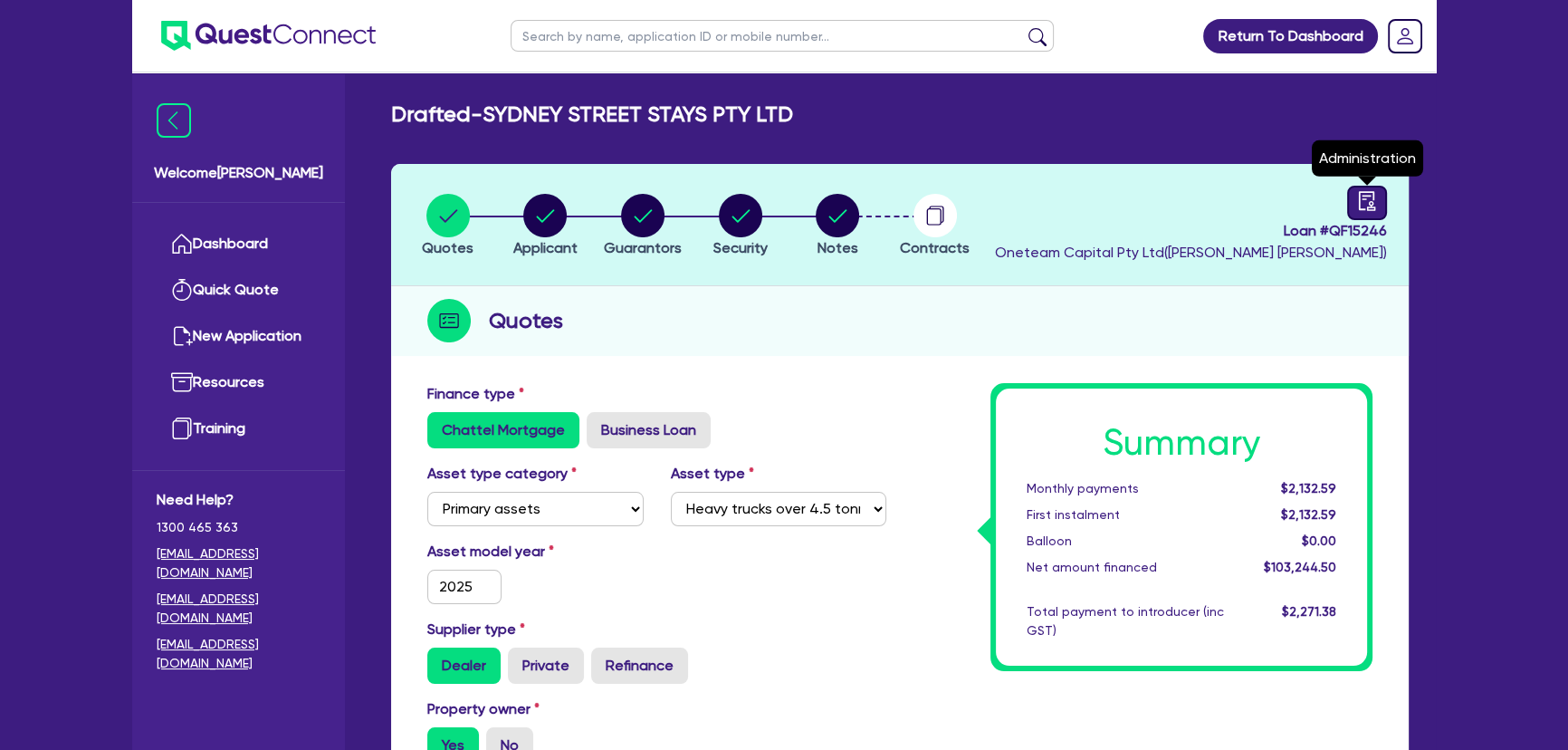
drag, startPoint x: 1372, startPoint y: 199, endPoint x: 1341, endPoint y: 210, distance: 32.9
click at [1372, 200] on icon "audit" at bounding box center [1367, 201] width 20 height 20
select select "DRAFTED_NEW"
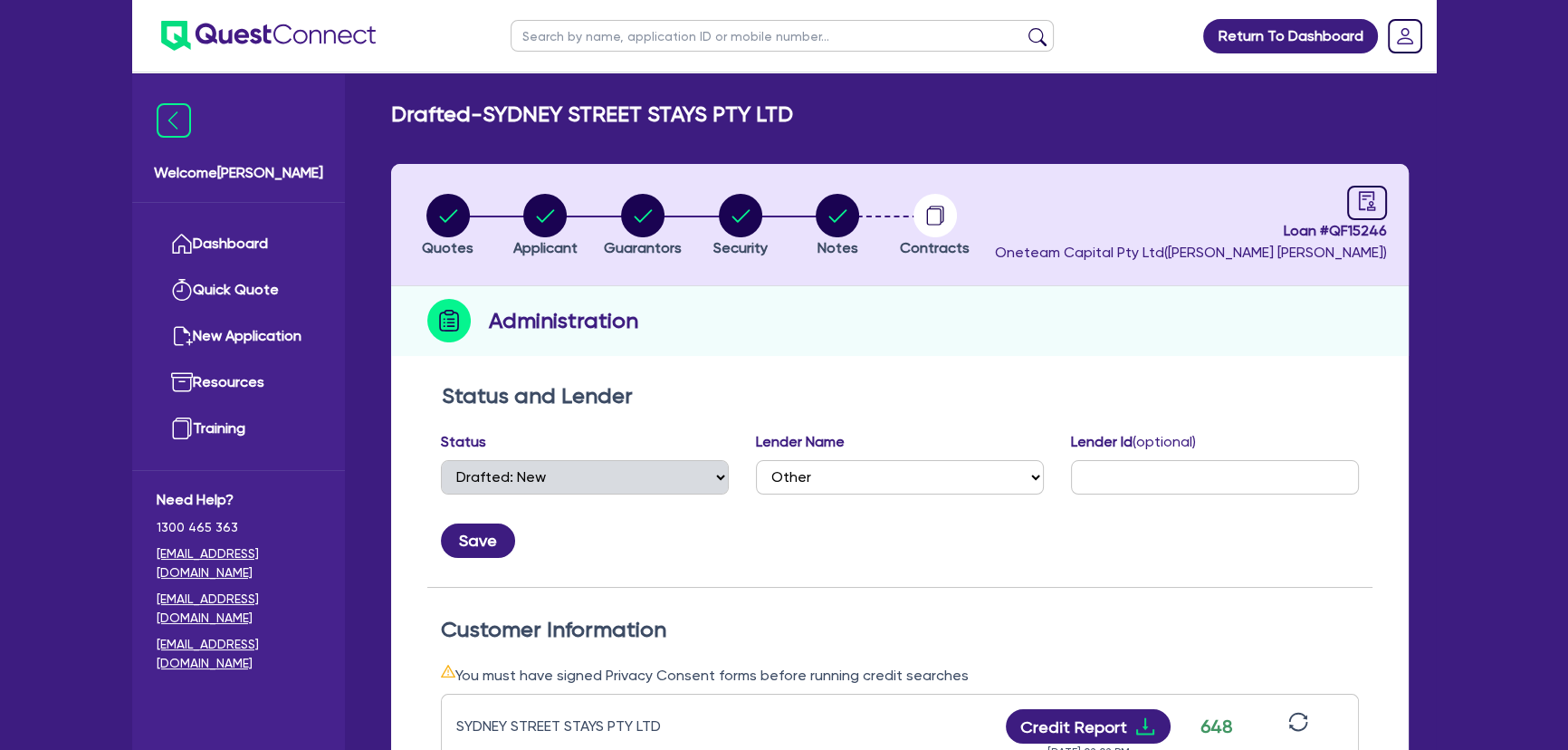
scroll to position [81, 0]
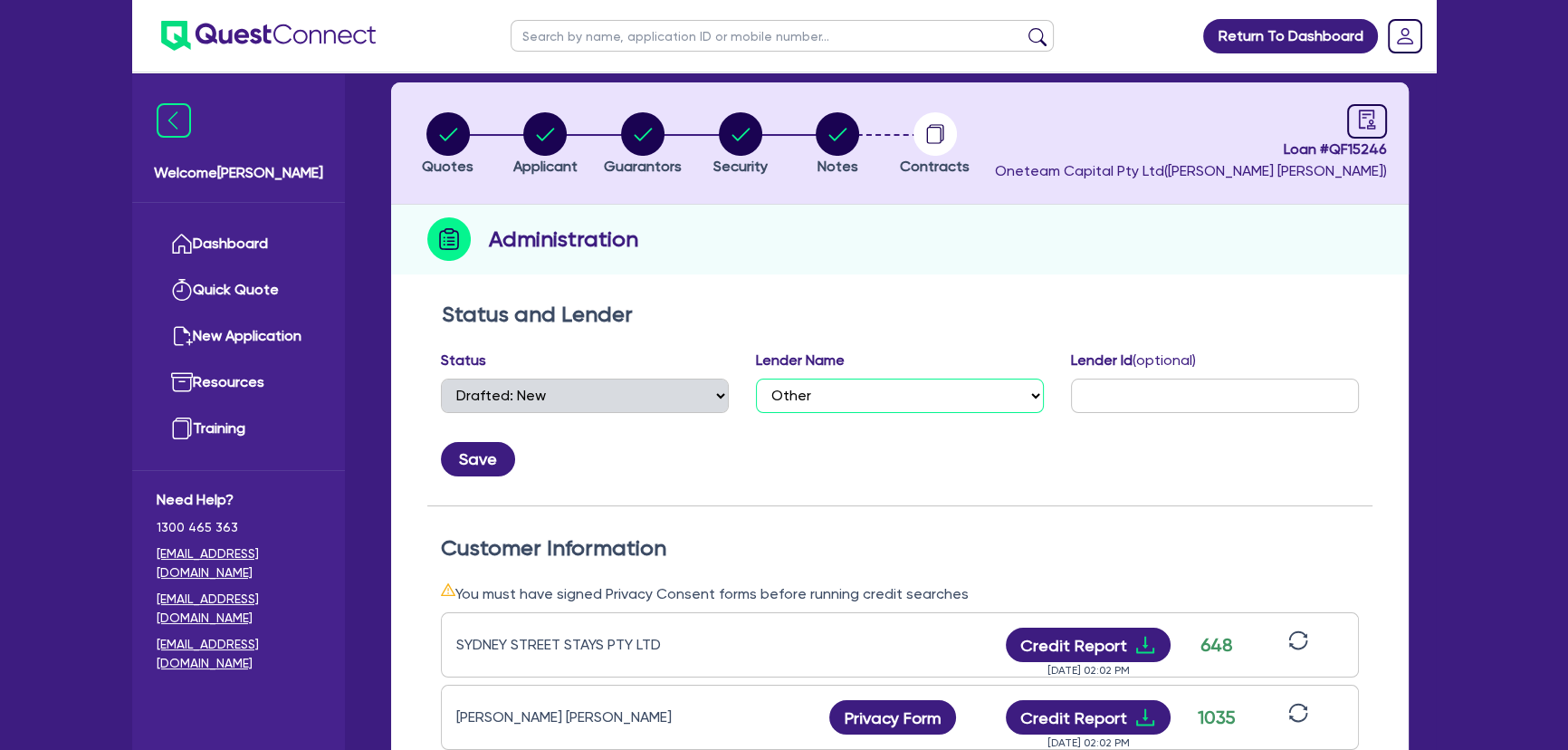
click at [814, 394] on select "Select AAMF AFS Alex Bank Angle Finance Azora Banjo BigStone BOQ Finance Brande…" at bounding box center [900, 396] width 288 height 35
select select "Flexicommercial"
click at [756, 379] on select "Select AAMF AFS Alex Bank Angle Finance Azora Banjo BigStone BOQ Finance Brande…" at bounding box center [900, 396] width 288 height 35
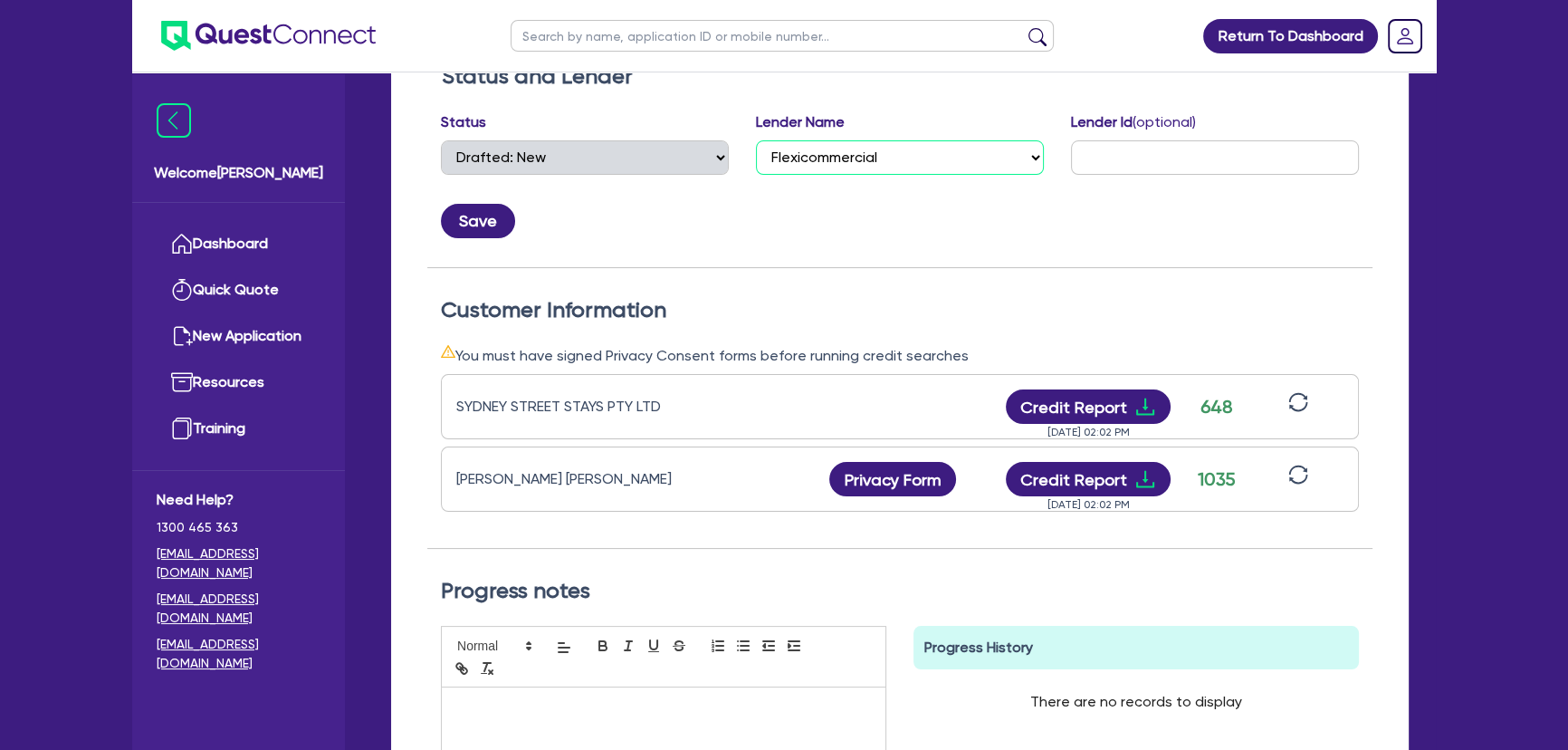
scroll to position [411, 0]
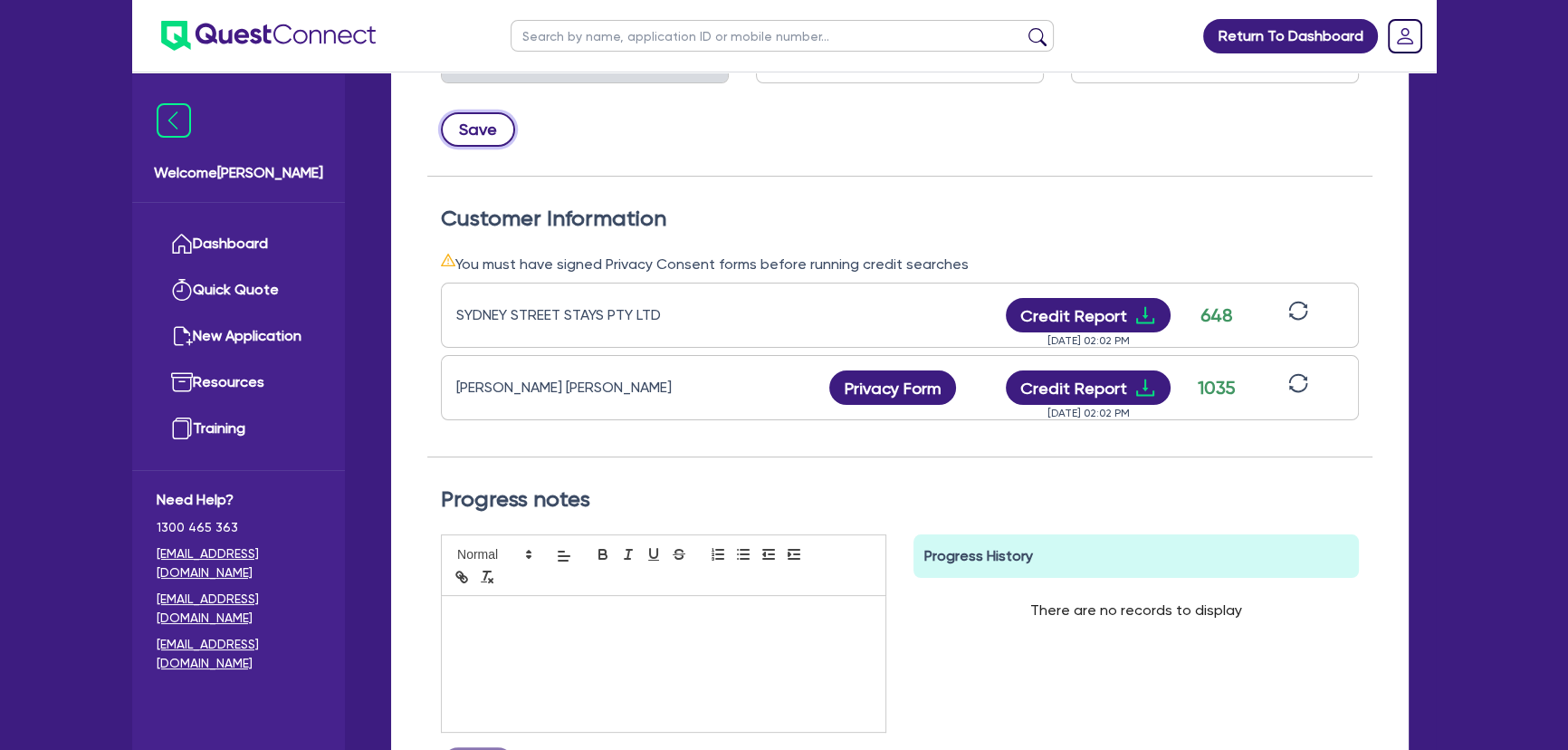
click at [480, 134] on button "Save" at bounding box center [477, 130] width 74 height 35
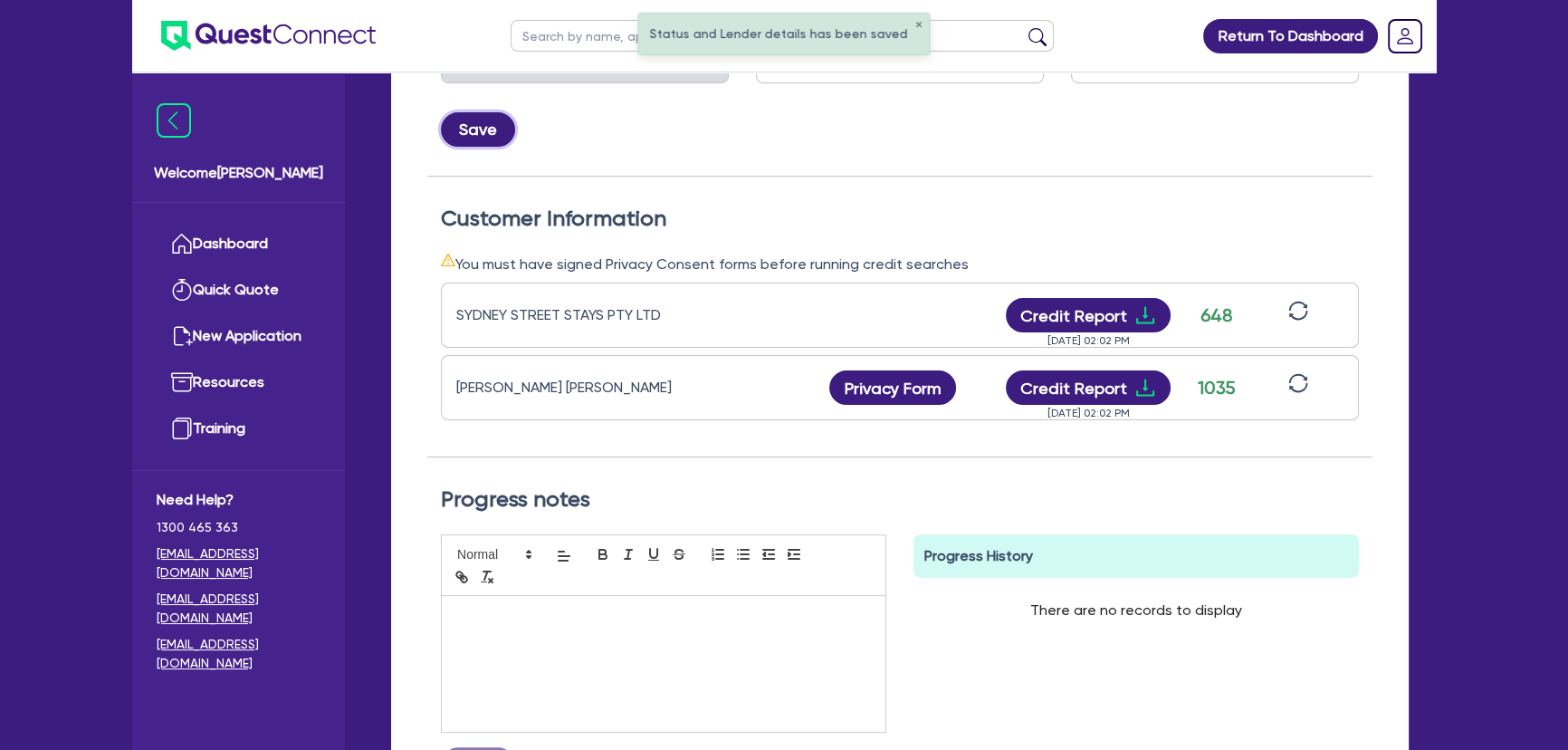
scroll to position [631, 0]
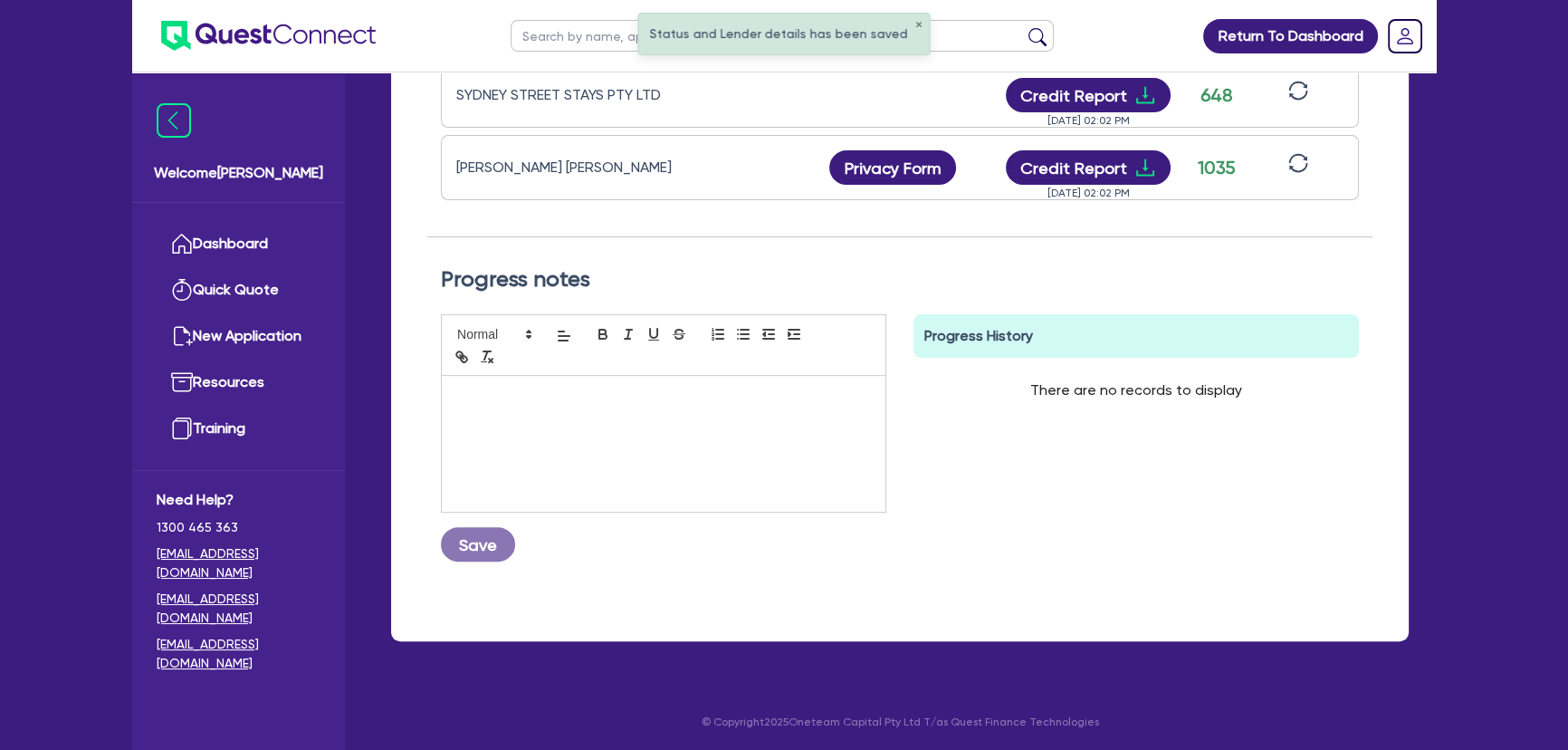
click at [602, 424] on div at bounding box center [663, 444] width 443 height 136
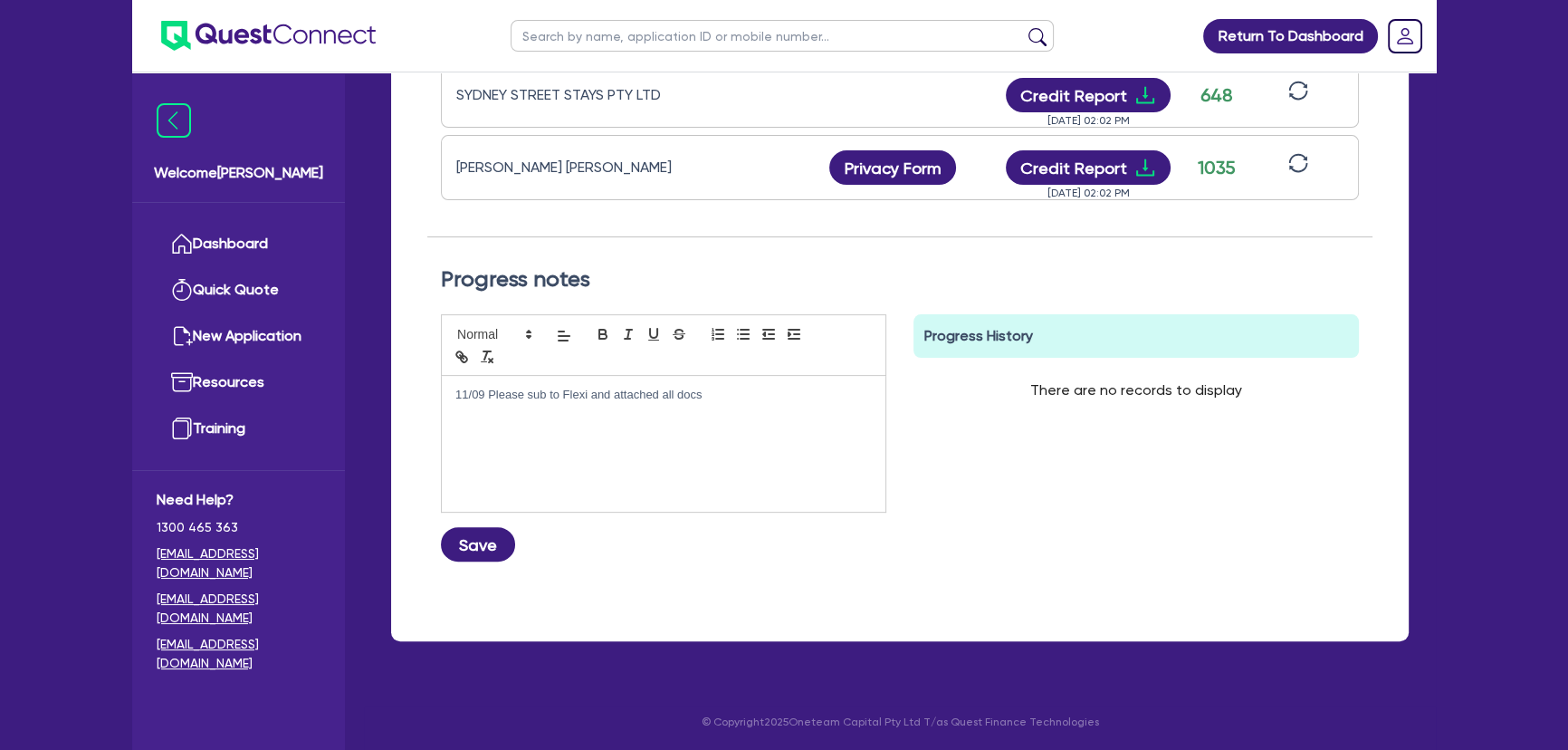
click at [476, 576] on div "Progress notes 11/09 Please sub to Flexi and attached all docs Save Progress Hi…" at bounding box center [899, 421] width 945 height 367
click at [472, 561] on div "11/09 Please sub to Flexi and attached all docs Save" at bounding box center [663, 445] width 472 height 262
click at [484, 527] on button "Save" at bounding box center [477, 544] width 74 height 35
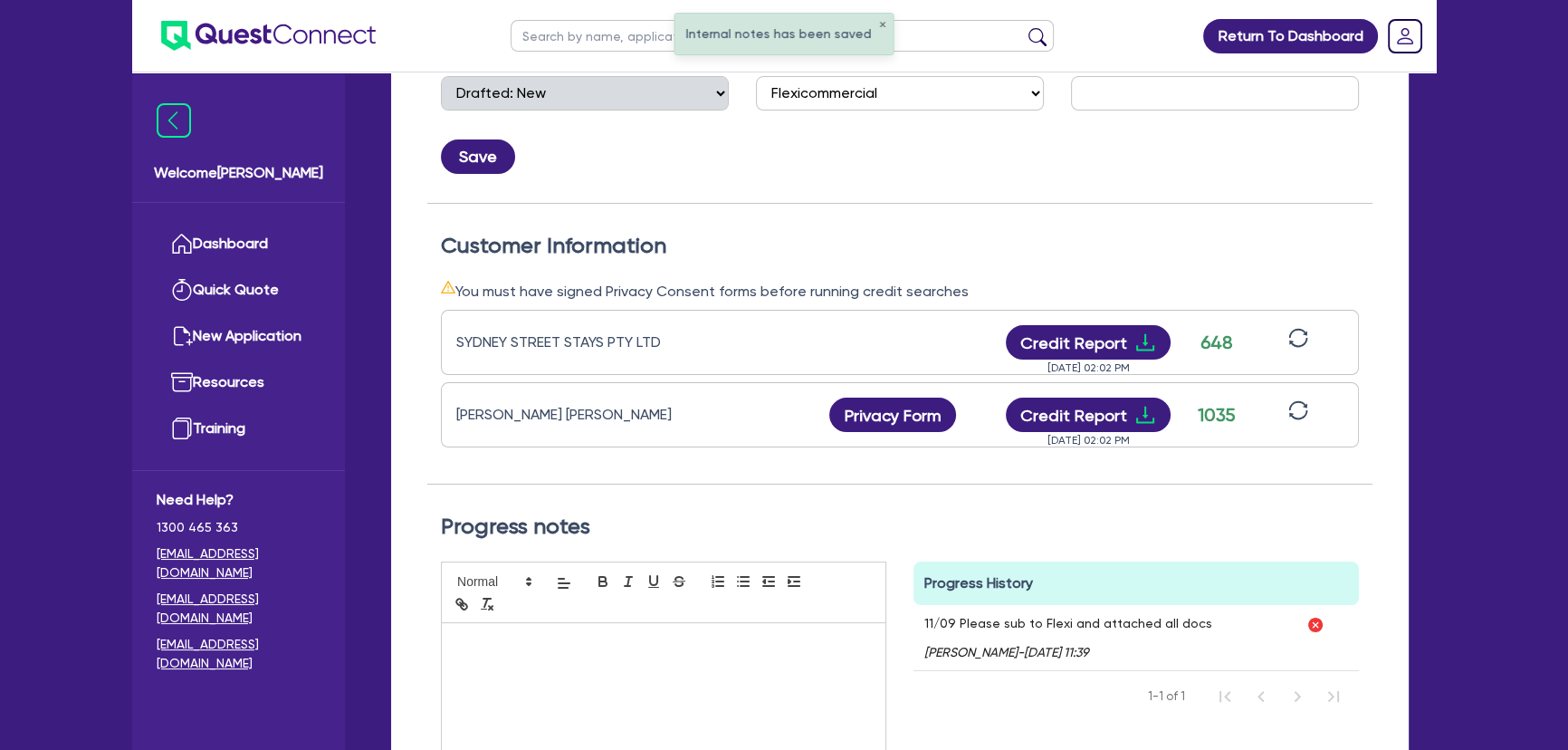
scroll to position [549, 0]
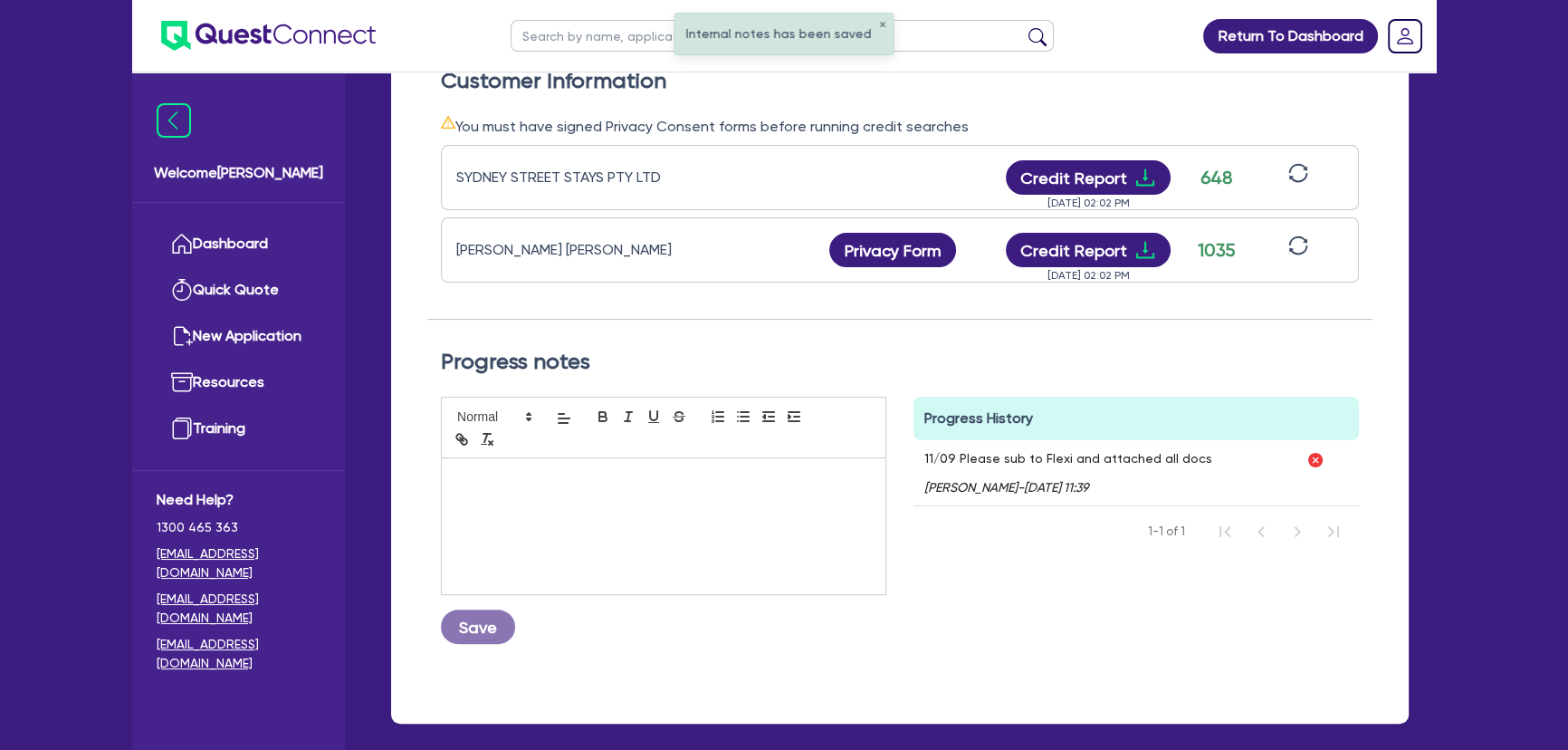
drag, startPoint x: 1226, startPoint y: 469, endPoint x: 910, endPoint y: 459, distance: 316.2
click at [911, 461] on div "Progress History Comments 11/09 Please sub to Flexi and attached all docs Joel …" at bounding box center [1136, 527] width 472 height 262
click at [914, 458] on div "Progress History Comments 11/09 Please sub to Flexi and attached all docs Joel …" at bounding box center [1136, 527] width 472 height 262
drag, startPoint x: 922, startPoint y: 452, endPoint x: 1199, endPoint y: 454, distance: 277.0
click at [1199, 454] on div "11/09 Please sub to Flexi and attached all docs Joel Harding - 11/09/2025 - 11:…" at bounding box center [1104, 472] width 382 height 65
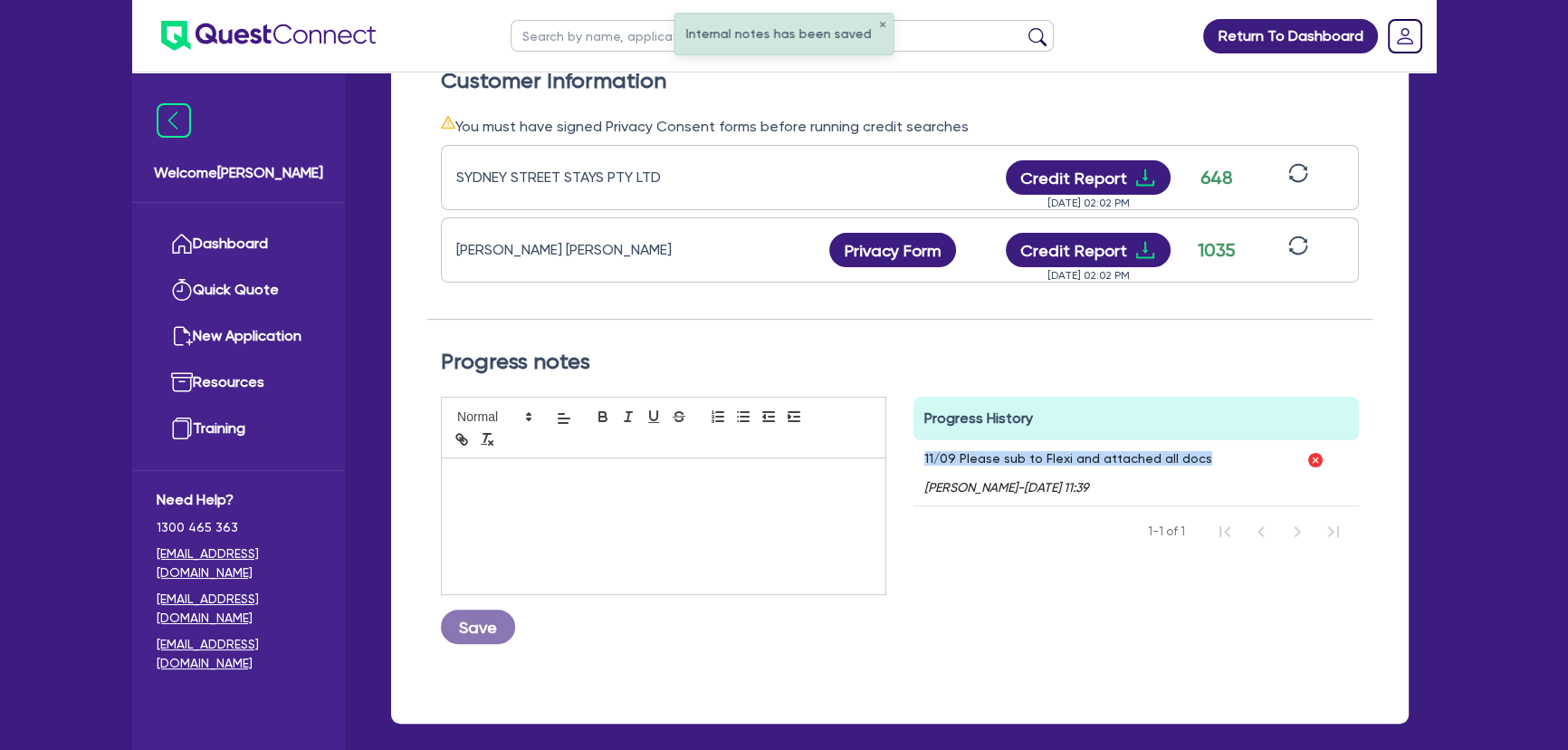
copy p "11/09 Please sub to Flexi and attached all docs"
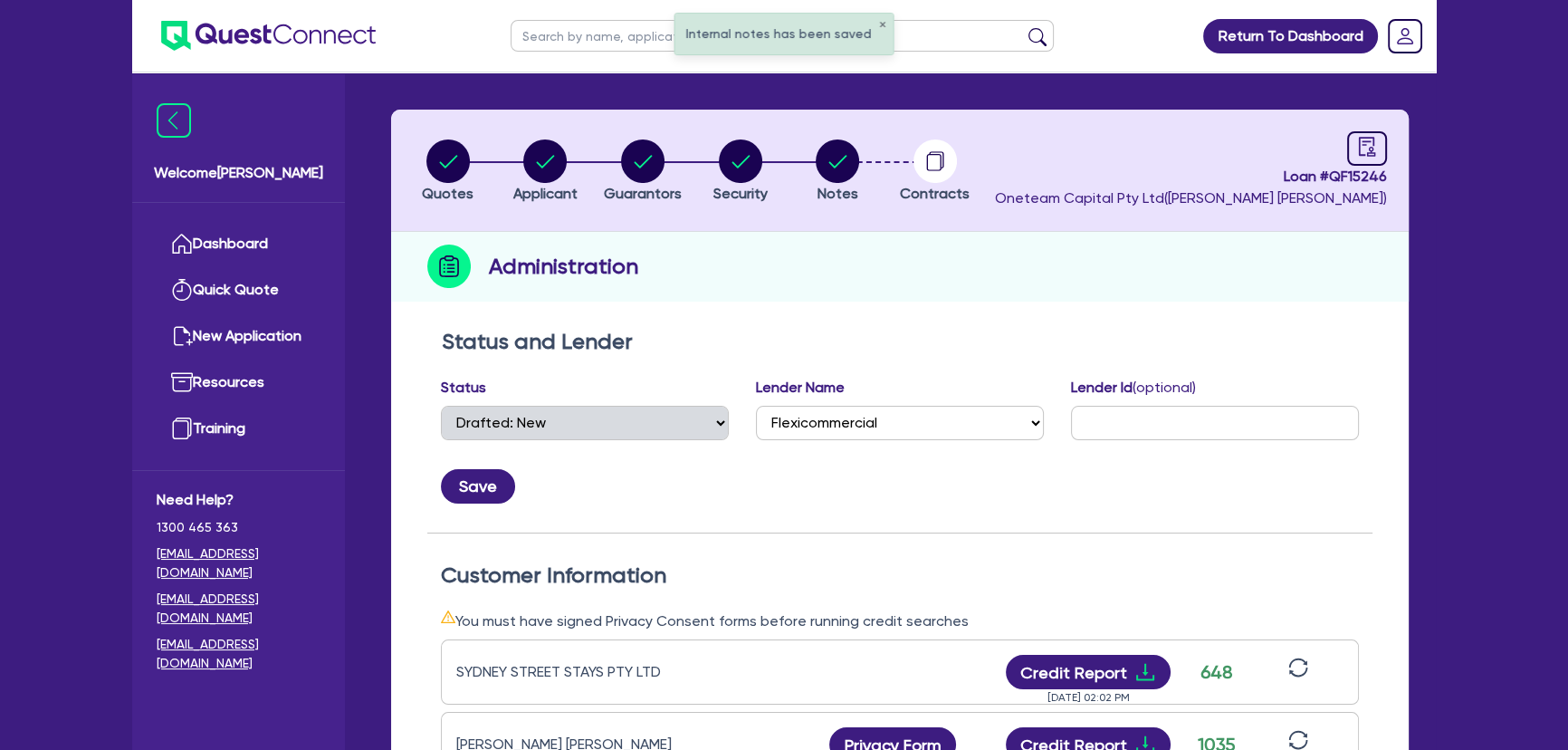
scroll to position [0, 0]
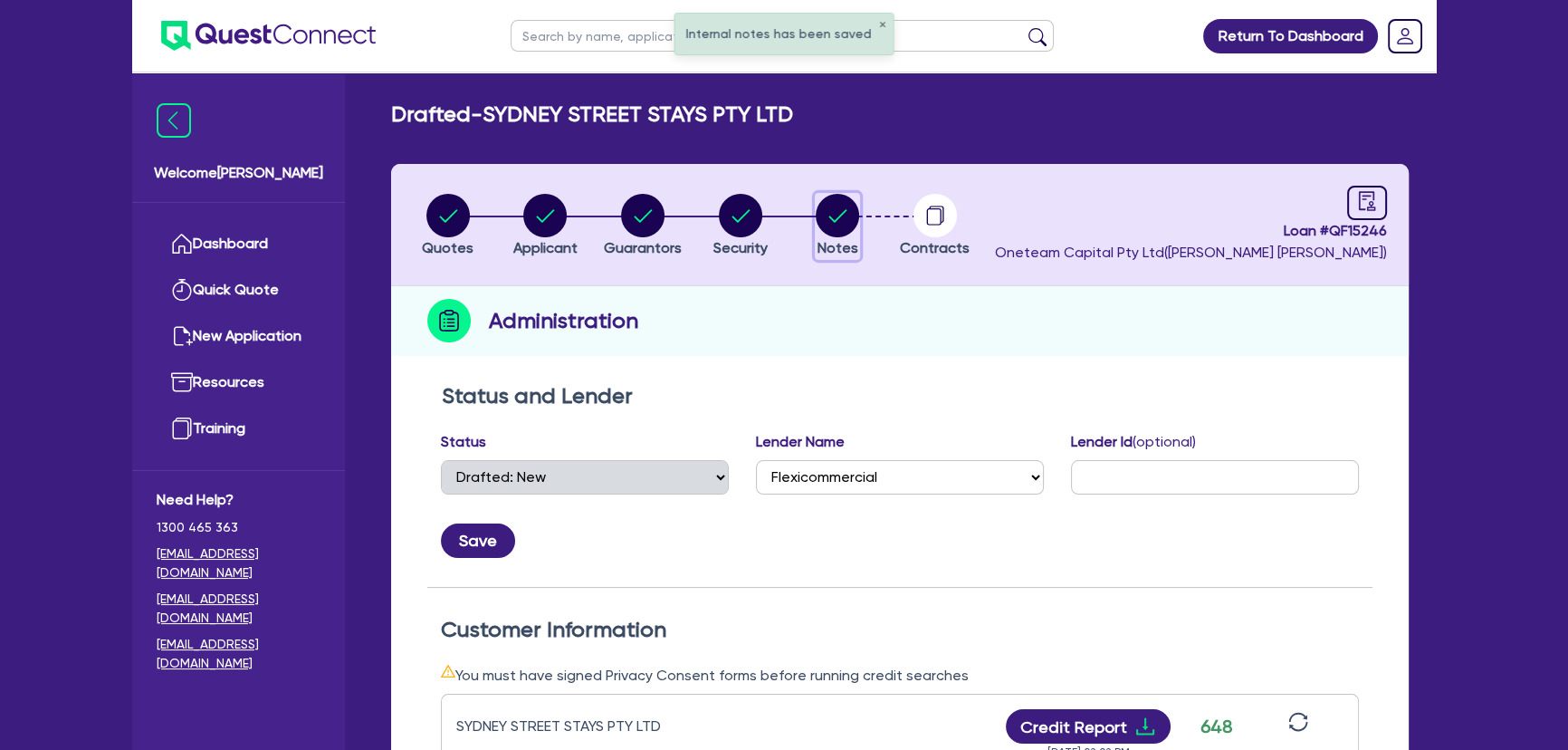
click at [850, 220] on circle "button" at bounding box center [837, 216] width 43 height 43
select select "Other"
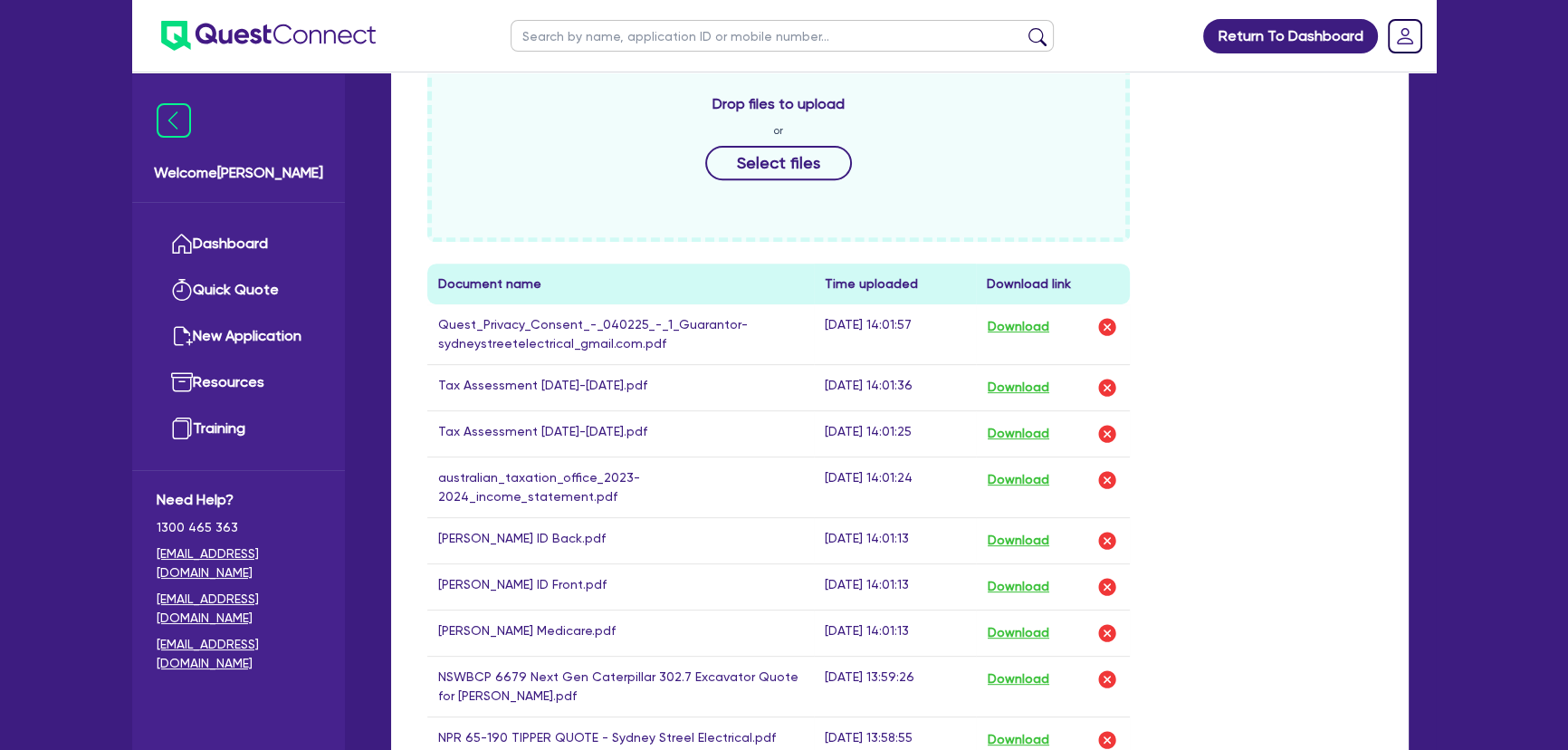
scroll to position [576, 0]
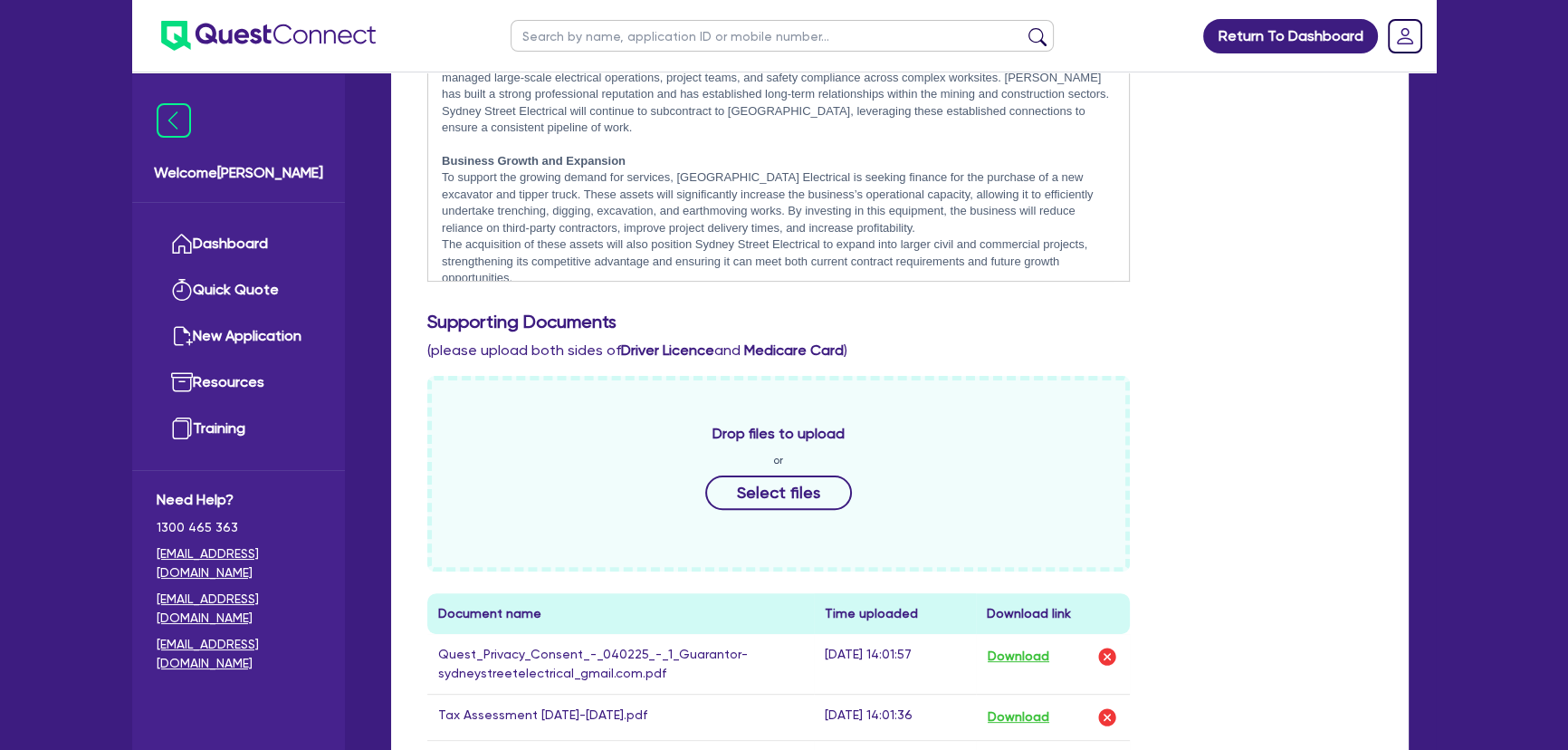
click at [799, 271] on div "Business Overview Sydney Street Electrical was established in February 2025 by …" at bounding box center [778, 167] width 700 height 226
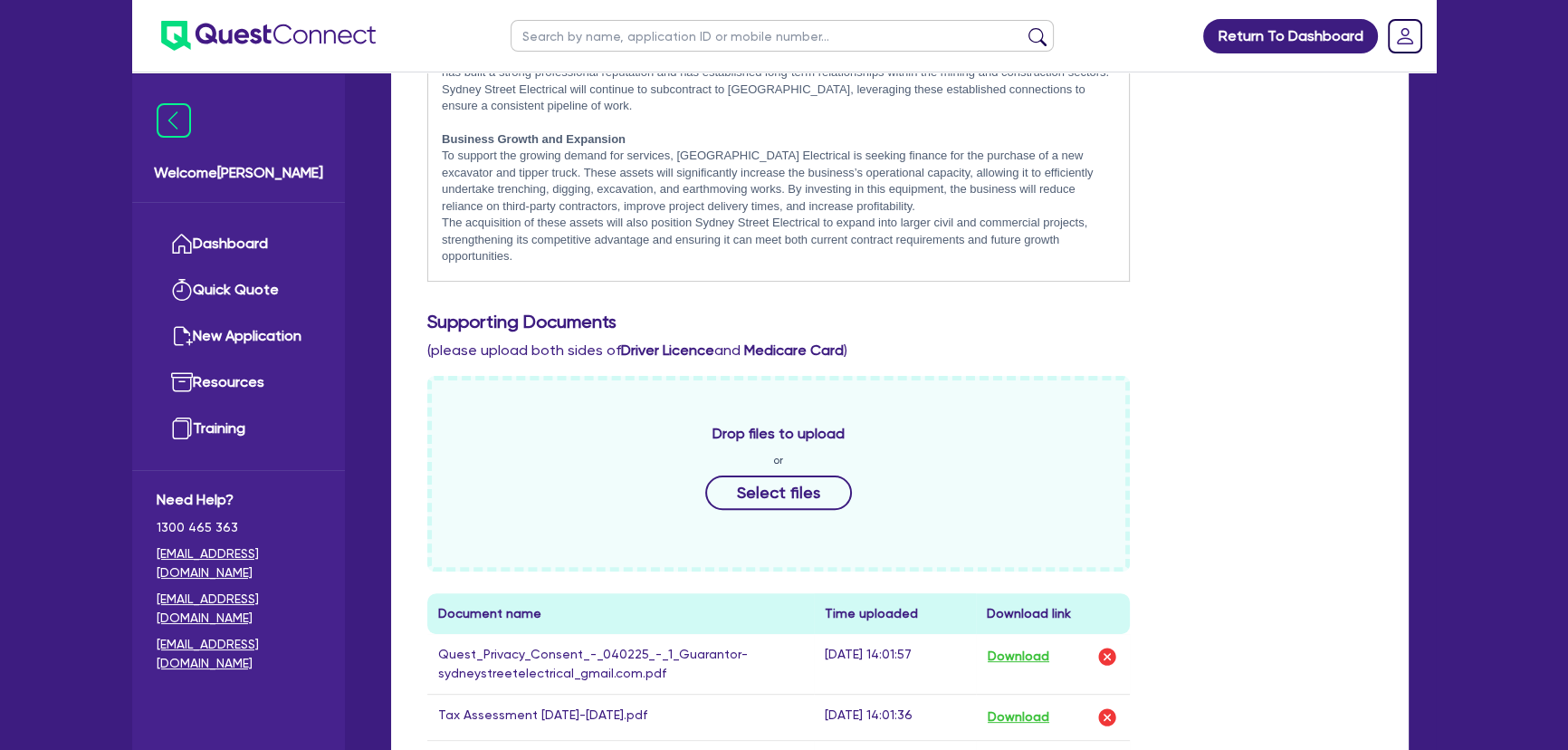
click at [649, 281] on p "Adam has approved 7.85% rate with 2 5 brokerage" at bounding box center [778, 289] width 673 height 16
click at [825, 308] on div "Include the brief history on applicant/s and purpose of loan: Business Overview…" at bounding box center [899, 554] width 973 height 1136
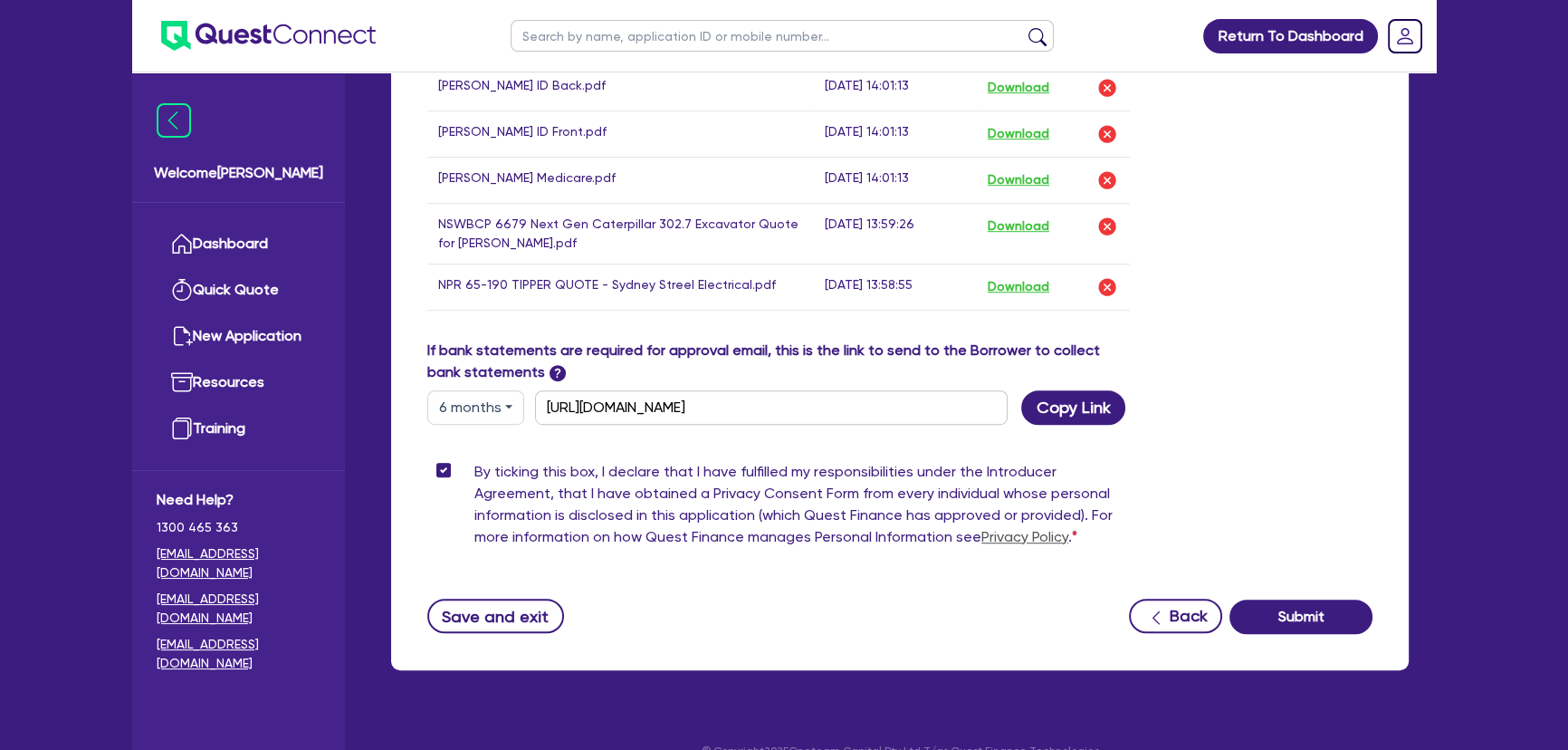
scroll to position [1371, 0]
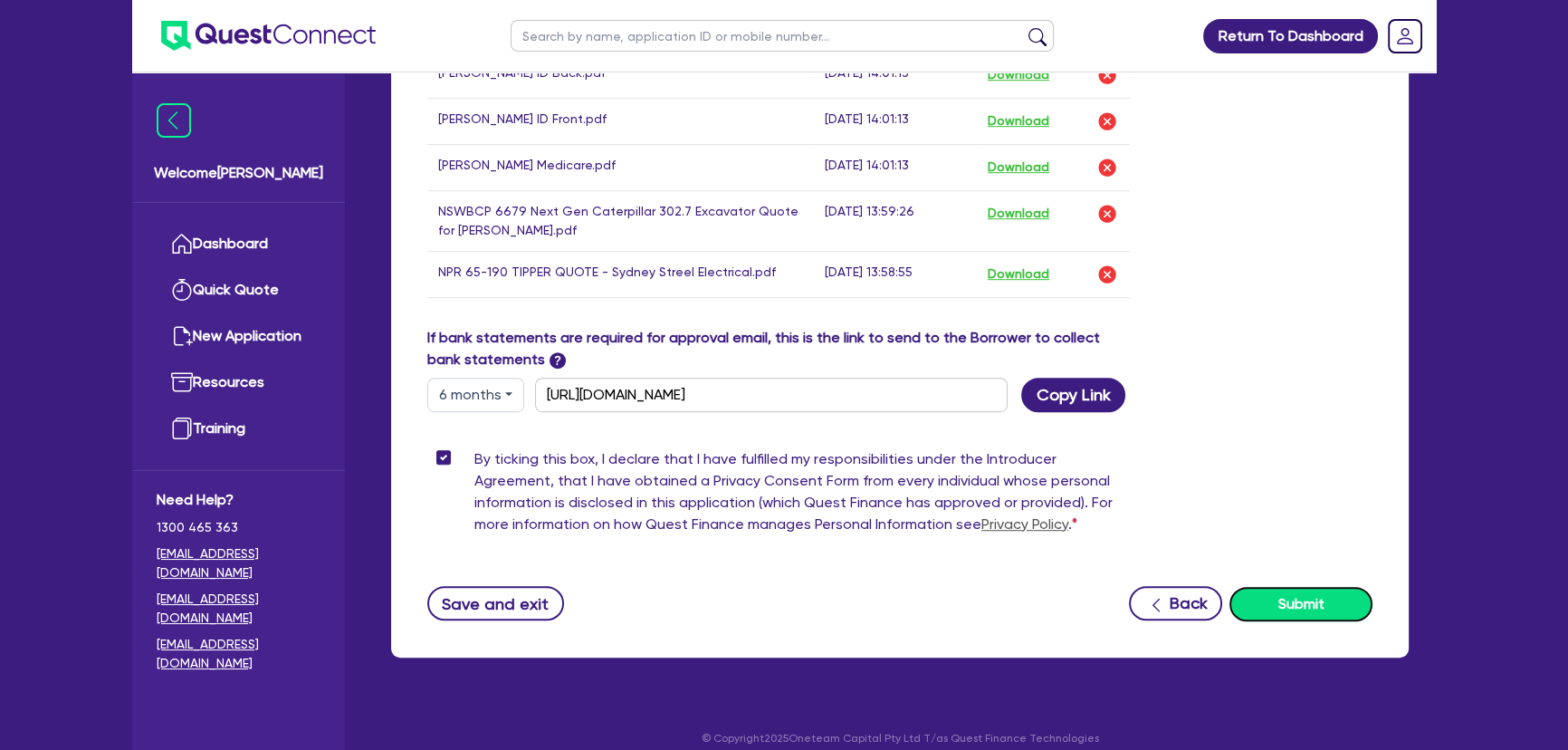
click at [1290, 597] on button "Submit" at bounding box center [1301, 604] width 143 height 35
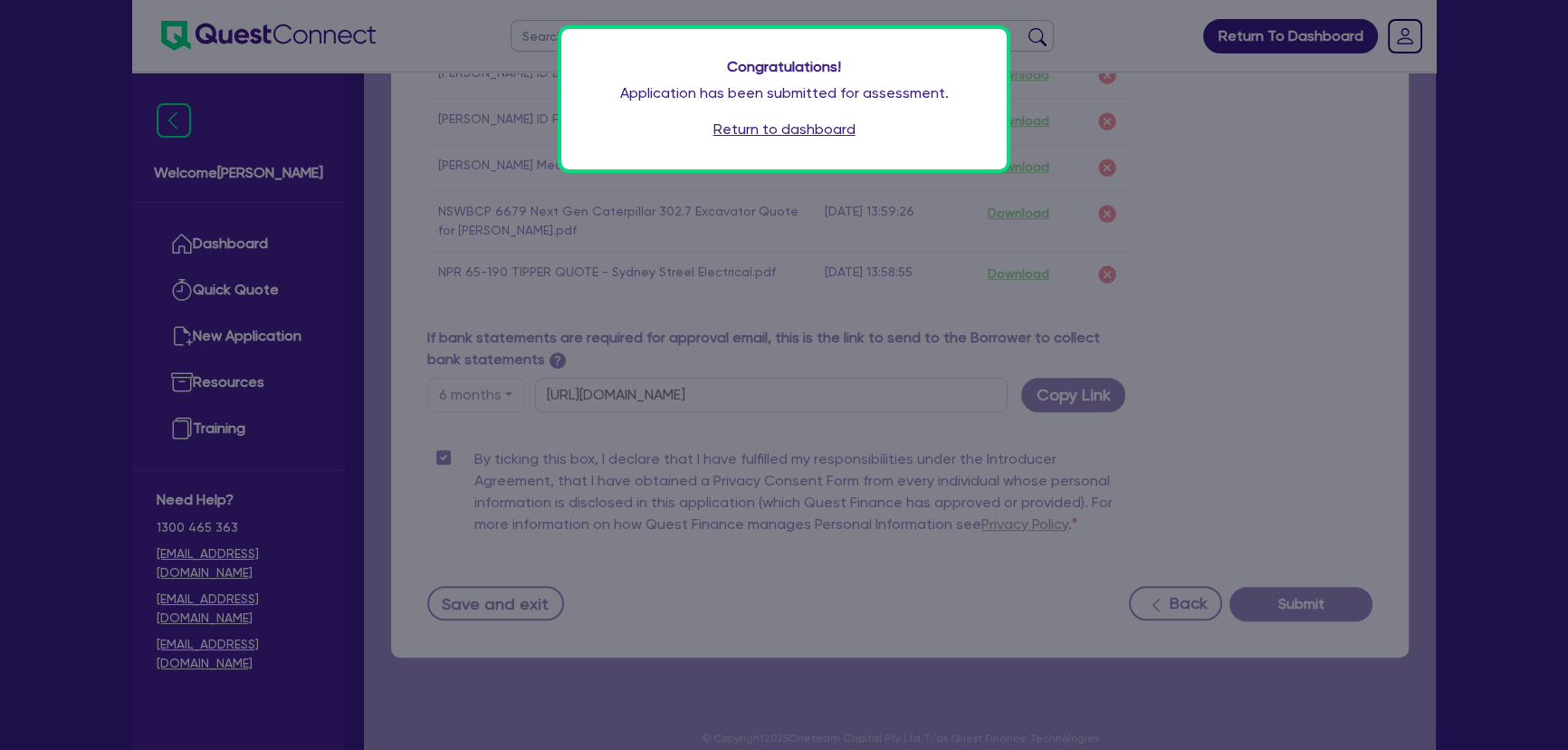
click at [807, 126] on link "Return to dashboard" at bounding box center [784, 130] width 142 height 21
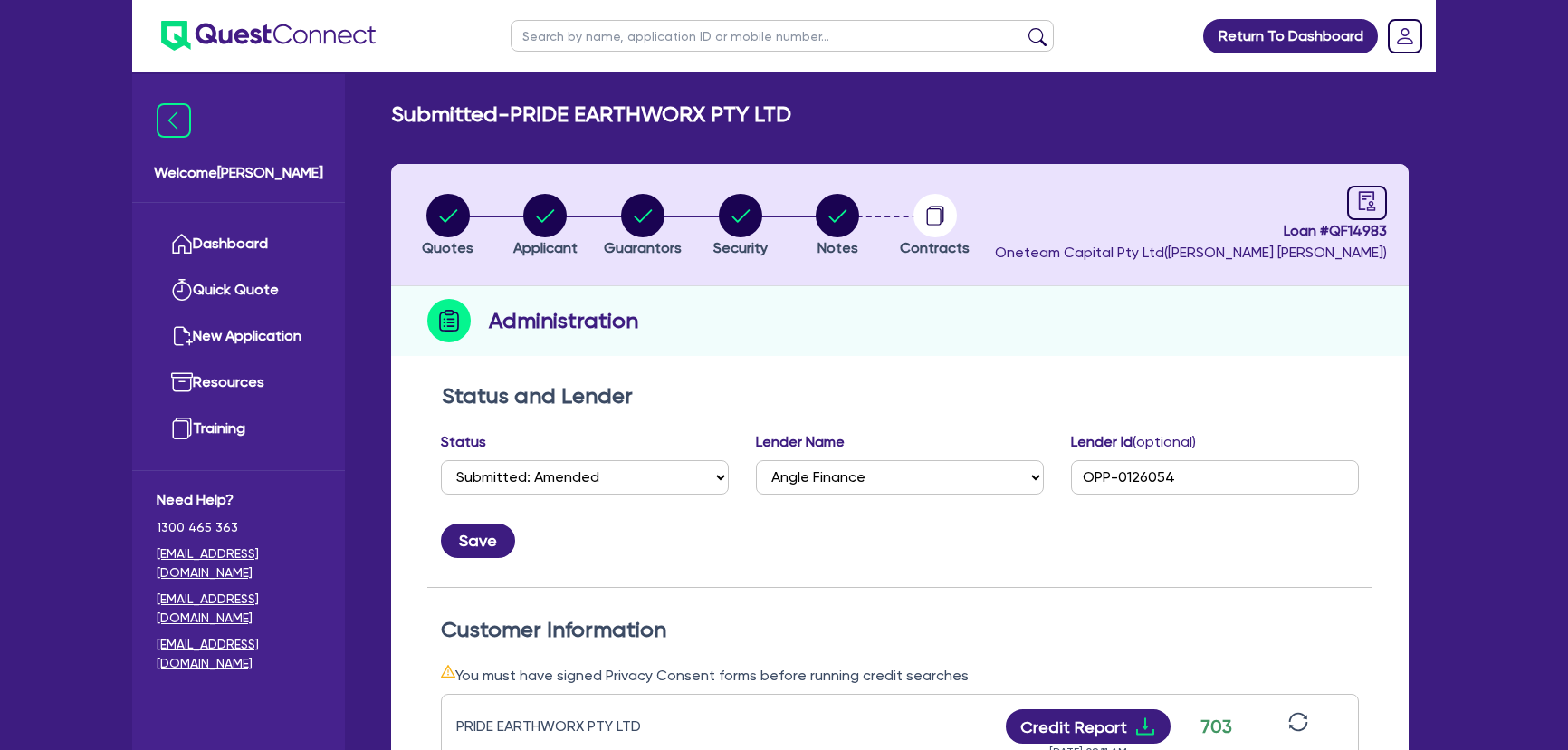
select select "SUBMITTED_AMENDED"
select select "Angle Finance"
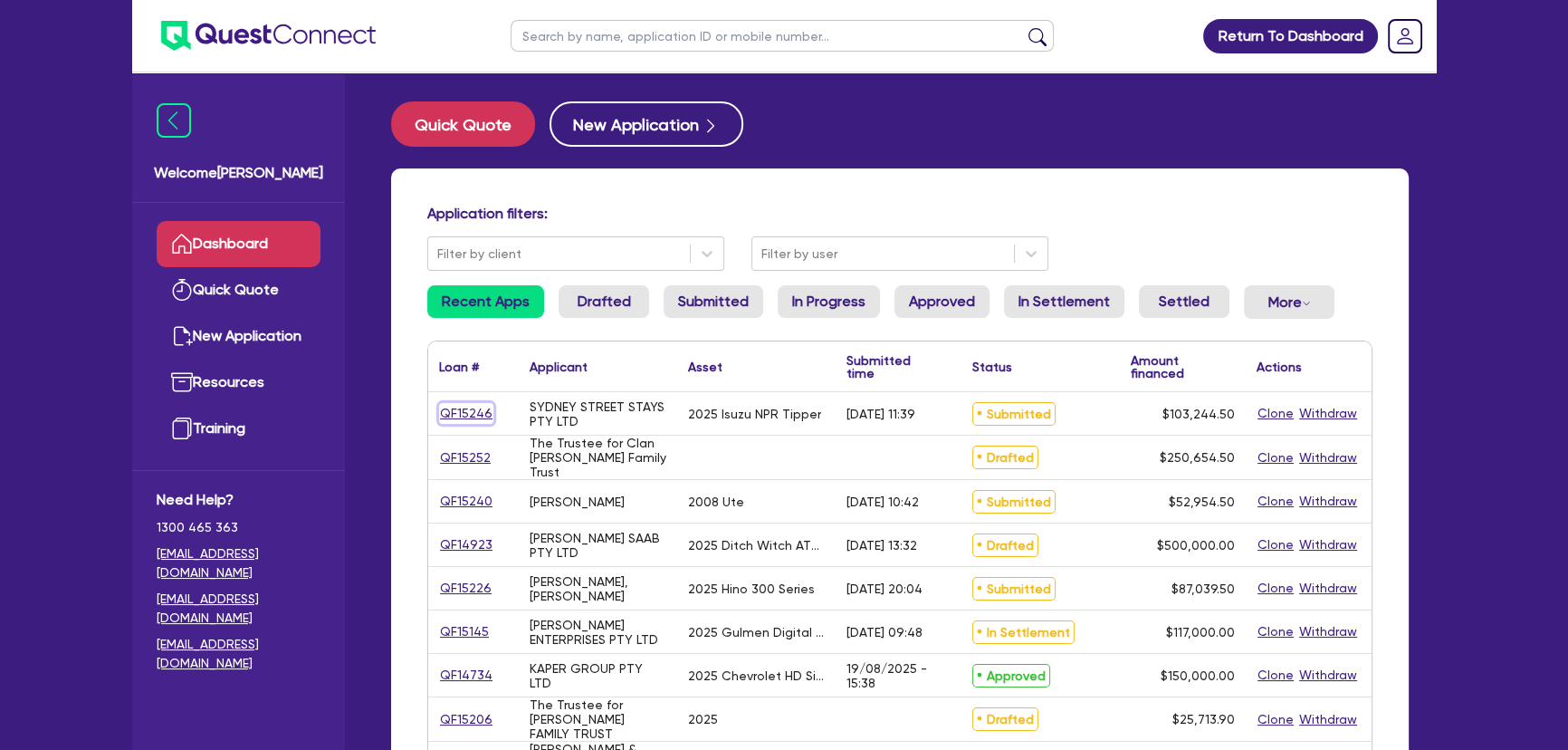
click at [463, 415] on link "QF15246" at bounding box center [467, 414] width 54 height 21
select select "PRIMARY_ASSETS"
select select "HEAVY_TRUCKS"
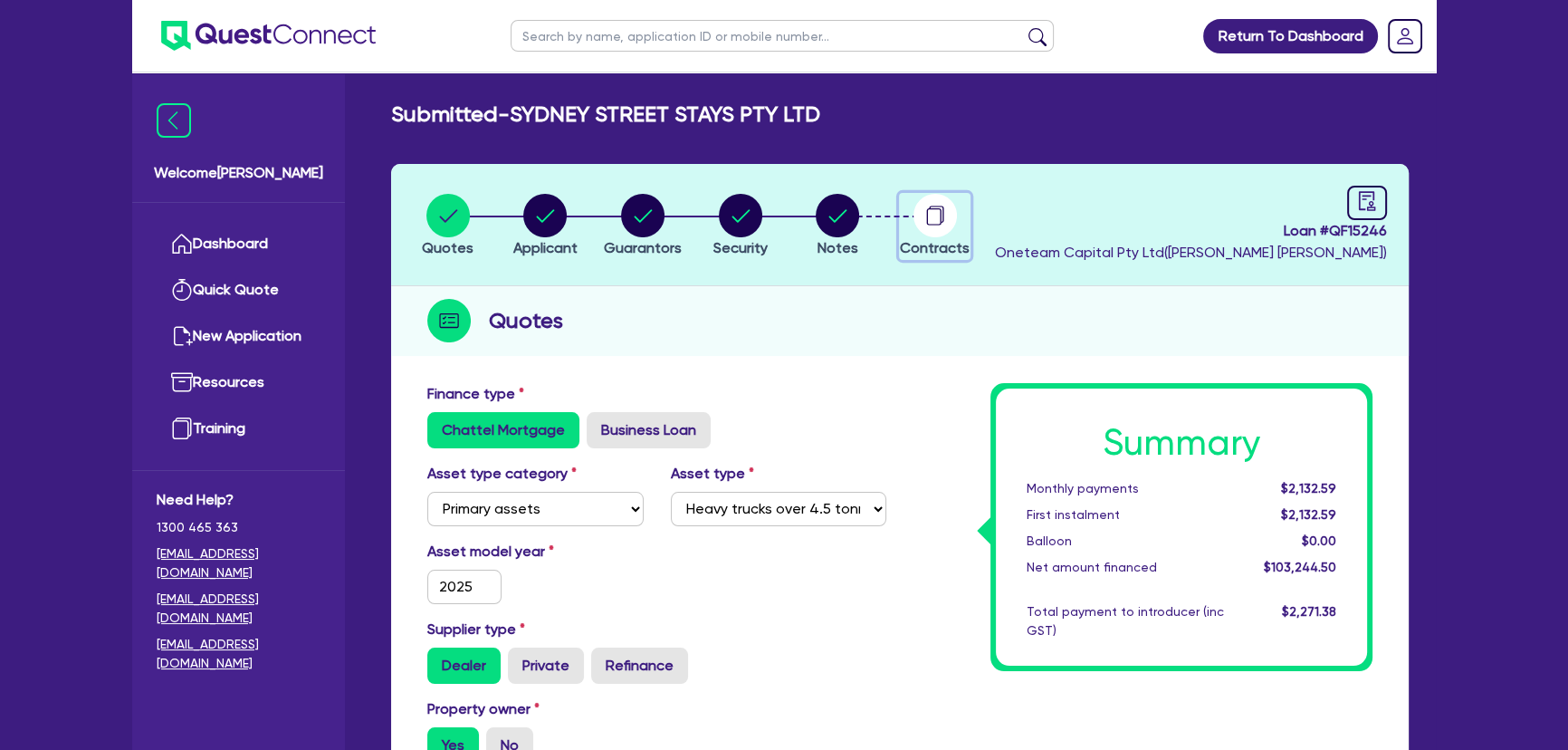
click at [945, 223] on circle "button" at bounding box center [935, 216] width 43 height 43
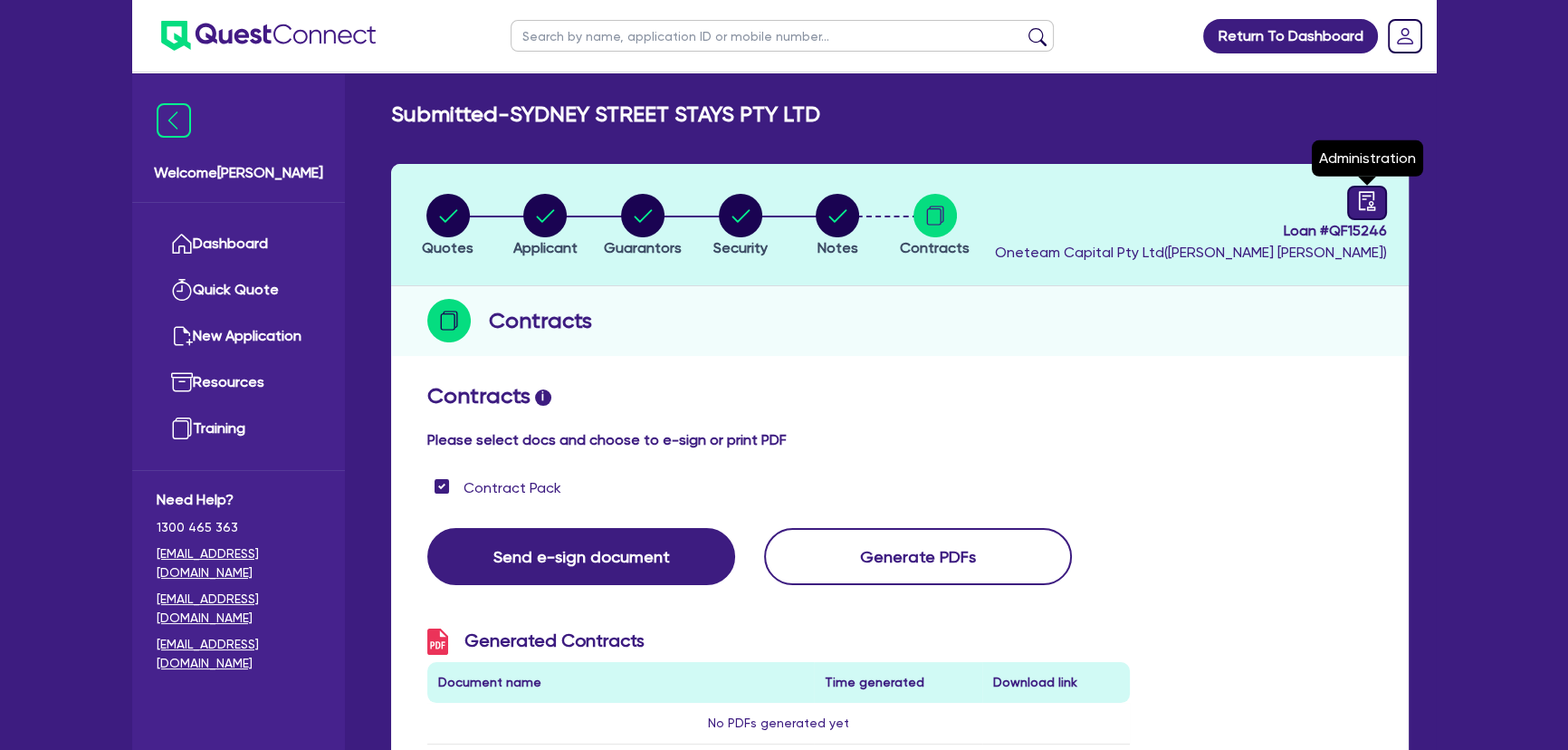
click at [1367, 200] on icon "audit" at bounding box center [1367, 201] width 20 height 20
select select "SUBMITTED_NEW"
select select "Flexicommercial"
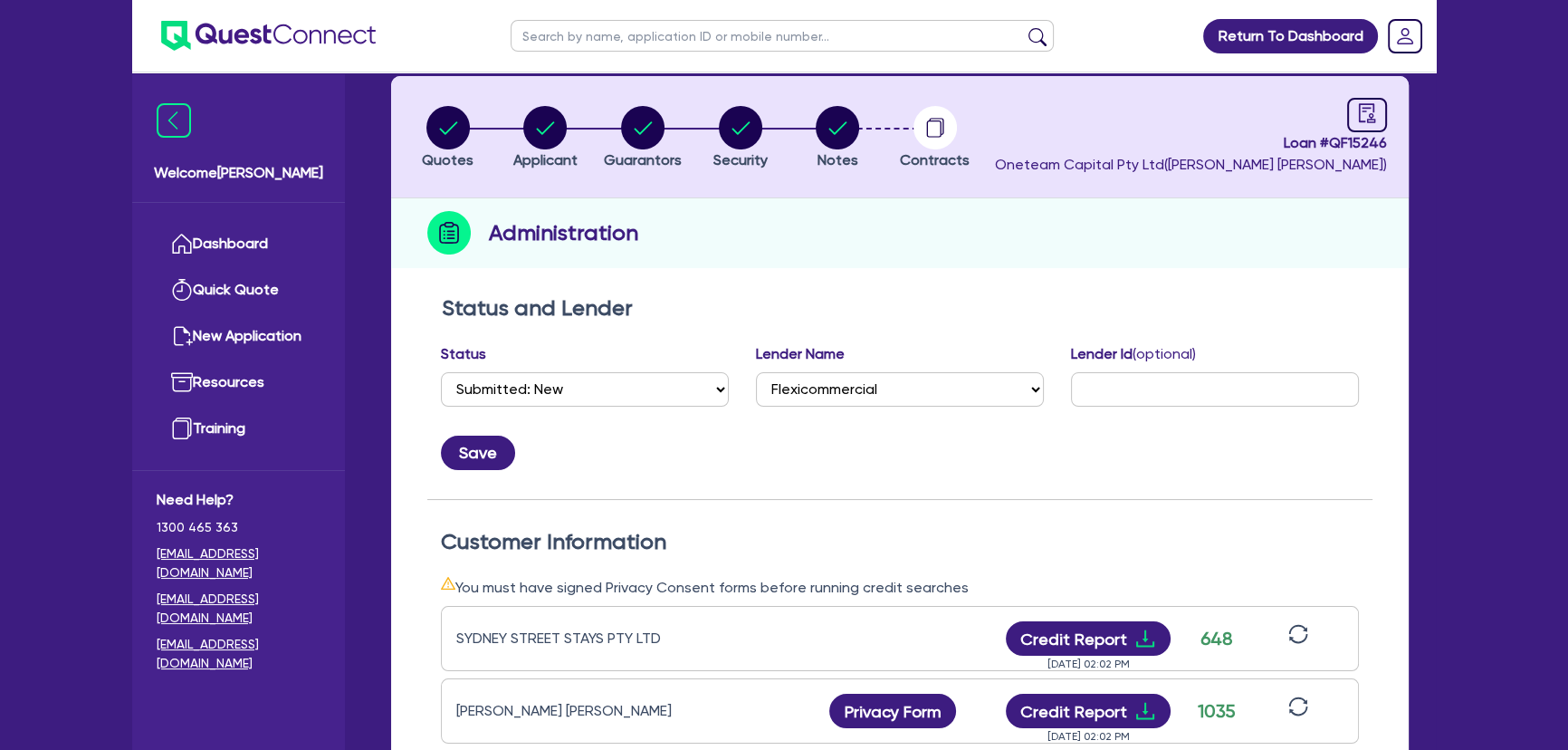
scroll to position [81, 0]
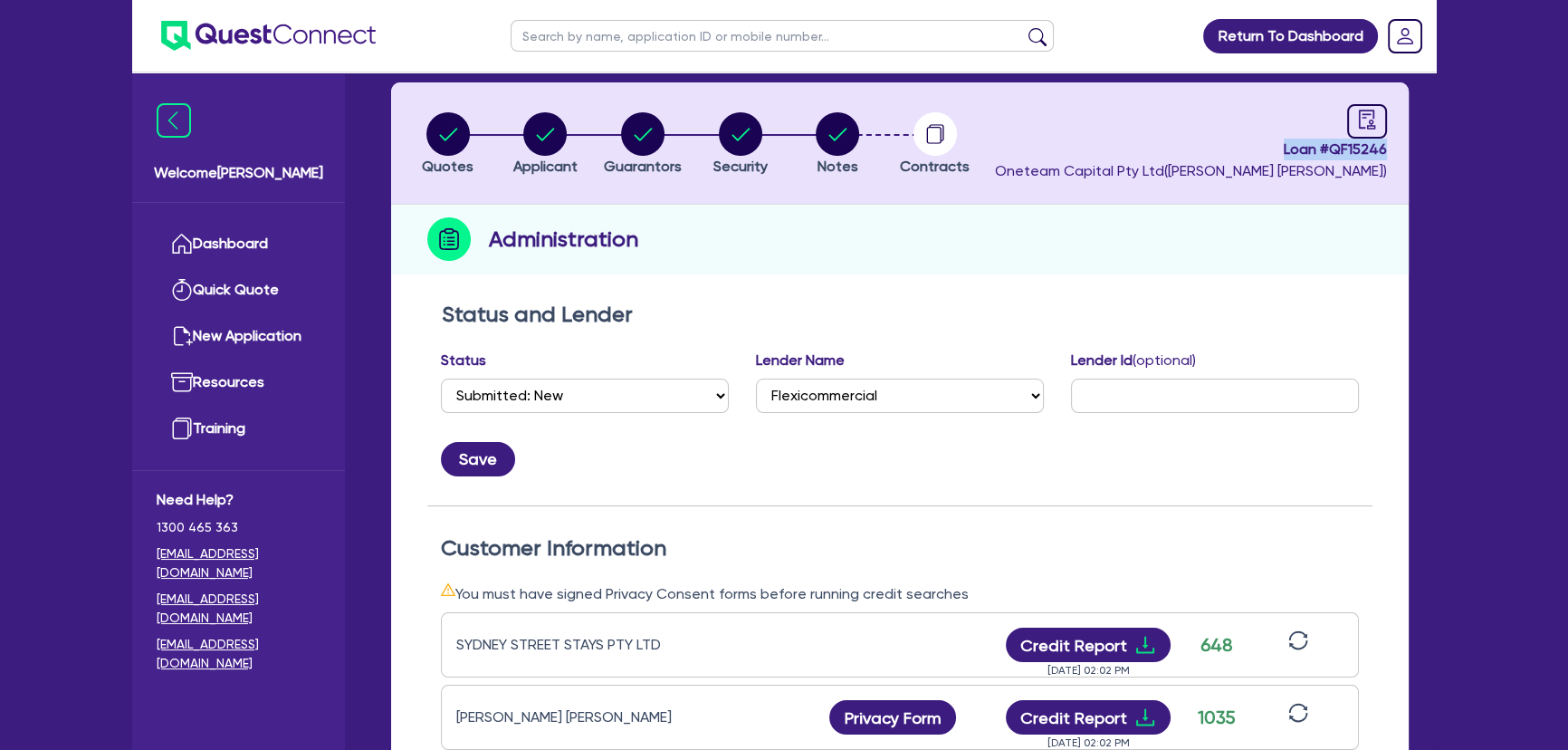
drag, startPoint x: 1282, startPoint y: 153, endPoint x: 1391, endPoint y: 144, distance: 109.4
click at [1391, 144] on header "Quotes Applicant Guarantors Security Notes Contracts Loan # QF15246 Oneteam Cap…" at bounding box center [899, 143] width 1017 height 123
copy span "Loan # QF15246"
click at [861, 145] on li "Notes" at bounding box center [837, 143] width 98 height 64
click at [851, 140] on circle "button" at bounding box center [837, 133] width 43 height 43
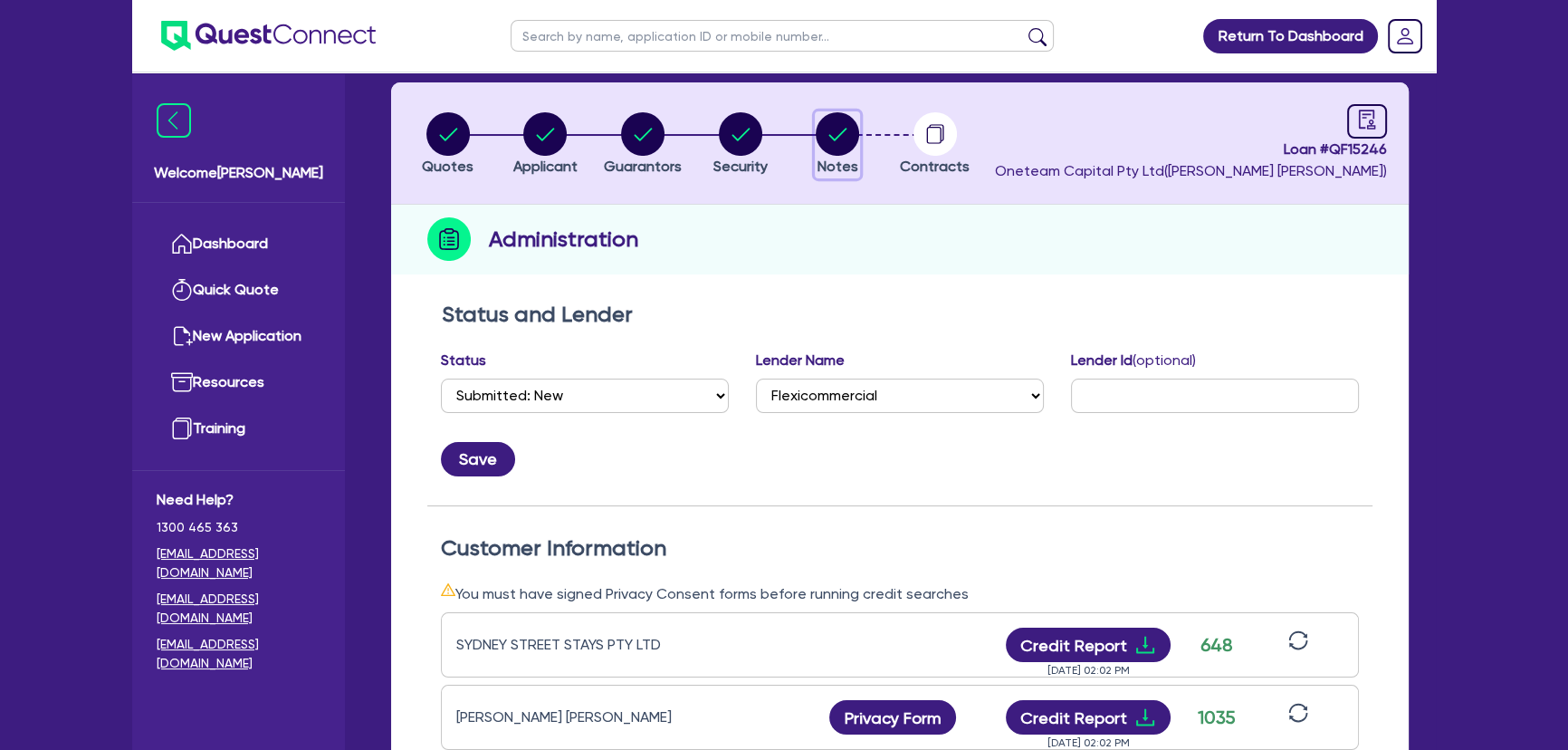
select select "Other"
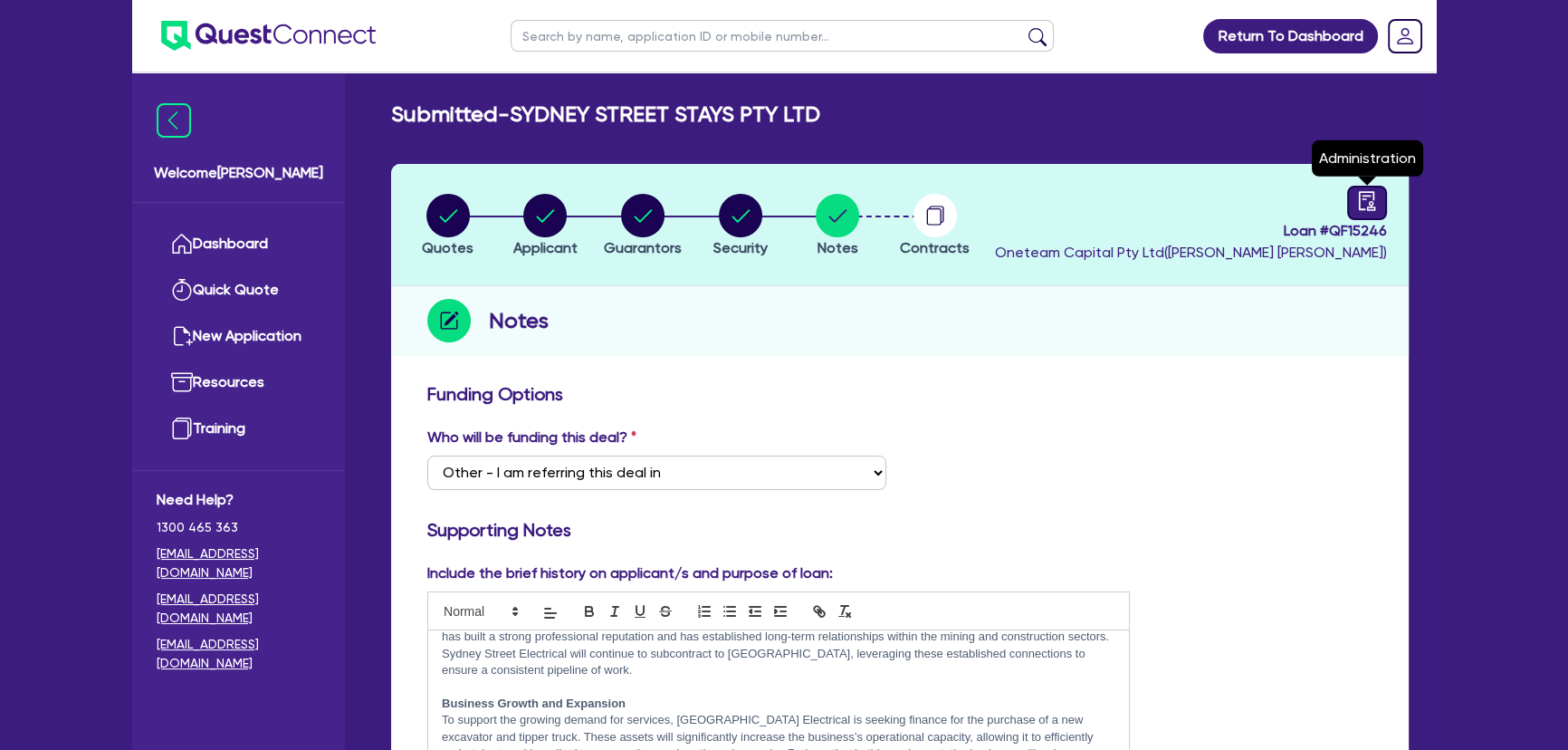
click at [1355, 202] on link at bounding box center [1367, 203] width 40 height 35
select select "SUBMITTED_NEW"
select select "Flexicommercial"
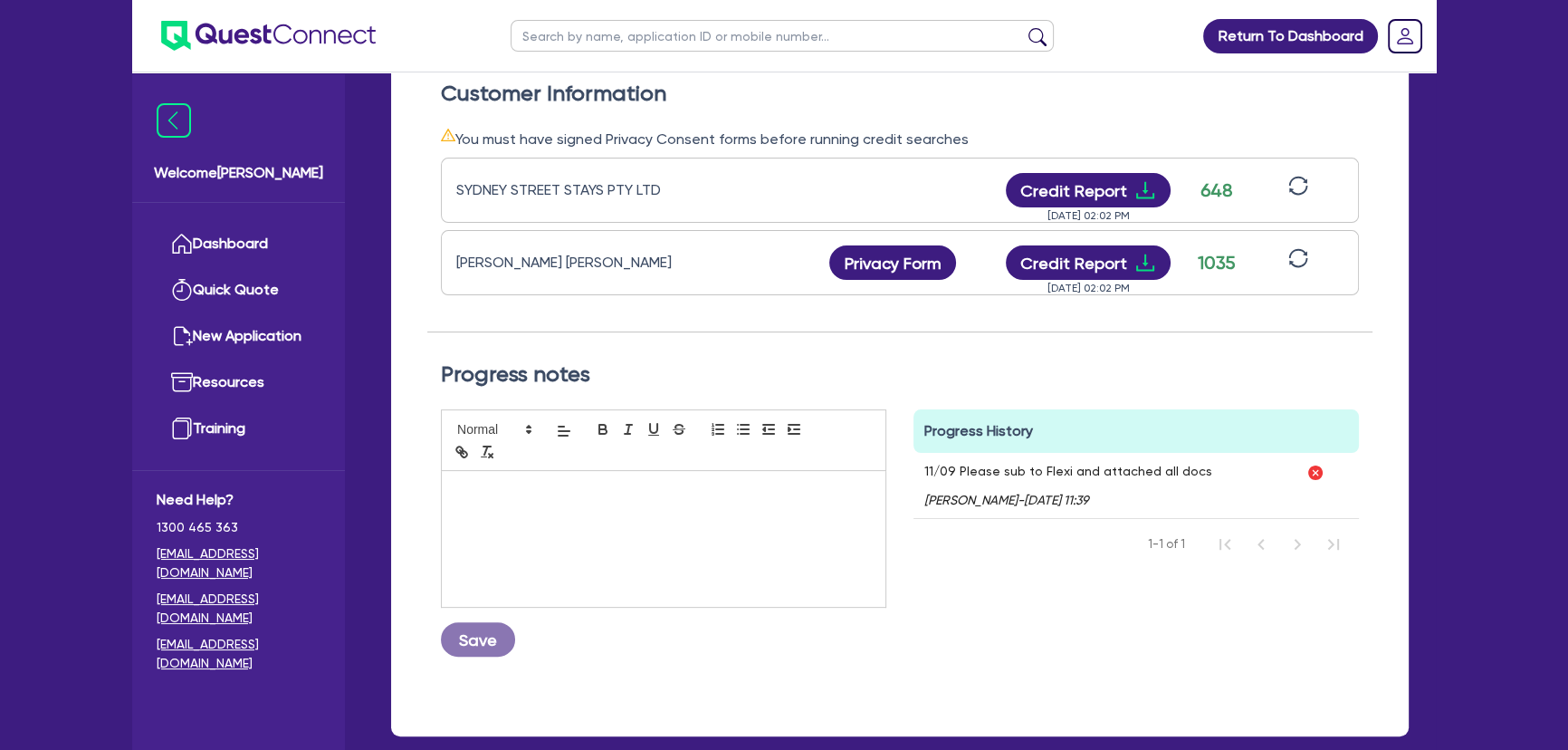
scroll to position [631, 0]
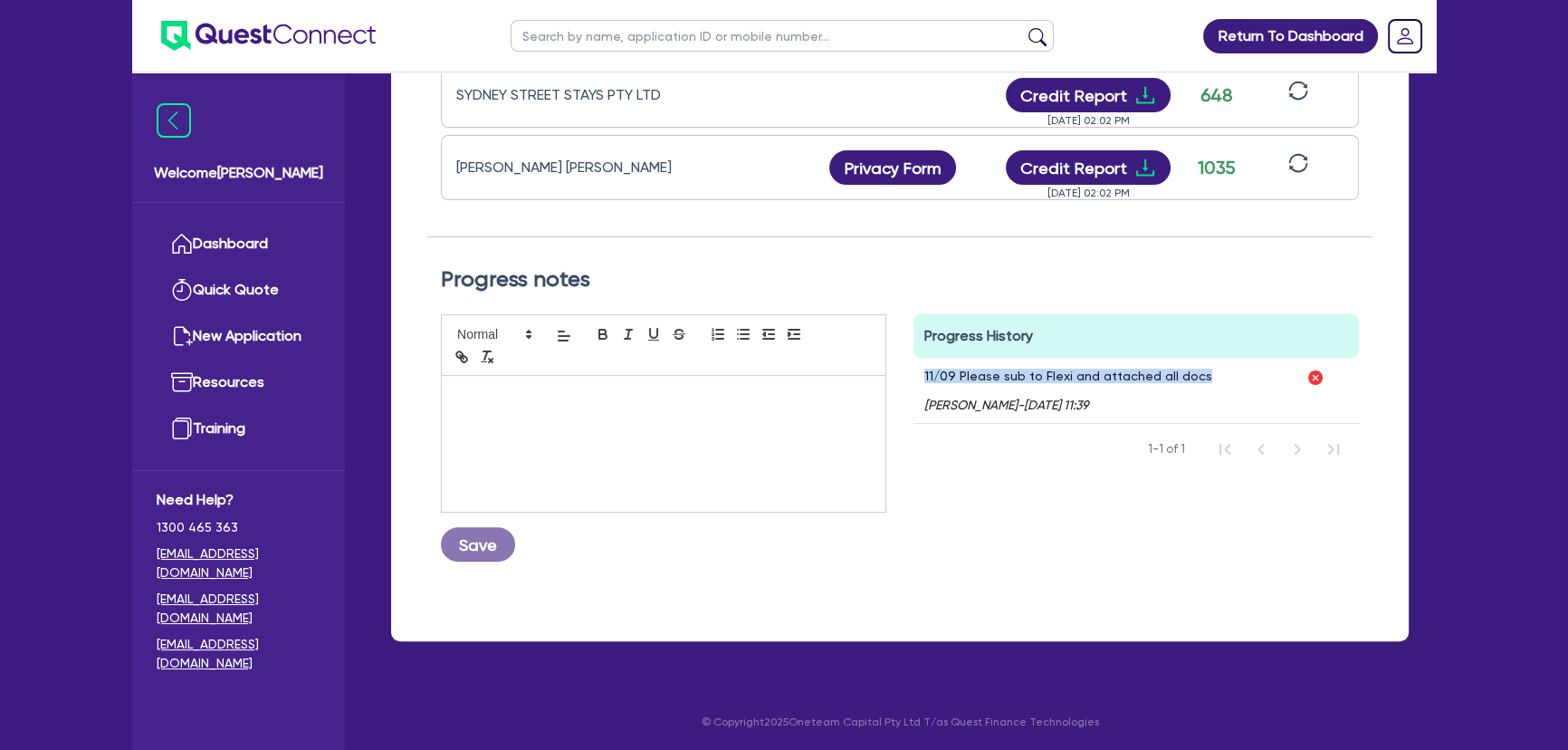
drag, startPoint x: 946, startPoint y: 371, endPoint x: 1227, endPoint y: 372, distance: 281.0
click at [1227, 372] on div "11/09 Please sub to Flexi and attached all docs Joel Harding - 11/09/2025 - 11:…" at bounding box center [1104, 389] width 382 height 65
copy p "11/09 Please sub to Flexi and attached all docs"
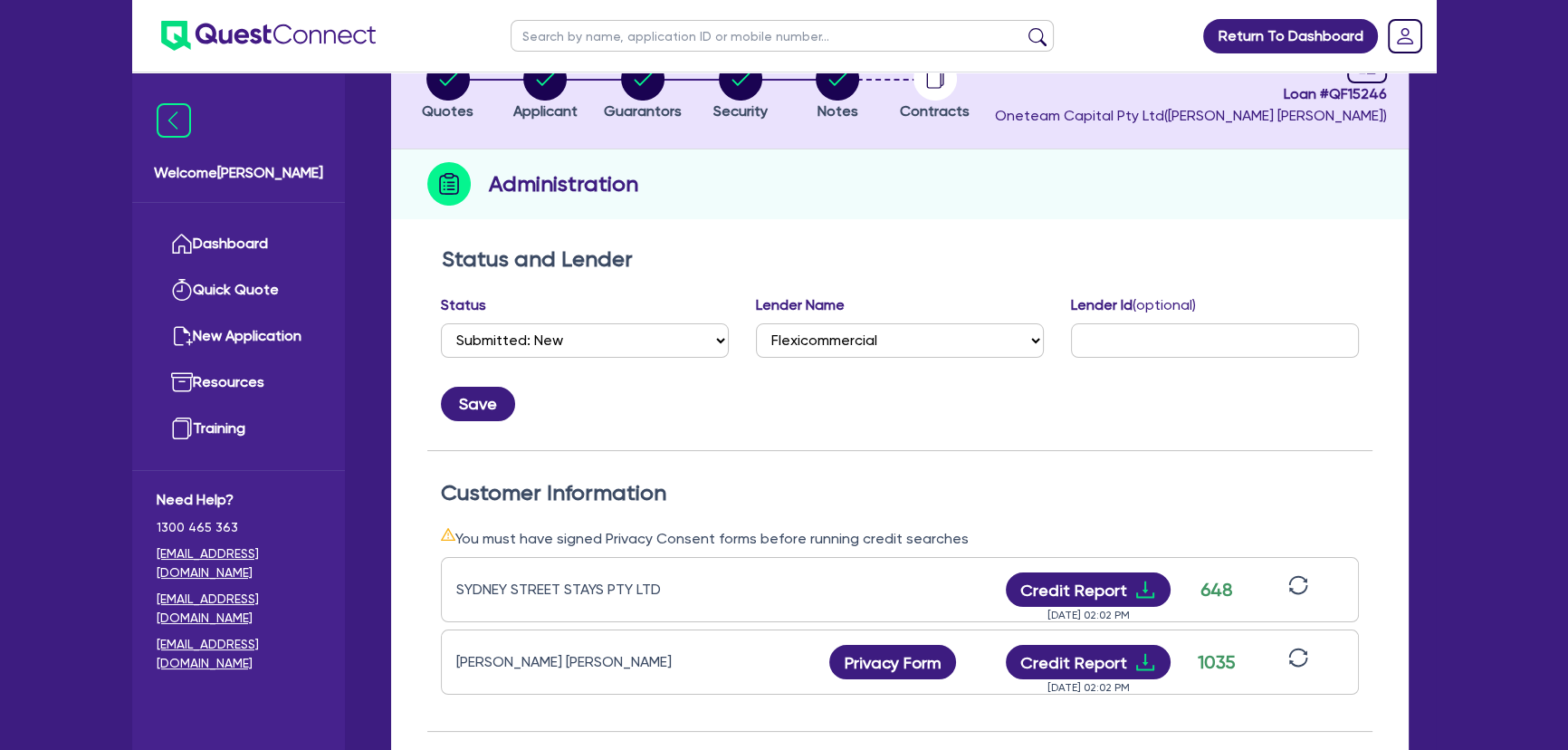
scroll to position [0, 0]
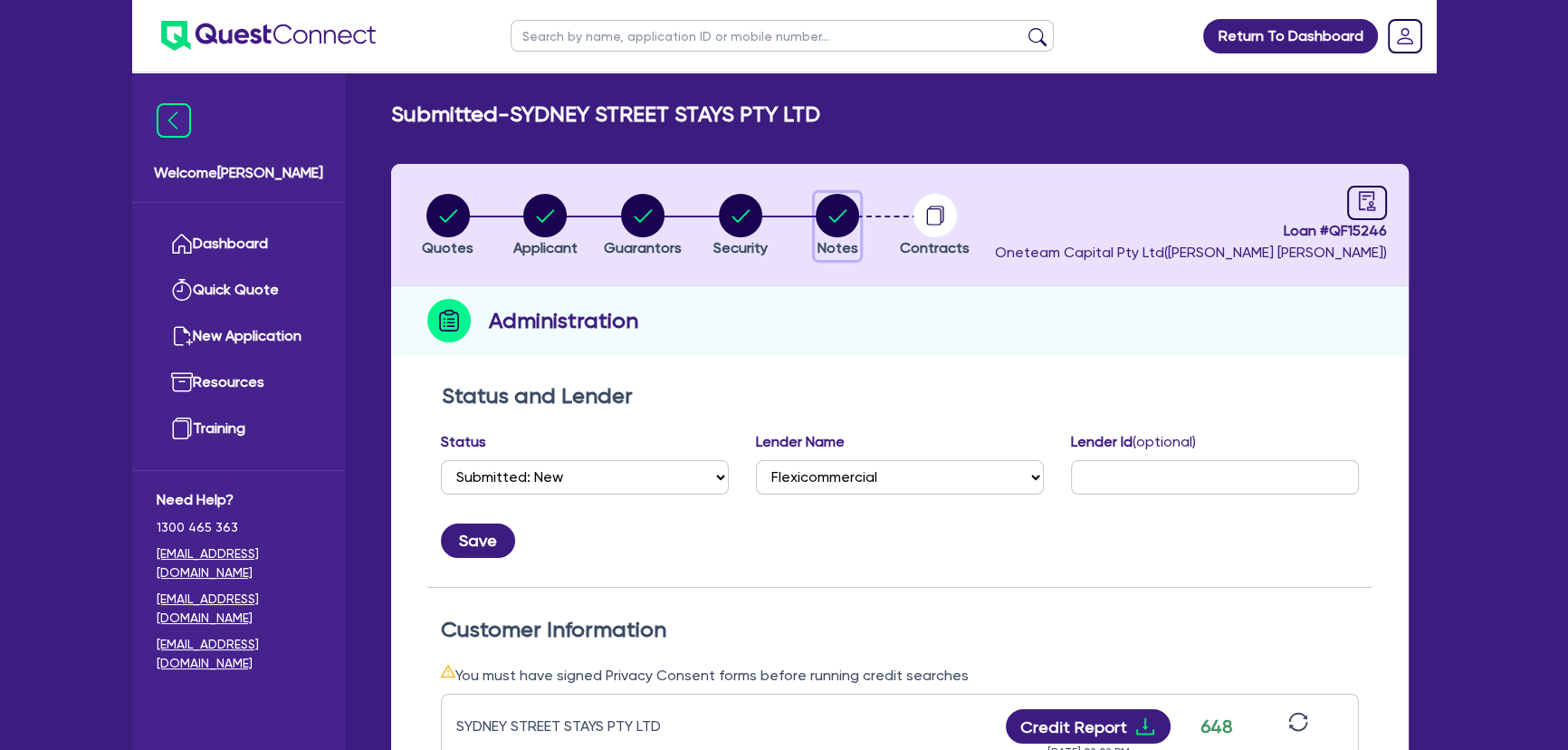
click at [843, 209] on circle "button" at bounding box center [837, 216] width 43 height 43
select select "Other"
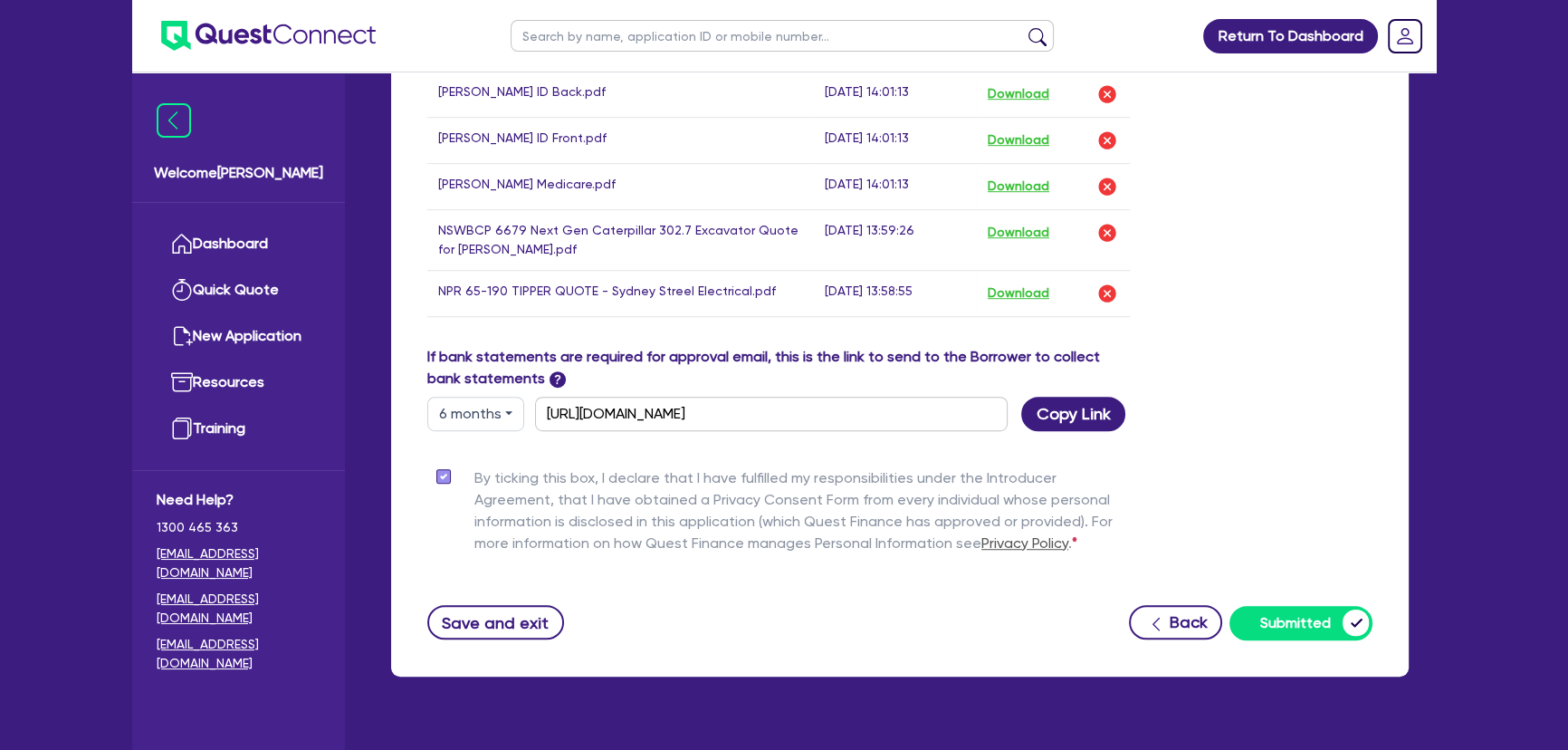
scroll to position [1371, 0]
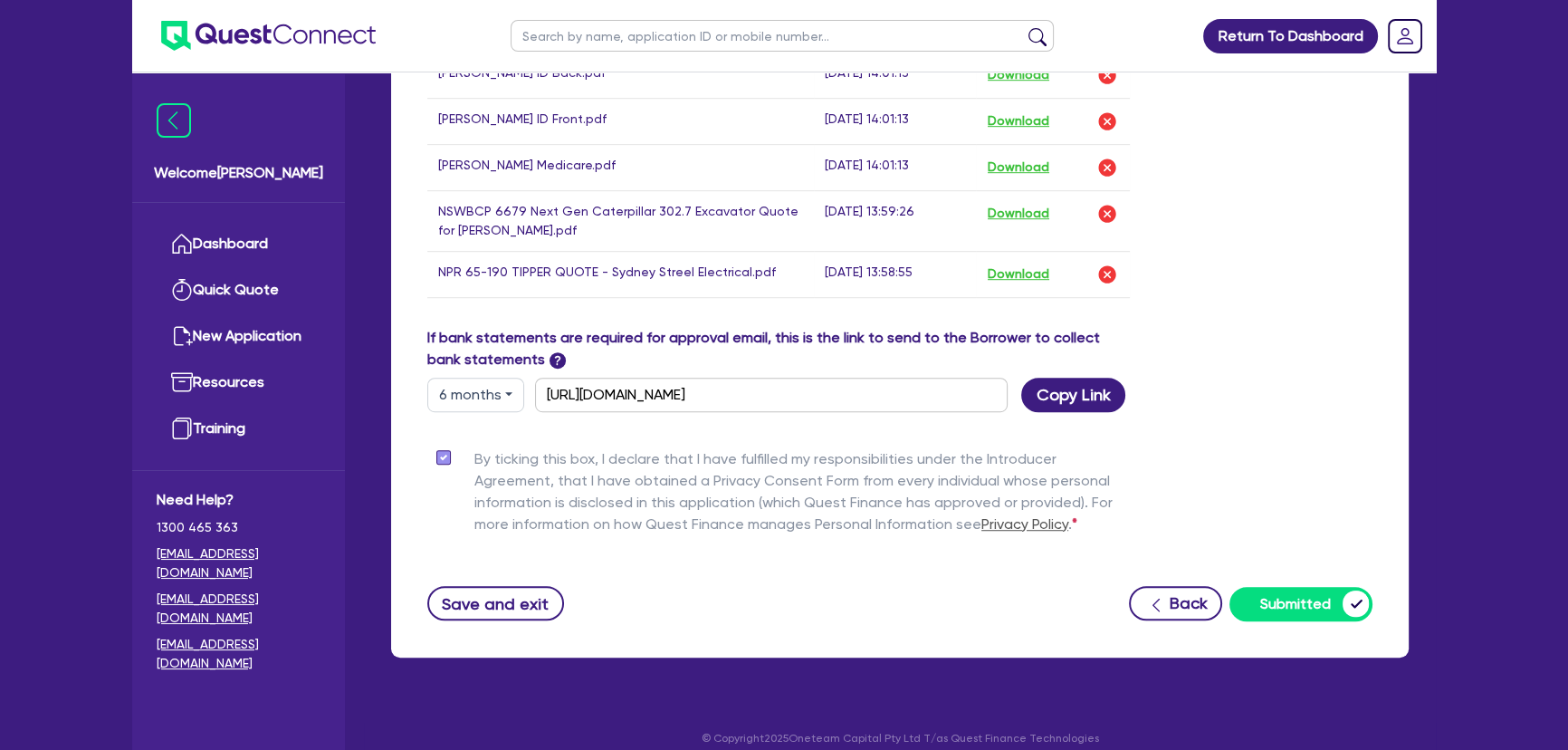
click at [295, 33] on img at bounding box center [269, 36] width 214 height 30
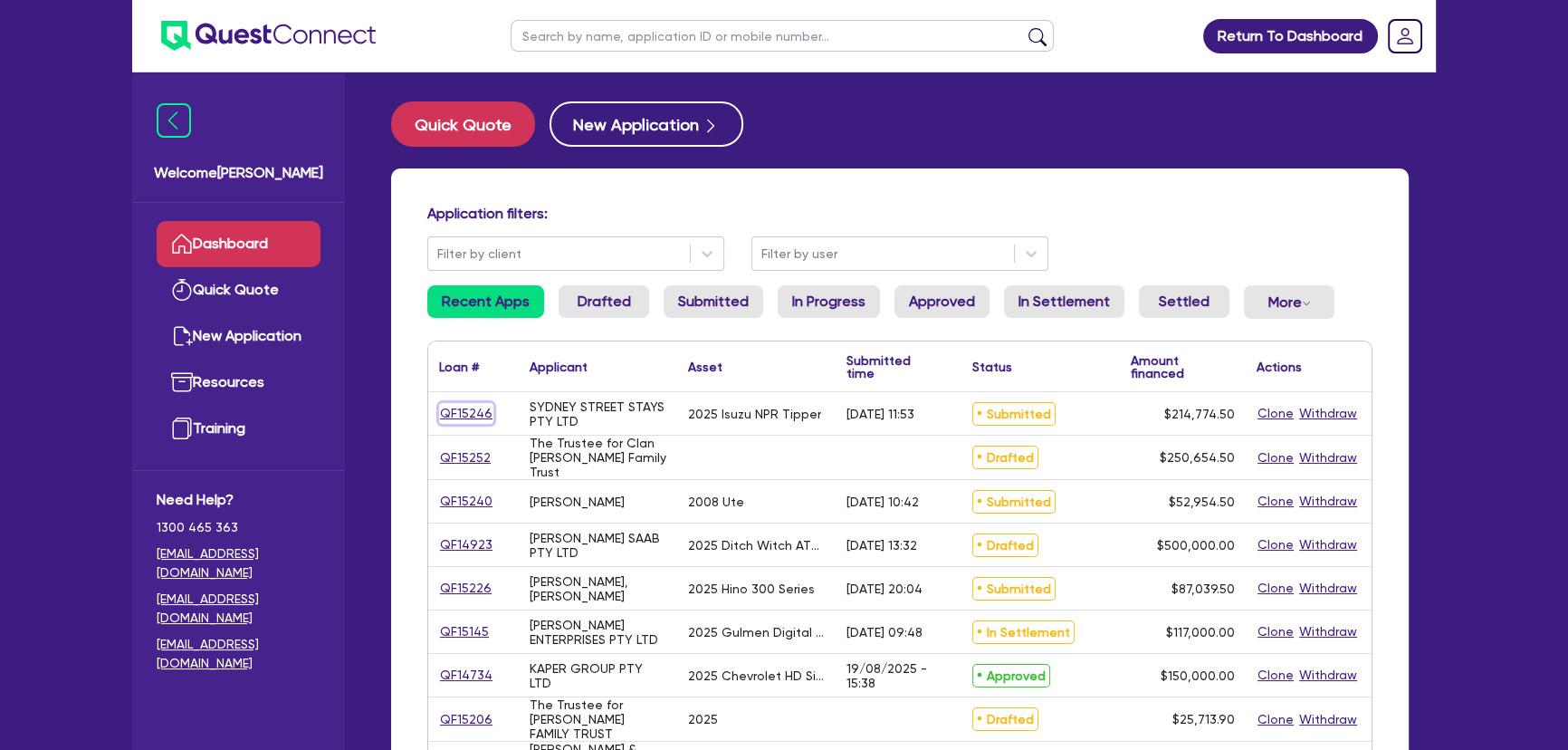
click at [484, 417] on link "QF15246" at bounding box center [467, 414] width 54 height 21
select select "PRIMARY_ASSETS"
select select "HEAVY_TRUCKS"
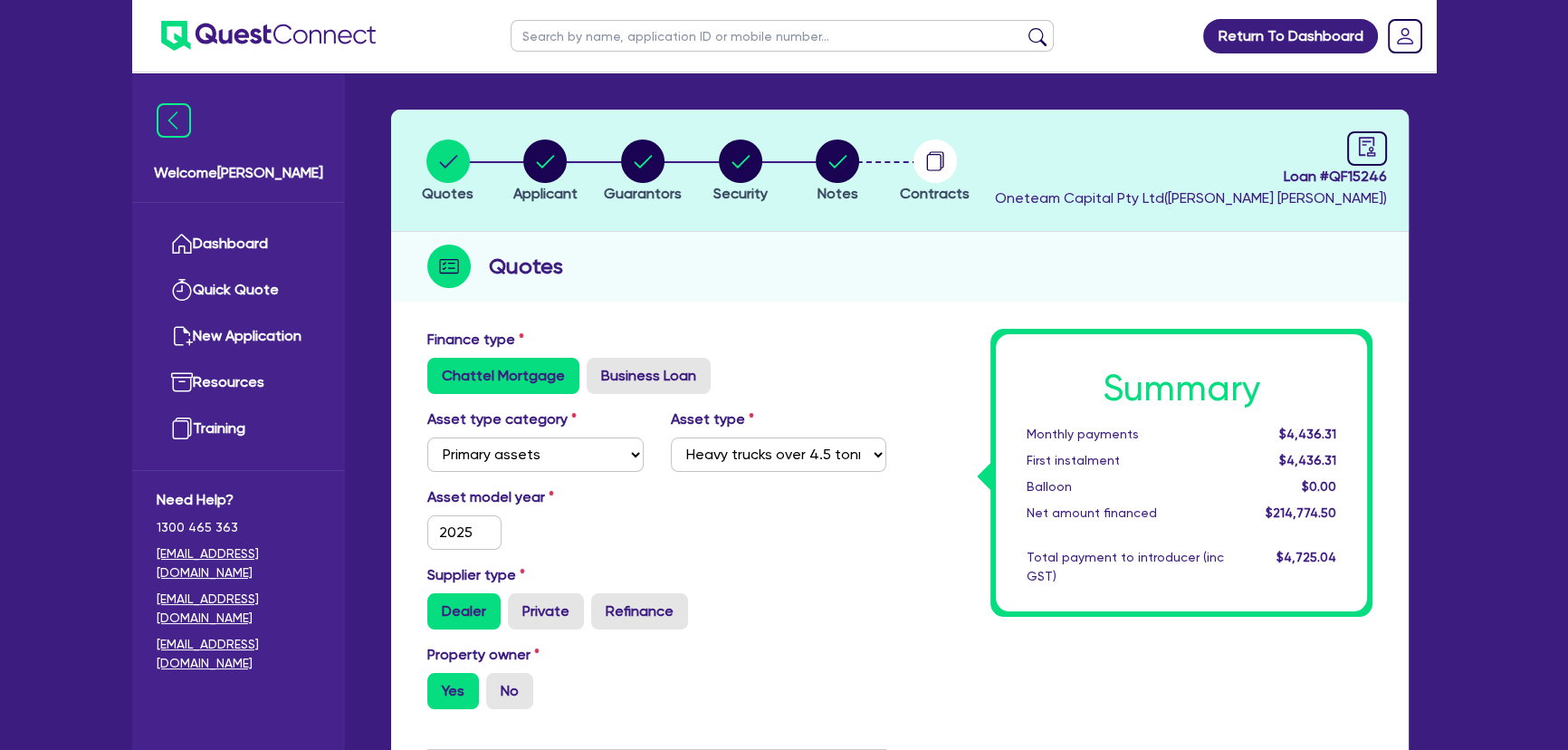
scroll to position [81, 0]
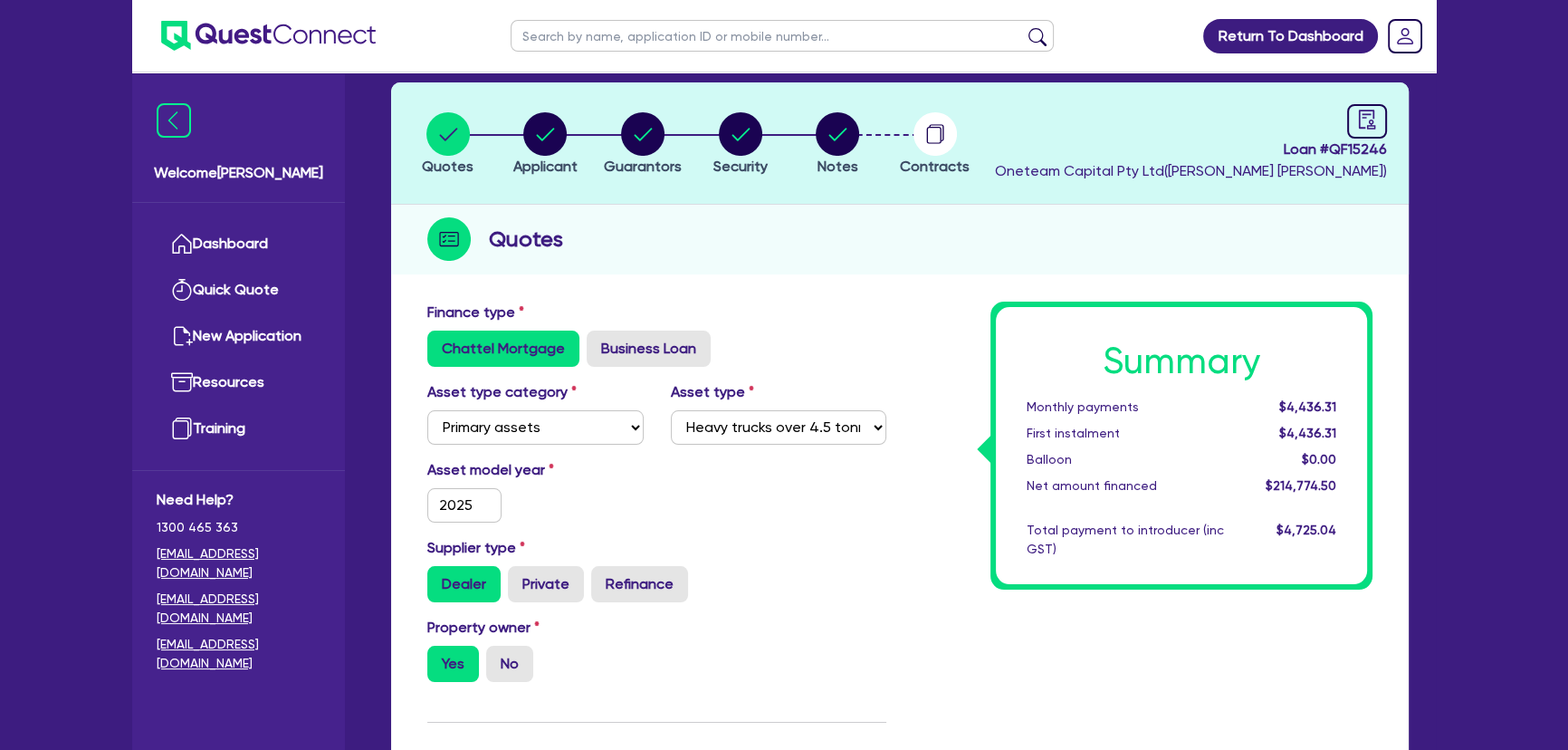
drag, startPoint x: 872, startPoint y: 127, endPoint x: 860, endPoint y: 130, distance: 12.4
click at [869, 127] on li "Notes" at bounding box center [837, 143] width 98 height 64
click at [856, 129] on li "Notes" at bounding box center [837, 143] width 98 height 64
click at [850, 130] on circle "button" at bounding box center [837, 133] width 43 height 43
select select "Other"
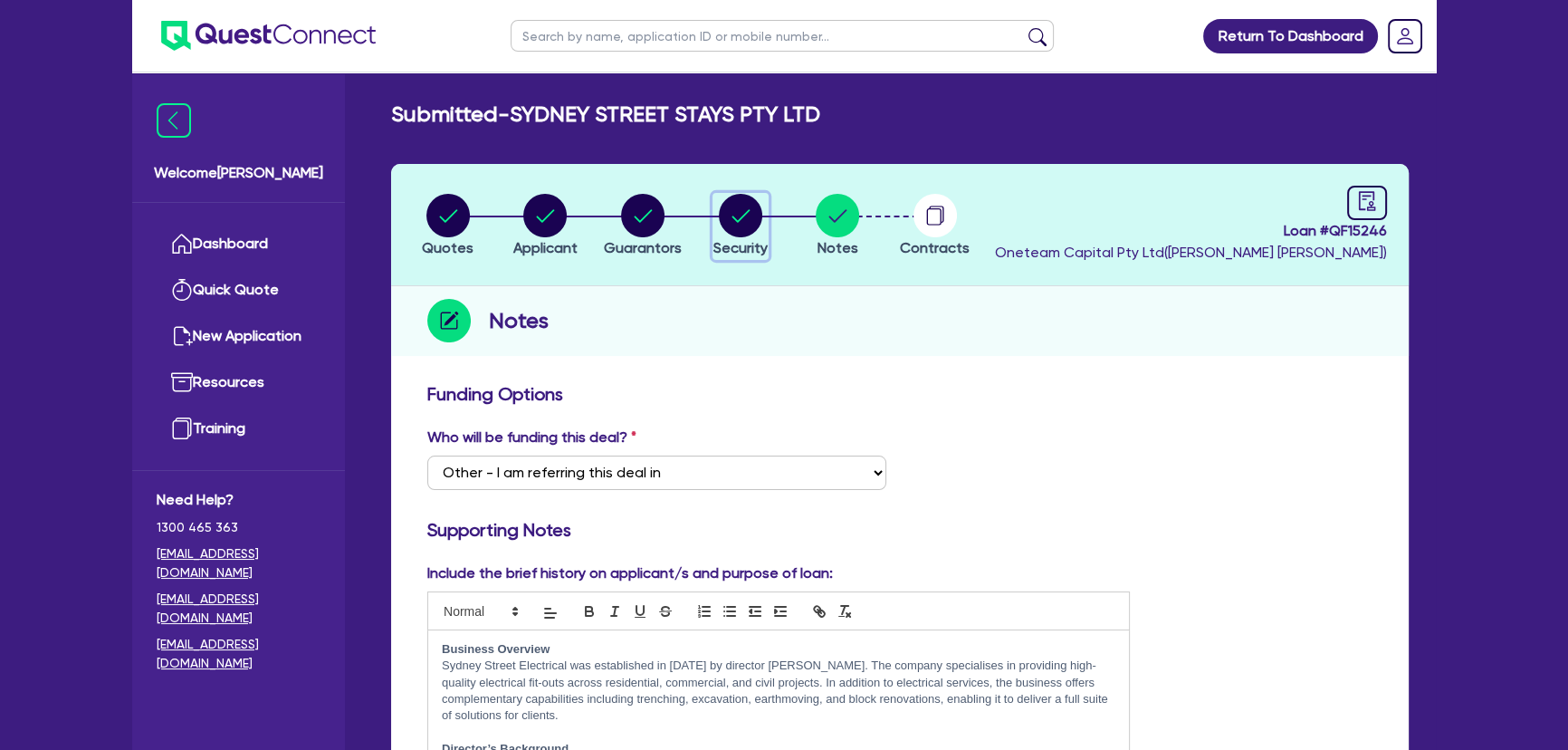
click at [733, 237] on button "Security" at bounding box center [741, 226] width 56 height 67
select select "PRIMARY_ASSETS"
select select "HEAVY_TRUCKS"
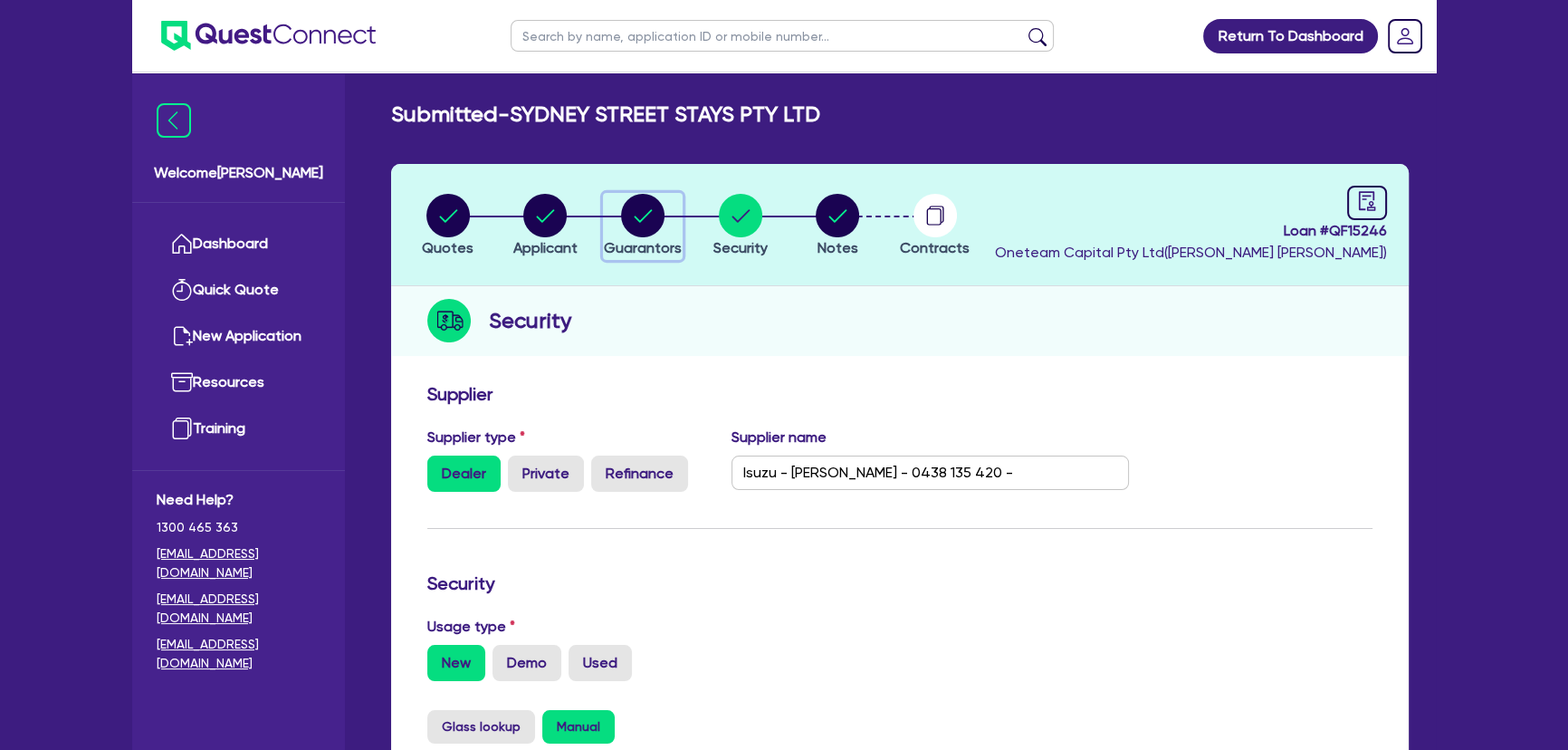
click at [632, 237] on button "Guarantors" at bounding box center [642, 226] width 79 height 67
select select "MR"
select select "[GEOGRAPHIC_DATA]"
select select "DE_FACTO"
select select "PROPERTY"
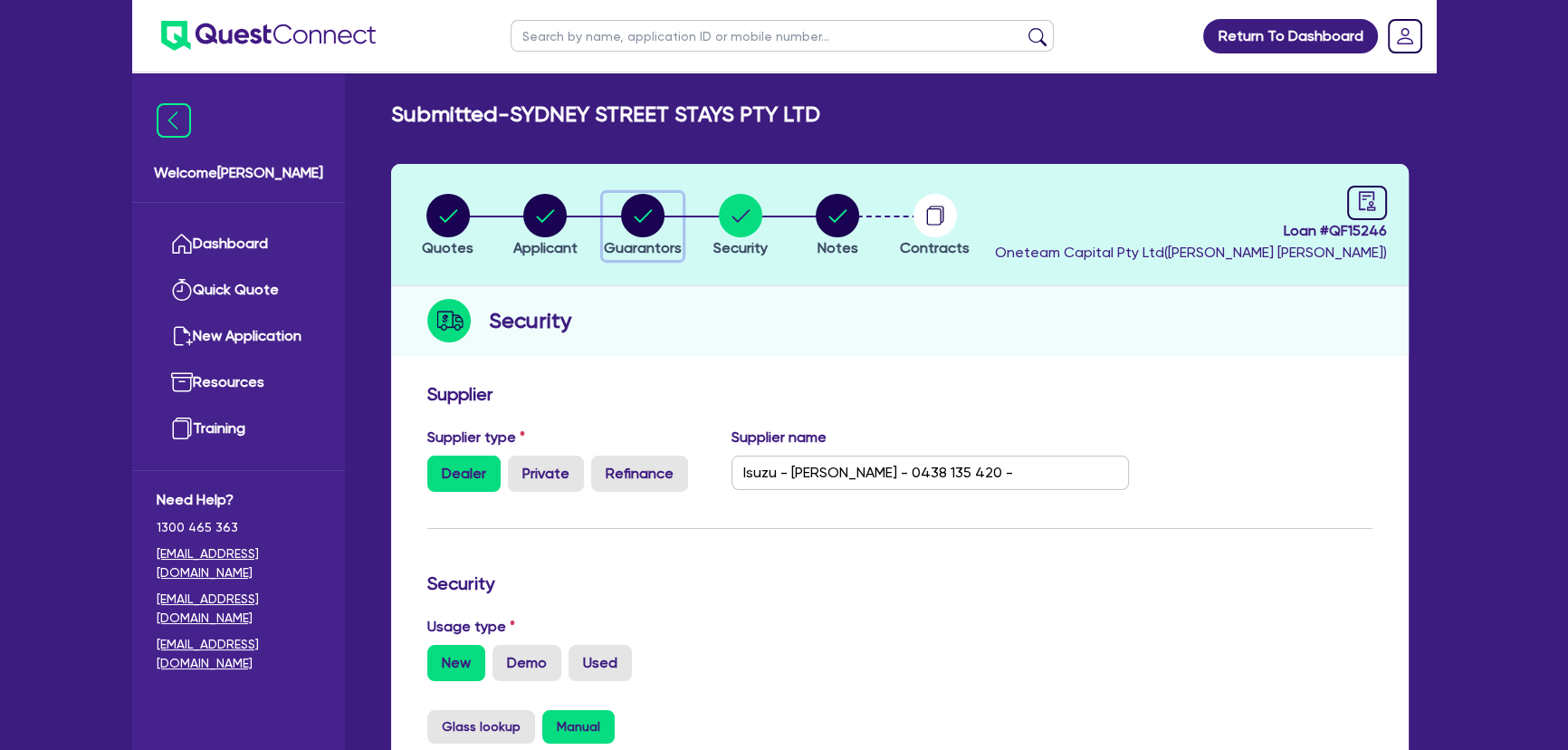
select select "INVESTMENT_PROPERTY"
select select "CASH"
select select "VEHICLE"
select select "EQUIPMENT"
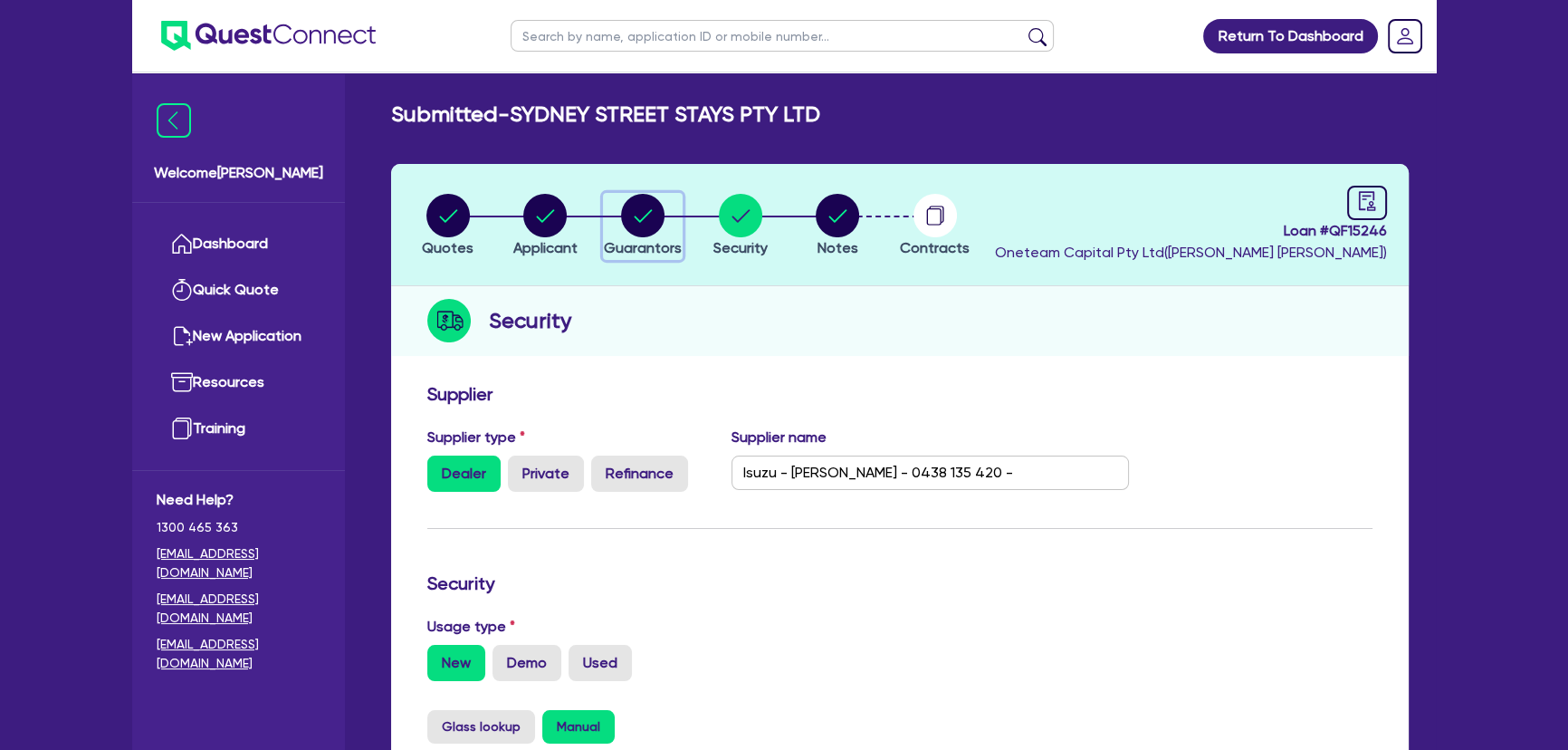
select select "MORTGAGE"
select select "INVESTMENT_PROPERTY_LOAN"
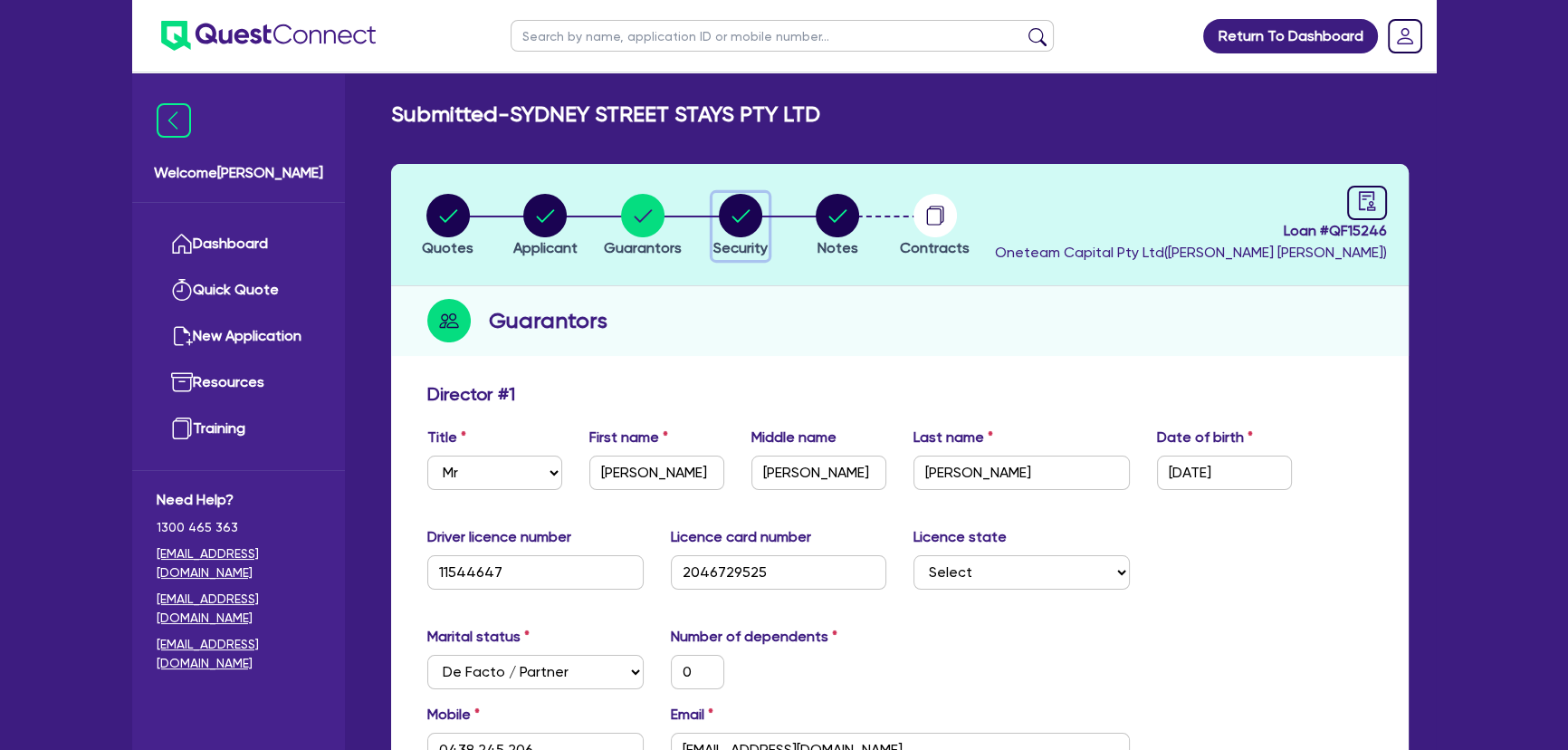
click at [731, 226] on circle "button" at bounding box center [740, 216] width 43 height 43
select select "PRIMARY_ASSETS"
select select "HEAVY_TRUCKS"
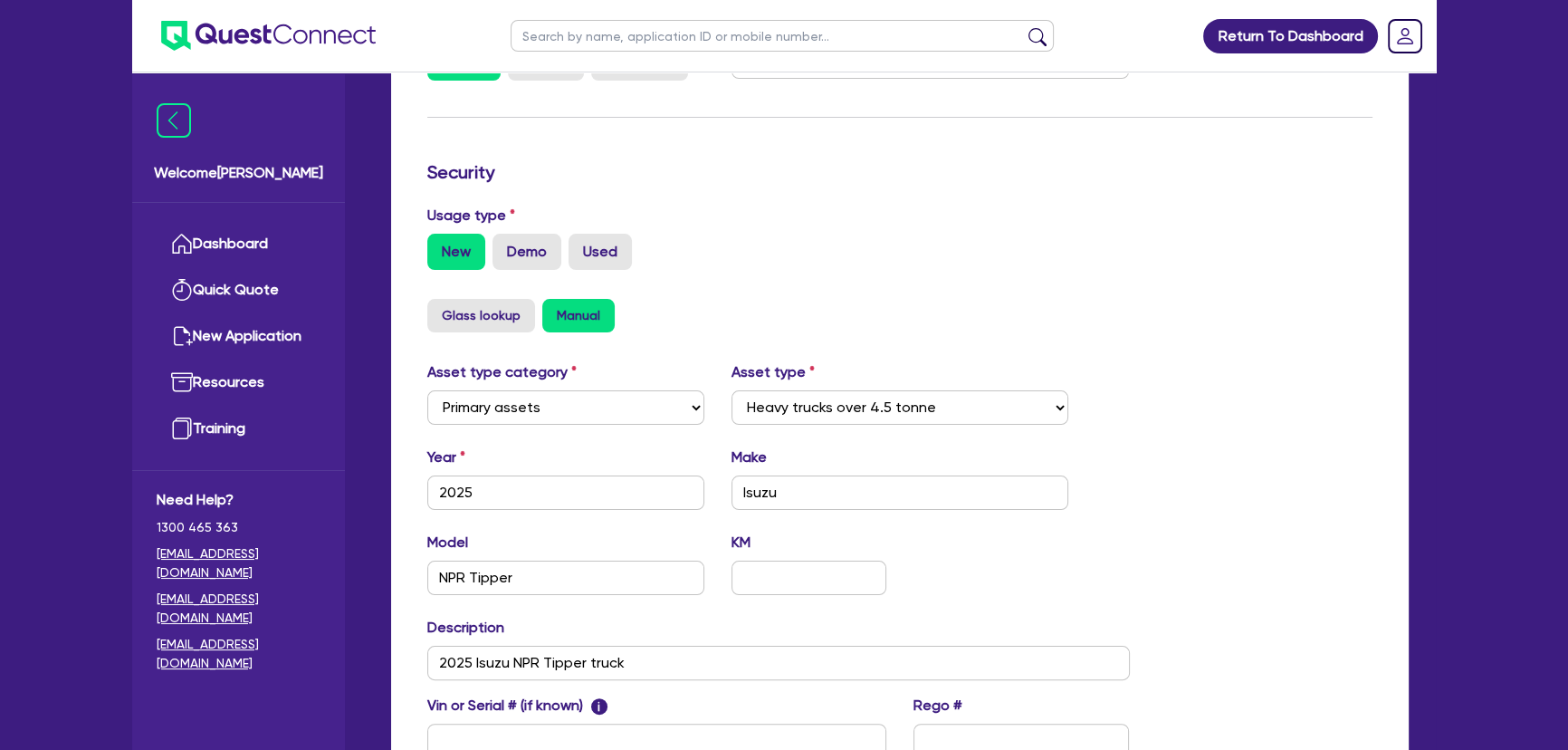
scroll to position [642, 0]
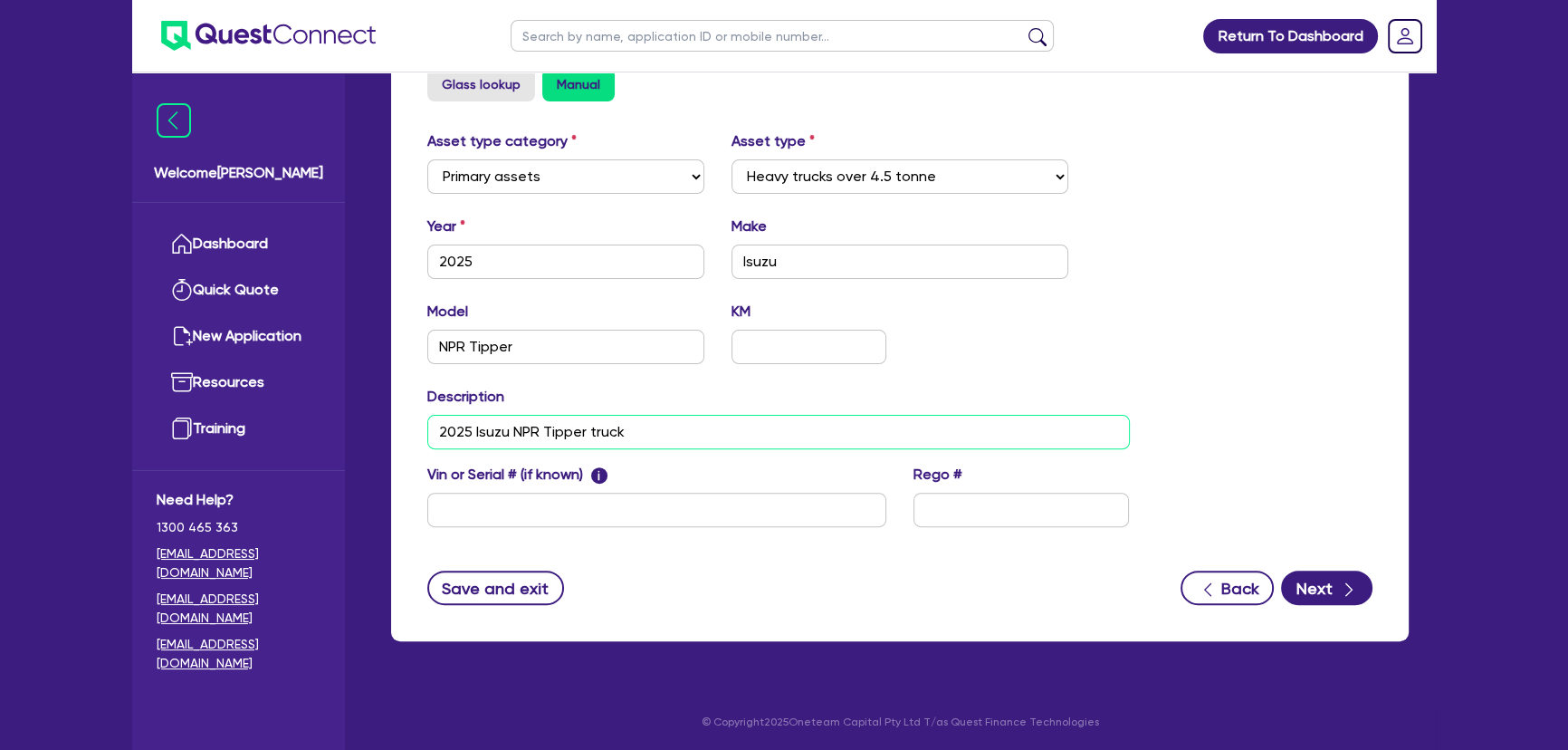
click at [442, 426] on input "2025 Isuzu NPR Tipper truck" at bounding box center [778, 432] width 702 height 35
click at [442, 427] on input "2025 Isuzu NPR Tipper truck" at bounding box center [778, 432] width 702 height 35
click at [440, 427] on input "2025 Isuzu NPR Tipper truck" at bounding box center [778, 432] width 702 height 35
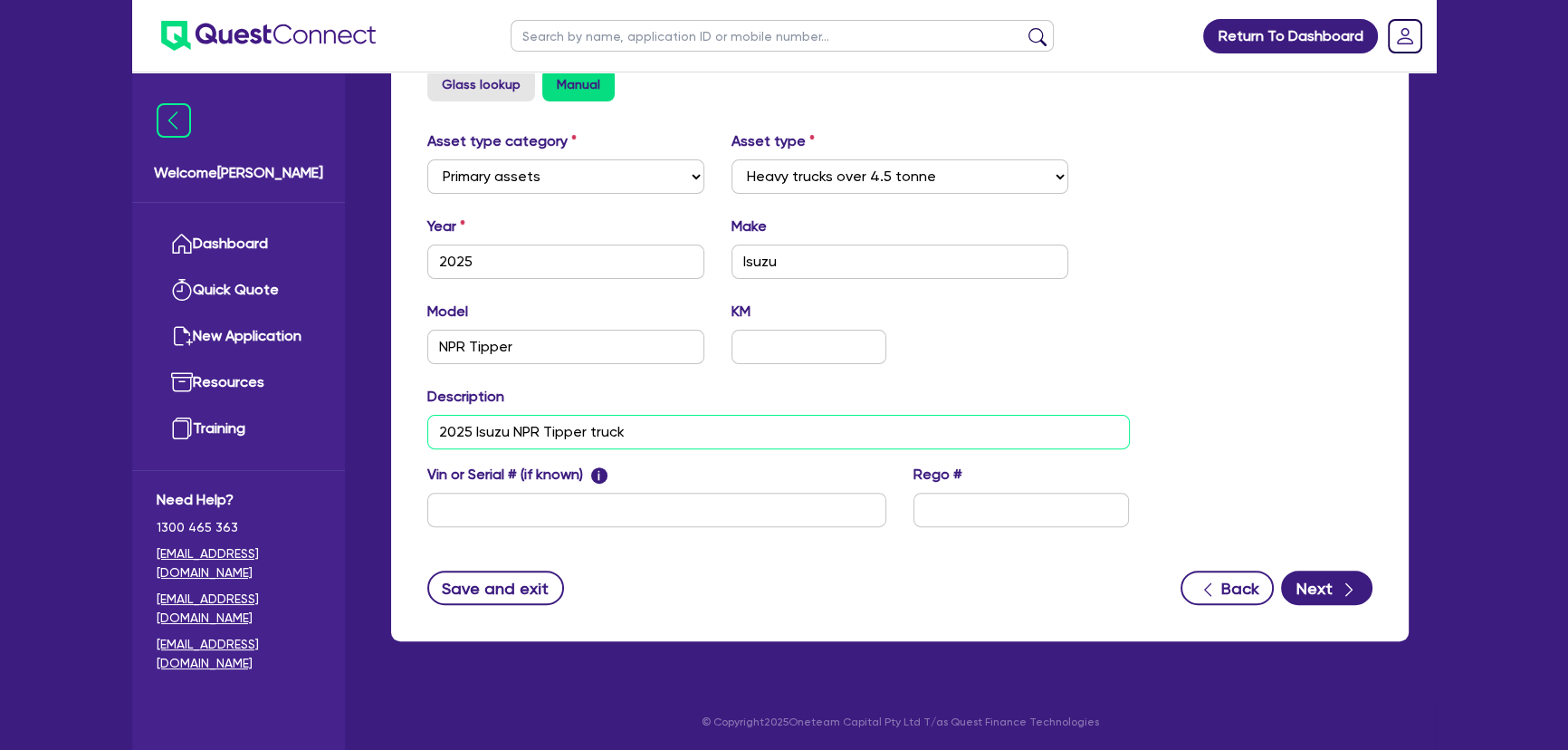
click at [439, 427] on input "2025 Isuzu NPR Tipper truck" at bounding box center [778, 432] width 702 height 35
drag, startPoint x: 684, startPoint y: 442, endPoint x: 680, endPoint y: 426, distance: 16.5
click at [680, 427] on input "1x 2025 Isuzu NPR Tipper truck" at bounding box center [778, 432] width 702 height 35
click at [670, 433] on input "1x 2025 Isuzu NPR Tipper truck & 1x" at bounding box center [778, 432] width 702 height 35
type input "1x 2025 Isuzu NPR Tipper truck & 1x CAT Excavator"
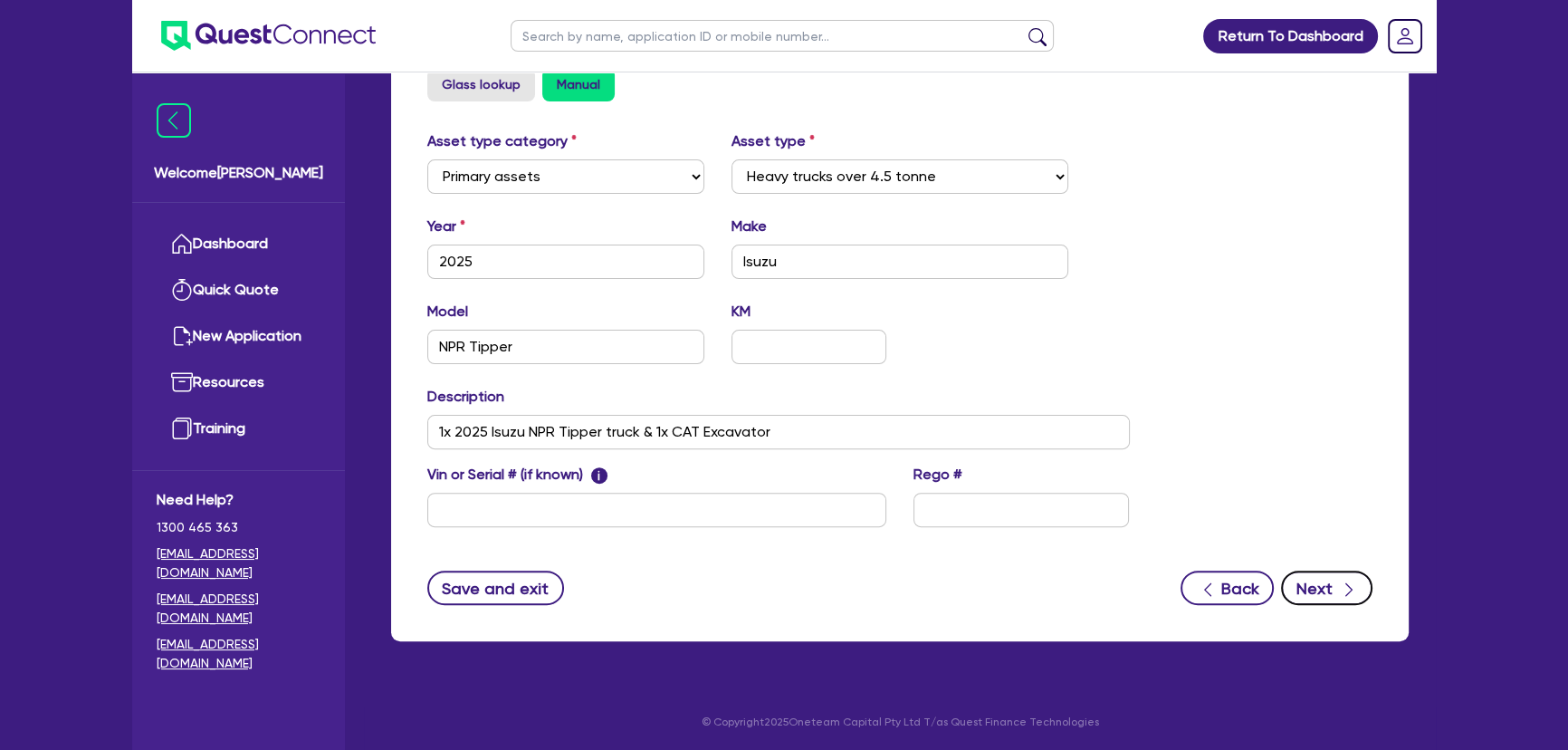
click at [1328, 588] on button "Next" at bounding box center [1326, 588] width 92 height 35
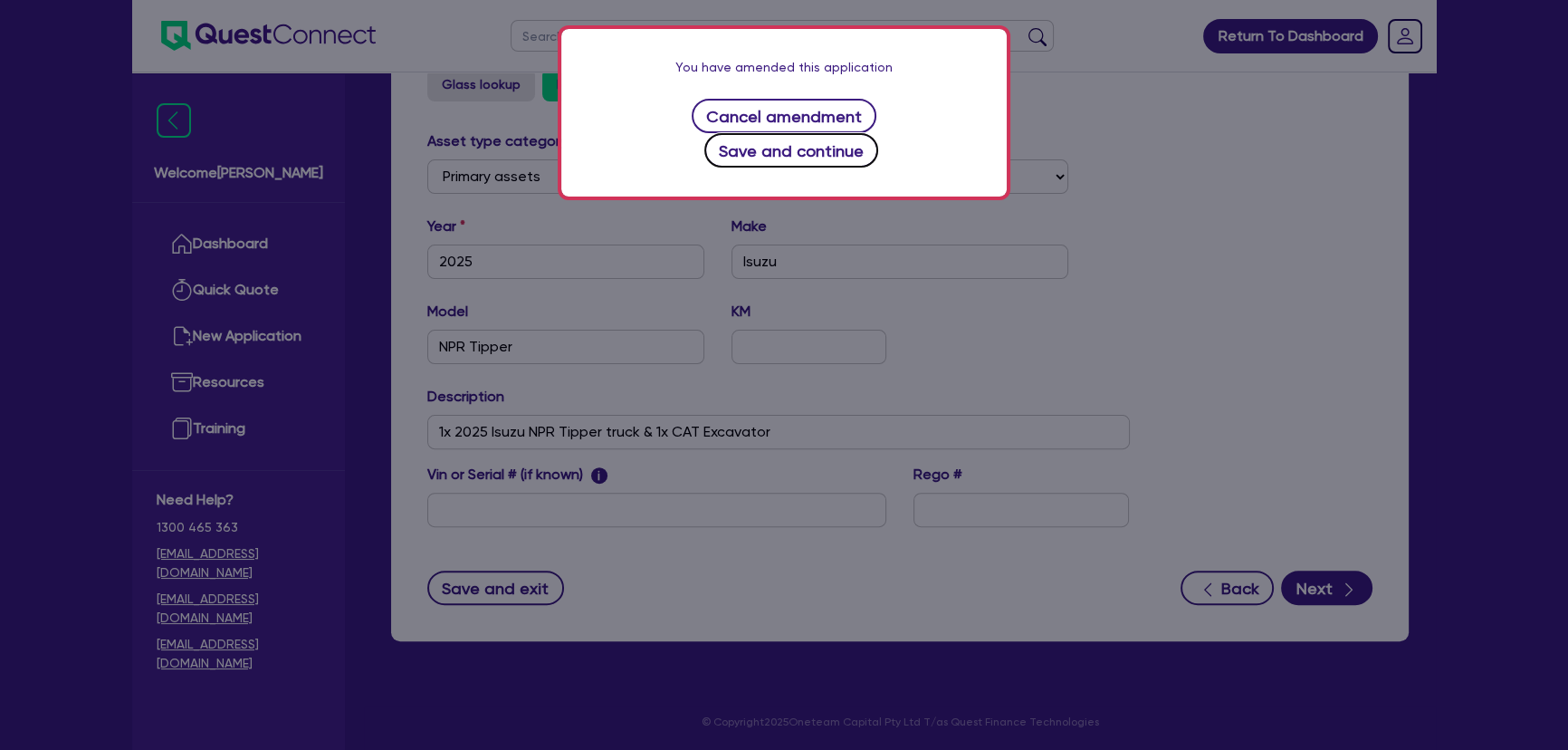
click at [879, 133] on button "Save and continue" at bounding box center [791, 151] width 175 height 35
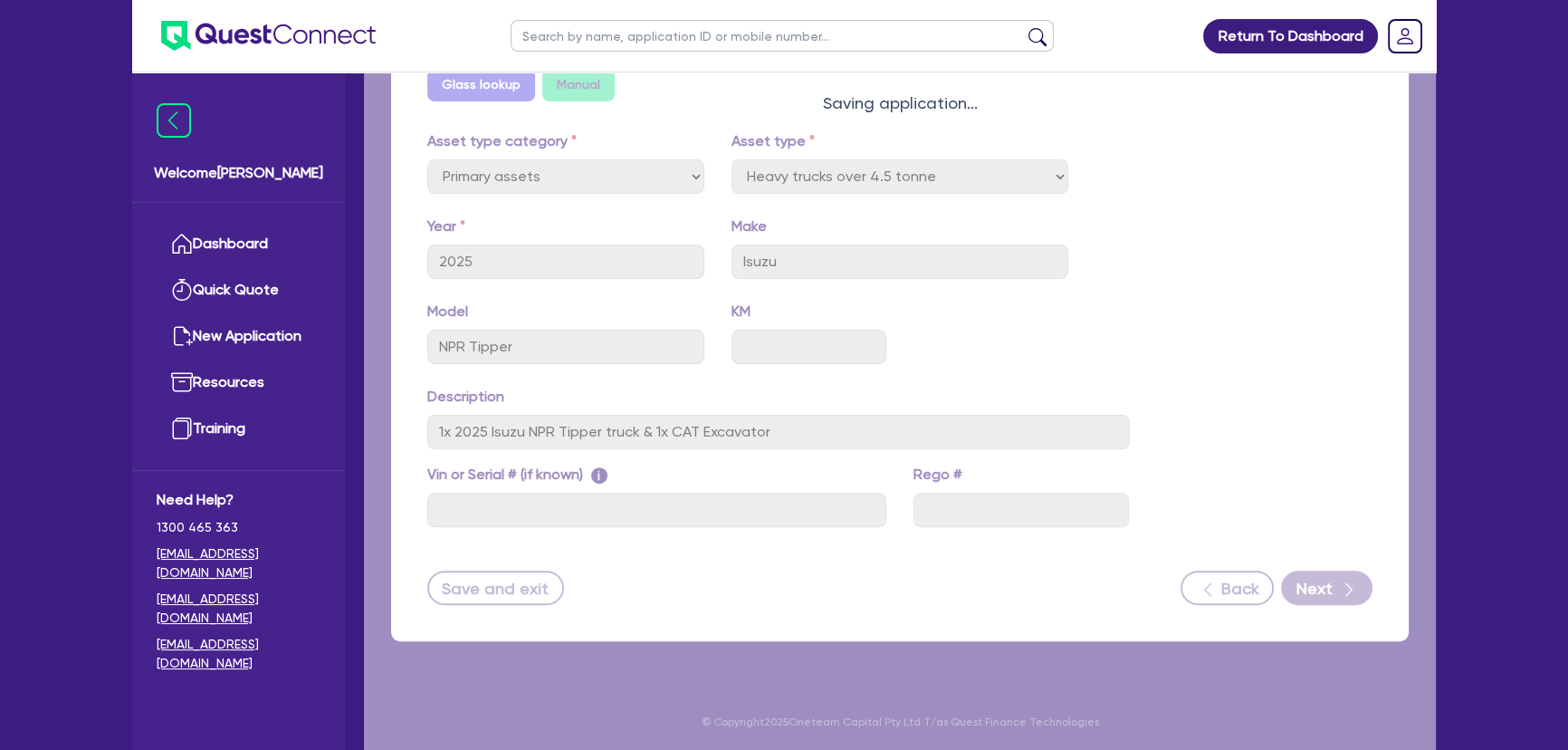
select select "Other"
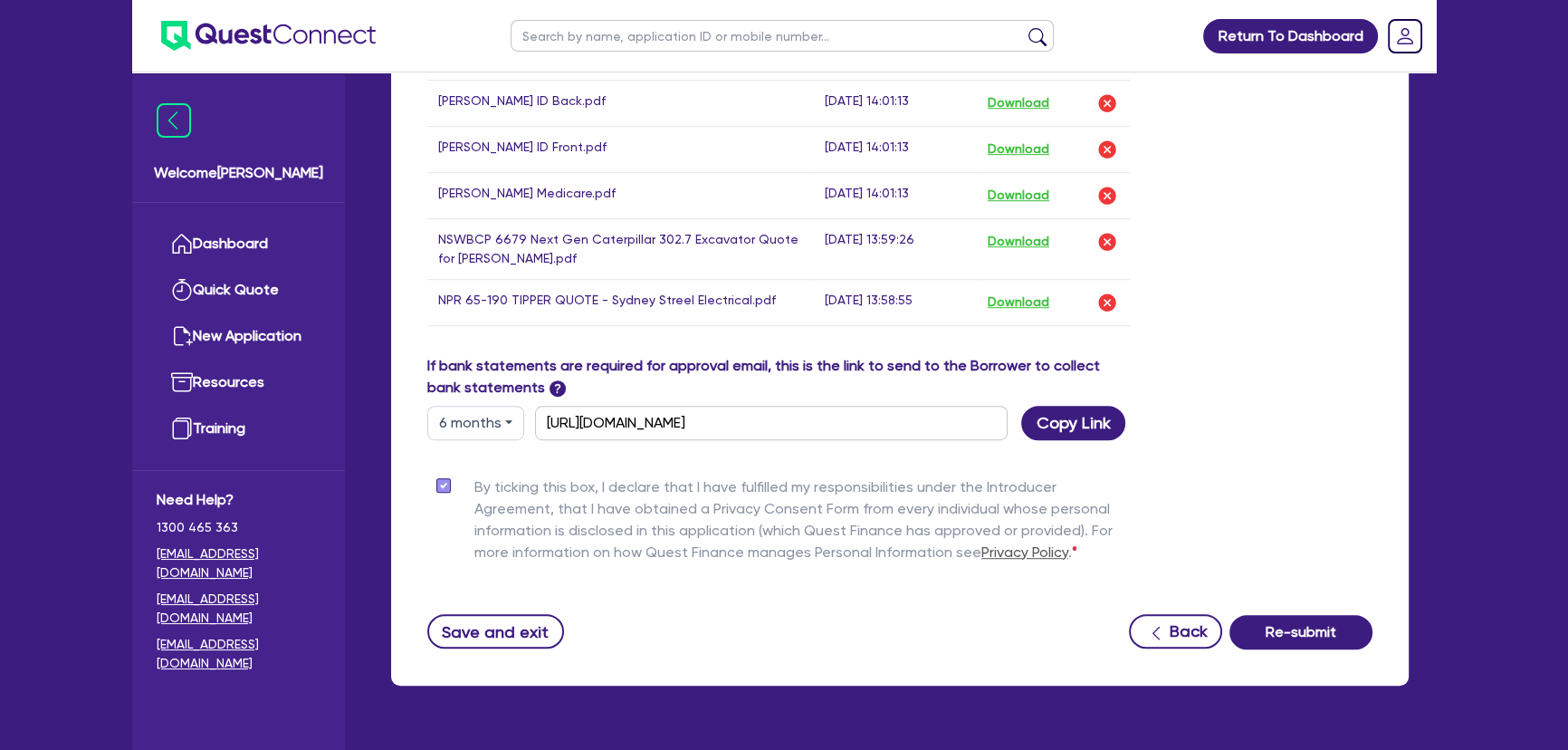
scroll to position [1371, 0]
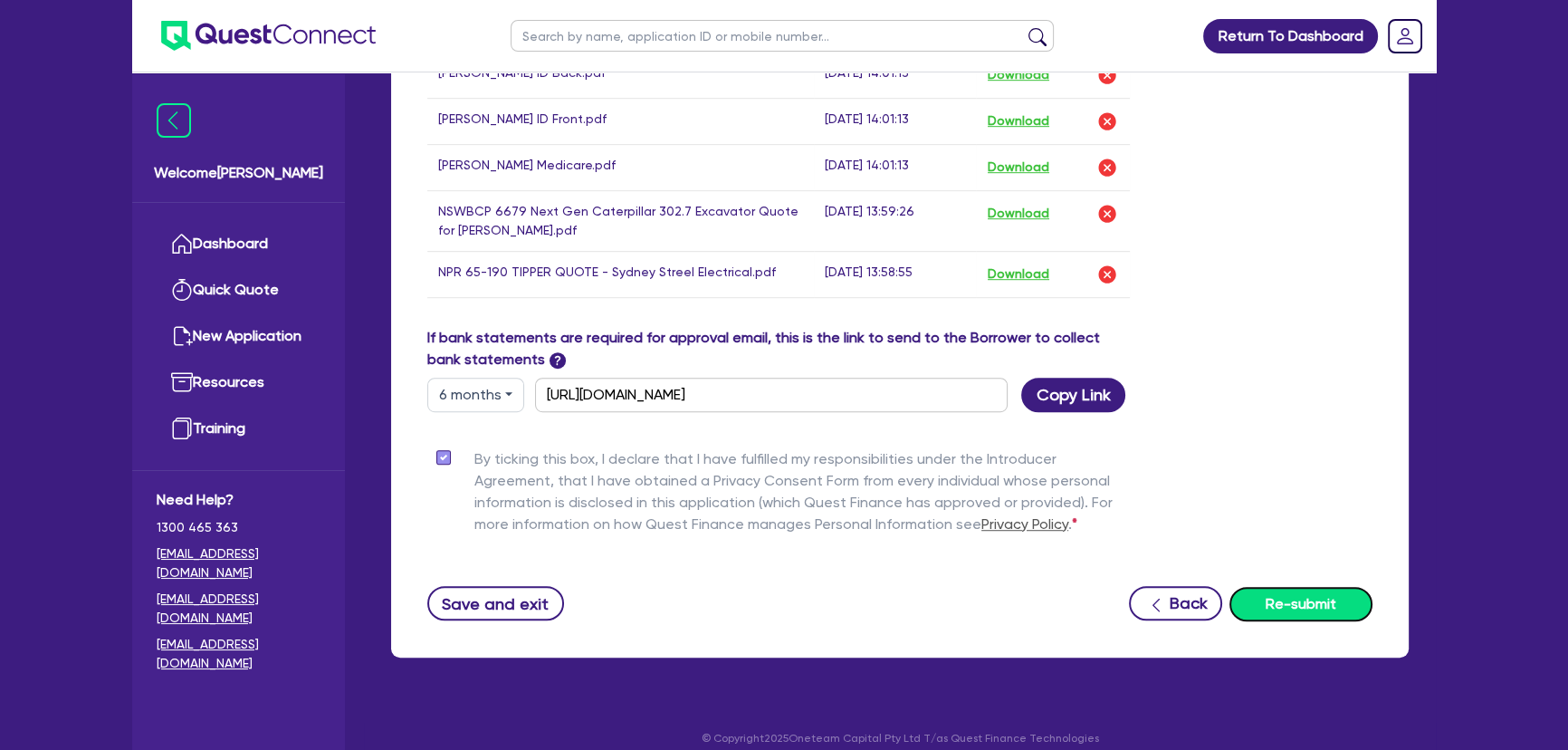
click at [1302, 592] on button "Re-submit" at bounding box center [1301, 604] width 143 height 35
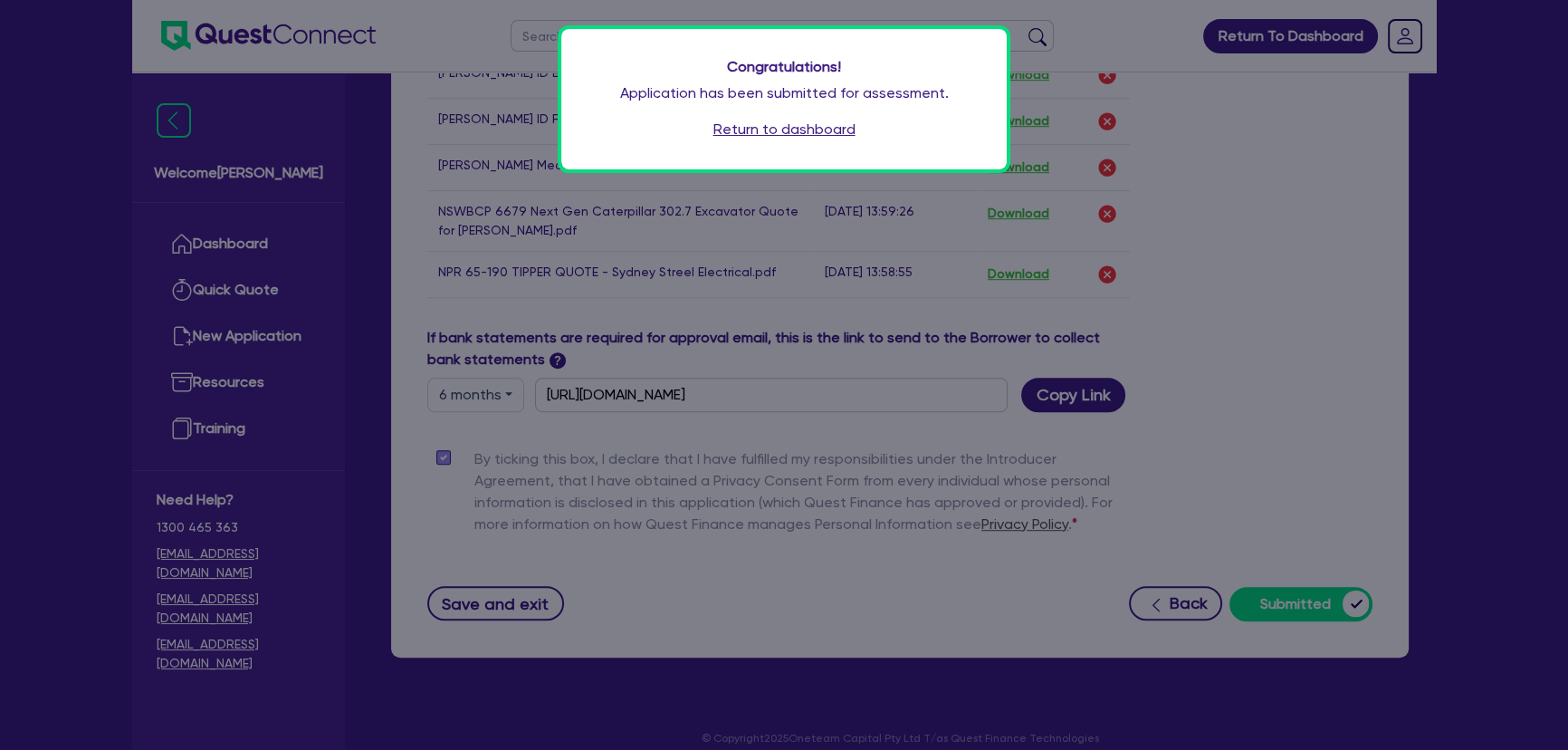
click at [783, 121] on link "Return to dashboard" at bounding box center [784, 130] width 142 height 21
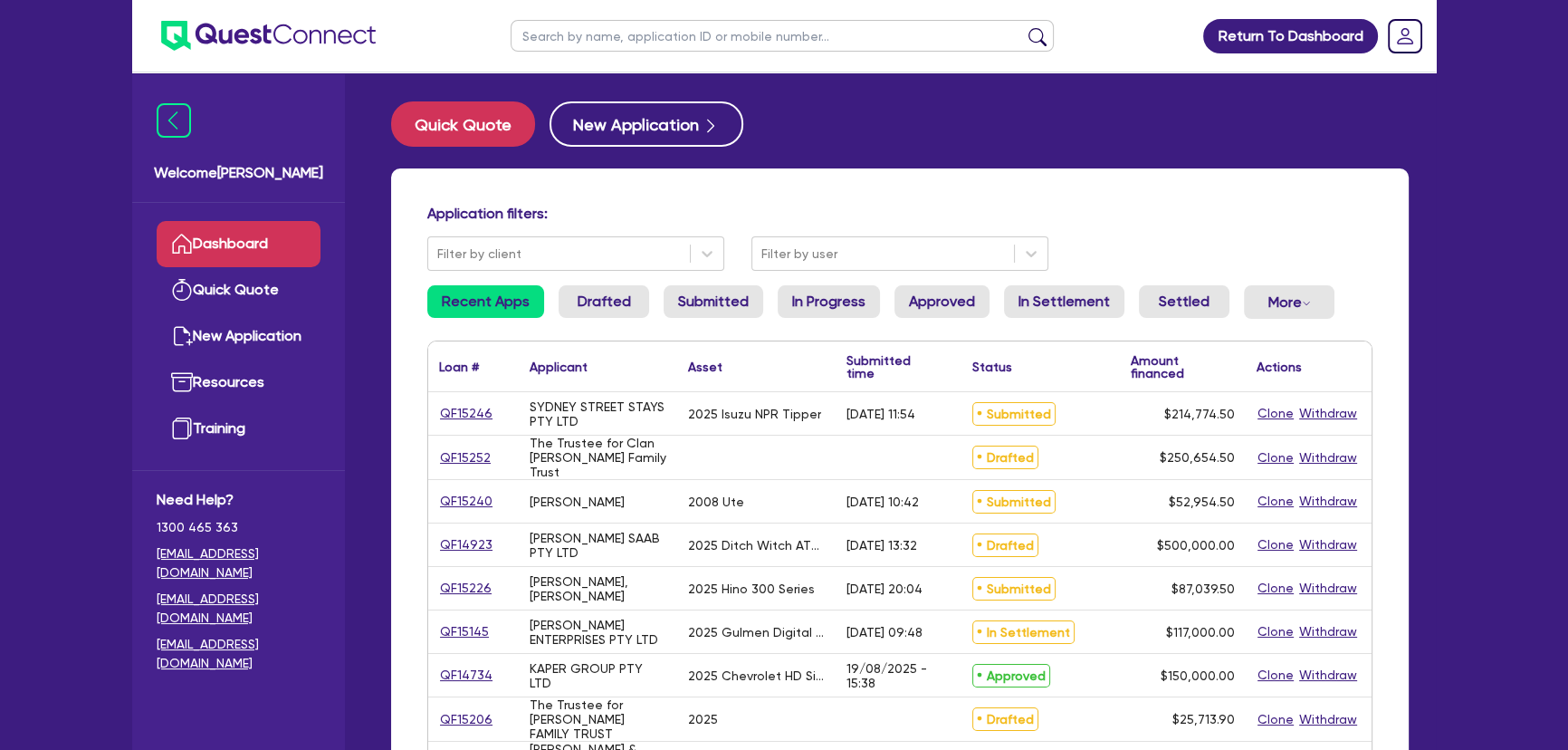
click at [448, 428] on div "QF15246" at bounding box center [473, 414] width 91 height 43
click at [465, 410] on link "QF15246" at bounding box center [467, 414] width 54 height 21
select select "PRIMARY_ASSETS"
select select "HEAVY_TRUCKS"
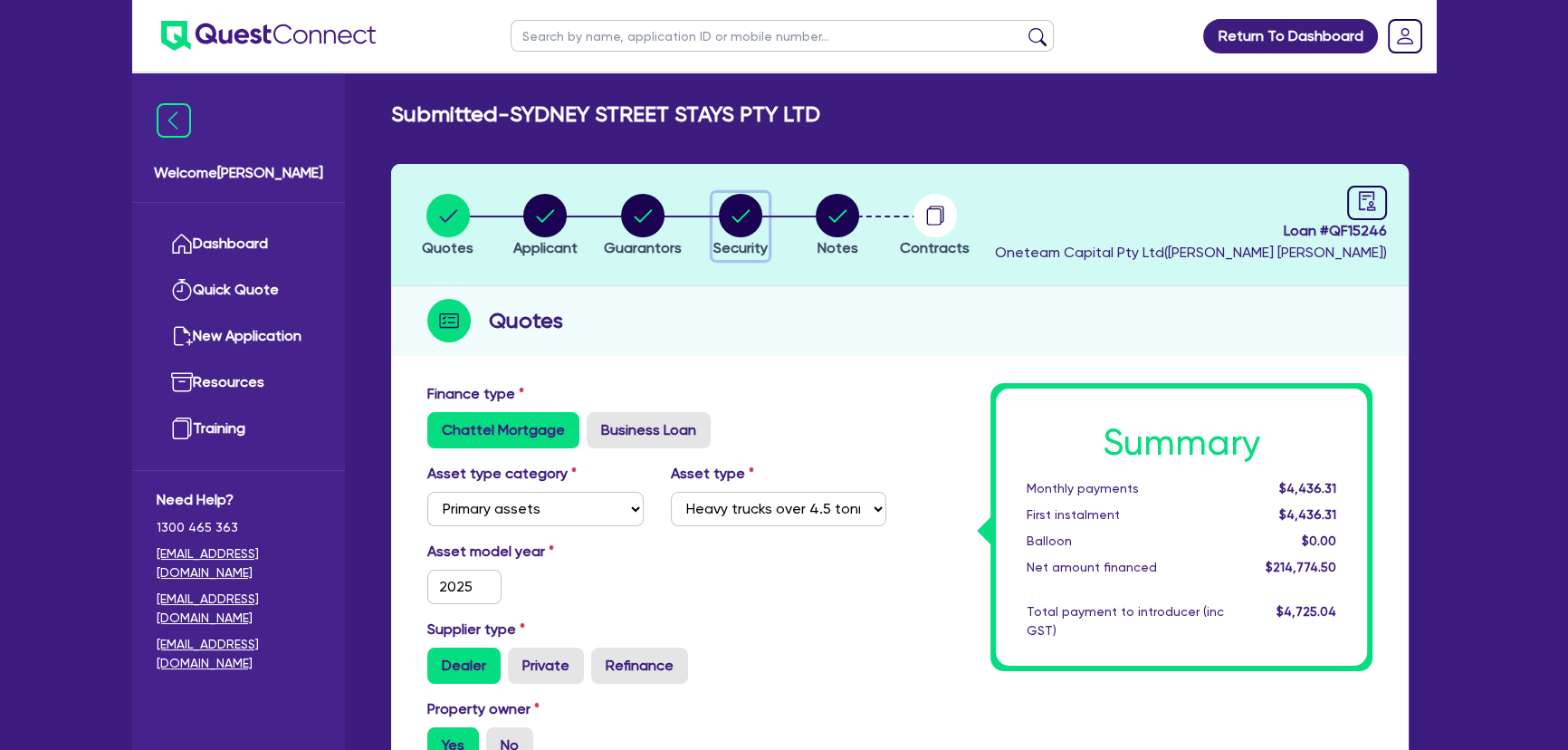
click at [752, 220] on circle "button" at bounding box center [740, 216] width 43 height 43
select select "PRIMARY_ASSETS"
select select "HEAVY_TRUCKS"
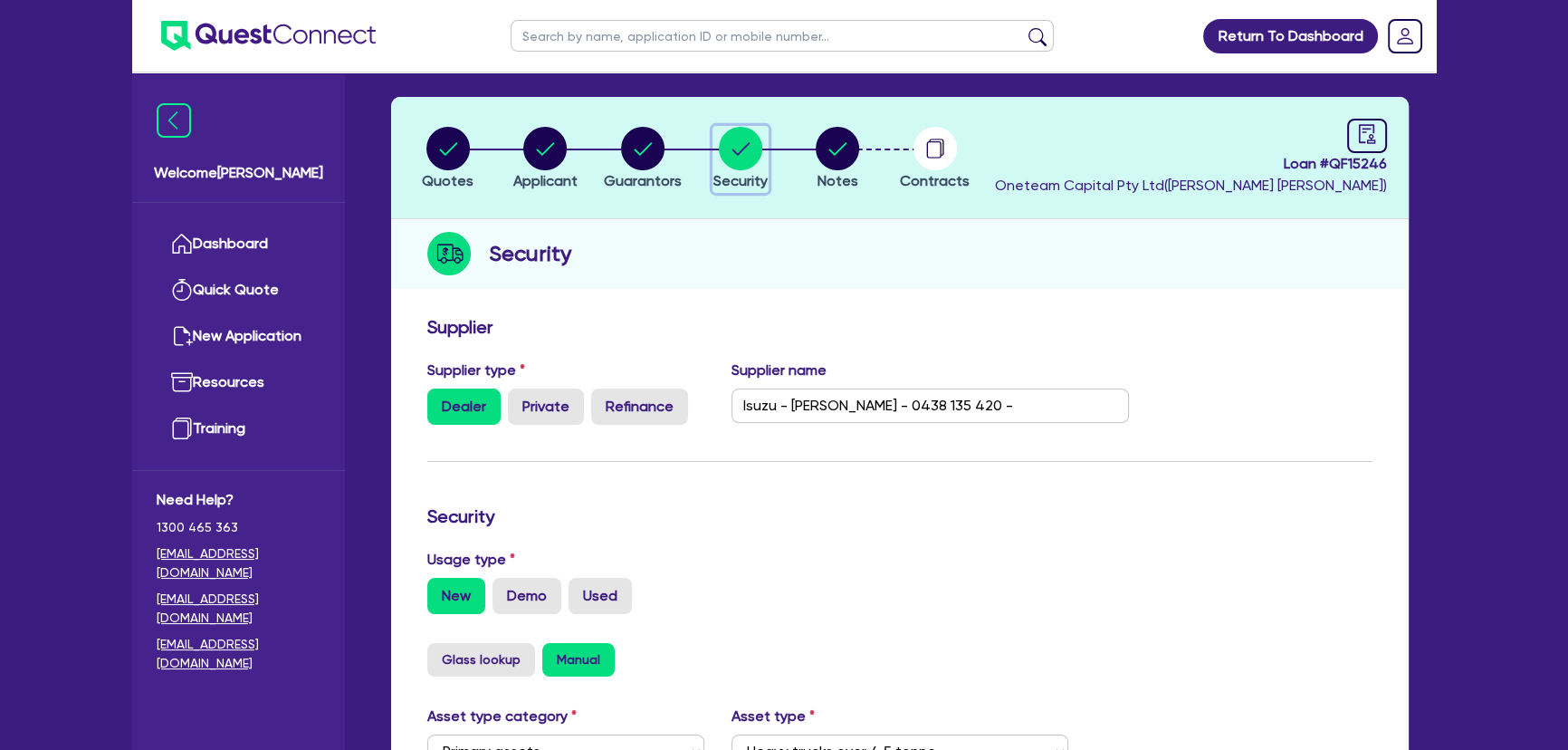
scroll to position [164, 0]
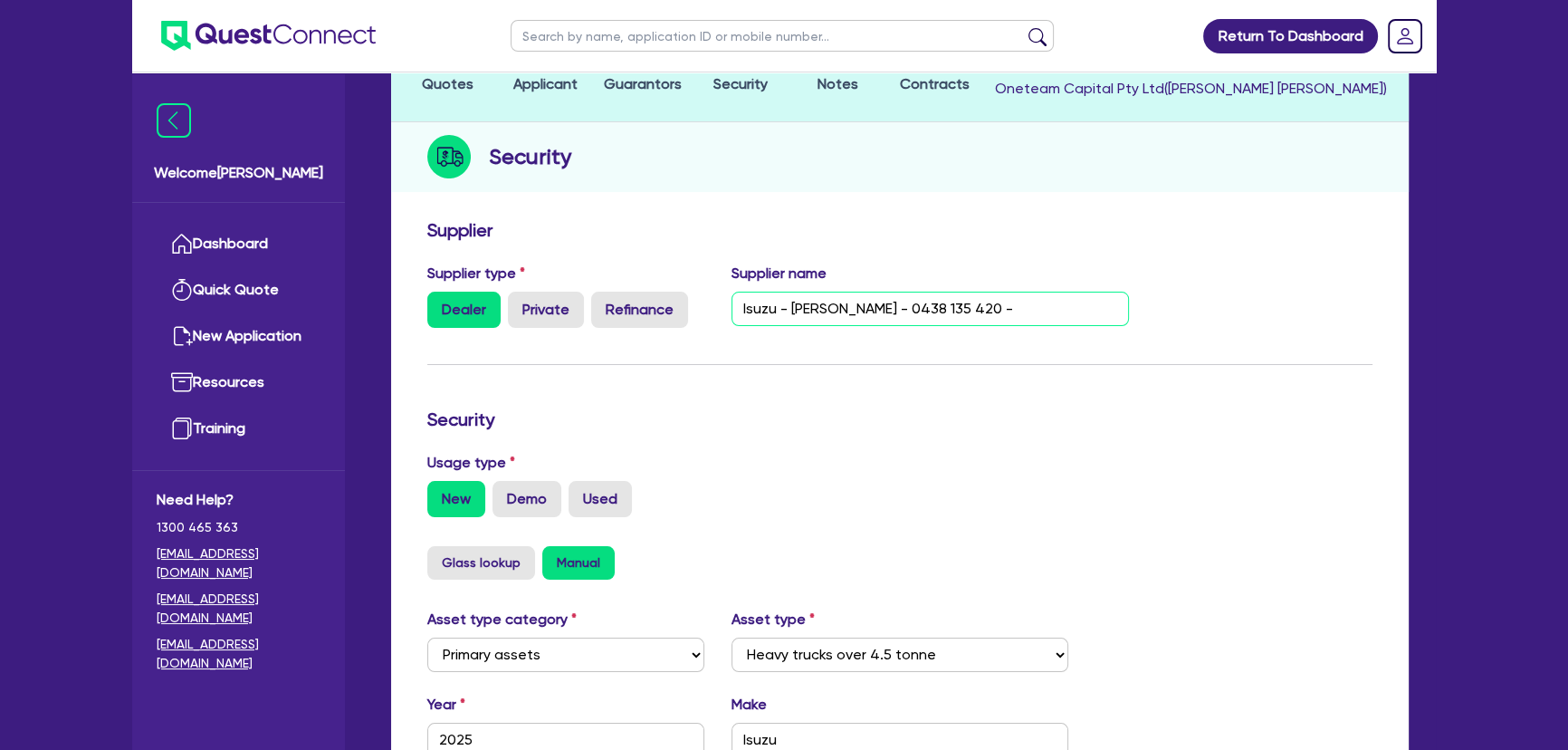
click at [1014, 314] on input "Isuzu - [PERSON_NAME] - 0438 135 420 -" at bounding box center [930, 309] width 398 height 35
type input "Isuzu - [PERSON_NAME] - 0438 135 420 -"
drag, startPoint x: 1045, startPoint y: 326, endPoint x: 1038, endPoint y: 318, distance: 10.6
click at [1042, 323] on div "Supplier name [PERSON_NAME] - 0438 135 420 -" at bounding box center [930, 295] width 425 height 65
click at [1034, 314] on input "Isuzu - [PERSON_NAME] - 0438 135 420 -" at bounding box center [930, 309] width 398 height 35
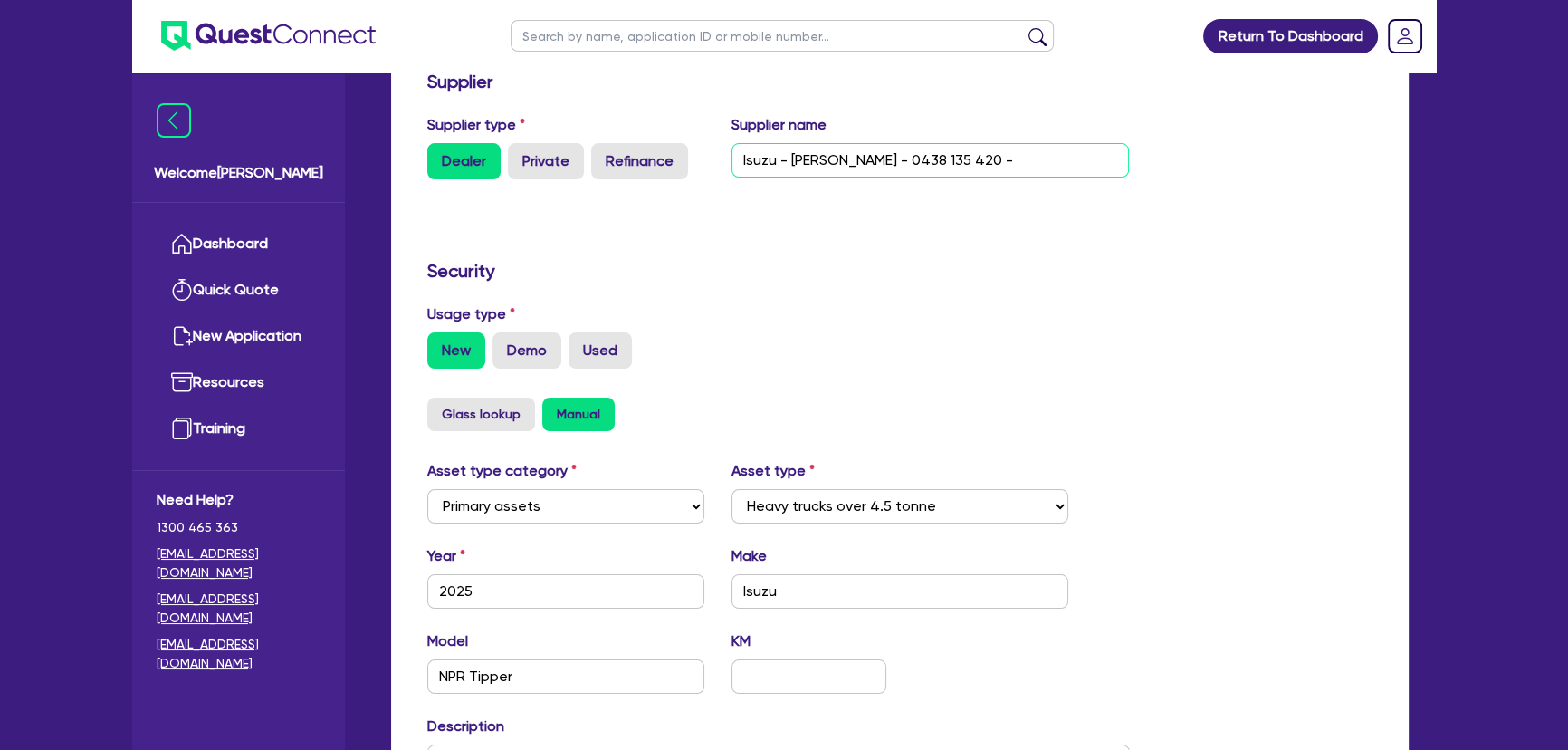
scroll to position [230, 0]
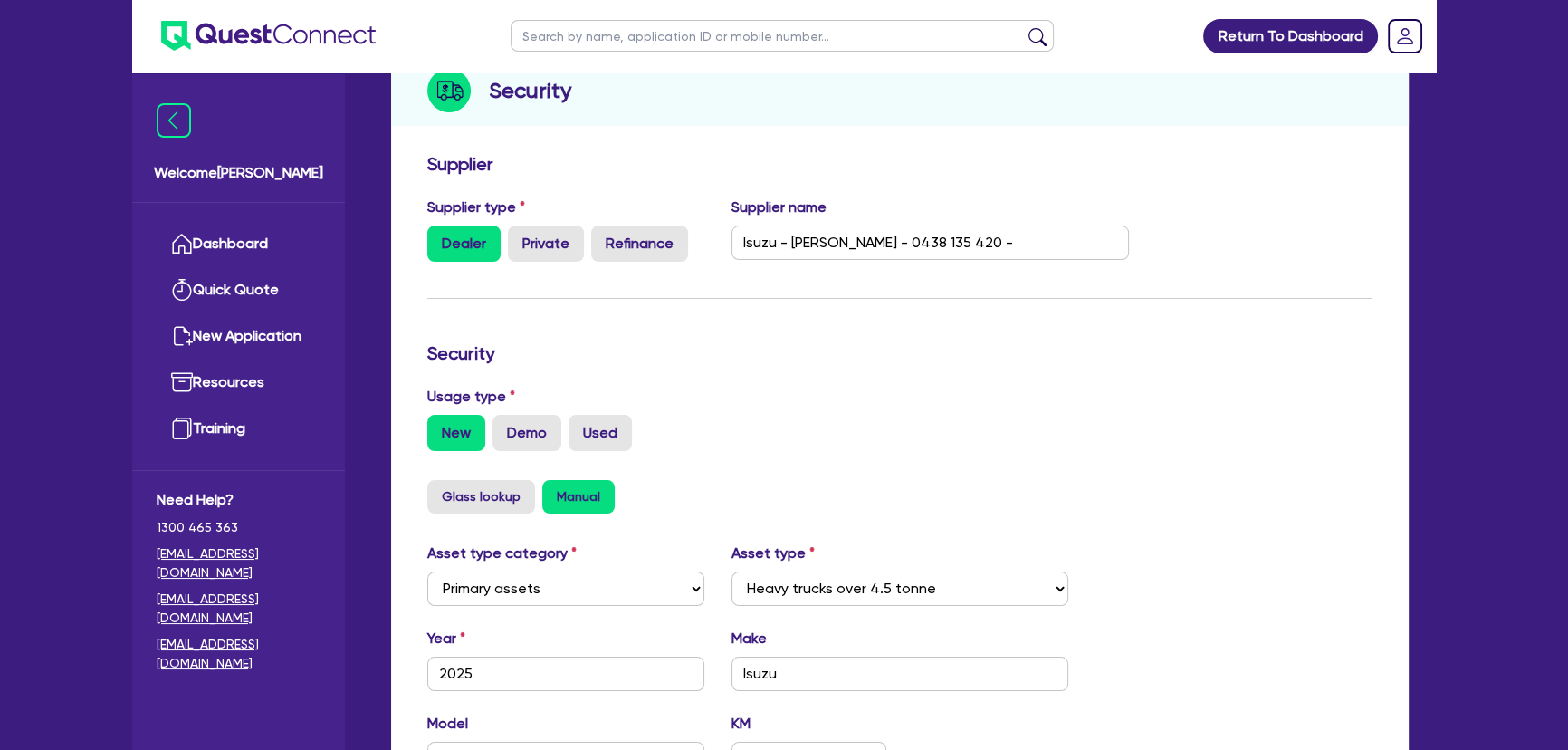
drag, startPoint x: 1070, startPoint y: 69, endPoint x: 1069, endPoint y: 79, distance: 10.0
click at [1070, 69] on ul at bounding box center [783, 36] width 580 height 72
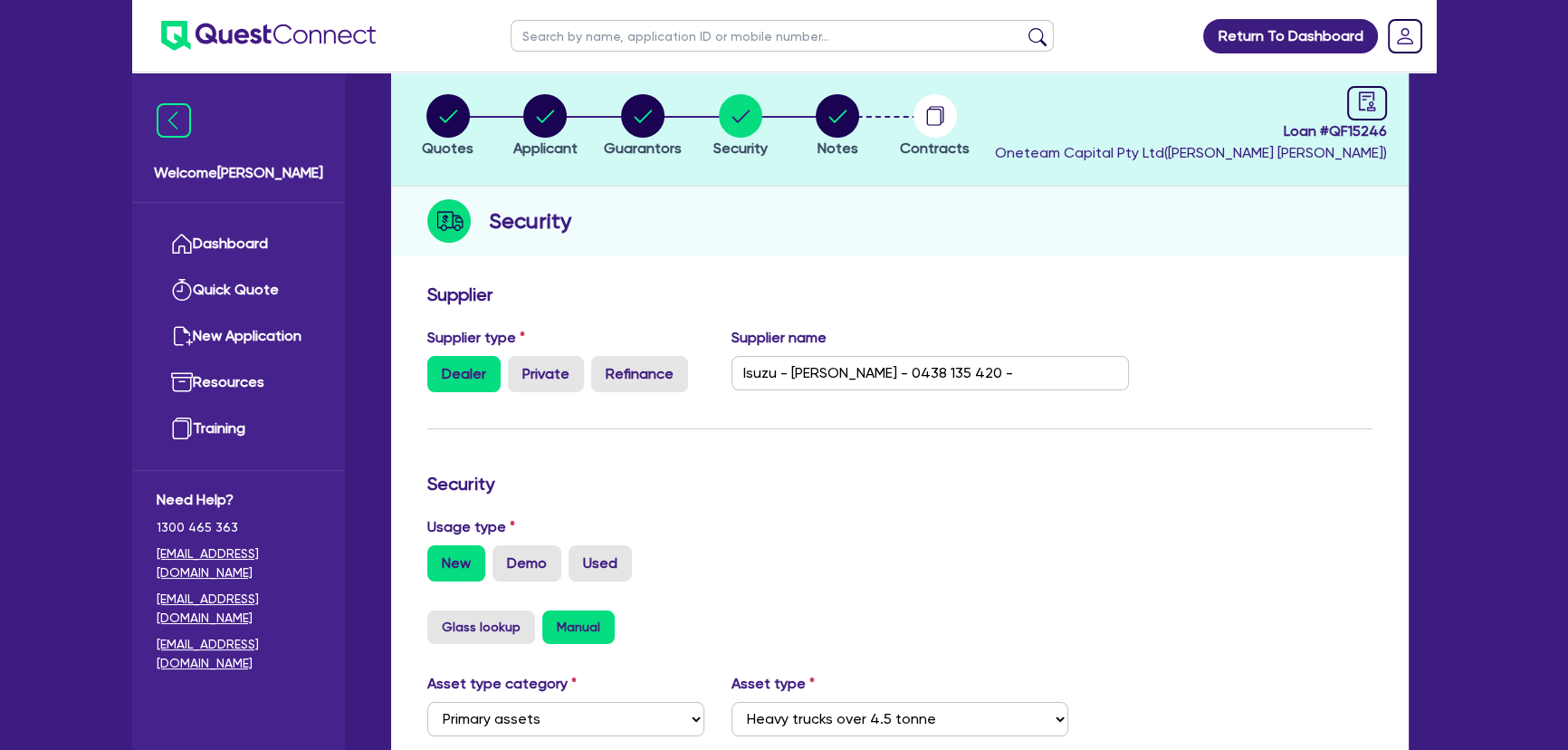
scroll to position [0, 0]
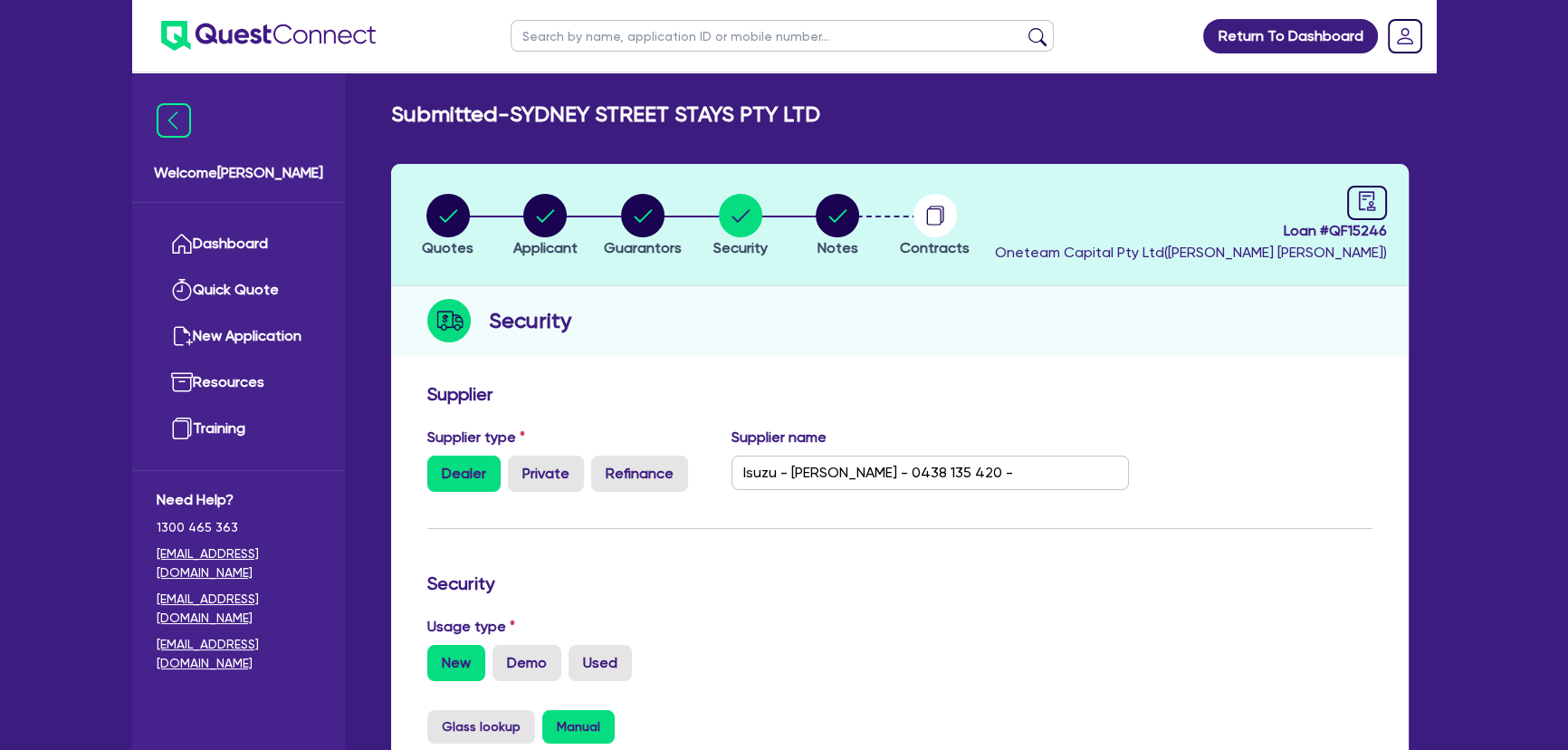
click at [316, 46] on img at bounding box center [269, 36] width 214 height 30
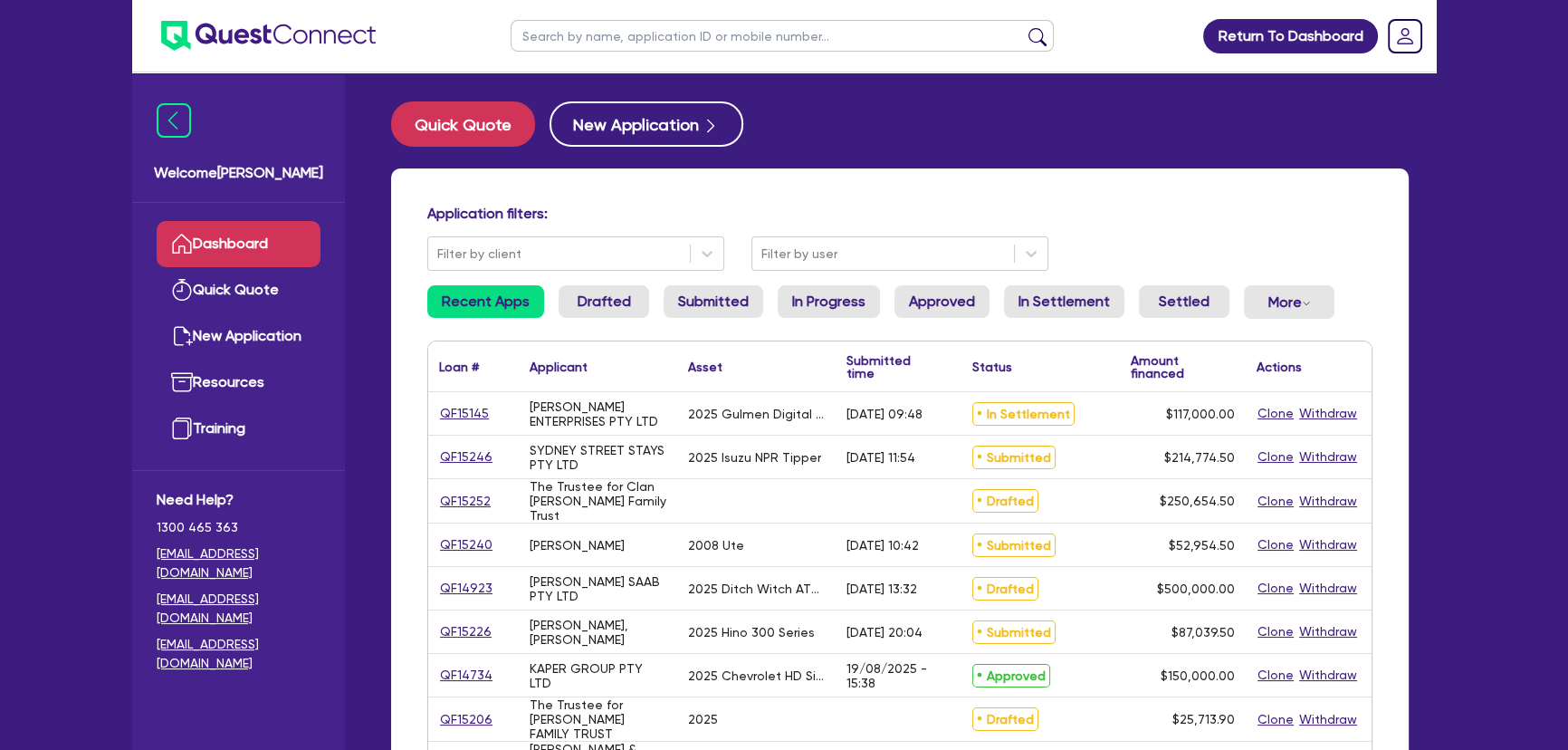
click at [630, 35] on input "text" at bounding box center [783, 36] width 543 height 32
type input "Hira"
click at [1023, 27] on button "submit" at bounding box center [1038, 40] width 29 height 25
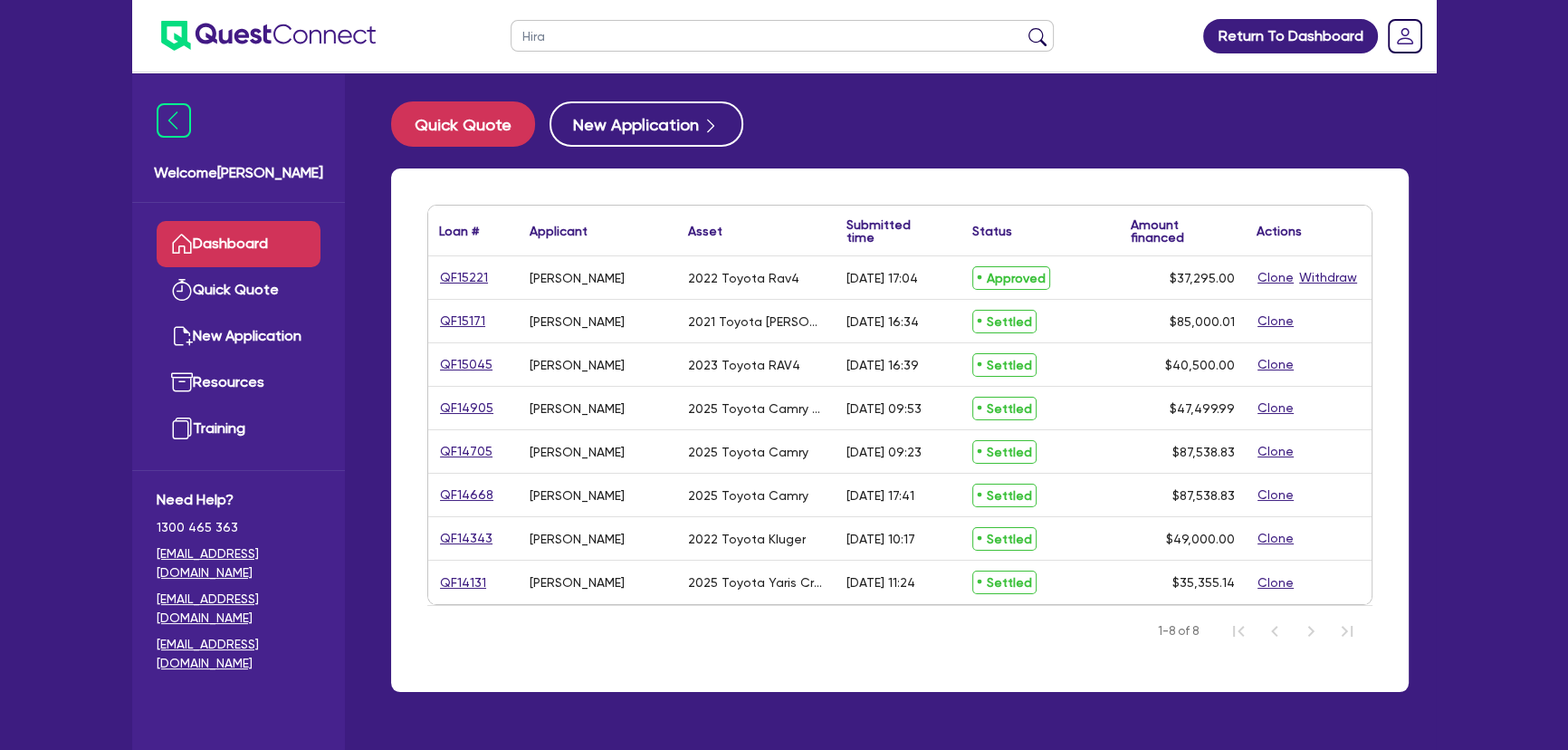
click at [469, 296] on div "QF15221" at bounding box center [473, 277] width 91 height 43
click at [470, 279] on link "QF15221" at bounding box center [465, 277] width 50 height 21
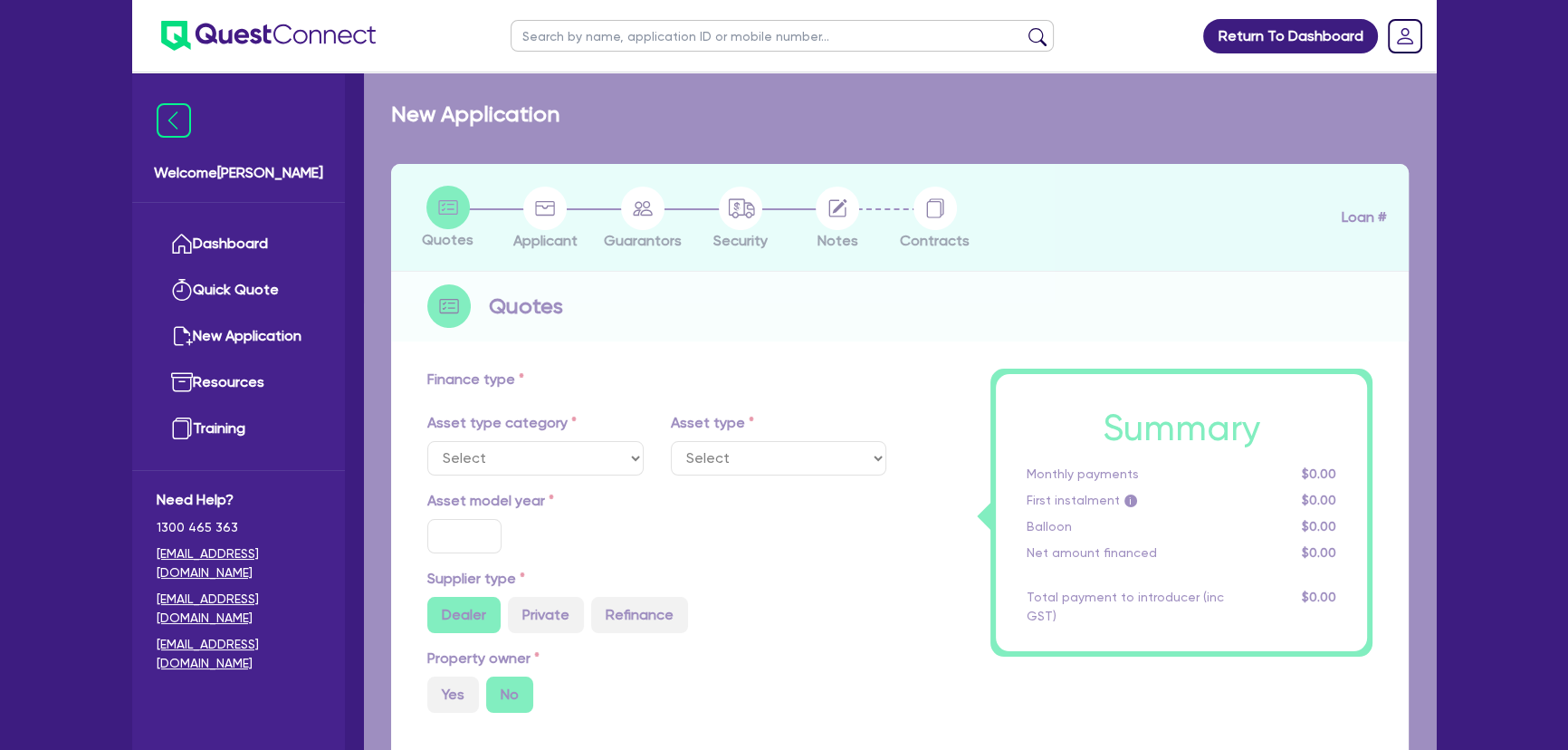
select select "CARS_AND_LIGHT_TRUCKS"
type input "2022"
radio input "true"
type input "36,800"
type input "3"
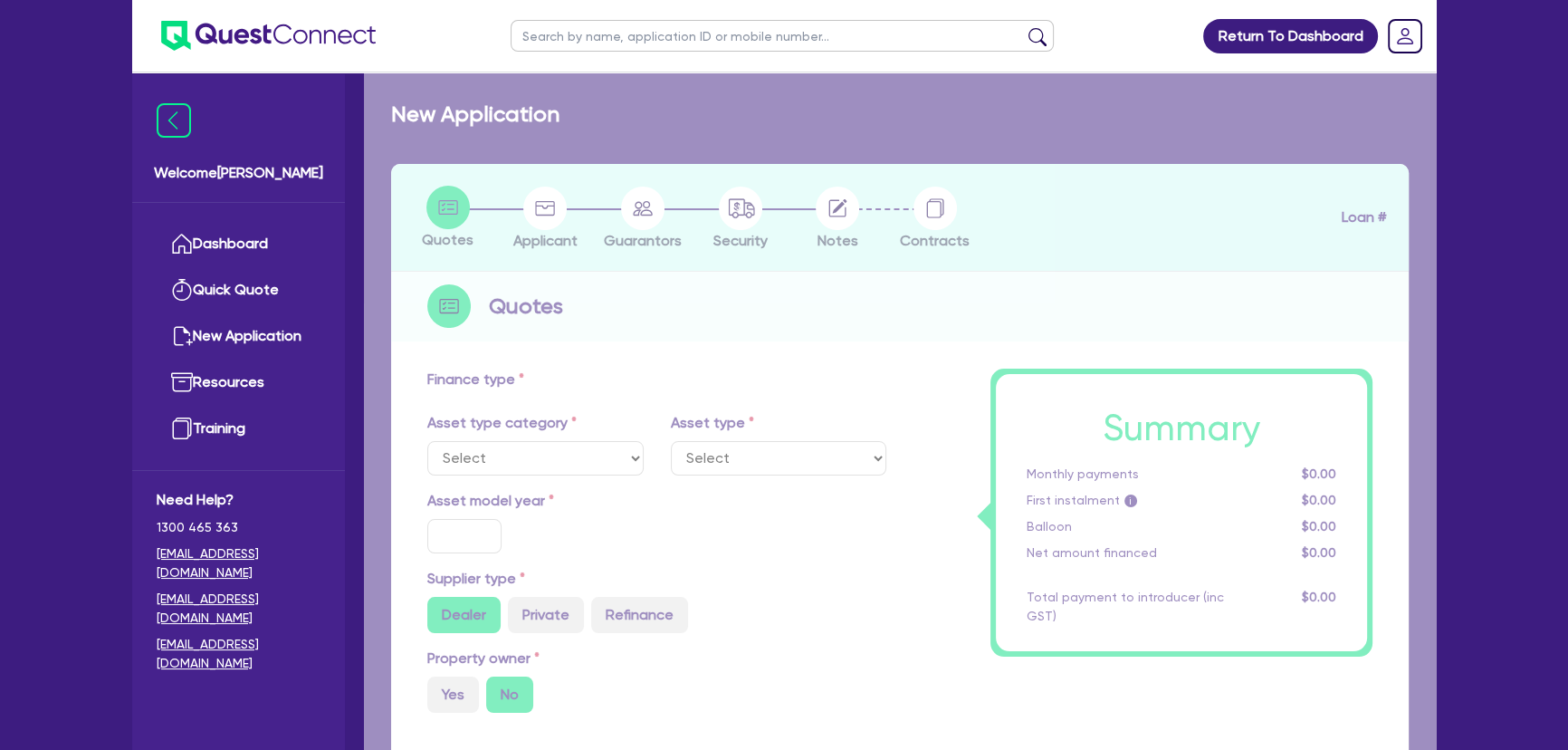
type input "1,118.85"
type input "6.7"
type input "450"
type input "318.18"
select select "PASSENGER_VEHICLES"
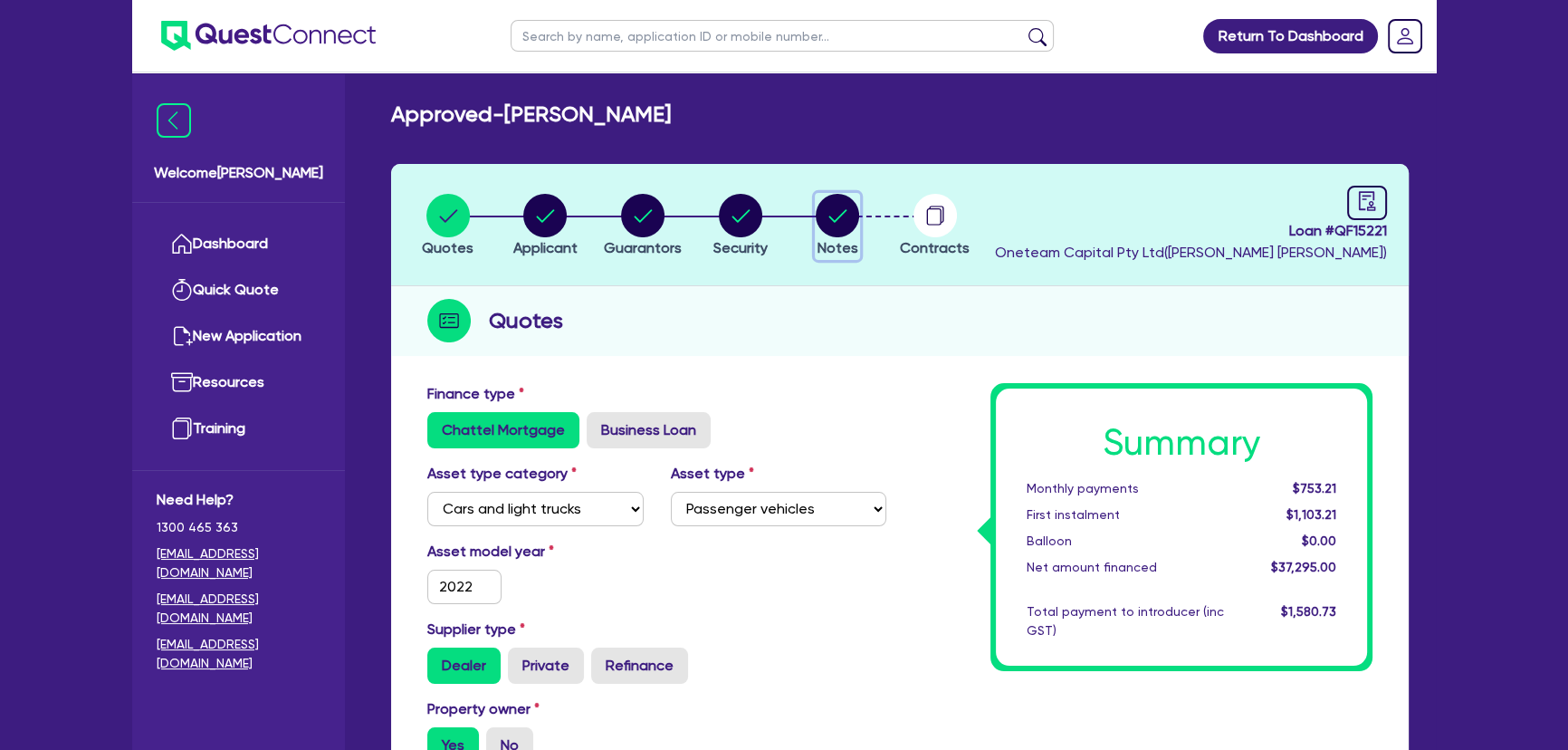
click at [838, 214] on circle "button" at bounding box center [837, 216] width 43 height 43
select select "Other"
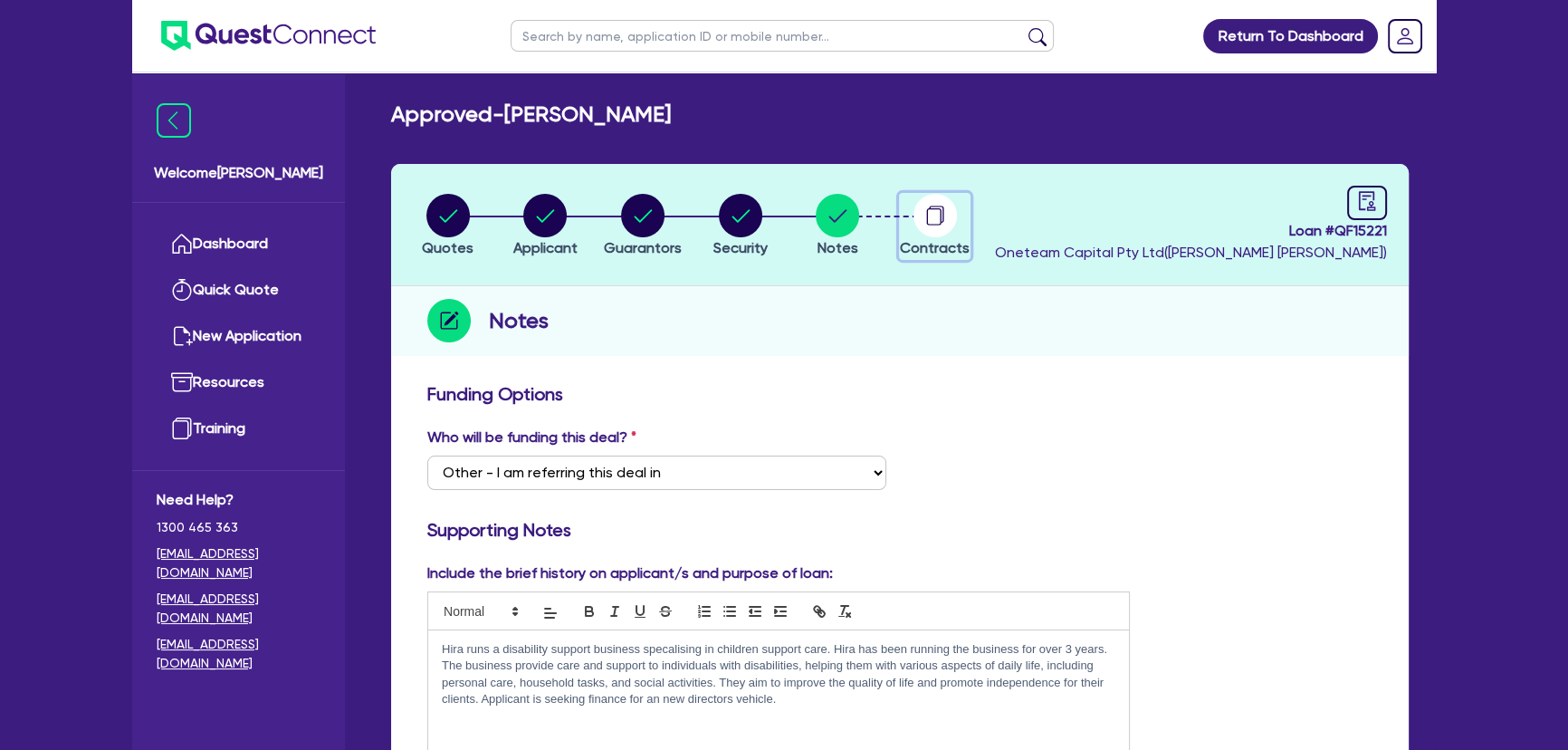
click at [946, 218] on circle "button" at bounding box center [935, 216] width 43 height 43
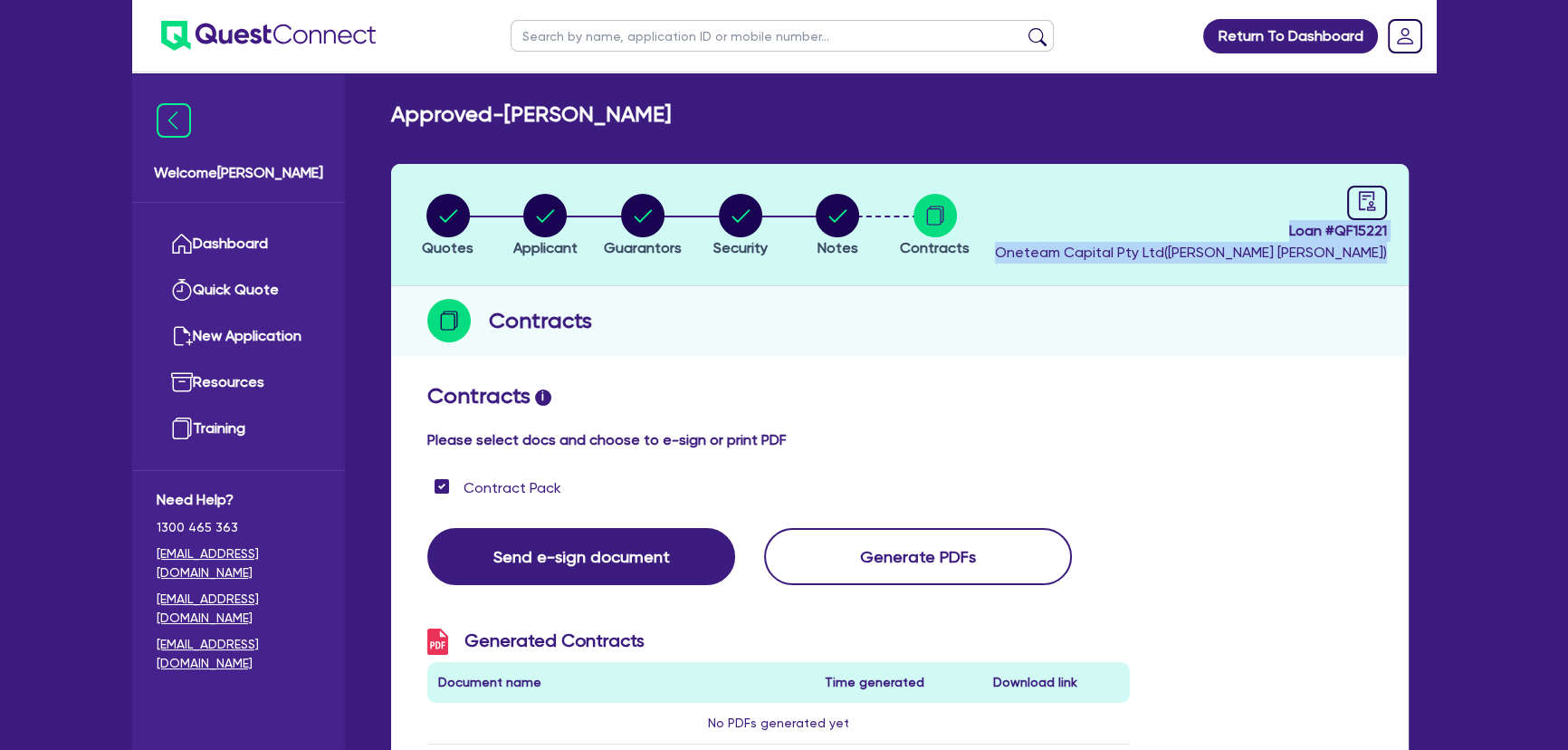
drag, startPoint x: 1273, startPoint y: 223, endPoint x: 1473, endPoint y: 250, distance: 201.8
drag, startPoint x: 1285, startPoint y: 230, endPoint x: 1401, endPoint y: 234, distance: 116.1
click at [1401, 234] on header "Quotes Applicant [GEOGRAPHIC_DATA] Security Notes Contracts Loan # QF15221 Onet…" at bounding box center [899, 225] width 1017 height 123
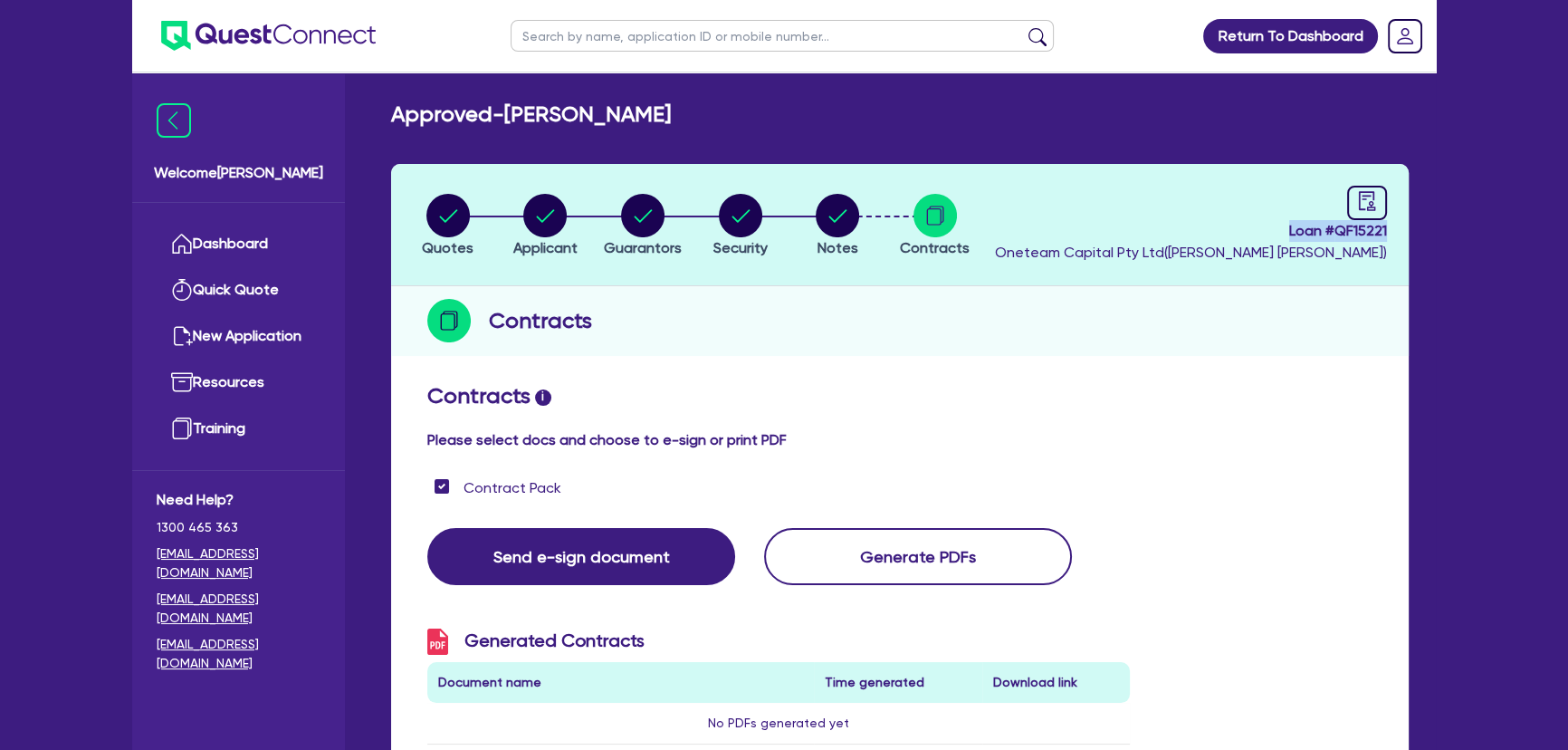
copy span "Loan # QF15221"
drag, startPoint x: 271, startPoint y: 59, endPoint x: 259, endPoint y: 45, distance: 18.4
click at [271, 57] on ul at bounding box center [254, 36] width 243 height 72
click at [258, 41] on img at bounding box center [269, 36] width 214 height 30
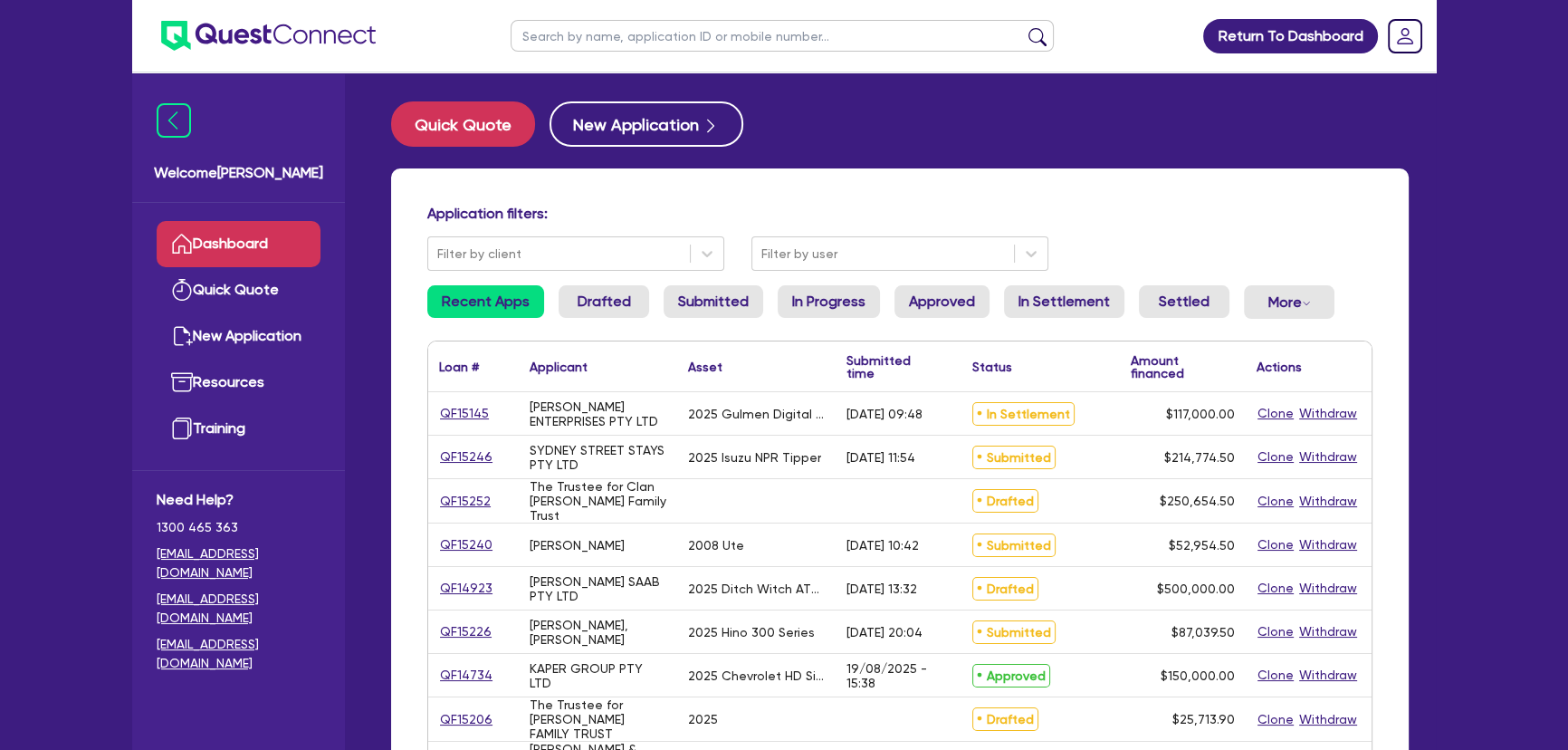
click at [687, 50] on input "text" at bounding box center [783, 36] width 543 height 32
click at [482, 452] on link "QF15246" at bounding box center [467, 457] width 54 height 21
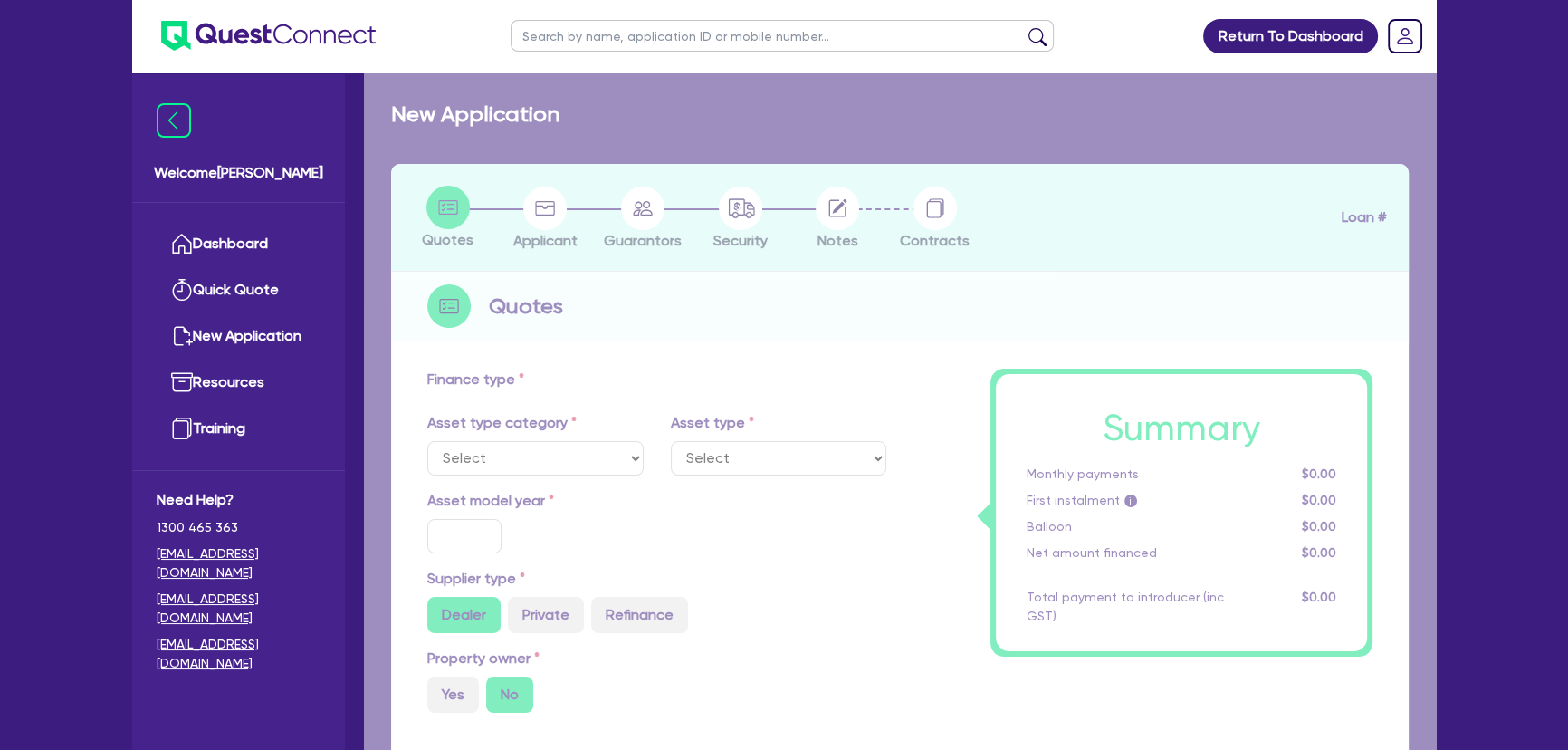
select select "PRIMARY_ASSETS"
type input "2025"
radio input "true"
type input "214,120"
type input "2"
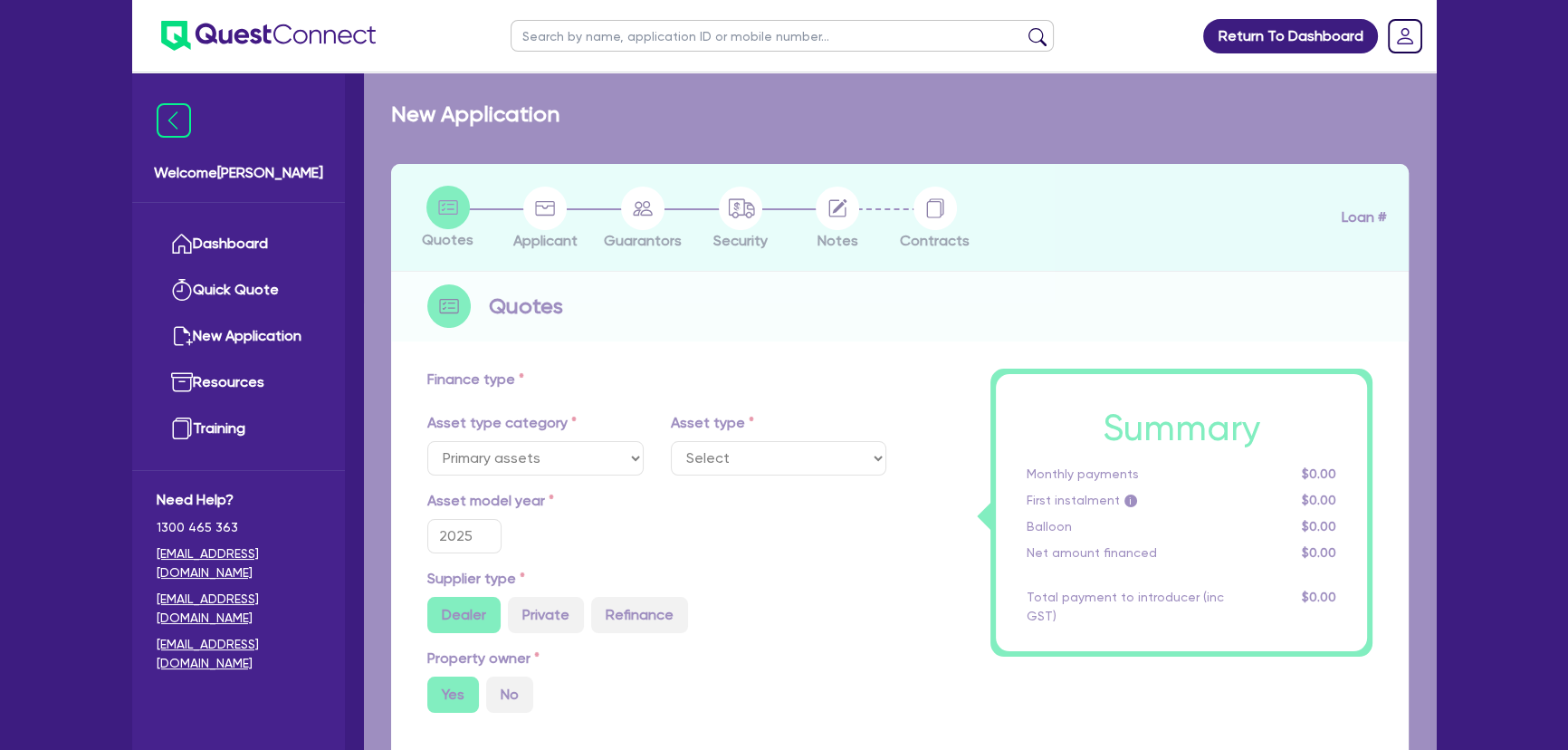
type input "4,295.49"
type input "8.15"
select select "HEAVY_TRUCKS"
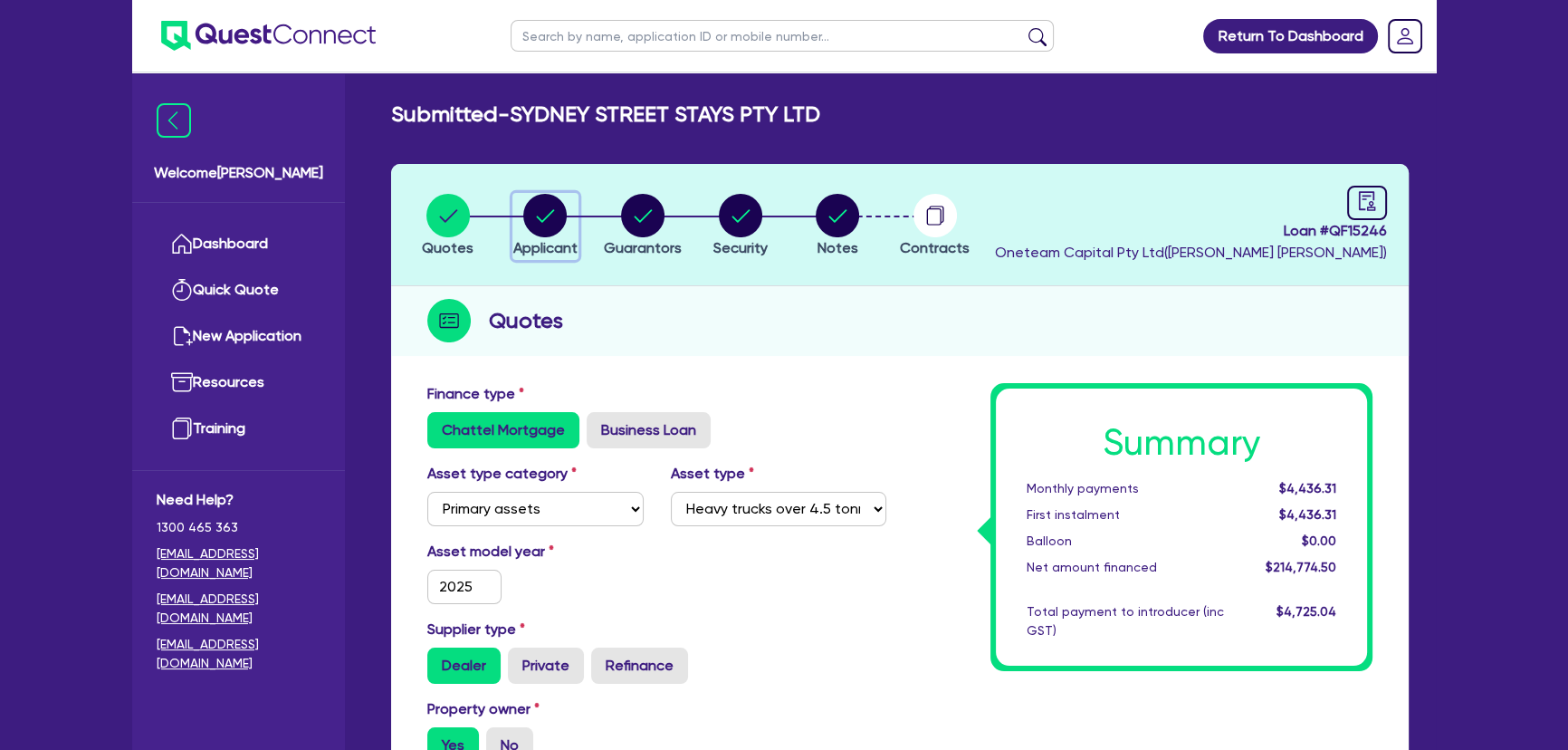
click at [519, 209] on div "button" at bounding box center [545, 216] width 65 height 43
select select "COMPANY"
select select "BUILDING_CONSTRUCTION"
select select "TRADES_SERVICES_CONSUMERS"
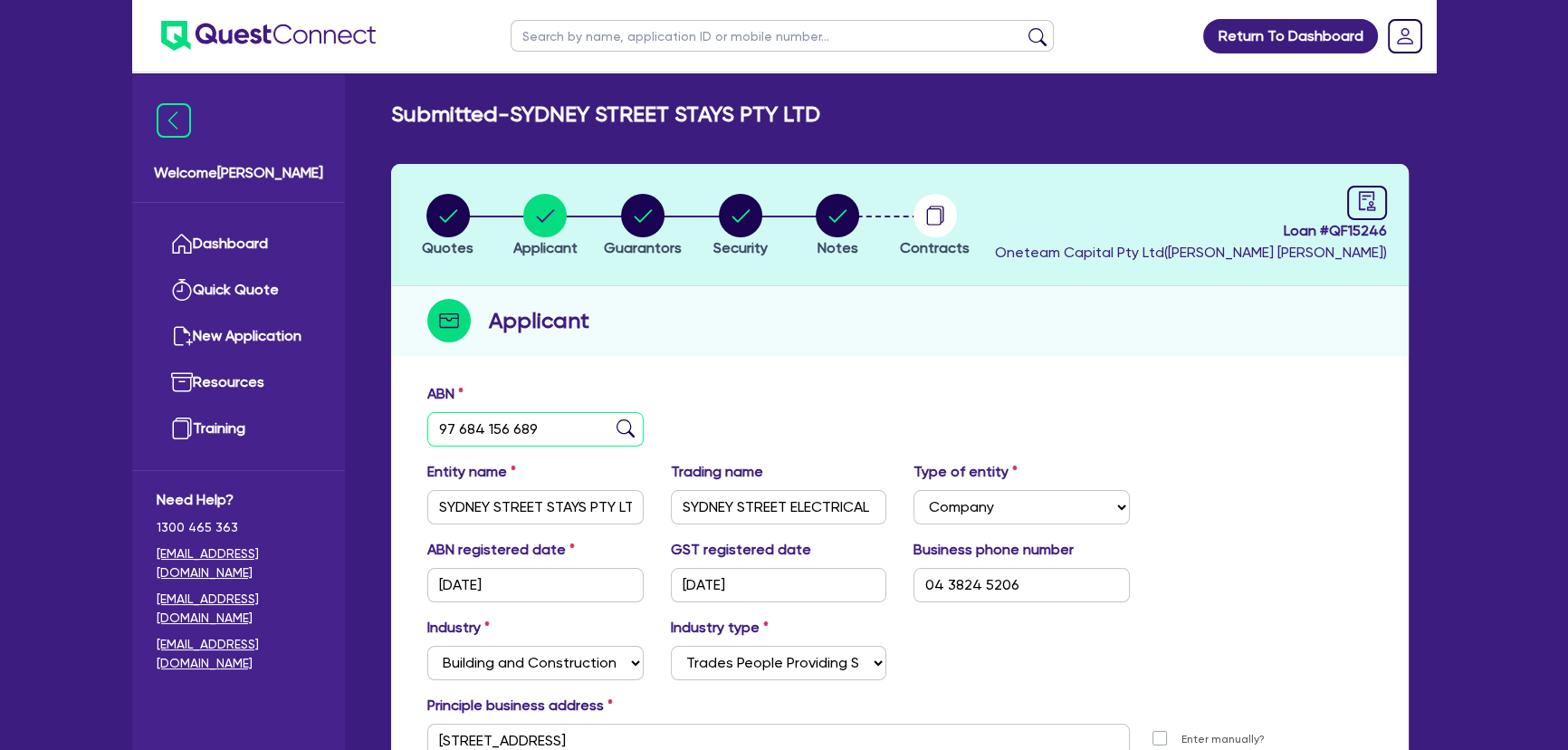
drag, startPoint x: 558, startPoint y: 425, endPoint x: 391, endPoint y: 431, distance: 167.1
click at [391, 431] on div "ABN 97 684 156 689 Entity name [GEOGRAPHIC_DATA] STAYS PTY LTD Trading name SYD…" at bounding box center [899, 612] width 1017 height 476
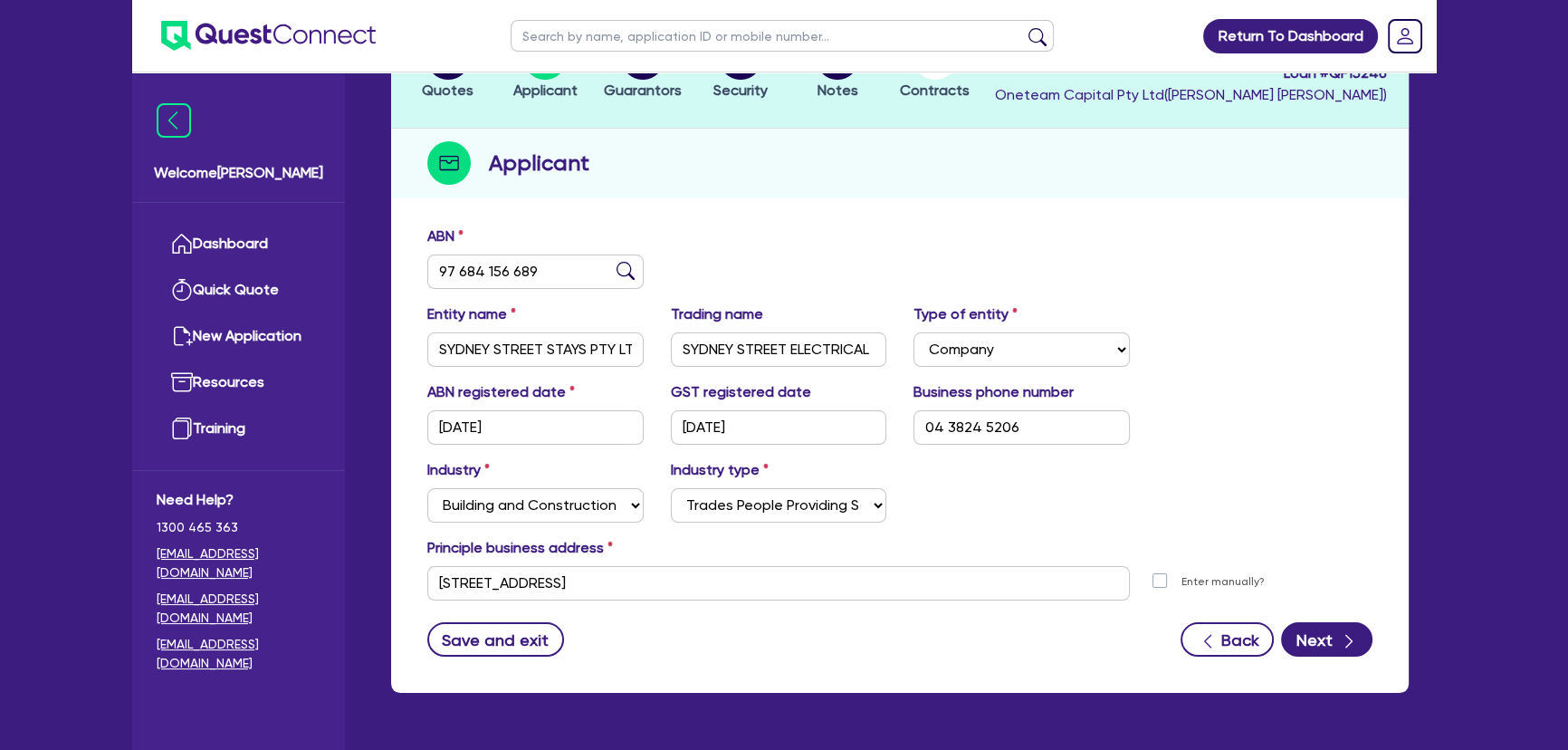
scroll to position [164, 0]
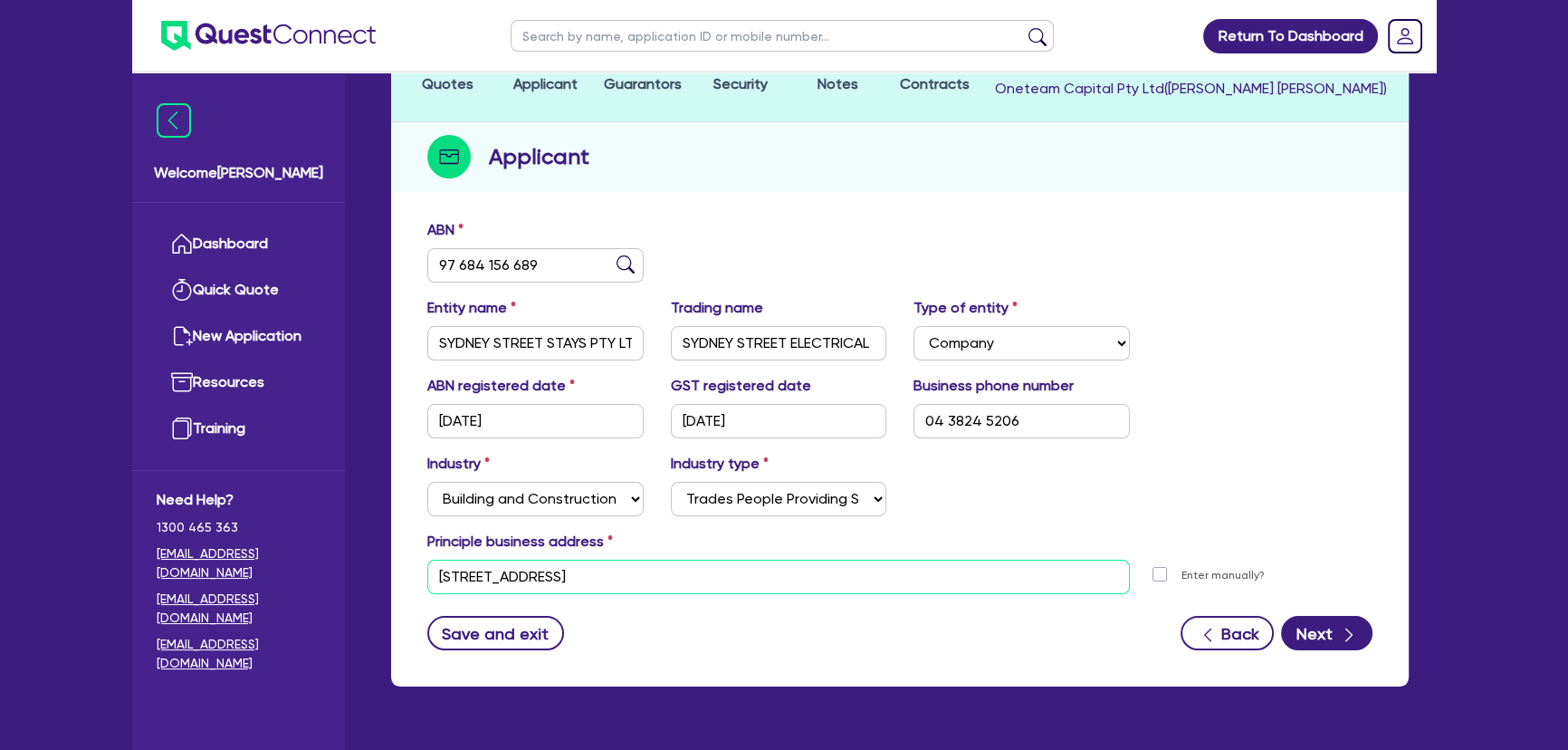
drag, startPoint x: 403, startPoint y: 570, endPoint x: 323, endPoint y: 562, distance: 80.4
click at [314, 574] on div "Welcome [PERSON_NAME] Quick Quote New Application Ref Company Ref Salesperson R…" at bounding box center [784, 316] width 1304 height 961
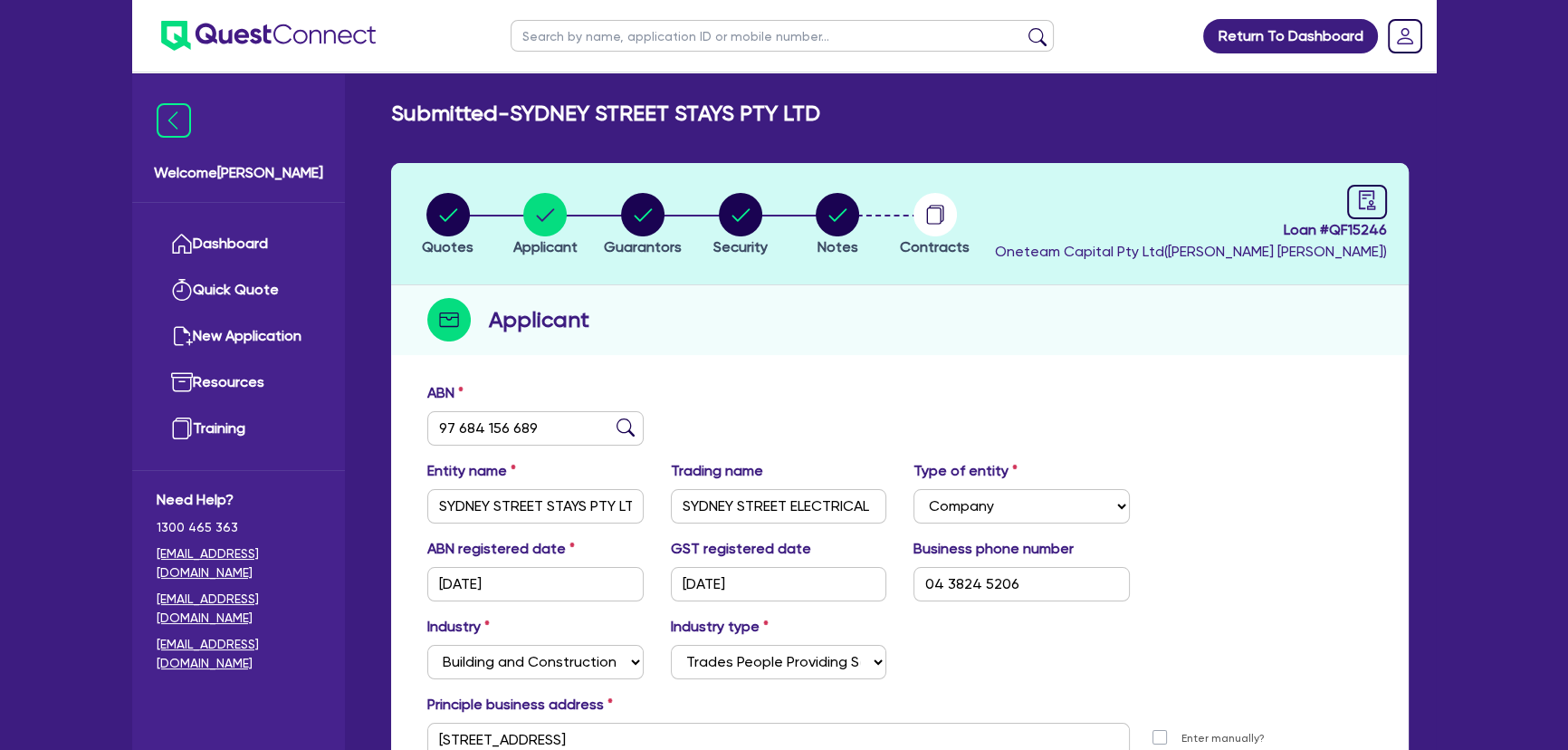
scroll to position [0, 0]
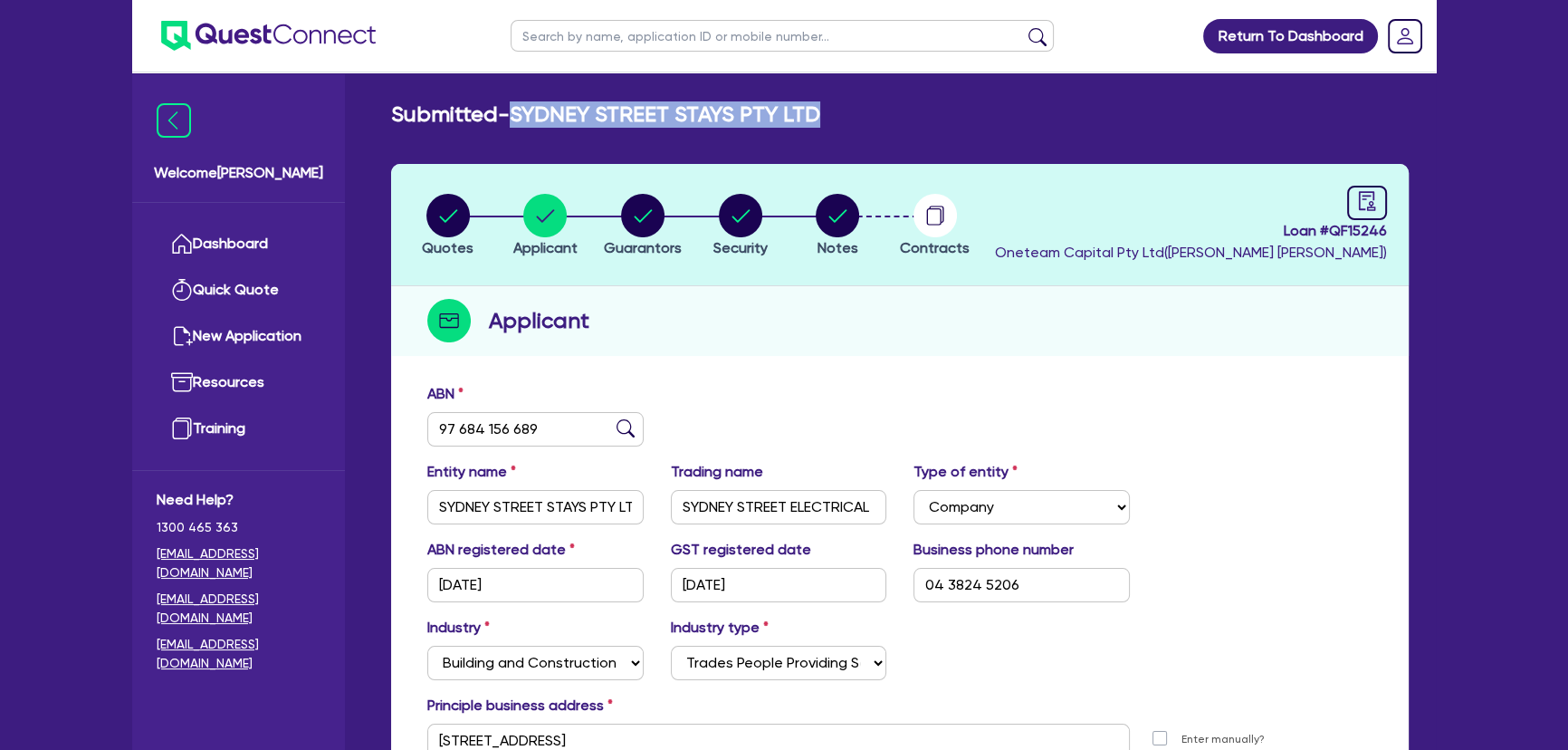
drag, startPoint x: 514, startPoint y: 107, endPoint x: 818, endPoint y: 116, distance: 304.1
click at [818, 116] on h2 "Submitted - [GEOGRAPHIC_DATA] STAYS PTY LTD" at bounding box center [606, 114] width 429 height 26
copy h2 "SYDNEY STREET STAYS PTY LTD"
click at [604, 225] on button "Guarantors" at bounding box center [642, 226] width 79 height 67
select select "MR"
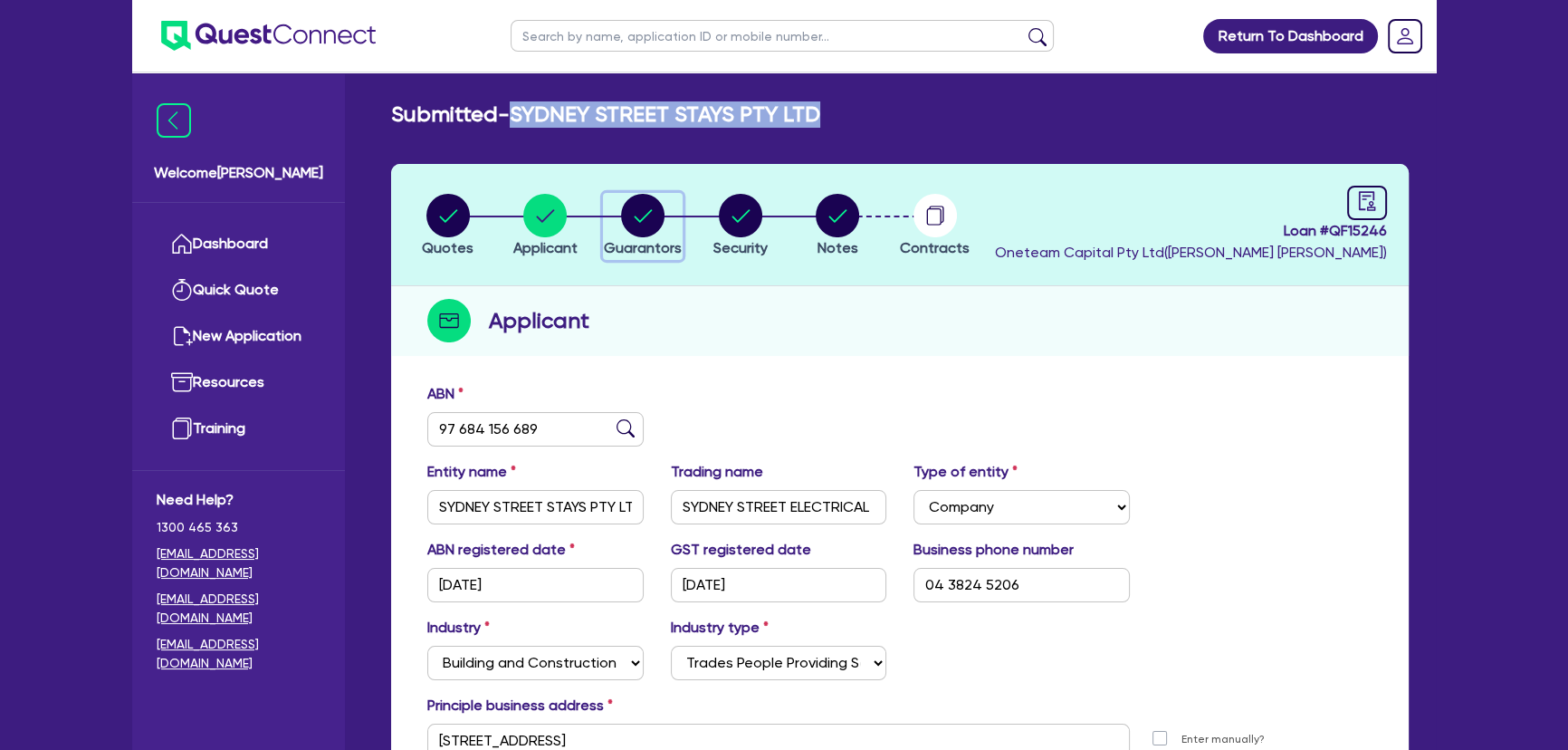
select select "[GEOGRAPHIC_DATA]"
select select "DE_FACTO"
select select "PROPERTY"
select select "INVESTMENT_PROPERTY"
select select "CASH"
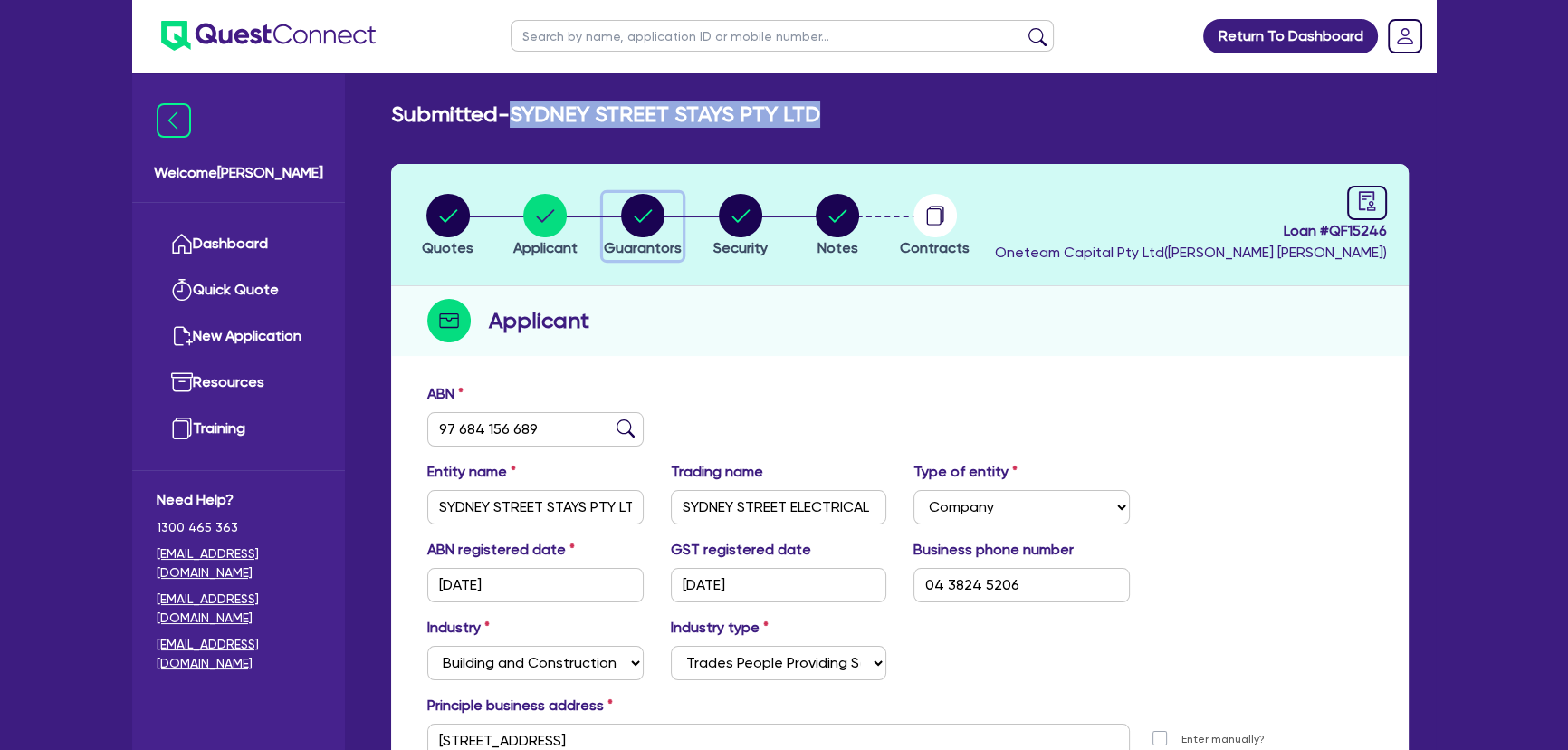
select select "VEHICLE"
select select "EQUIPMENT"
select select "MORTGAGE"
select select "INVESTMENT_PROPERTY_LOAN"
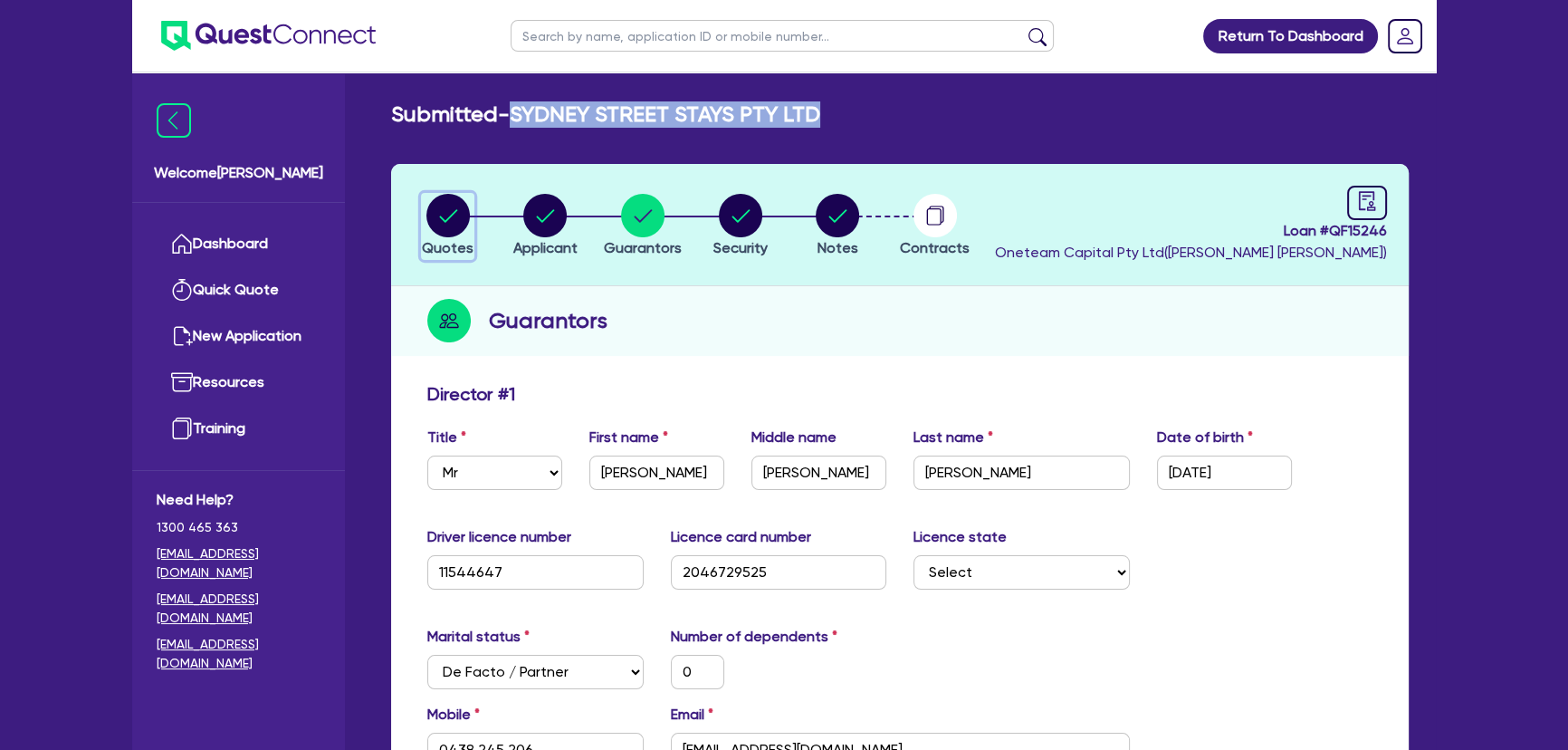
click at [453, 236] on button "Quotes" at bounding box center [447, 226] width 53 height 67
select select "PRIMARY_ASSETS"
select select "HEAVY_TRUCKS"
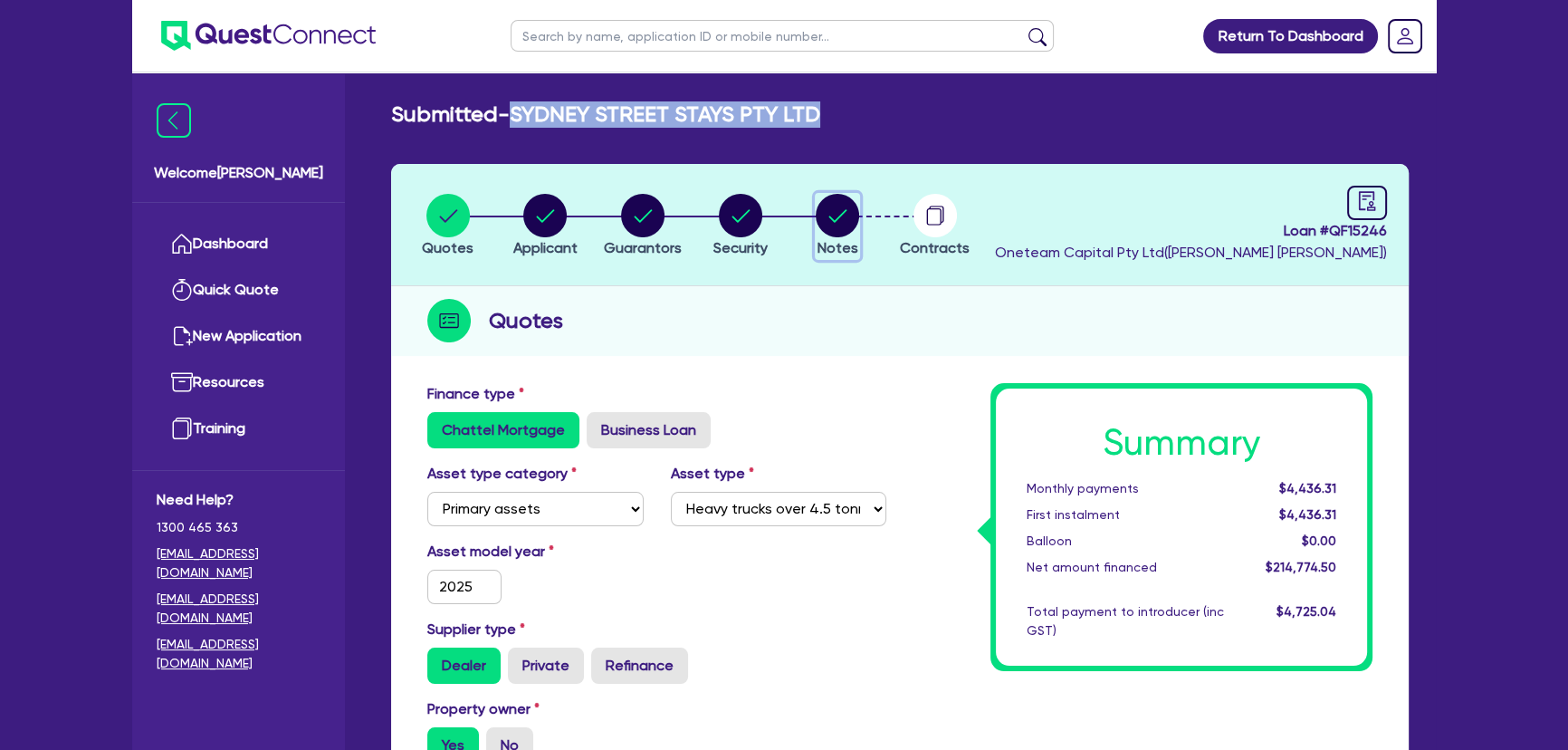
click at [823, 226] on circle "button" at bounding box center [837, 216] width 43 height 43
select select "Other"
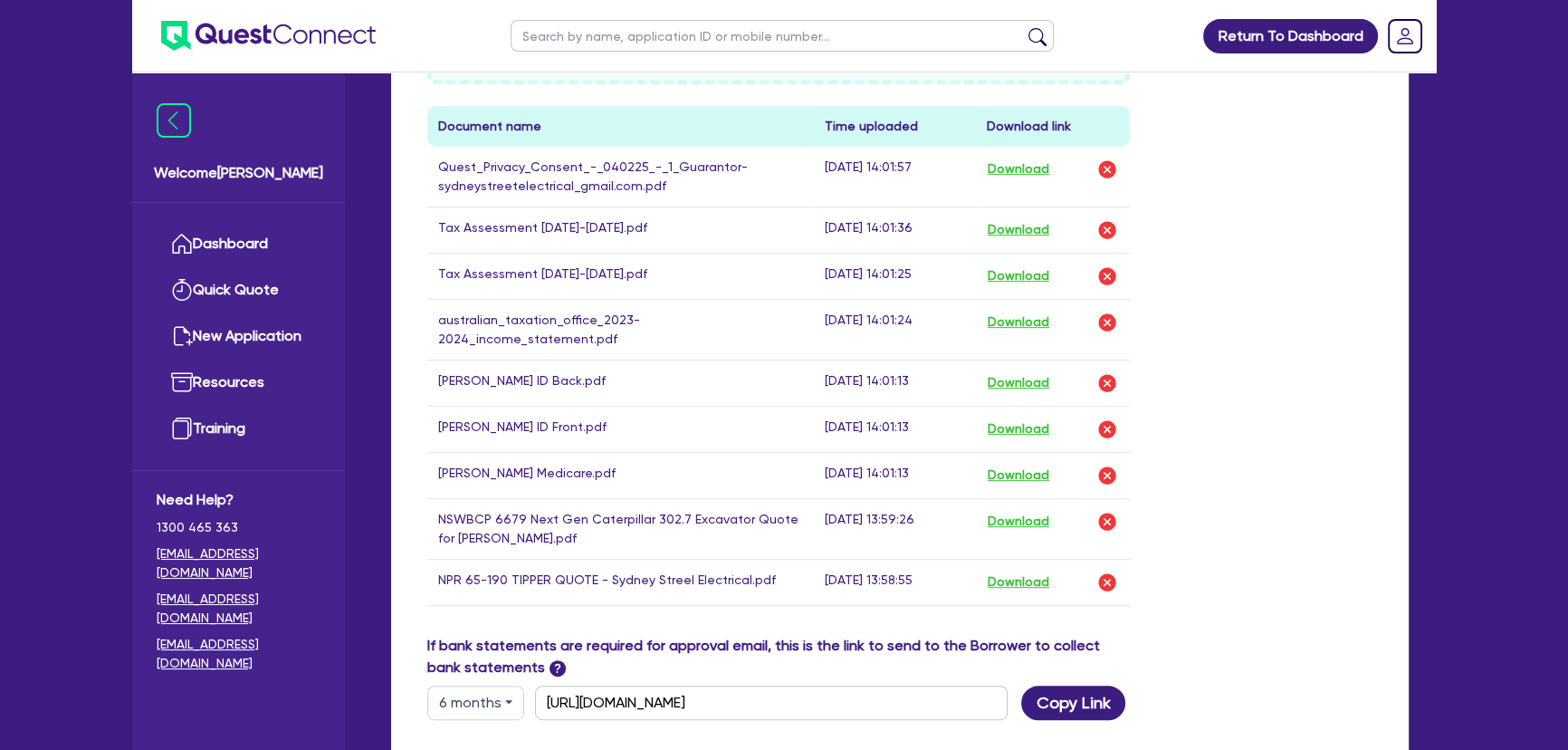
scroll to position [1070, 0]
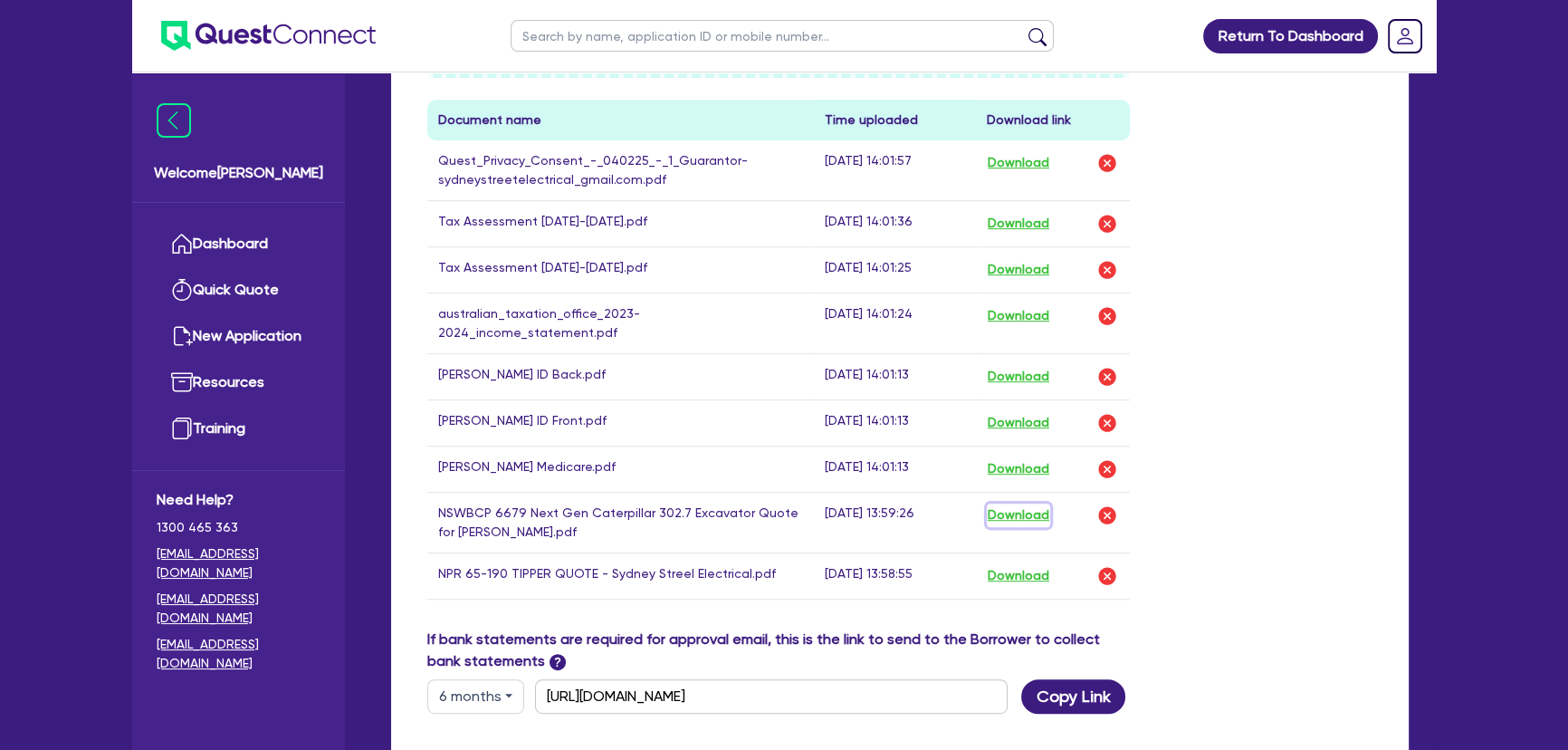
click at [1023, 504] on button "Download" at bounding box center [1019, 515] width 64 height 23
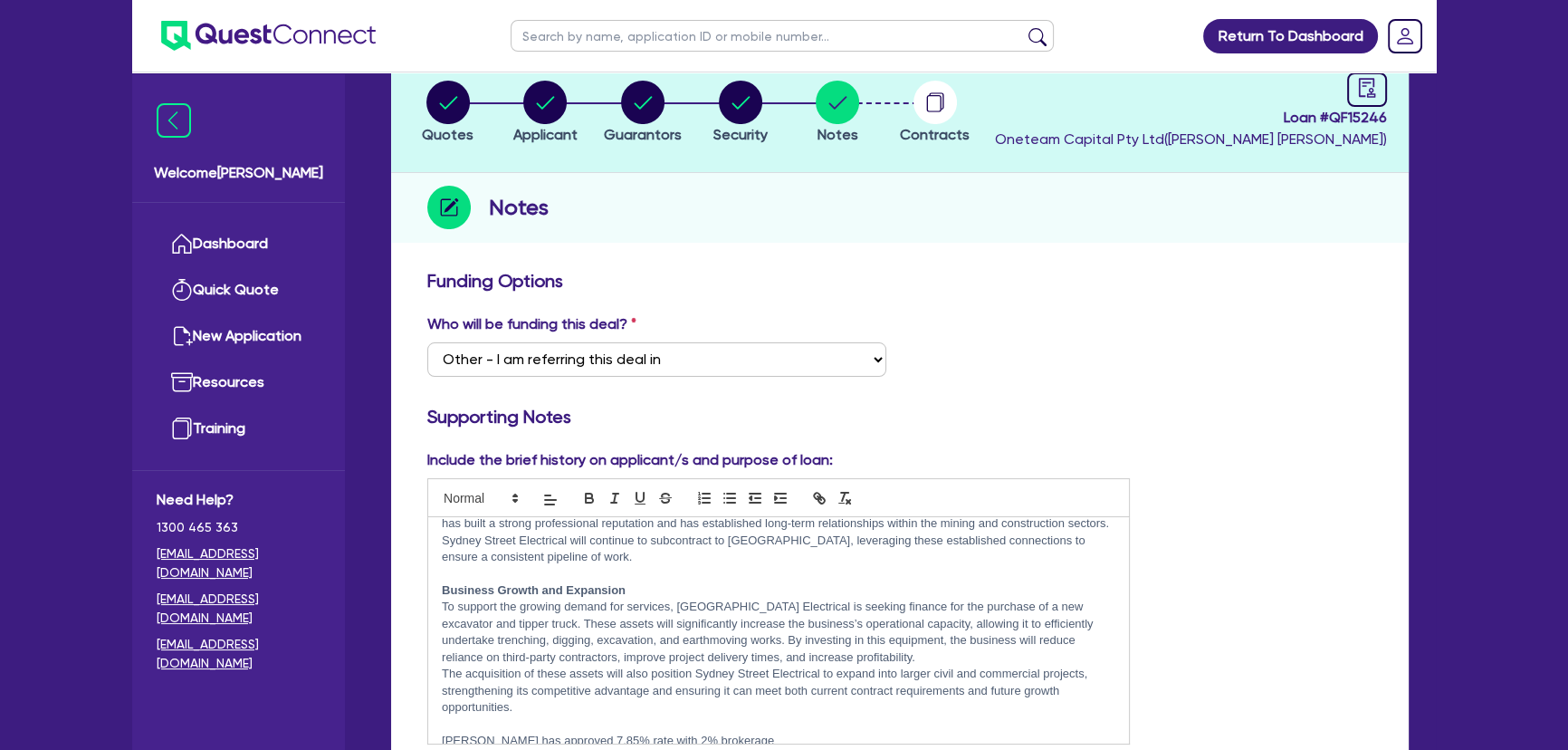
scroll to position [0, 0]
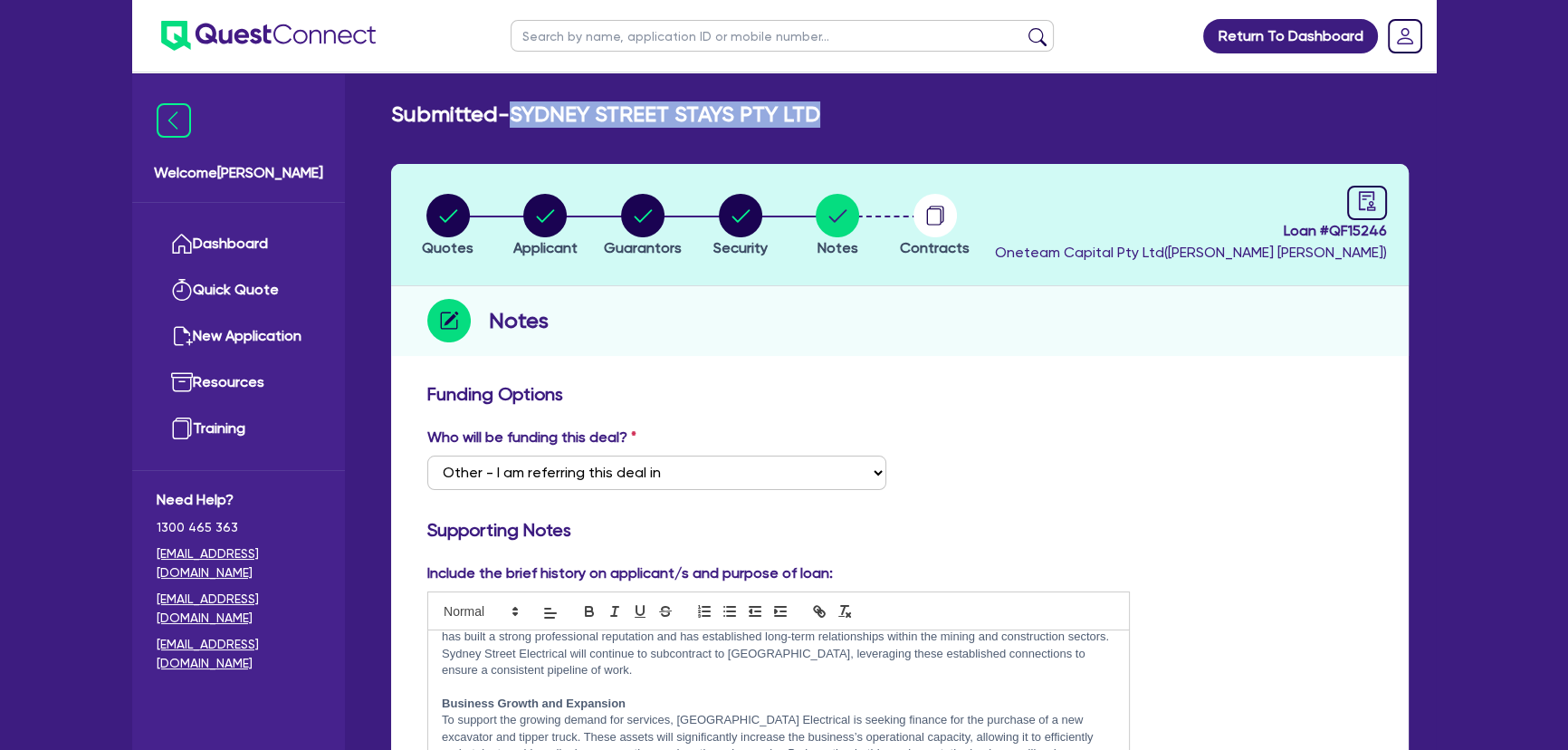
click at [525, 121] on h2 "Submitted - [GEOGRAPHIC_DATA] STAYS PTY LTD" at bounding box center [606, 114] width 429 height 26
drag, startPoint x: 517, startPoint y: 114, endPoint x: 861, endPoint y: 115, distance: 344.0
click at [861, 115] on div "Submitted - [GEOGRAPHIC_DATA] STAYS PTY LTD" at bounding box center [900, 114] width 1045 height 26
copy h2 "SYDNEY STREET STAYS PTY LTD"
